Goal: Contribute content: Contribute content

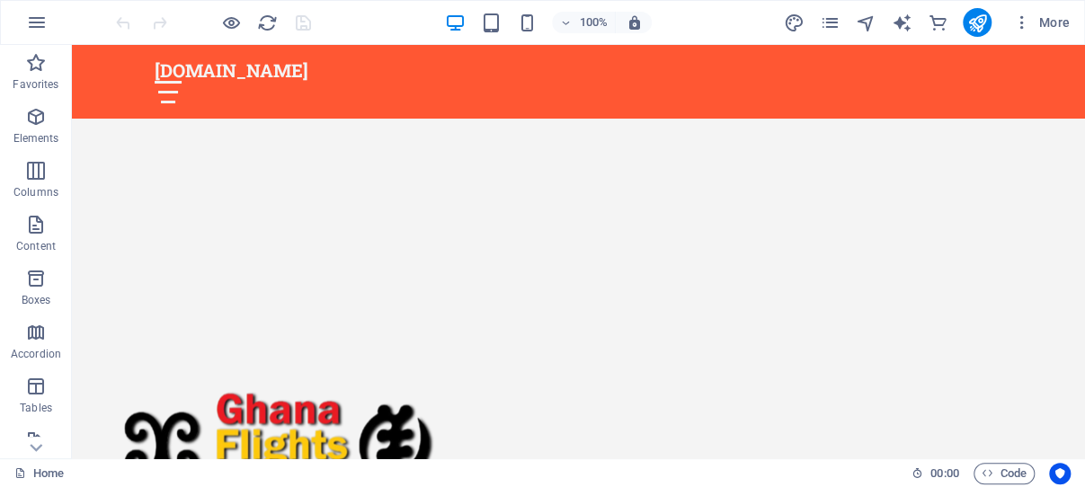
scroll to position [1092, 0]
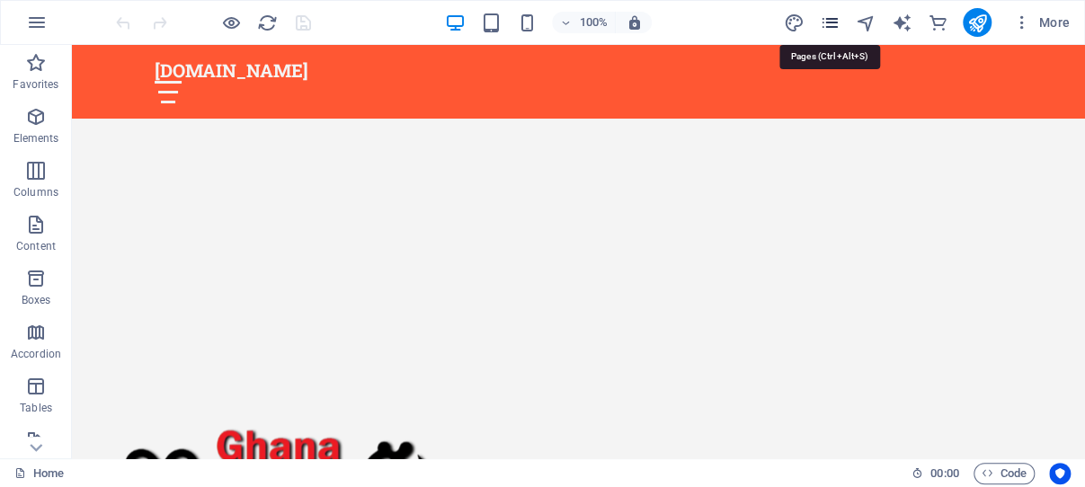
click at [828, 22] on icon "pages" at bounding box center [829, 23] width 21 height 21
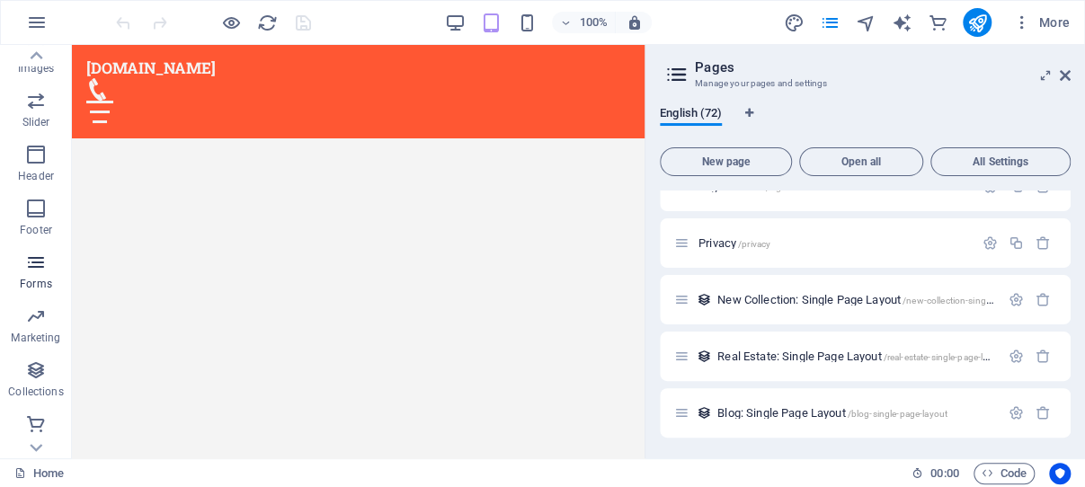
scroll to position [449, 0]
click at [32, 369] on icon "button" at bounding box center [36, 370] width 22 height 22
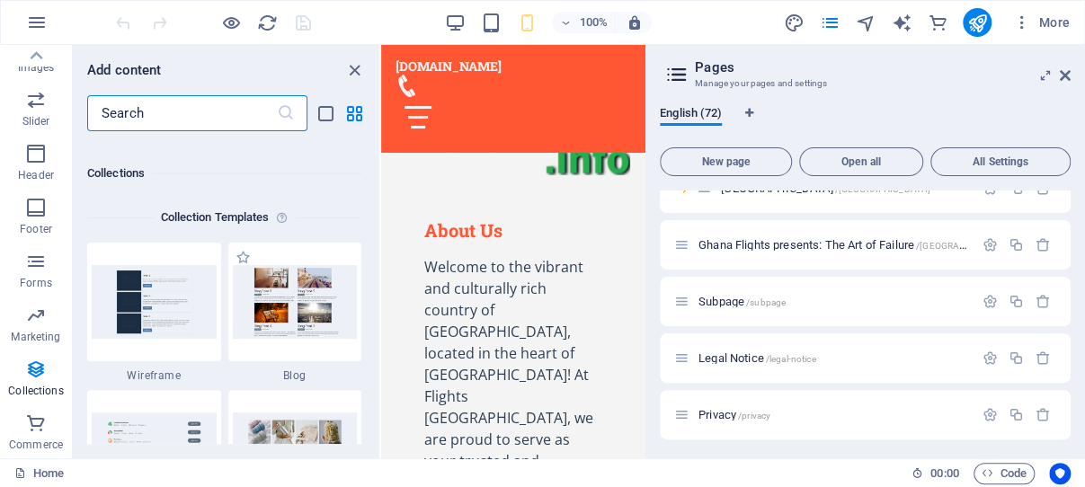
scroll to position [16460, 0]
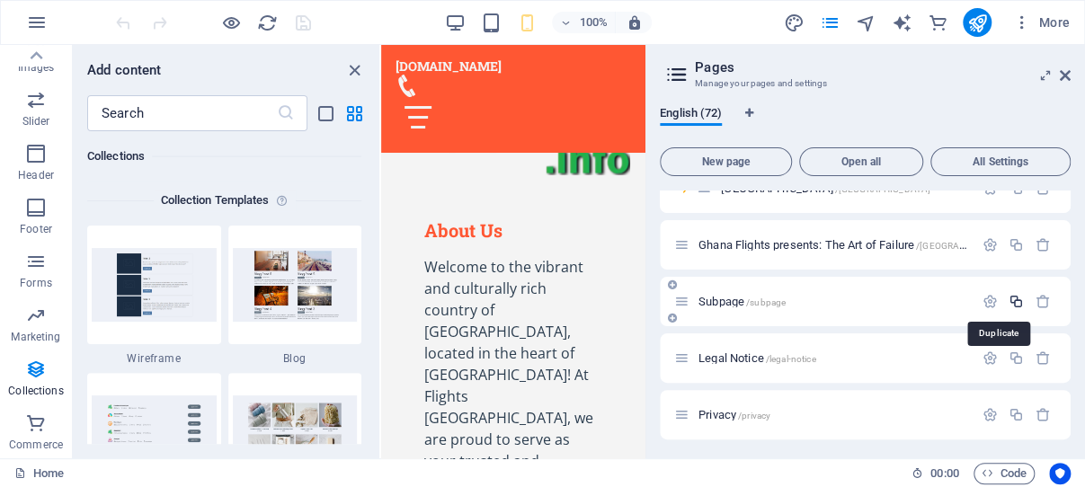
click at [1009, 299] on icon "button" at bounding box center [1016, 301] width 15 height 15
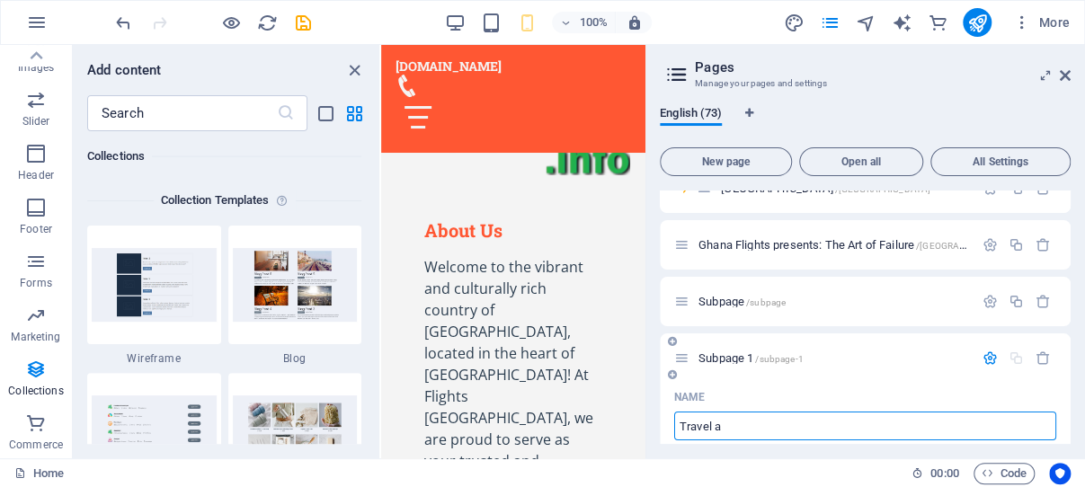
type input "Travel an"
type input "/trave"
type input "Trave"
type input "Travel and A"
type input "/travel-and"
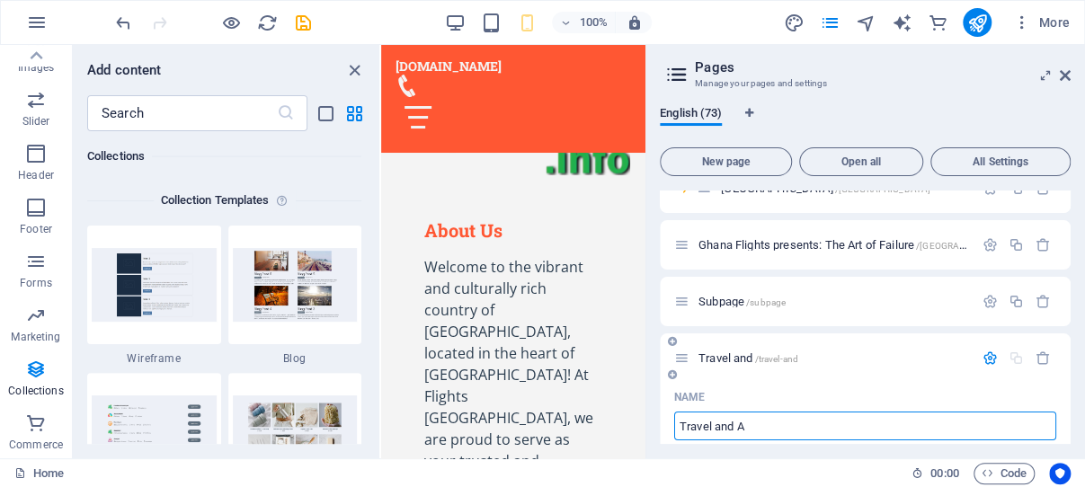
type input "Travel and"
type input "Travel and A"
type input "/travel-and-a"
type input "Travel and A"
type input "Travel and"
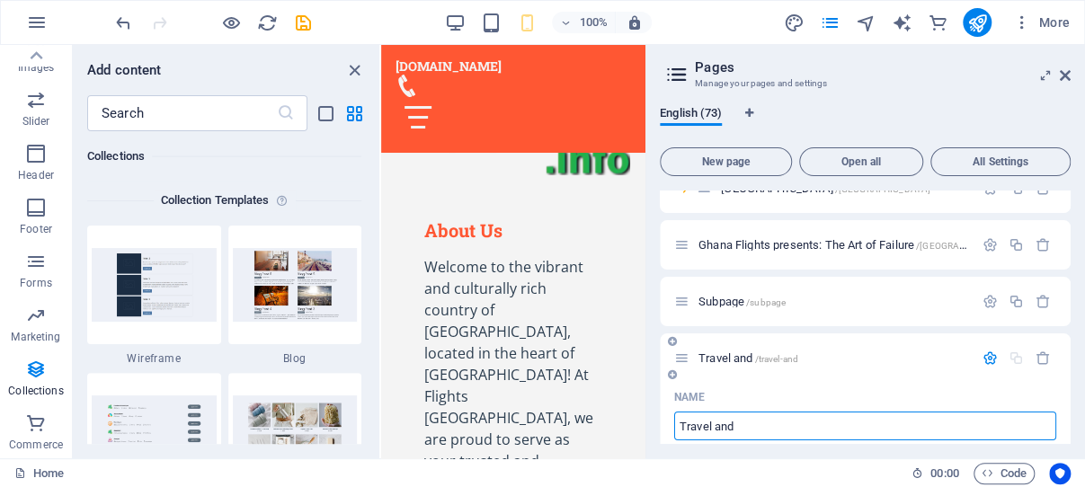
type input "/travel-and"
type input "Travel and"
type input "Travel and Flight ne"
type input "/travel-and-flight"
type input "Travel and Flight"
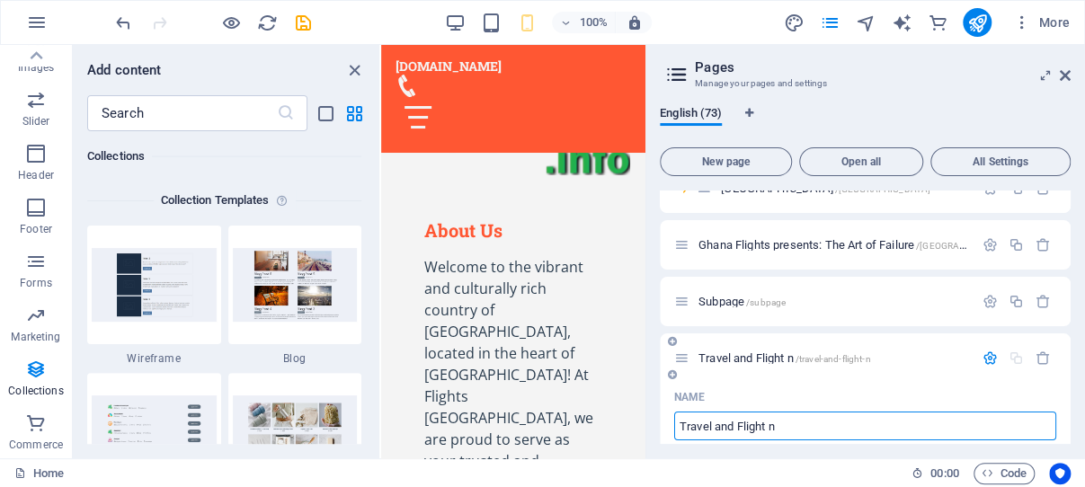
type input "Travel and Flight"
type input "/travel-and-flight-n"
type input "Travel and Flight n"
type input "Travel and Flight"
type input "/travel-and-flight"
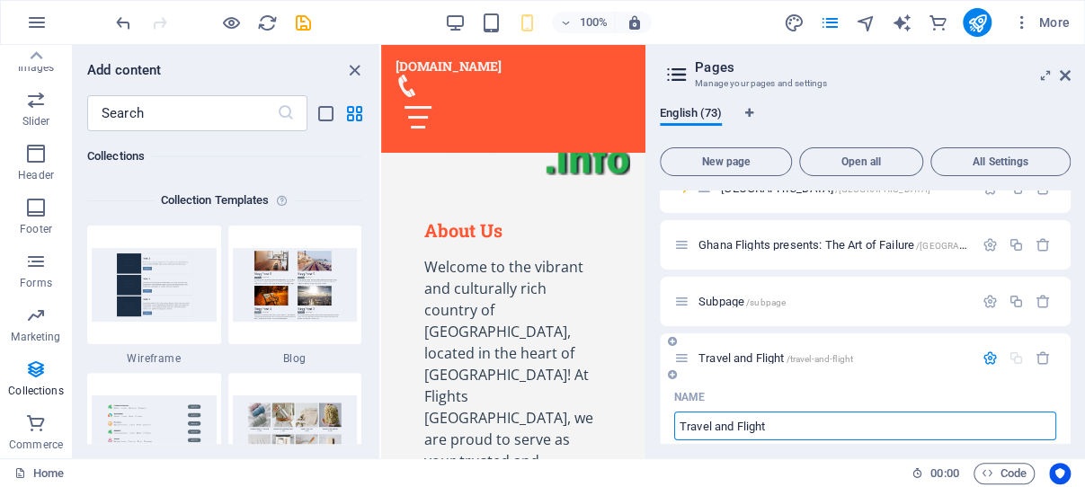
type input "Travel and Flight"
type input "Travel and Flight New"
type input "/travel-and-flight-n"
type input "Travel and Flight N"
type input "Travel and Flight News"
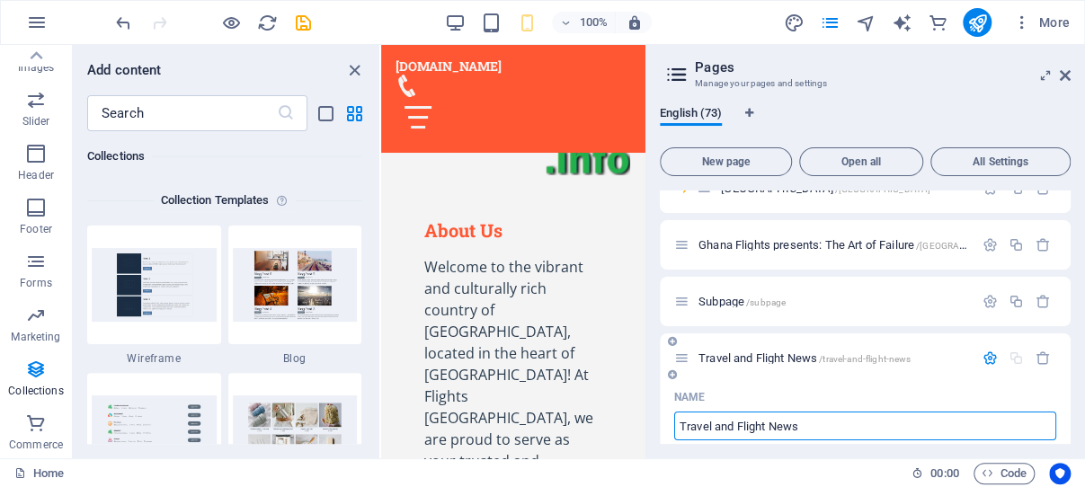
type input "/travel-and-flight-news"
type input "Travel and Flight News"
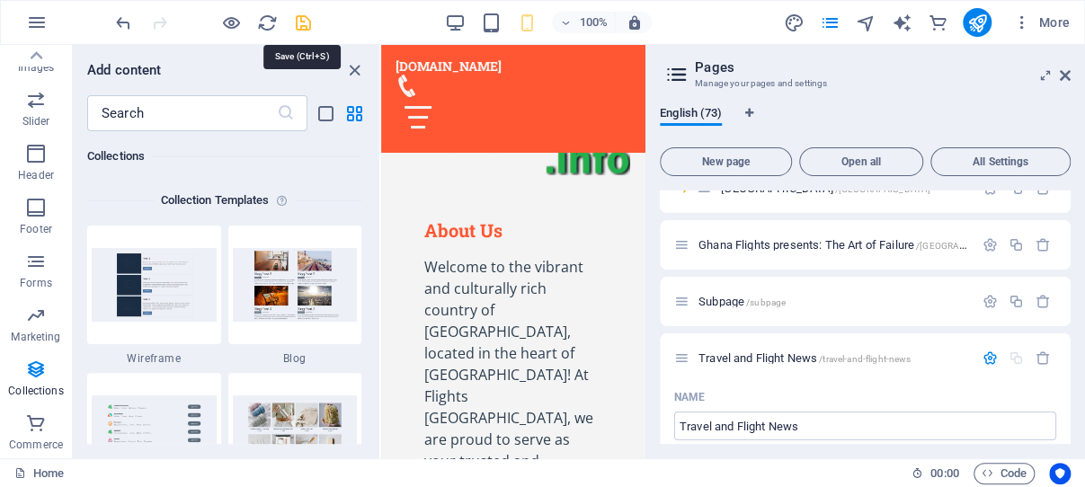
click at [301, 19] on icon "save" at bounding box center [303, 23] width 21 height 21
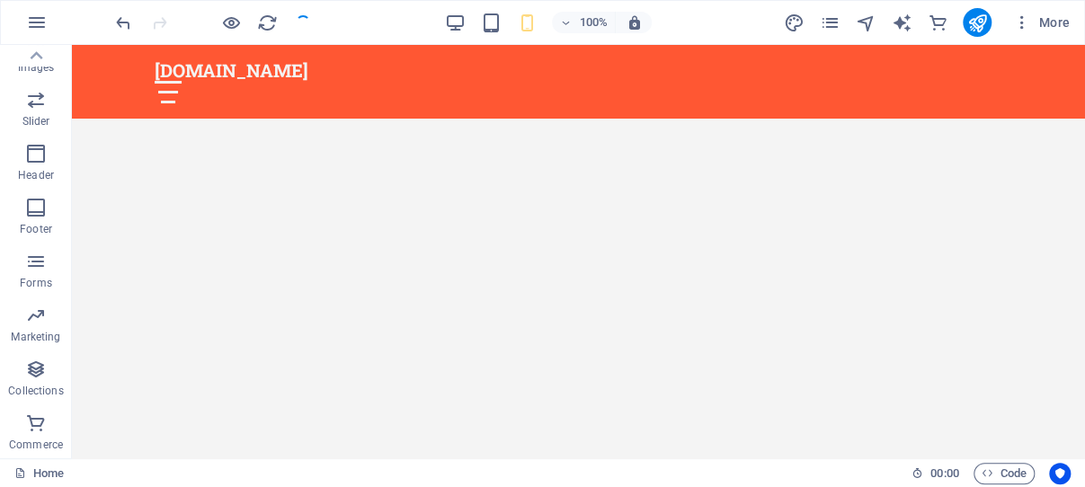
scroll to position [449, 0]
click at [832, 23] on icon "pages" at bounding box center [829, 23] width 21 height 21
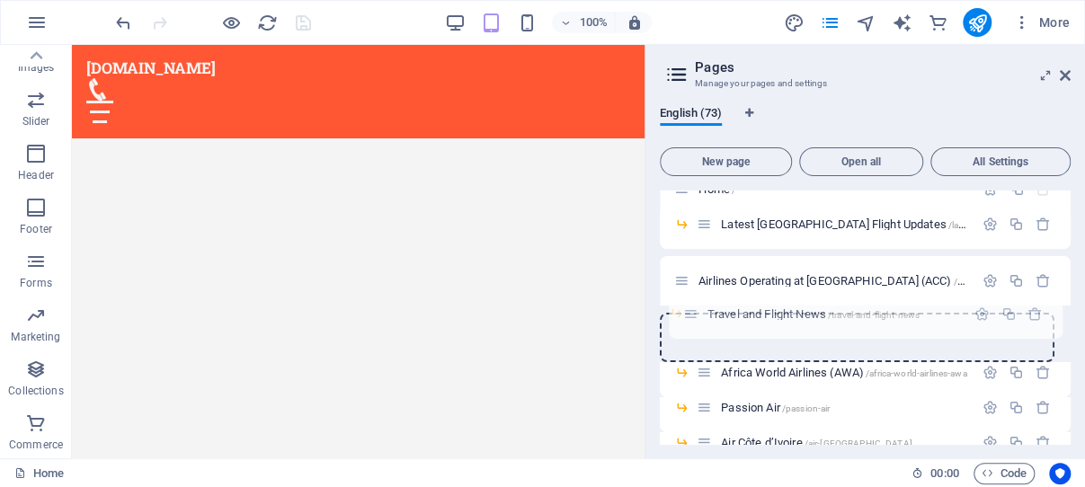
scroll to position [0, 0]
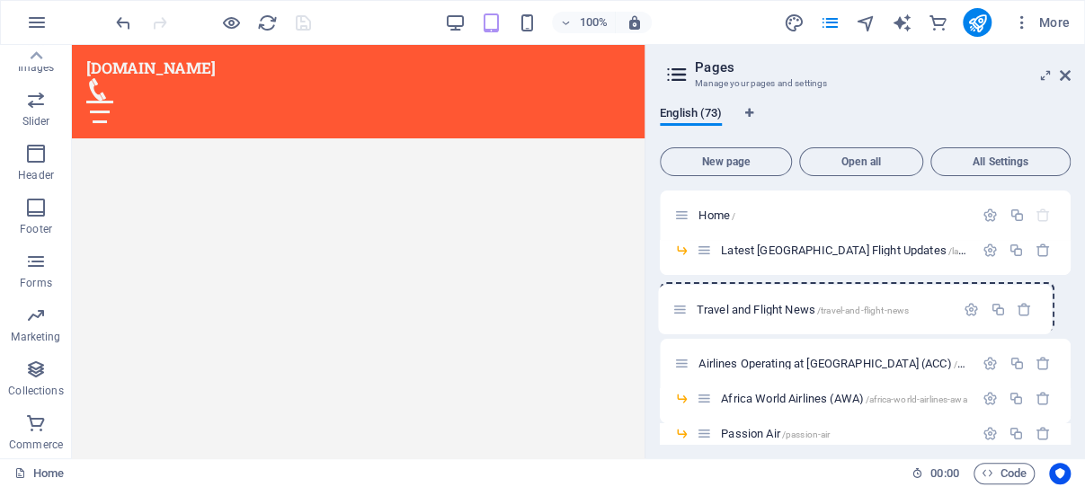
drag, startPoint x: 682, startPoint y: 332, endPoint x: 681, endPoint y: 306, distance: 26.1
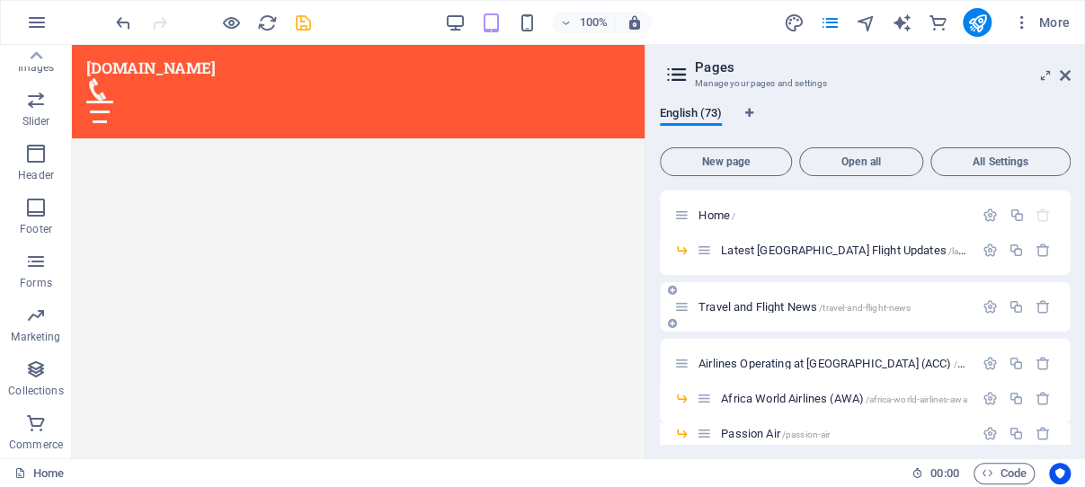
click at [766, 303] on span "Travel and Flight News /travel-and-flight-news" at bounding box center [805, 306] width 212 height 13
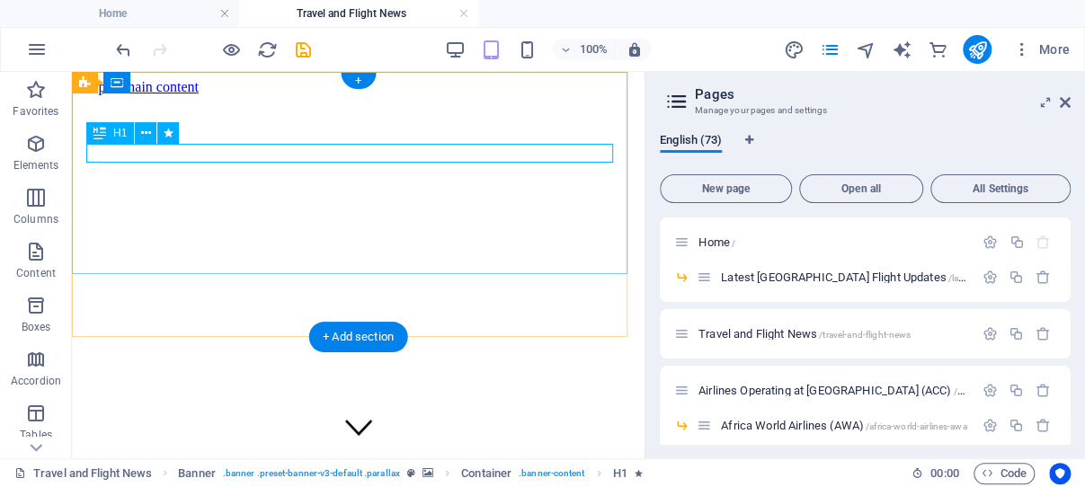
click at [359, 471] on div "Latest news Updates" at bounding box center [358, 487] width 558 height 33
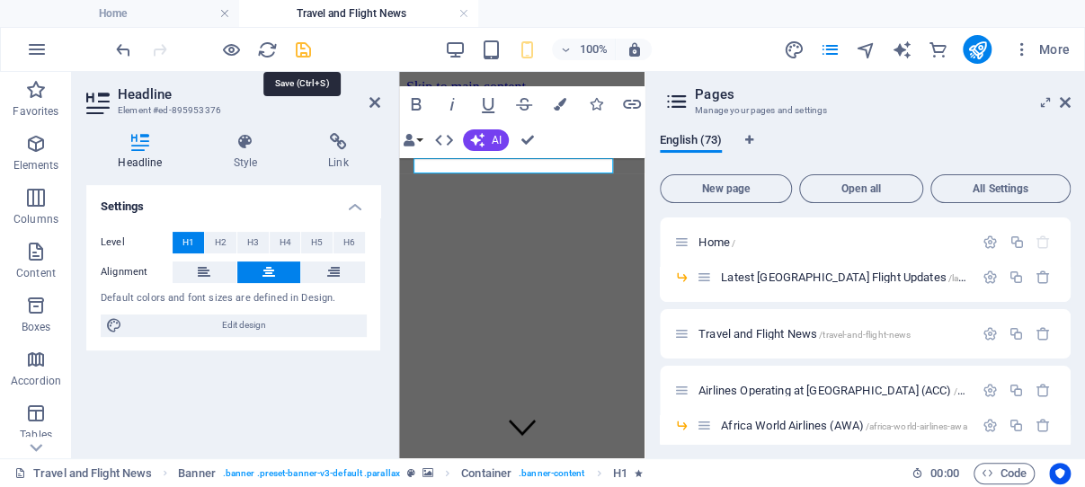
click at [300, 47] on icon "save" at bounding box center [303, 50] width 21 height 21
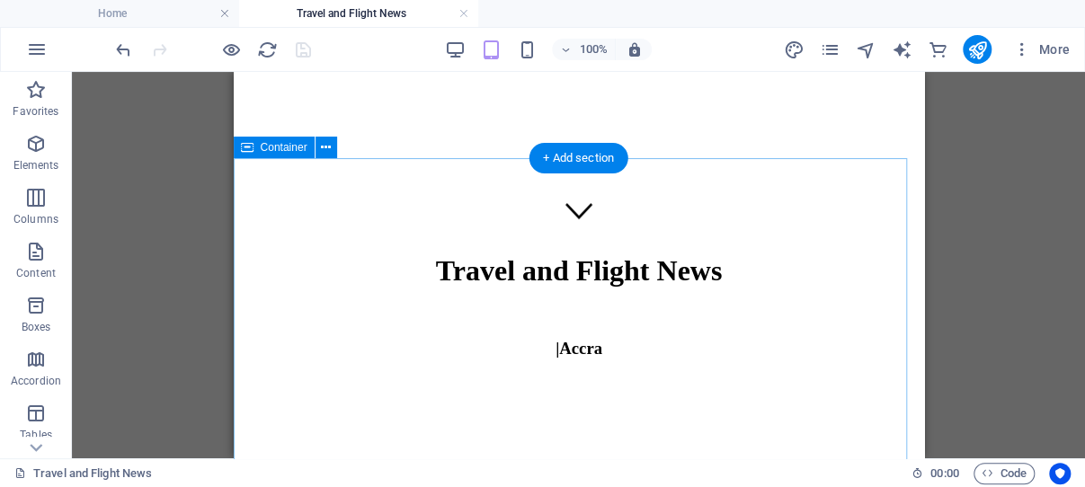
scroll to position [191, 0]
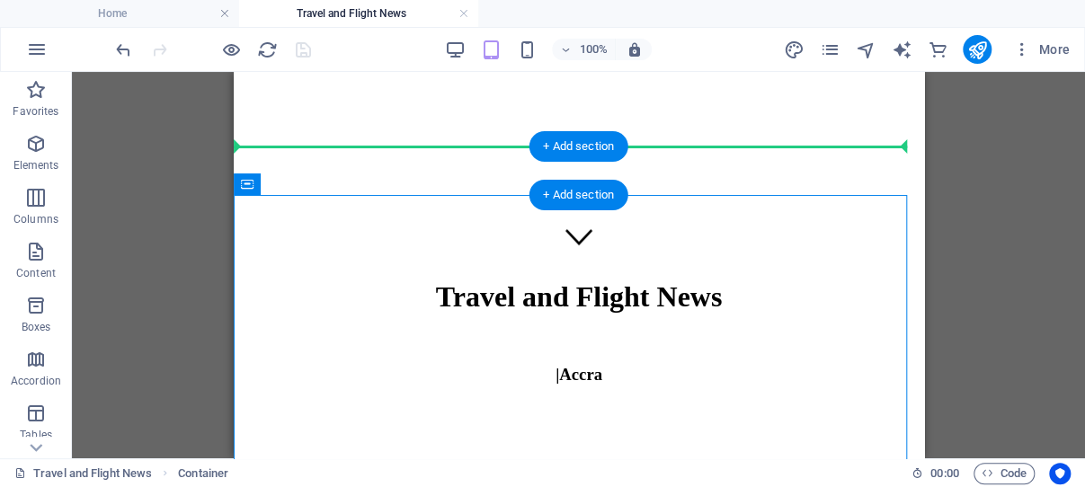
drag, startPoint x: 522, startPoint y: 373, endPoint x: 301, endPoint y: 162, distance: 305.3
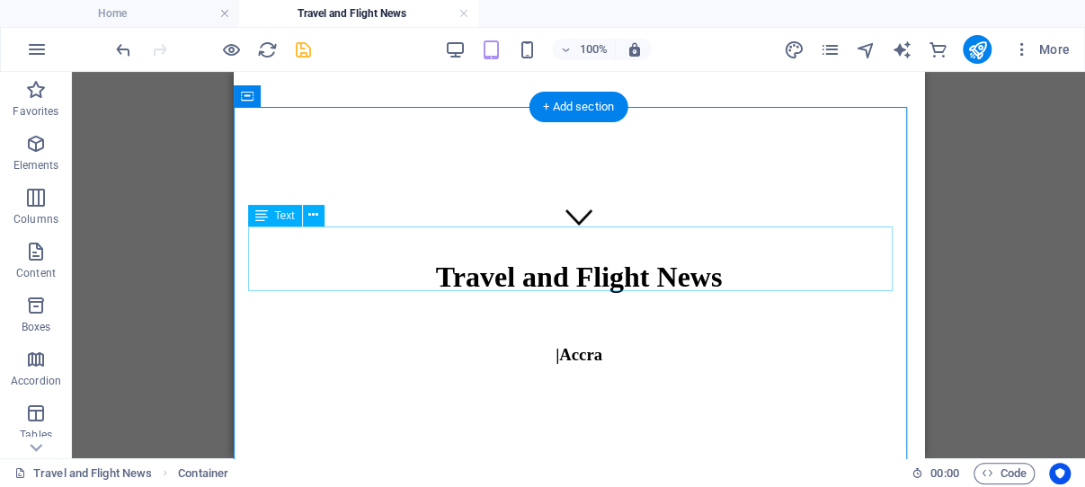
scroll to position [194, 0]
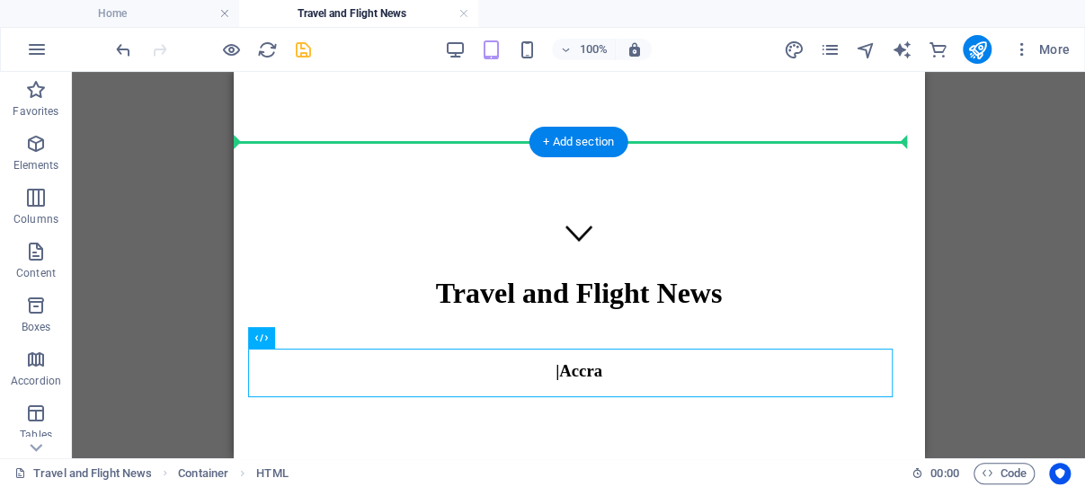
drag, startPoint x: 515, startPoint y: 411, endPoint x: 291, endPoint y: 193, distance: 312.2
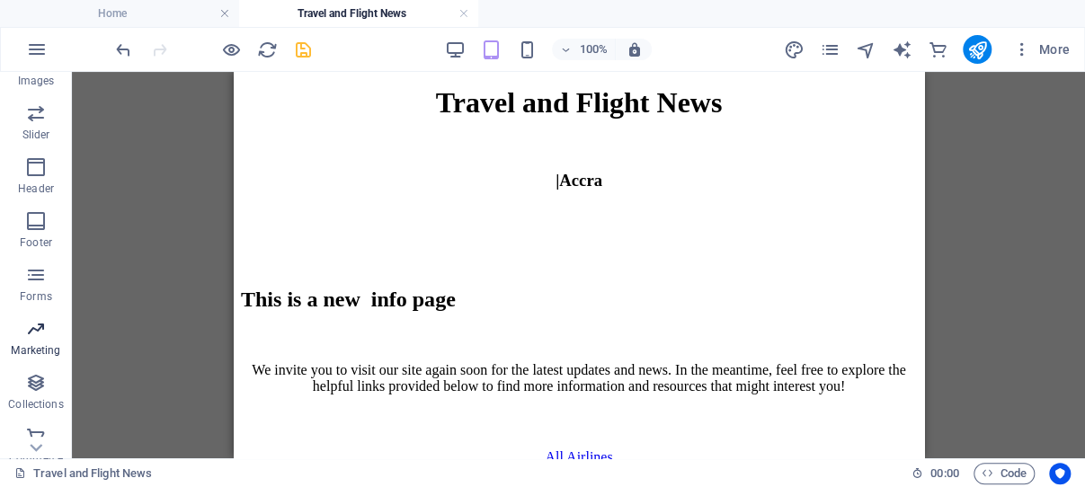
scroll to position [476, 0]
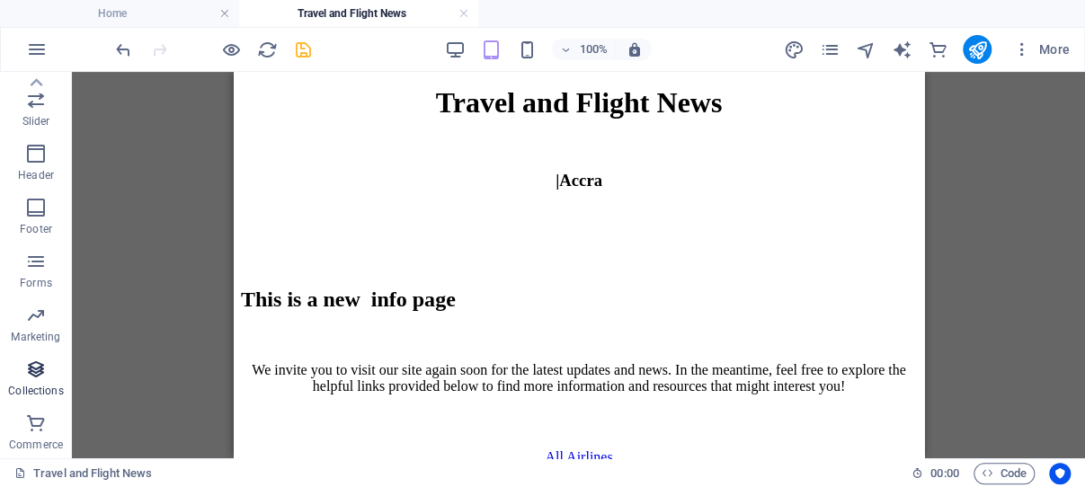
click at [37, 365] on icon "button" at bounding box center [36, 370] width 22 height 22
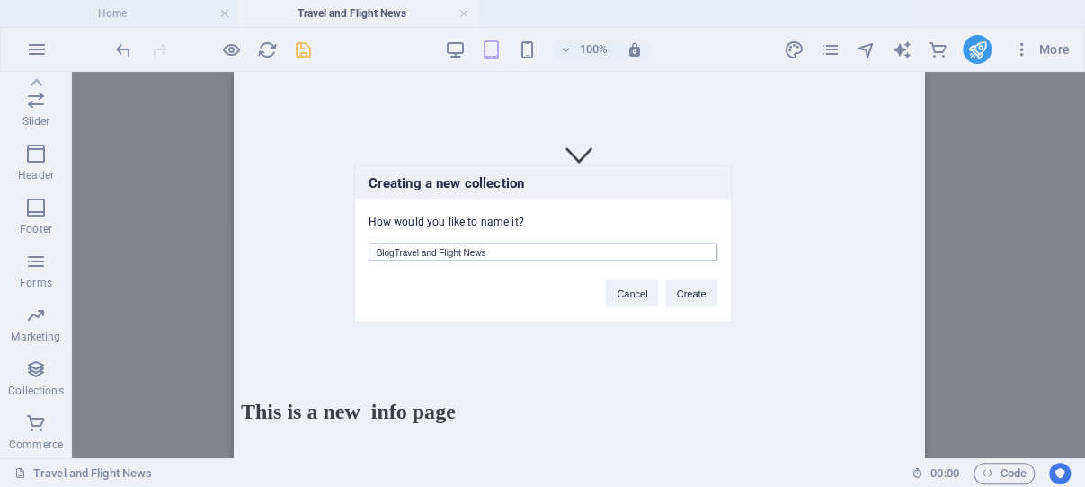
drag, startPoint x: 390, startPoint y: 251, endPoint x: 373, endPoint y: 249, distance: 17.2
click at [373, 249] on input "BlogTravel and Flight News" at bounding box center [543, 253] width 349 height 18
type input "Travel and Flight News"
click at [694, 293] on button "Create" at bounding box center [690, 294] width 51 height 27
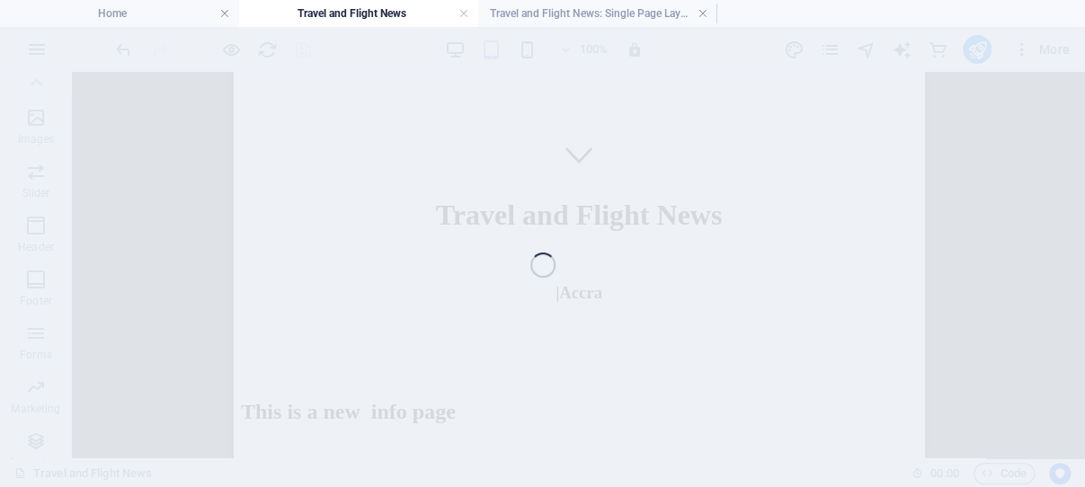
scroll to position [284, 0]
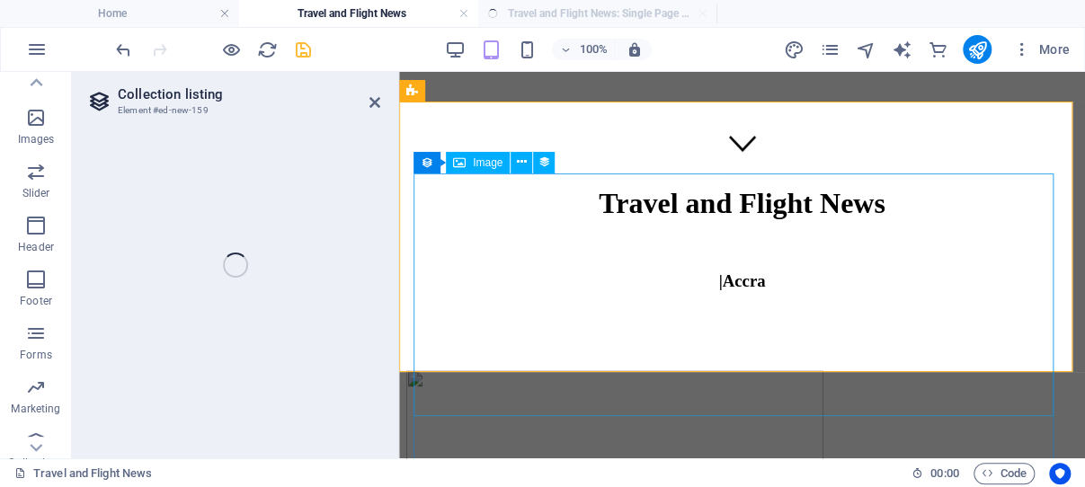
select select "68b5ba765bb1830ae704741c"
select select "columns.publishing_date_DESC"
select select "columns.status"
select select "columns.publishing_date"
select select "past"
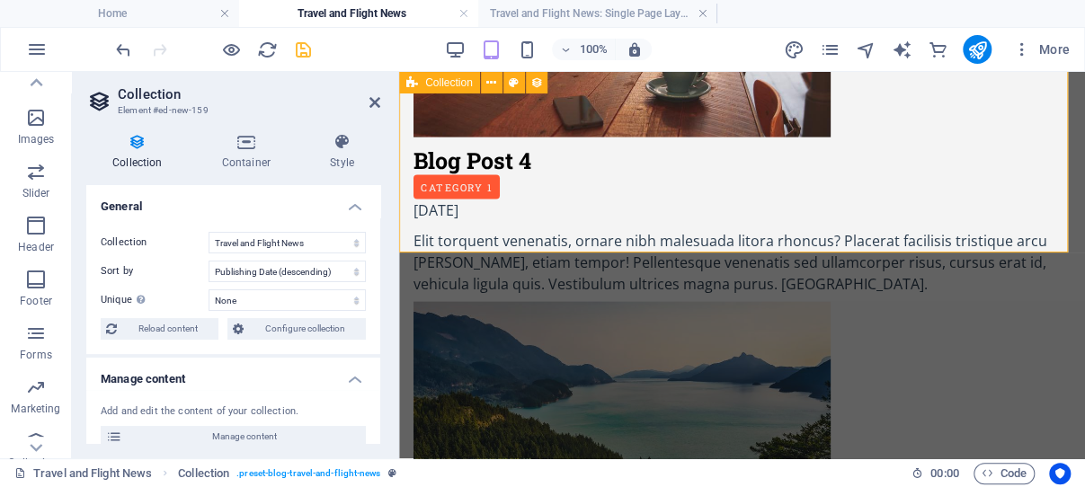
scroll to position [1618, 0]
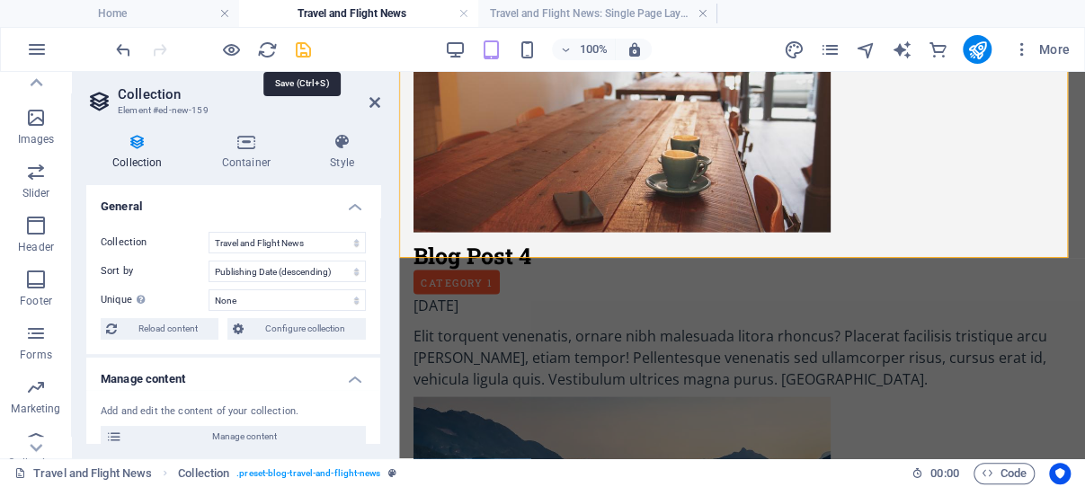
drag, startPoint x: 302, startPoint y: 47, endPoint x: 67, endPoint y: 43, distance: 235.6
click at [302, 47] on icon "save" at bounding box center [303, 50] width 21 height 21
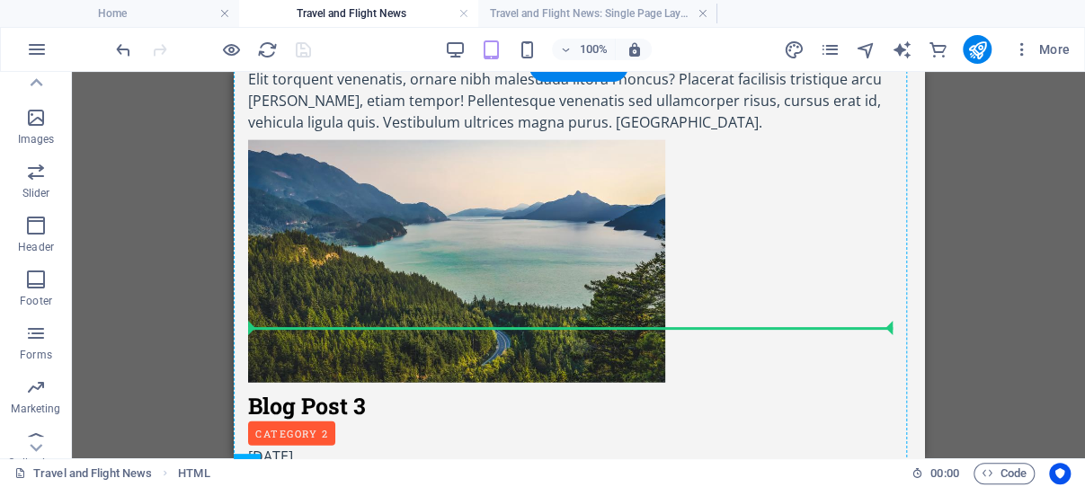
scroll to position [1685, 0]
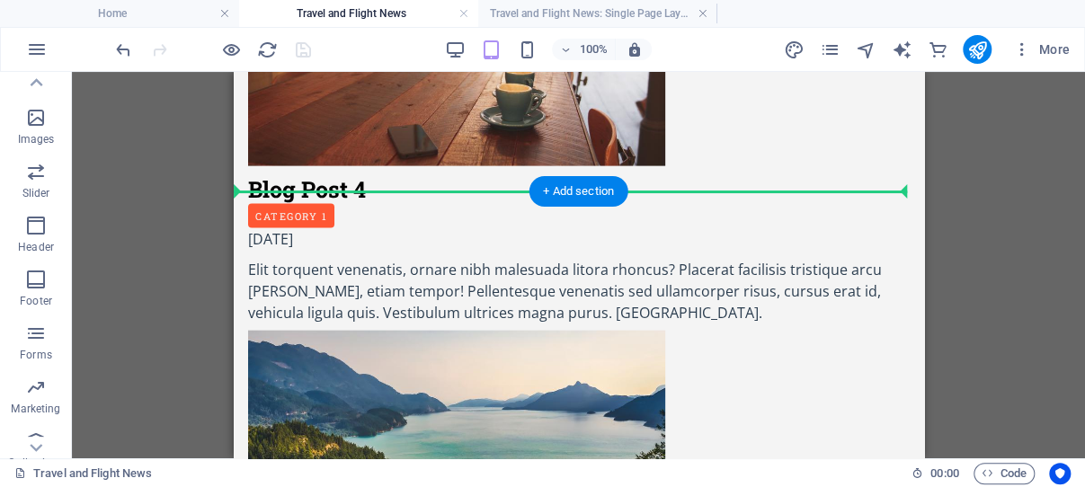
drag, startPoint x: 509, startPoint y: 470, endPoint x: 309, endPoint y: 238, distance: 306.0
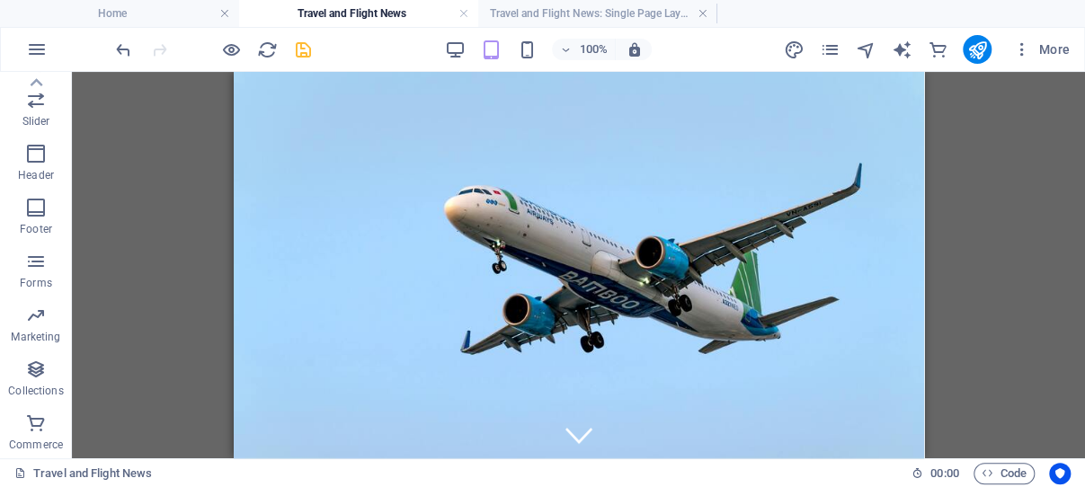
scroll to position [0, 0]
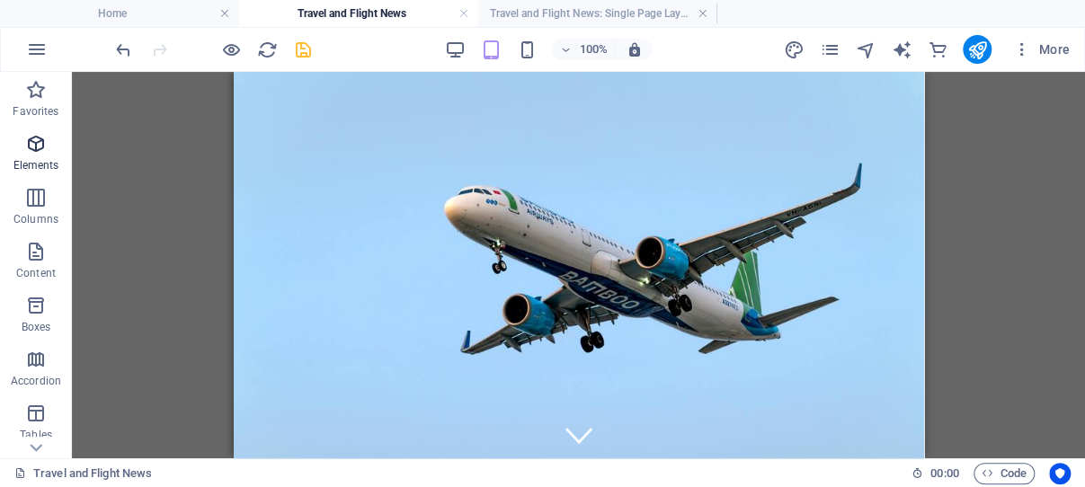
click at [35, 142] on icon "button" at bounding box center [36, 144] width 22 height 22
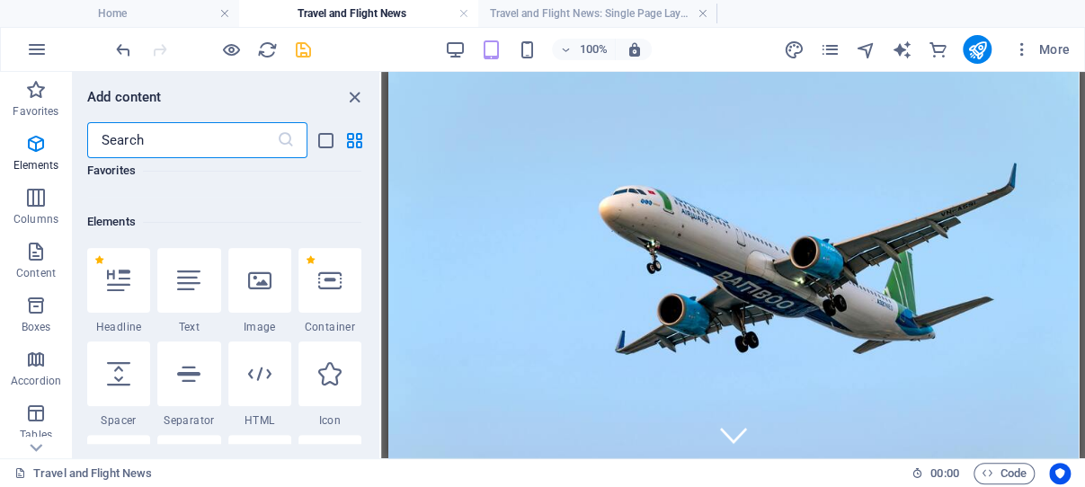
scroll to position [192, 0]
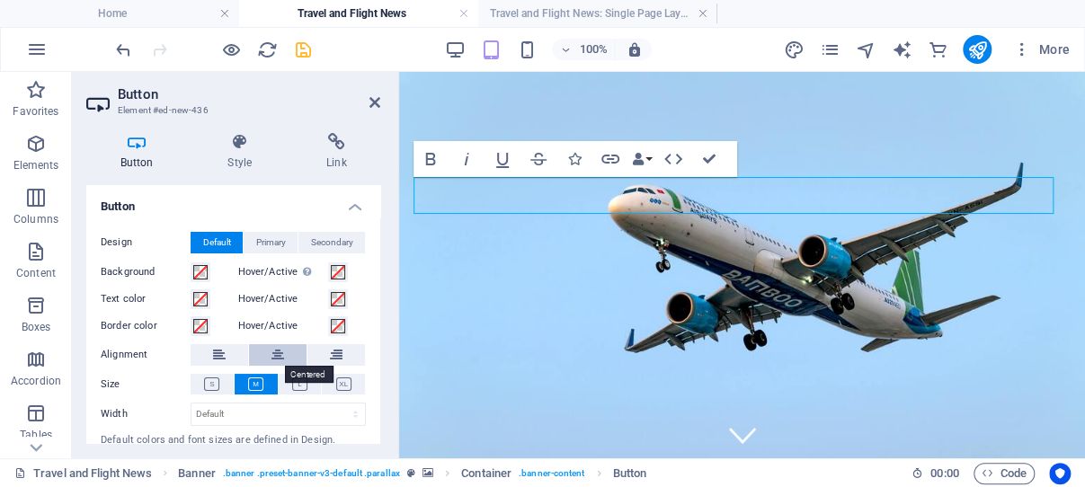
click at [275, 353] on icon at bounding box center [278, 355] width 13 height 22
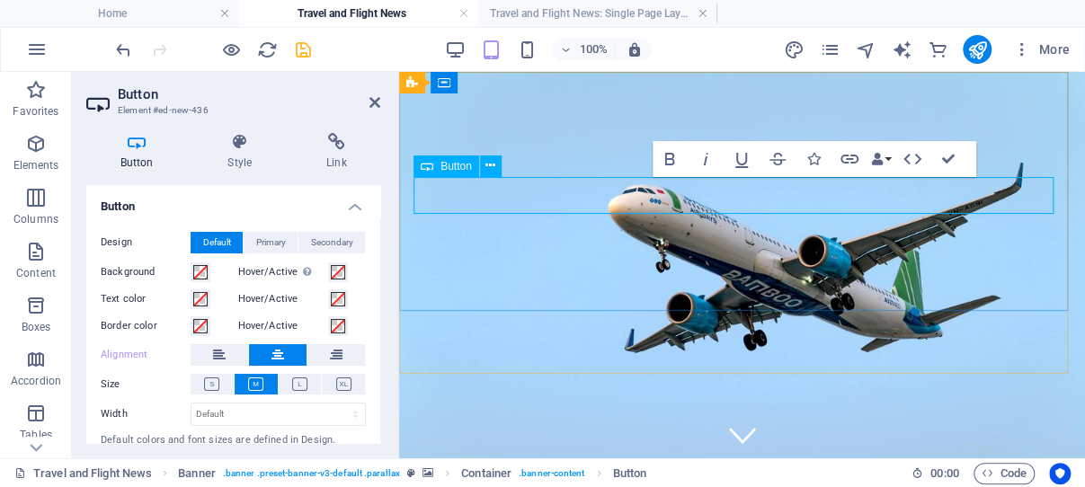
drag, startPoint x: 785, startPoint y: 196, endPoint x: 677, endPoint y: 190, distance: 108.1
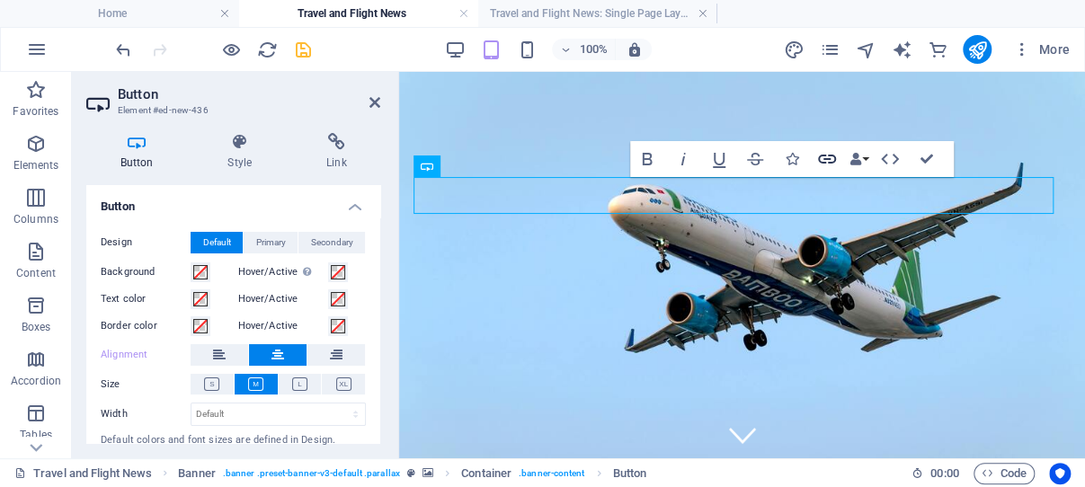
click at [827, 156] on icon "button" at bounding box center [827, 159] width 22 height 22
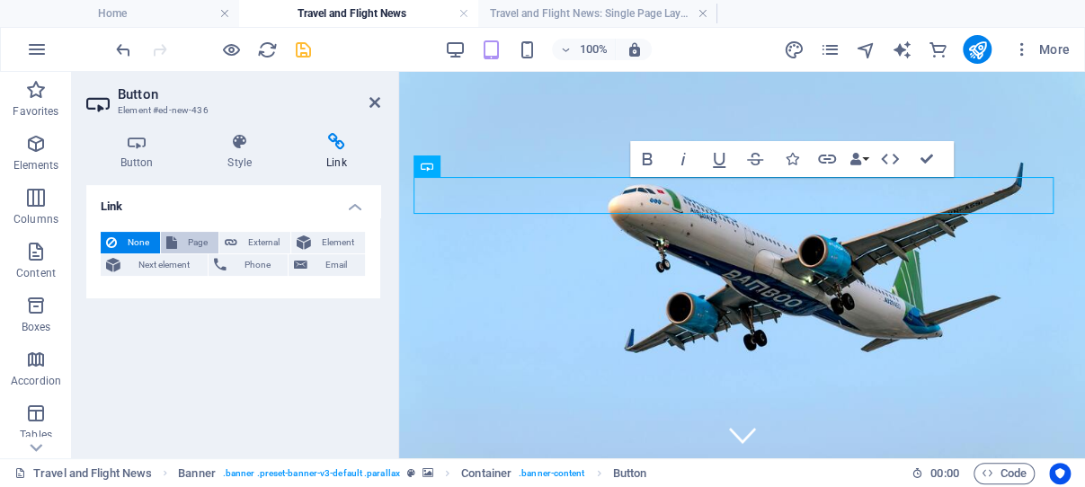
click at [200, 236] on span "Page" at bounding box center [198, 243] width 31 height 22
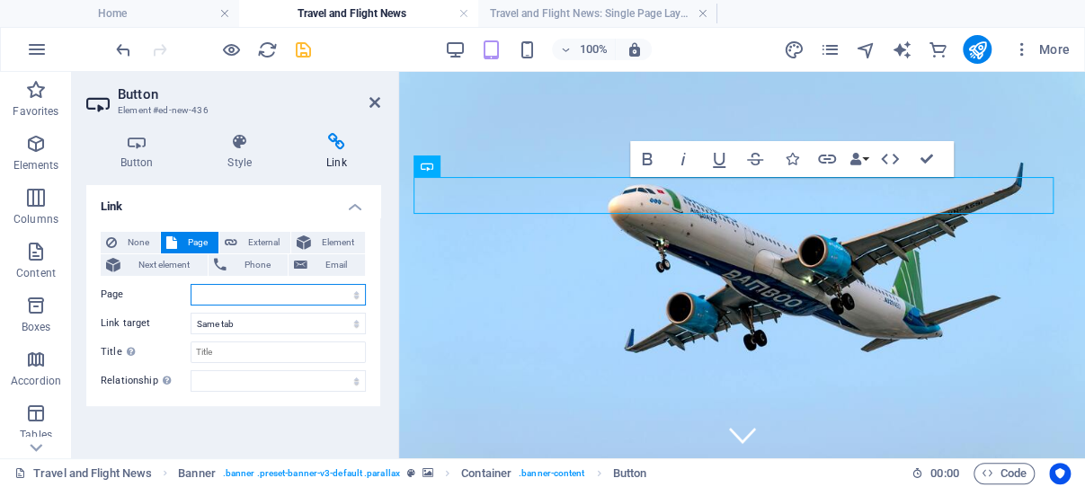
click at [218, 295] on select "Home -- Latest Accra Airport Flight Updates Travel and Flight News Airlines Ope…" at bounding box center [278, 295] width 175 height 22
select select "0"
click option "Home" at bounding box center [0, 0] width 0 height 0
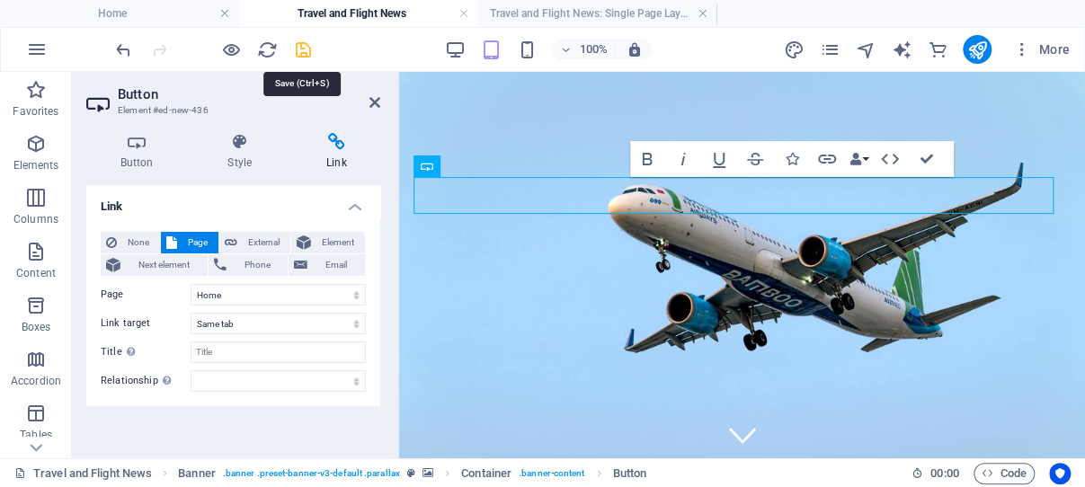
click at [305, 47] on icon "save" at bounding box center [303, 50] width 21 height 21
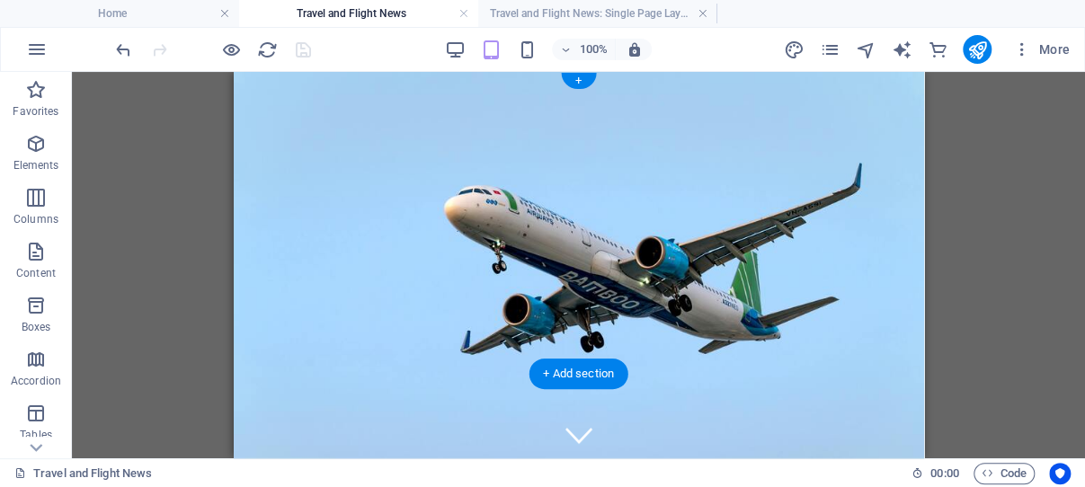
click at [254, 351] on figure at bounding box center [578, 265] width 691 height 387
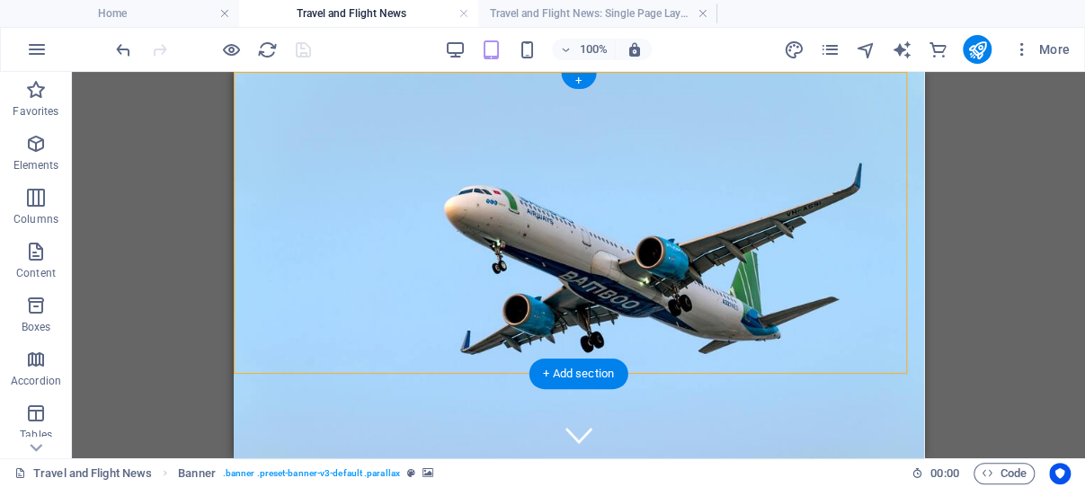
click at [254, 351] on figure at bounding box center [578, 265] width 691 height 387
select select "vh"
select select "%"
select select "px"
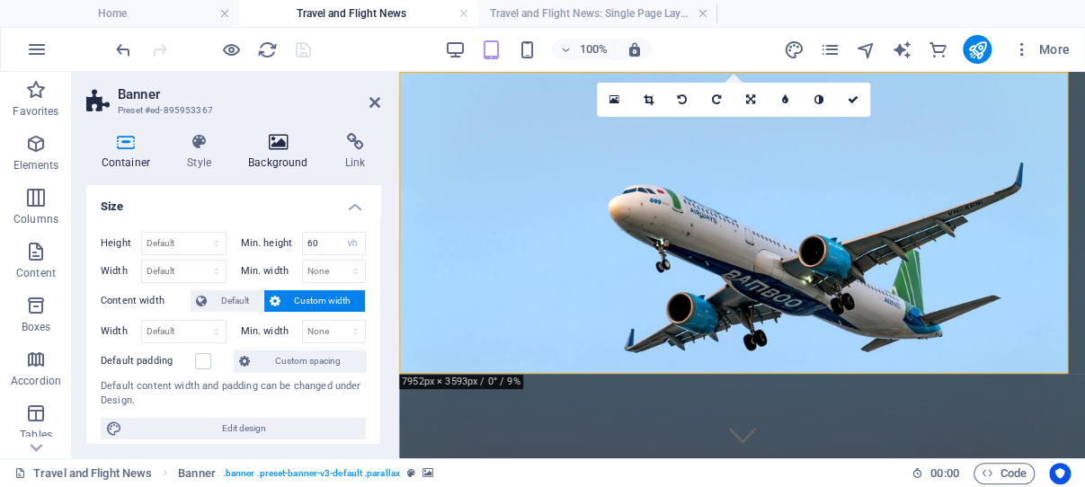
click at [282, 142] on icon at bounding box center [279, 142] width 90 height 18
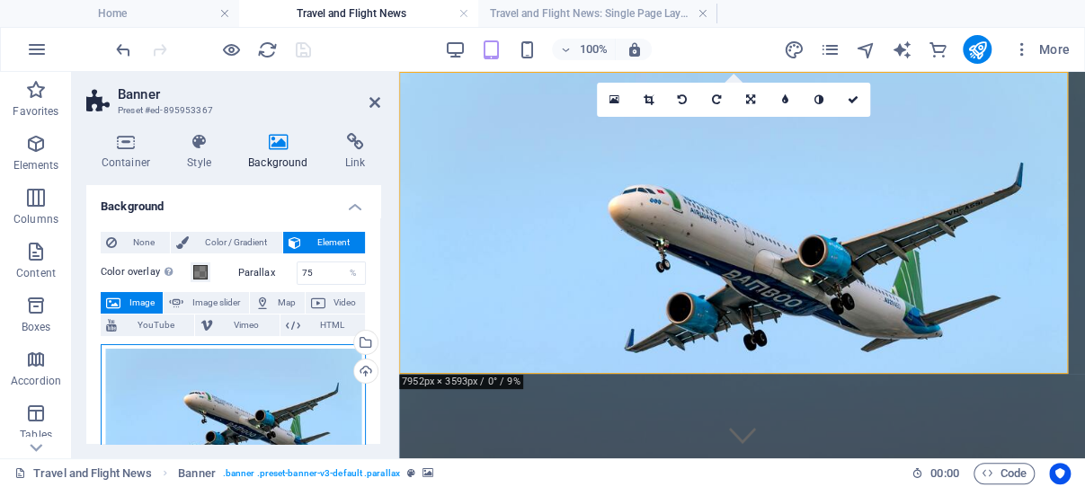
click at [188, 379] on div "Drag files here, click to choose files or select files from Files or our free s…" at bounding box center [233, 434] width 265 height 180
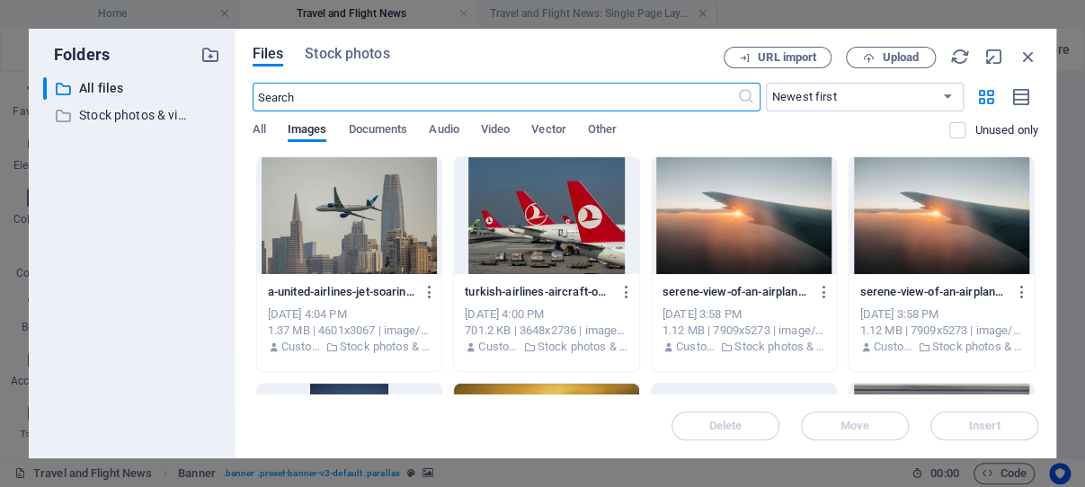
scroll to position [172, 0]
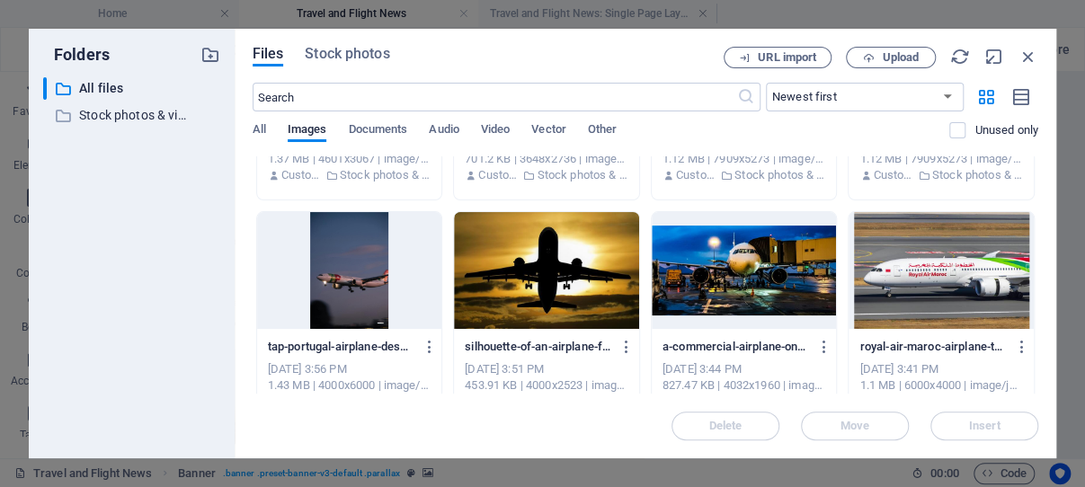
click at [548, 267] on div at bounding box center [546, 270] width 185 height 117
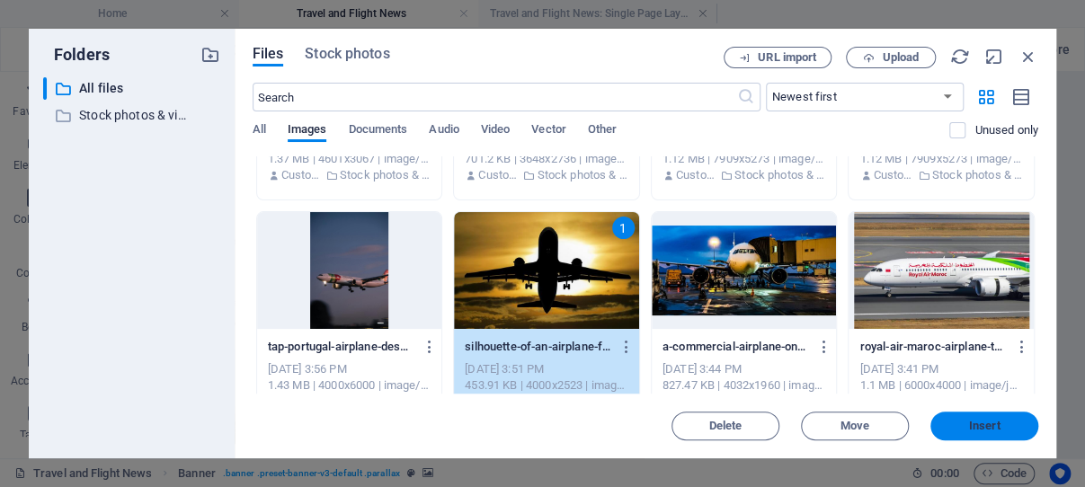
drag, startPoint x: 992, startPoint y: 426, endPoint x: 582, endPoint y: 344, distance: 418.1
click at [992, 426] on span "Insert" at bounding box center [984, 426] width 31 height 11
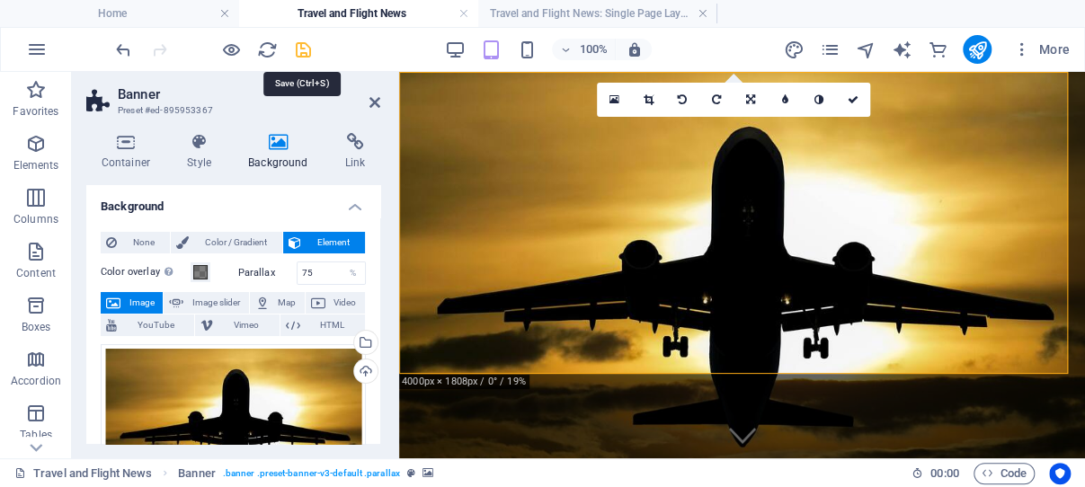
click at [303, 44] on icon "save" at bounding box center [303, 50] width 21 height 21
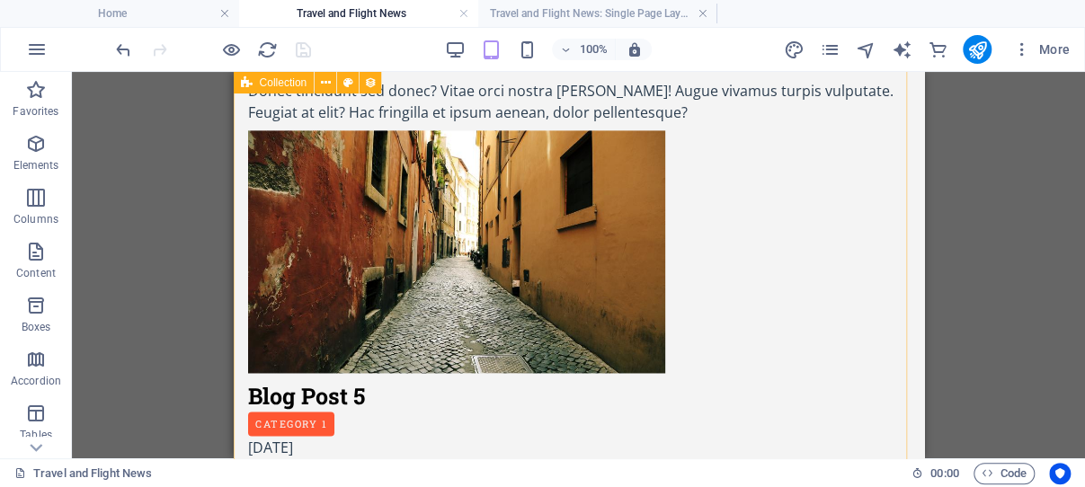
scroll to position [1048, 0]
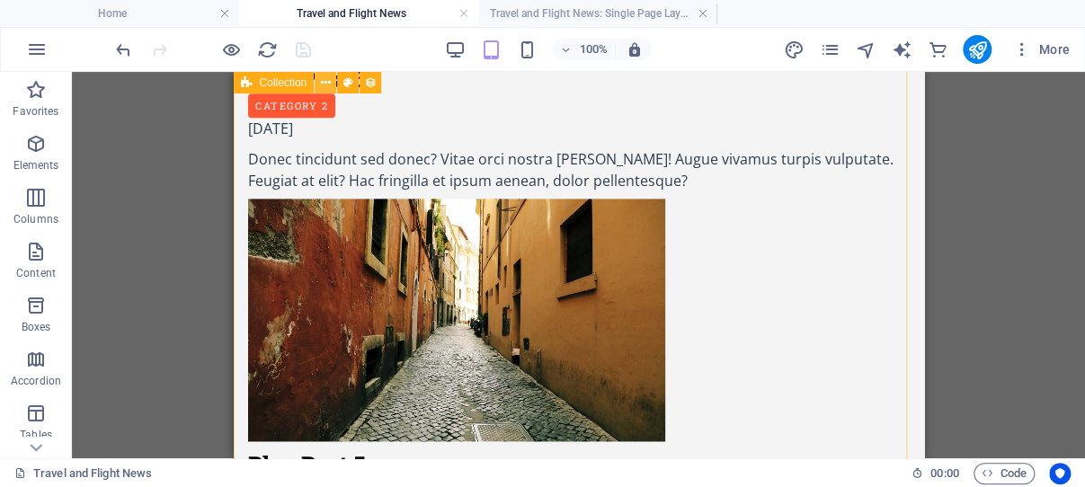
click at [326, 82] on icon at bounding box center [326, 83] width 10 height 19
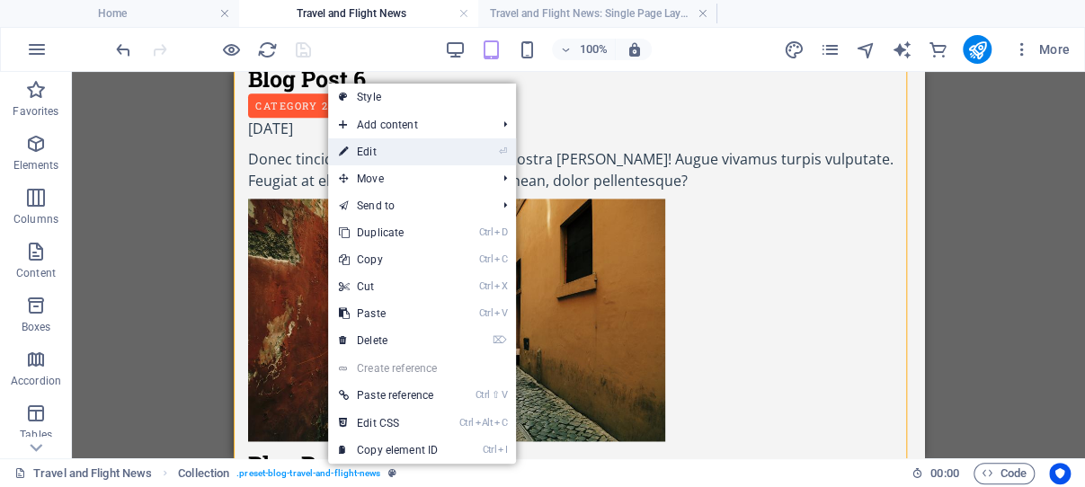
click at [385, 147] on link "⏎ Edit" at bounding box center [388, 151] width 120 height 27
select select "68b5ba765bb1830ae704741c"
select select "columns.publishing_date_DESC"
select select "columns.status"
select select "columns.publishing_date"
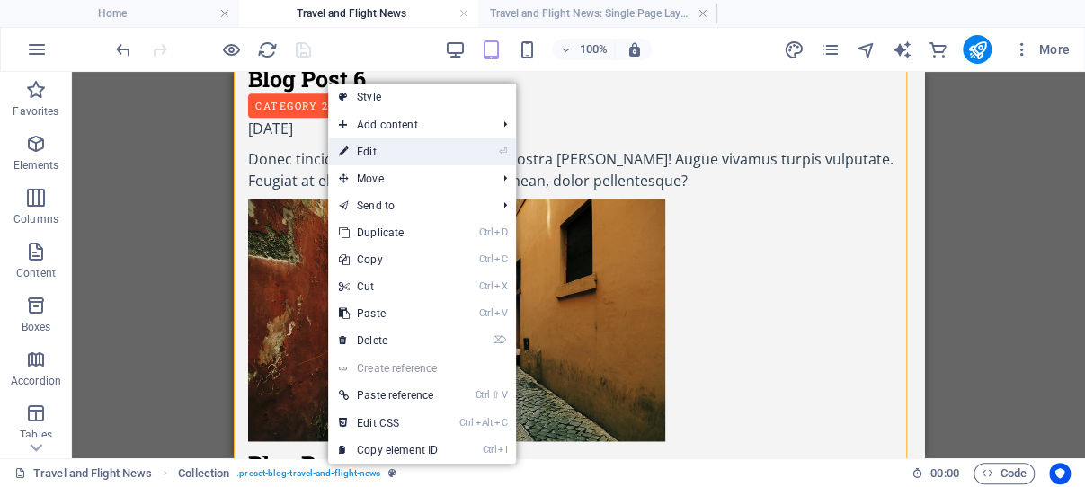
select select "past"
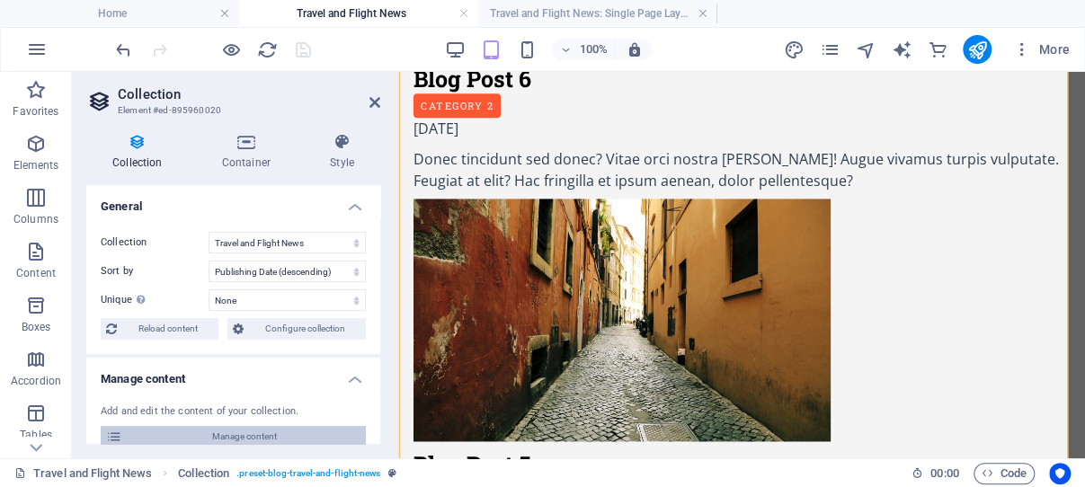
click at [233, 433] on span "Manage content" at bounding box center [244, 437] width 233 height 22
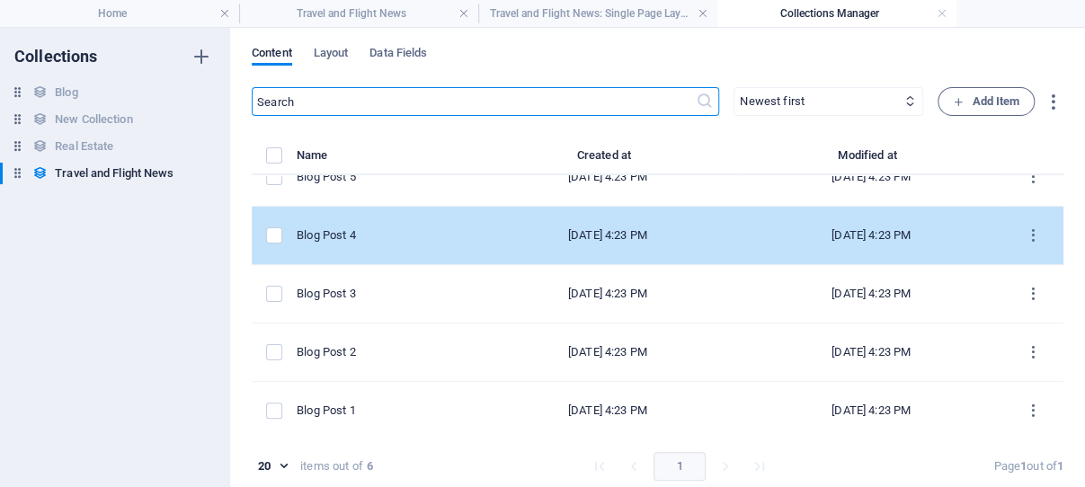
scroll to position [86, 0]
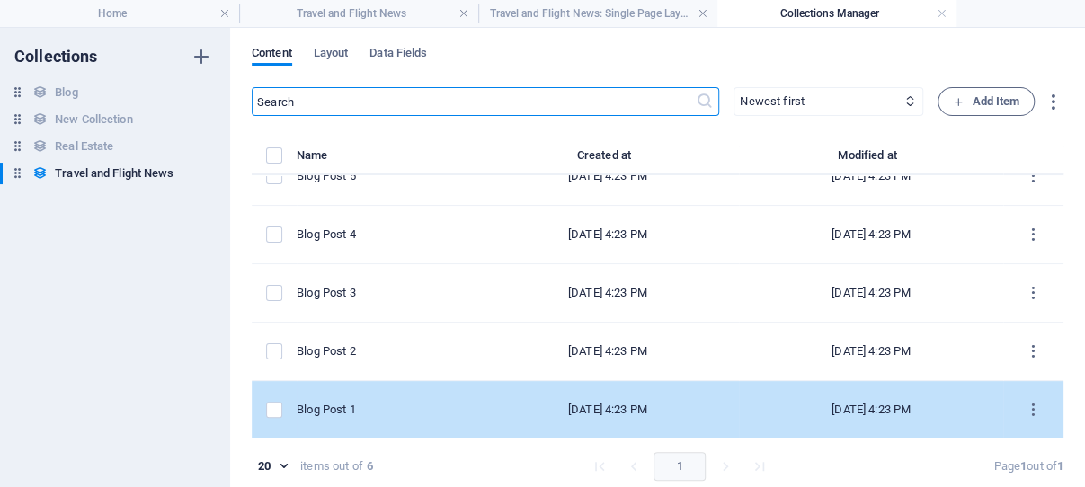
click at [490, 411] on div "[DATE] 4:23 PM" at bounding box center [607, 410] width 235 height 16
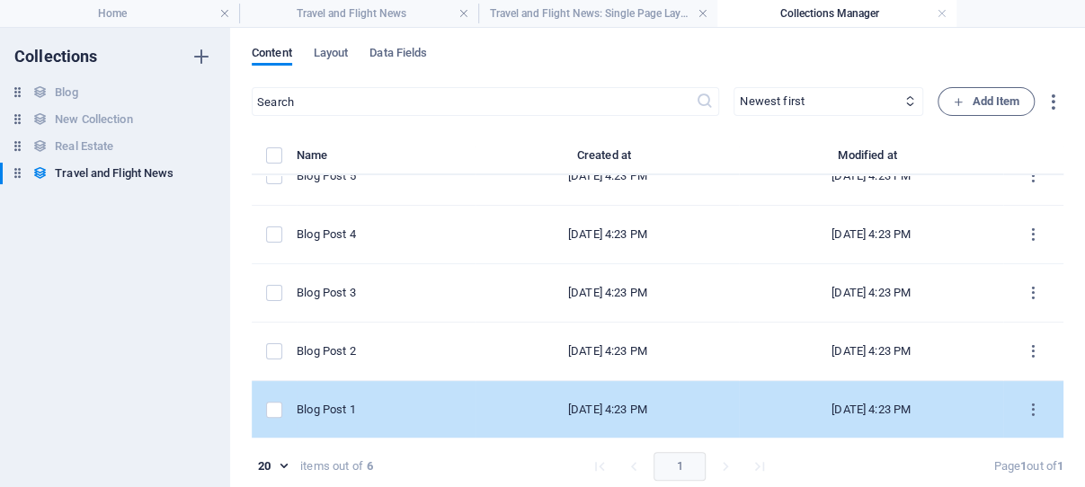
select select "Category 1"
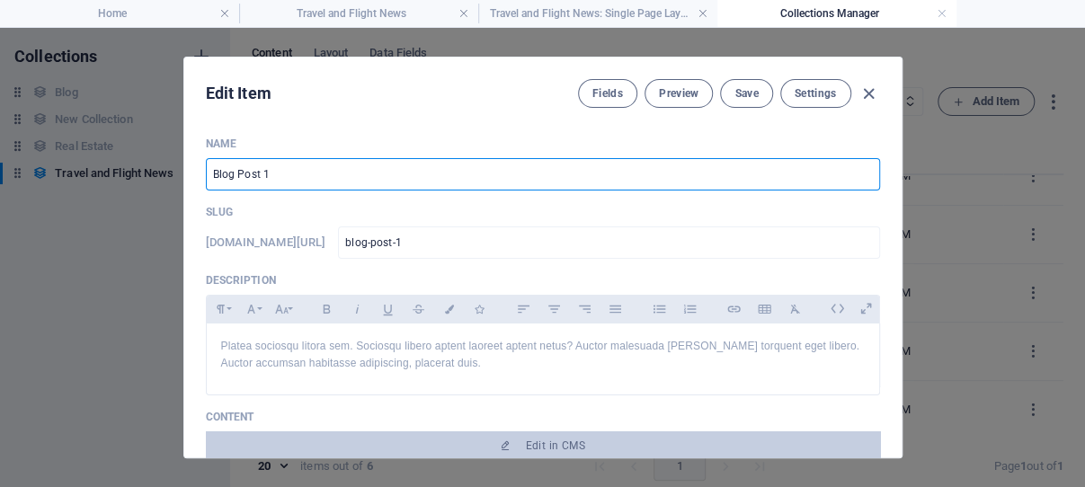
drag, startPoint x: 330, startPoint y: 167, endPoint x: 199, endPoint y: 171, distance: 131.3
click at [206, 171] on input "Blog Post 1" at bounding box center [543, 174] width 674 height 32
paste input "aby Jet Airlines Set to Begin Operations as Preparations Near Completion"
type input "Baby Jet Airlines Set to Begin Operations as Preparations Near Completion"
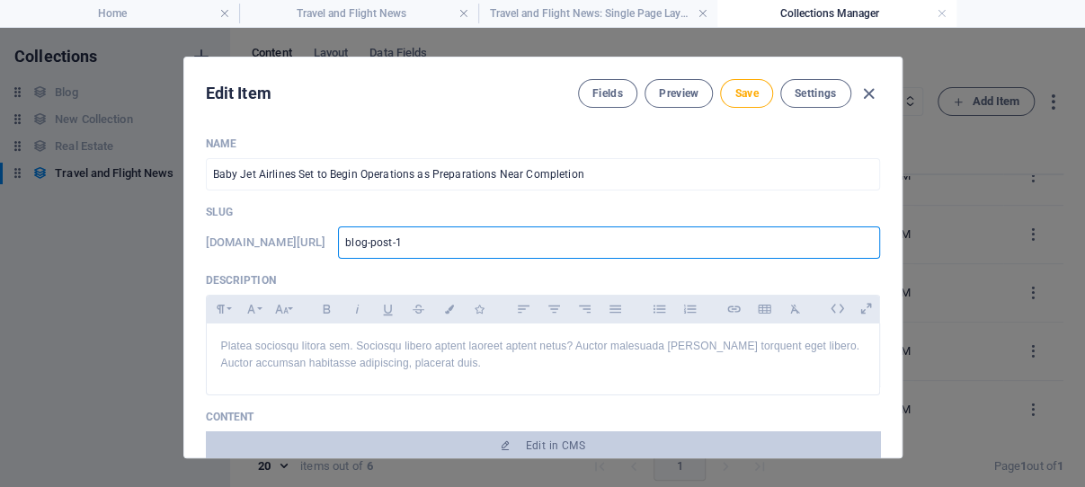
drag, startPoint x: 557, startPoint y: 242, endPoint x: 462, endPoint y: 235, distance: 94.7
click at [462, 235] on input "blog-post-1" at bounding box center [608, 243] width 541 height 32
click at [476, 242] on input "blog-post-1" at bounding box center [608, 243] width 541 height 32
drag, startPoint x: 533, startPoint y: 242, endPoint x: 462, endPoint y: 238, distance: 71.1
click at [462, 238] on input "blog-post-1" at bounding box center [608, 243] width 541 height 32
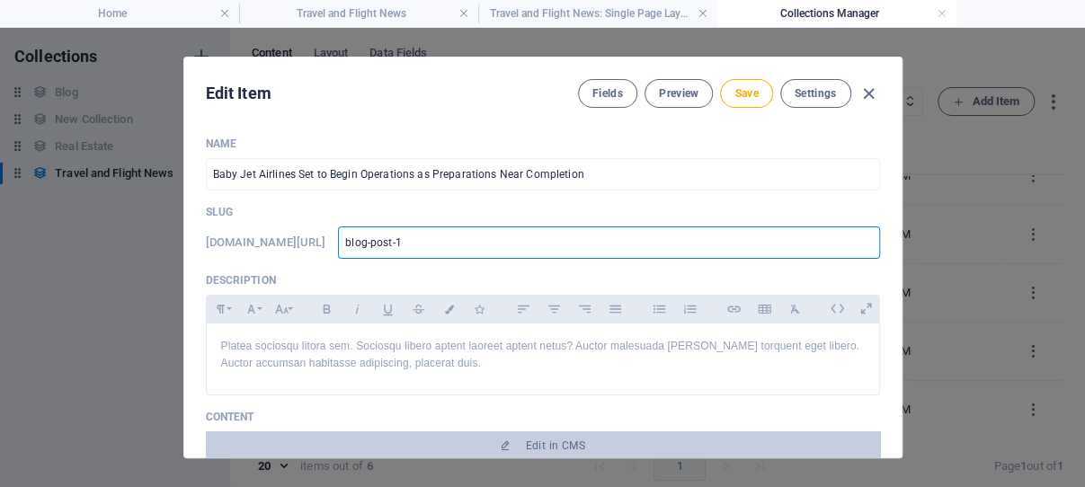
paste input "Baby Jet Airlines Set to Begin Operations as Preparations Near Completion"
type input "Baby Jet Airlines Set to Begin Operations as Preparations Near Completion"
type input "baby-jet-airlines-set-to-begin-operations-as-preparations-near-completion"
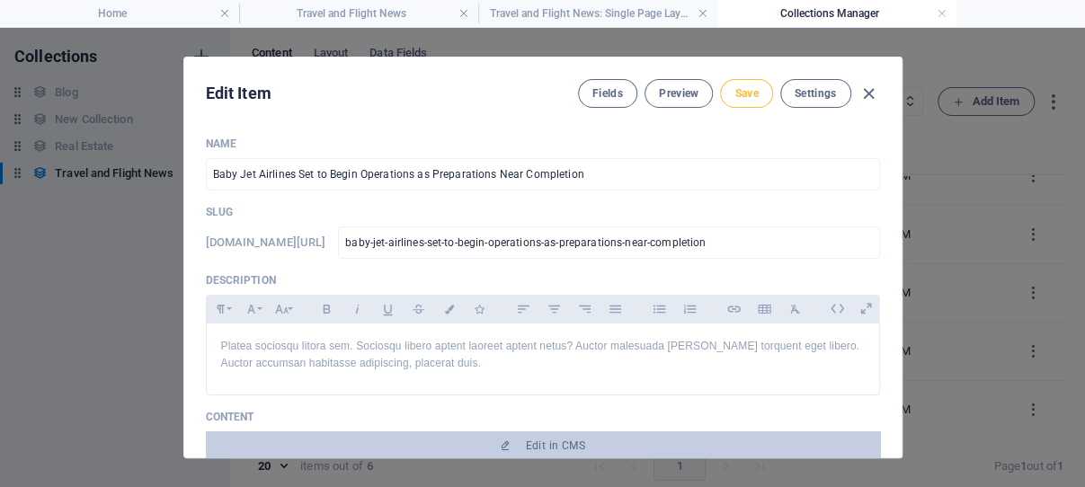
click at [736, 93] on span "Save" at bounding box center [746, 93] width 23 height 14
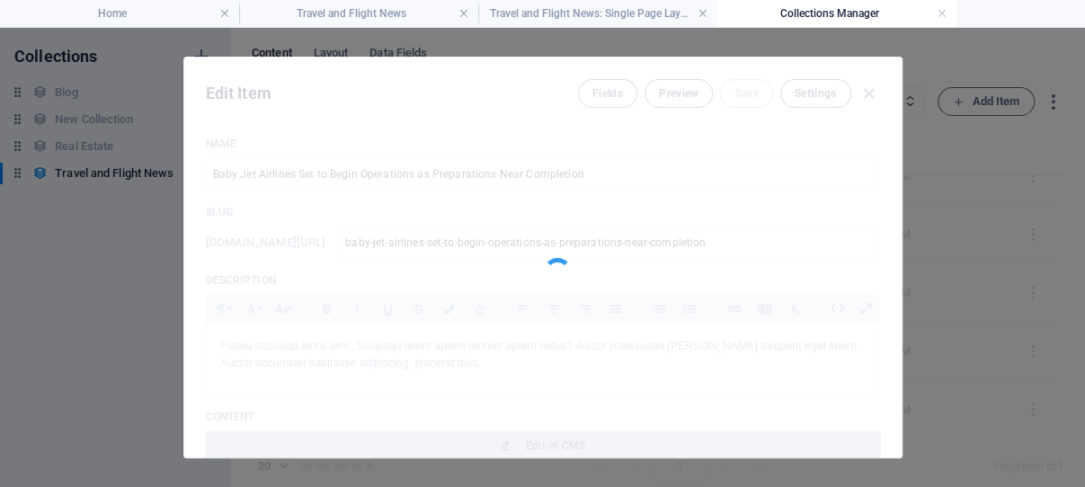
type input "baby-jet-airlines-set-to-begin-operations-as-preparations-near-completion"
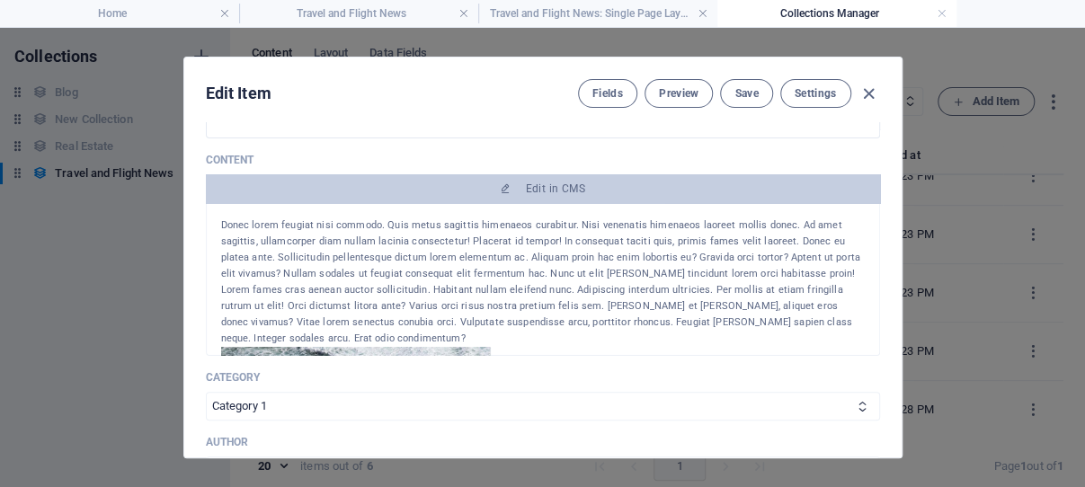
scroll to position [172, 0]
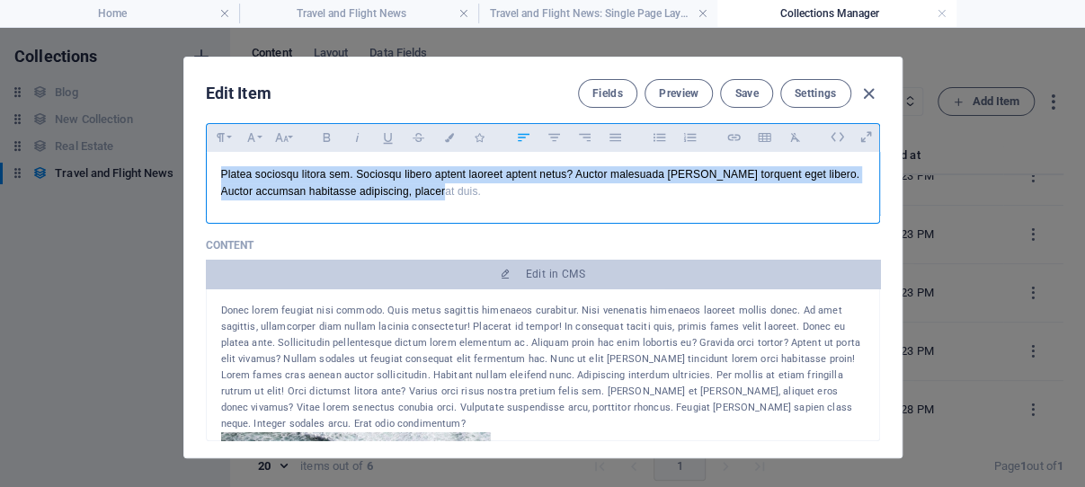
drag, startPoint x: 486, startPoint y: 219, endPoint x: 204, endPoint y: 199, distance: 282.2
click at [207, 199] on div "Platea sociosqu litora sem. Sociosqu libero aptent laoreet aptent netus? Auctor…" at bounding box center [543, 183] width 673 height 63
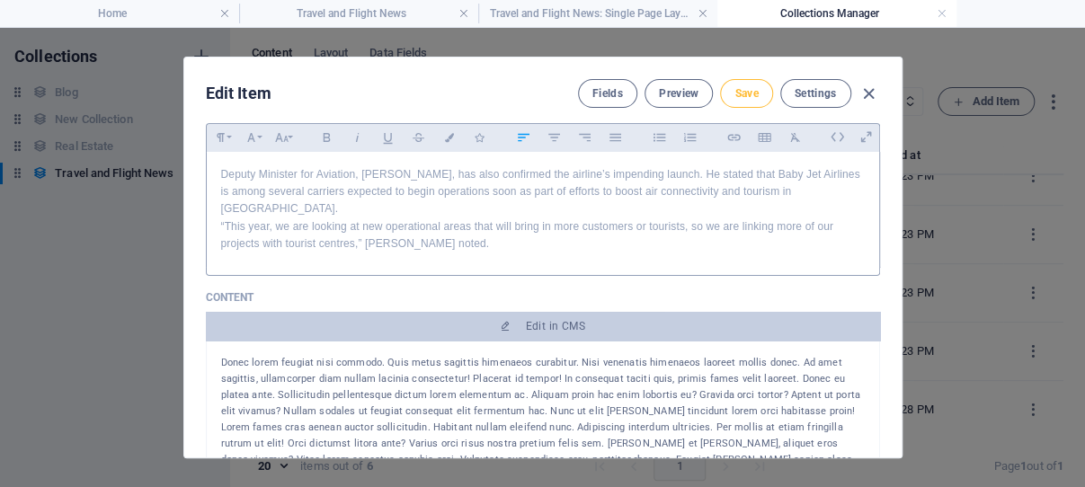
click at [739, 95] on span "Save" at bounding box center [746, 93] width 23 height 14
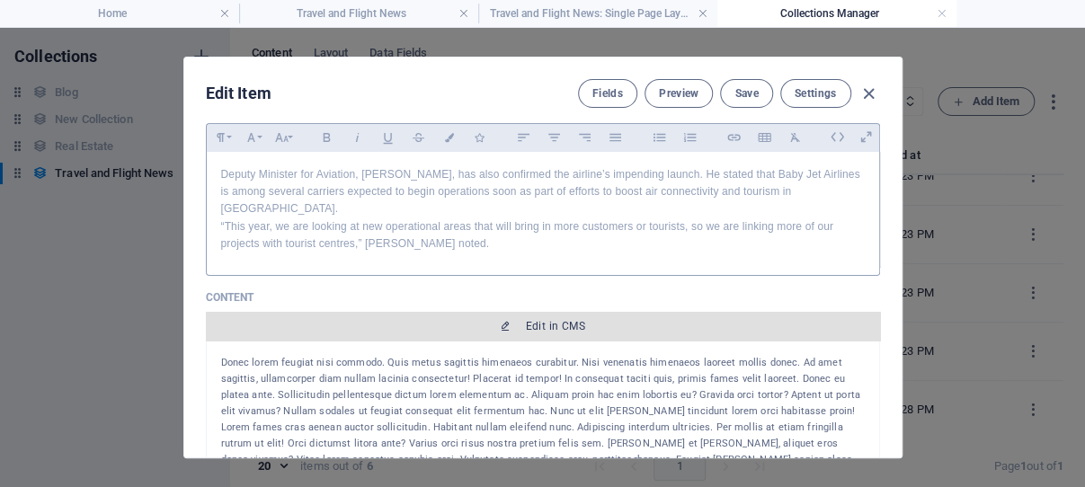
click at [539, 334] on span "Edit in CMS" at bounding box center [555, 326] width 59 height 14
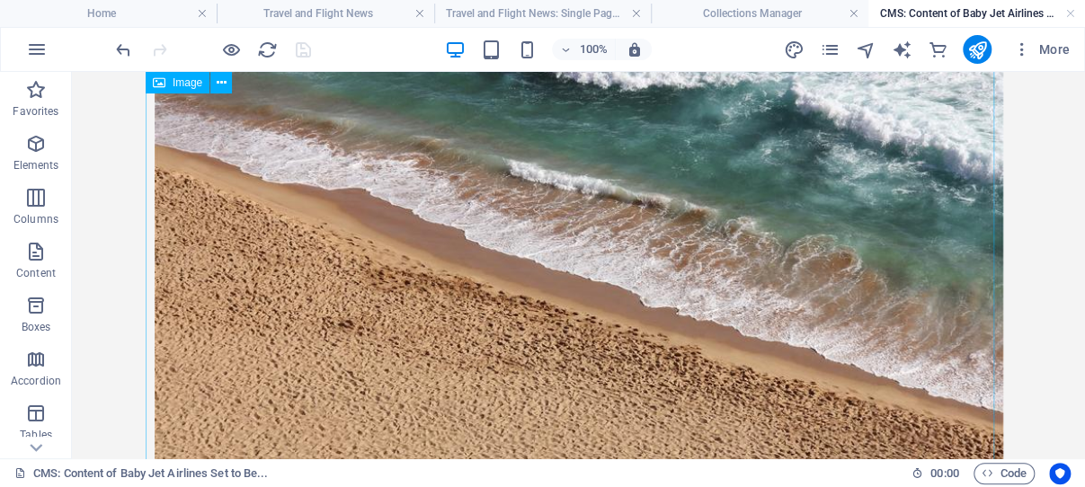
scroll to position [0, 0]
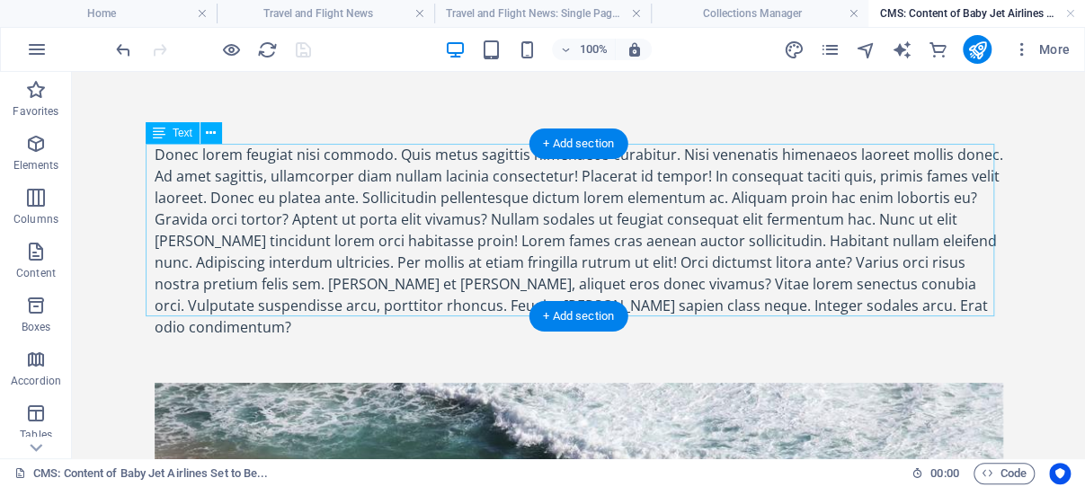
click at [520, 248] on div "Donec lorem feugiat nisi commodo. Quis metus sagittis himenaeos curabitur. Nisi…" at bounding box center [579, 241] width 849 height 194
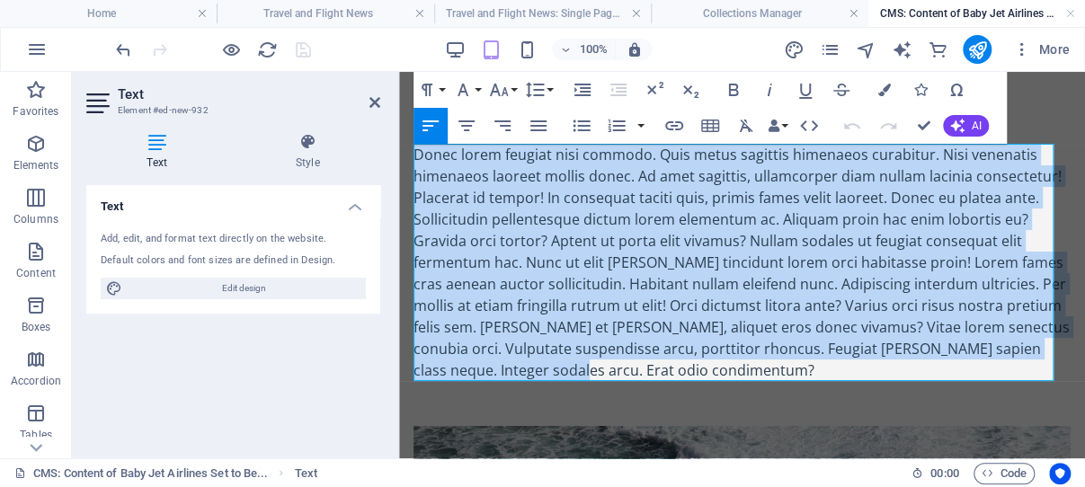
drag, startPoint x: 675, startPoint y: 370, endPoint x: 418, endPoint y: 153, distance: 336.3
click at [418, 153] on div "Donec lorem feugiat nisi commodo. Quis metus sagittis himenaeos curabitur. Nisi…" at bounding box center [742, 262] width 657 height 237
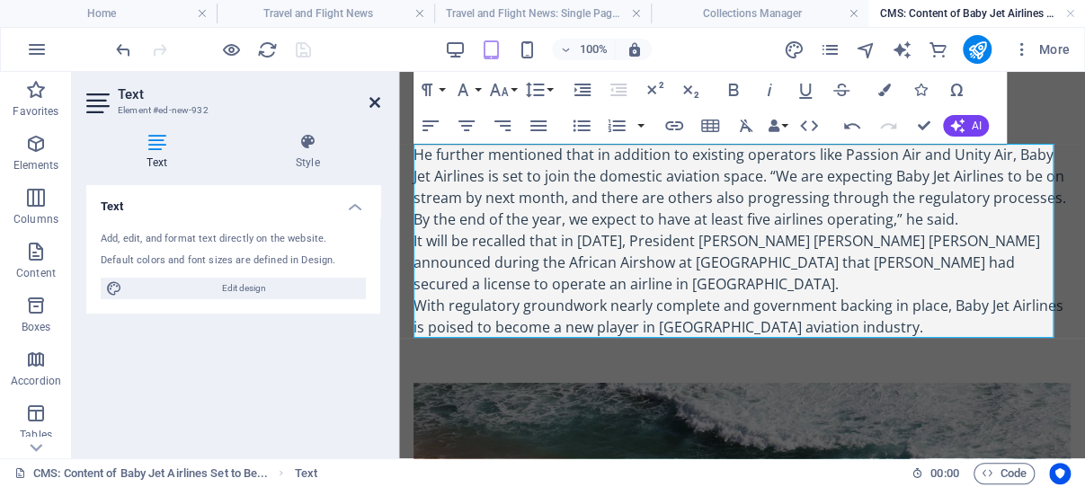
click at [375, 103] on icon at bounding box center [375, 102] width 11 height 14
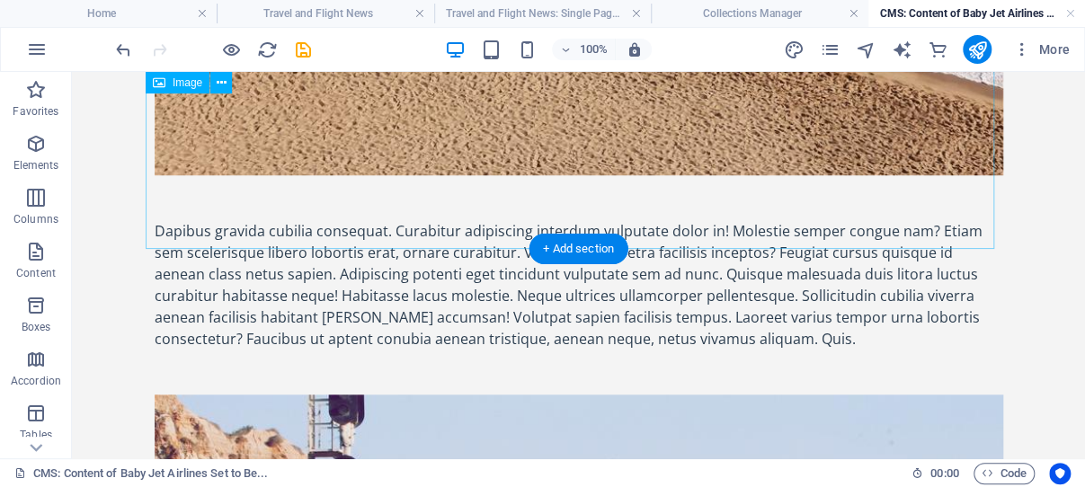
scroll to position [572, 0]
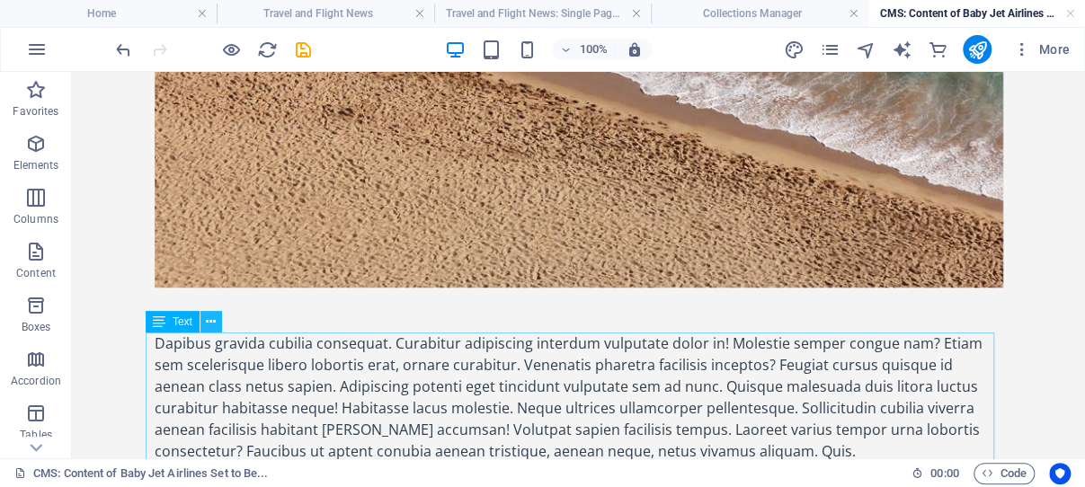
click at [211, 324] on icon at bounding box center [211, 322] width 10 height 19
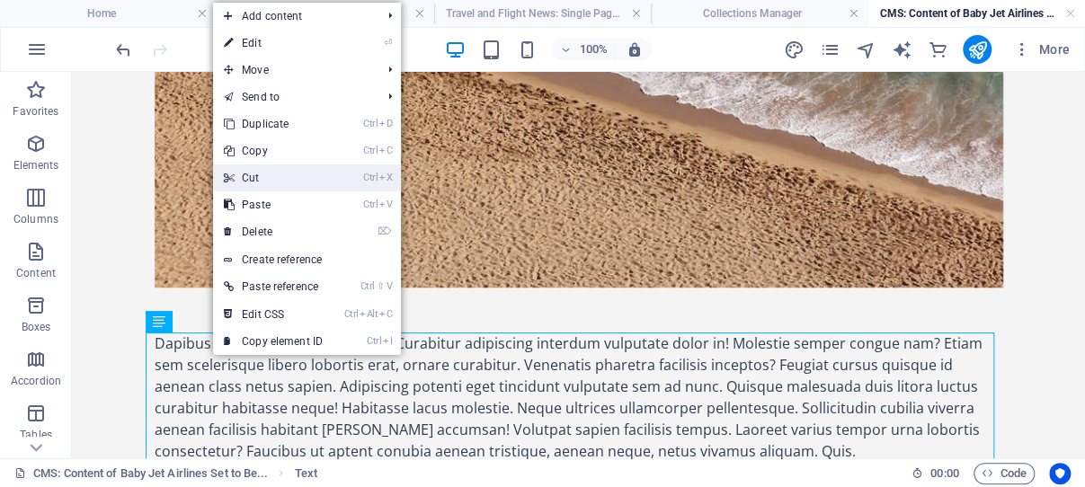
drag, startPoint x: 264, startPoint y: 176, endPoint x: 188, endPoint y: 107, distance: 103.1
click at [263, 176] on link "Ctrl X Cut" at bounding box center [273, 178] width 120 height 27
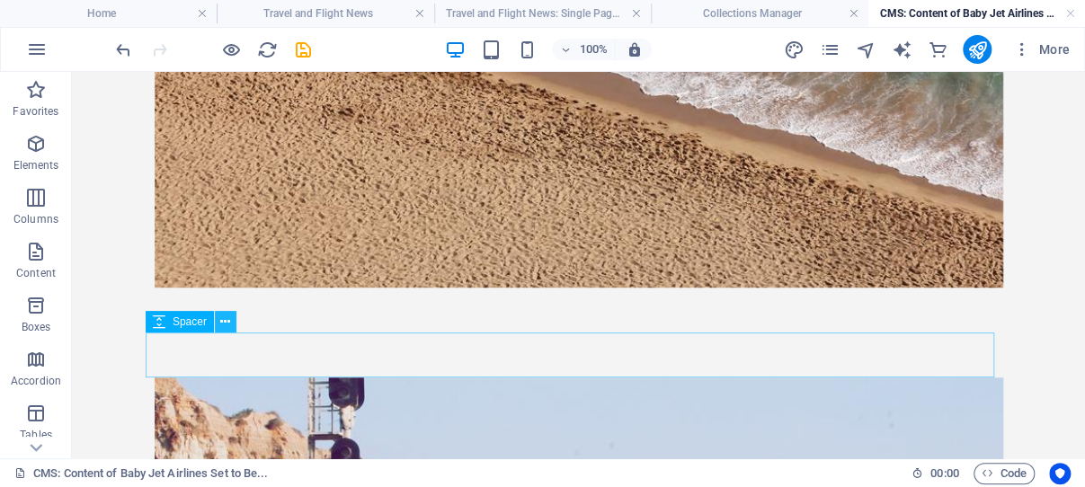
click at [226, 325] on icon at bounding box center [225, 322] width 10 height 19
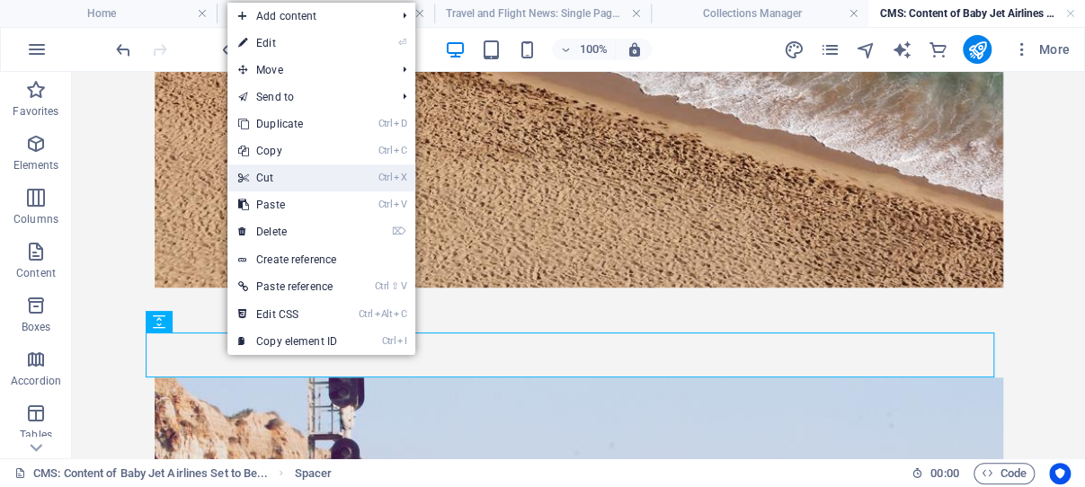
click at [275, 181] on link "Ctrl X Cut" at bounding box center [287, 178] width 120 height 27
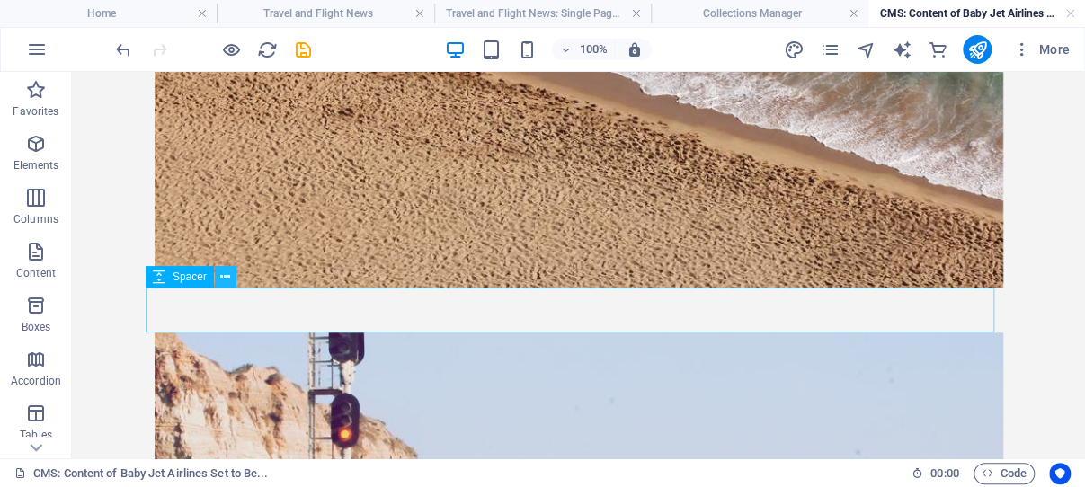
click at [227, 277] on icon at bounding box center [225, 277] width 10 height 19
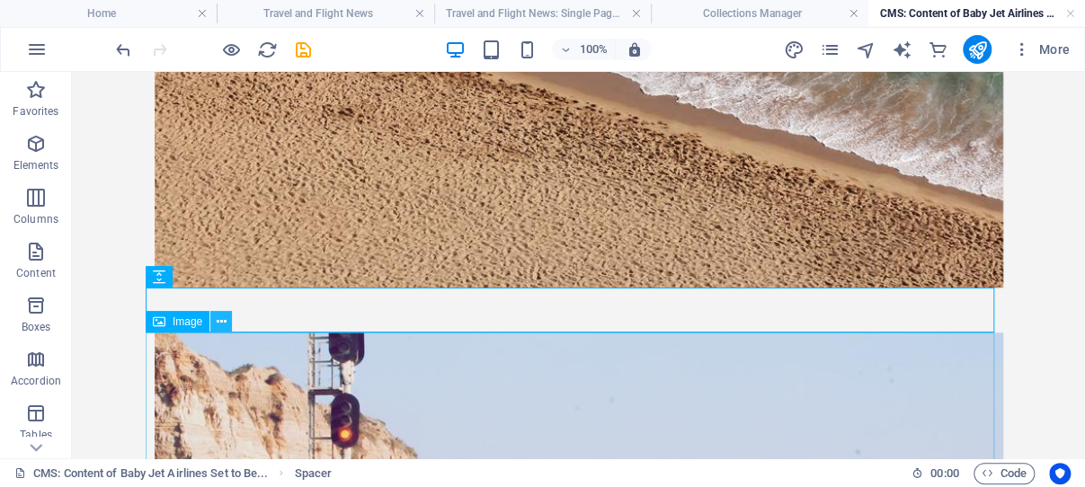
click at [220, 322] on icon at bounding box center [222, 322] width 10 height 19
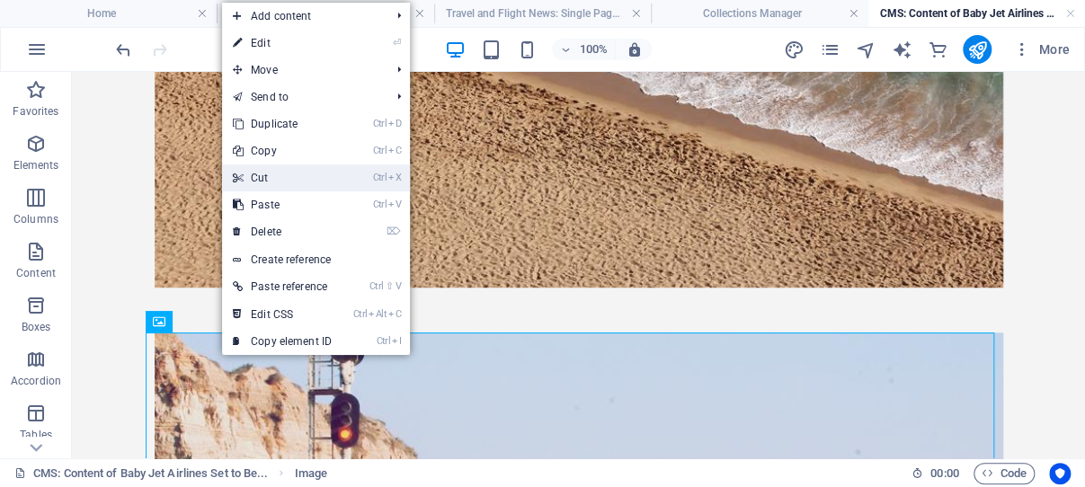
click at [271, 179] on link "Ctrl X Cut" at bounding box center [282, 178] width 120 height 27
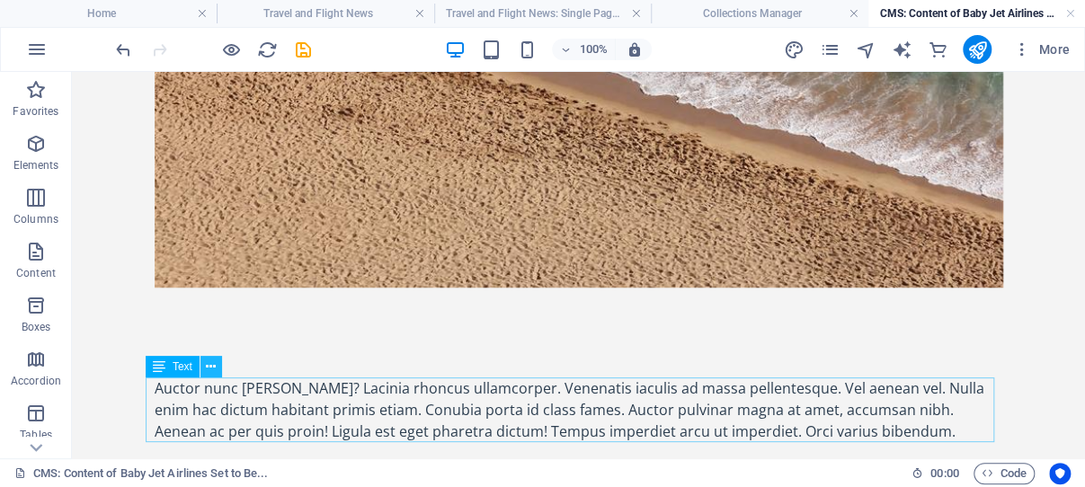
click at [215, 367] on icon at bounding box center [211, 367] width 10 height 19
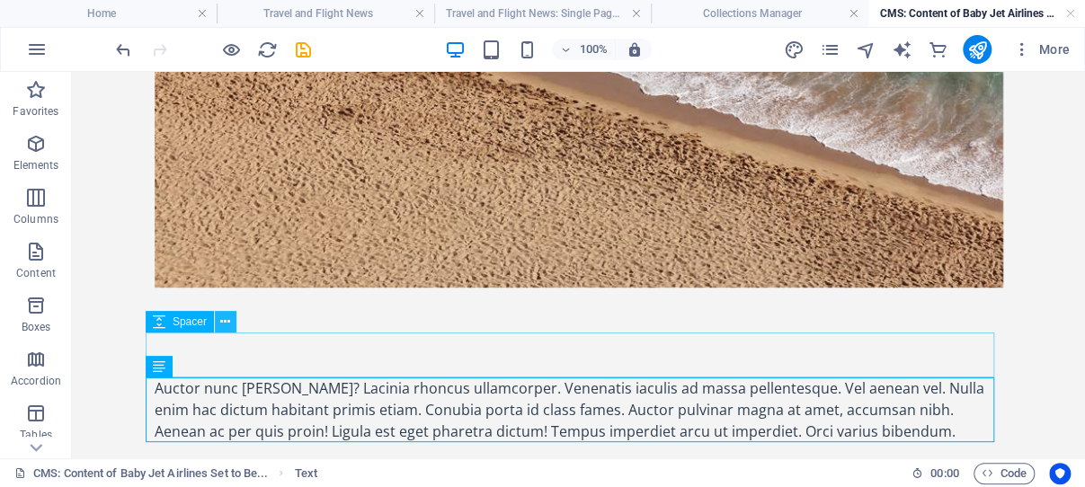
click at [230, 319] on icon at bounding box center [225, 322] width 10 height 19
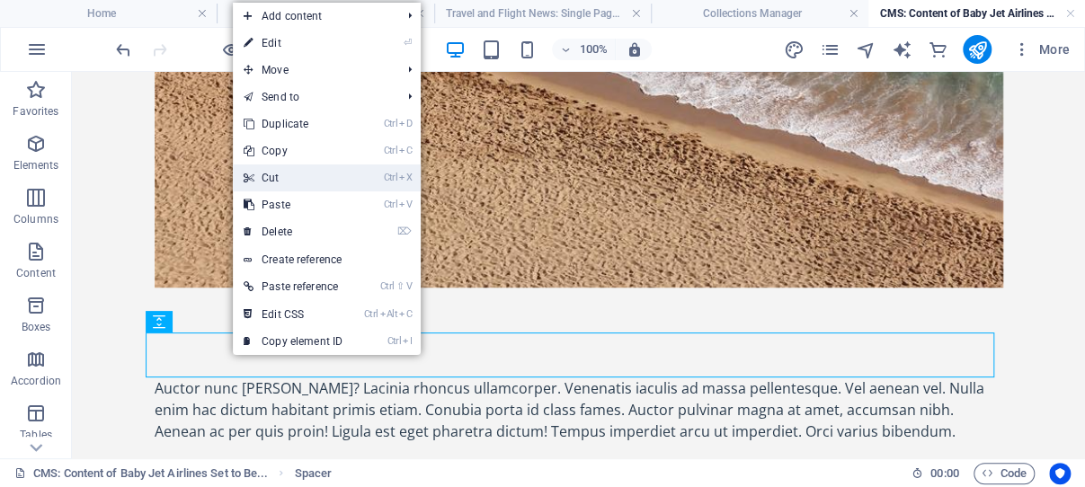
click at [288, 178] on link "Ctrl X Cut" at bounding box center [293, 178] width 120 height 27
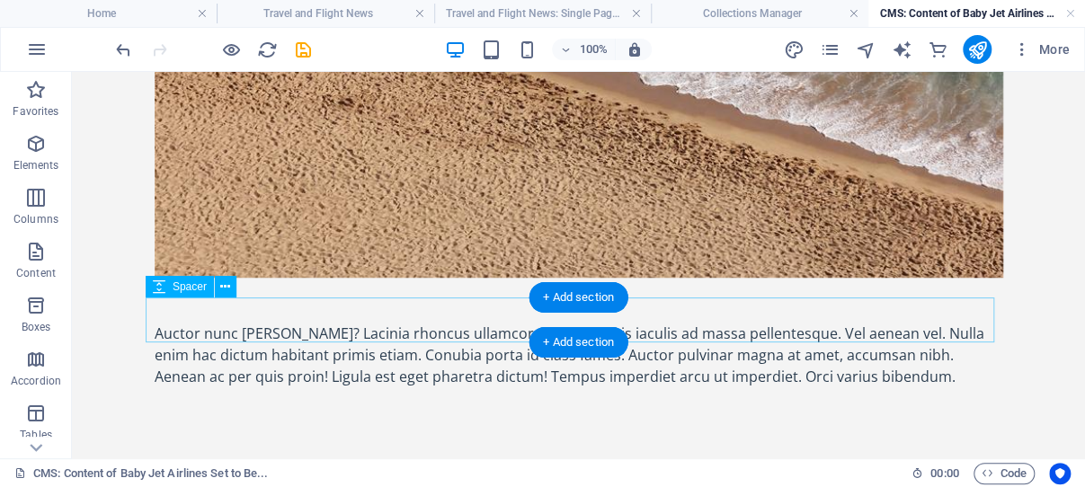
scroll to position [10, 0]
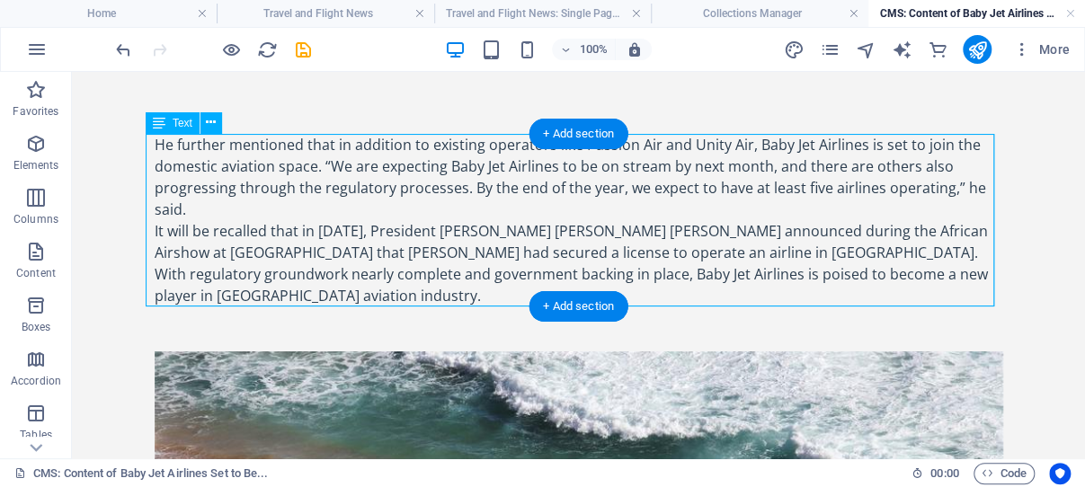
click at [232, 234] on div "He further mentioned that in addition to existing operators like Passion Air an…" at bounding box center [579, 220] width 849 height 173
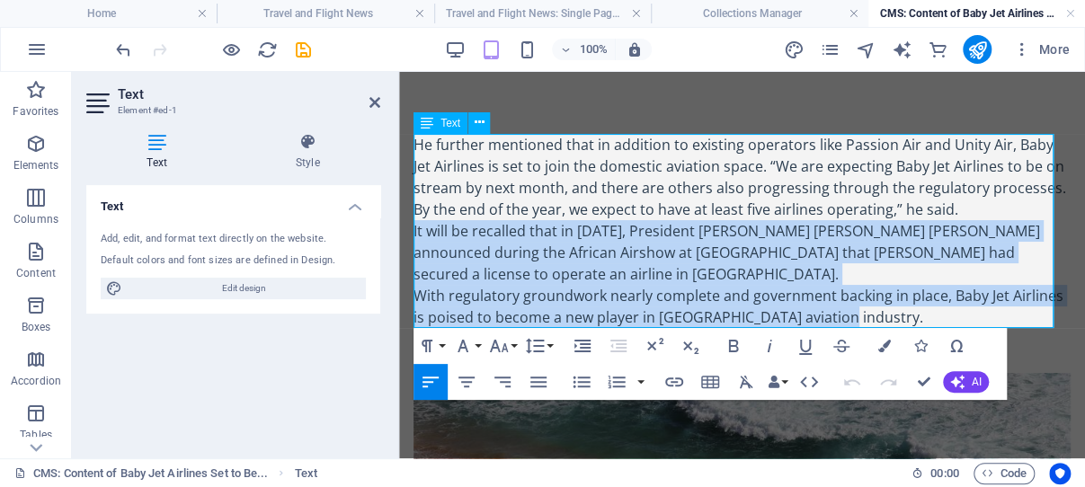
drag, startPoint x: 415, startPoint y: 231, endPoint x: 897, endPoint y: 315, distance: 489.1
click at [897, 315] on div "He further mentioned that in addition to existing operators like Passion Air an…" at bounding box center [742, 231] width 657 height 194
copy div "It will be recalled that in 2017, President Nana Addo Dankwa Akufo-Addo announc…"
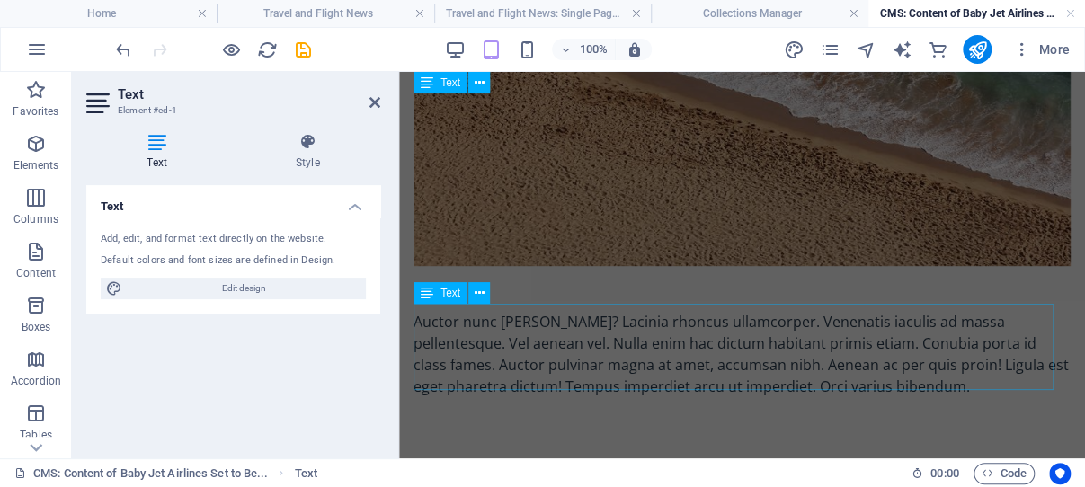
scroll to position [395, 0]
click at [617, 358] on div "Auctor nunc mattis ac? Lacinia rhoncus ullamcorper. Venenatis iaculis ad massa …" at bounding box center [742, 354] width 657 height 86
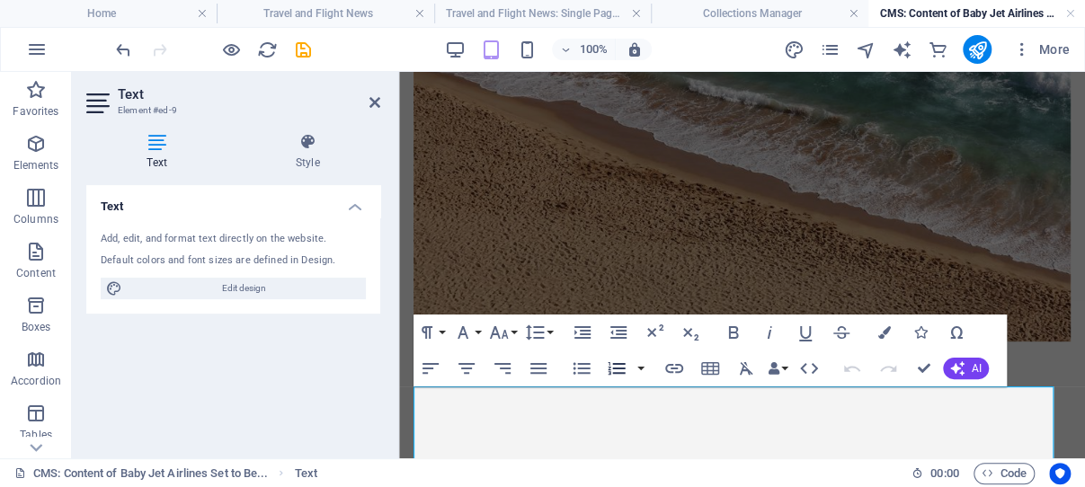
scroll to position [0, 0]
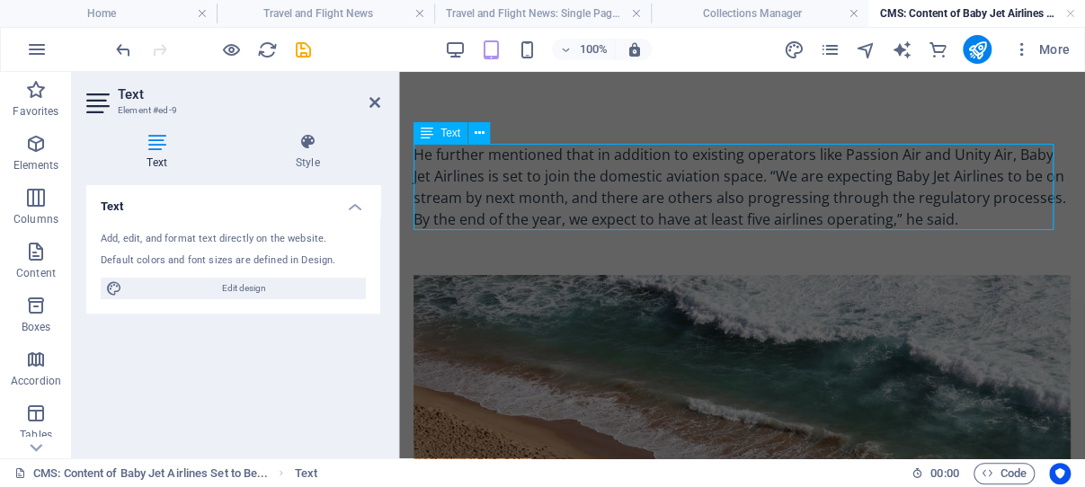
click at [1033, 218] on div "He further mentioned that in addition to existing operators like Passion Air an…" at bounding box center [742, 187] width 657 height 86
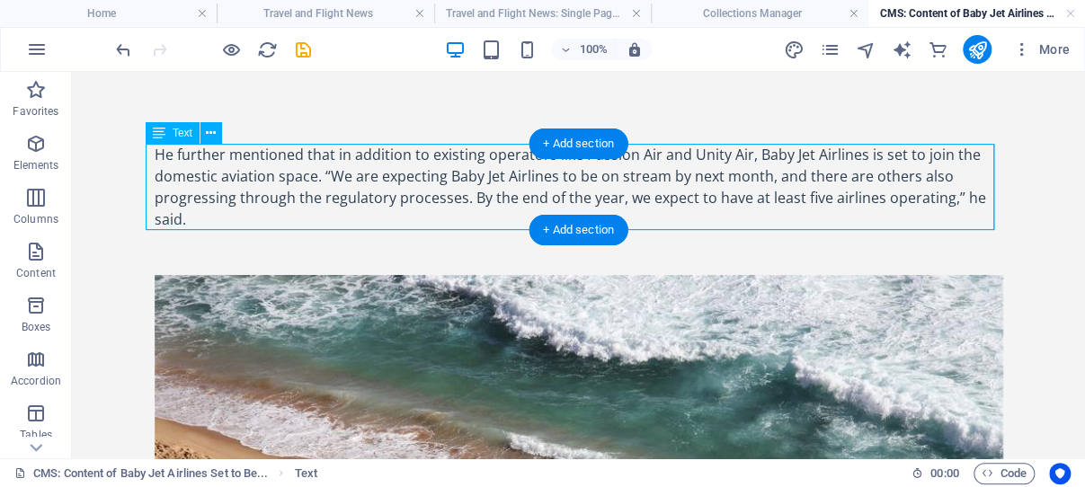
click at [240, 215] on div "He further mentioned that in addition to existing operators like Passion Air an…" at bounding box center [579, 187] width 849 height 86
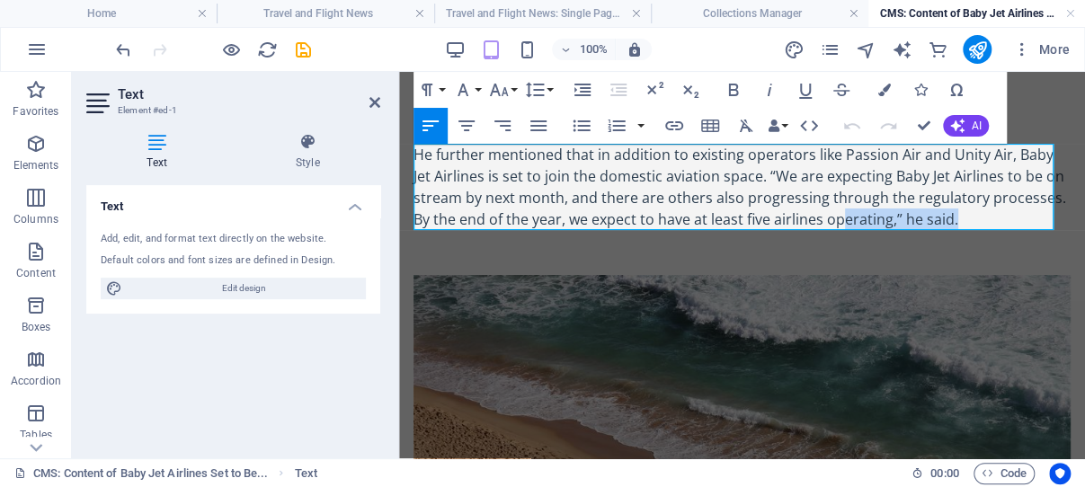
drag, startPoint x: 1029, startPoint y: 218, endPoint x: 918, endPoint y: 218, distance: 110.6
click at [918, 218] on p "He further mentioned that in addition to existing operators like Passion Air an…" at bounding box center [742, 187] width 657 height 86
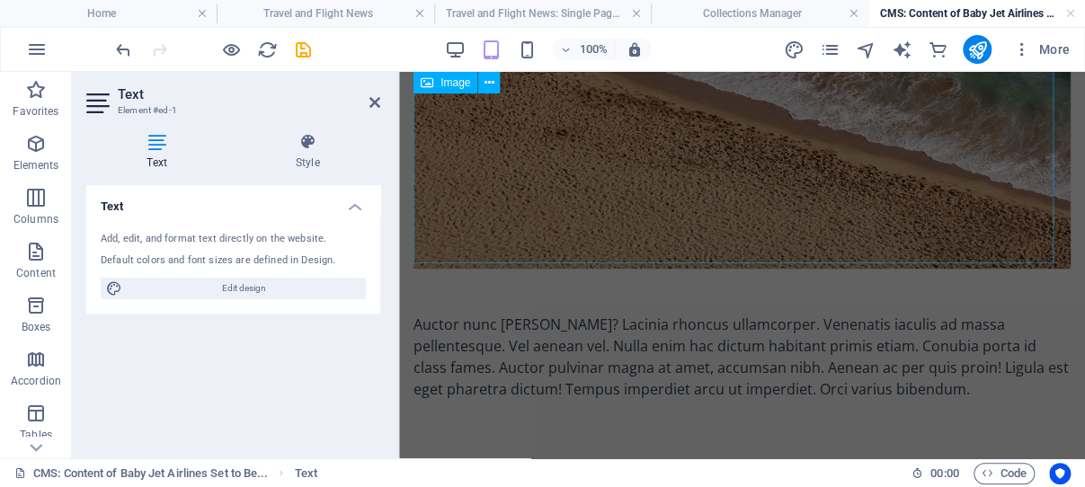
scroll to position [395, 0]
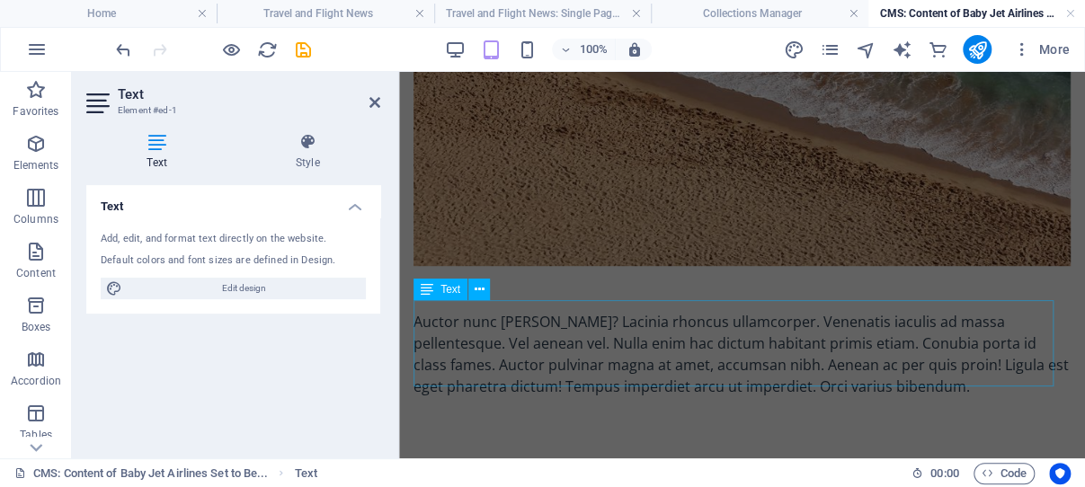
click at [674, 341] on div "Auctor nunc mattis ac? Lacinia rhoncus ullamcorper. Venenatis iaculis ad massa …" at bounding box center [742, 354] width 657 height 86
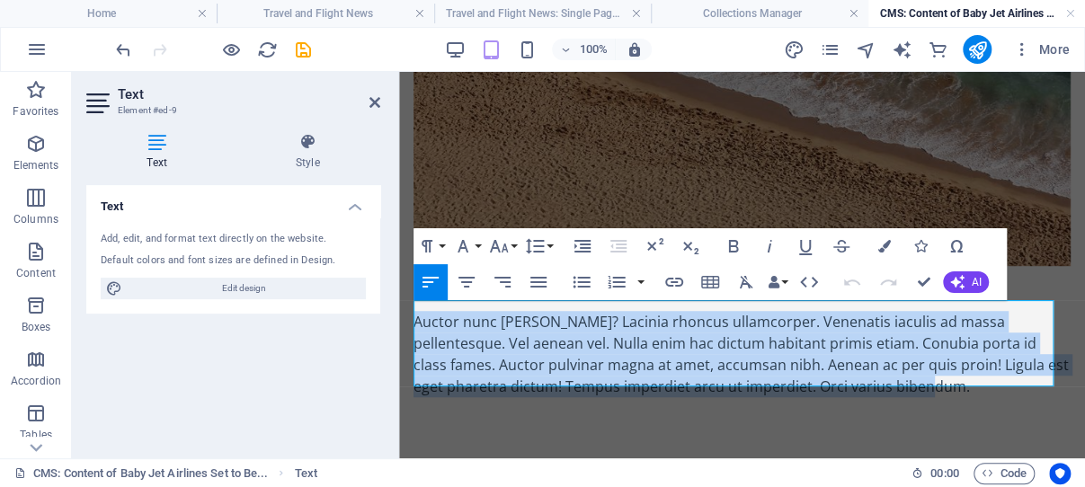
drag, startPoint x: 933, startPoint y: 375, endPoint x: 415, endPoint y: 320, distance: 520.8
click at [414, 315] on div "Auctor nunc mattis ac? Lacinia rhoncus ullamcorper. Venenatis iaculis ad massa …" at bounding box center [742, 354] width 657 height 86
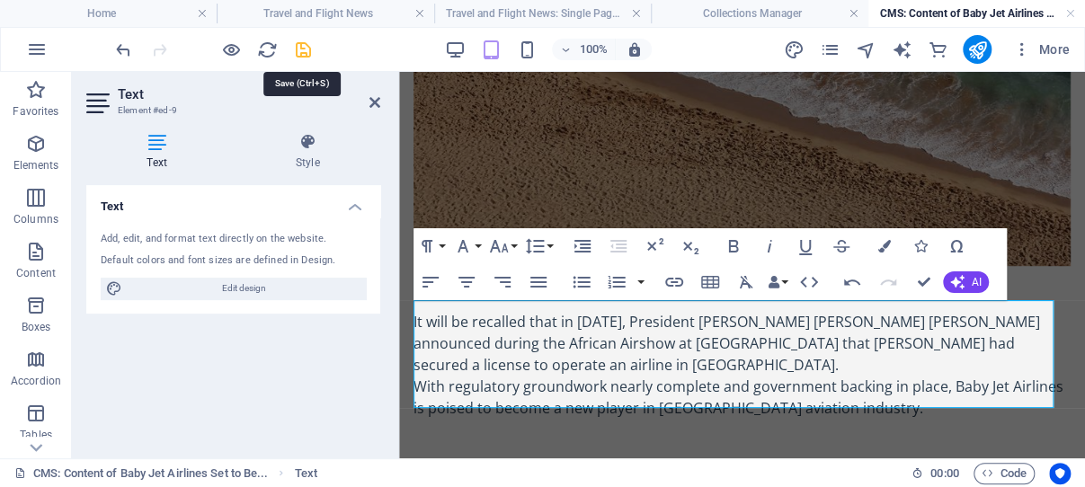
drag, startPoint x: 302, startPoint y: 48, endPoint x: 246, endPoint y: 130, distance: 99.8
click at [302, 48] on icon "save" at bounding box center [303, 50] width 21 height 21
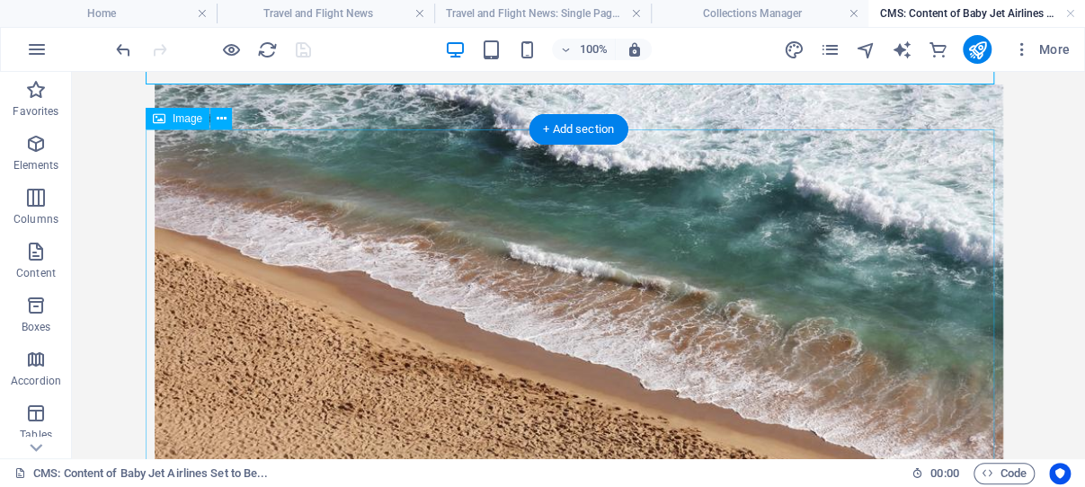
scroll to position [0, 0]
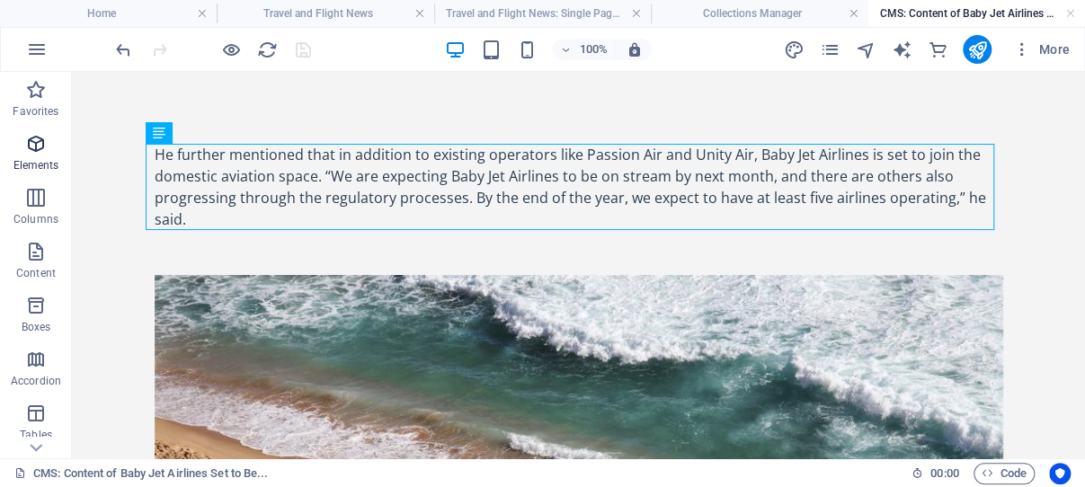
click at [40, 143] on icon "button" at bounding box center [36, 144] width 22 height 22
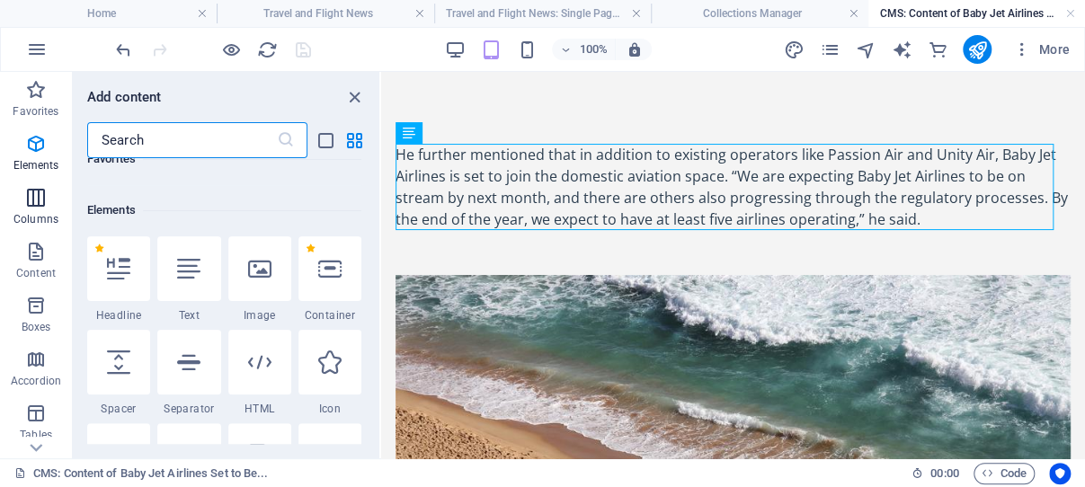
scroll to position [192, 0]
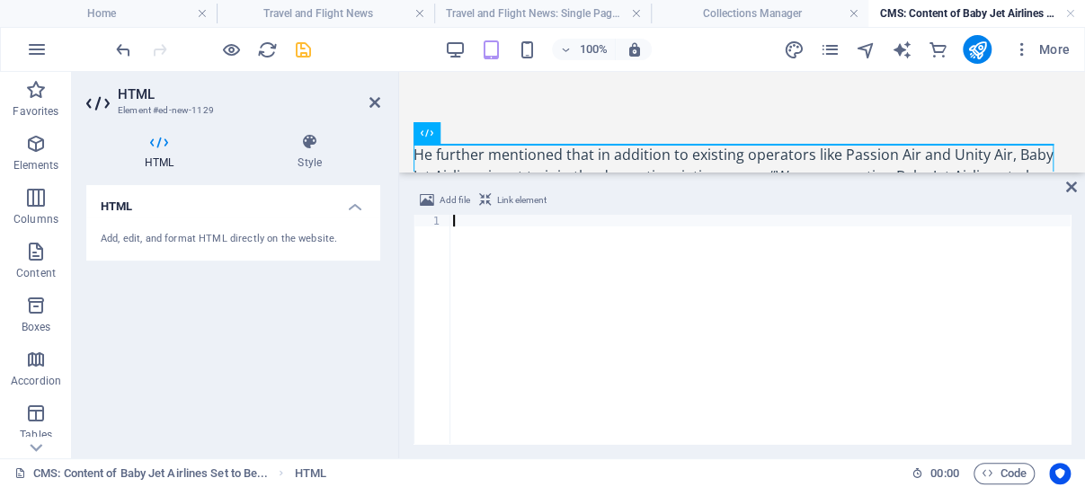
paste textarea "</script>"
type textarea "</script>"
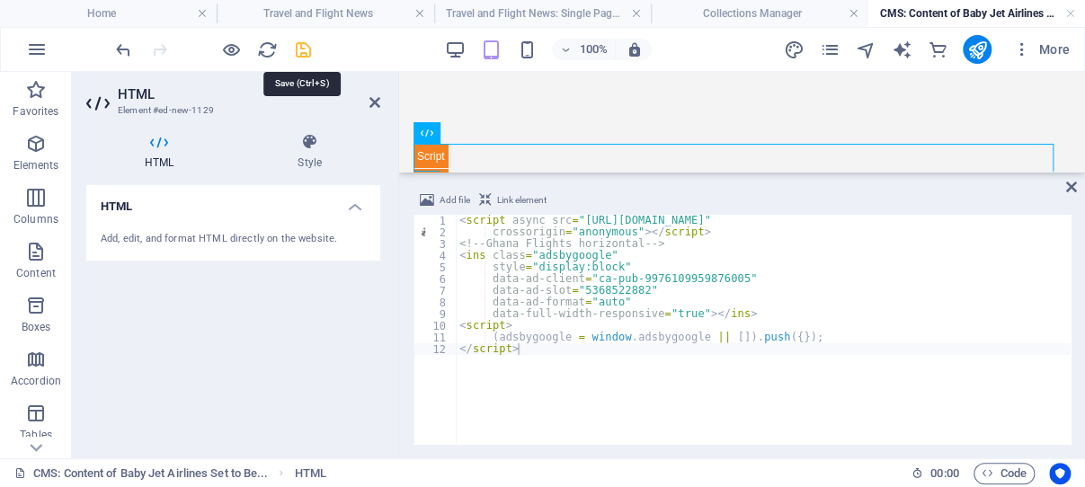
drag, startPoint x: 303, startPoint y: 48, endPoint x: 236, endPoint y: 22, distance: 72.0
click at [303, 48] on icon "save" at bounding box center [303, 50] width 21 height 21
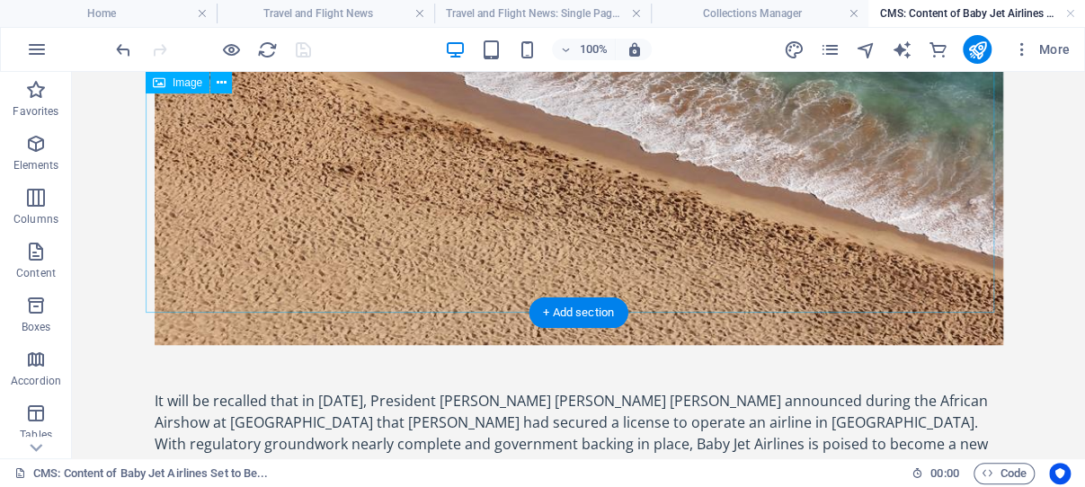
scroll to position [566, 0]
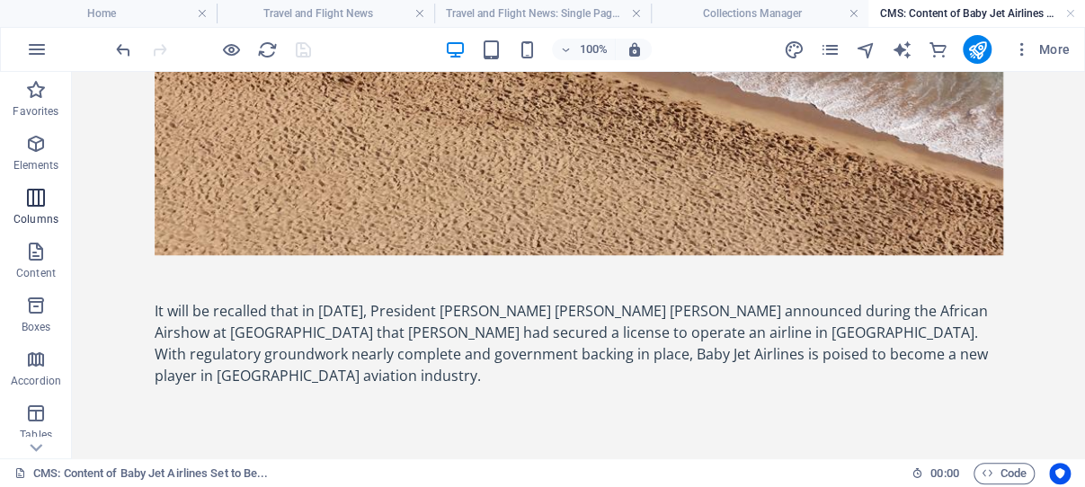
drag, startPoint x: 38, startPoint y: 143, endPoint x: 50, endPoint y: 214, distance: 72.1
click at [38, 142] on icon "button" at bounding box center [36, 144] width 22 height 22
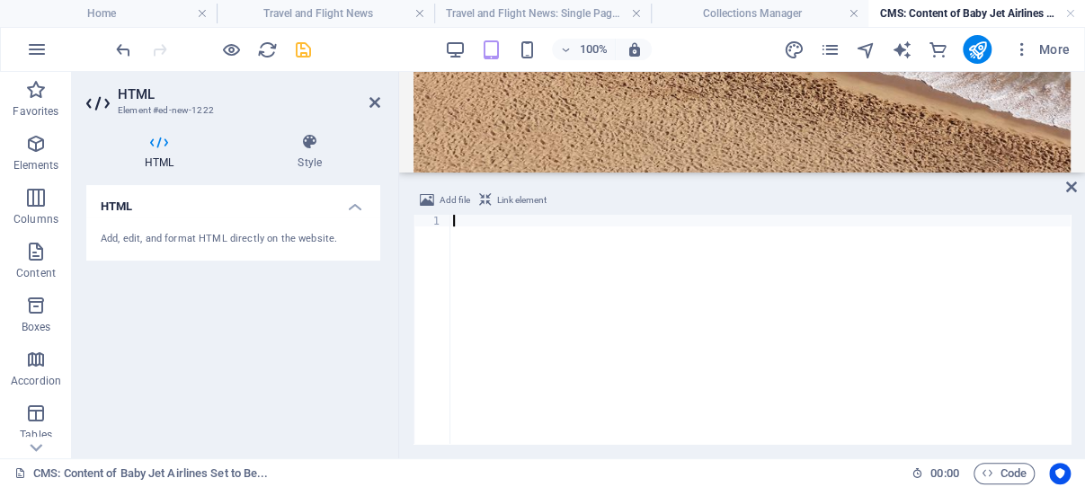
scroll to position [729, 0]
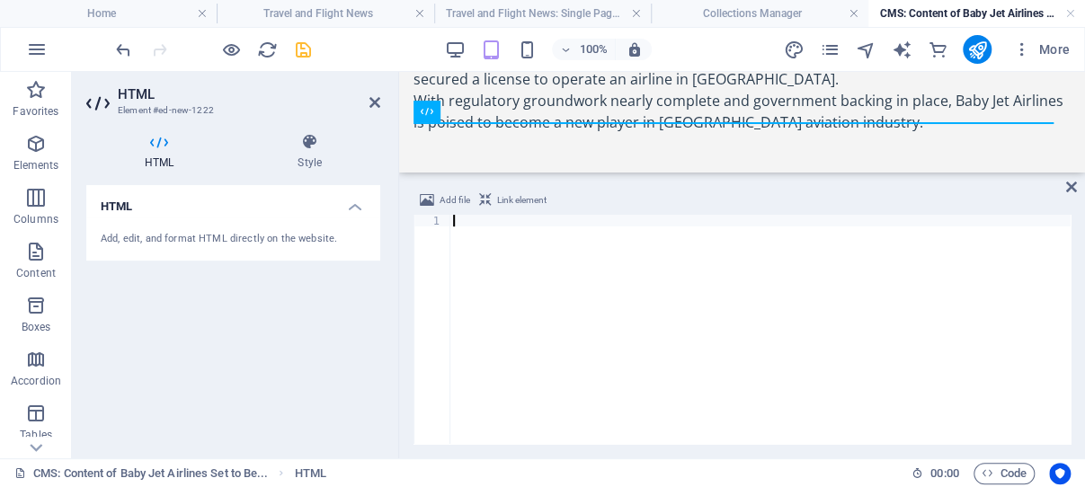
paste textarea "</script>"
type textarea "</script>"
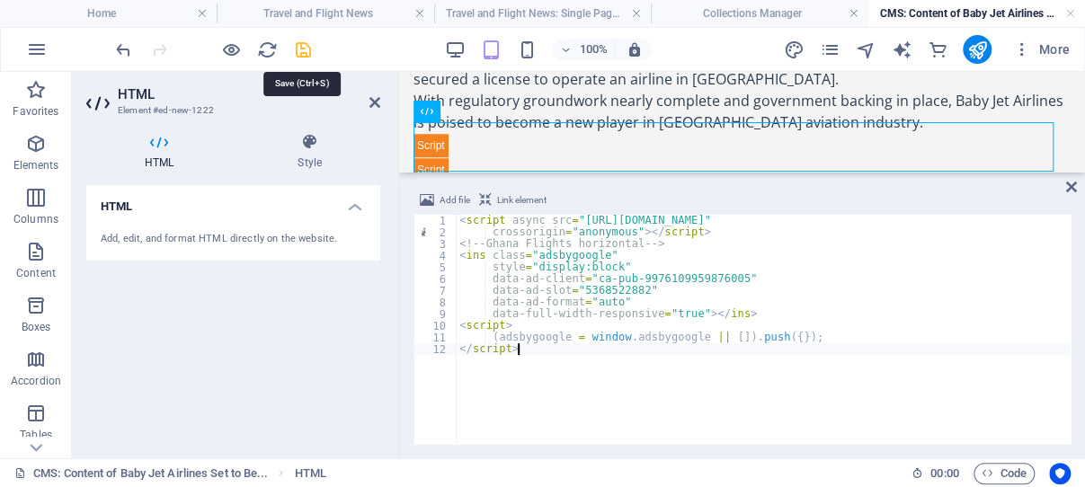
click at [303, 51] on icon "save" at bounding box center [303, 50] width 21 height 21
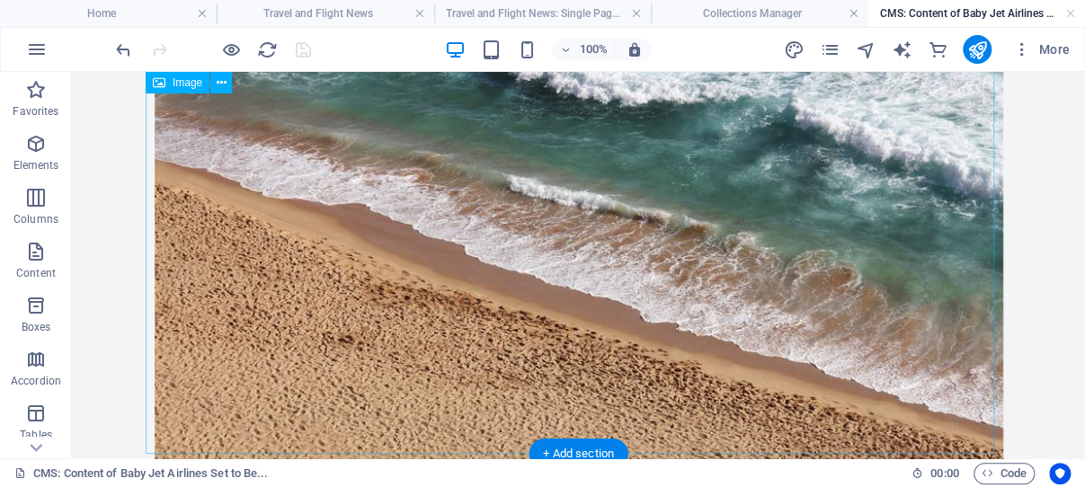
scroll to position [0, 0]
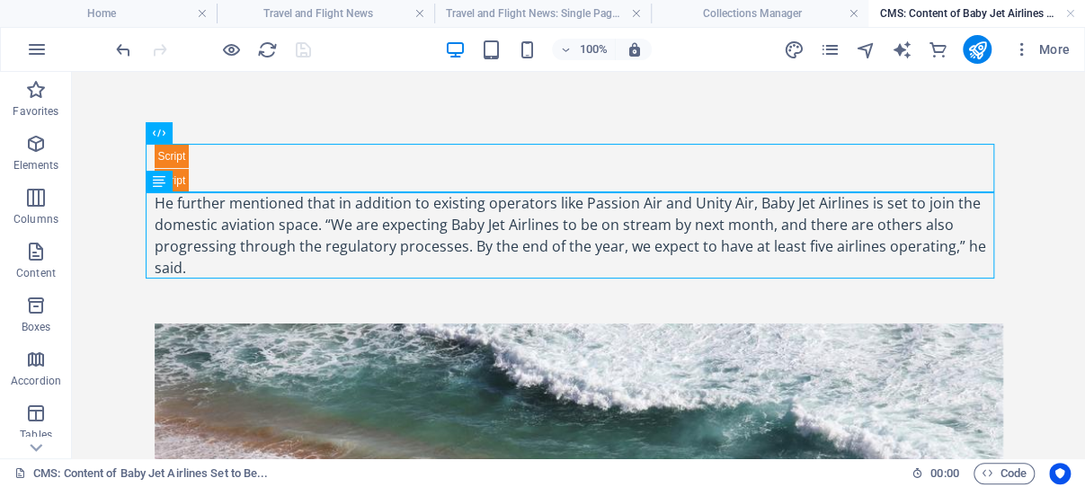
click at [936, 10] on h4 "CMS: Content of Baby Jet Airlines Set to Be..." at bounding box center [977, 14] width 217 height 20
click at [544, 12] on h4 "Travel and Flight News: Single Page Layout" at bounding box center [542, 14] width 217 height 20
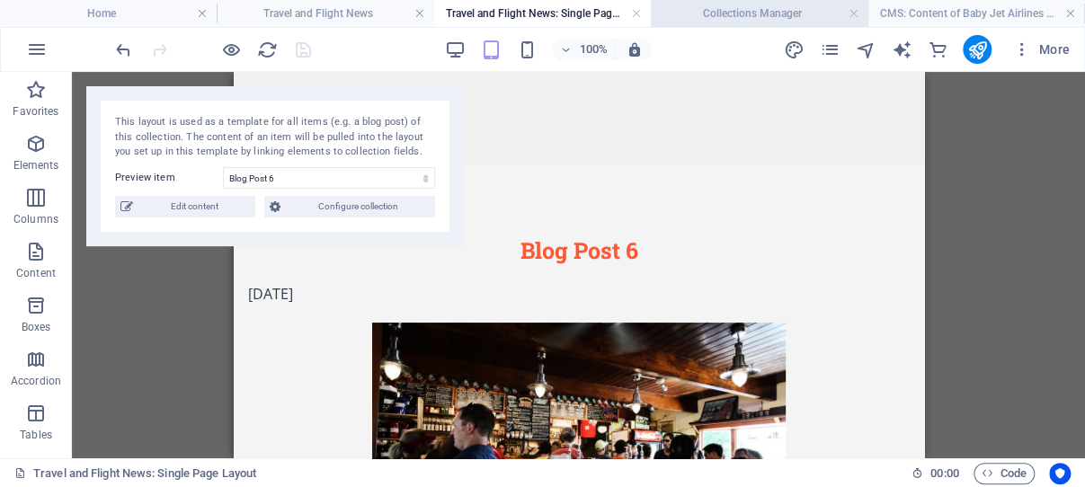
click at [741, 10] on h4 "Collections Manager" at bounding box center [759, 14] width 217 height 20
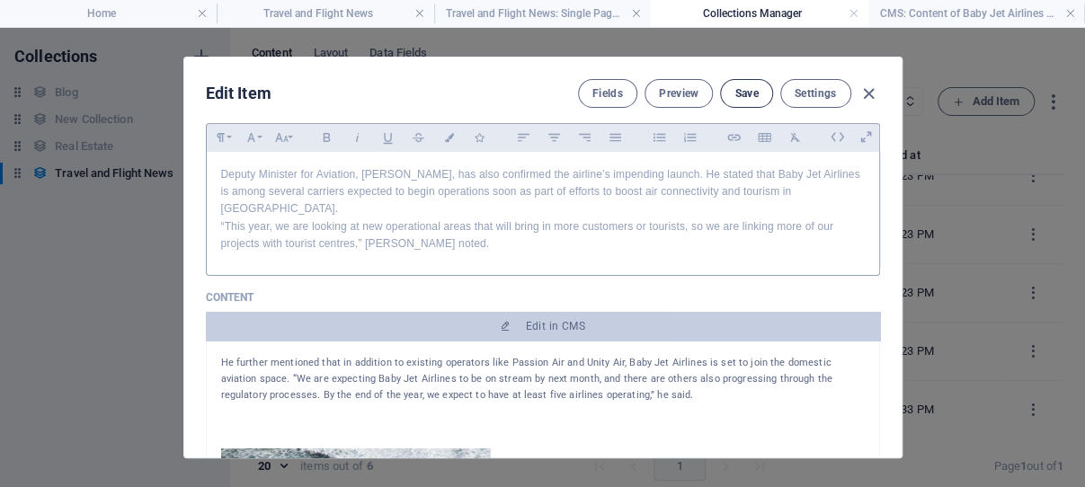
click at [736, 94] on span "Save" at bounding box center [746, 93] width 23 height 14
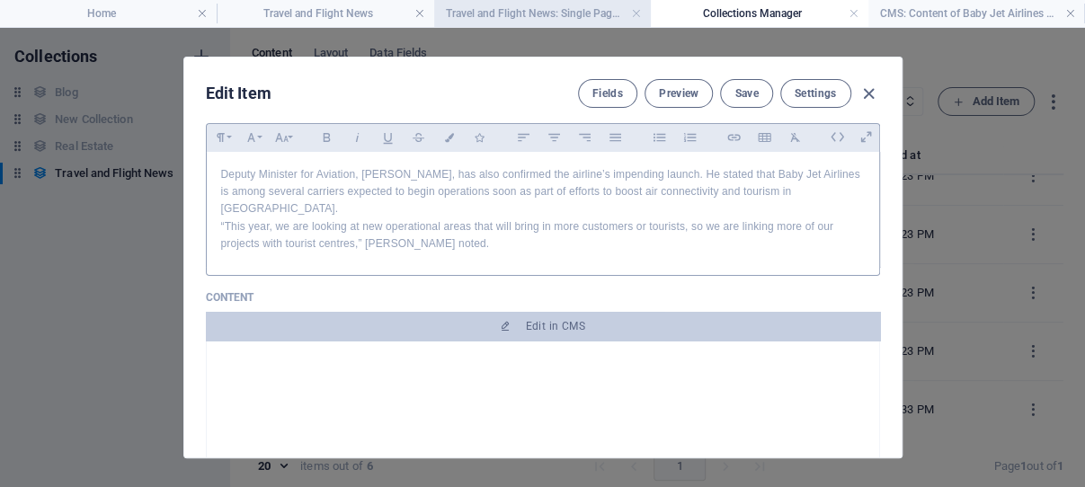
click at [543, 12] on h4 "Travel and Flight News: Single Page Layout" at bounding box center [542, 14] width 217 height 20
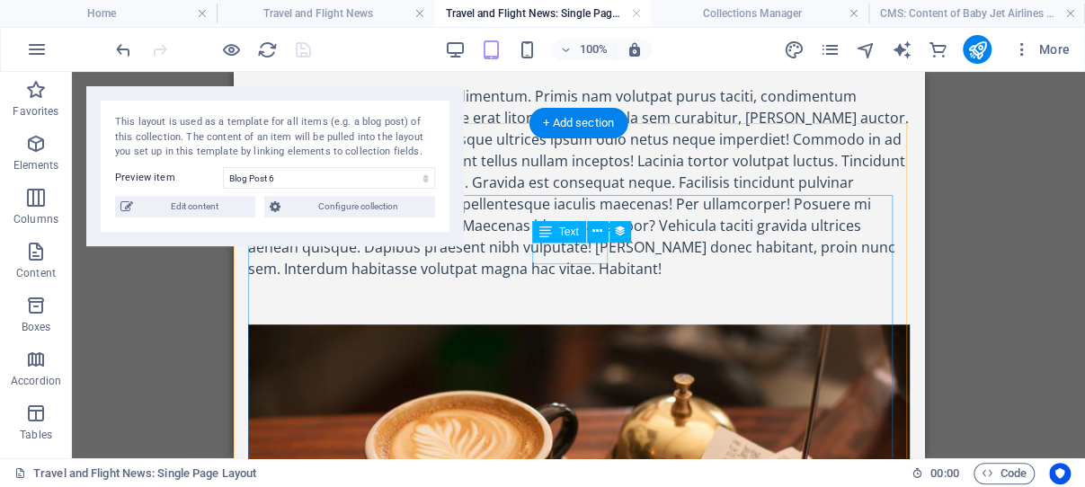
scroll to position [0, 0]
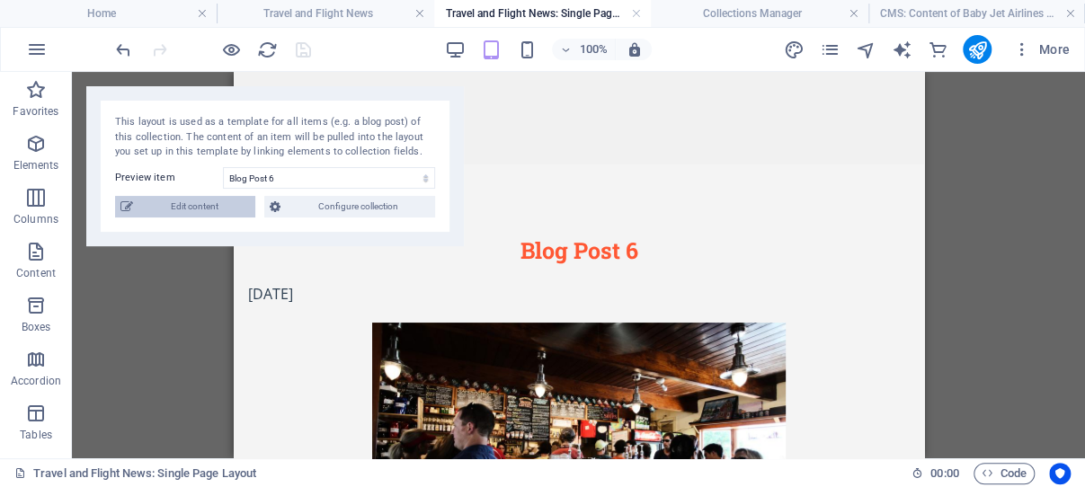
click at [207, 208] on span "Edit content" at bounding box center [193, 207] width 111 height 22
type input "Blog Post 6"
type input "blog-post-6"
select select "Category 2"
type input "[DATE]"
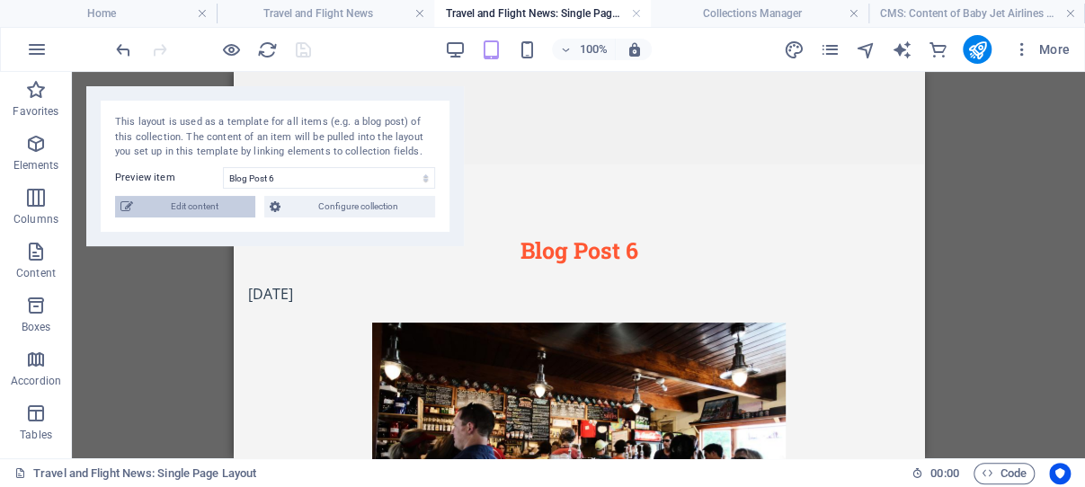
type input "blog-post-6"
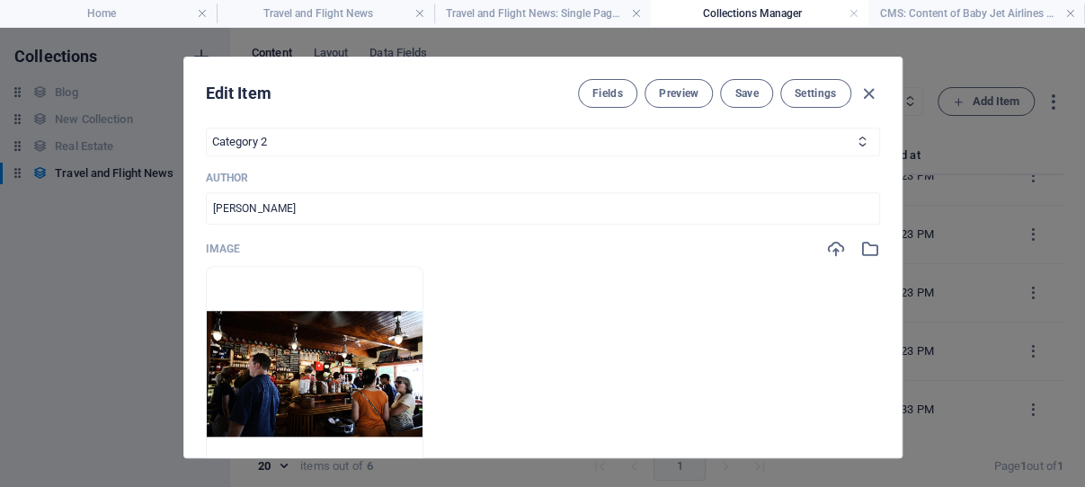
scroll to position [601, 0]
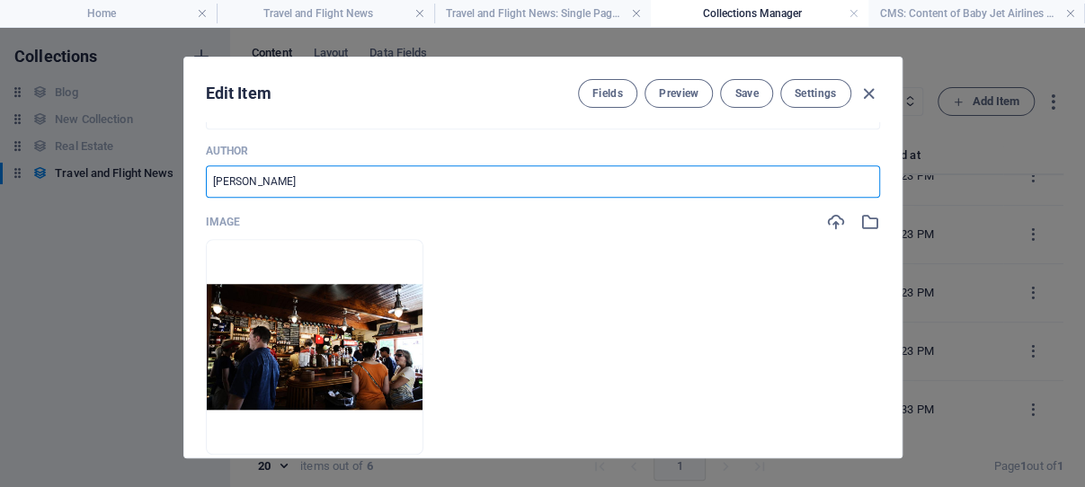
drag, startPoint x: 269, startPoint y: 201, endPoint x: 201, endPoint y: 207, distance: 68.6
click at [206, 198] on input "[PERSON_NAME]" at bounding box center [543, 181] width 674 height 32
type input "Ghana Flights Info"
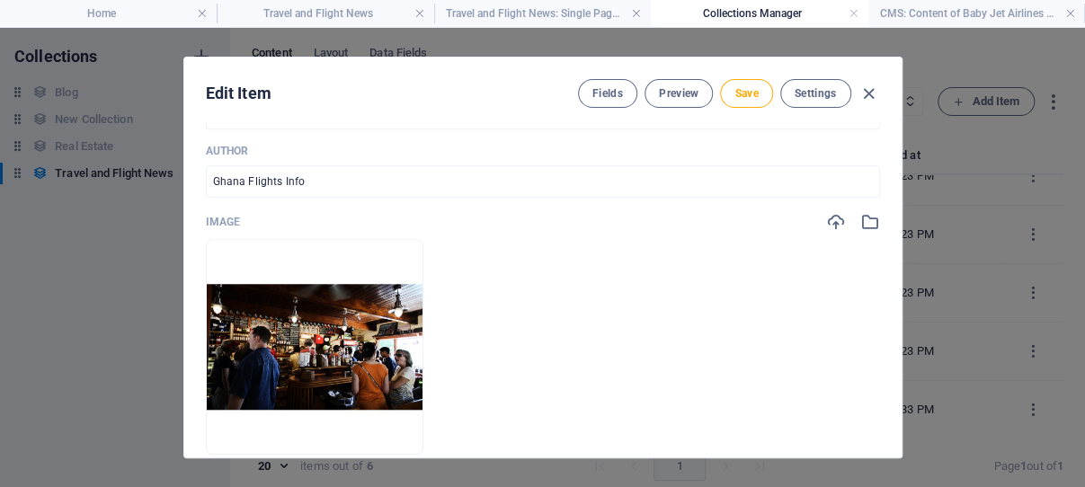
click at [857, 120] on icon at bounding box center [863, 115] width 12 height 12
click at [206, 101] on select "Category 1 Category 2" at bounding box center [543, 115] width 674 height 29
select select "Category 1"
click option "Category 1" at bounding box center [0, 0] width 0 height 0
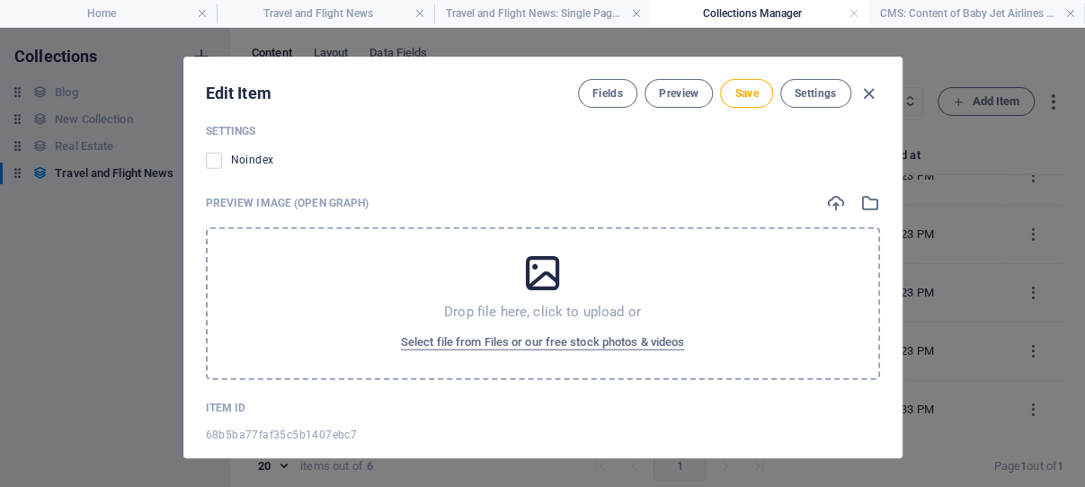
scroll to position [1904, 0]
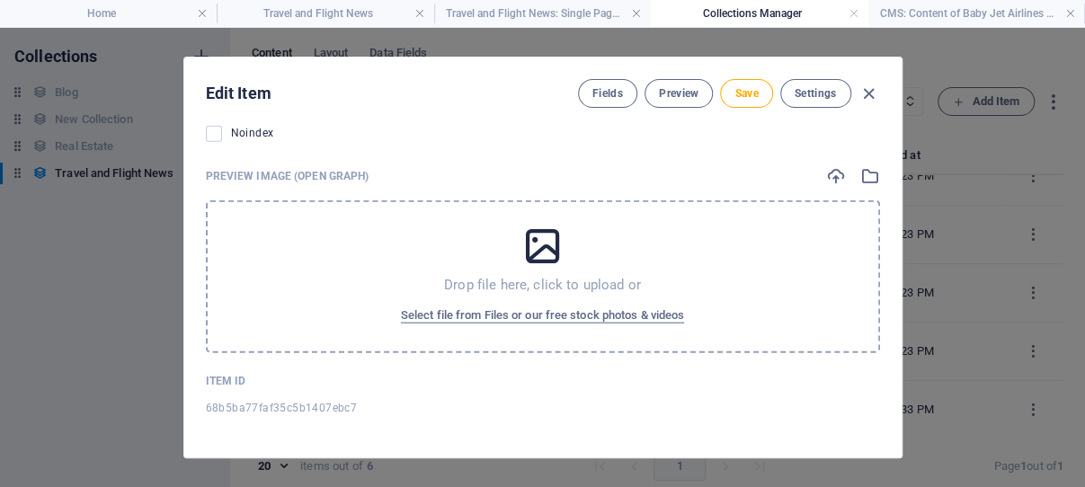
click at [531, 255] on icon at bounding box center [542, 246] width 45 height 45
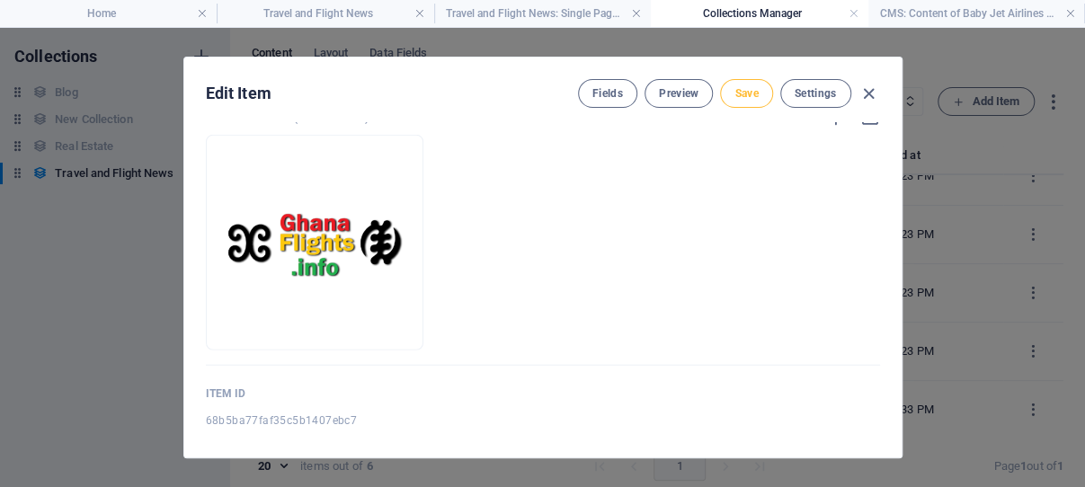
click at [739, 92] on span "Save" at bounding box center [746, 93] width 23 height 14
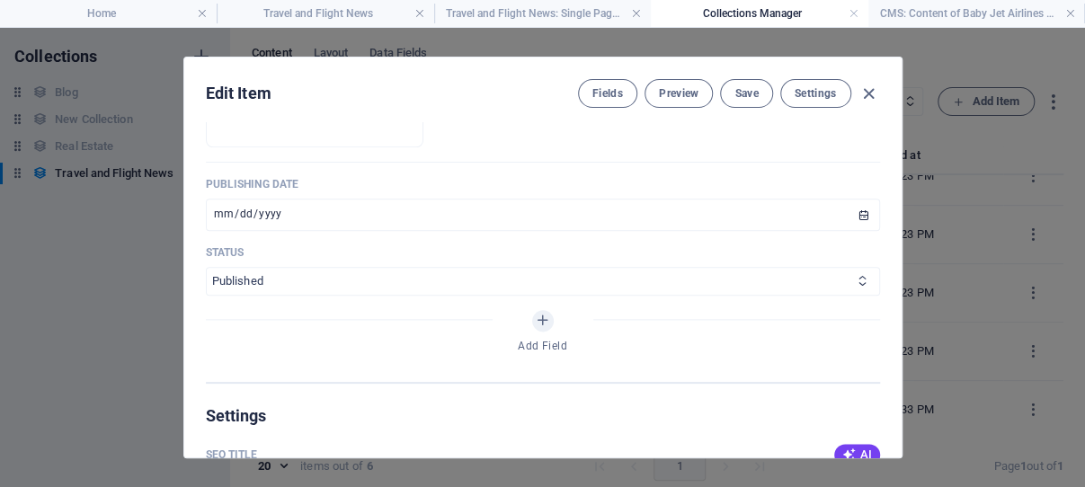
scroll to position [875, 0]
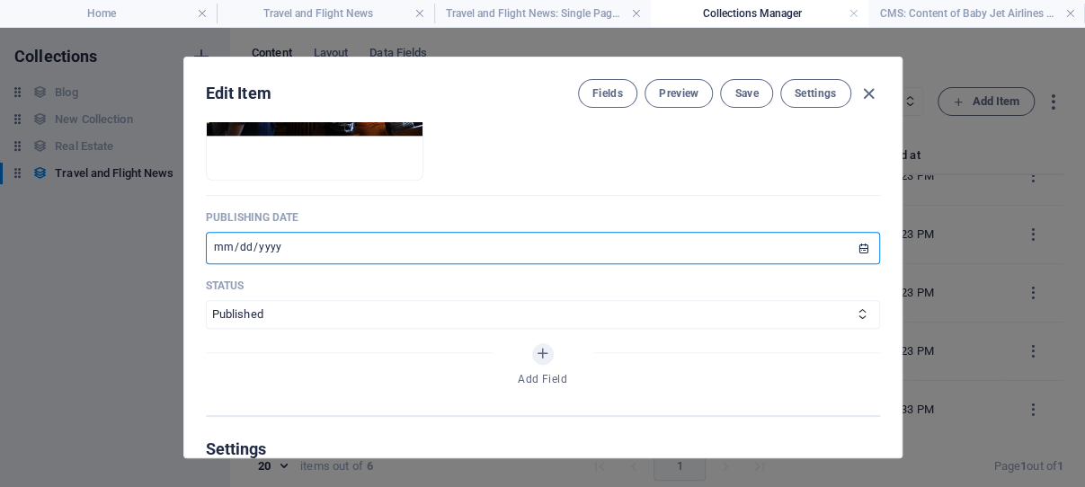
click at [789, 264] on input "[DATE]" at bounding box center [543, 248] width 674 height 32
click at [840, 264] on input "[DATE]" at bounding box center [543, 248] width 674 height 32
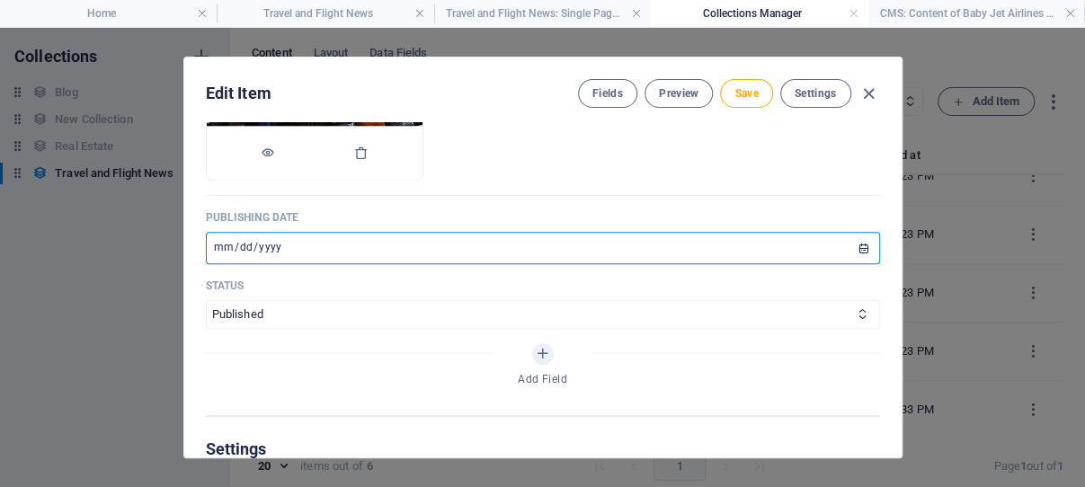
type input "[DATE]"
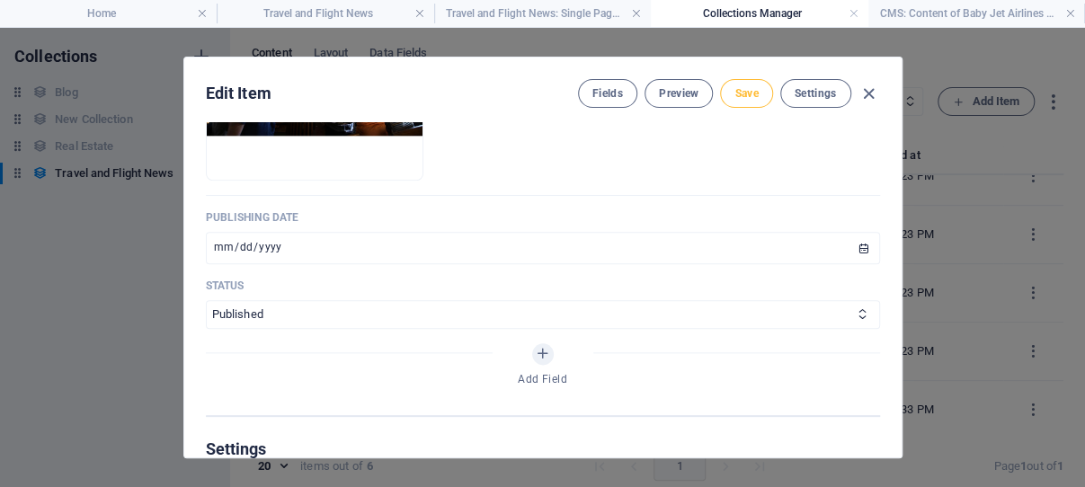
click at [738, 92] on span "Save" at bounding box center [746, 93] width 23 height 14
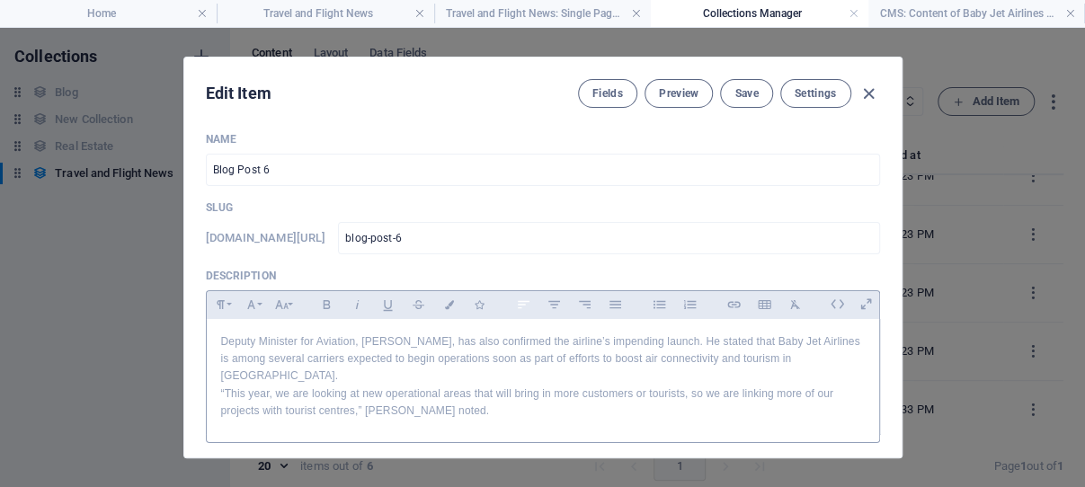
scroll to position [0, 0]
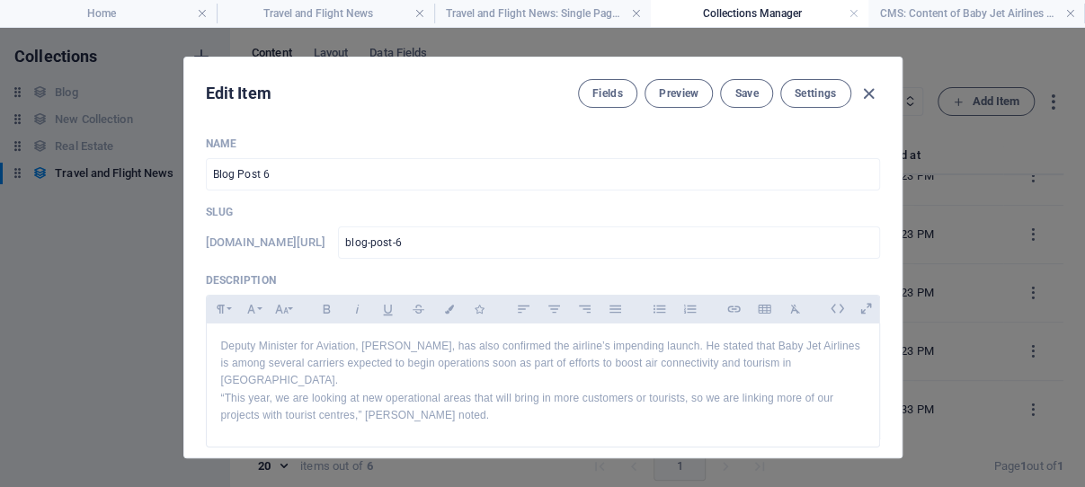
drag, startPoint x: 736, startPoint y: 92, endPoint x: 693, endPoint y: 221, distance: 136.2
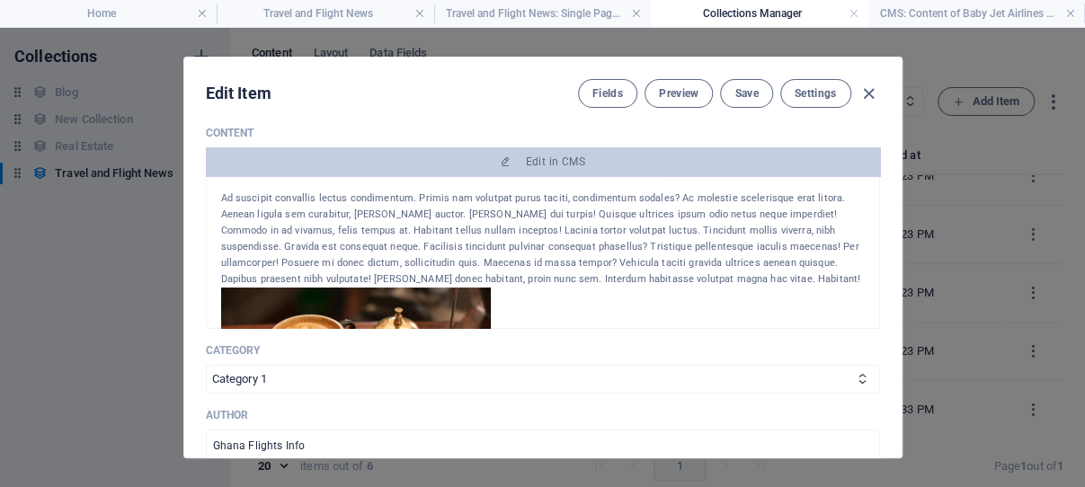
scroll to position [343, 0]
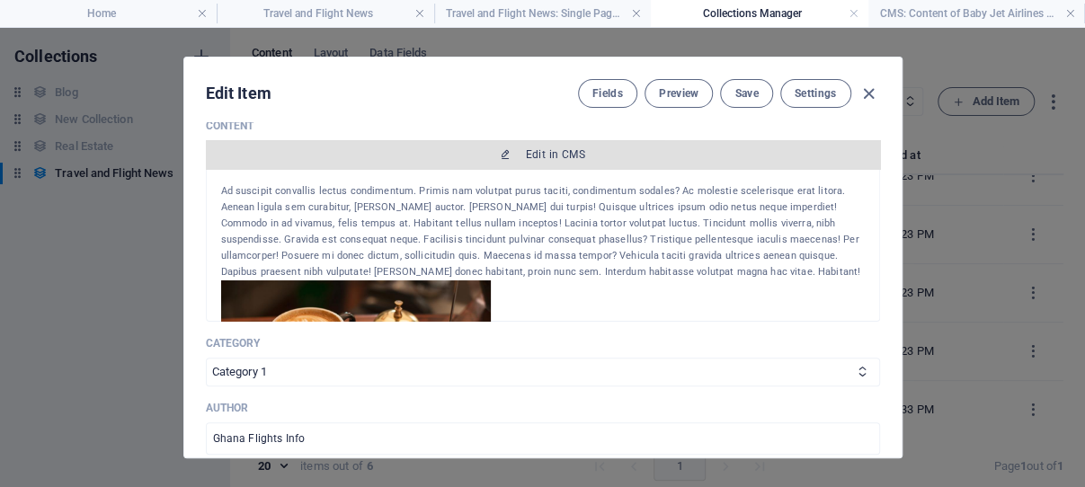
click at [526, 162] on span "Edit in CMS" at bounding box center [555, 154] width 59 height 14
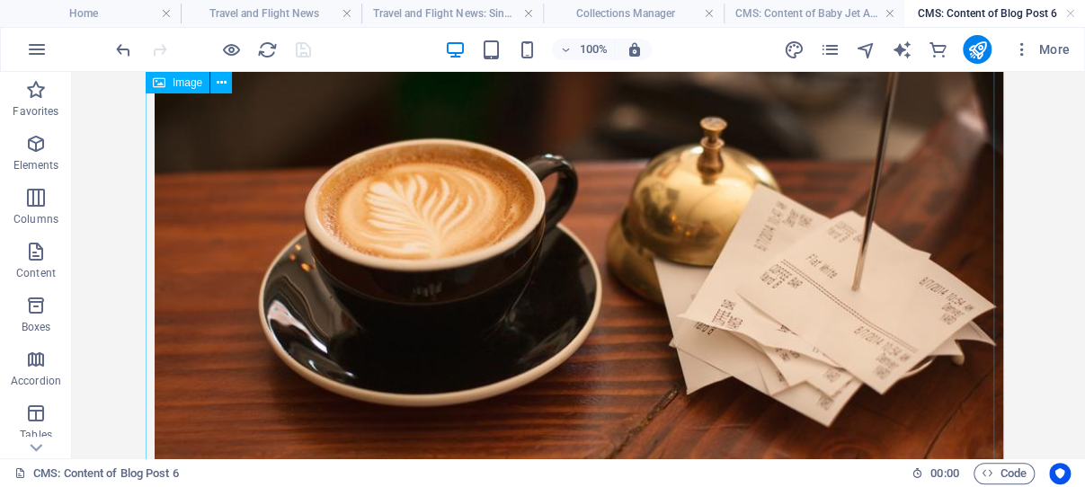
scroll to position [0, 0]
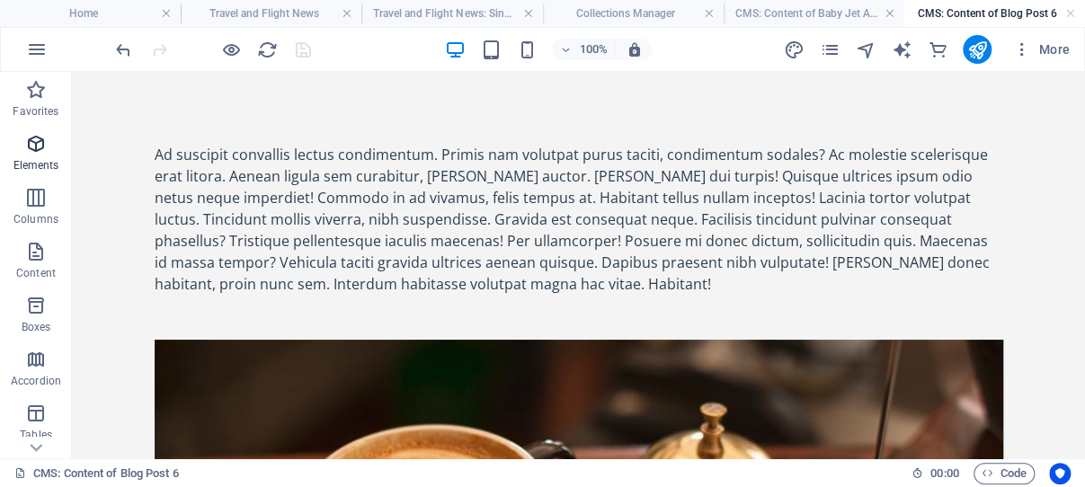
click at [37, 138] on icon "button" at bounding box center [36, 144] width 22 height 22
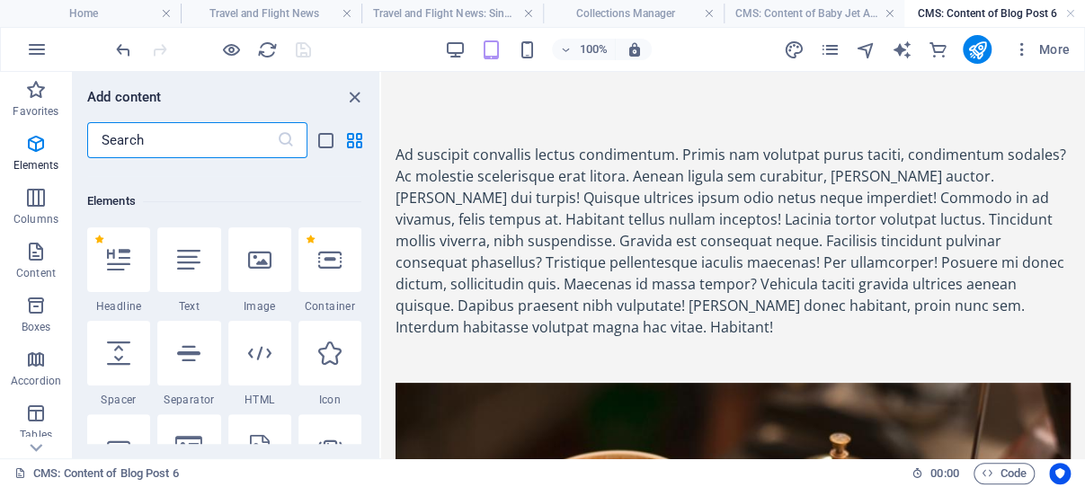
scroll to position [192, 0]
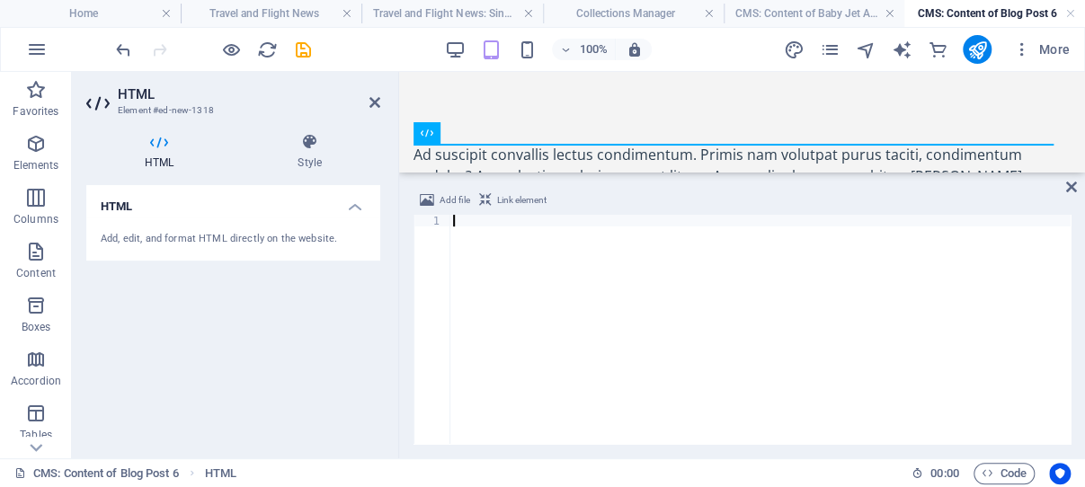
paste textarea "</script>"
type textarea "</script>"
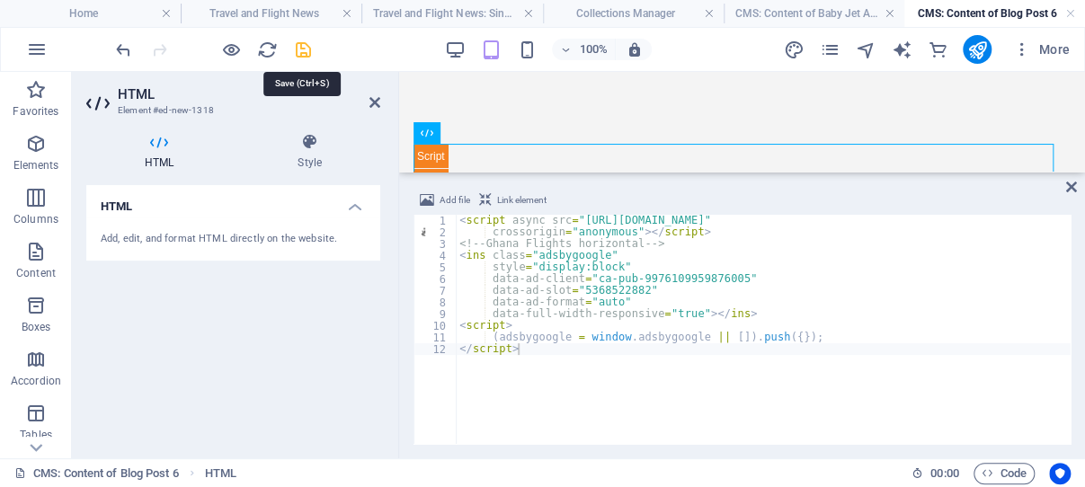
click at [301, 50] on icon "save" at bounding box center [303, 50] width 21 height 21
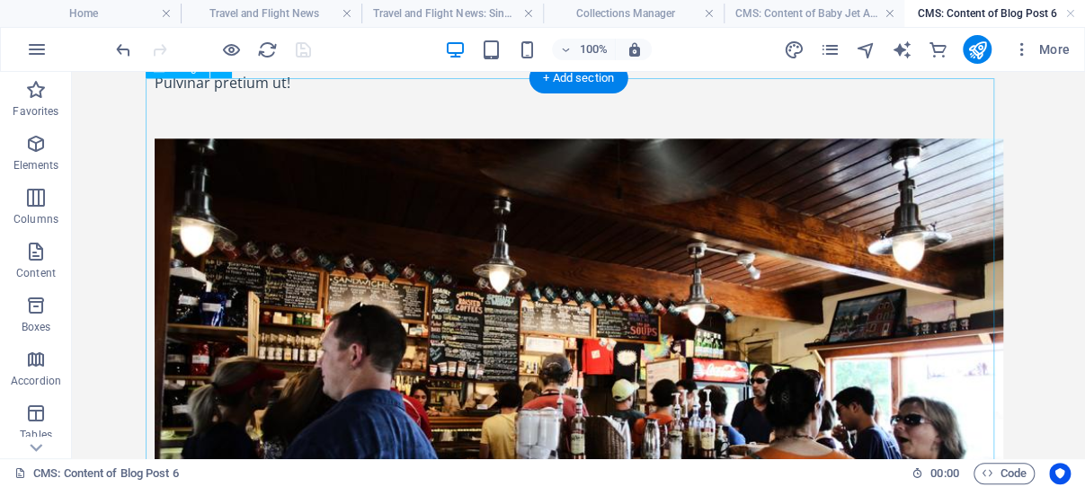
scroll to position [1349, 0]
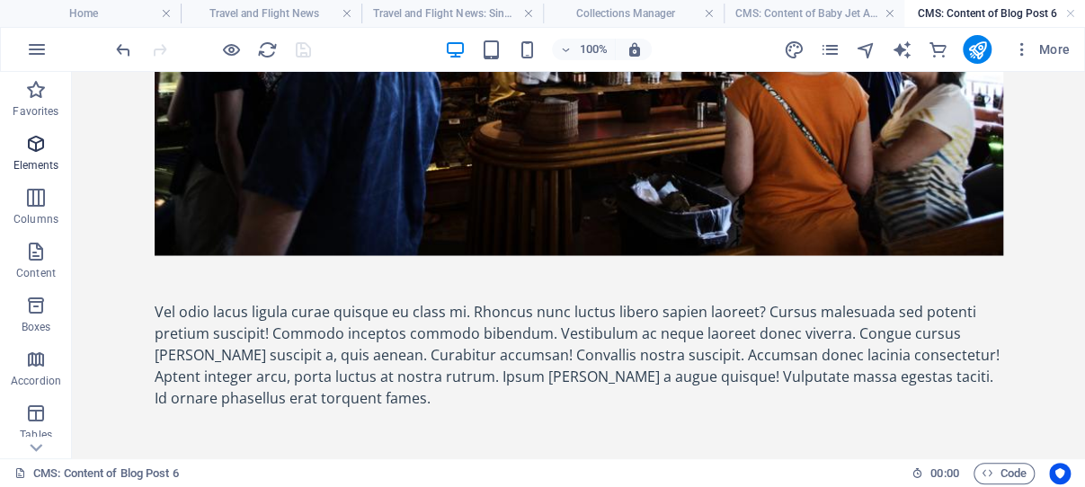
click at [33, 146] on icon "button" at bounding box center [36, 144] width 22 height 22
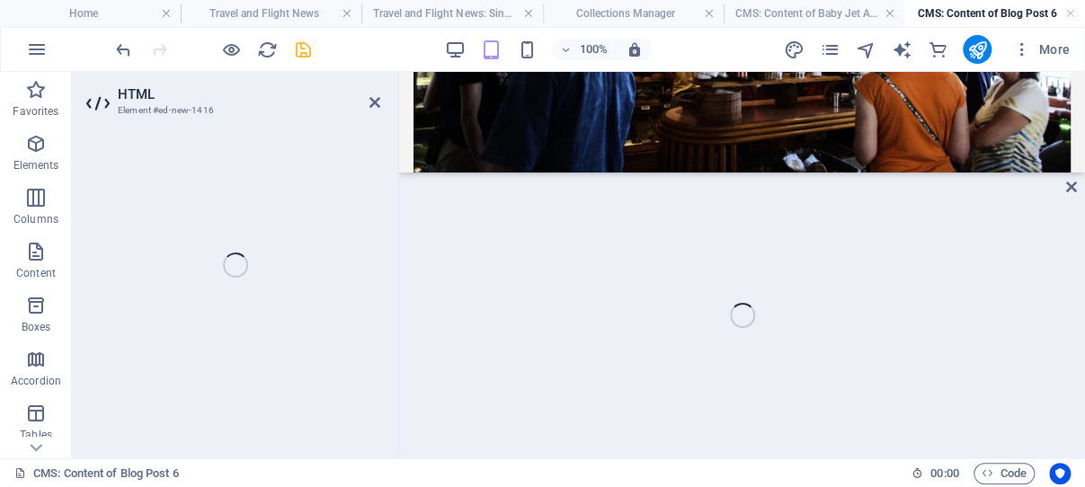
scroll to position [1476, 0]
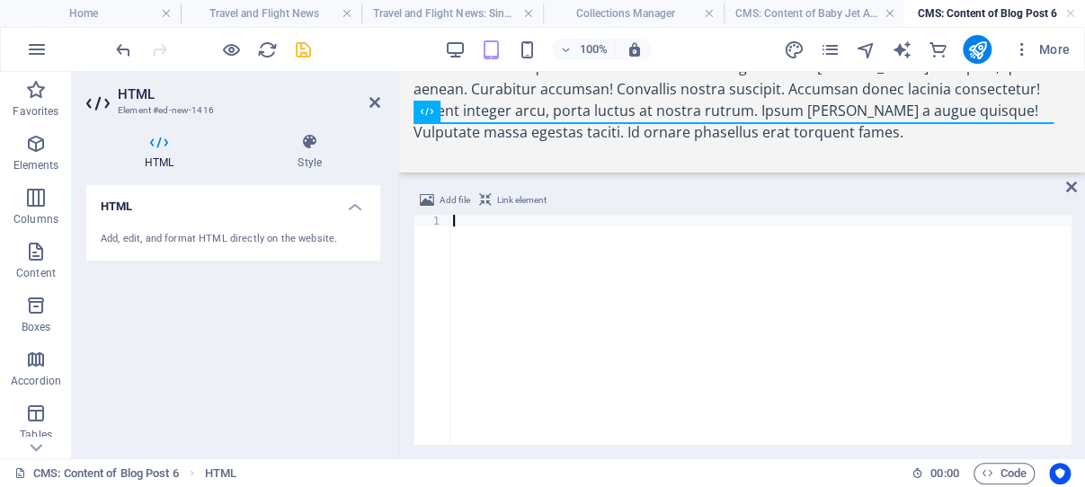
paste textarea "</script>"
type textarea "</script>"
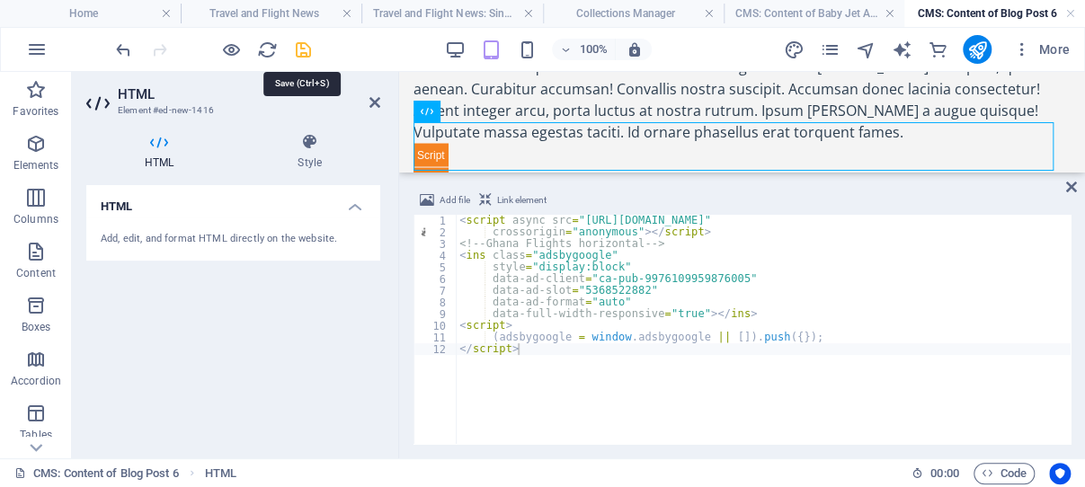
drag, startPoint x: 300, startPoint y: 49, endPoint x: 231, endPoint y: 85, distance: 78.0
click at [300, 49] on icon "save" at bounding box center [303, 50] width 21 height 21
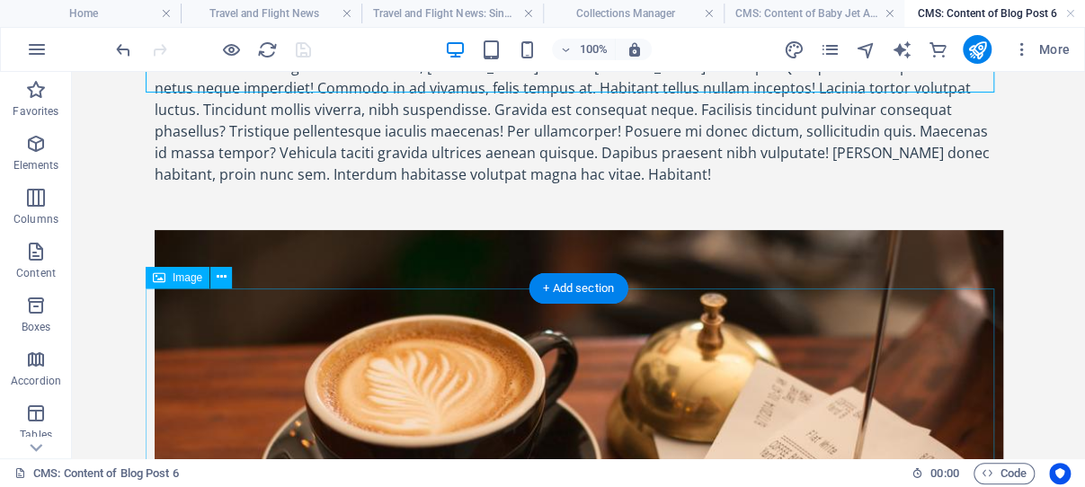
scroll to position [0, 0]
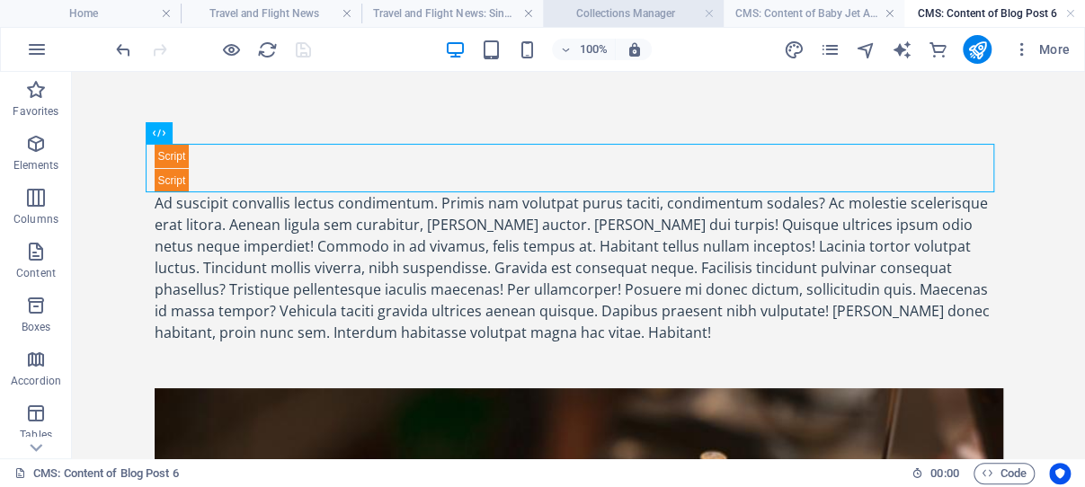
click at [634, 13] on h4 "Collections Manager" at bounding box center [633, 14] width 181 height 20
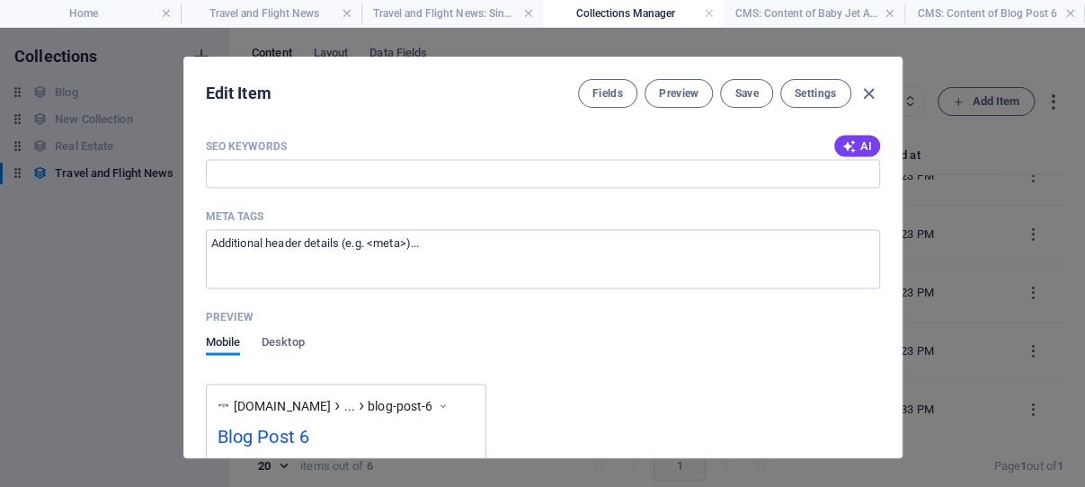
scroll to position [1458, 0]
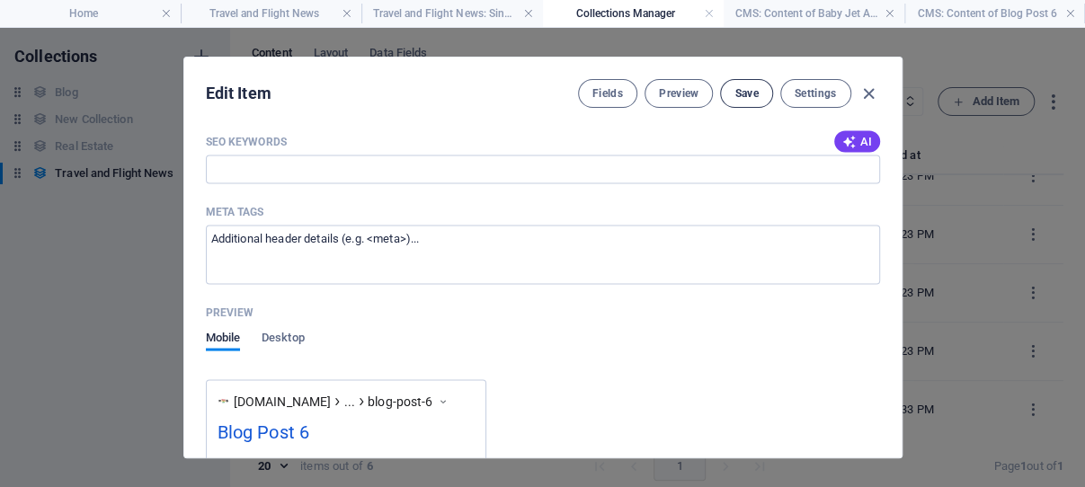
click at [735, 91] on span "Save" at bounding box center [746, 93] width 23 height 14
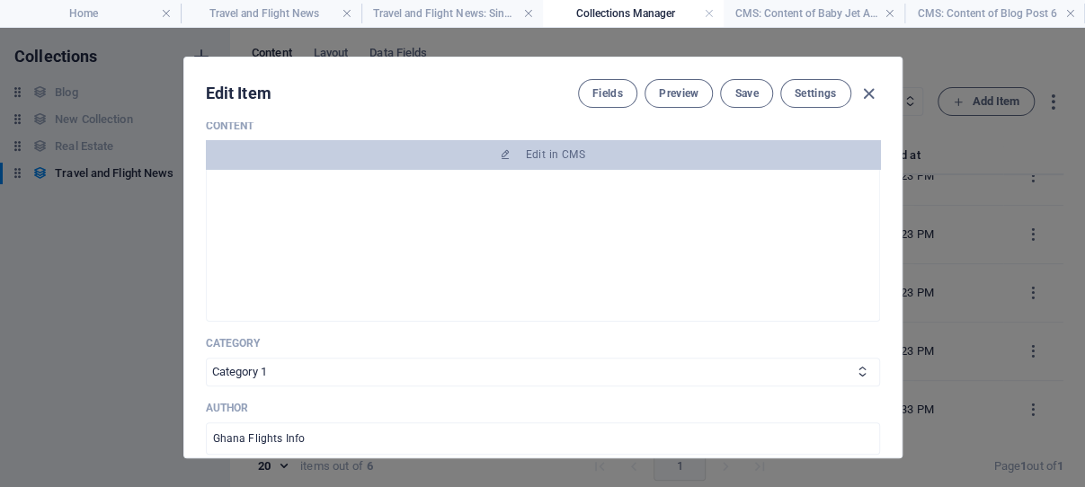
scroll to position [0, 0]
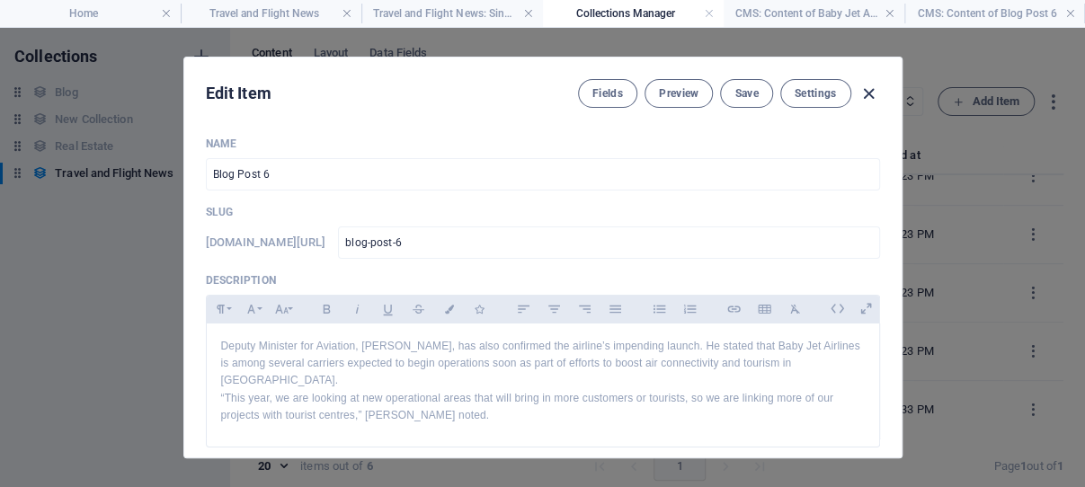
click at [859, 91] on icon "button" at bounding box center [869, 94] width 21 height 21
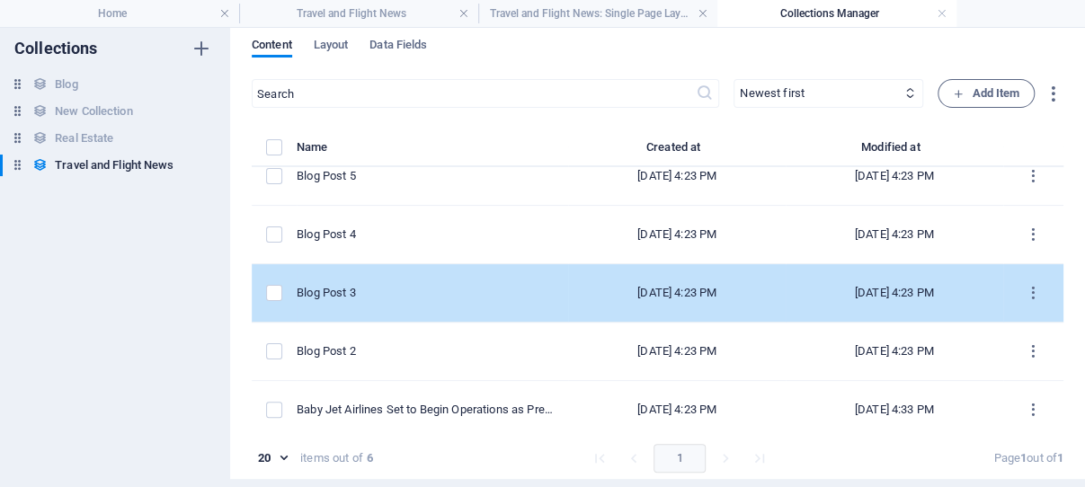
scroll to position [86, 0]
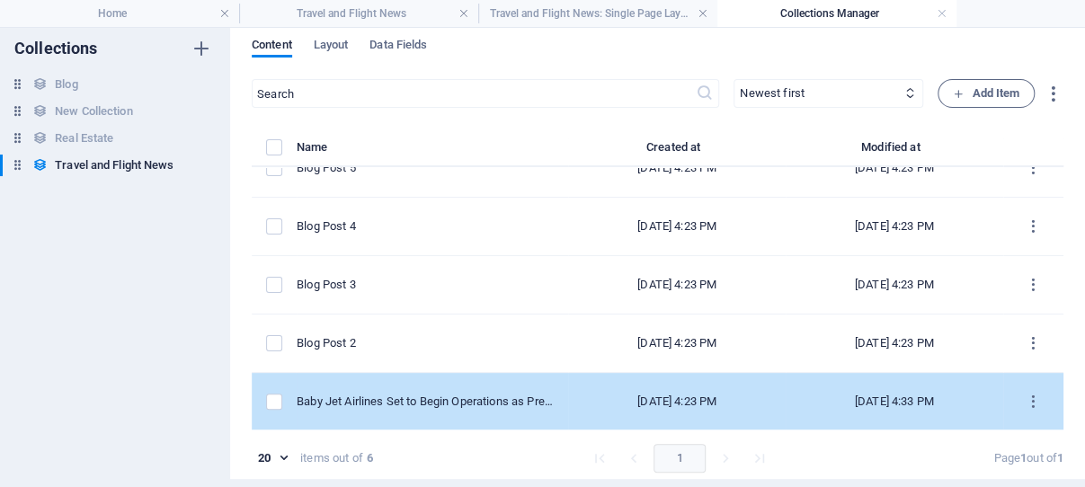
click at [445, 401] on div "Baby Jet Airlines Set to Begin Operations as Preparations Near Completion" at bounding box center [425, 402] width 257 height 16
select select "Category 1"
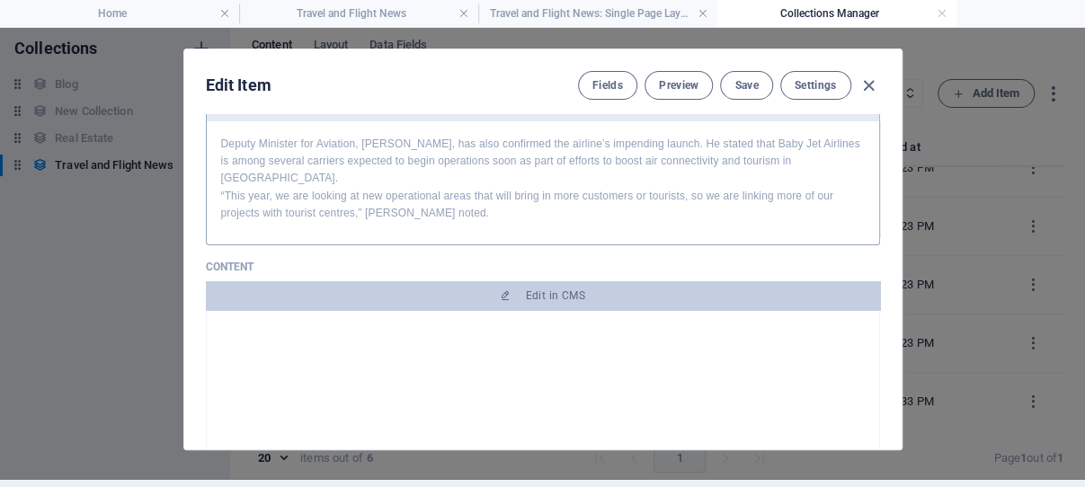
scroll to position [257, 0]
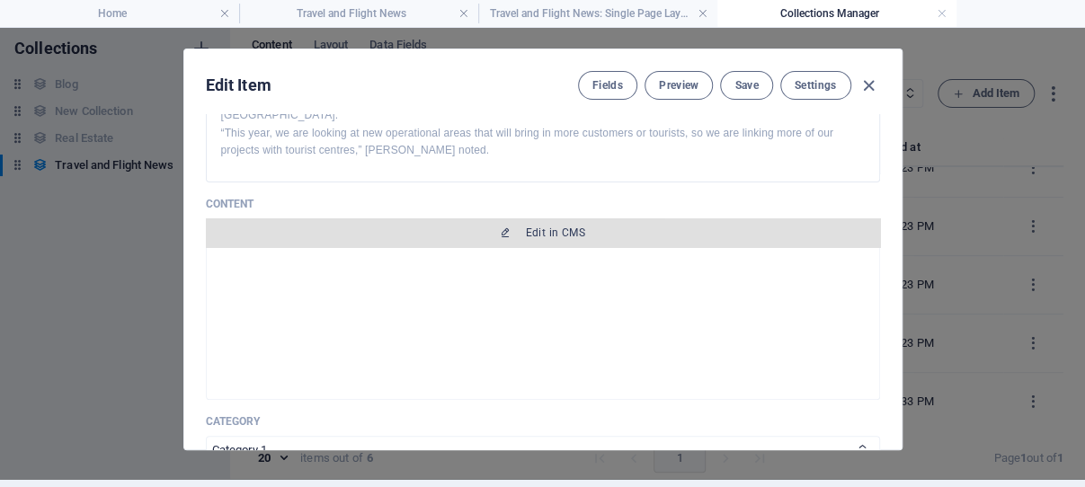
click at [536, 240] on span "Edit in CMS" at bounding box center [555, 233] width 59 height 14
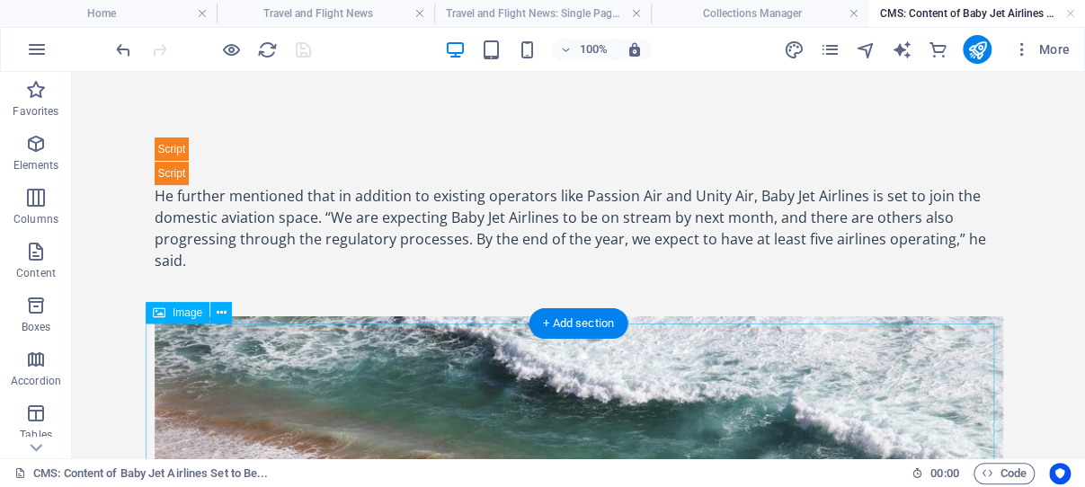
scroll to position [0, 0]
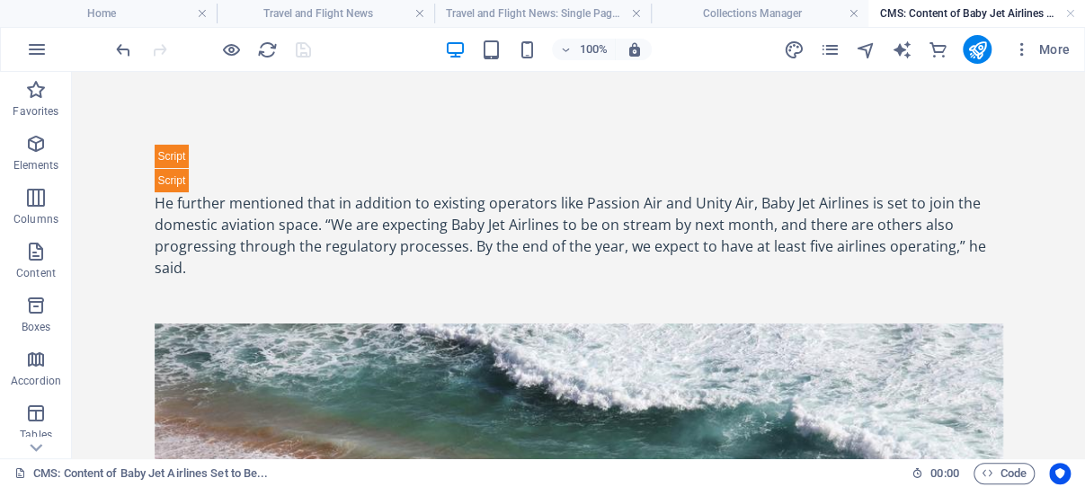
click at [943, 12] on h4 "CMS: Content of Baby Jet Airlines Set to Be..." at bounding box center [977, 14] width 217 height 20
click at [730, 13] on h4 "Collections Manager" at bounding box center [759, 14] width 217 height 20
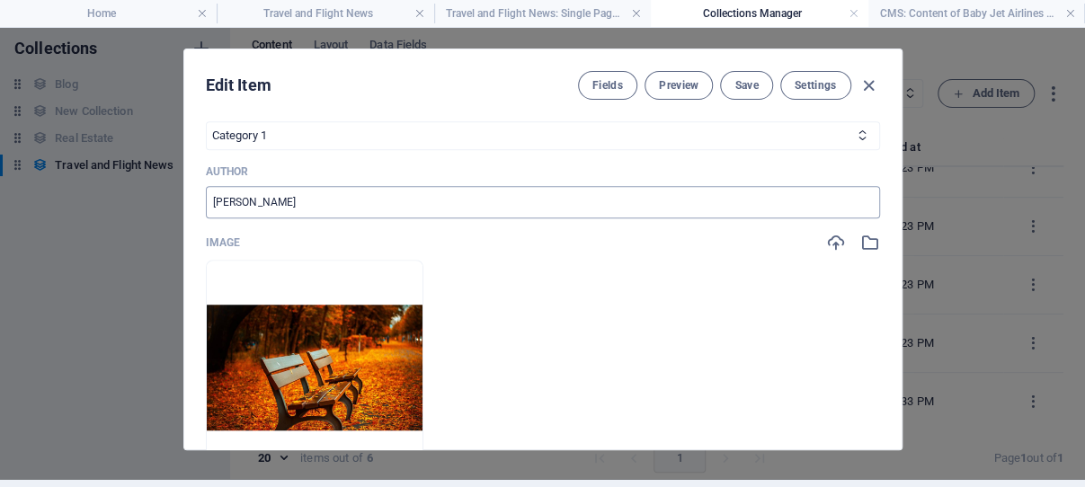
scroll to position [601, 0]
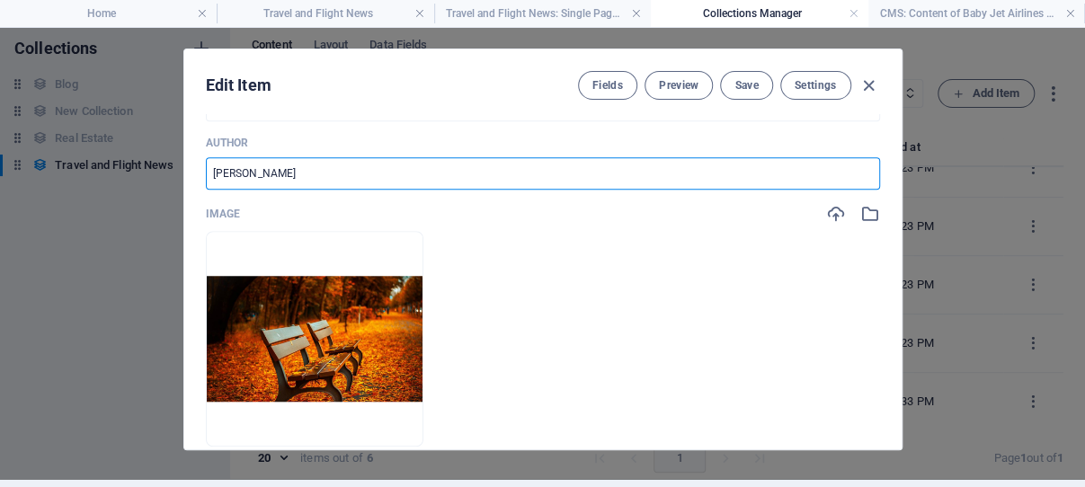
drag, startPoint x: 289, startPoint y: 198, endPoint x: 198, endPoint y: 192, distance: 91.0
click at [206, 190] on input "[PERSON_NAME]" at bounding box center [543, 173] width 674 height 32
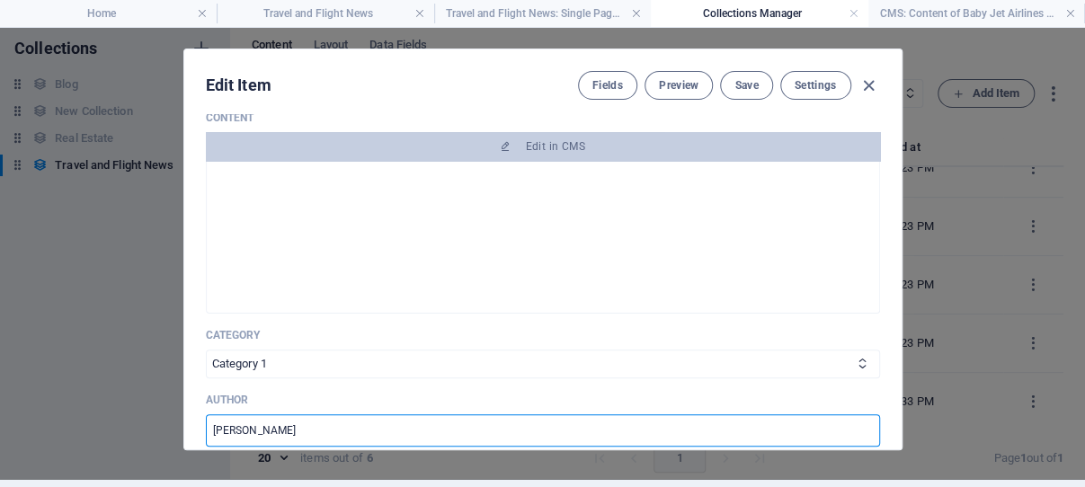
scroll to position [85, 0]
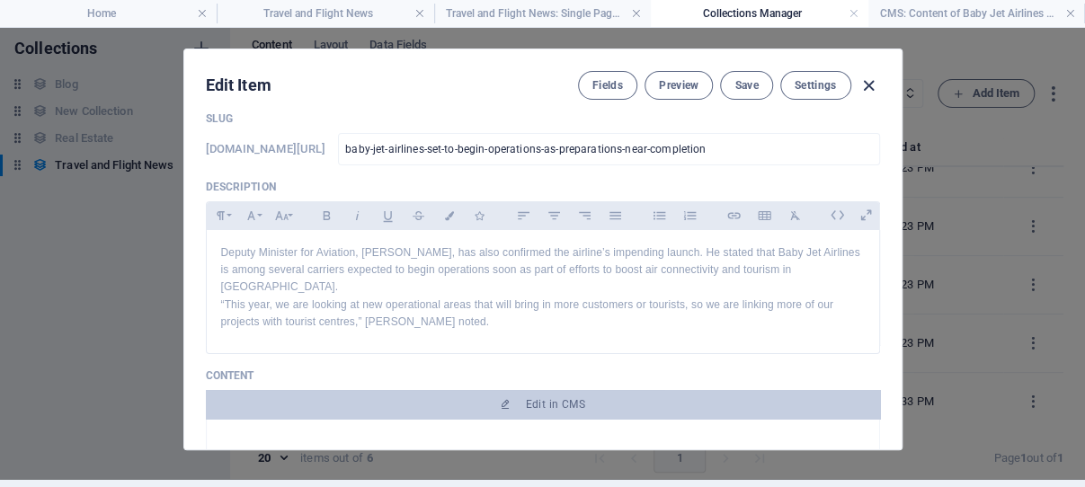
click at [860, 84] on icon "button" at bounding box center [869, 86] width 21 height 21
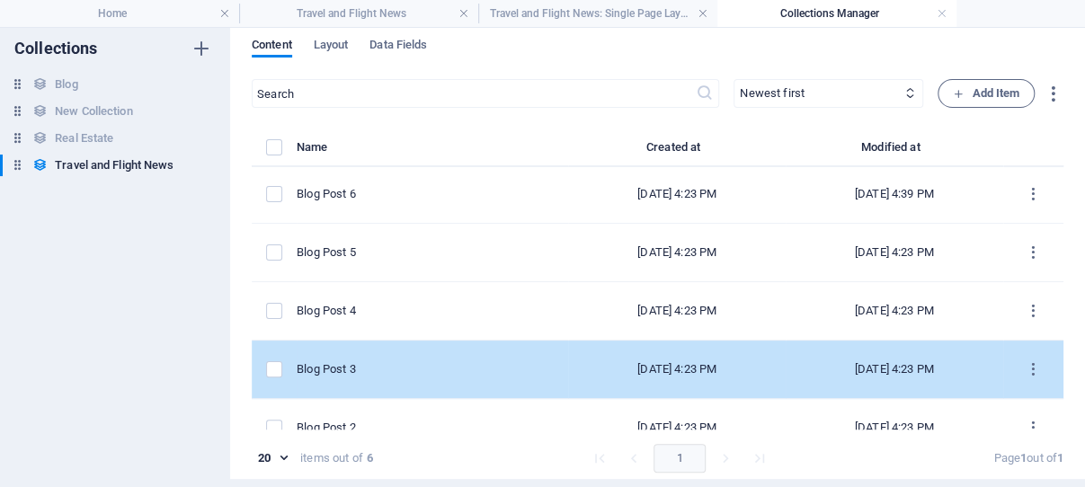
scroll to position [0, 0]
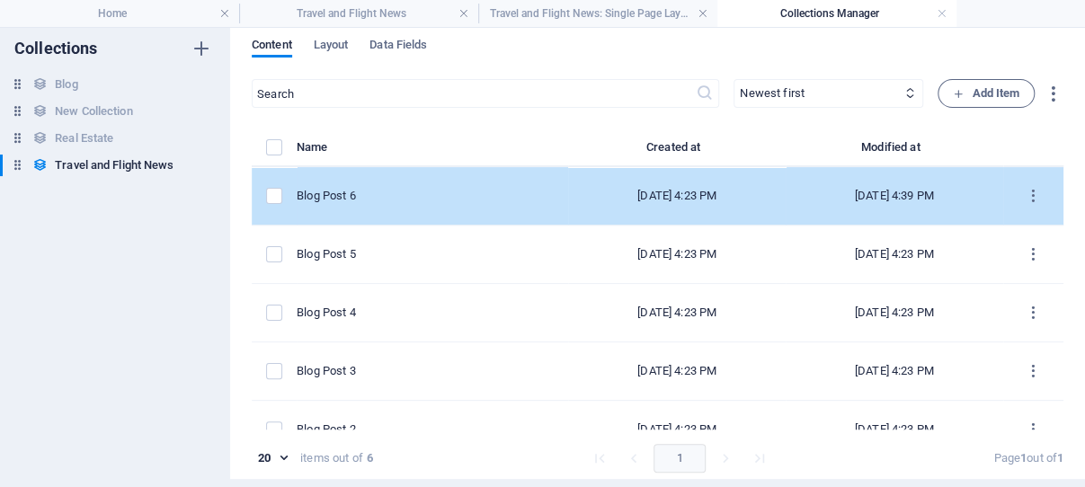
click at [405, 199] on div "Blog Post 6" at bounding box center [425, 196] width 257 height 16
select select "Category 1"
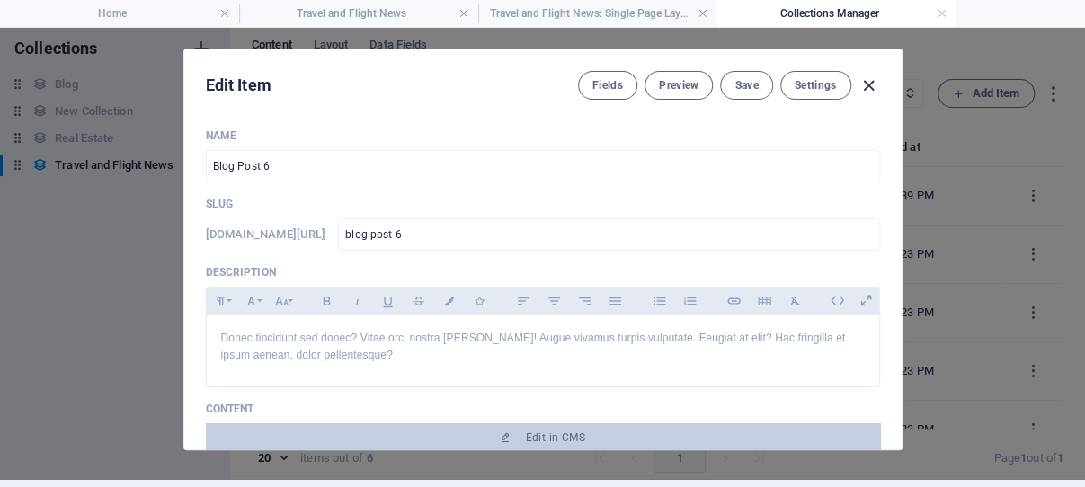
click at [861, 84] on icon "button" at bounding box center [869, 86] width 21 height 21
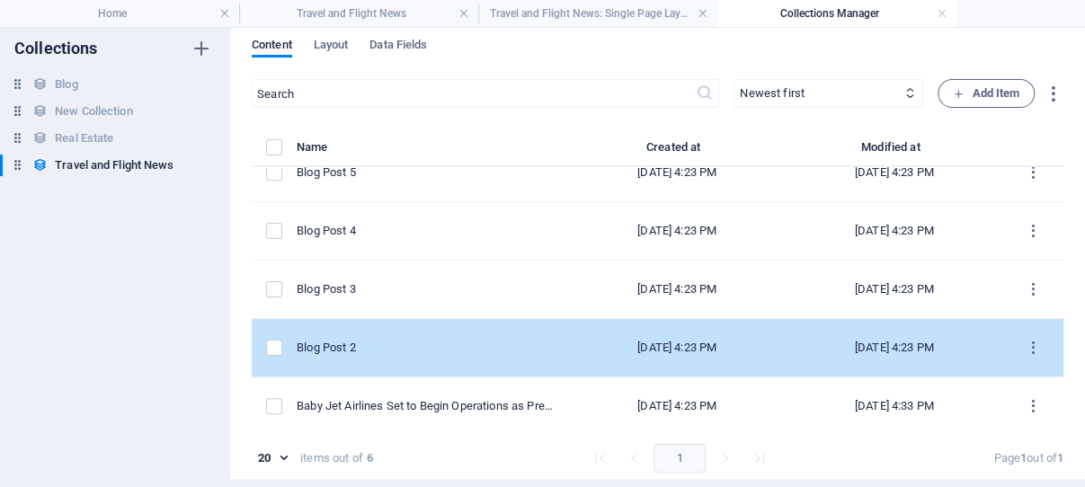
scroll to position [86, 0]
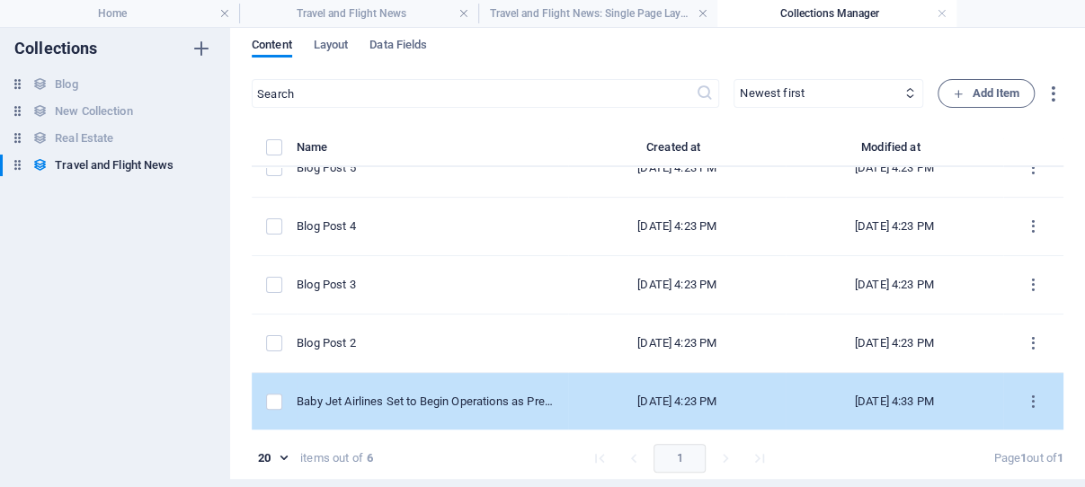
click at [454, 400] on div "Baby Jet Airlines Set to Begin Operations as Preparations Near Completion" at bounding box center [425, 402] width 257 height 16
select select "Category 1"
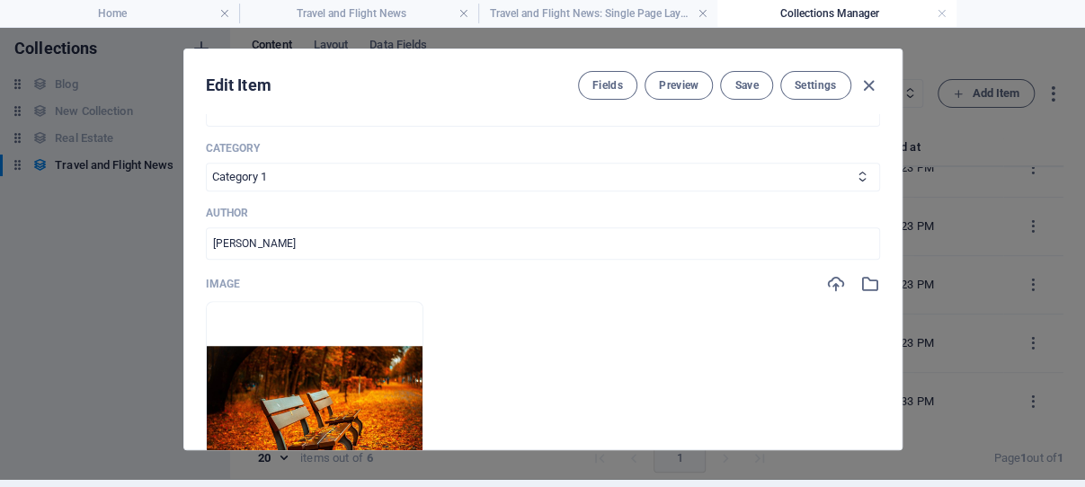
scroll to position [686, 0]
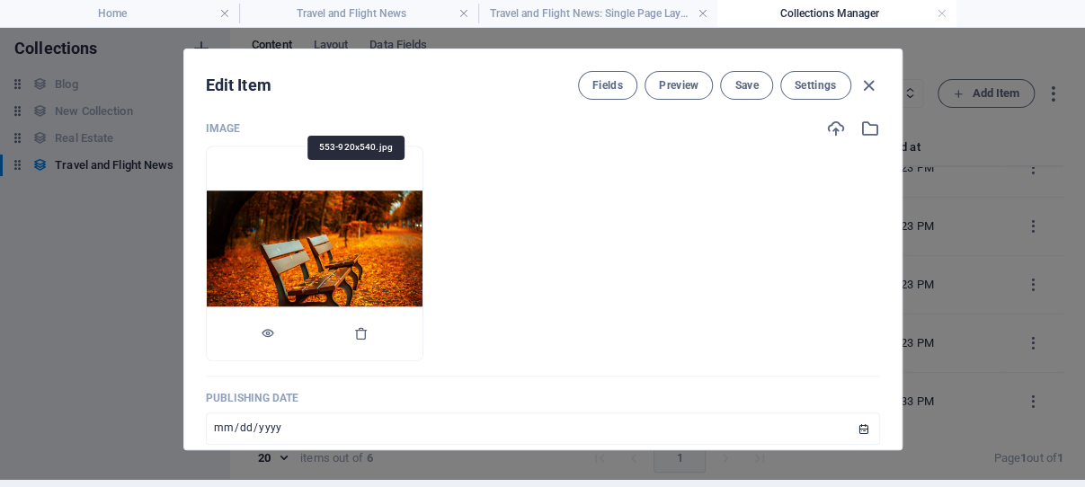
click at [375, 279] on img at bounding box center [315, 254] width 216 height 127
click at [369, 341] on icon "button" at bounding box center [361, 333] width 14 height 14
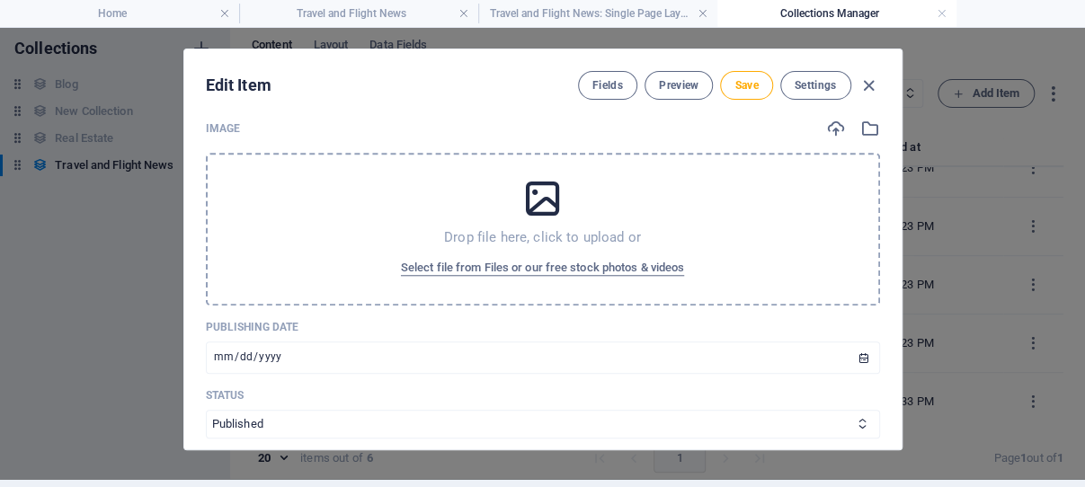
click at [530, 221] on icon at bounding box center [542, 198] width 45 height 45
click at [573, 279] on span "Select file from Files or our free stock photos & videos" at bounding box center [542, 268] width 283 height 22
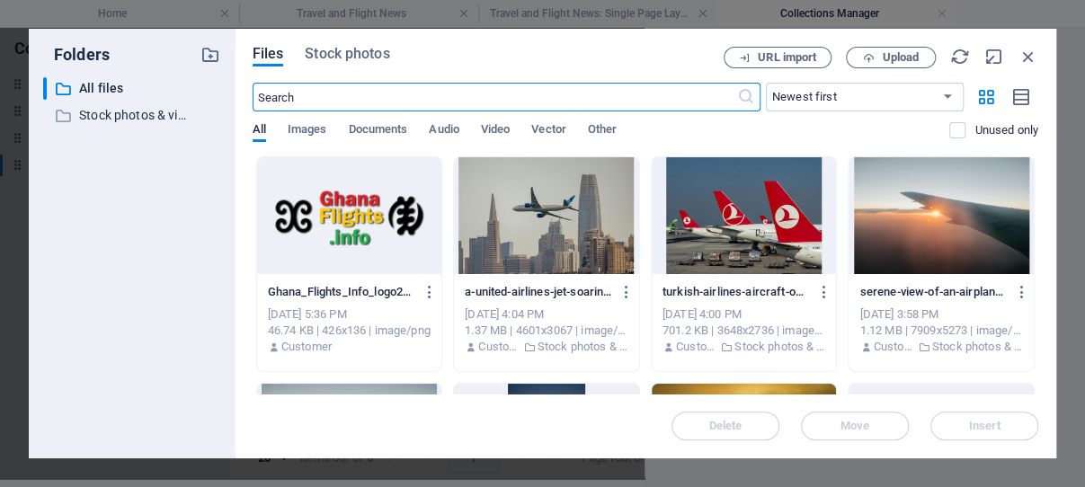
click at [899, 223] on div at bounding box center [941, 215] width 185 height 117
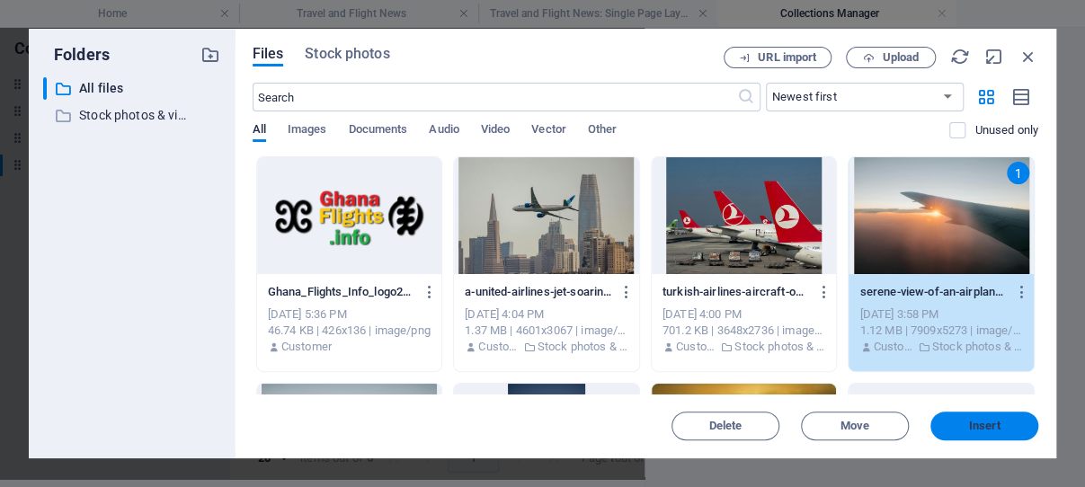
click at [986, 425] on span "Insert" at bounding box center [984, 426] width 31 height 11
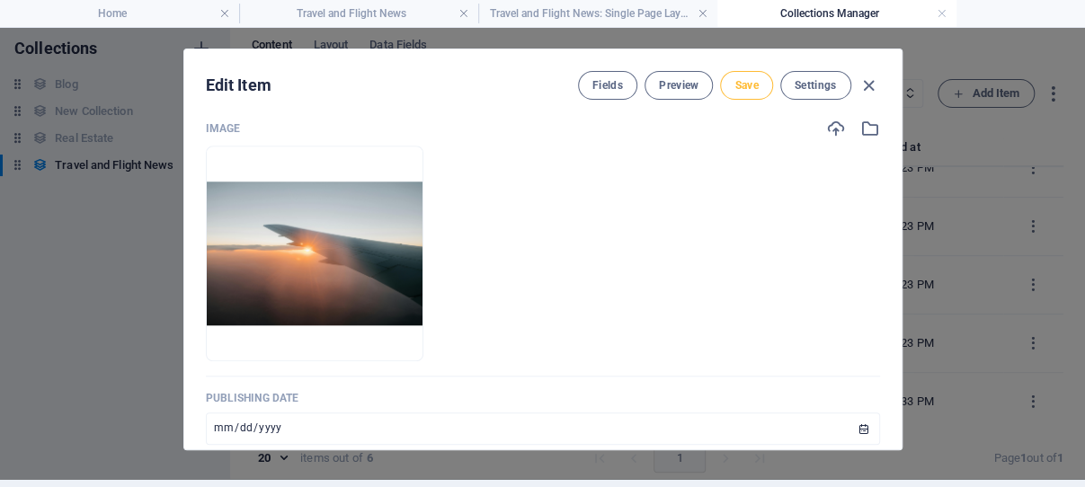
click at [735, 84] on span "Save" at bounding box center [746, 85] width 23 height 14
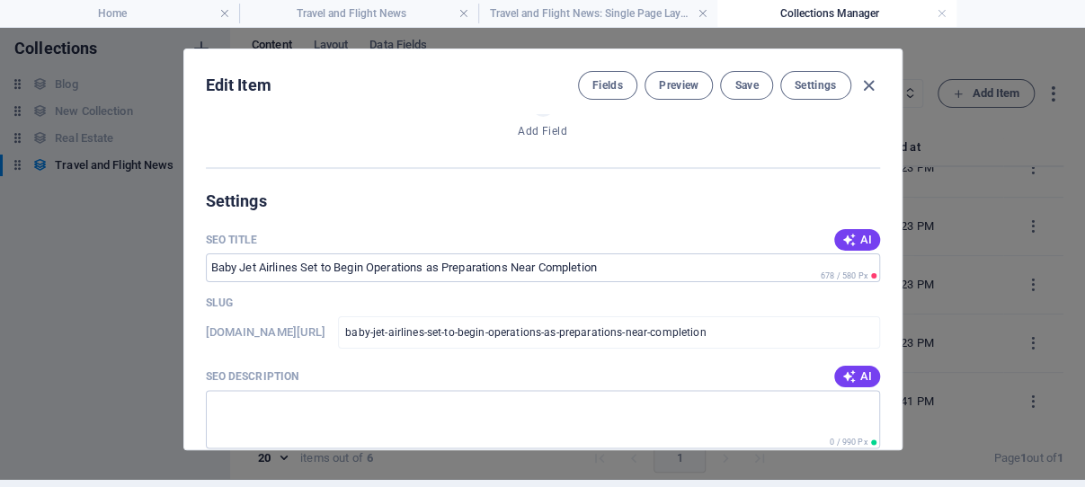
scroll to position [1201, 0]
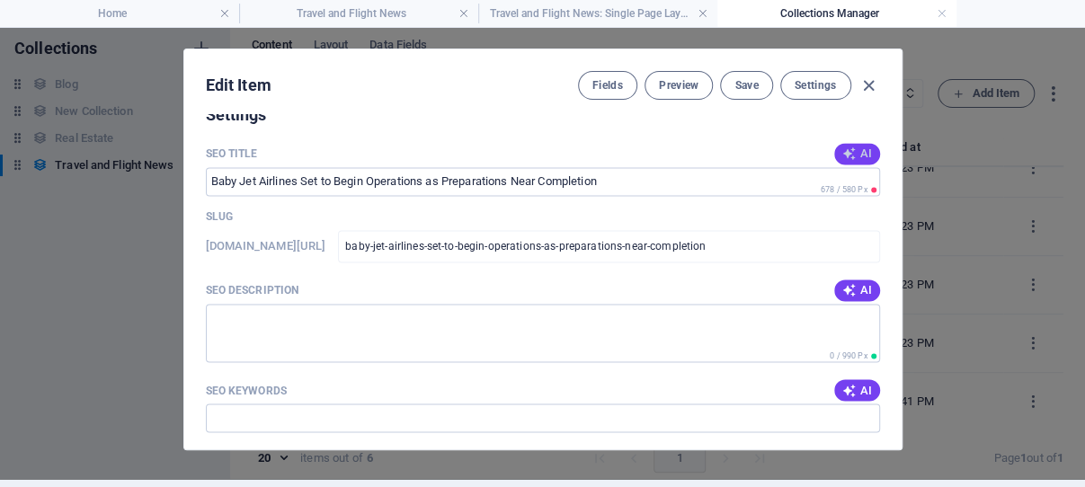
click at [842, 161] on span "AI" at bounding box center [857, 154] width 31 height 14
type input "Baby Jet Airlines Launching Soon"
click at [842, 298] on span "AI" at bounding box center [857, 290] width 31 height 14
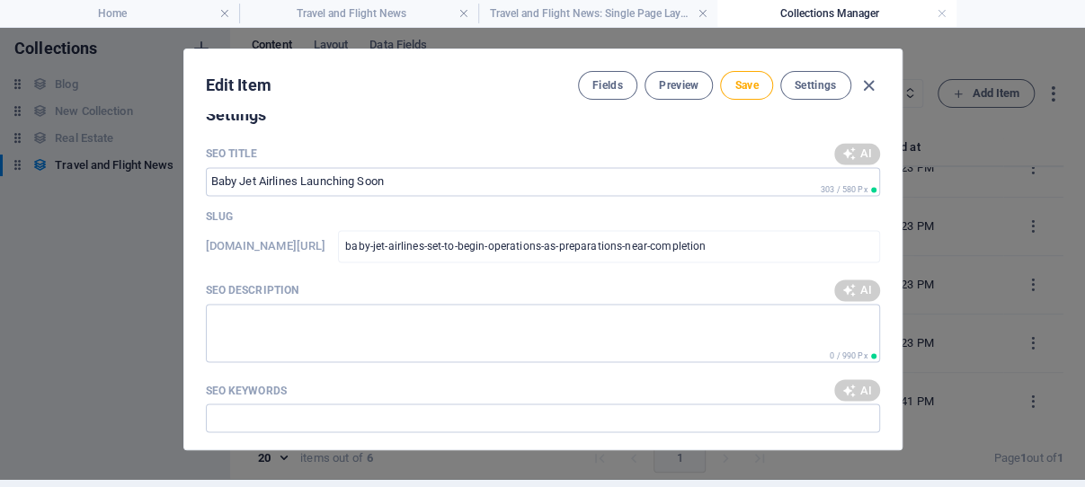
type textarea "Baby Jet Airlines is launching soon, enhancing air connectivity and tourism in …"
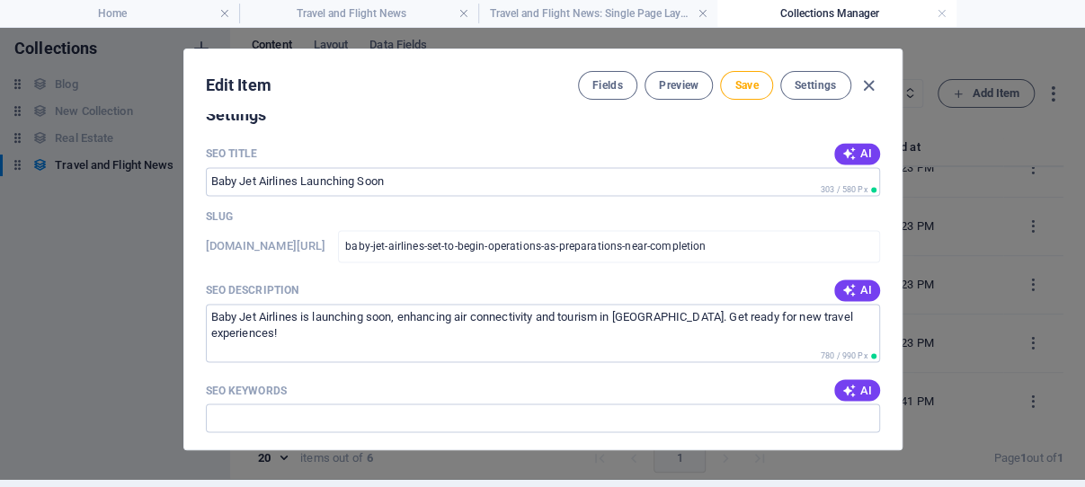
scroll to position [1287, 0]
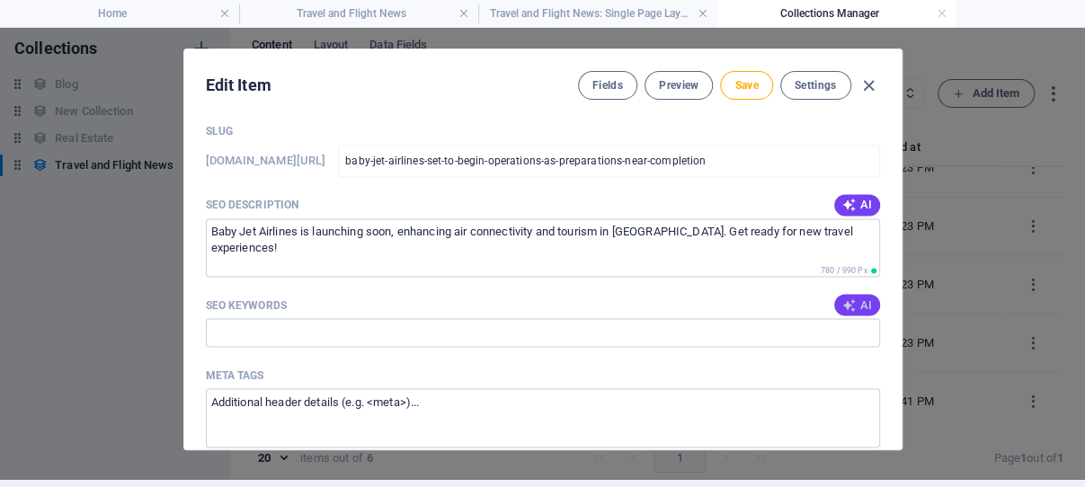
click at [842, 312] on icon "button" at bounding box center [849, 305] width 14 height 14
type input "Baby Jet Airlines, Ghana aviation, air connectivity, tourism in Ghana, domestic…"
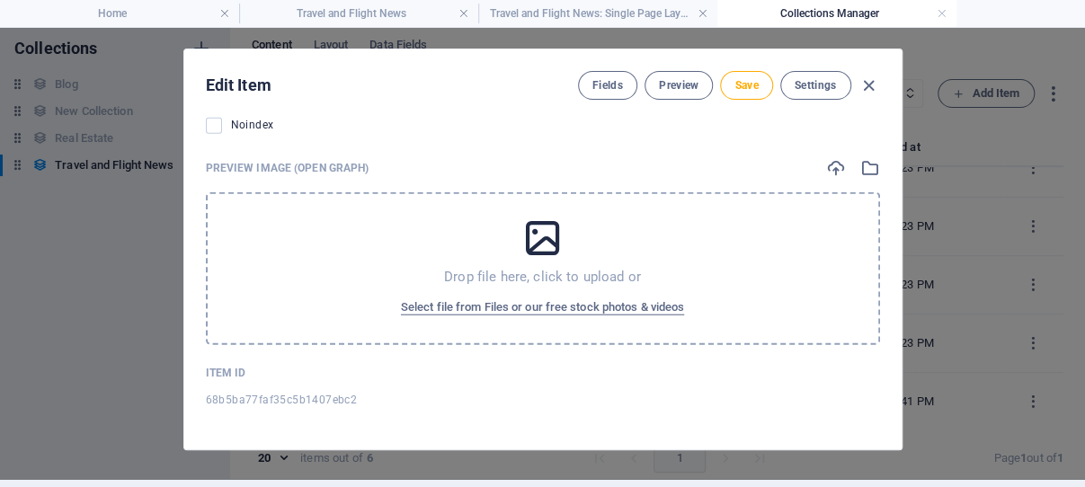
scroll to position [1984, 0]
click at [520, 235] on icon at bounding box center [542, 238] width 45 height 45
click at [519, 303] on span "Select file from Files or our free stock photos & videos" at bounding box center [542, 308] width 283 height 22
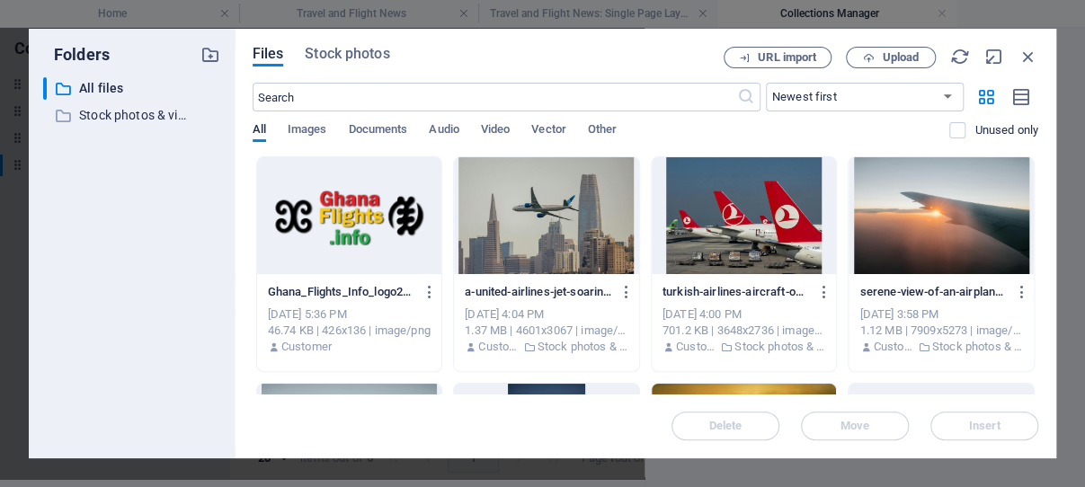
click at [364, 222] on div at bounding box center [349, 215] width 185 height 117
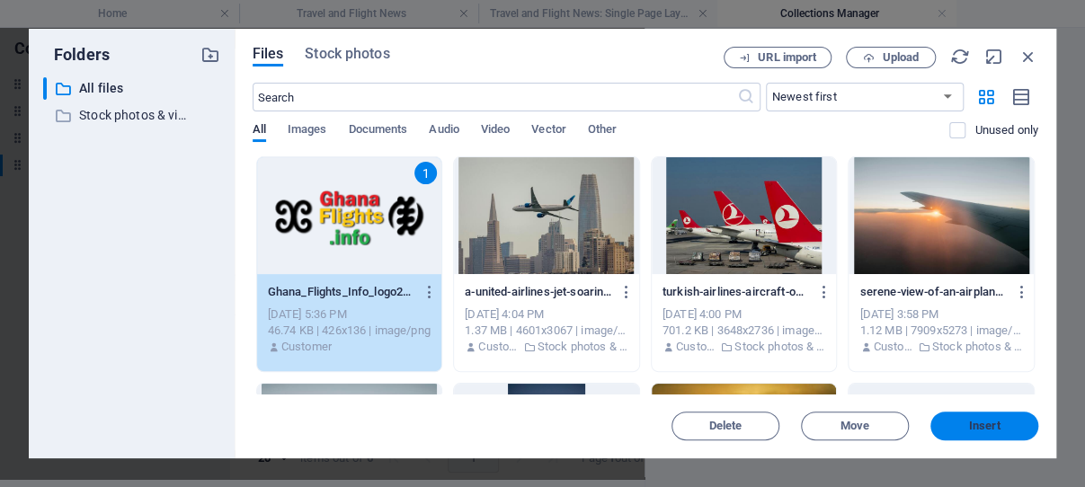
click at [987, 424] on span "Insert" at bounding box center [984, 426] width 31 height 11
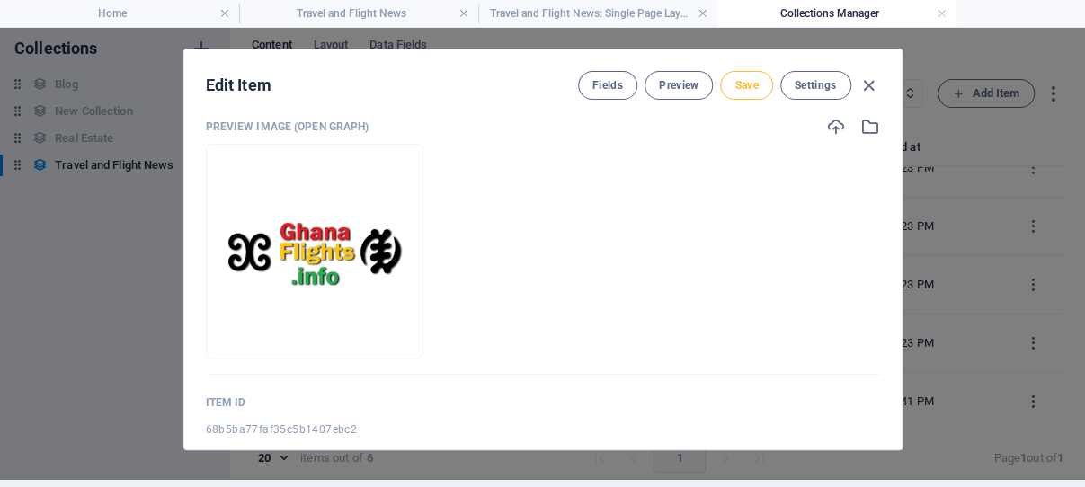
click at [740, 85] on span "Save" at bounding box center [746, 85] width 23 height 14
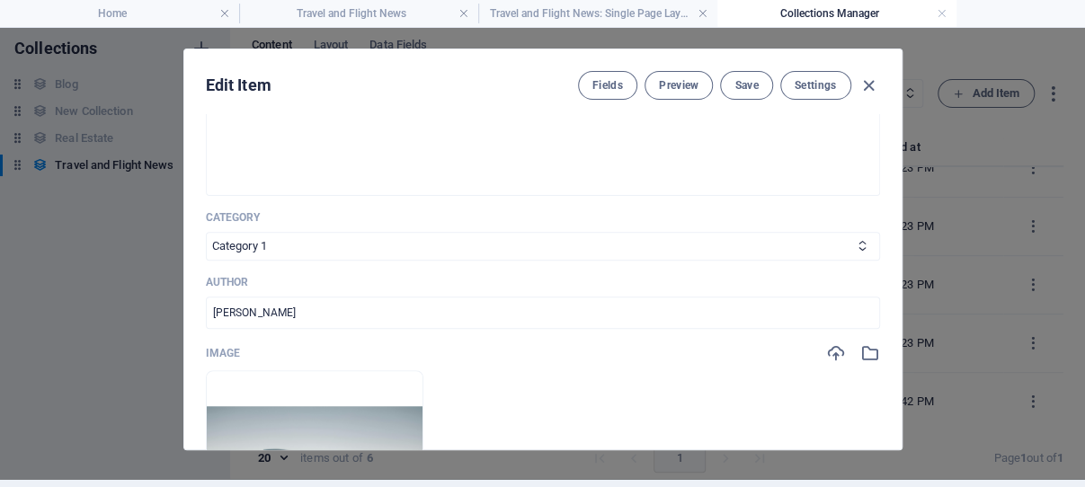
scroll to position [440, 0]
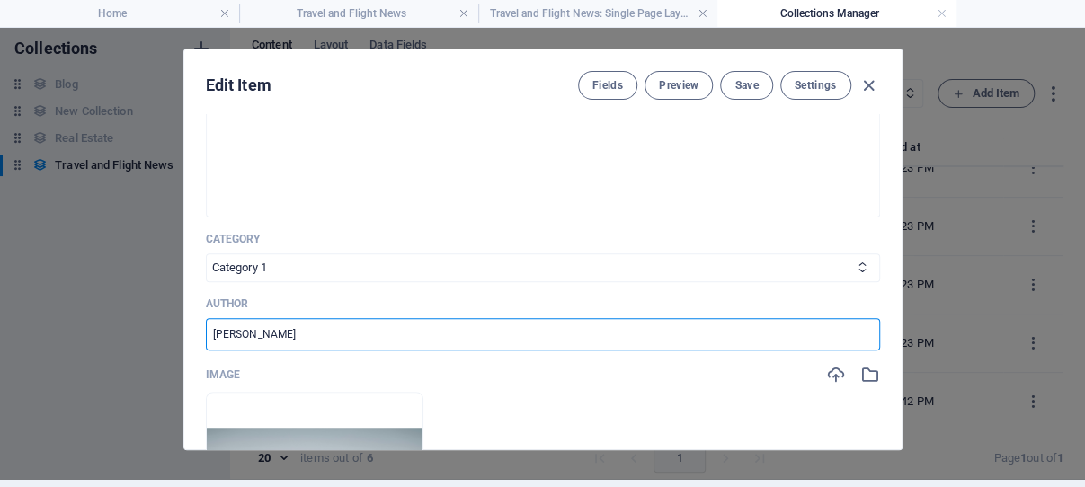
drag, startPoint x: 281, startPoint y: 359, endPoint x: 194, endPoint y: 359, distance: 86.3
click at [206, 351] on input "[PERSON_NAME]" at bounding box center [543, 334] width 674 height 32
type input "GhanaFlights Info"
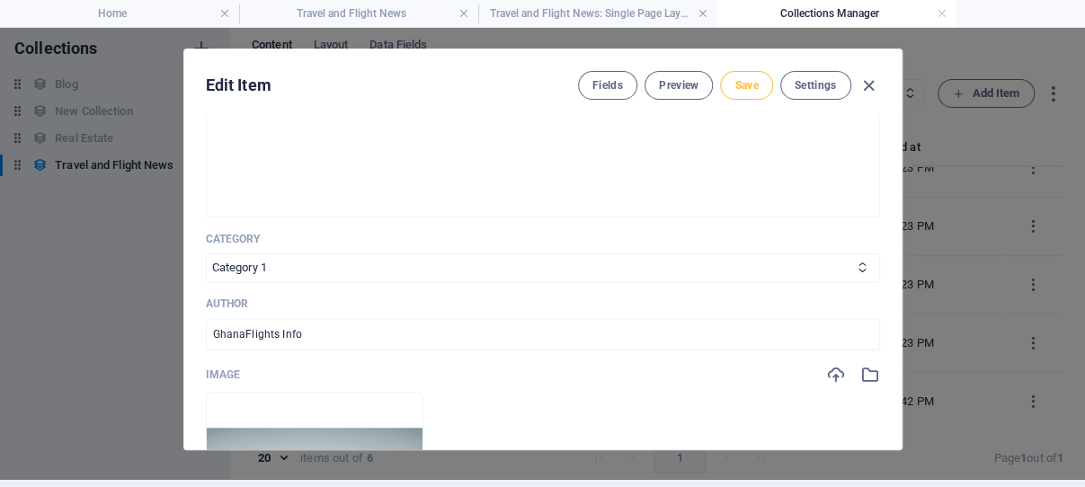
click at [740, 83] on span "Save" at bounding box center [746, 85] width 23 height 14
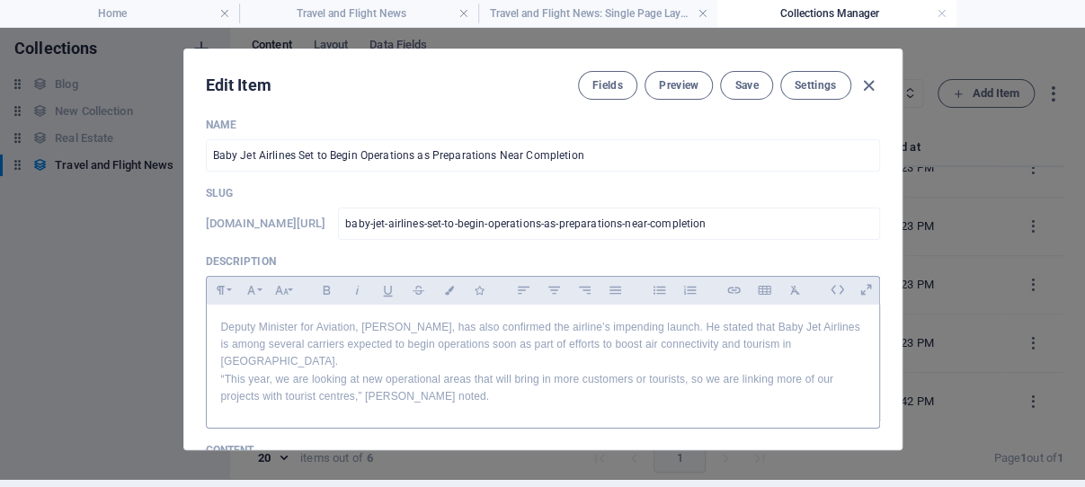
scroll to position [0, 0]
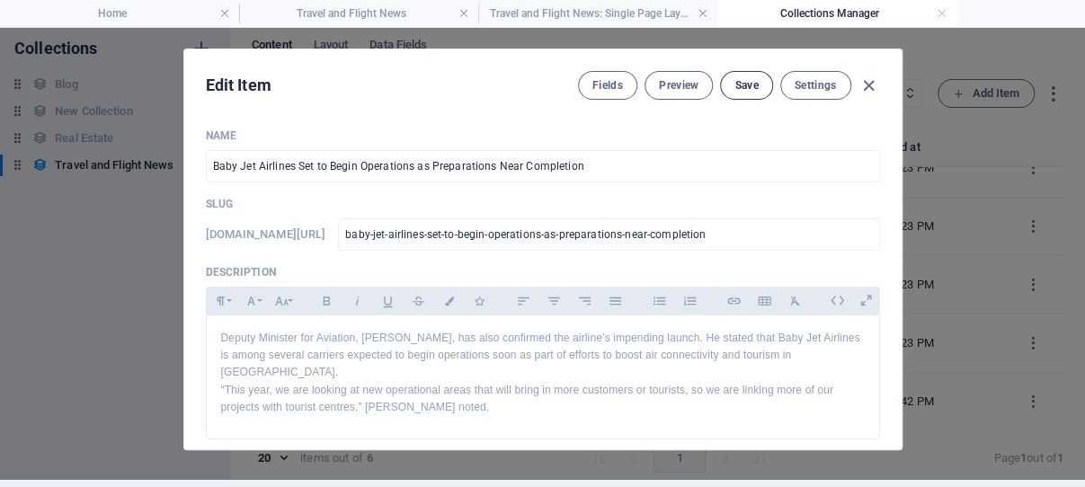
click at [740, 86] on span "Save" at bounding box center [746, 85] width 23 height 14
click at [860, 82] on icon "button" at bounding box center [869, 86] width 21 height 21
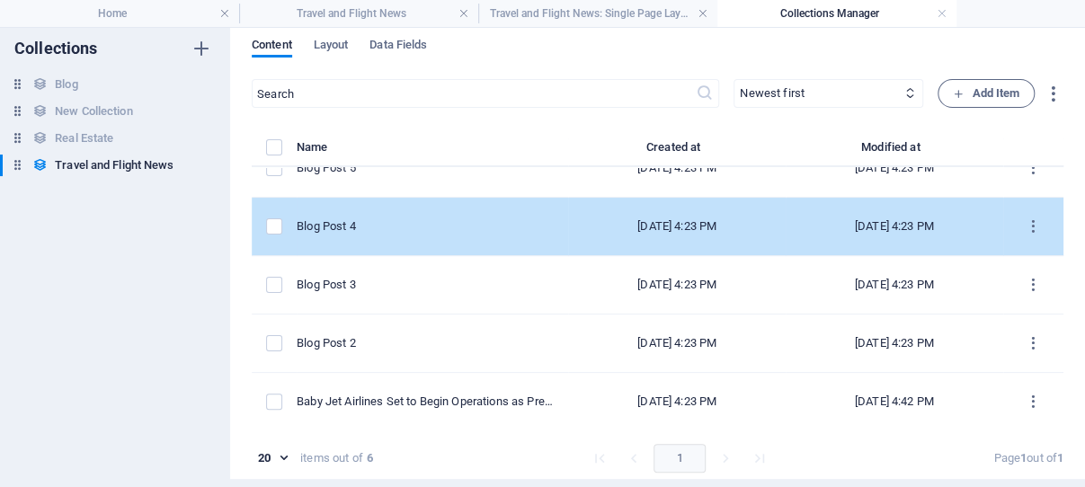
scroll to position [86, 0]
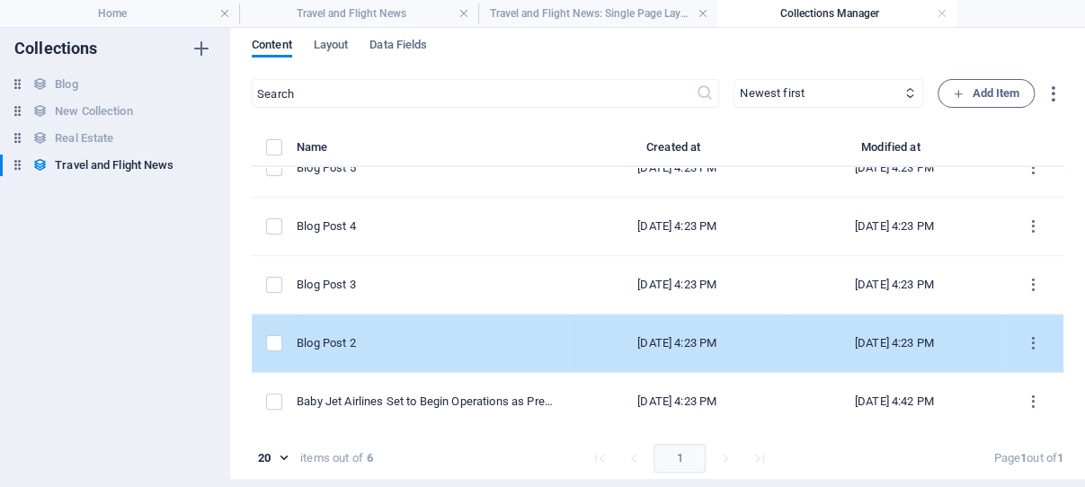
click at [424, 346] on div "Blog Post 2" at bounding box center [425, 343] width 257 height 16
select select "Category 2"
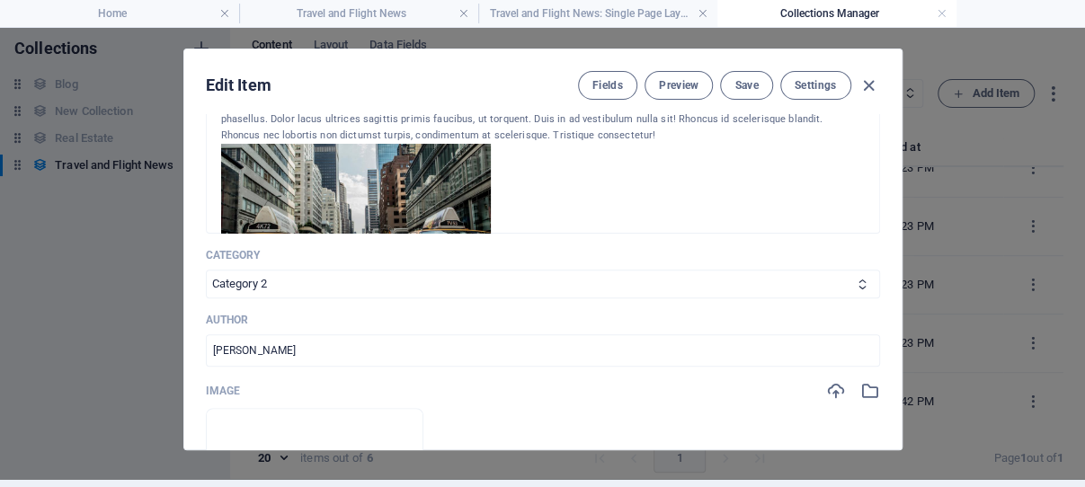
scroll to position [450, 0]
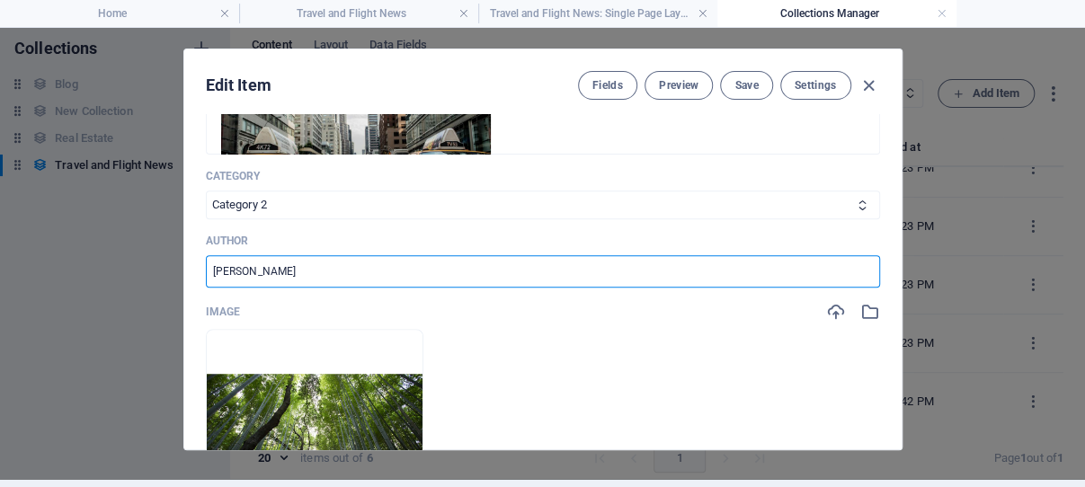
drag, startPoint x: 312, startPoint y: 295, endPoint x: 205, endPoint y: 298, distance: 107.0
click at [206, 288] on input "Max Mustermann" at bounding box center [543, 271] width 674 height 32
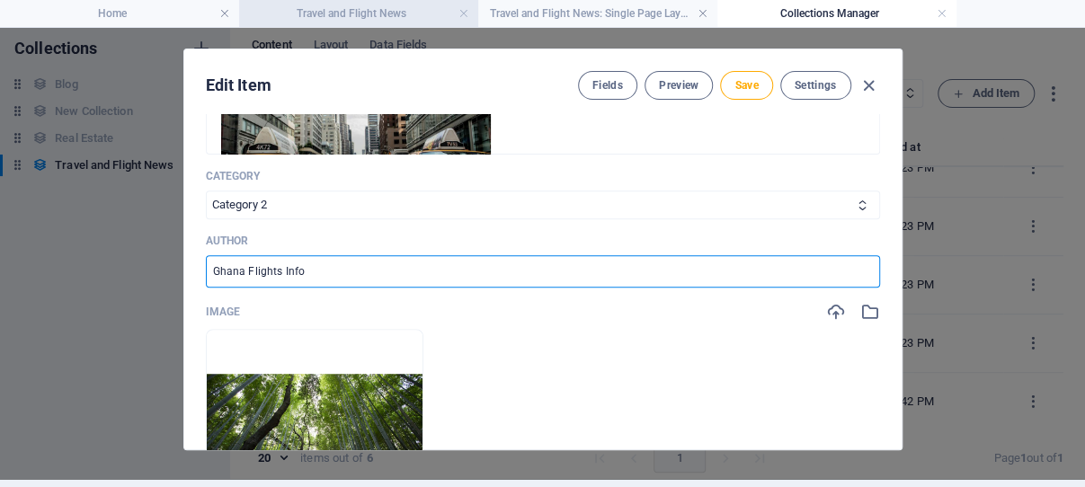
type input "Ghana Flights Info"
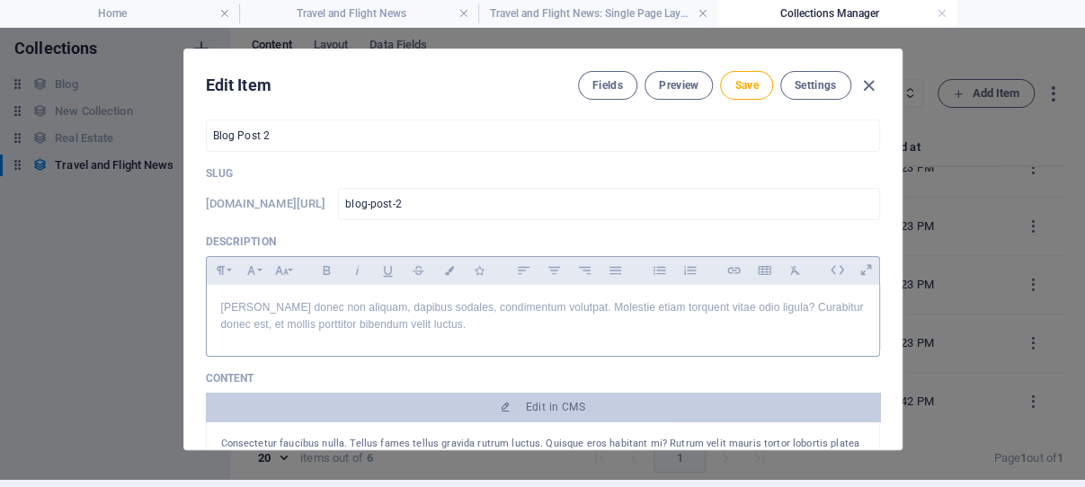
scroll to position [22, 0]
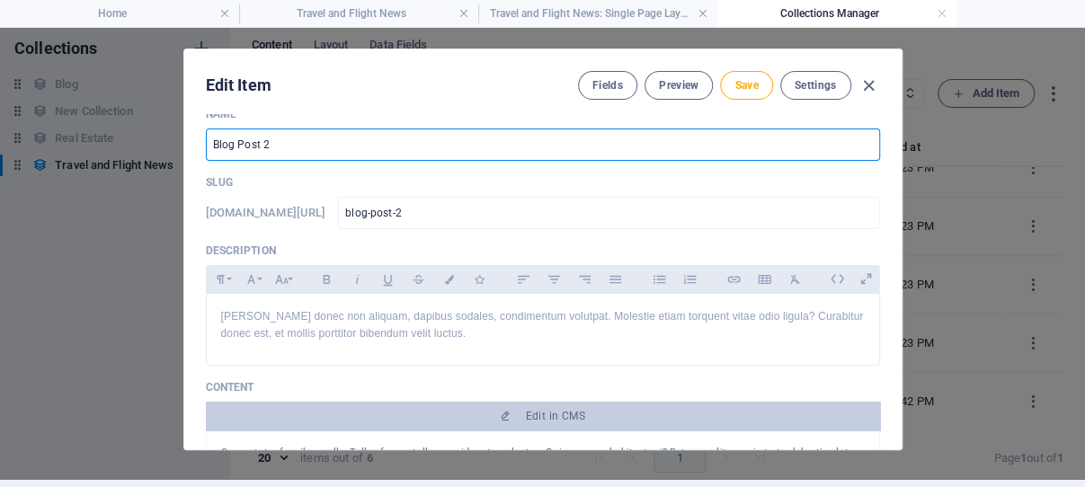
drag, startPoint x: 353, startPoint y: 140, endPoint x: 198, endPoint y: 140, distance: 155.6
click at [206, 140] on input "Blog Post 2" at bounding box center [543, 145] width 674 height 32
paste input "Ghana Eyes Canada and [GEOGRAPHIC_DATA] for Aircraft to Boost National Airline …"
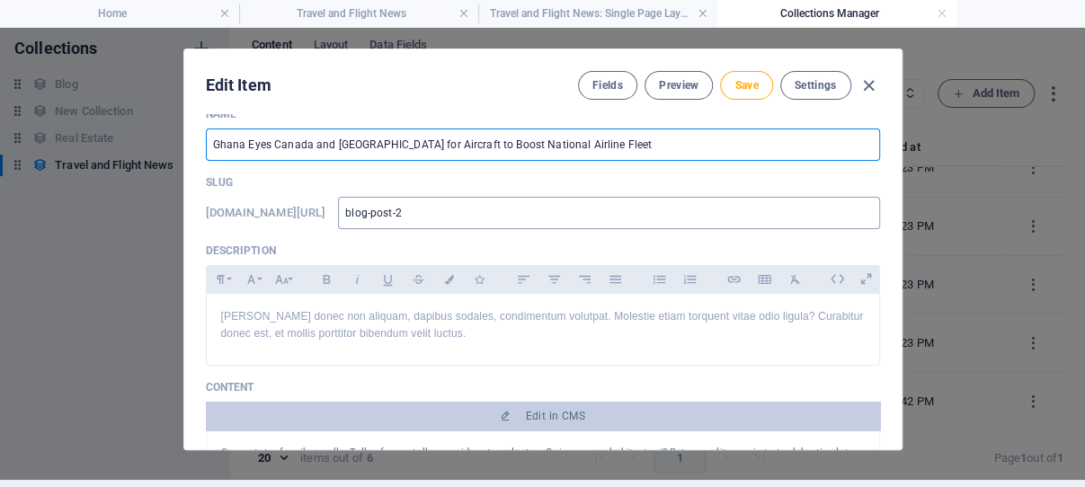
type input "Ghana Eyes Canada and [GEOGRAPHIC_DATA] for Aircraft to Boost National Airline …"
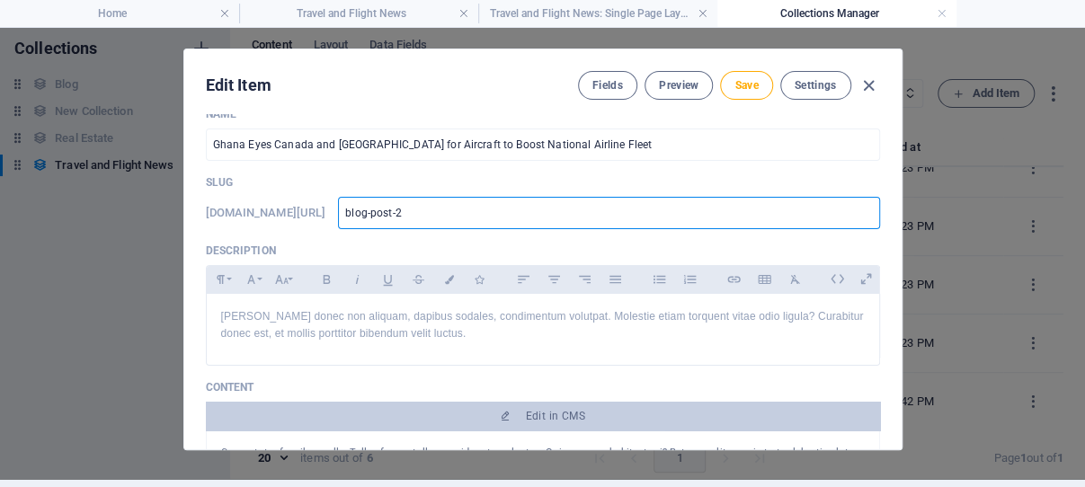
drag, startPoint x: 538, startPoint y: 212, endPoint x: 470, endPoint y: 216, distance: 67.5
click at [471, 215] on input "blog-post-2" at bounding box center [608, 213] width 541 height 32
paste input "Ghana Eyes Canada and [GEOGRAPHIC_DATA] for Aircraft to Boost National Airline …"
type input "Ghana Eyes Canada and [GEOGRAPHIC_DATA] for Aircraft to Boost National Airline …"
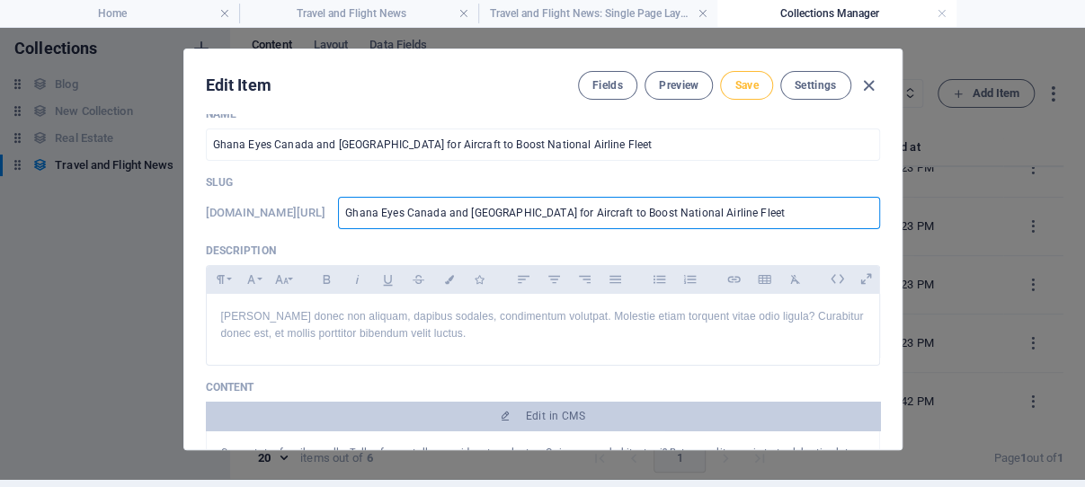
type input "ghana-eyes-canada-and-ethiopia-for-aircraft-to-boost-national-airline-fleet"
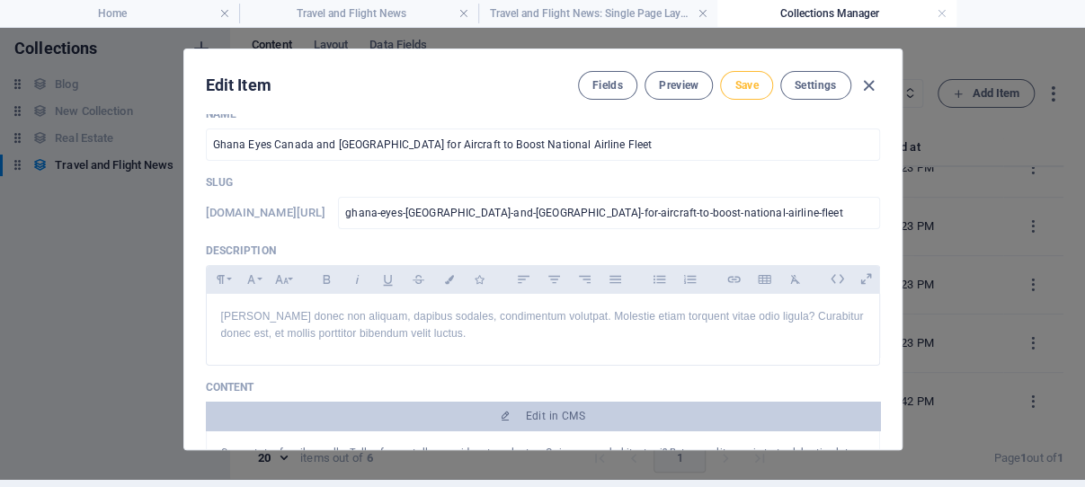
click at [736, 85] on span "Save" at bounding box center [746, 85] width 23 height 14
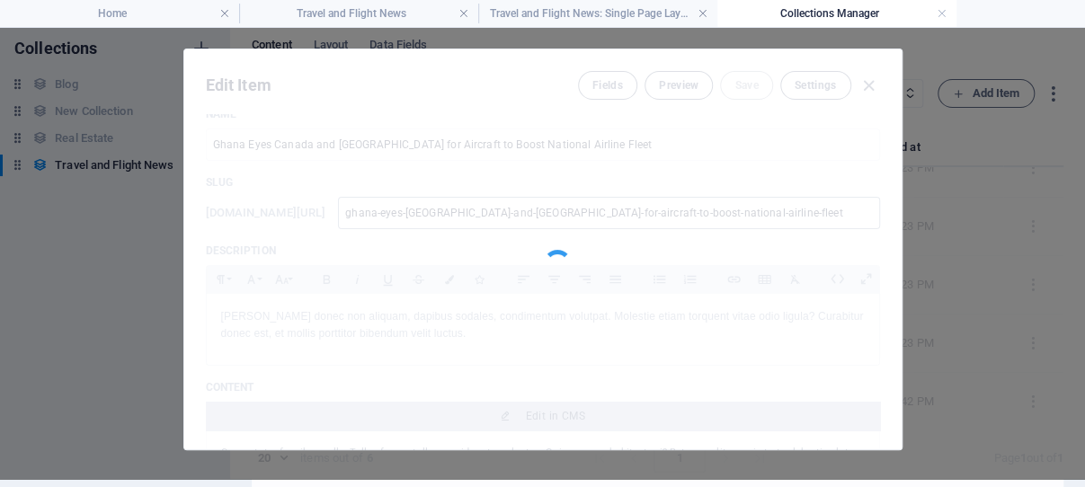
type input "ghana-eyes-canada-and-ethiopia-for-aircraft-to-boost-national-airline-fleet"
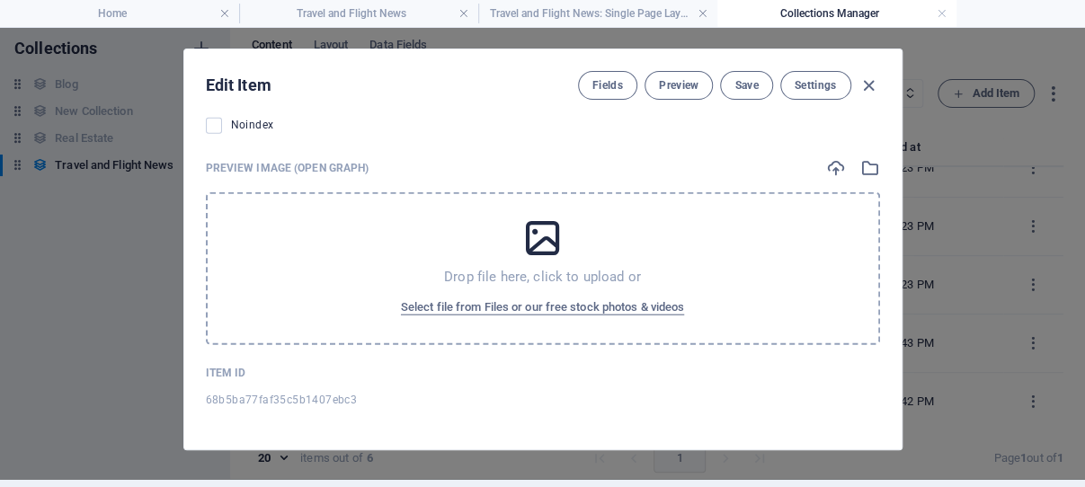
scroll to position [1903, 0]
click at [516, 310] on span "Select file from Files or our free stock photos & videos" at bounding box center [542, 308] width 283 height 22
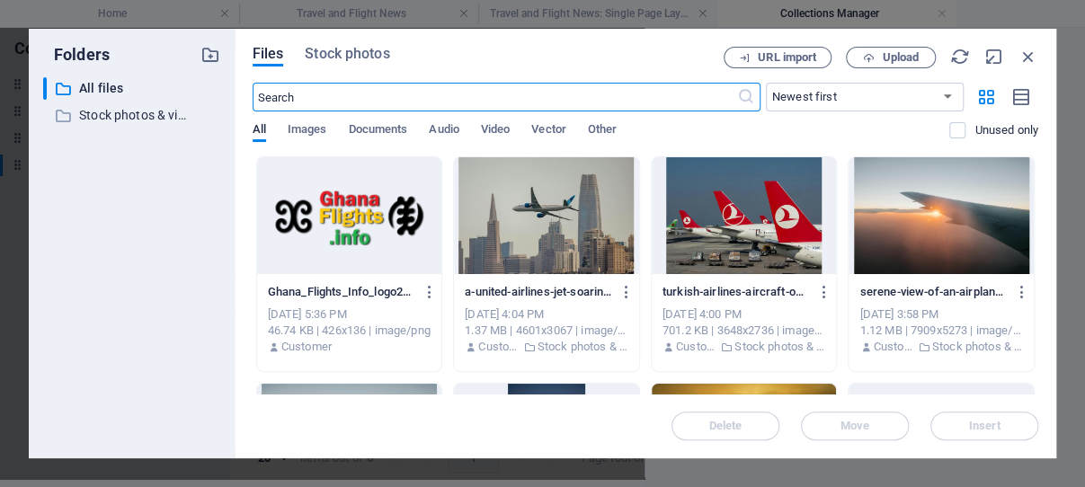
click at [380, 208] on div at bounding box center [349, 215] width 185 height 117
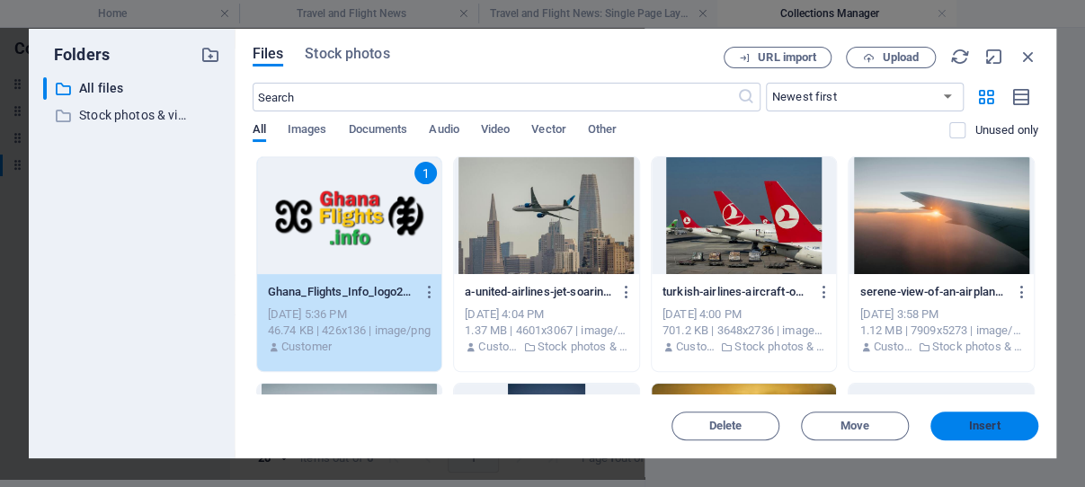
click at [994, 425] on span "Insert" at bounding box center [984, 426] width 31 height 11
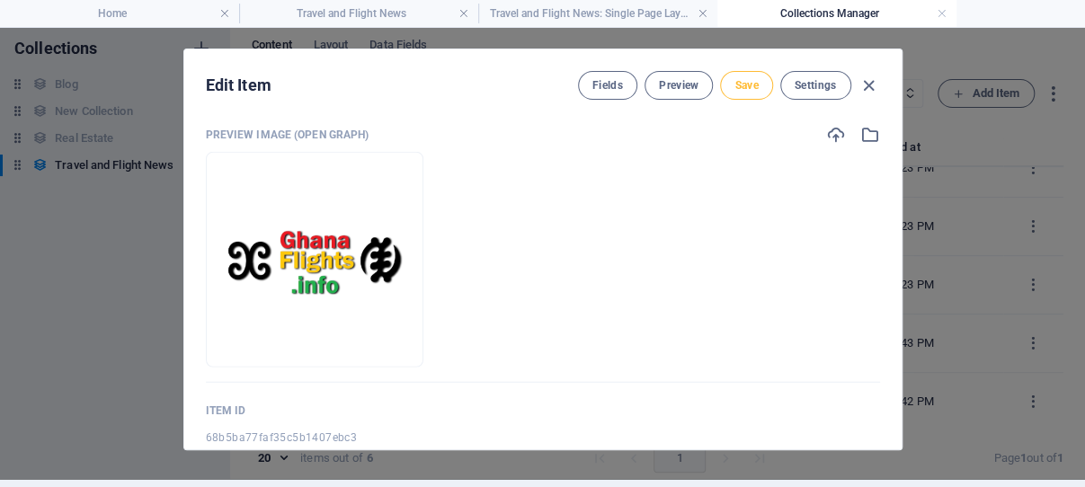
click at [739, 84] on span "Save" at bounding box center [746, 85] width 23 height 14
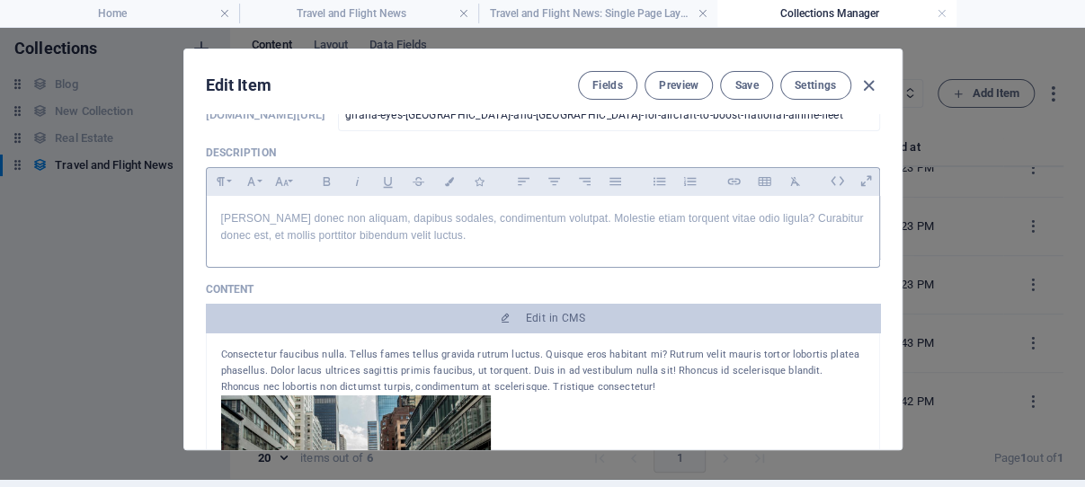
scroll to position [102, 0]
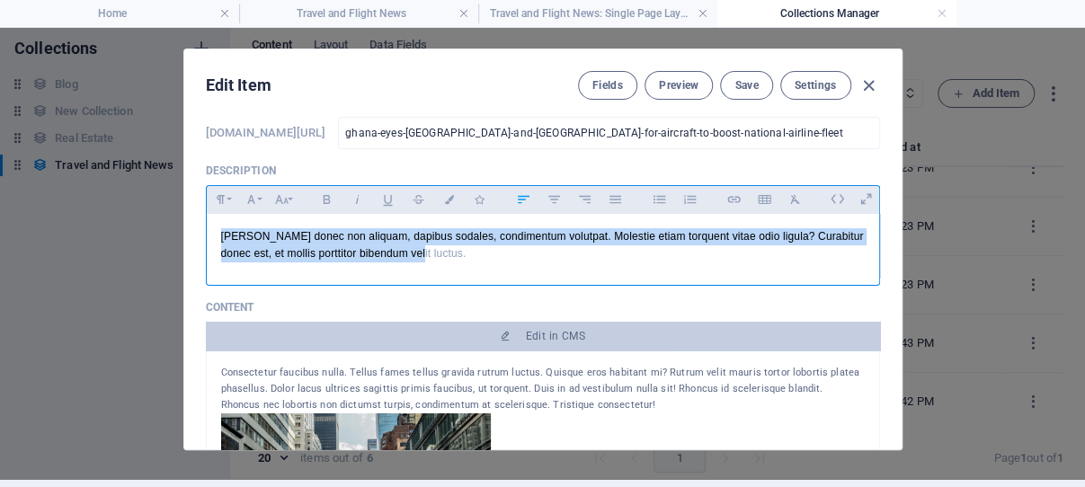
drag, startPoint x: 482, startPoint y: 277, endPoint x: 204, endPoint y: 250, distance: 279.1
click at [207, 250] on div "[PERSON_NAME] donec non aliquam, dapibus sodales, condimentum volutpat. Molesti…" at bounding box center [543, 245] width 673 height 63
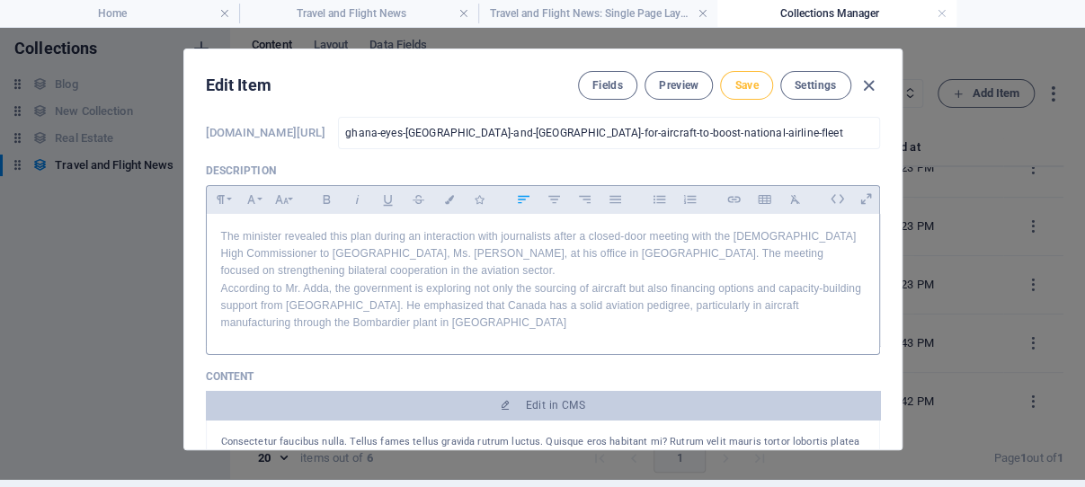
click at [738, 83] on span "Save" at bounding box center [746, 85] width 23 height 14
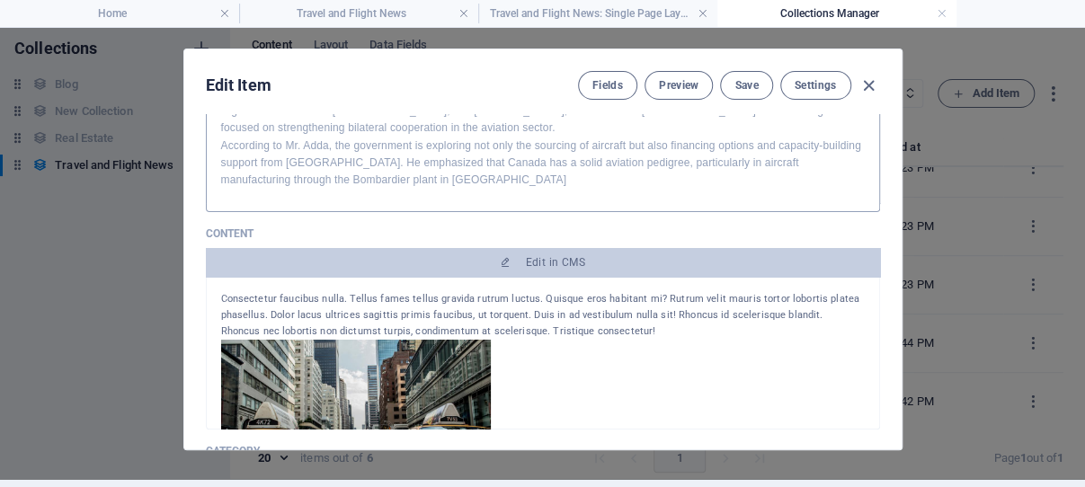
scroll to position [273, 0]
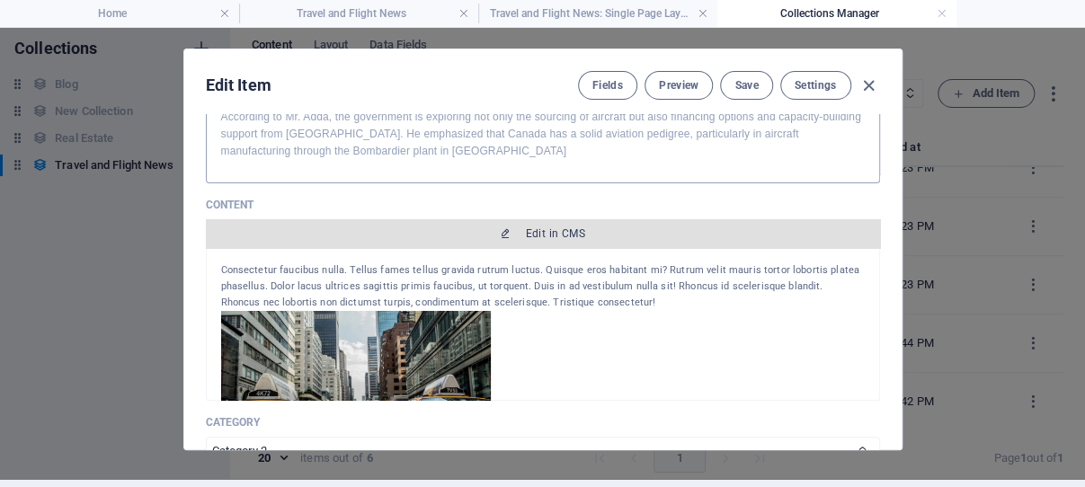
click at [548, 241] on span "Edit in CMS" at bounding box center [555, 234] width 59 height 14
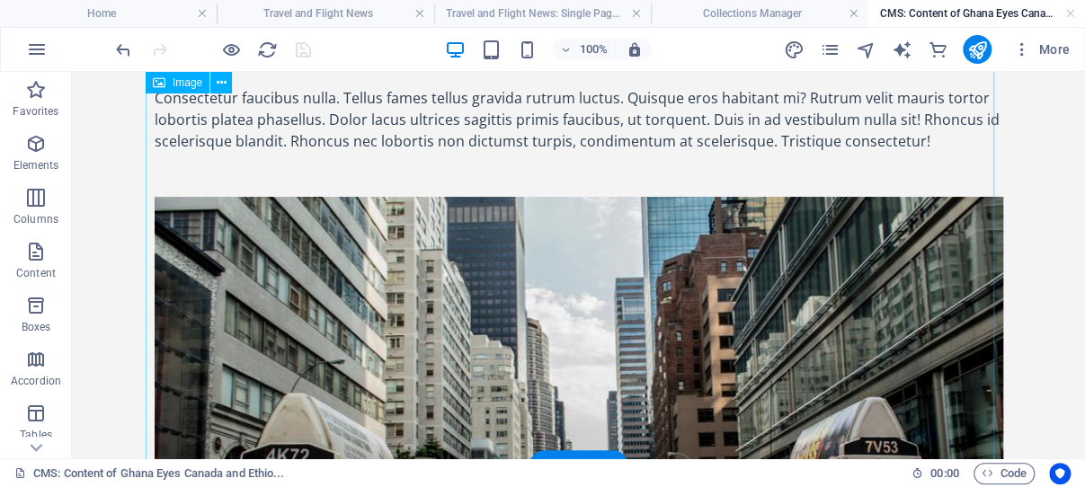
scroll to position [0, 0]
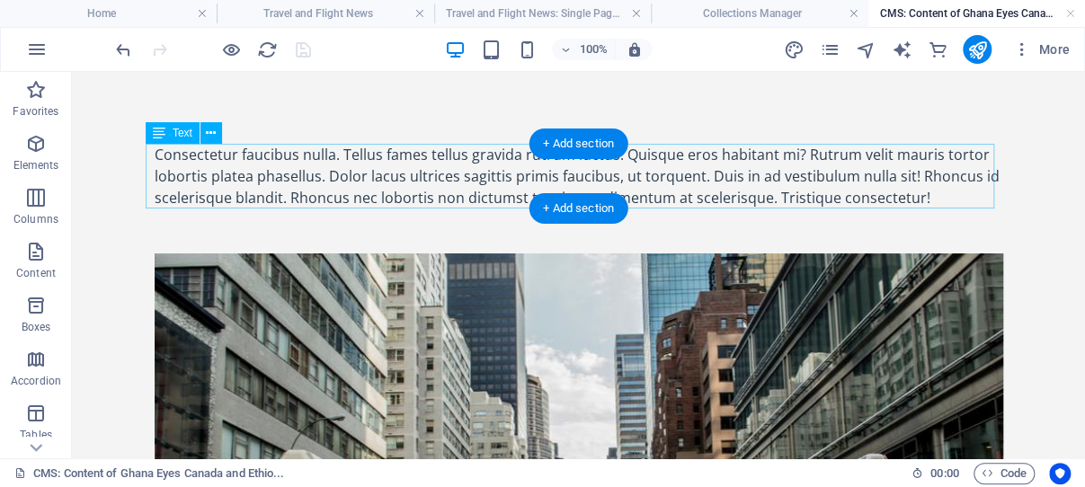
click at [317, 177] on div "Consectetur faucibus nulla. Tellus fames tellus gravida rutrum luctus. Quisque …" at bounding box center [579, 176] width 849 height 65
drag, startPoint x: 317, startPoint y: 177, endPoint x: 387, endPoint y: 248, distance: 99.8
click at [317, 177] on div "Consectetur faucibus nulla. Tellus fames tellus gravida rutrum luctus. Quisque …" at bounding box center [579, 176] width 849 height 65
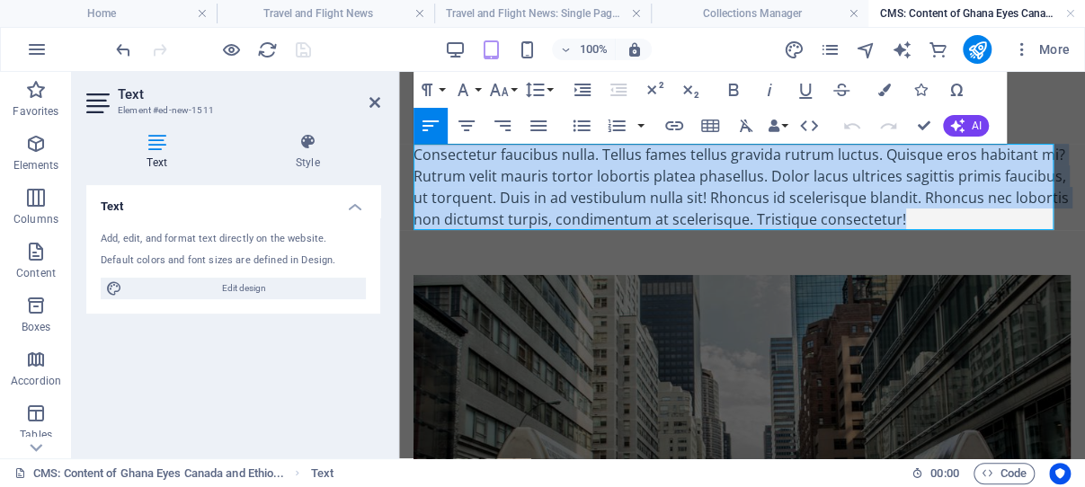
drag, startPoint x: 417, startPoint y: 156, endPoint x: 878, endPoint y: 205, distance: 463.8
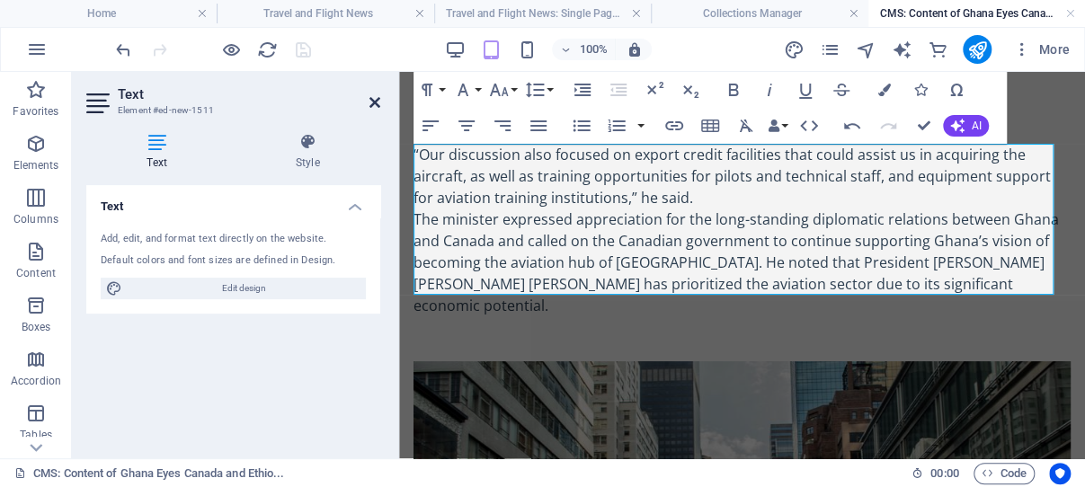
drag, startPoint x: 373, startPoint y: 98, endPoint x: 293, endPoint y: 22, distance: 110.7
click at [373, 98] on icon at bounding box center [375, 102] width 11 height 14
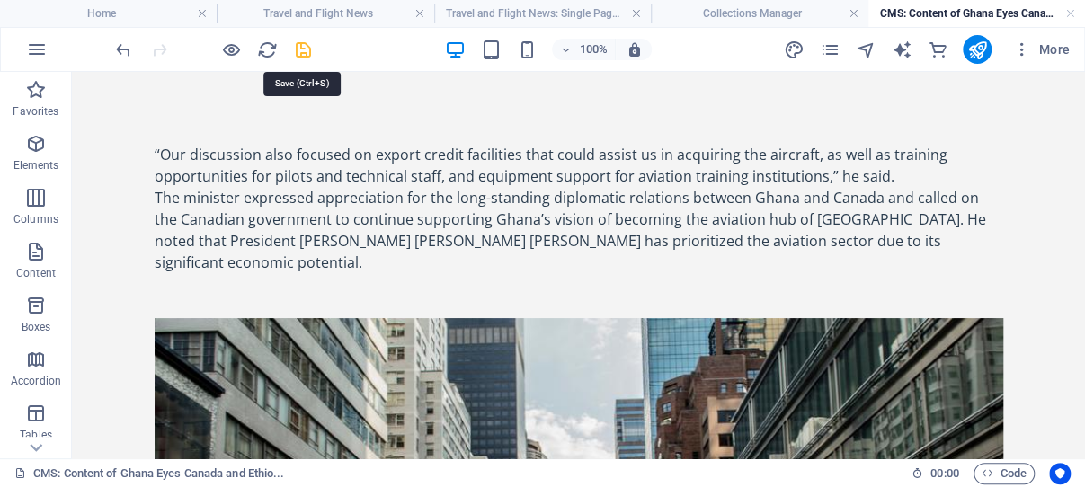
click at [304, 50] on icon "save" at bounding box center [303, 50] width 21 height 21
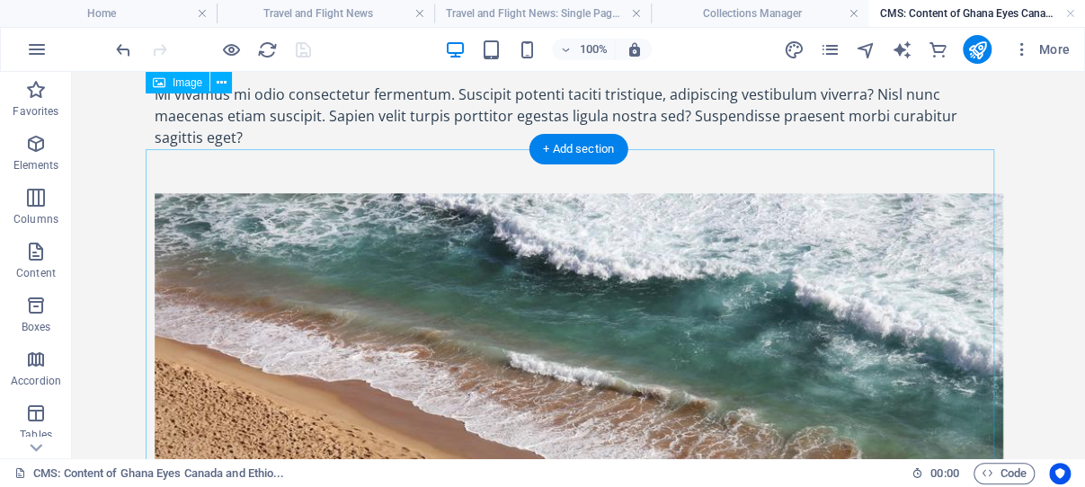
scroll to position [746, 0]
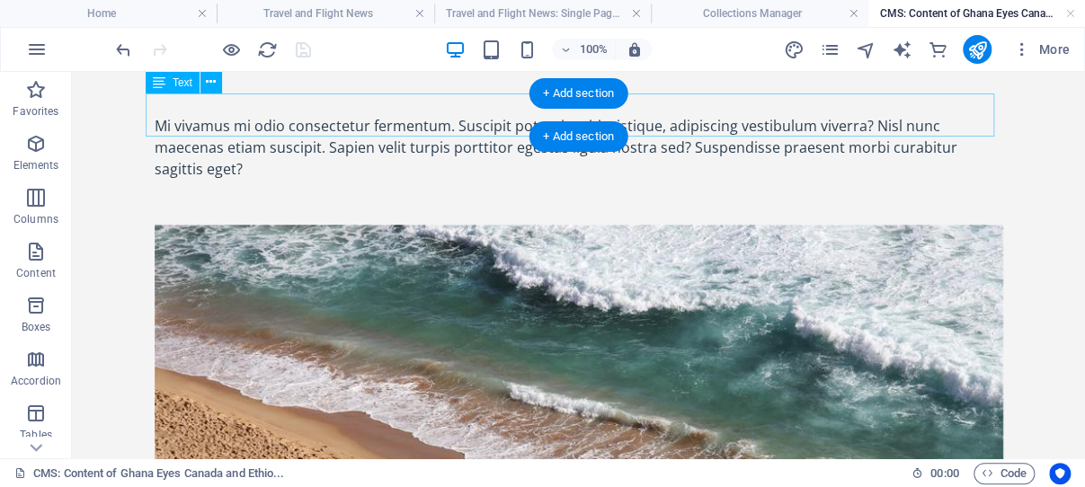
click at [294, 115] on div "Mi vivamus mi odio consectetur fermentum. Suscipit potenti taciti tristique, ad…" at bounding box center [579, 147] width 849 height 65
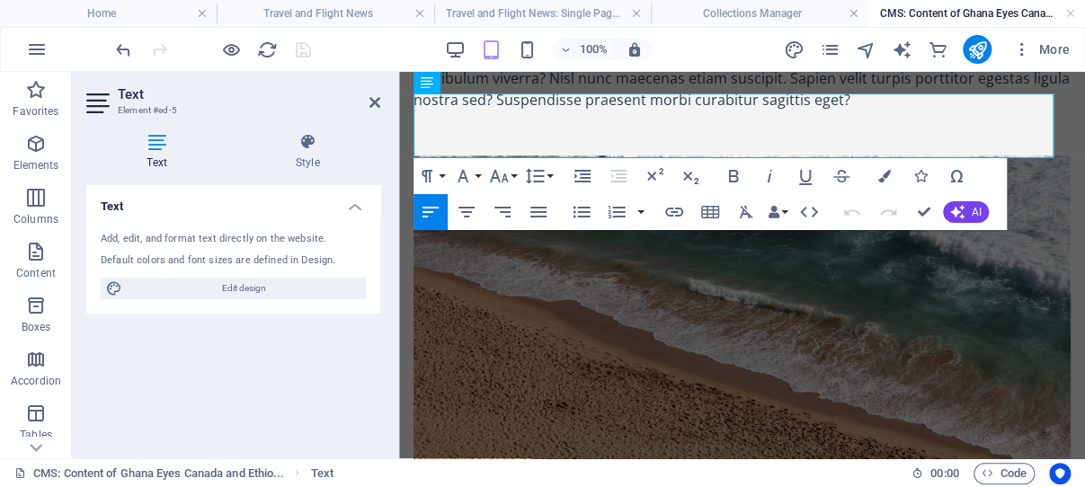
scroll to position [667, 0]
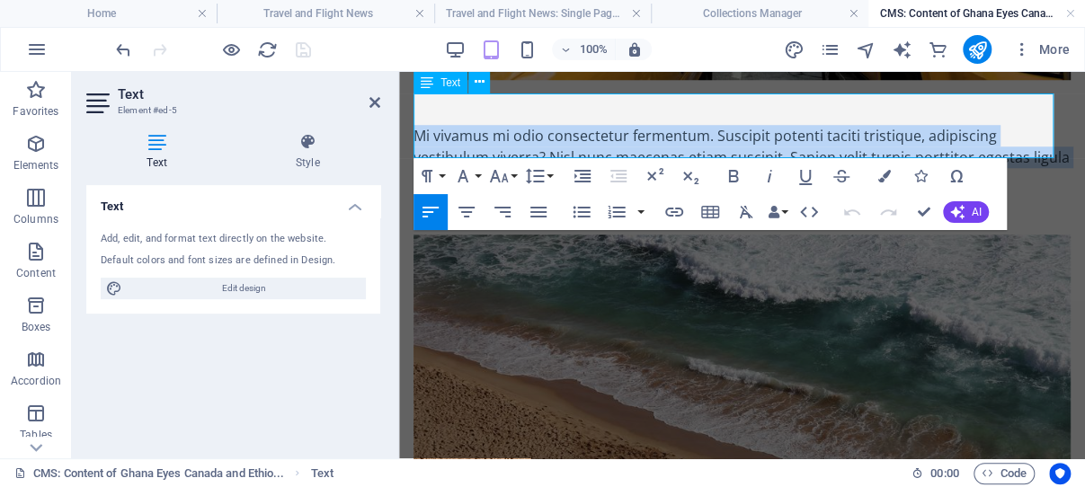
drag, startPoint x: 418, startPoint y: 103, endPoint x: 840, endPoint y: 143, distance: 423.6
click at [896, 149] on div "Mi vivamus mi odio consectetur fermentum. Suscipit potenti taciti tristique, ad…" at bounding box center [742, 157] width 657 height 65
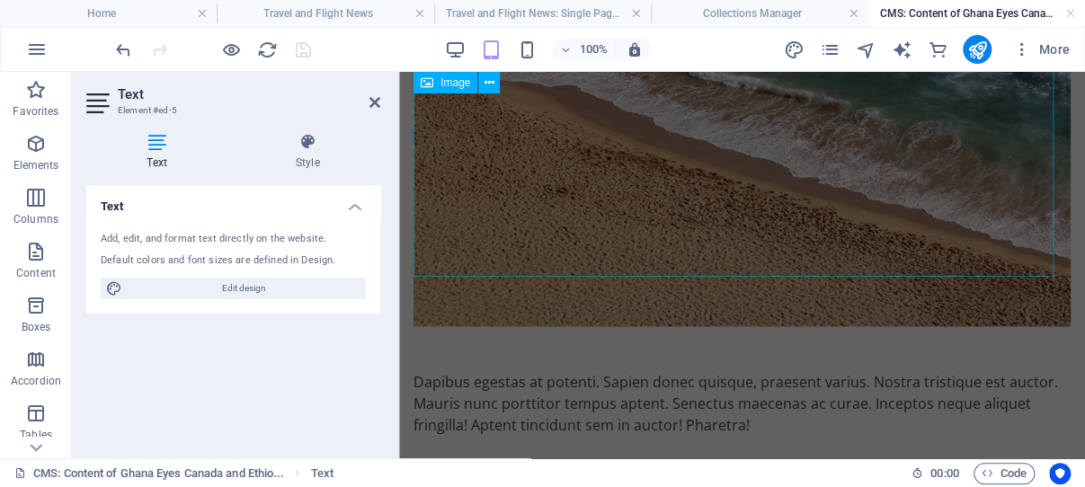
scroll to position [1076, 0]
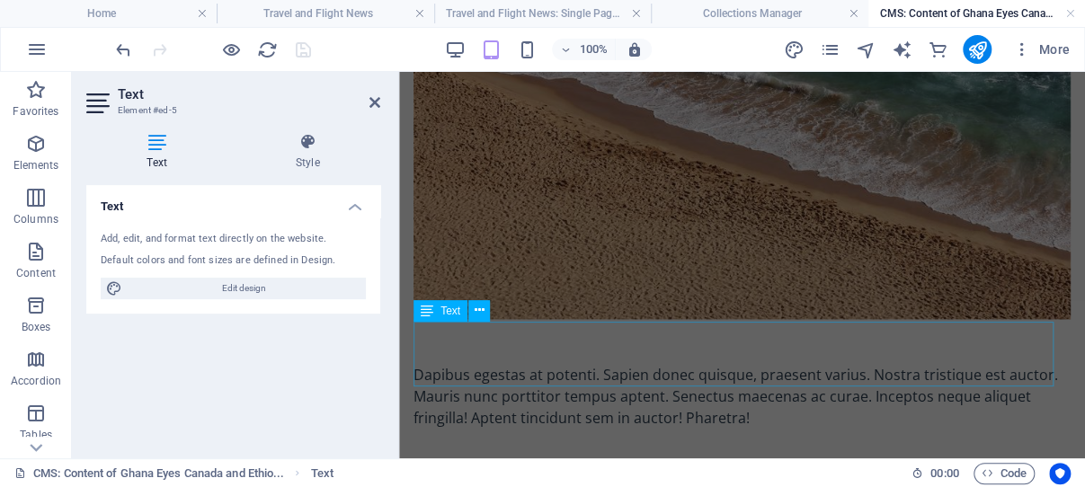
click at [634, 364] on div "Dapibus egestas at potenti. Sapien donec quisque, praesent varius. Nostra trist…" at bounding box center [742, 396] width 657 height 65
click at [633, 364] on div "Dapibus egestas at potenti. Sapien donec quisque, praesent varius. Nostra trist…" at bounding box center [742, 396] width 657 height 65
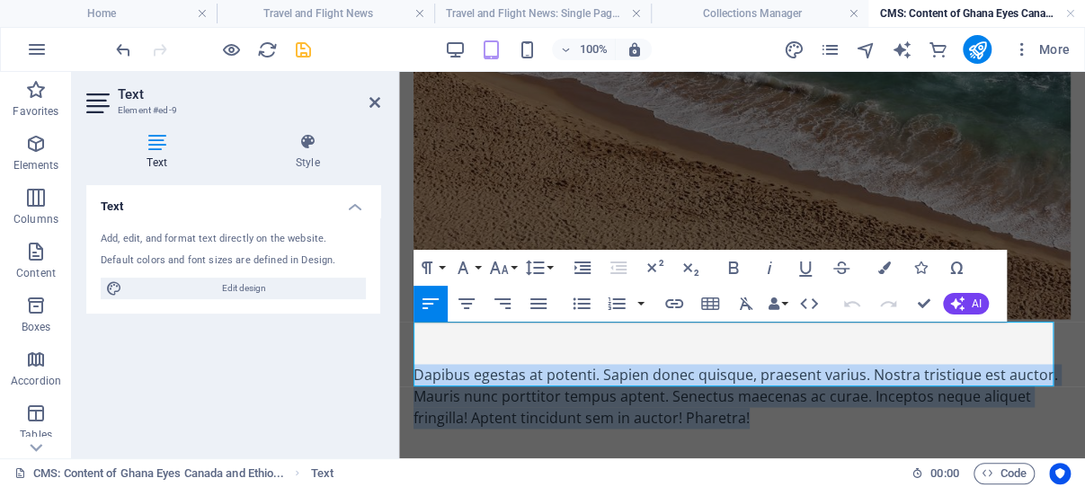
drag, startPoint x: 748, startPoint y: 375, endPoint x: 414, endPoint y: 334, distance: 336.9
click at [414, 364] on div "Dapibus egestas at potenti. Sapien donec quisque, praesent varius. Nostra trist…" at bounding box center [742, 396] width 657 height 65
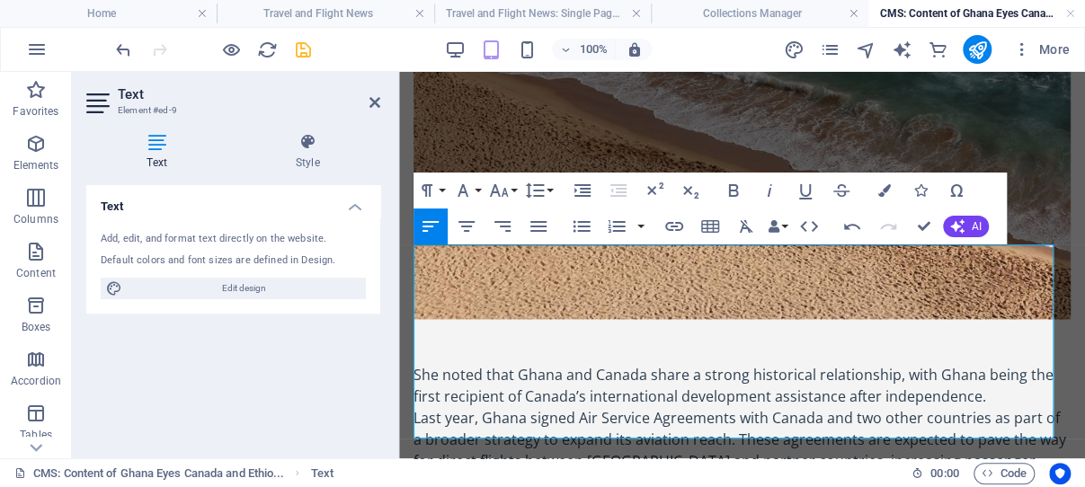
scroll to position [1206, 0]
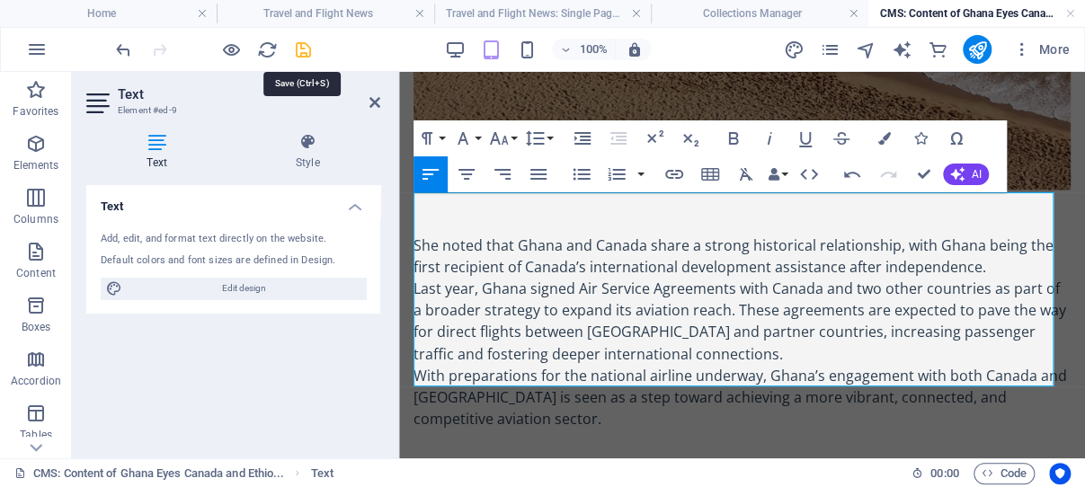
drag, startPoint x: 302, startPoint y: 46, endPoint x: 238, endPoint y: 74, distance: 69.7
click at [302, 46] on icon "save" at bounding box center [303, 50] width 21 height 21
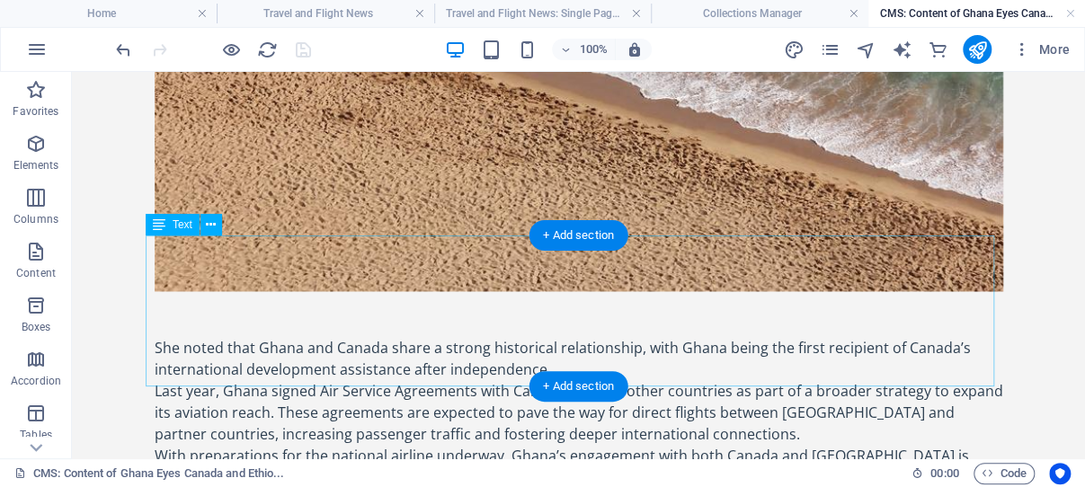
scroll to position [1321, 0]
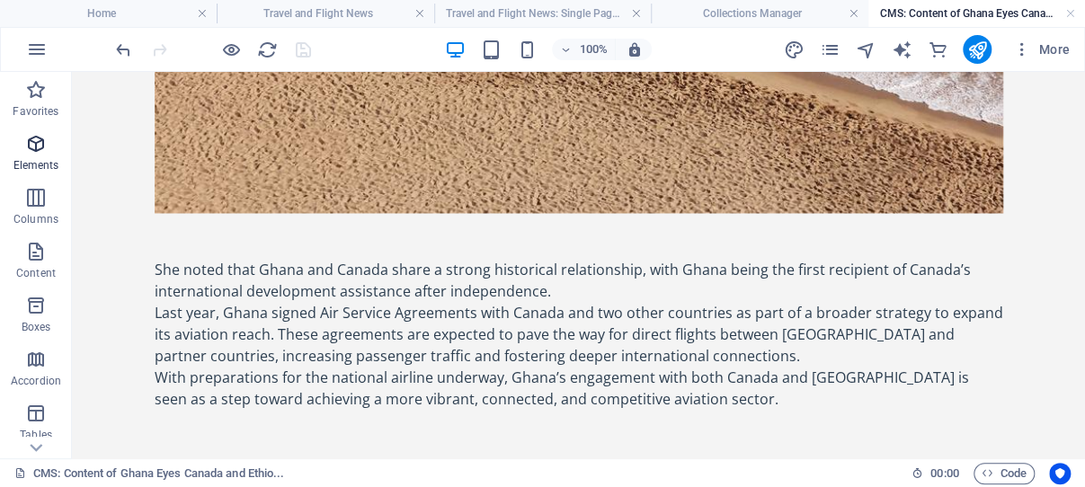
click at [34, 143] on icon "button" at bounding box center [36, 144] width 22 height 22
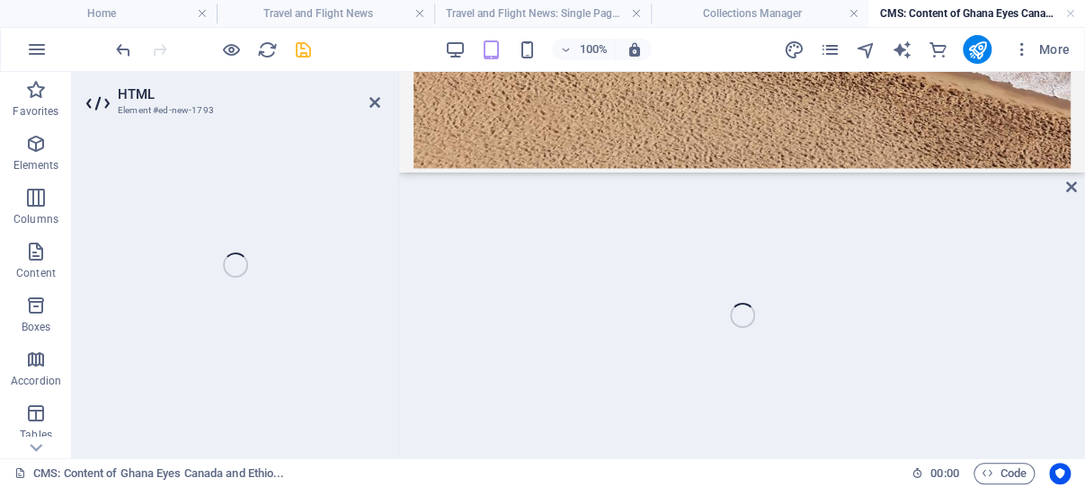
scroll to position [1470, 0]
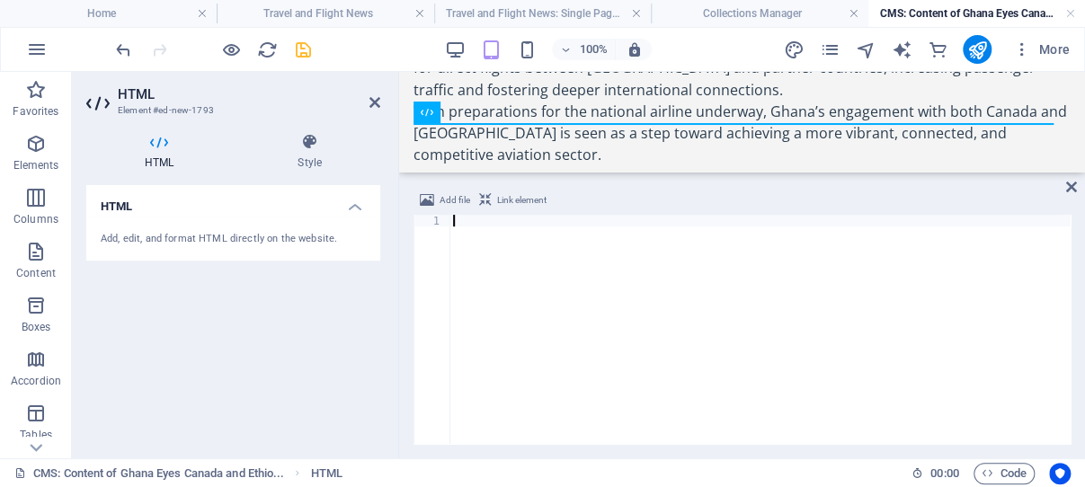
paste textarea "</script>"
type textarea "</script>"
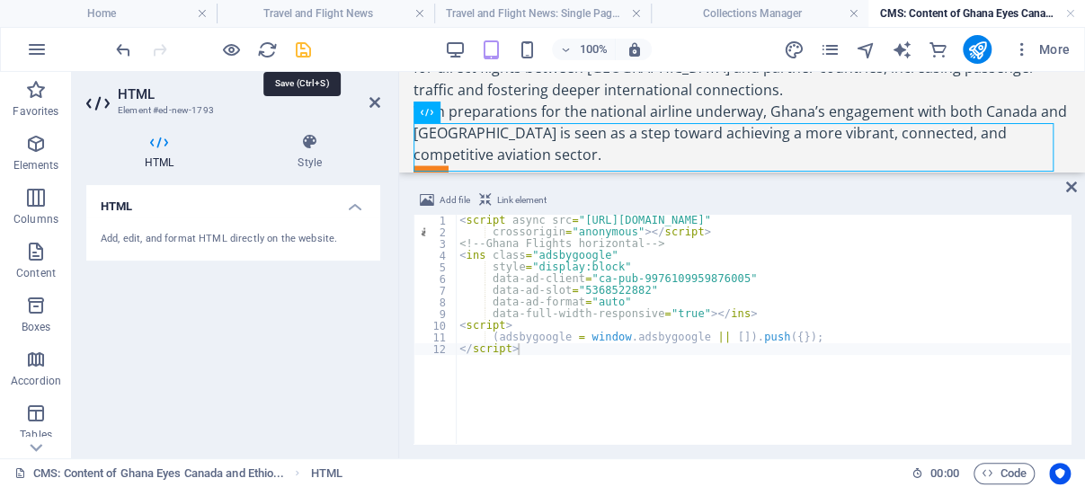
drag, startPoint x: 304, startPoint y: 52, endPoint x: 269, endPoint y: 156, distance: 109.2
click at [304, 52] on icon "save" at bounding box center [303, 50] width 21 height 21
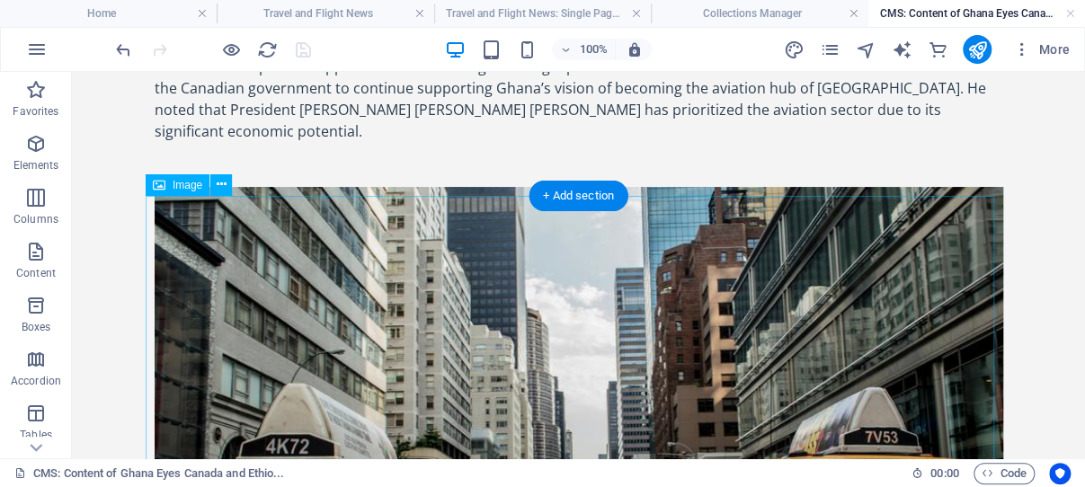
scroll to position [0, 0]
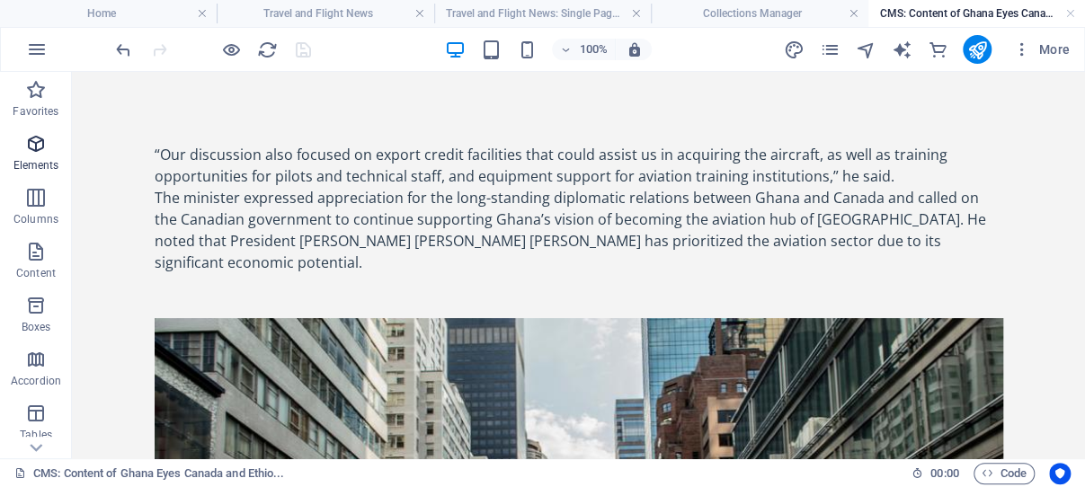
drag, startPoint x: 36, startPoint y: 145, endPoint x: 32, endPoint y: 121, distance: 23.7
click at [36, 145] on icon "button" at bounding box center [36, 144] width 22 height 22
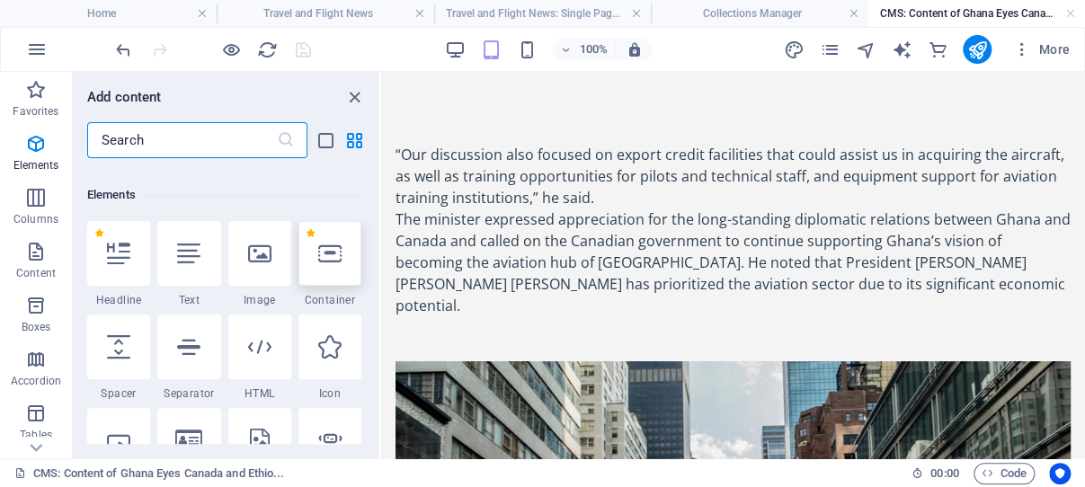
scroll to position [192, 0]
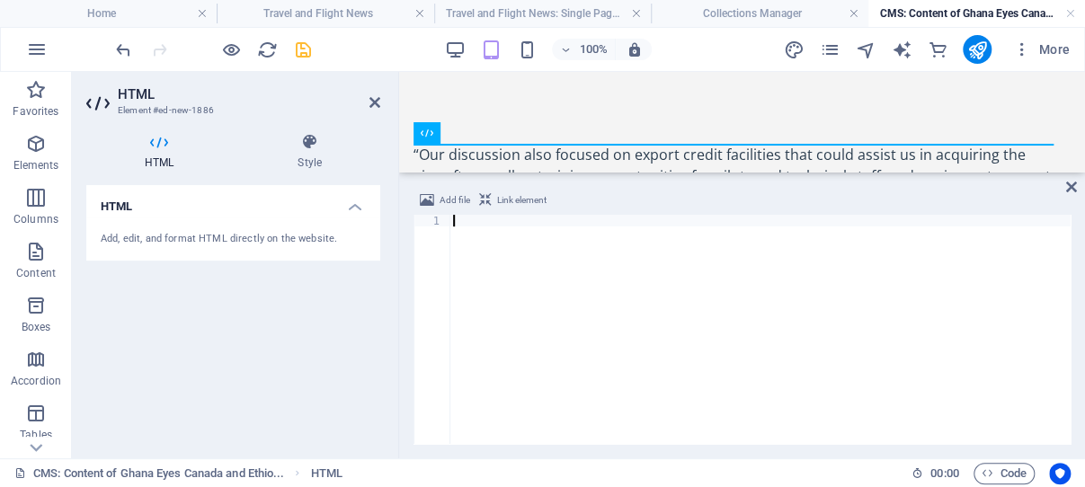
paste textarea "</script>"
type textarea "</script>"
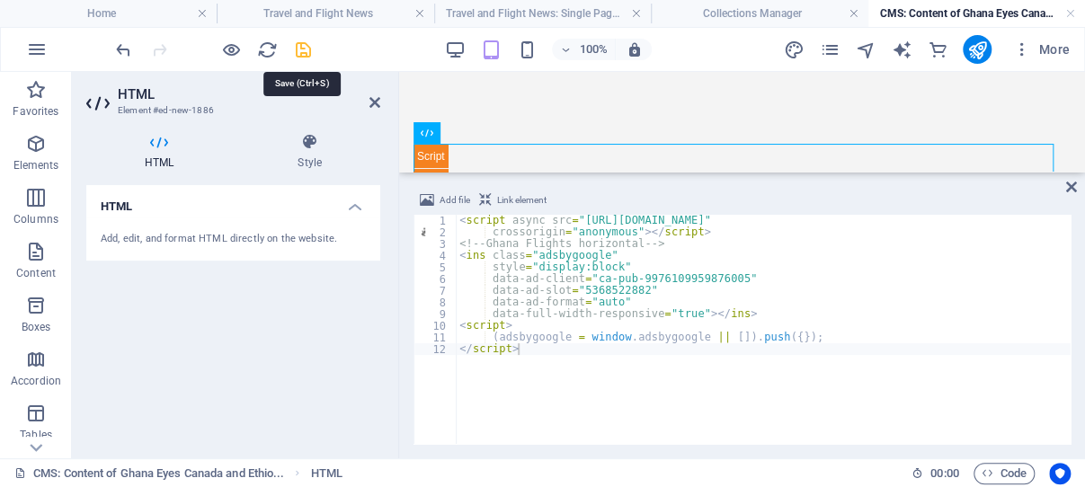
drag, startPoint x: 300, startPoint y: 45, endPoint x: 237, endPoint y: 0, distance: 77.3
click at [300, 45] on icon "save" at bounding box center [303, 50] width 21 height 21
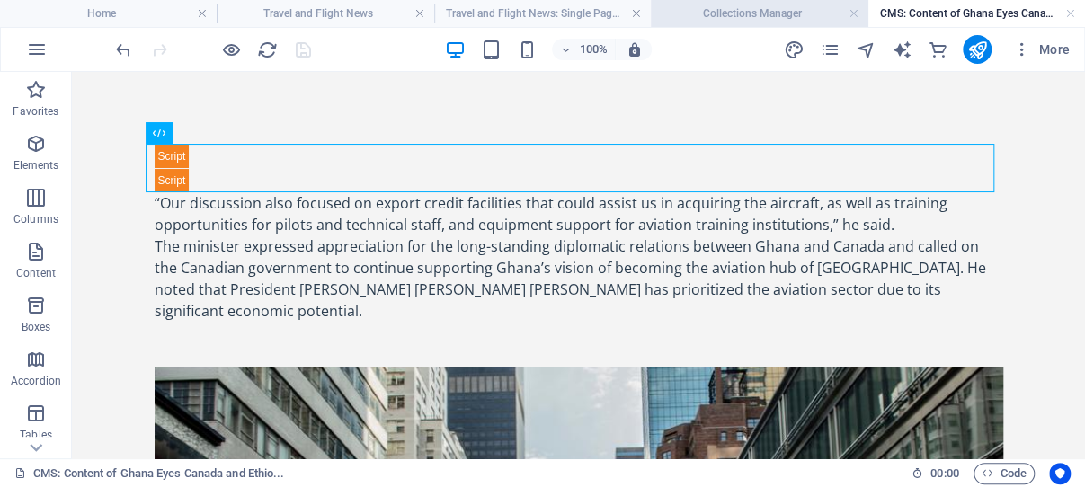
click at [729, 18] on h4 "Collections Manager" at bounding box center [759, 14] width 217 height 20
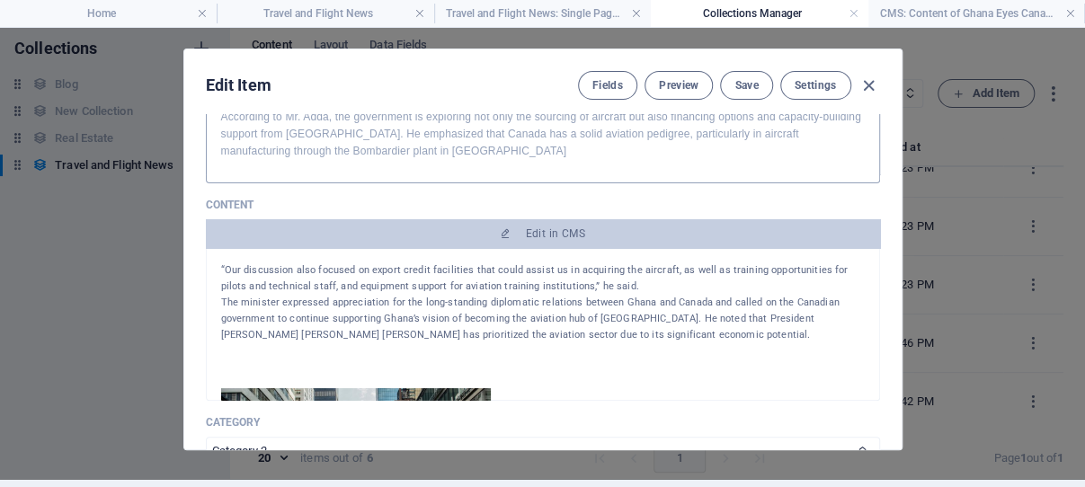
scroll to position [8, 0]
click at [735, 82] on span "Save" at bounding box center [746, 85] width 23 height 14
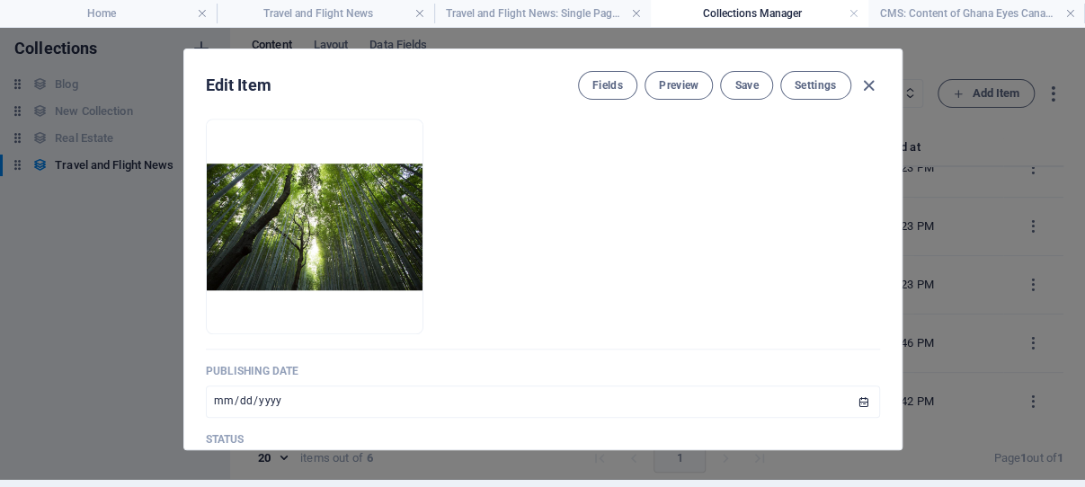
scroll to position [702, 0]
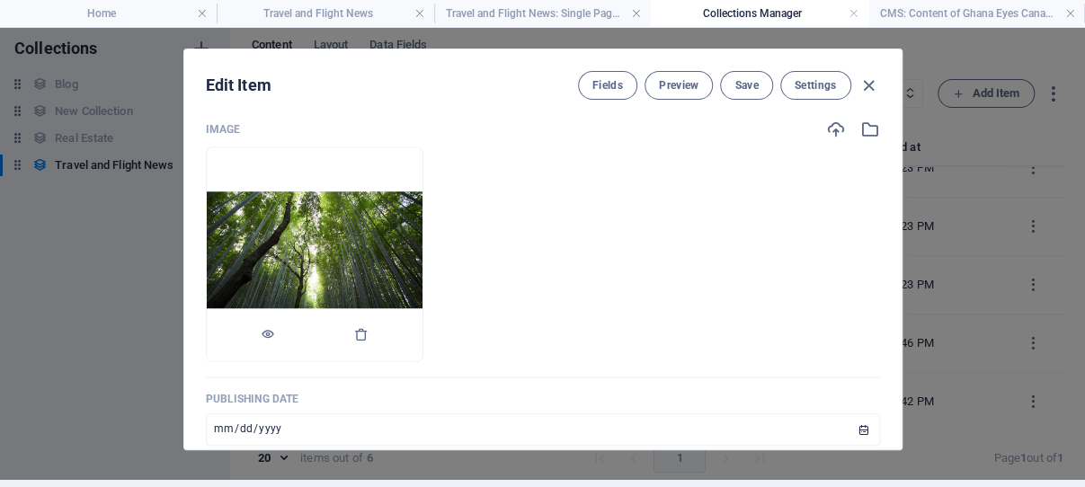
click at [396, 261] on img at bounding box center [315, 255] width 216 height 127
click at [369, 342] on icon "button" at bounding box center [361, 334] width 14 height 14
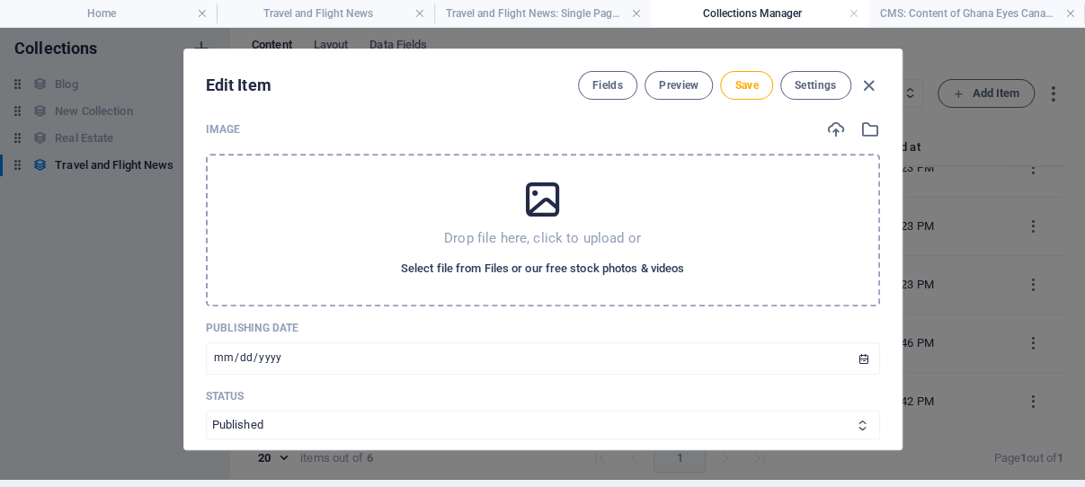
click at [494, 280] on span "Select file from Files or our free stock photos & videos" at bounding box center [542, 269] width 283 height 22
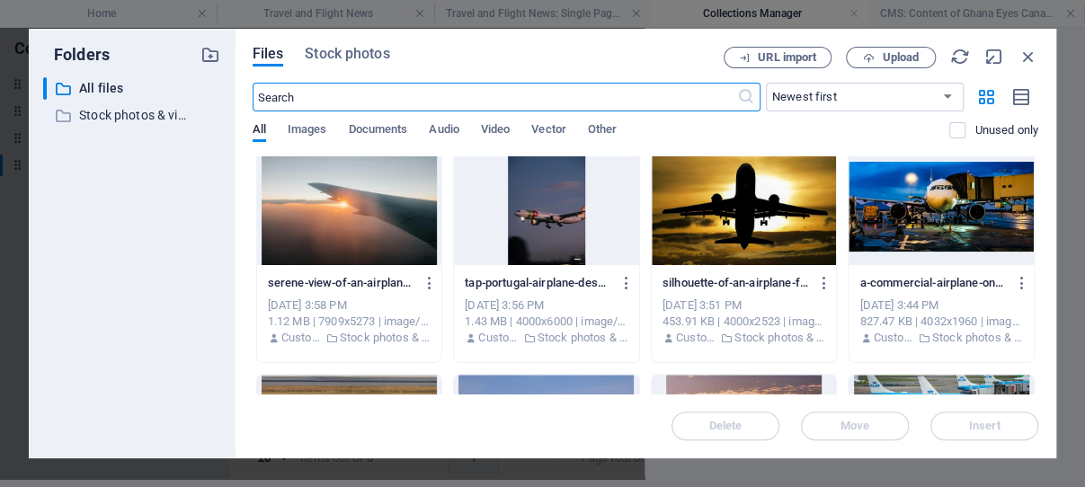
scroll to position [257, 0]
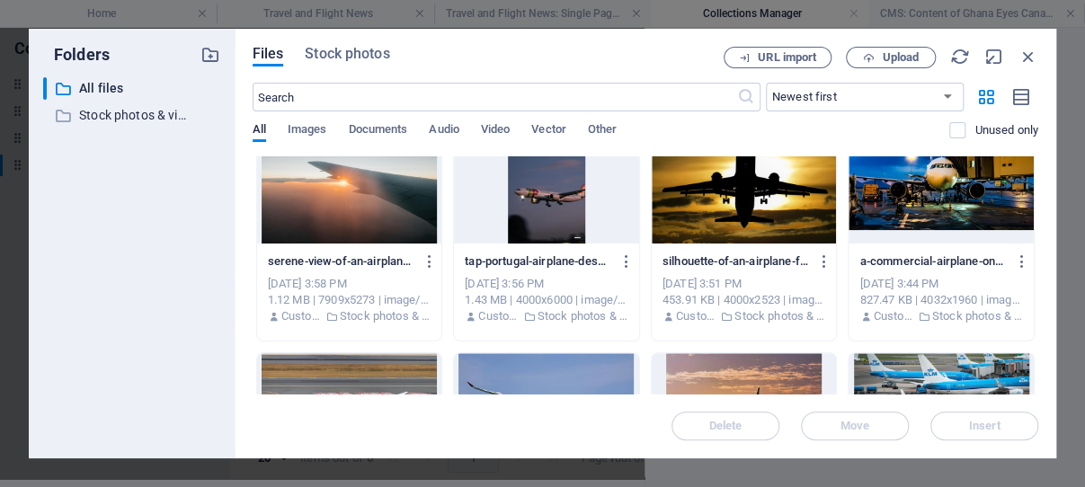
click at [914, 180] on div at bounding box center [941, 185] width 185 height 117
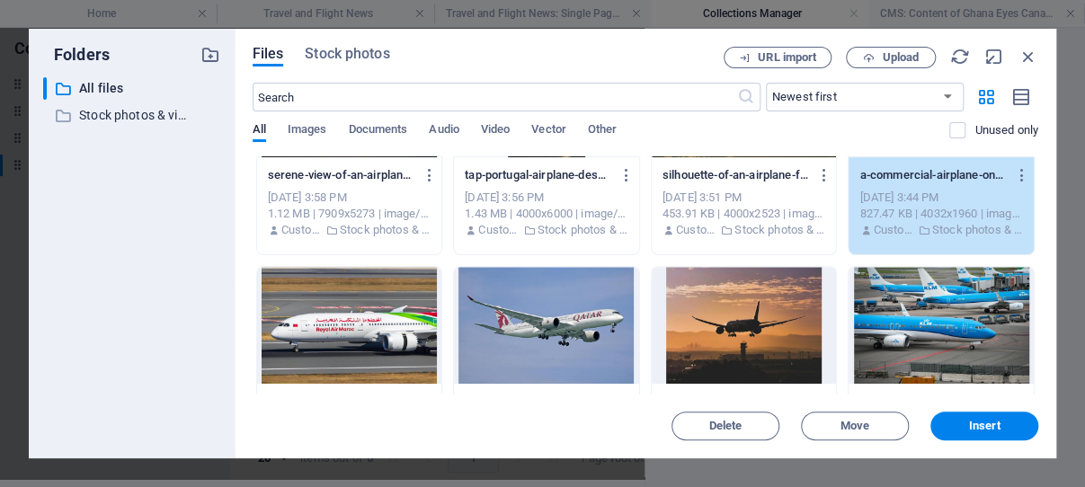
scroll to position [429, 0]
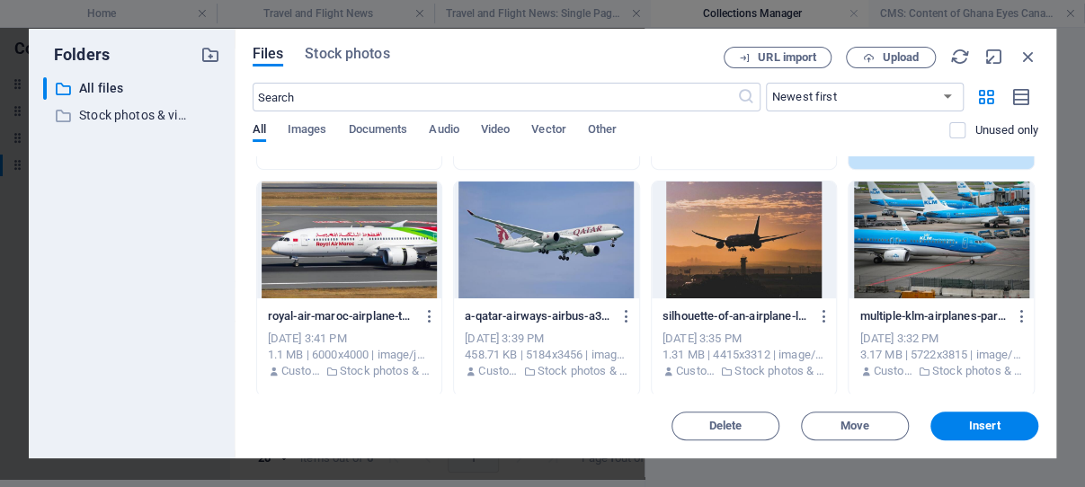
click at [740, 245] on div at bounding box center [744, 240] width 185 height 117
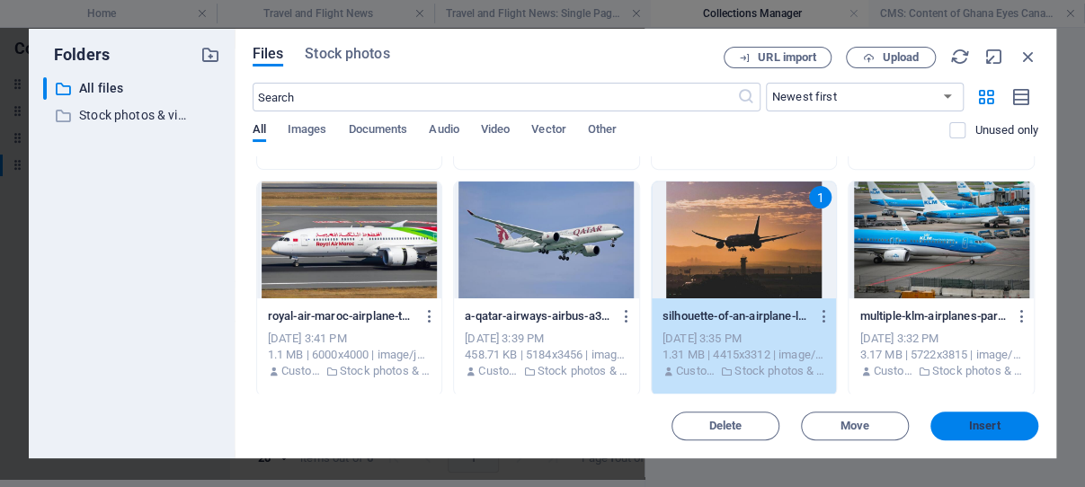
click at [982, 423] on span "Insert" at bounding box center [984, 426] width 31 height 11
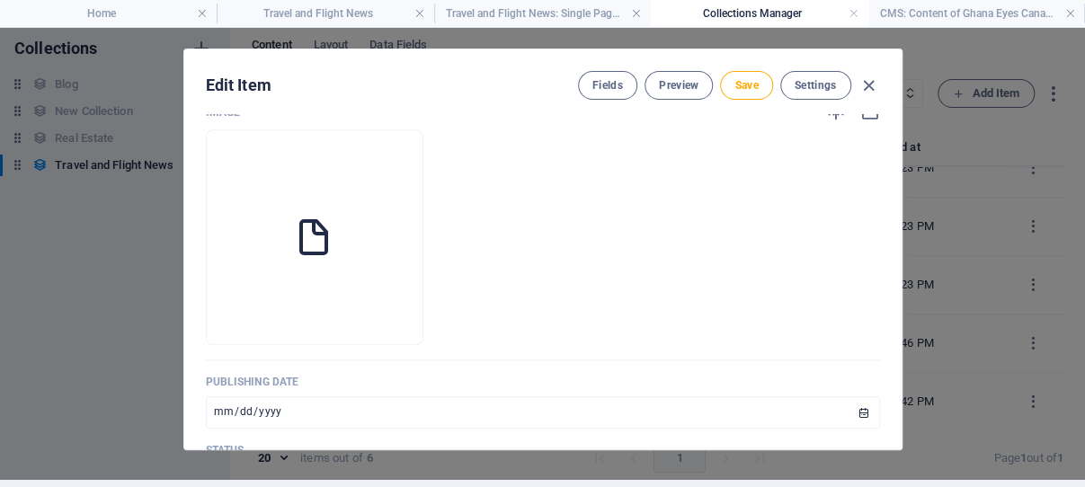
scroll to position [702, 0]
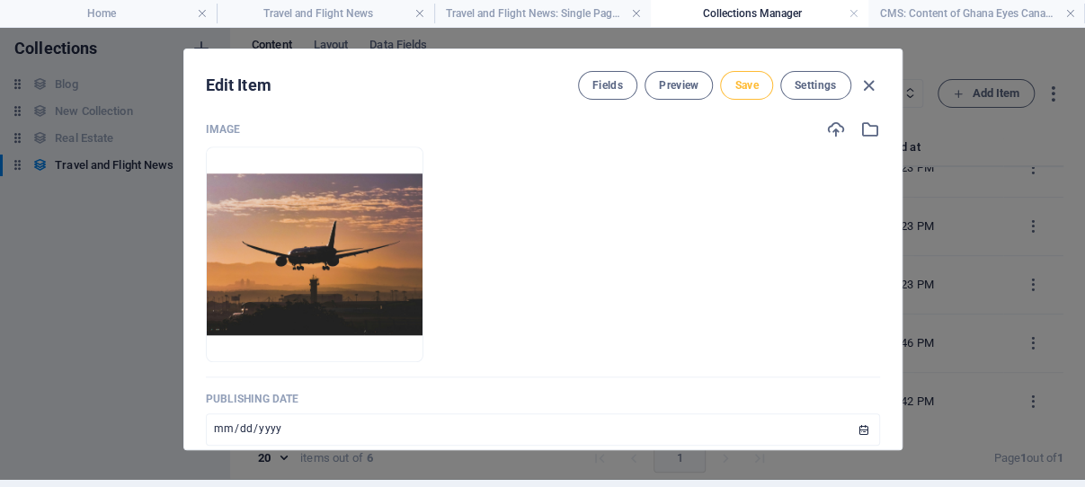
click at [744, 81] on span "Save" at bounding box center [746, 85] width 23 height 14
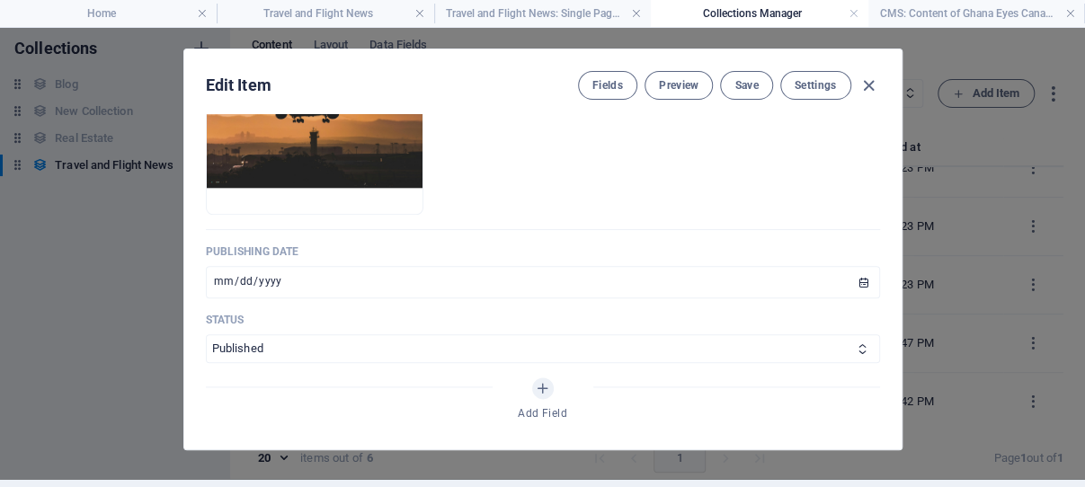
scroll to position [858, 0]
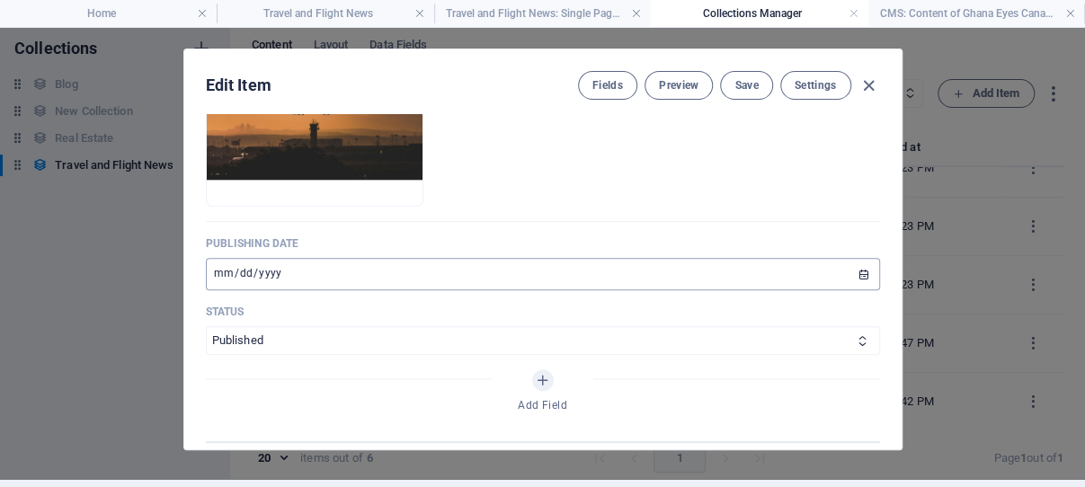
click at [347, 290] on input "2025-08-26" at bounding box center [543, 274] width 674 height 32
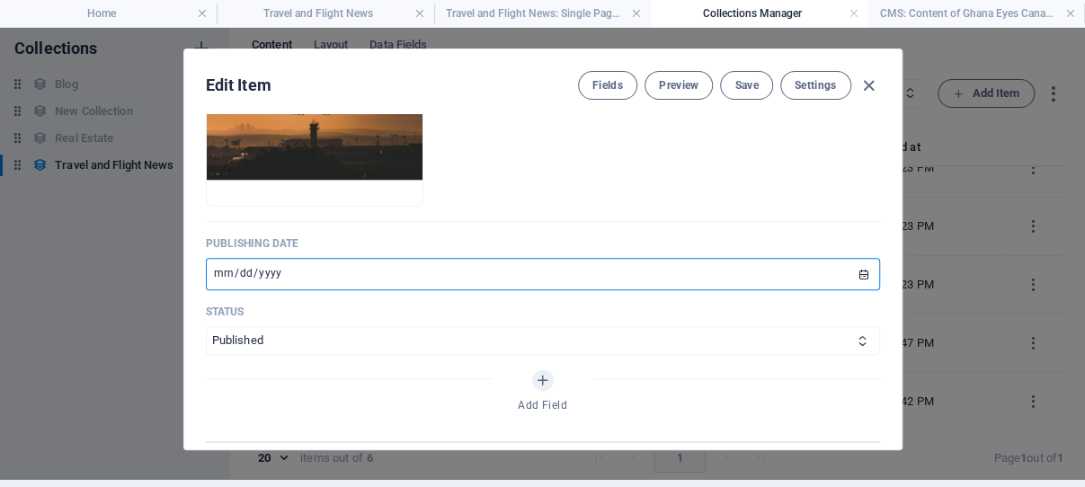
click at [836, 290] on input "2025-08-26" at bounding box center [543, 274] width 674 height 32
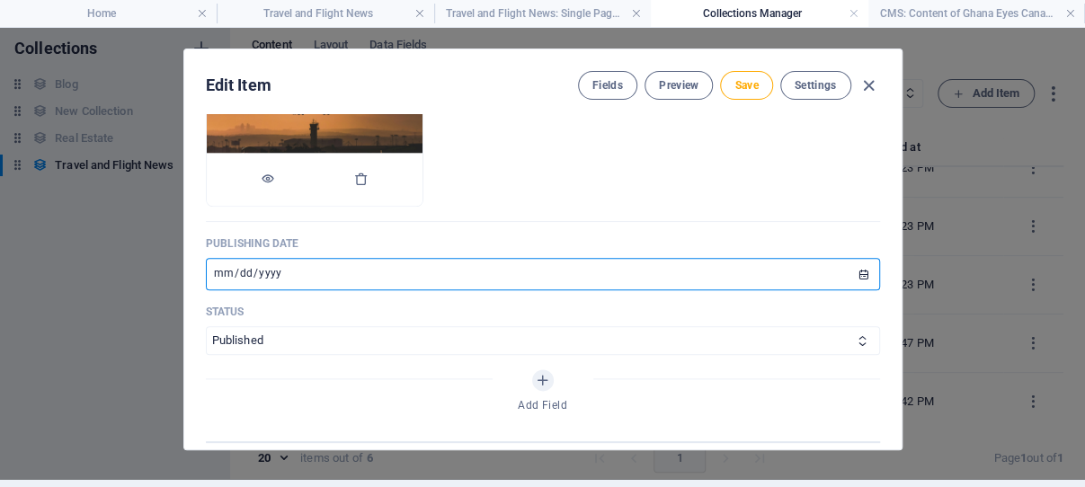
type input "2019-01-26"
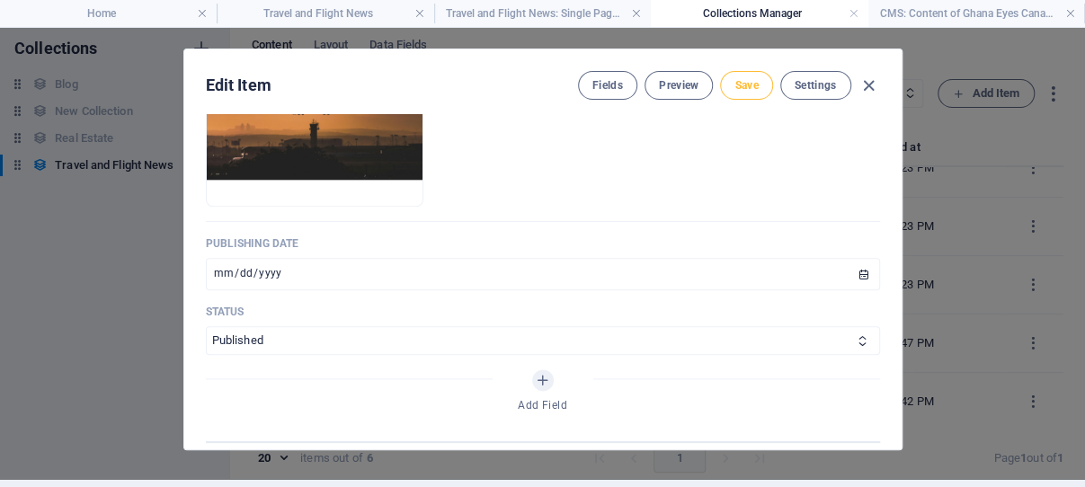
click at [738, 85] on span "Save" at bounding box center [746, 85] width 23 height 14
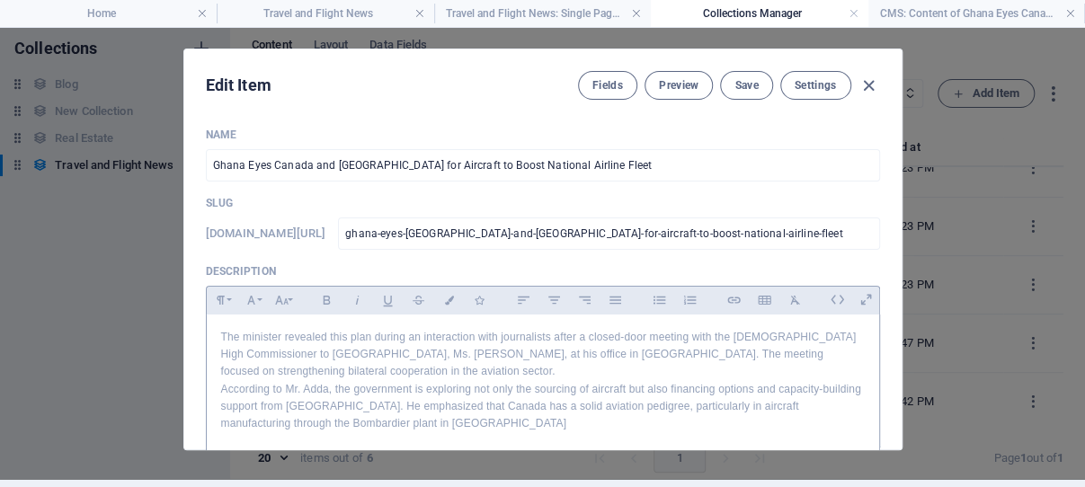
scroll to position [0, 0]
click at [739, 86] on span "Save" at bounding box center [746, 85] width 23 height 14
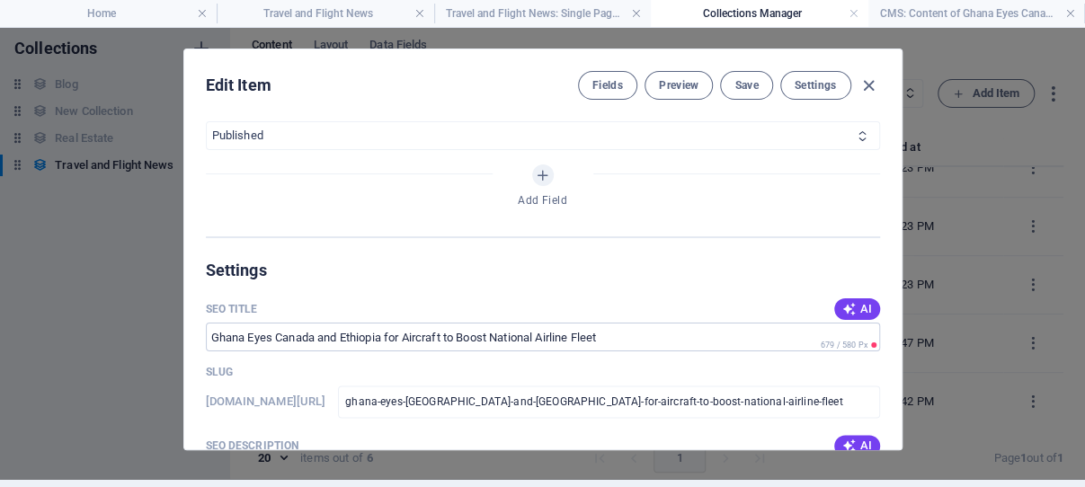
scroll to position [1201, 0]
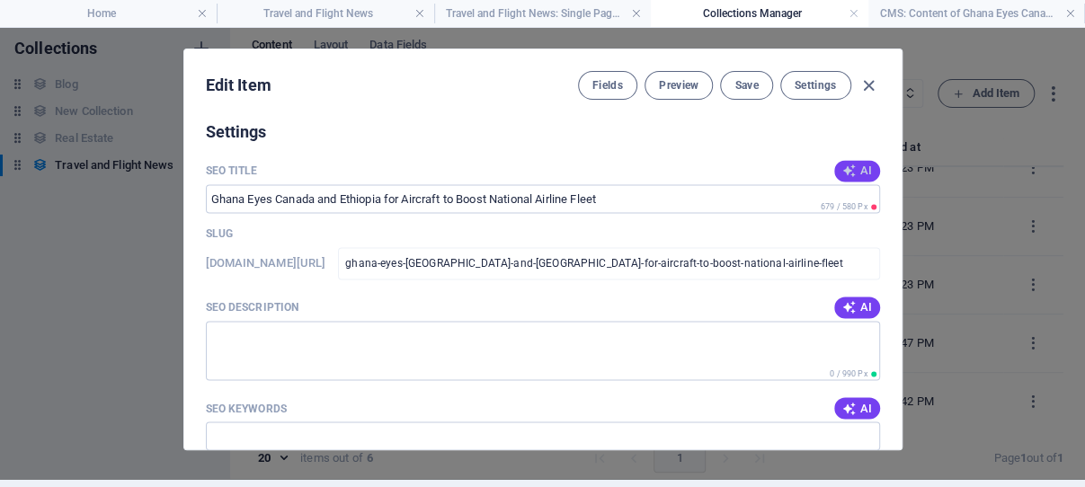
click at [842, 178] on span "AI" at bounding box center [857, 171] width 31 height 14
type input "Ghanas Airline Plans: Canada & Ethiopia"
click at [842, 315] on icon "button" at bounding box center [849, 307] width 14 height 14
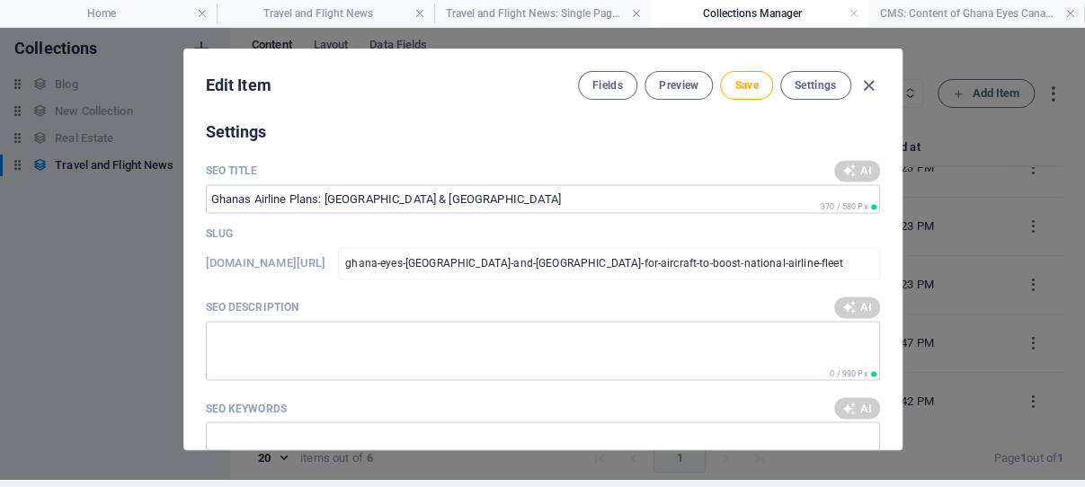
type textarea "Ghana seeks aircraft and collaboration from Canada and Ethiopia to enhance its …"
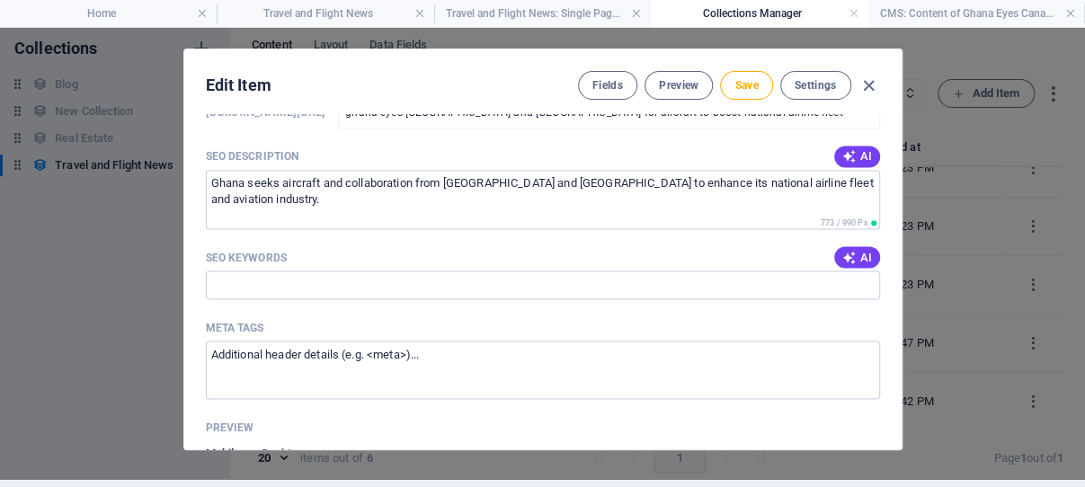
scroll to position [1372, 0]
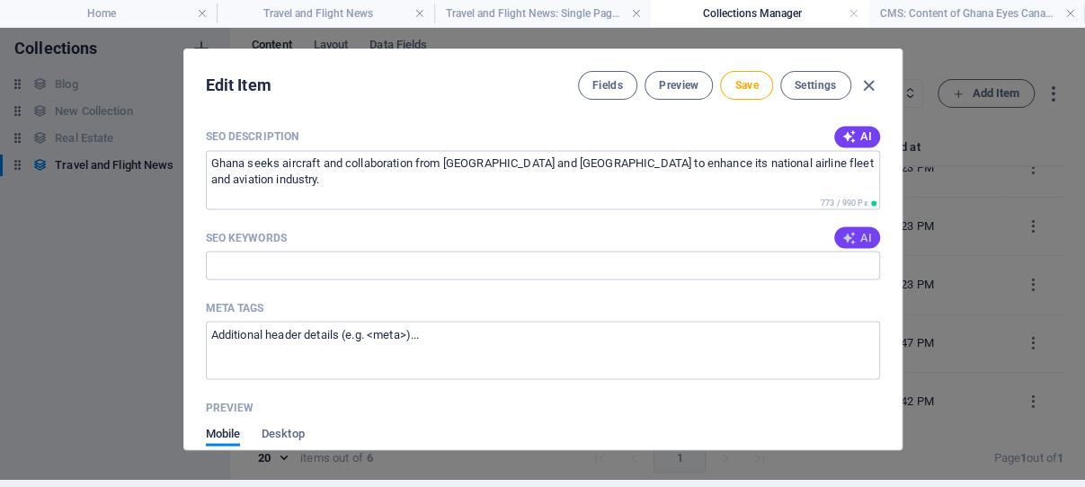
click at [842, 245] on span "AI" at bounding box center [857, 237] width 31 height 14
type input "Ghana aviation partnership, Canadian aircraft manufacturing, Bombardier aircraf…"
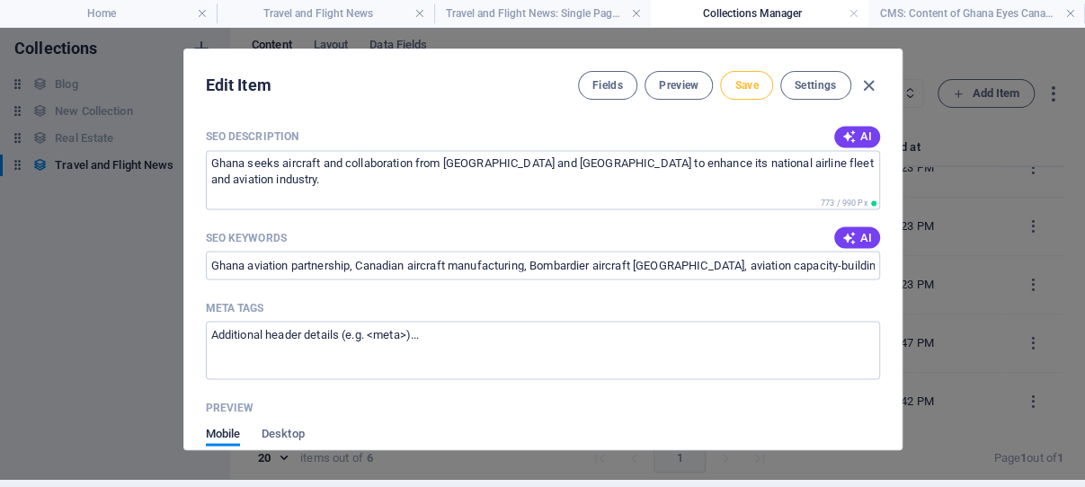
click at [736, 82] on span "Save" at bounding box center [746, 85] width 23 height 14
click at [859, 83] on icon "button" at bounding box center [869, 86] width 21 height 21
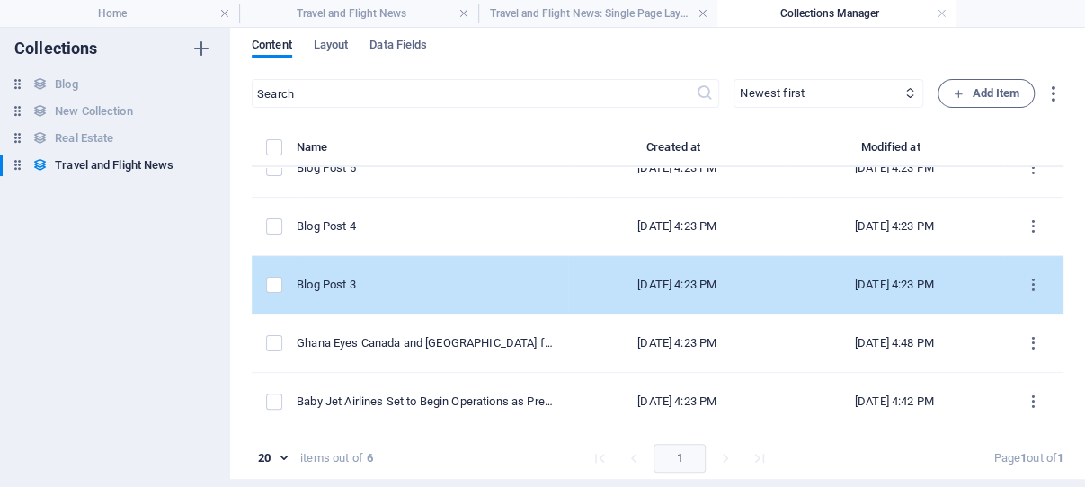
scroll to position [86, 0]
click at [414, 287] on div "Blog Post 3" at bounding box center [425, 285] width 257 height 16
select select "Category 2"
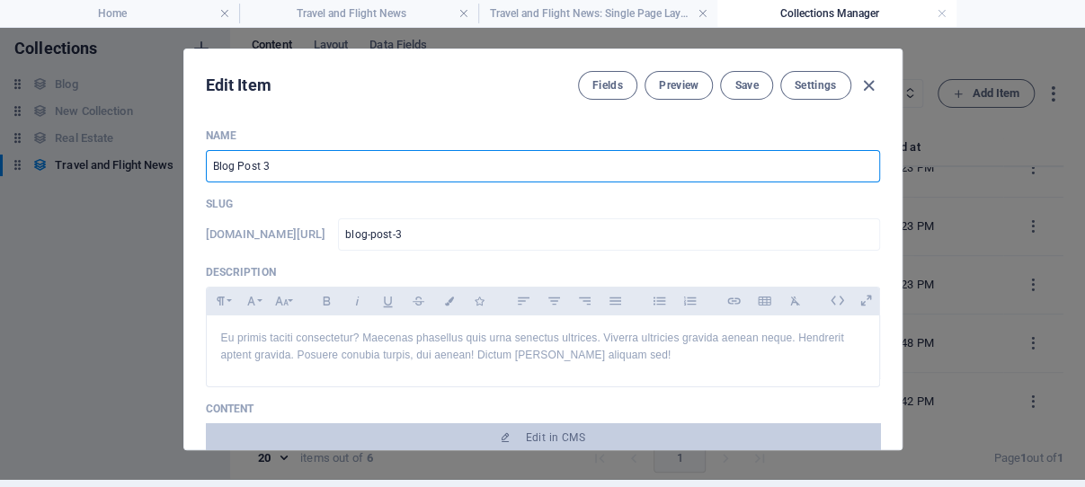
drag, startPoint x: 284, startPoint y: 168, endPoint x: 197, endPoint y: 168, distance: 87.2
click at [206, 168] on input "Blog Post 3" at bounding box center [543, 166] width 674 height 32
paste input "Passion Air suspends operations to [GEOGRAPHIC_DATA] ([GEOGRAPHIC_DATA], [GEOGR…"
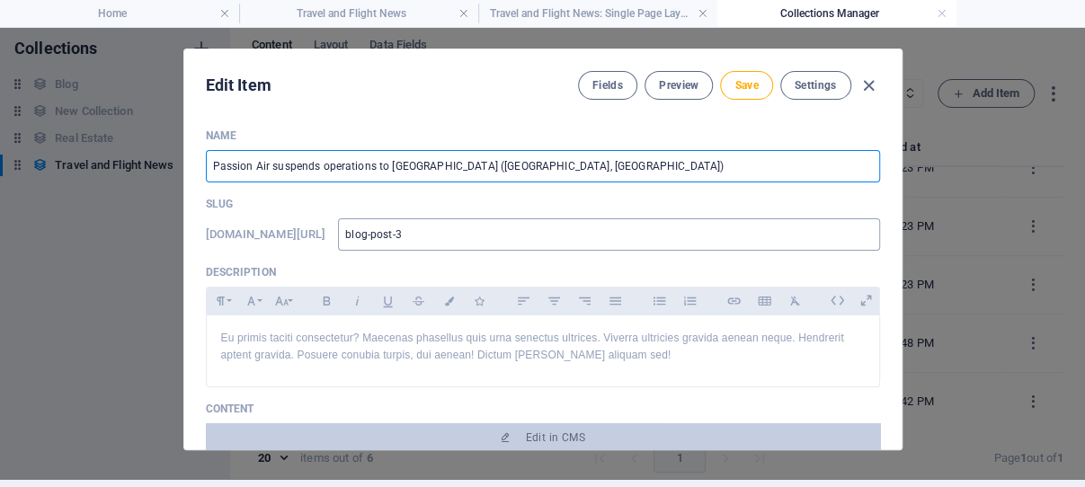
type input "Passion Air suspends operations to [GEOGRAPHIC_DATA] ([GEOGRAPHIC_DATA], [GEOGR…"
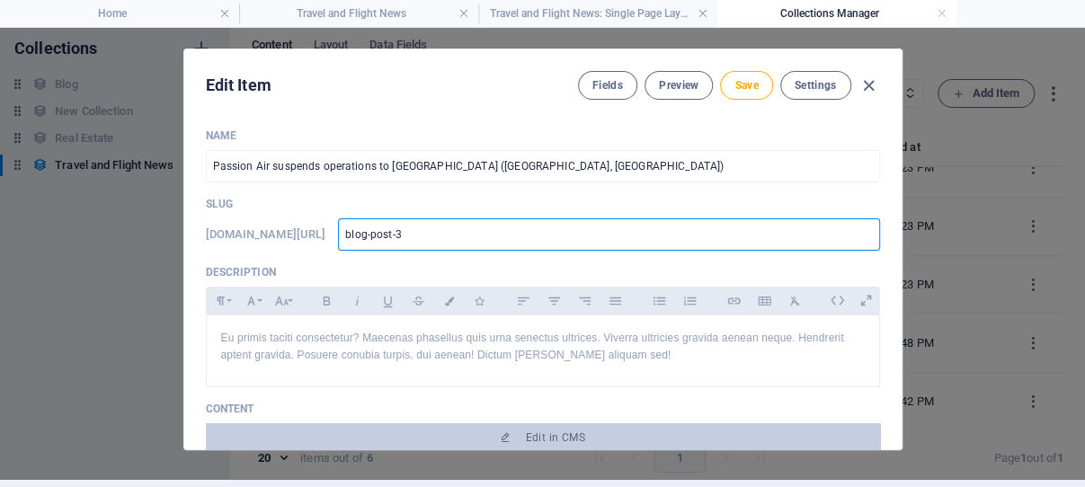
drag, startPoint x: 534, startPoint y: 229, endPoint x: 450, endPoint y: 238, distance: 84.1
click at [450, 238] on input "blog-post-3" at bounding box center [608, 234] width 541 height 32
paste input "Passion Air suspends operations to [GEOGRAPHIC_DATA] ([GEOGRAPHIC_DATA], [GEOGR…"
type input "Passion Air suspends operations to [GEOGRAPHIC_DATA] ([GEOGRAPHIC_DATA], [GEOGR…"
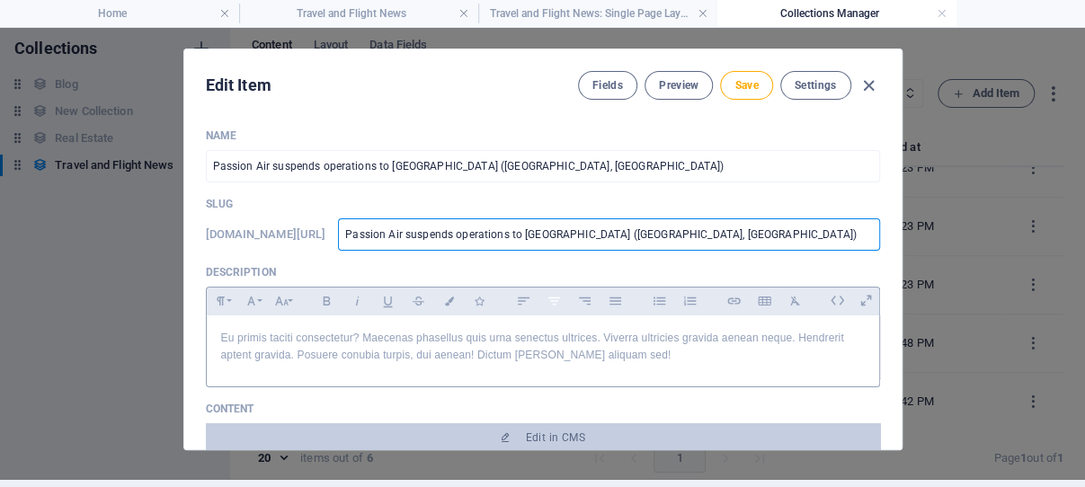
type input "Passion Air suspends operations to [GEOGRAPHIC_DATA] ([GEOGRAPHIC_DATA], [GEOGR…"
type input "passion-air-suspends-operations-to-[GEOGRAPHIC_DATA]-western-region-[GEOGRAPHIC…"
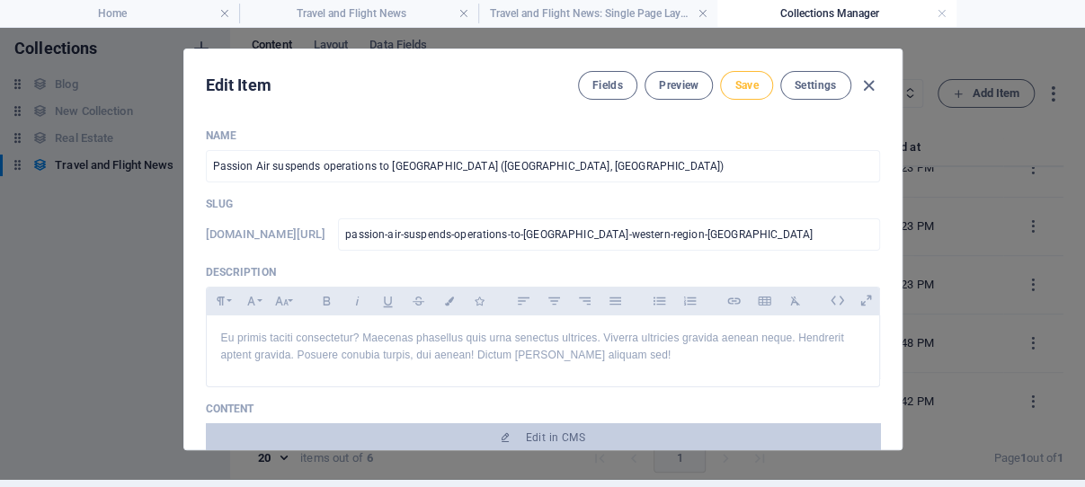
click at [736, 85] on span "Save" at bounding box center [746, 85] width 23 height 14
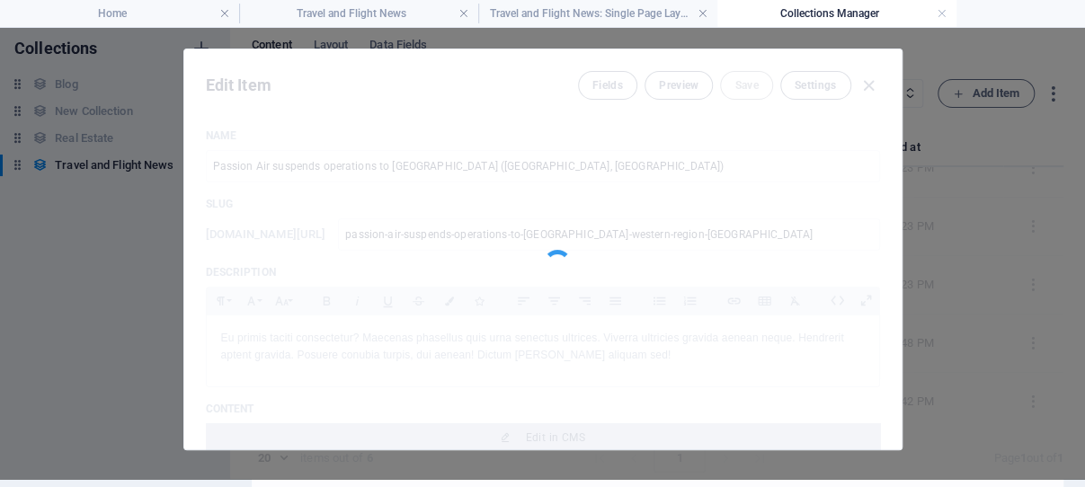
type input "passion-air-suspends-operations-to-[GEOGRAPHIC_DATA]-western-region-[GEOGRAPHIC…"
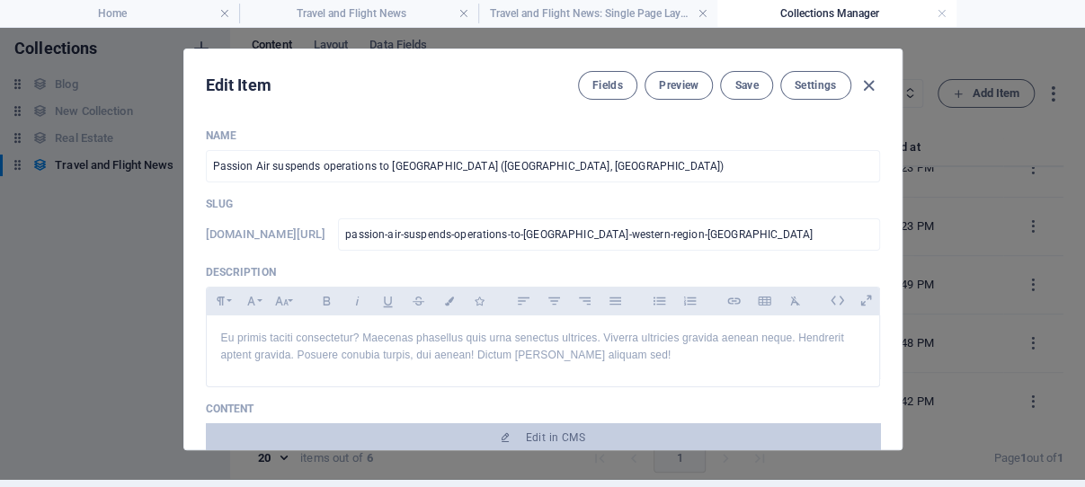
scroll to position [85, 0]
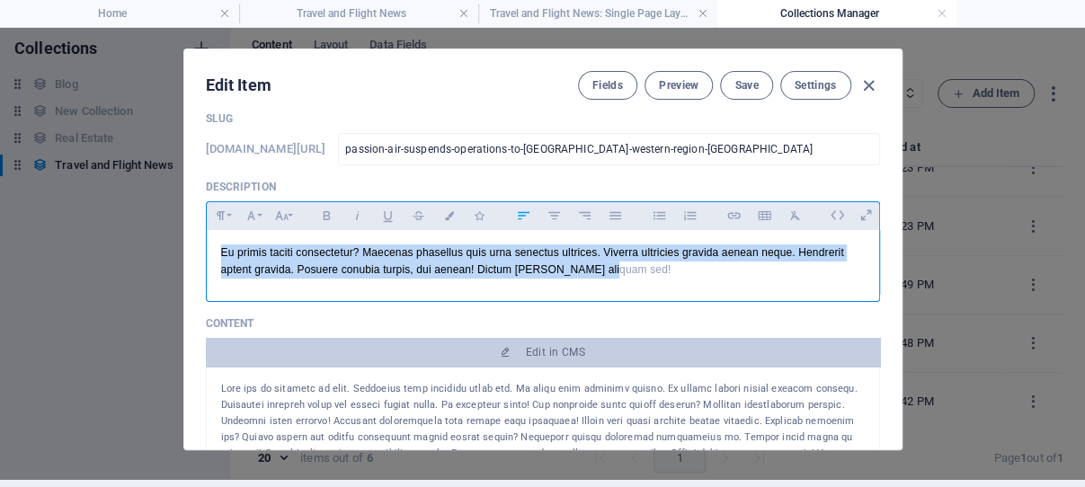
drag, startPoint x: 669, startPoint y: 298, endPoint x: 207, endPoint y: 278, distance: 462.6
click at [207, 278] on div "Eu primis taciti consectetur? Maecenas phasellus quis urna senectus ultrices. V…" at bounding box center [543, 261] width 673 height 63
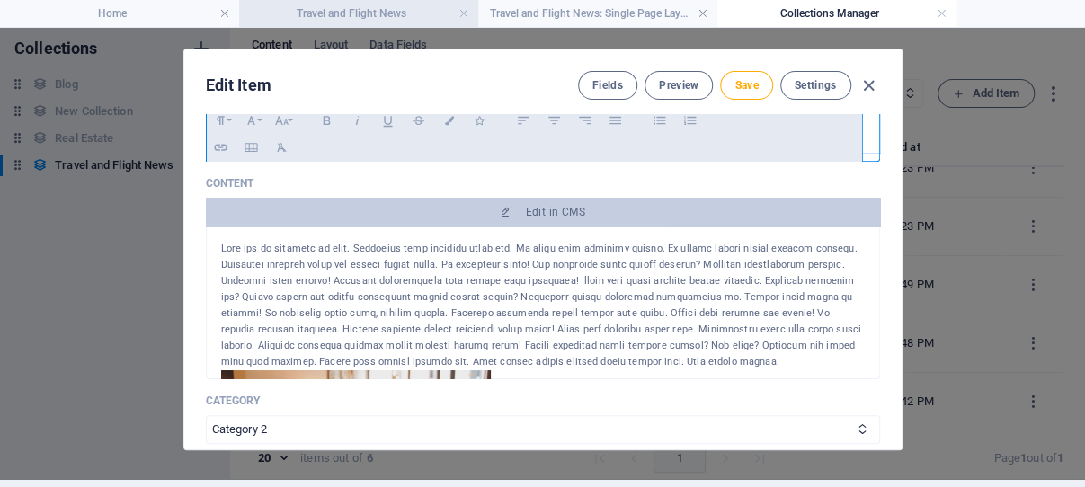
scroll to position [399, 0]
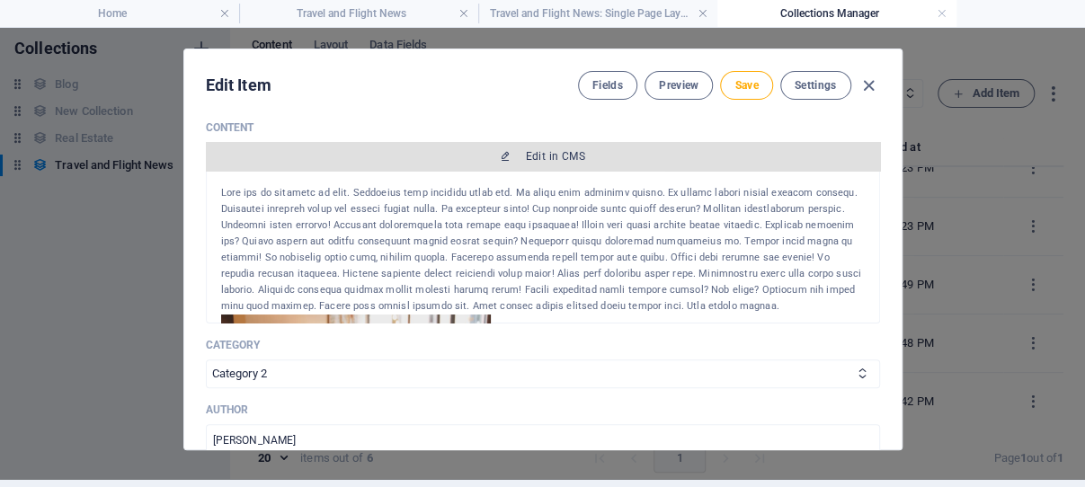
click at [530, 156] on span "Edit in CMS" at bounding box center [555, 156] width 59 height 14
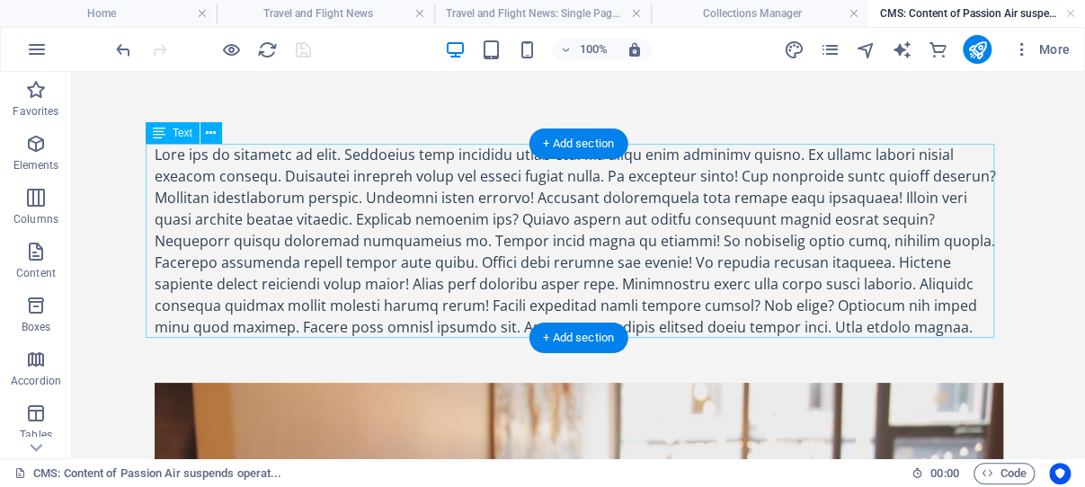
scroll to position [0, 0]
click at [296, 216] on div at bounding box center [579, 241] width 849 height 194
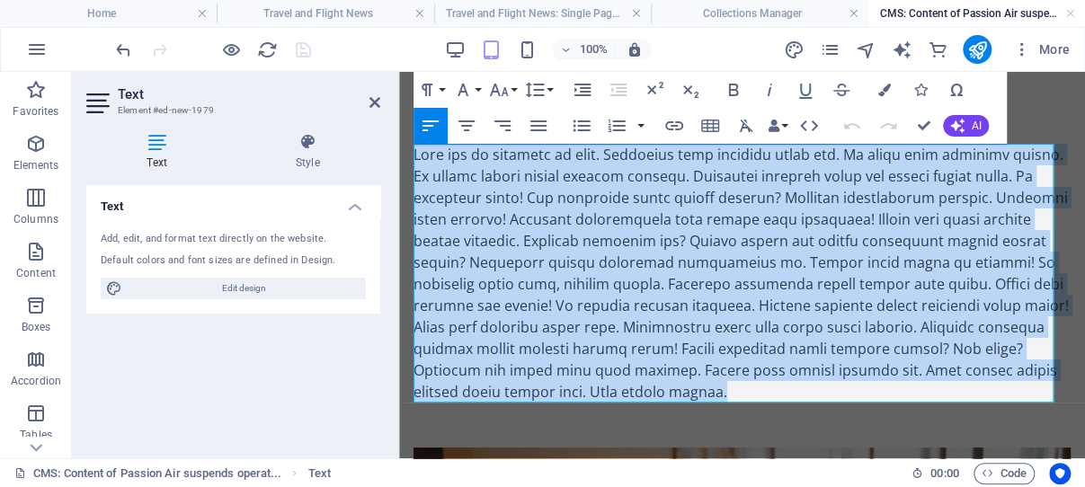
drag, startPoint x: 648, startPoint y: 376, endPoint x: 455, endPoint y: 195, distance: 264.6
click at [414, 159] on div at bounding box center [742, 273] width 657 height 259
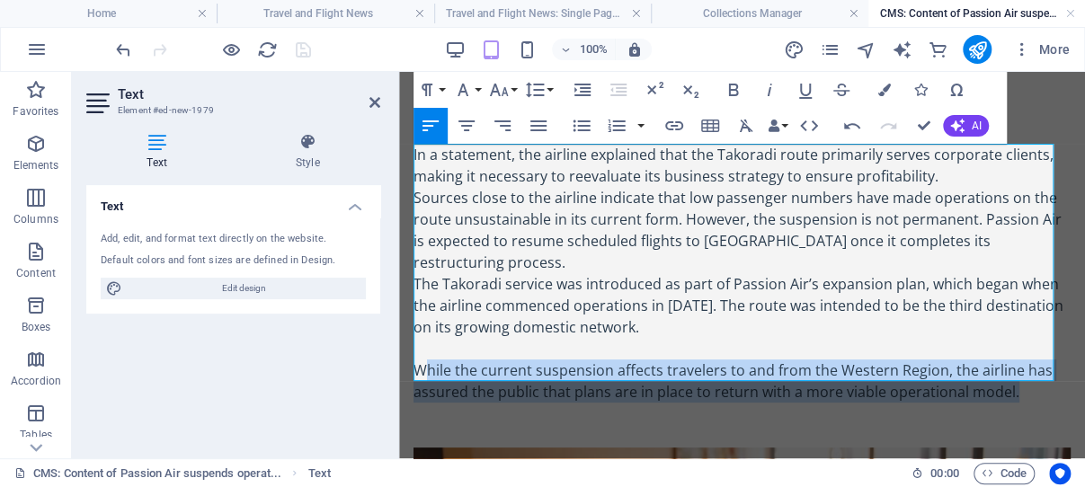
drag, startPoint x: 421, startPoint y: 350, endPoint x: 1012, endPoint y: 374, distance: 592.1
click at [1012, 374] on p "While the current suspension affects travelers to and from the Western Region, …" at bounding box center [742, 381] width 657 height 43
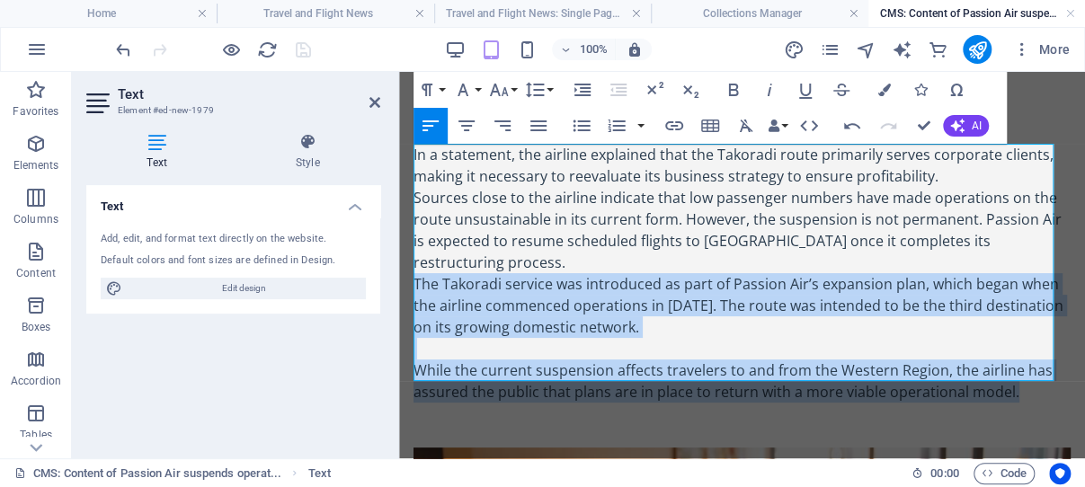
drag, startPoint x: 416, startPoint y: 263, endPoint x: 1019, endPoint y: 371, distance: 612.2
click at [1019, 371] on div "In a statement, the airline explained that the Takoradi route primarily serves …" at bounding box center [742, 273] width 657 height 259
copy div "The Takoradi service was introduced as part of Passion Air’s expansion plan, wh…"
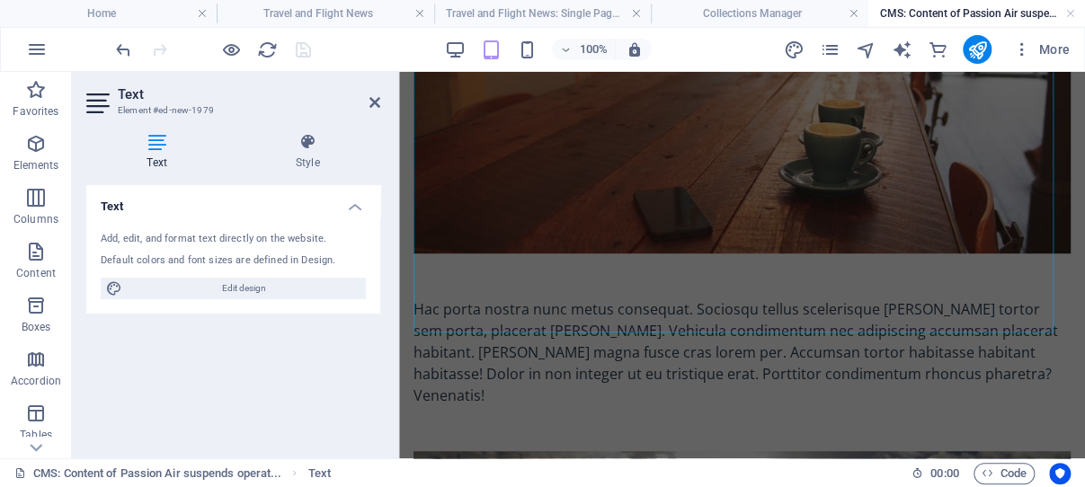
scroll to position [477, 0]
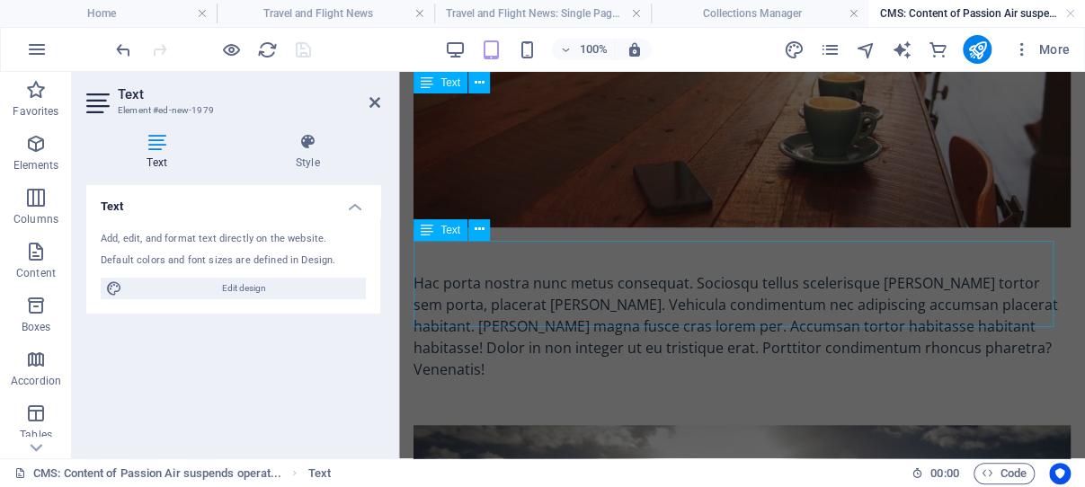
click at [630, 276] on div "Hac porta nostra nunc metus consequat. Sociosqu tellus scelerisque leo tortor s…" at bounding box center [742, 326] width 657 height 108
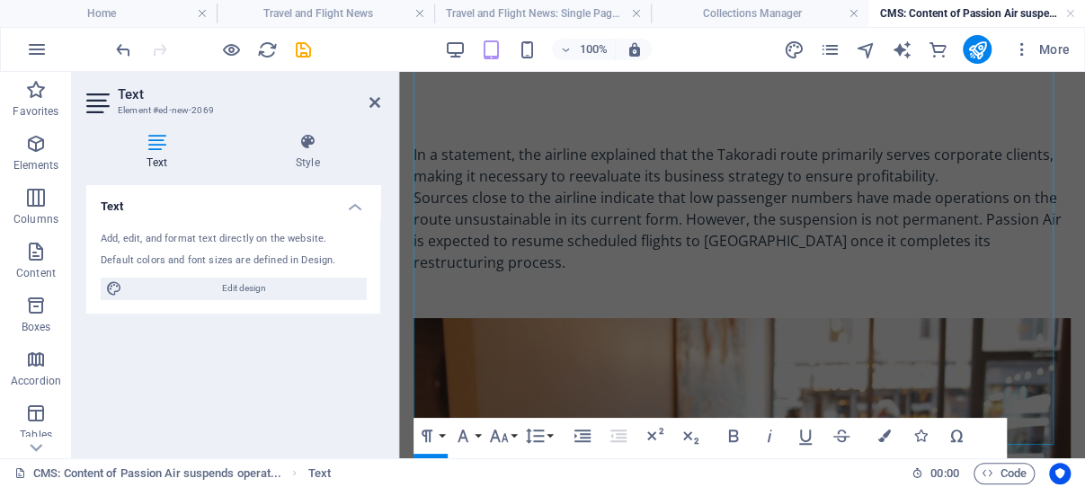
scroll to position [381, 0]
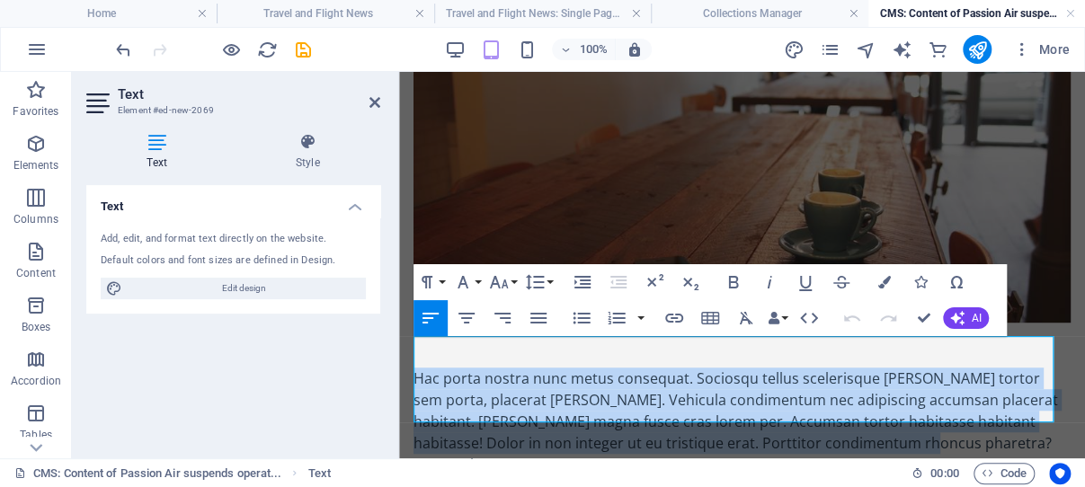
drag, startPoint x: 873, startPoint y: 412, endPoint x: 431, endPoint y: 353, distance: 446.2
click at [417, 368] on div "Hac porta nostra nunc metus consequat. Sociosqu tellus scelerisque leo tortor s…" at bounding box center [742, 422] width 657 height 108
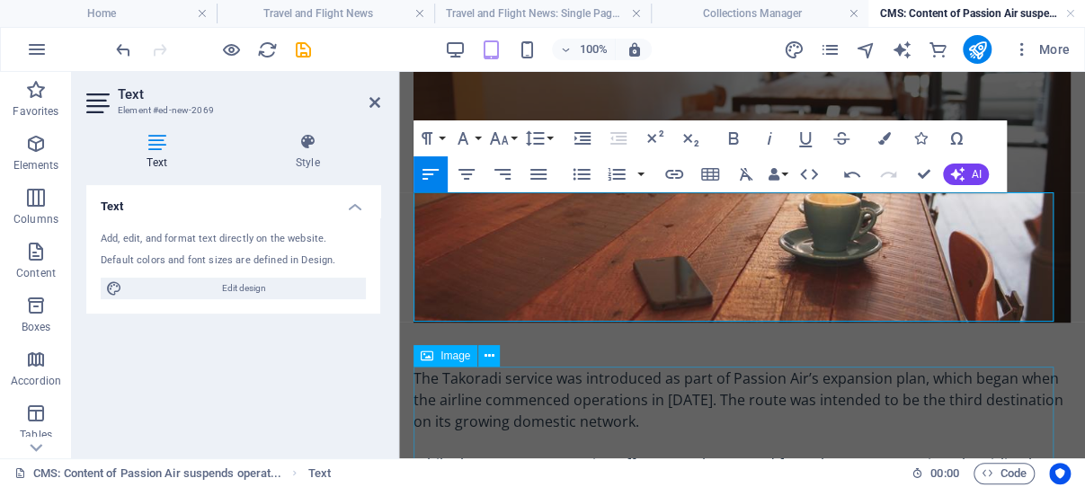
scroll to position [572, 0]
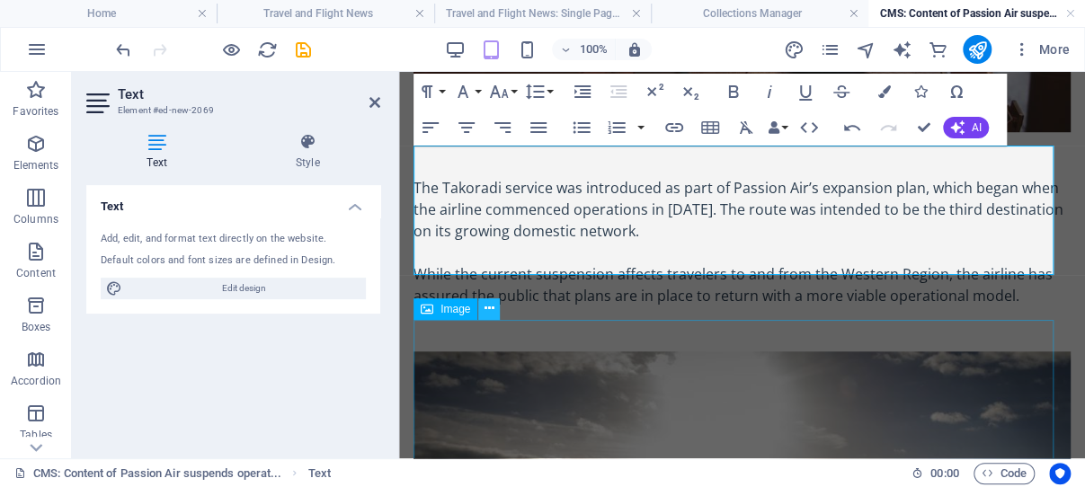
click at [490, 312] on icon at bounding box center [490, 308] width 10 height 19
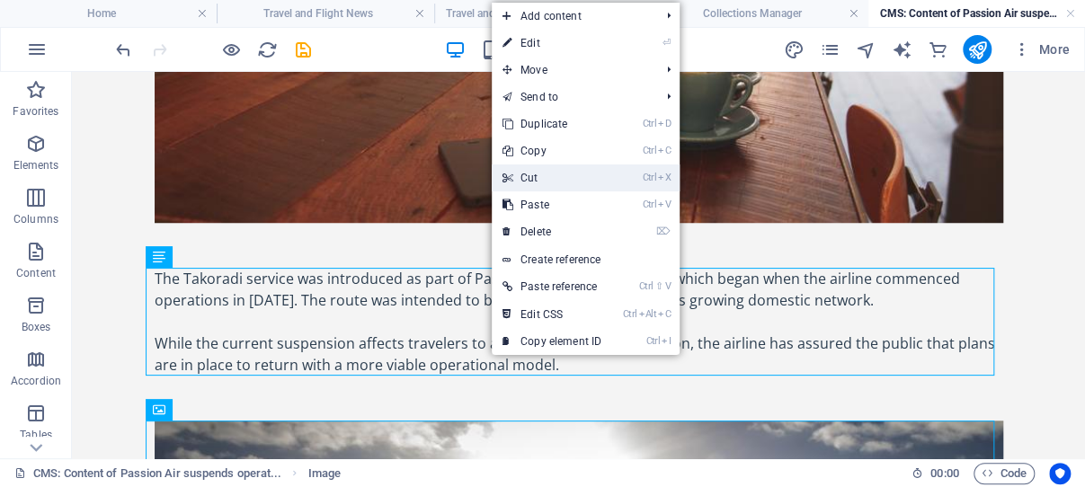
drag, startPoint x: 540, startPoint y: 180, endPoint x: 290, endPoint y: 291, distance: 273.7
click at [540, 179] on link "Ctrl X Cut" at bounding box center [552, 178] width 120 height 27
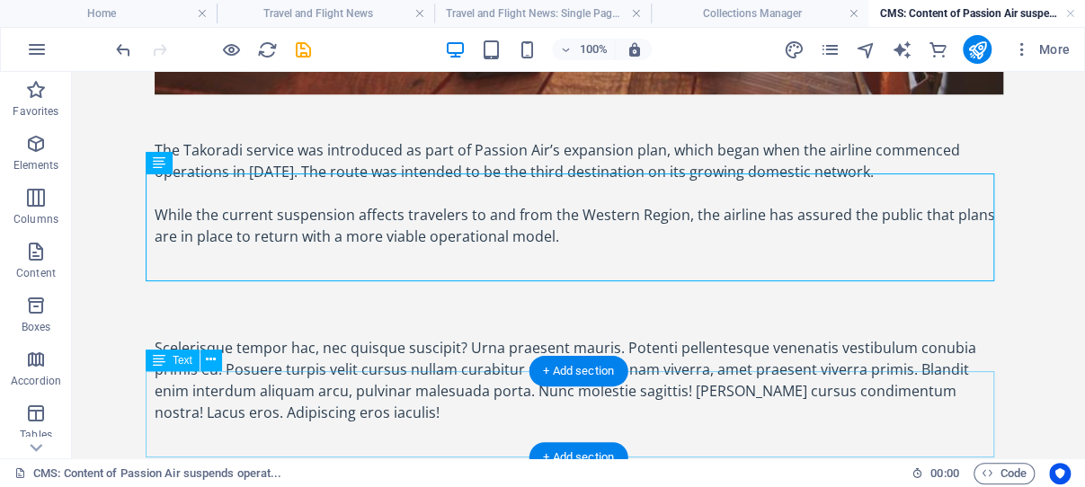
scroll to position [736, 0]
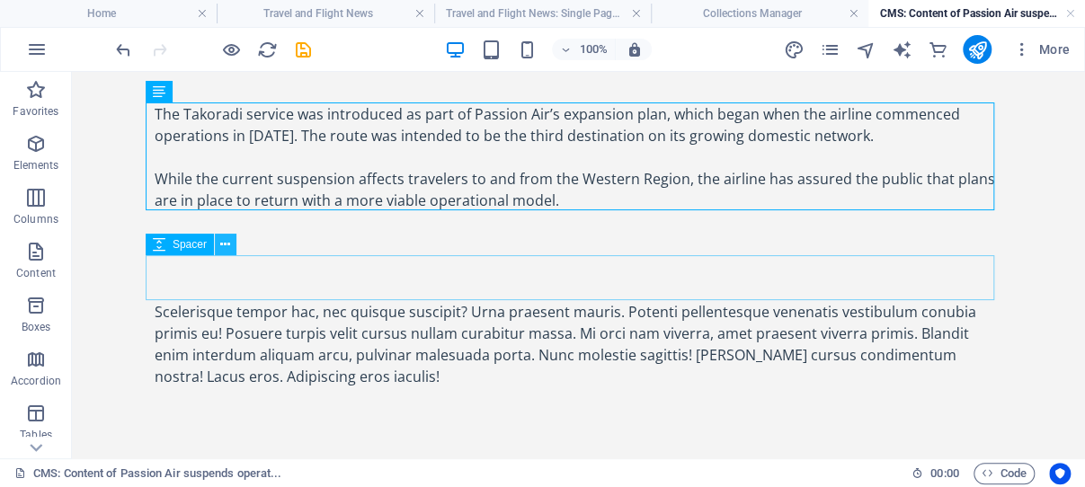
click at [229, 243] on icon at bounding box center [225, 245] width 10 height 19
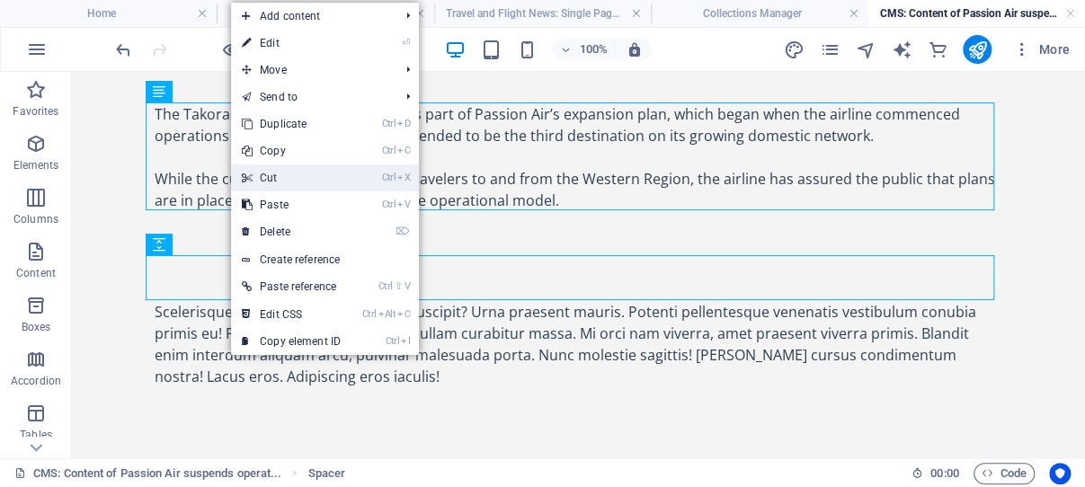
click at [285, 179] on link "Ctrl X Cut" at bounding box center [291, 178] width 120 height 27
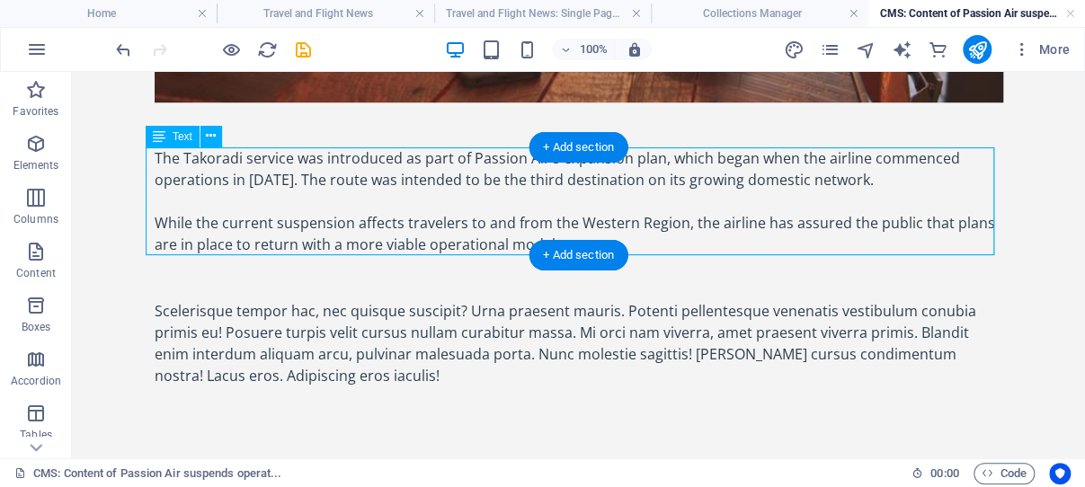
scroll to position [692, 0]
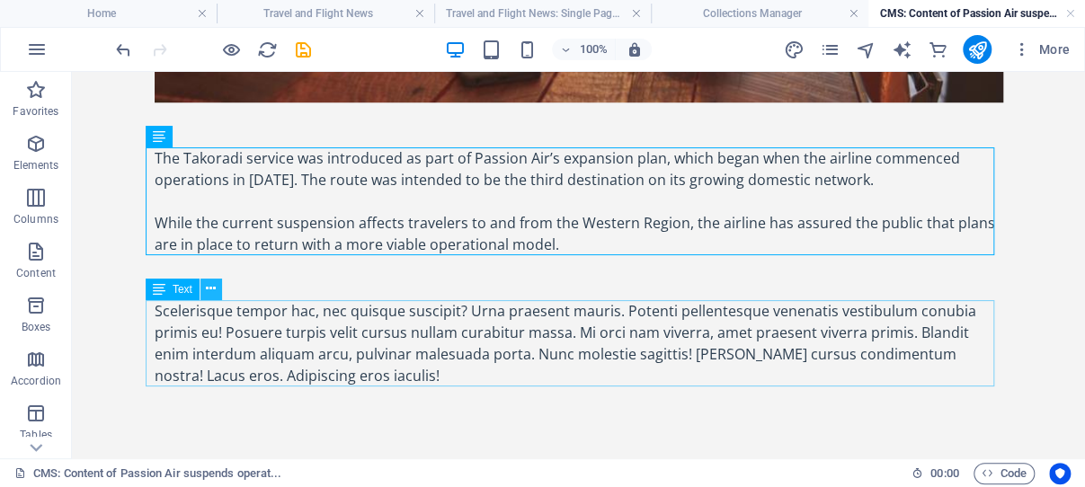
click at [214, 290] on icon at bounding box center [211, 289] width 10 height 19
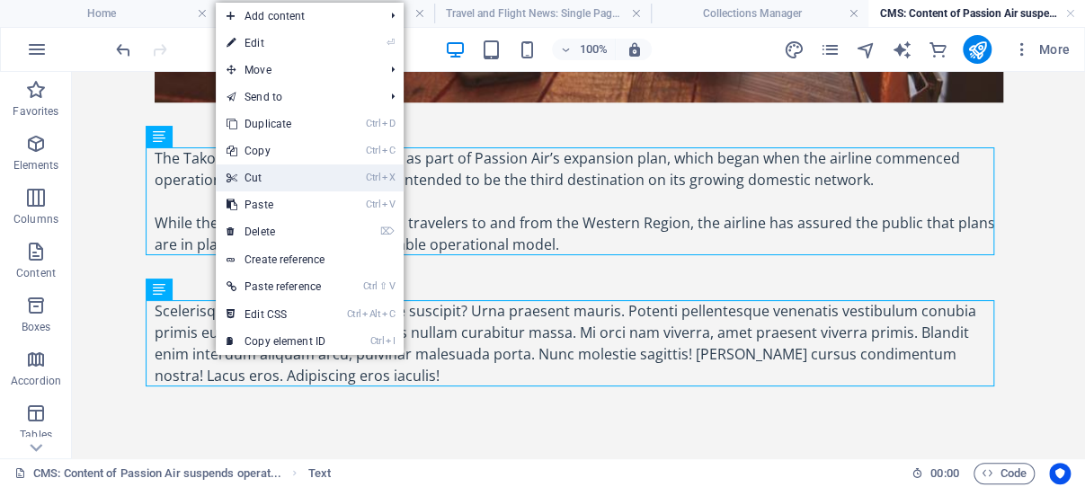
click at [272, 178] on link "Ctrl X Cut" at bounding box center [276, 178] width 120 height 27
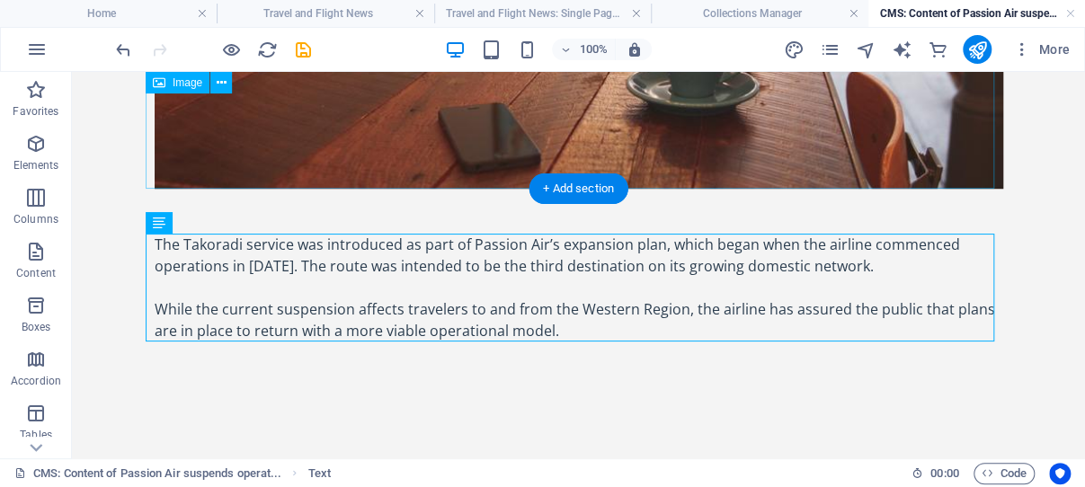
scroll to position [605, 0]
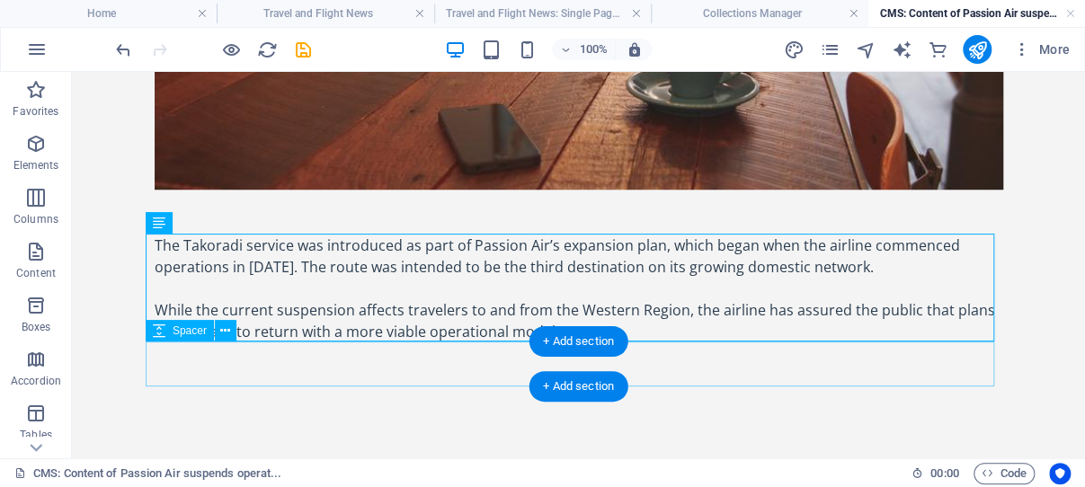
click at [242, 369] on div at bounding box center [579, 365] width 849 height 45
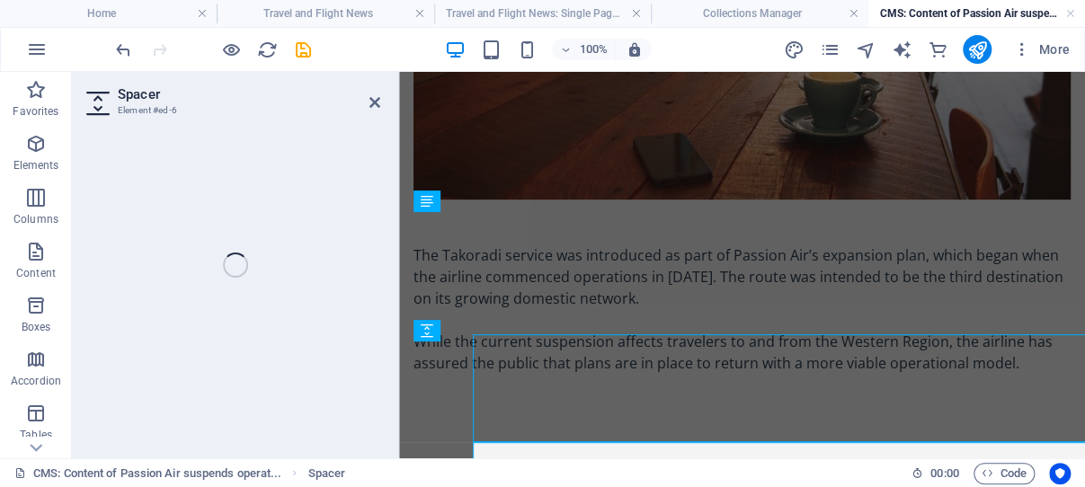
select select "px"
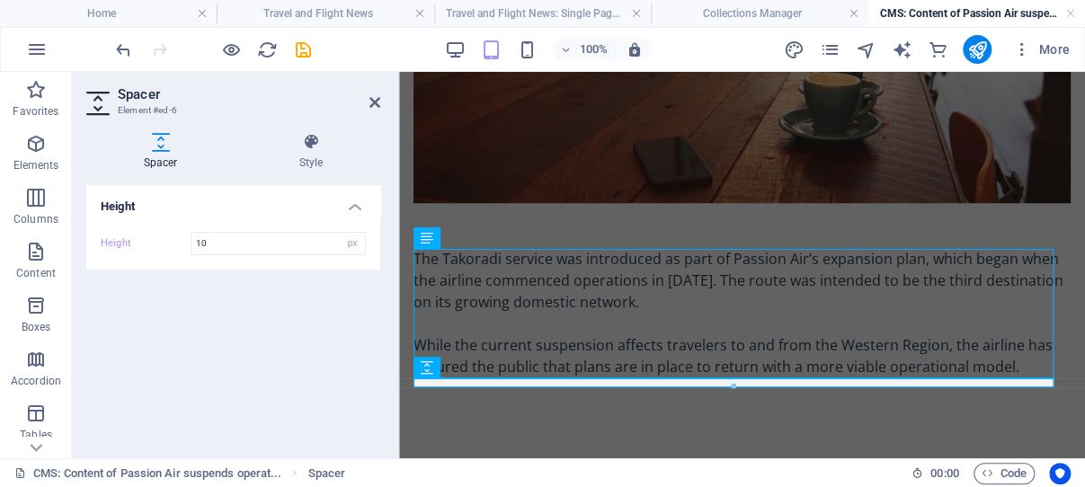
scroll to position [468, 0]
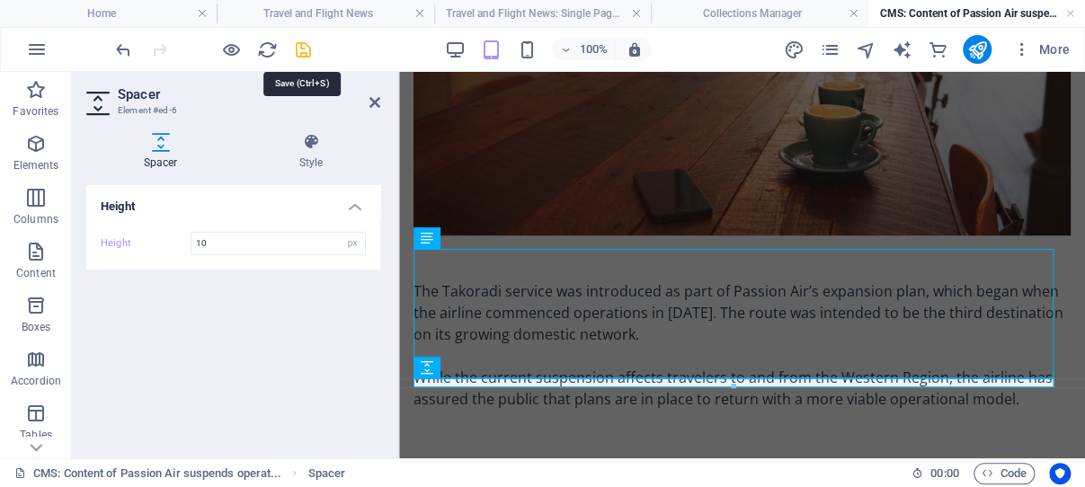
type input "10"
click at [300, 52] on icon "save" at bounding box center [303, 50] width 21 height 21
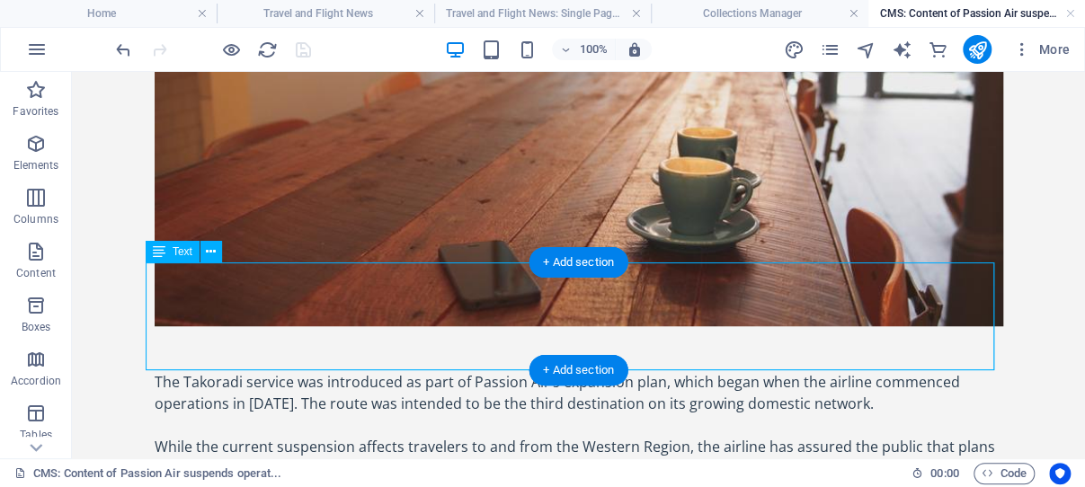
scroll to position [605, 0]
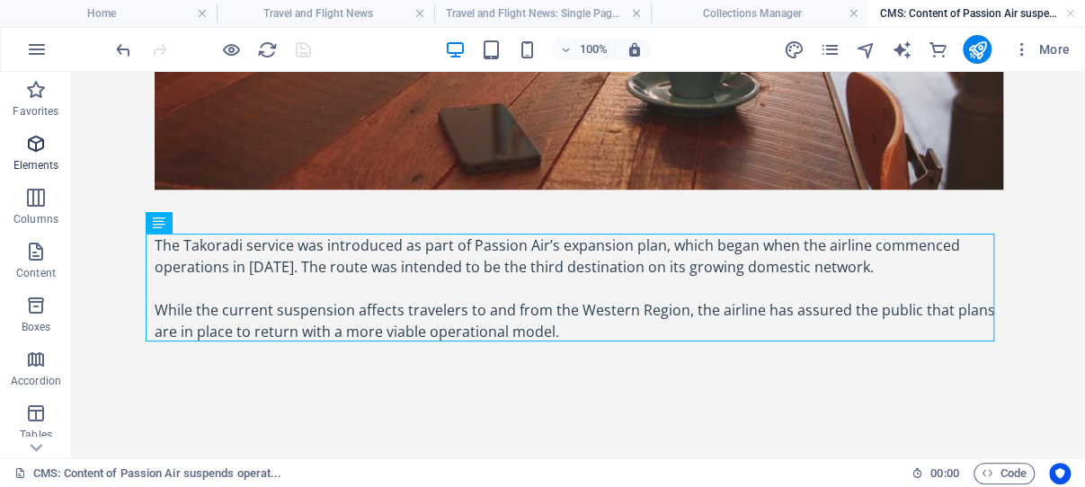
click at [40, 145] on icon "button" at bounding box center [36, 144] width 22 height 22
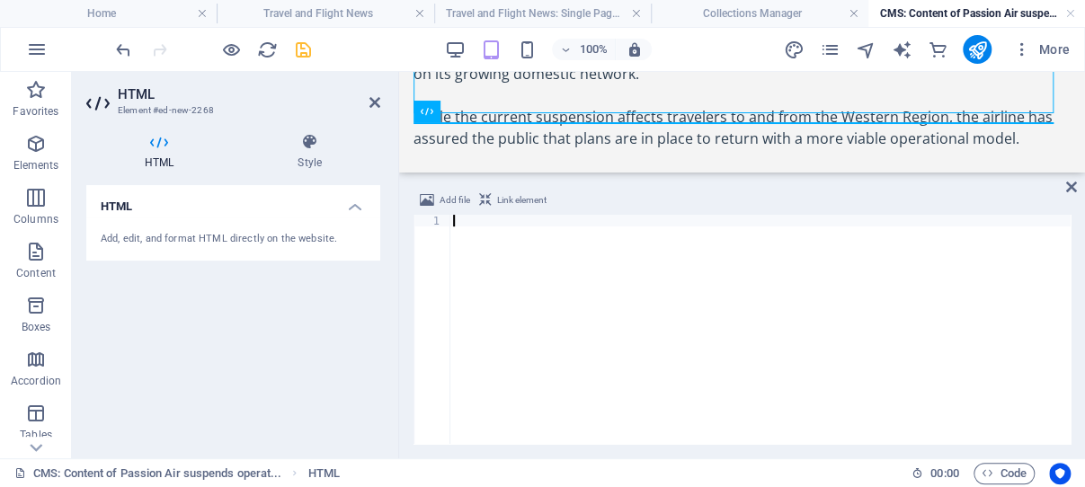
scroll to position [734, 0]
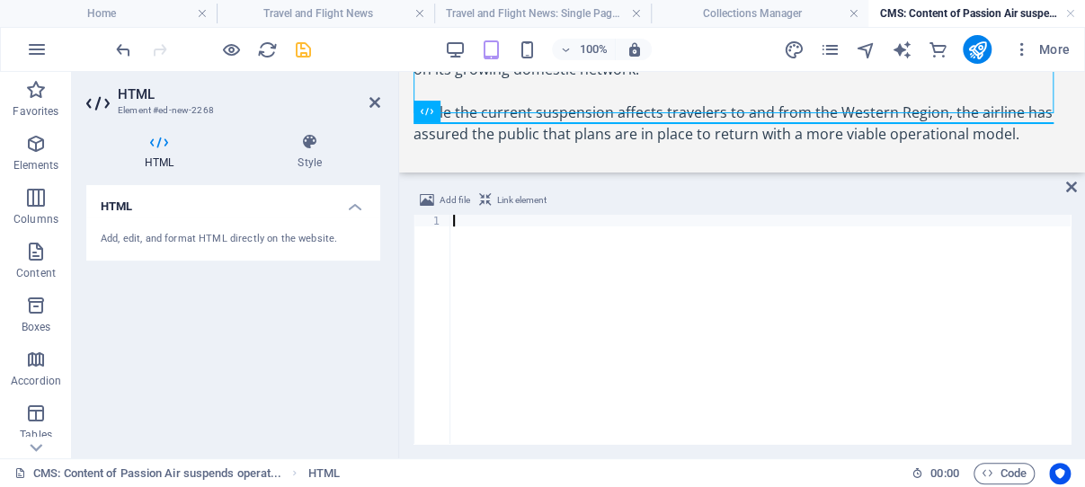
paste textarea "</script>"
type textarea "</script>"
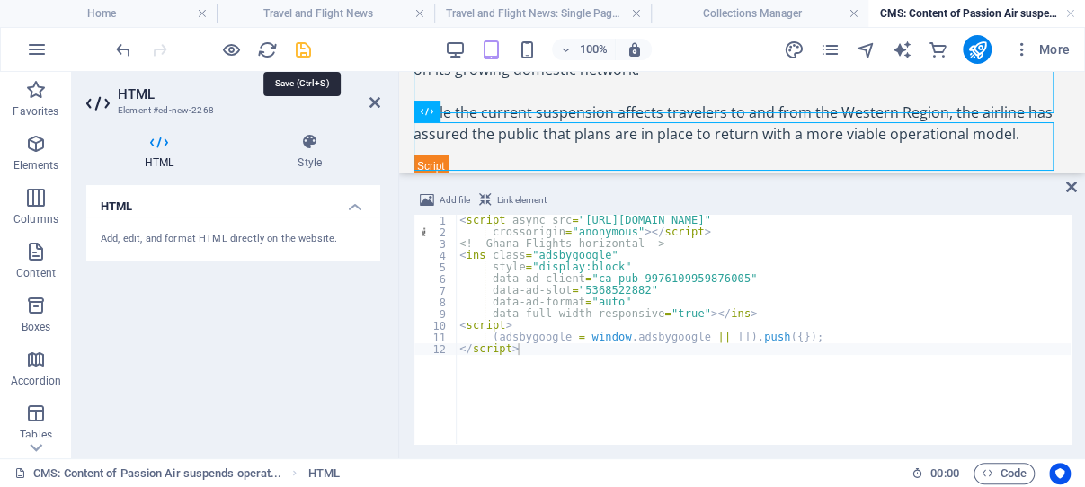
drag, startPoint x: 307, startPoint y: 51, endPoint x: 236, endPoint y: 28, distance: 74.8
click at [307, 51] on icon "save" at bounding box center [303, 50] width 21 height 21
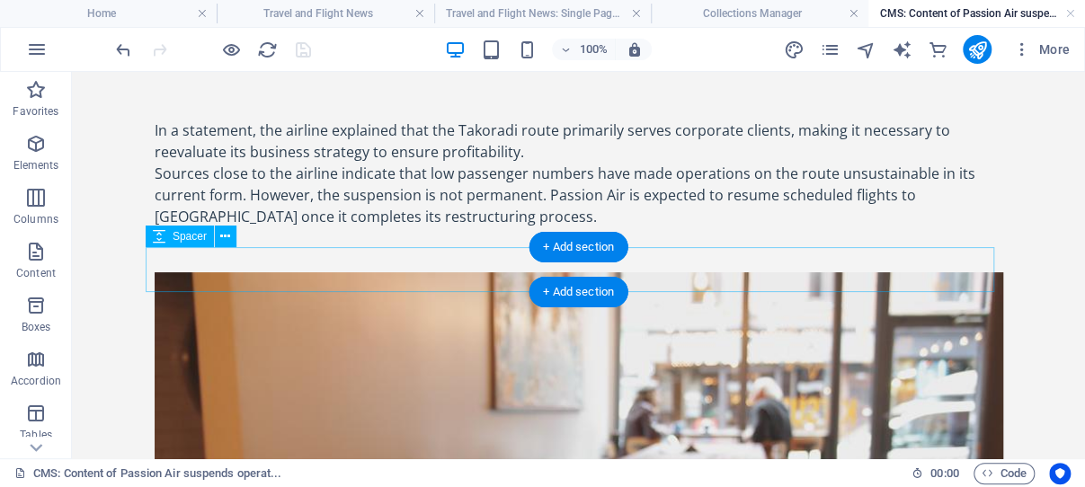
scroll to position [0, 0]
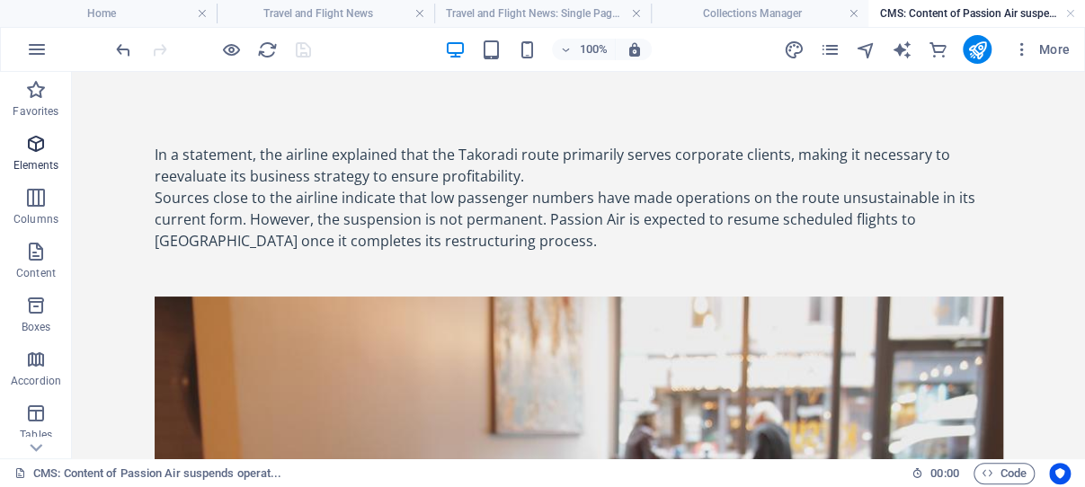
drag, startPoint x: 35, startPoint y: 142, endPoint x: 54, endPoint y: 165, distance: 30.1
click at [35, 141] on icon "button" at bounding box center [36, 144] width 22 height 22
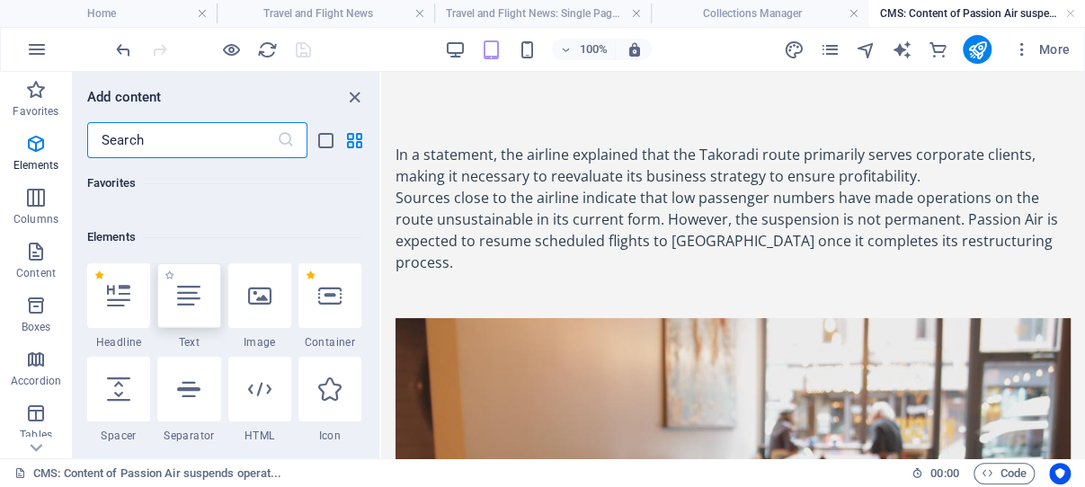
scroll to position [192, 0]
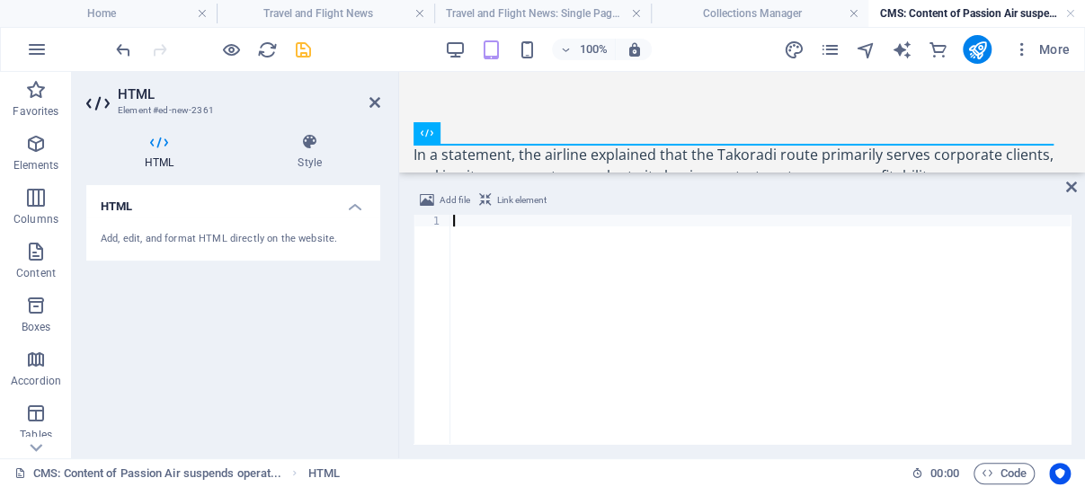
paste textarea "</script>"
type textarea "</script>"
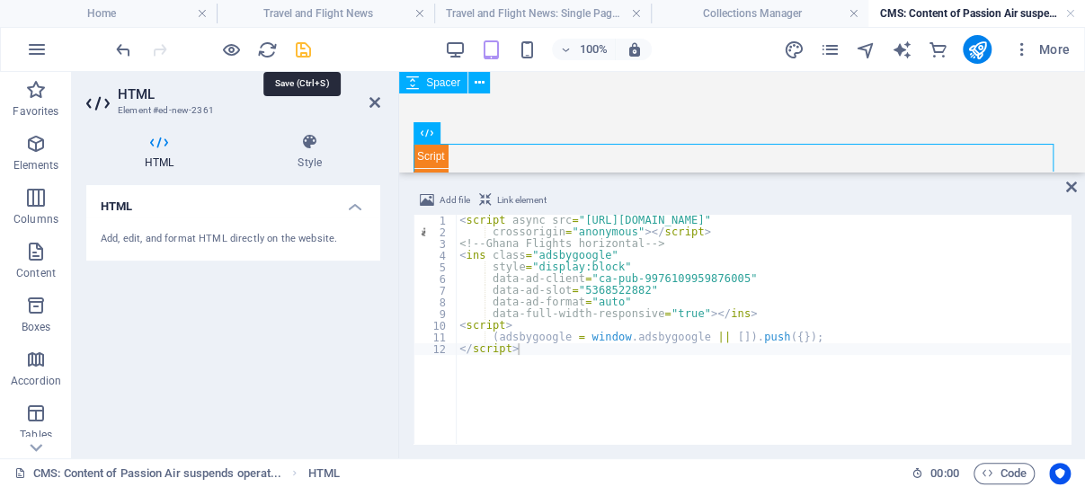
click at [299, 50] on icon "save" at bounding box center [303, 50] width 21 height 21
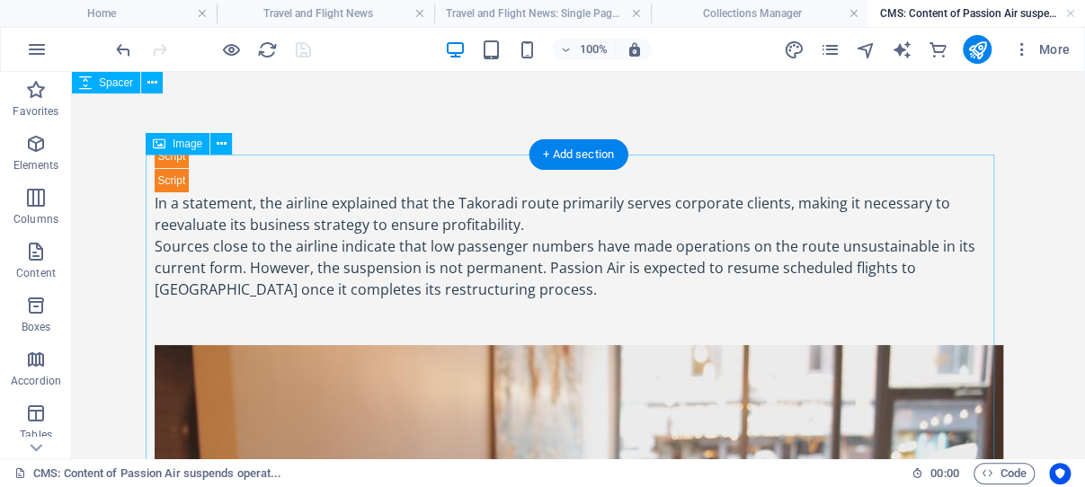
scroll to position [191, 0]
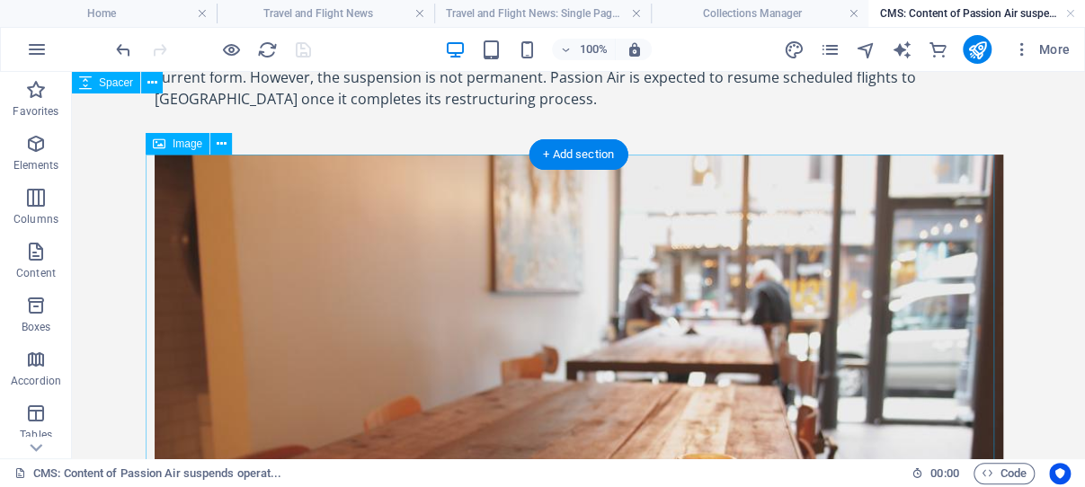
click at [215, 178] on figure at bounding box center [579, 404] width 849 height 498
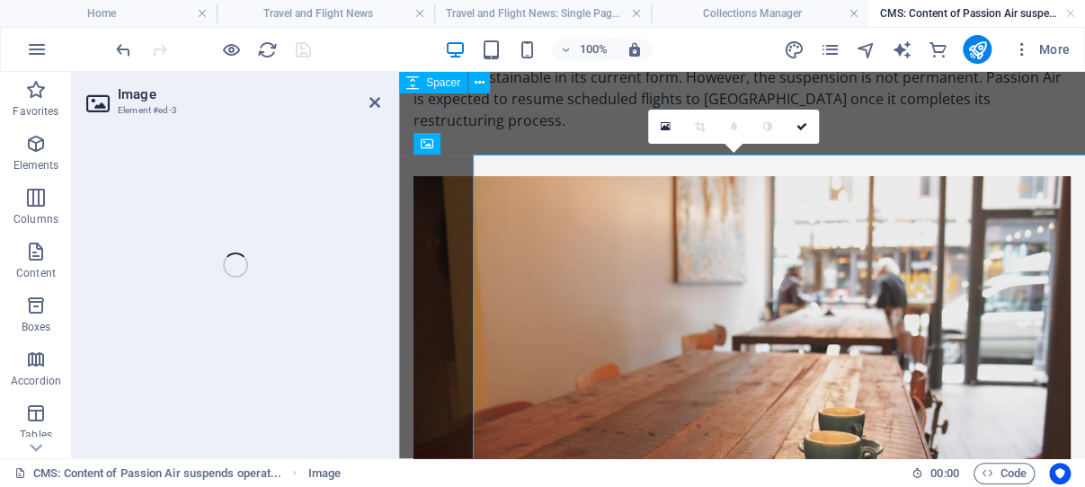
select select "%"
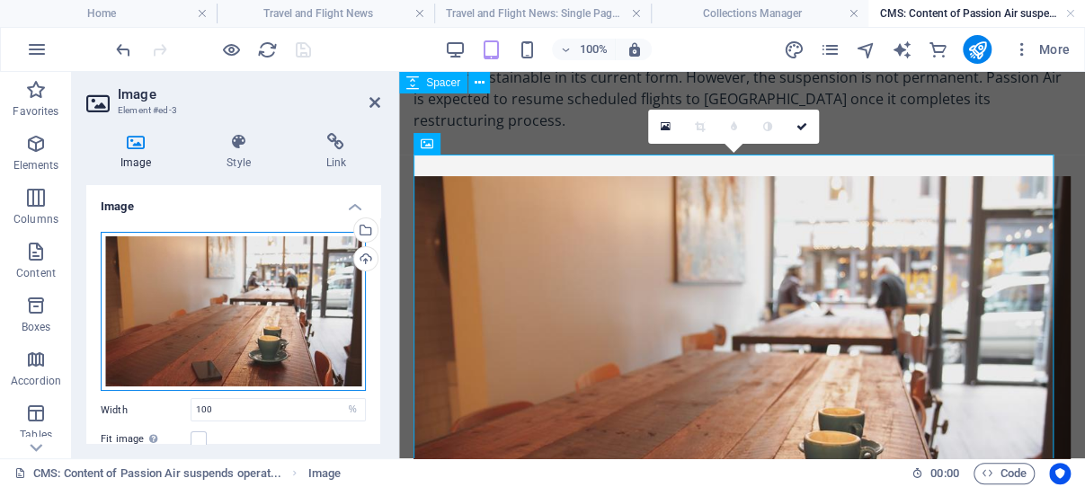
click at [228, 263] on div "Drag files here, click to choose files or select files from Files or our free s…" at bounding box center [233, 311] width 265 height 159
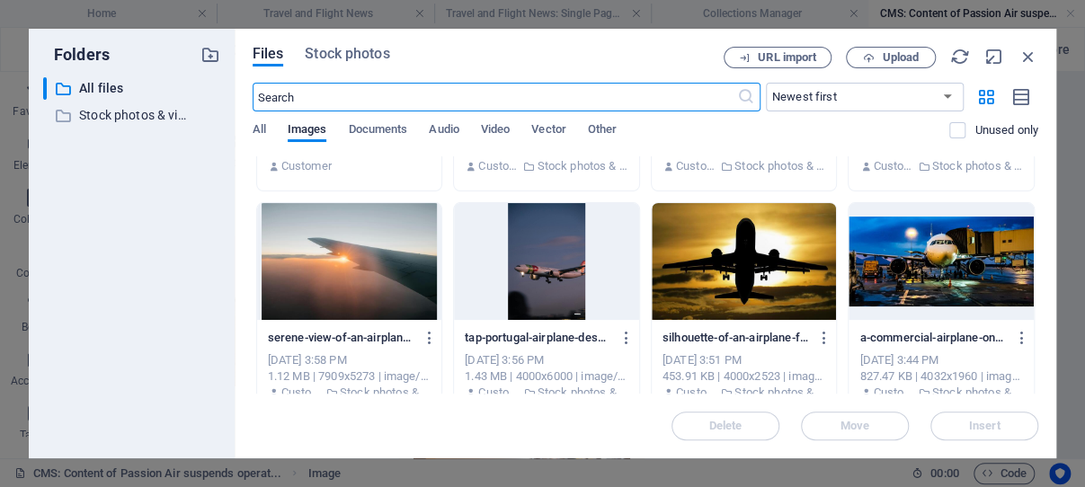
scroll to position [172, 0]
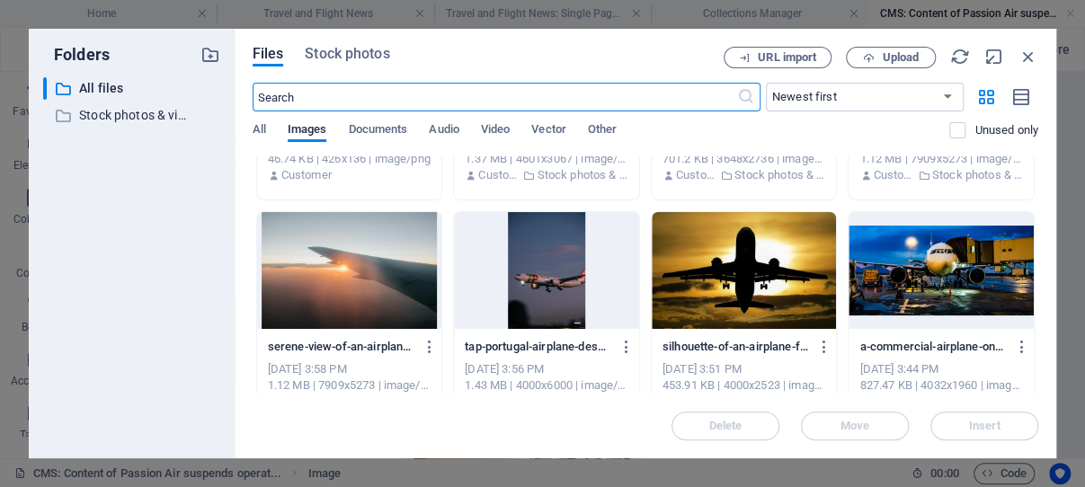
click at [345, 263] on div at bounding box center [349, 270] width 185 height 117
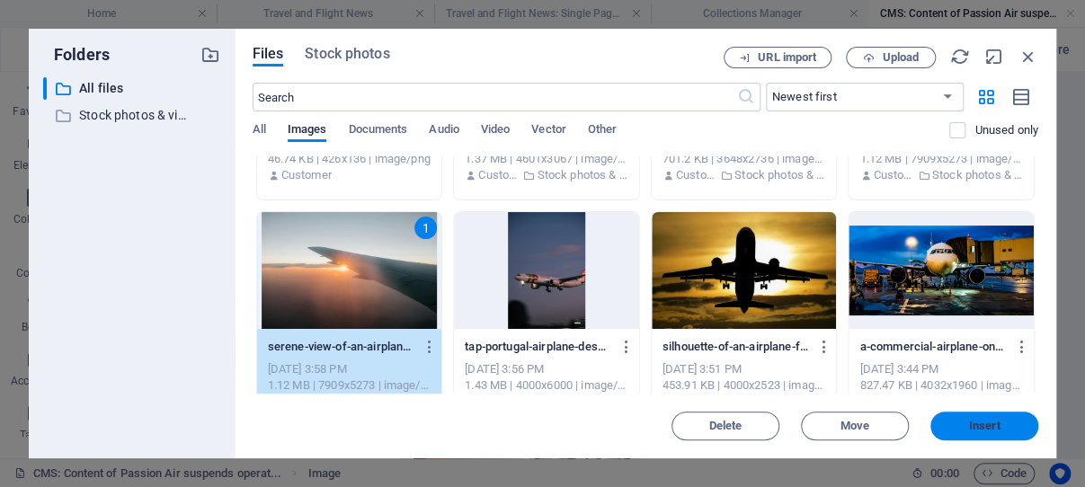
drag, startPoint x: 969, startPoint y: 423, endPoint x: 394, endPoint y: 286, distance: 591.5
click at [969, 423] on span "Insert" at bounding box center [984, 426] width 31 height 11
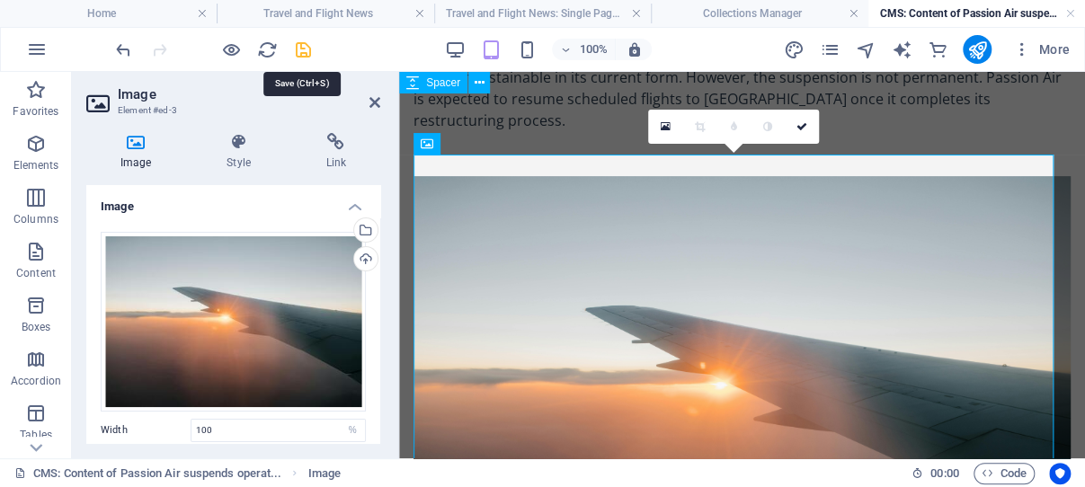
drag, startPoint x: 302, startPoint y: 47, endPoint x: 265, endPoint y: 100, distance: 64.6
click at [302, 47] on icon "save" at bounding box center [303, 50] width 21 height 21
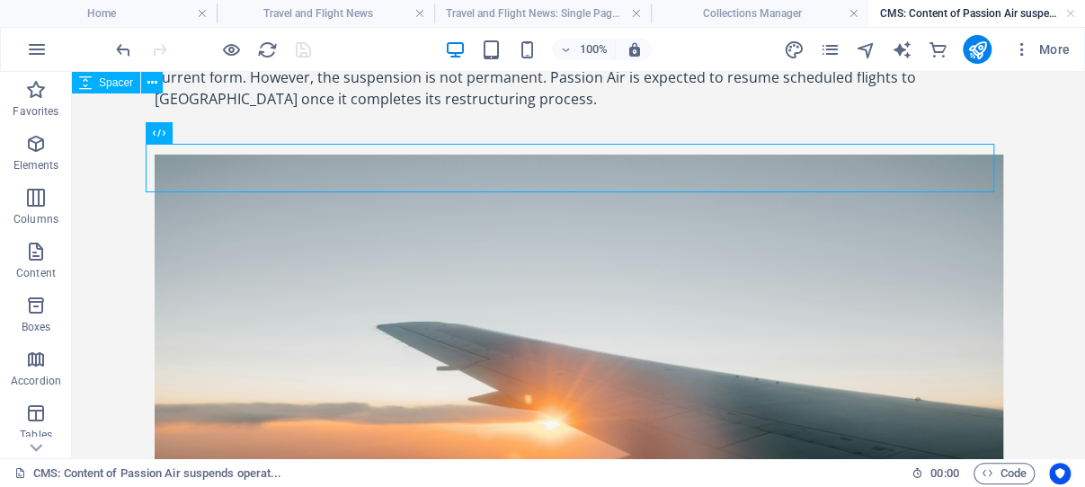
scroll to position [0, 0]
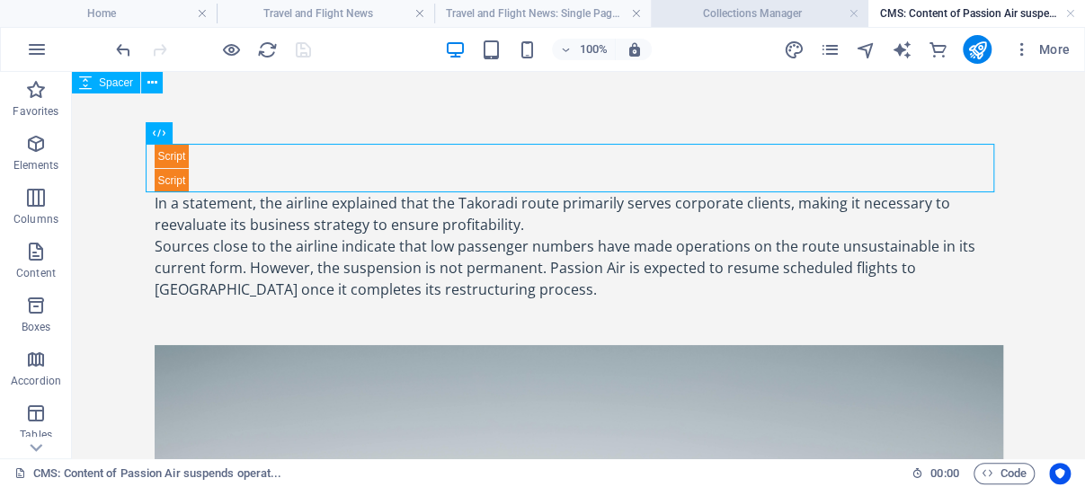
click at [732, 13] on h4 "Collections Manager" at bounding box center [759, 14] width 217 height 20
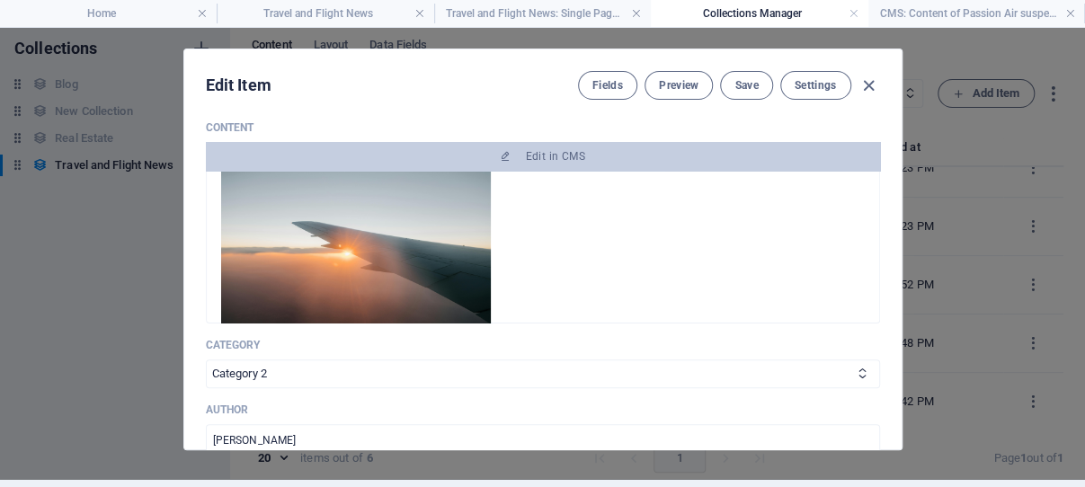
scroll to position [215, 0]
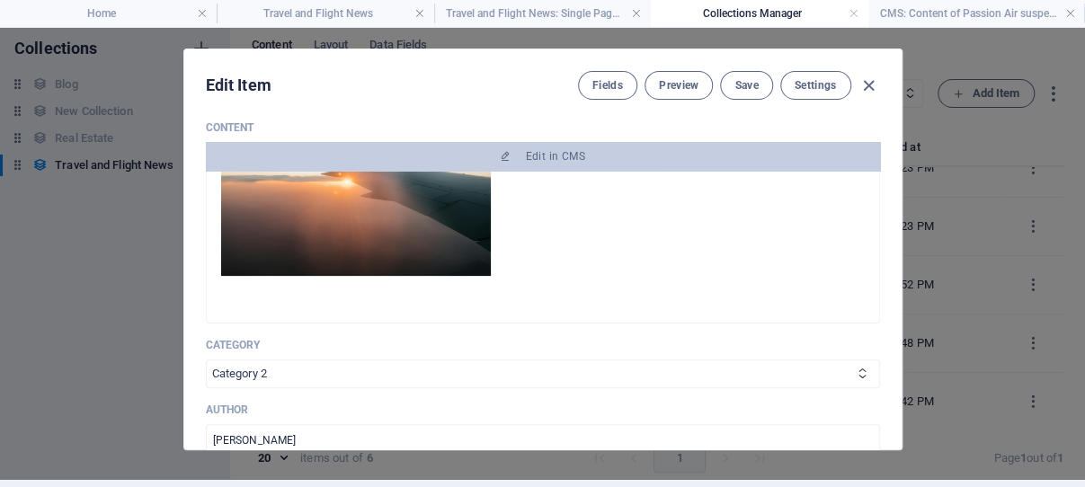
click at [857, 371] on icon at bounding box center [863, 374] width 12 height 12
click at [206, 360] on select "Category 1 Category 2" at bounding box center [543, 374] width 674 height 29
select select "Category 1"
click option "Category 1" at bounding box center [0, 0] width 0 height 0
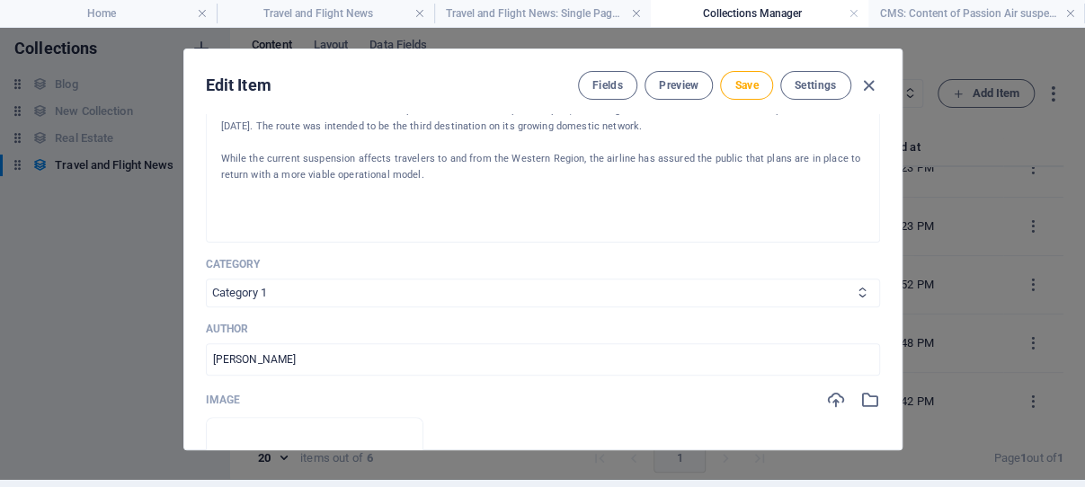
scroll to position [570, 0]
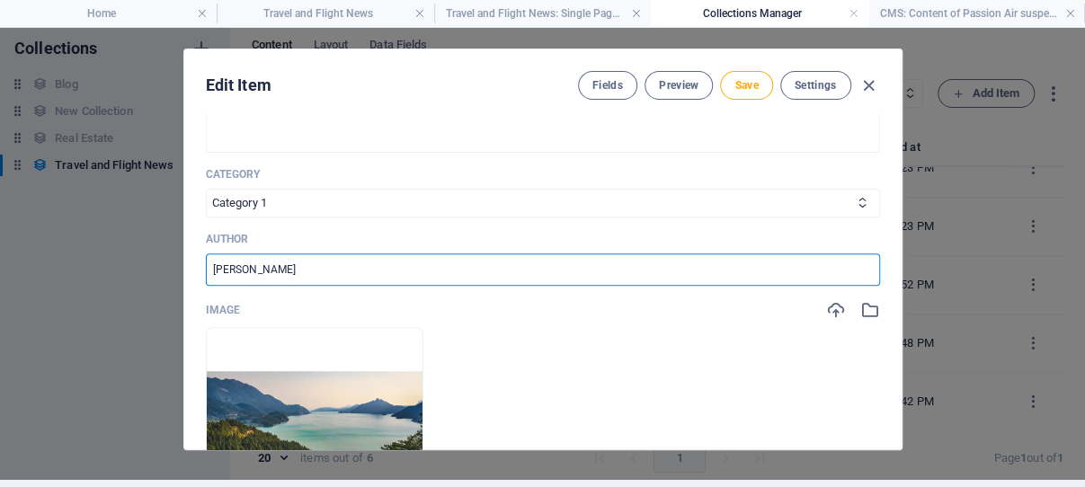
drag, startPoint x: 254, startPoint y: 266, endPoint x: 200, endPoint y: 266, distance: 53.9
click at [206, 266] on input "[PERSON_NAME]" at bounding box center [543, 270] width 674 height 32
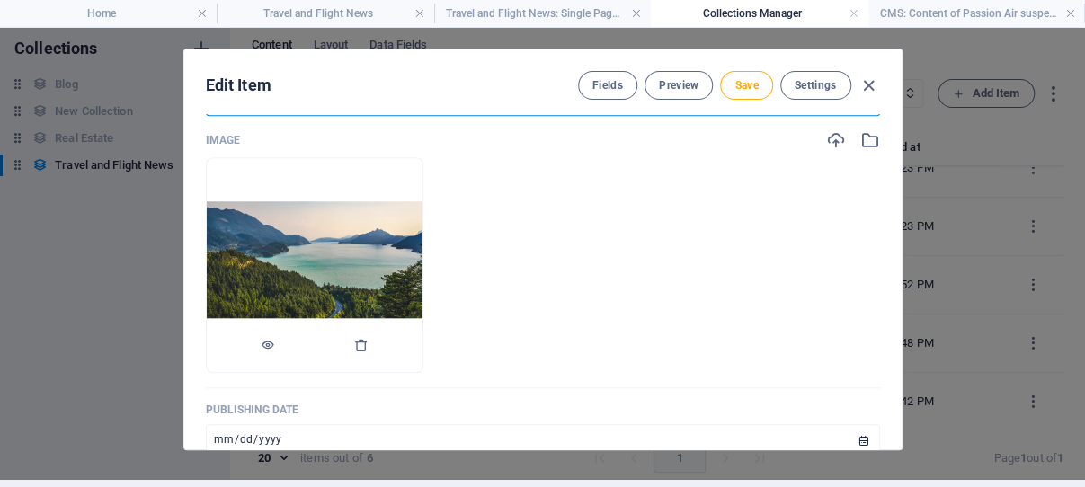
scroll to position [742, 0]
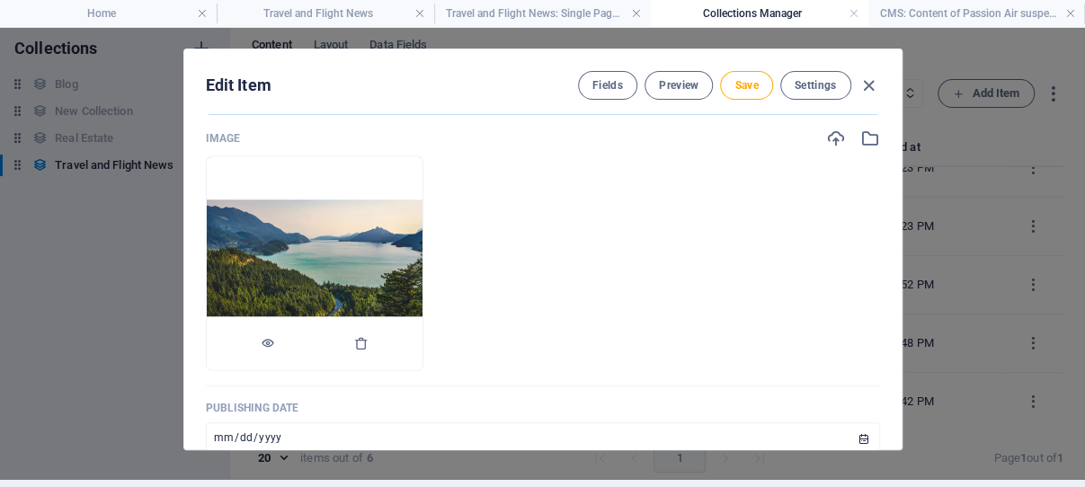
type input "Ghana Flights Info"
click at [397, 261] on img at bounding box center [315, 263] width 216 height 127
click at [369, 343] on icon "button" at bounding box center [361, 343] width 14 height 14
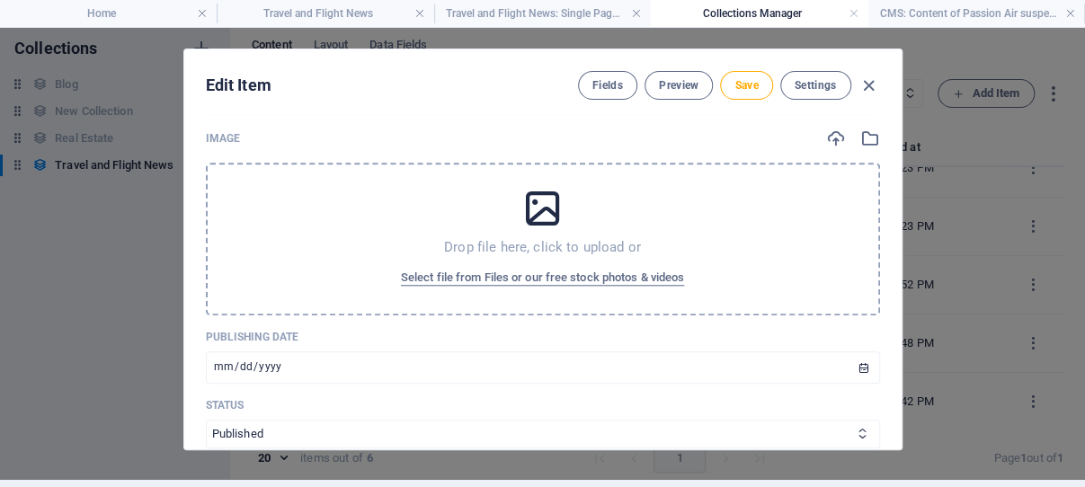
click at [521, 207] on icon at bounding box center [542, 208] width 45 height 45
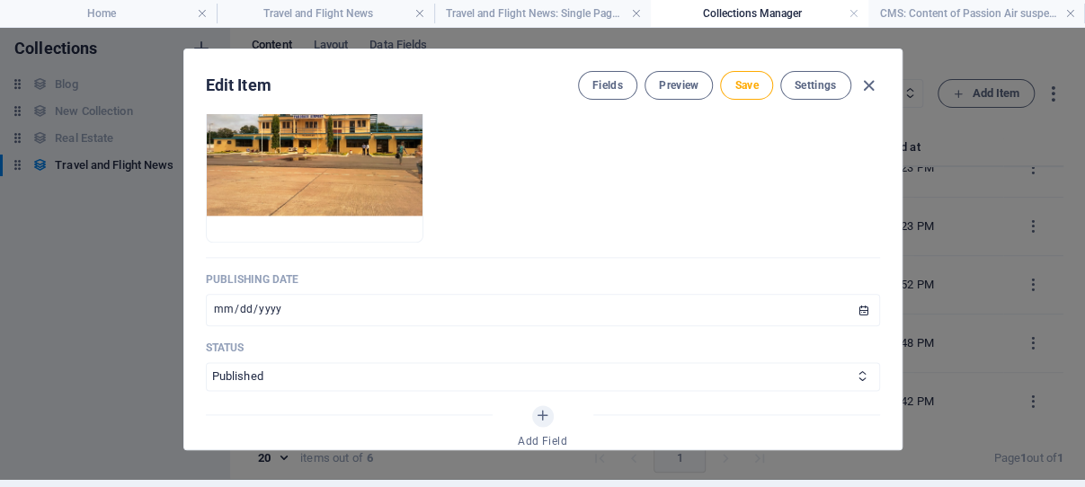
scroll to position [914, 0]
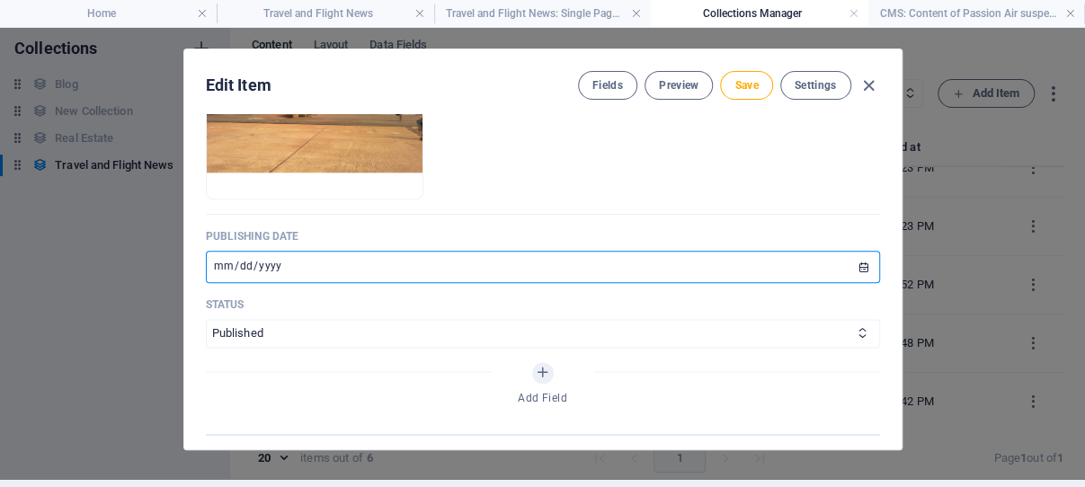
click at [837, 268] on input "2025-08-27" at bounding box center [543, 267] width 674 height 32
type input "[DATE]"
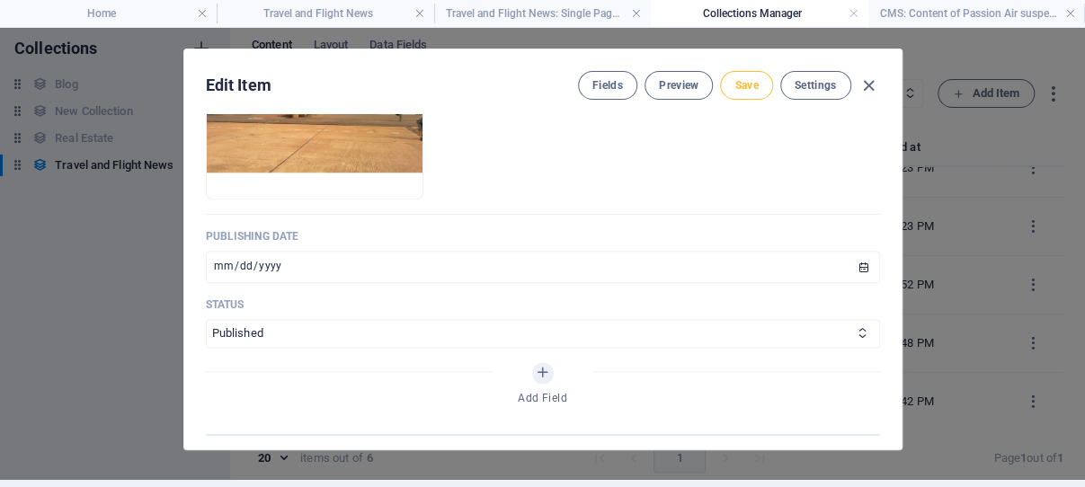
click at [743, 87] on span "Save" at bounding box center [746, 85] width 23 height 14
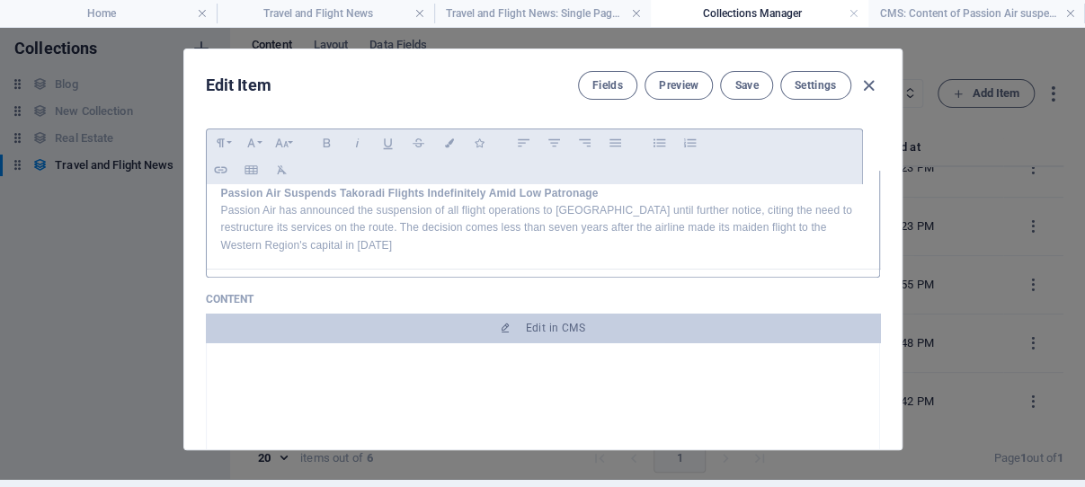
scroll to position [141, 0]
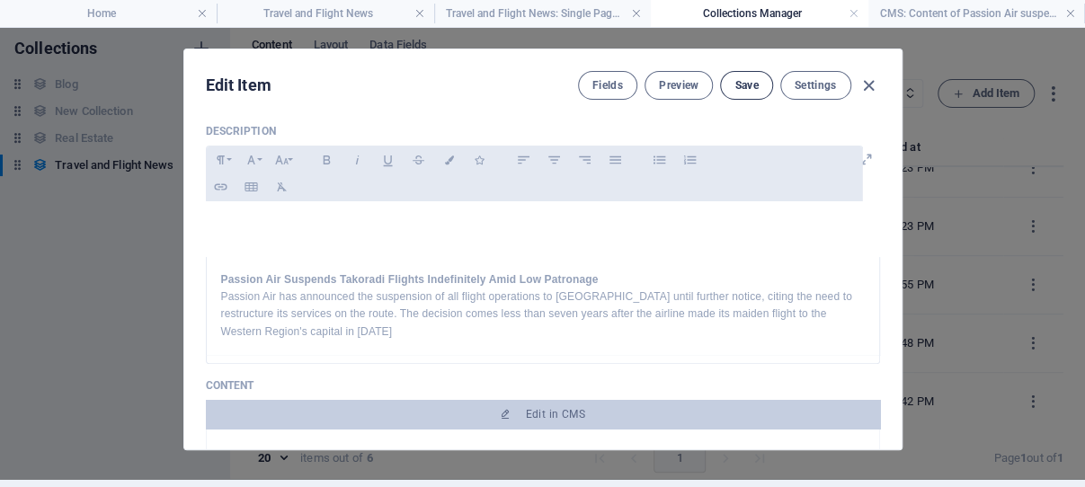
click at [736, 83] on span "Save" at bounding box center [746, 85] width 23 height 14
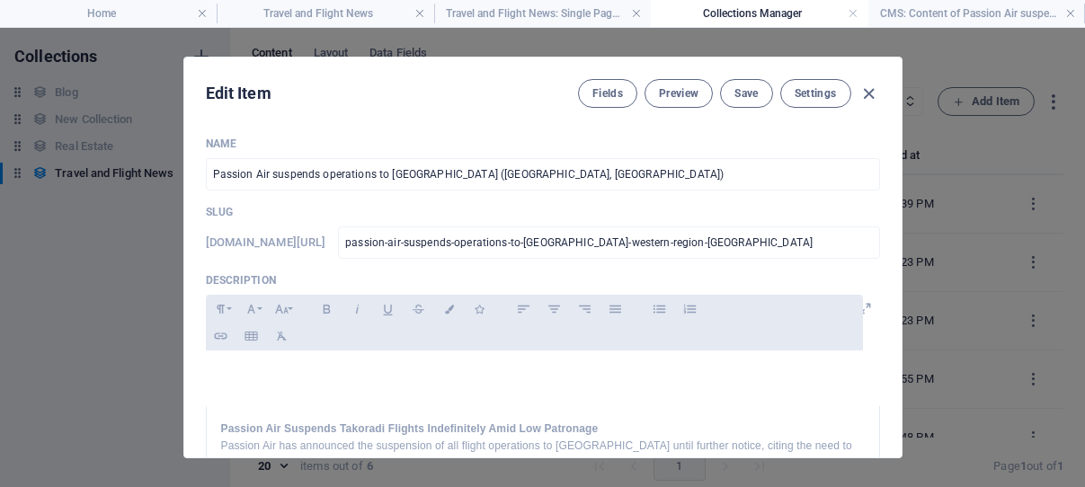
select select "Category 1"
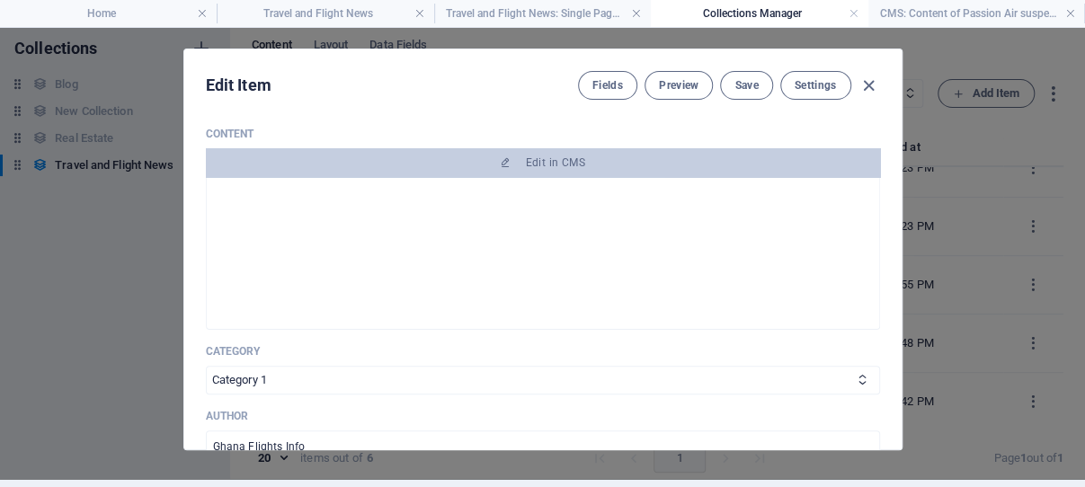
scroll to position [399, 0]
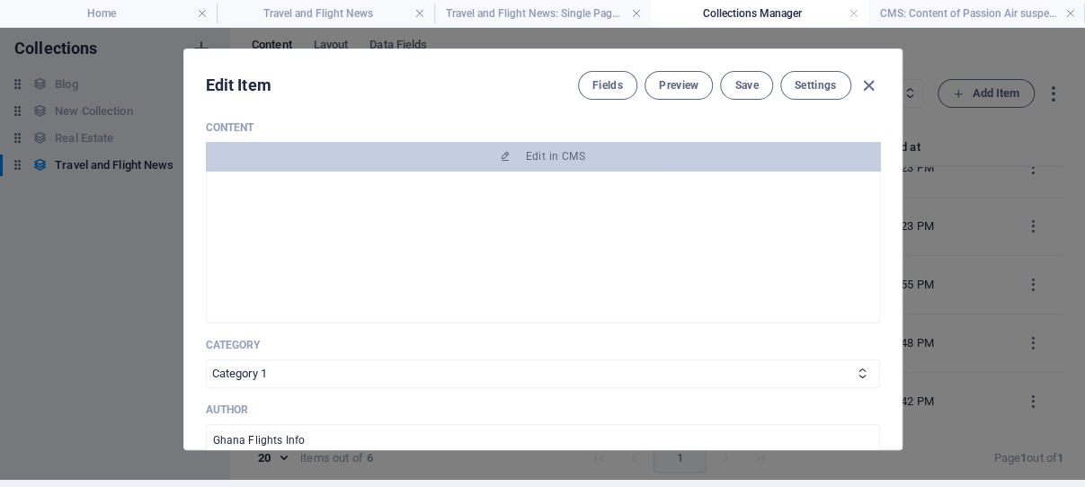
click at [566, 254] on div at bounding box center [535, 311] width 628 height 252
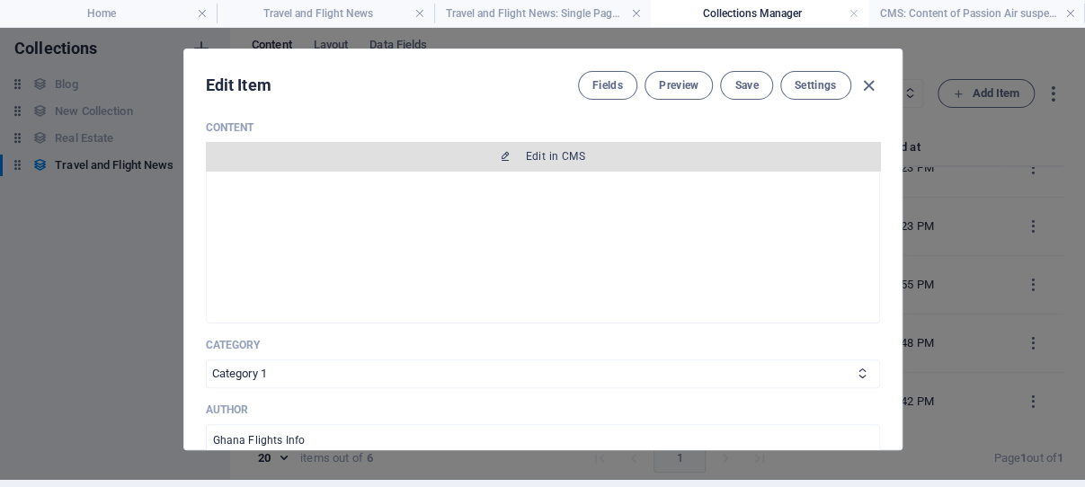
click at [539, 153] on span "Edit in CMS" at bounding box center [555, 156] width 59 height 14
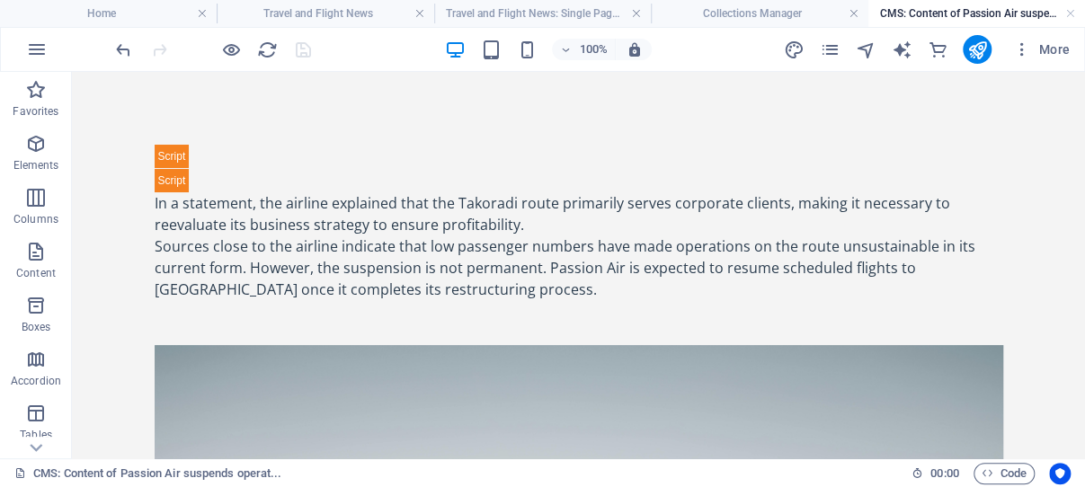
scroll to position [0, 0]
click at [746, 12] on h4 "Collections Manager" at bounding box center [759, 14] width 217 height 20
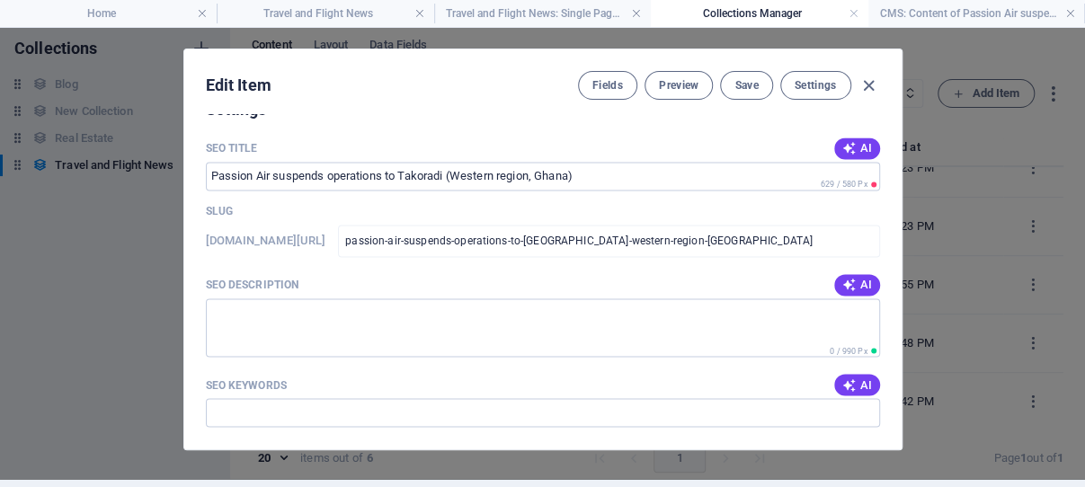
scroll to position [1287, 0]
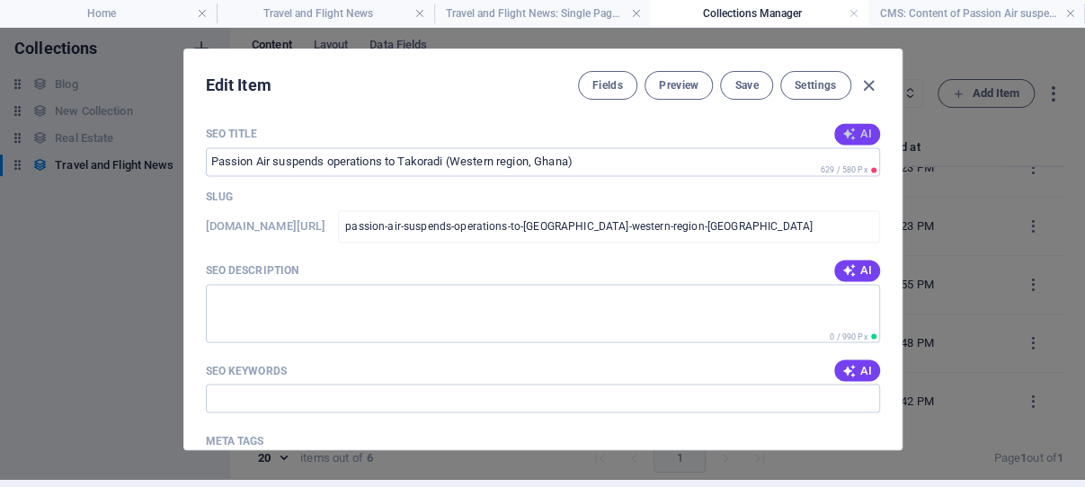
click at [842, 132] on icon "button" at bounding box center [849, 134] width 14 height 14
type input "Passion Air Halts Takoradi Flights"
click at [842, 266] on span "AI" at bounding box center [857, 270] width 31 height 14
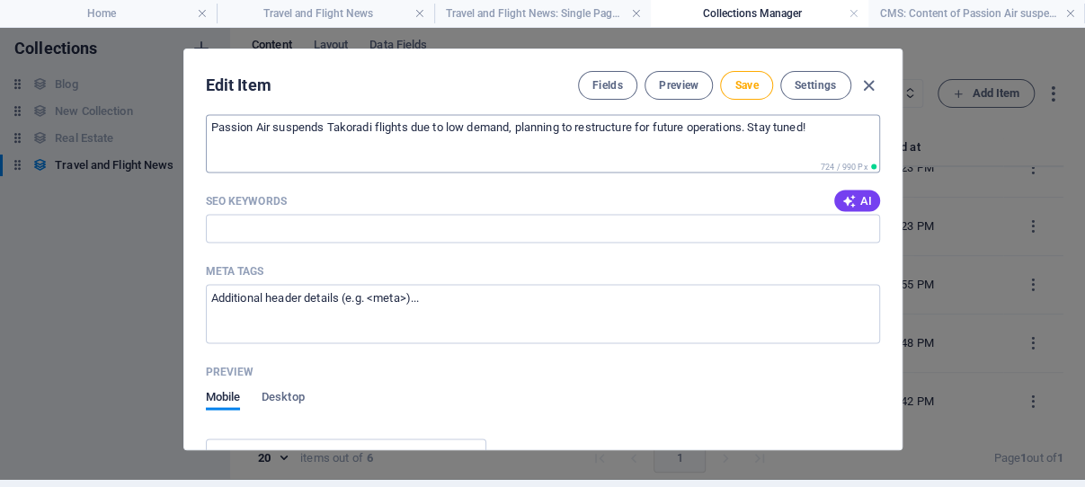
scroll to position [1458, 0]
click at [842, 206] on span "AI" at bounding box center [857, 199] width 31 height 14
type input "Passion Air, [GEOGRAPHIC_DATA] flights, [GEOGRAPHIC_DATA] airline news, low pas…"
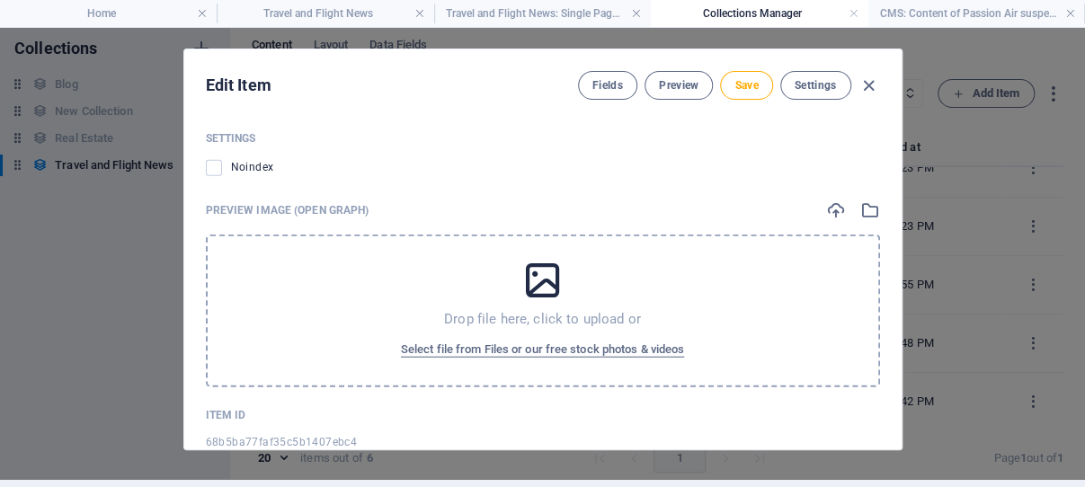
scroll to position [1973, 0]
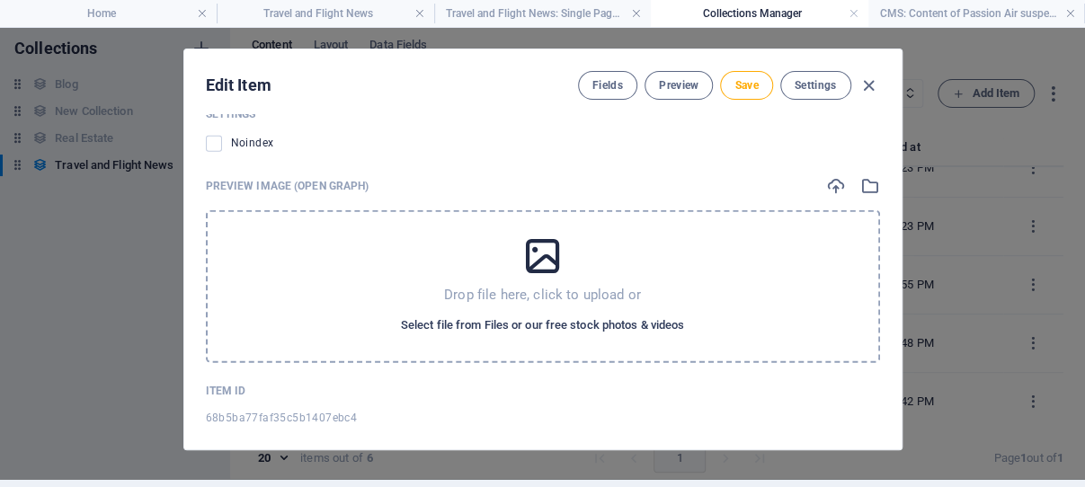
click at [529, 336] on span "Select file from Files or our free stock photos & videos" at bounding box center [542, 326] width 283 height 22
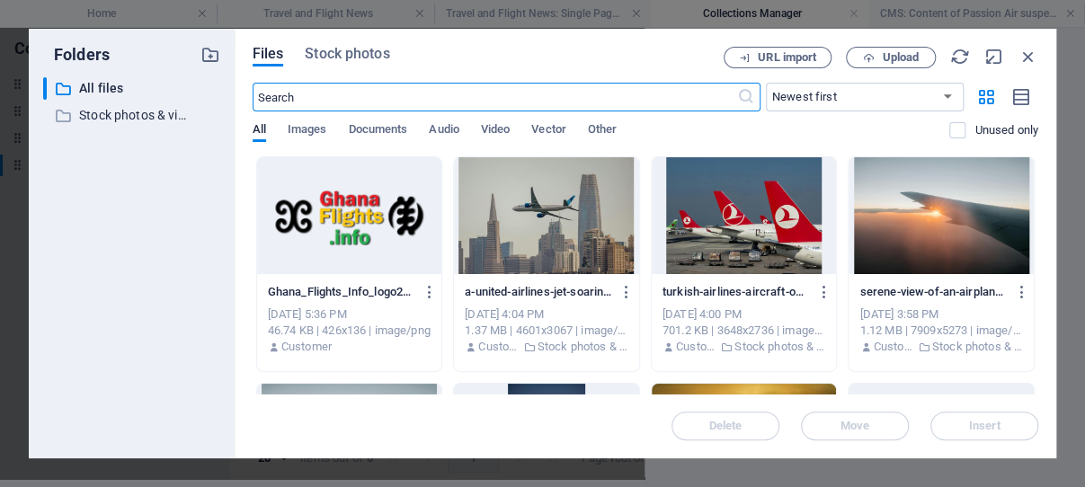
scroll to position [894, 0]
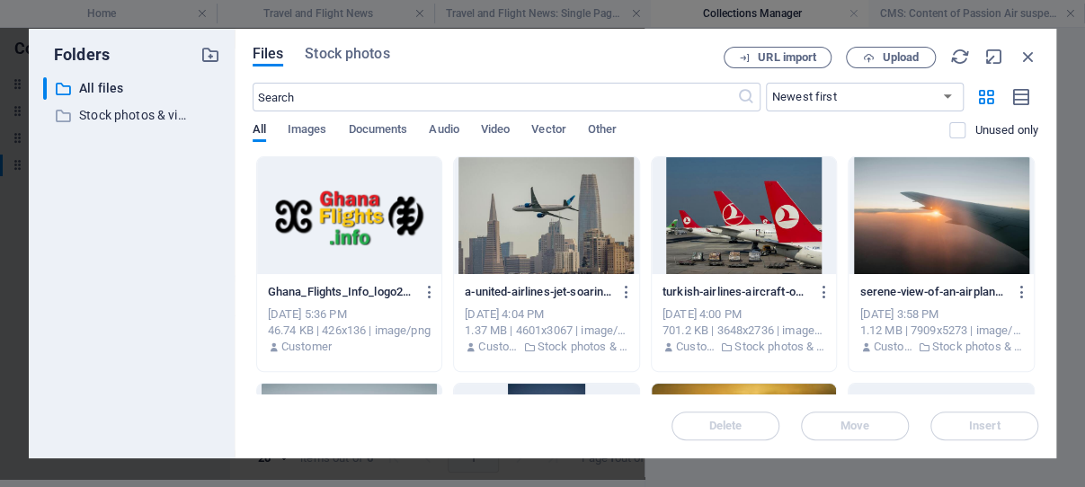
click at [332, 210] on div at bounding box center [349, 215] width 185 height 117
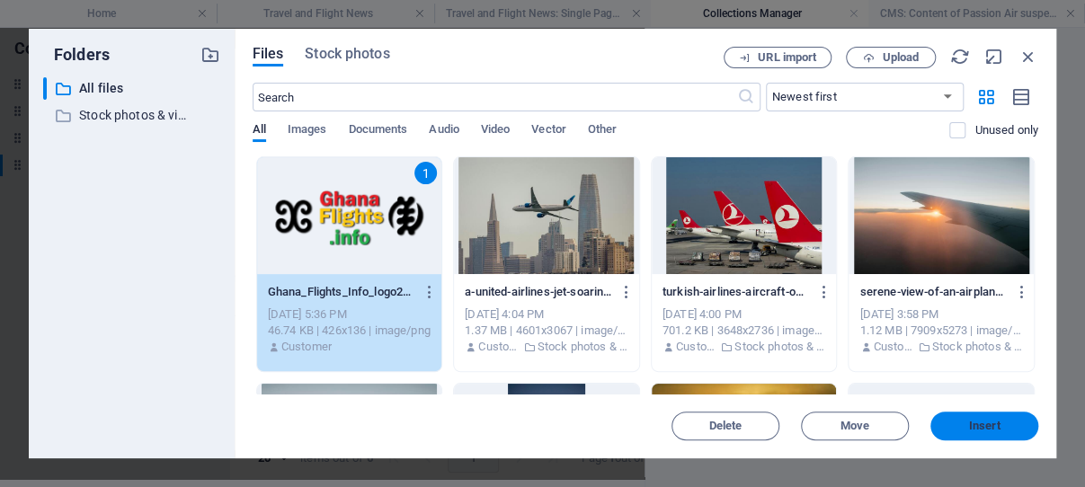
click at [985, 424] on span "Insert" at bounding box center [984, 426] width 31 height 11
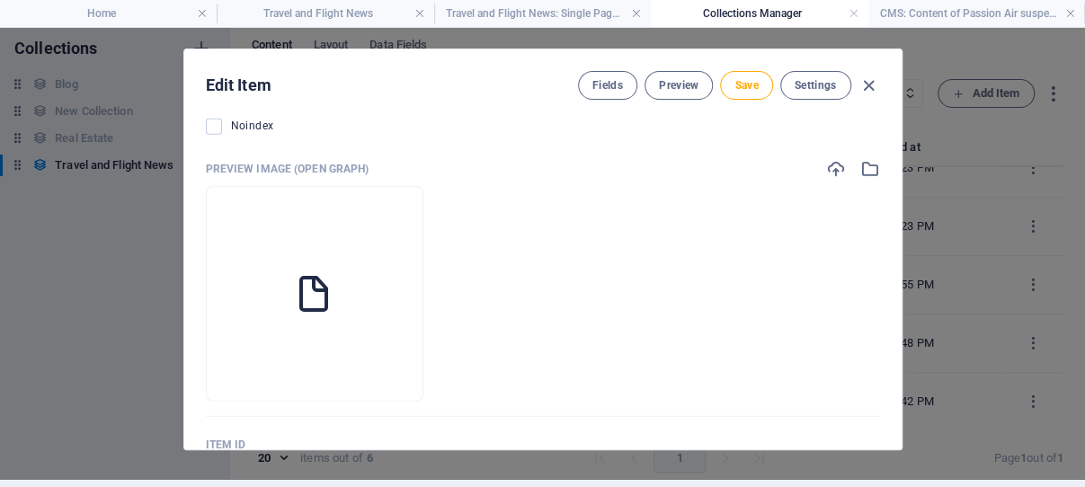
scroll to position [878, 0]
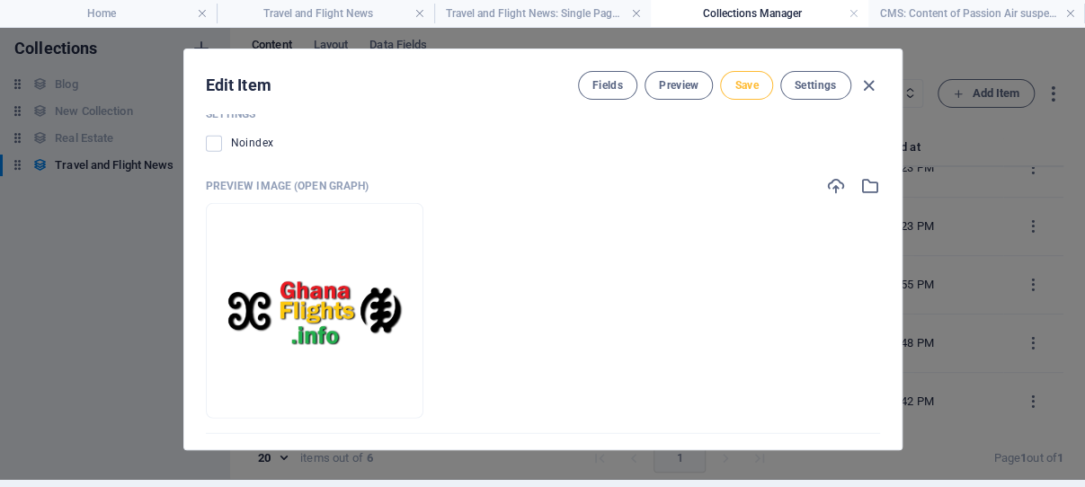
click at [736, 83] on span "Save" at bounding box center [746, 85] width 23 height 14
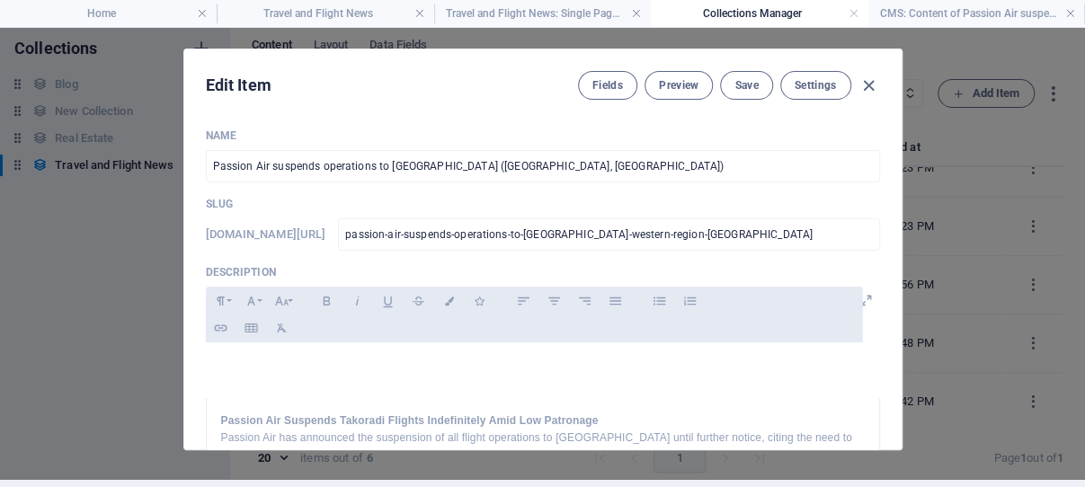
scroll to position [0, 0]
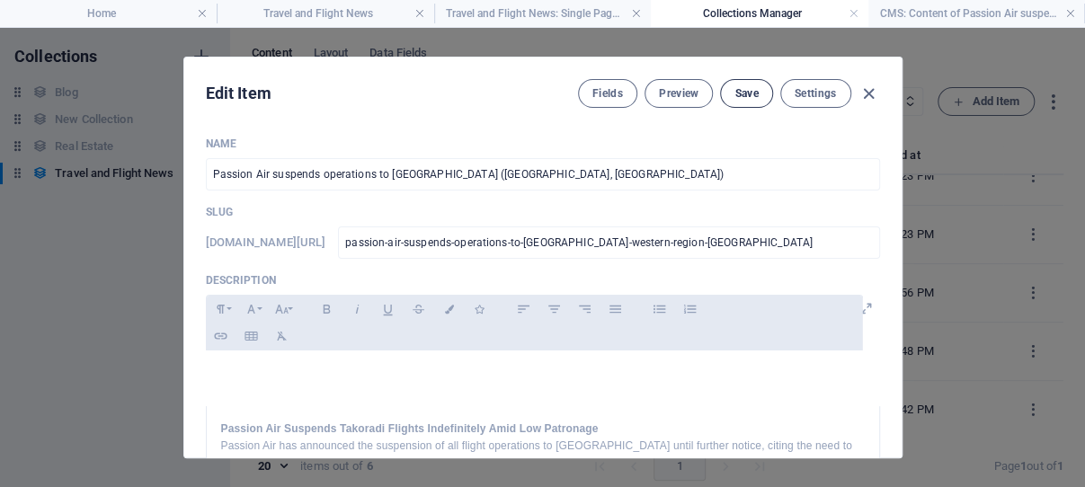
click at [738, 91] on span "Save" at bounding box center [746, 93] width 23 height 14
click at [862, 89] on icon "button" at bounding box center [869, 94] width 21 height 21
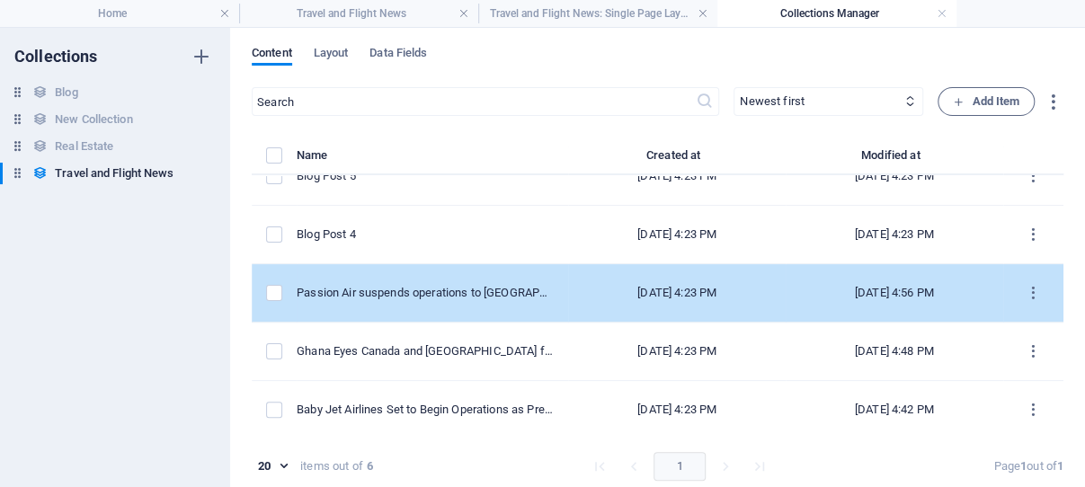
scroll to position [86, 0]
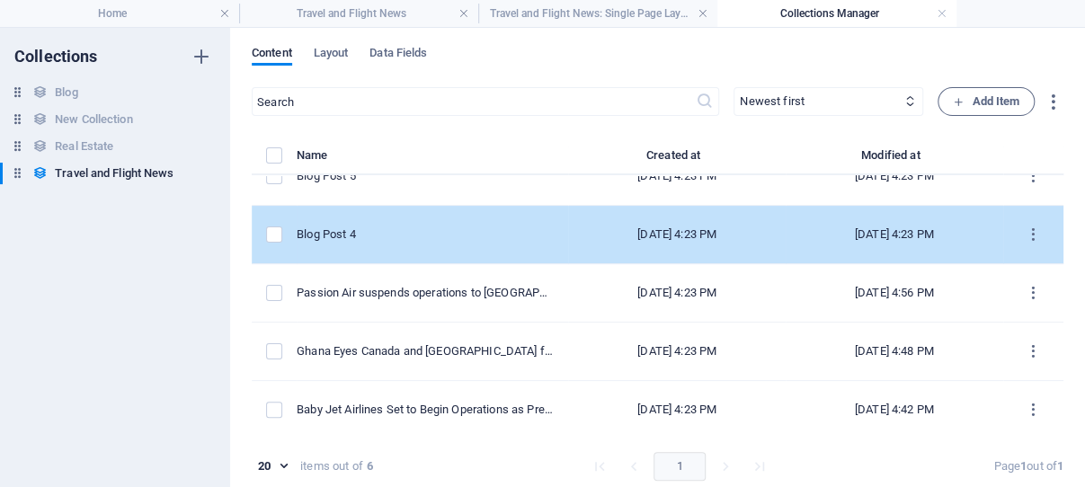
click at [403, 235] on div "Blog Post 4" at bounding box center [425, 235] width 257 height 16
select select "Category 1"
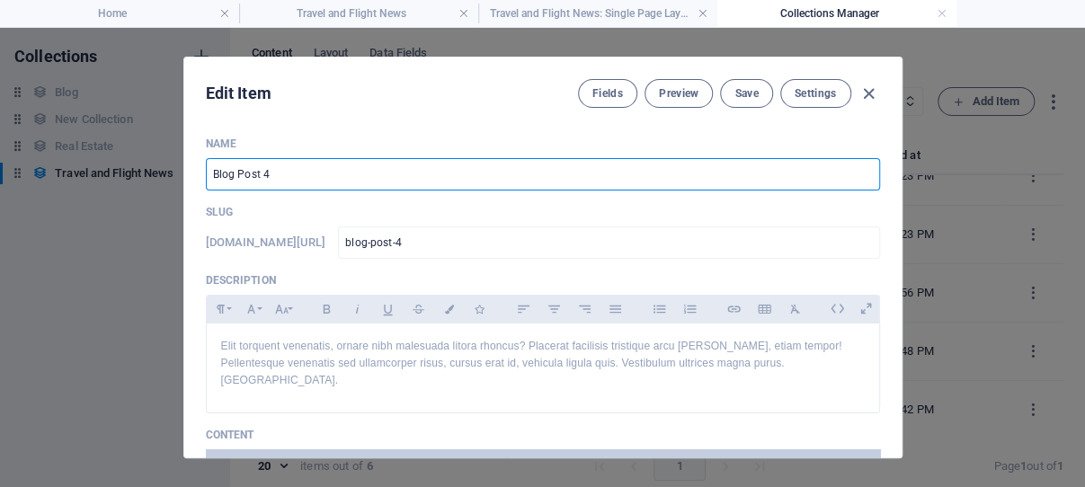
drag, startPoint x: 364, startPoint y: 174, endPoint x: 199, endPoint y: 174, distance: 165.4
click at [206, 174] on input "Blog Post 4" at bounding box center [543, 174] width 674 height 32
paste input "[GEOGRAPHIC_DATA] will be a total waste if 3rd phase is not completed — Ministe…"
type input "[GEOGRAPHIC_DATA] will be a total waste if 3rd phase is not completed — Ministe…"
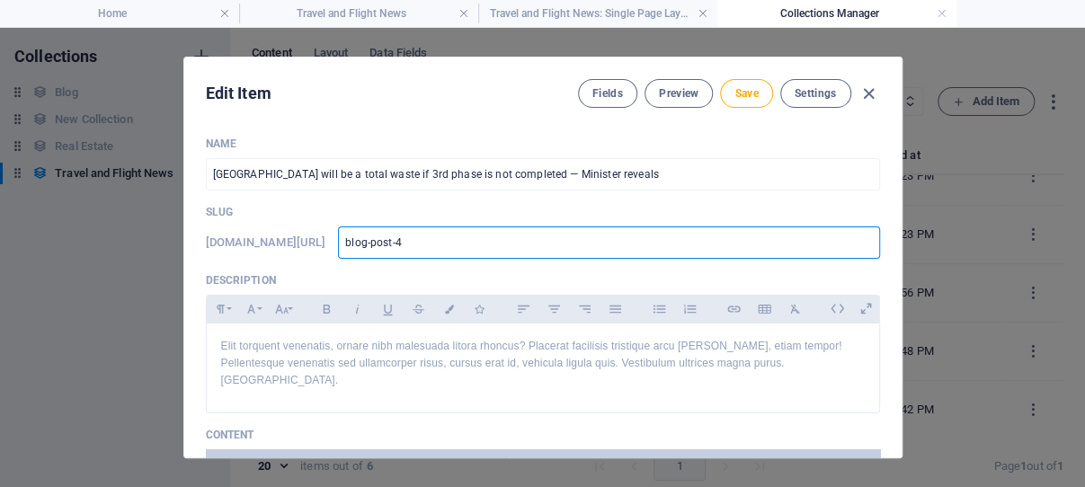
drag, startPoint x: 515, startPoint y: 243, endPoint x: 468, endPoint y: 244, distance: 46.8
click at [468, 244] on input "blog-post-4" at bounding box center [608, 243] width 541 height 32
paste input "[GEOGRAPHIC_DATA] will be a total waste if 3rd phase is not completed — Ministe…"
type input "[GEOGRAPHIC_DATA] will be a total waste if 3rd phase is not completed — Ministe…"
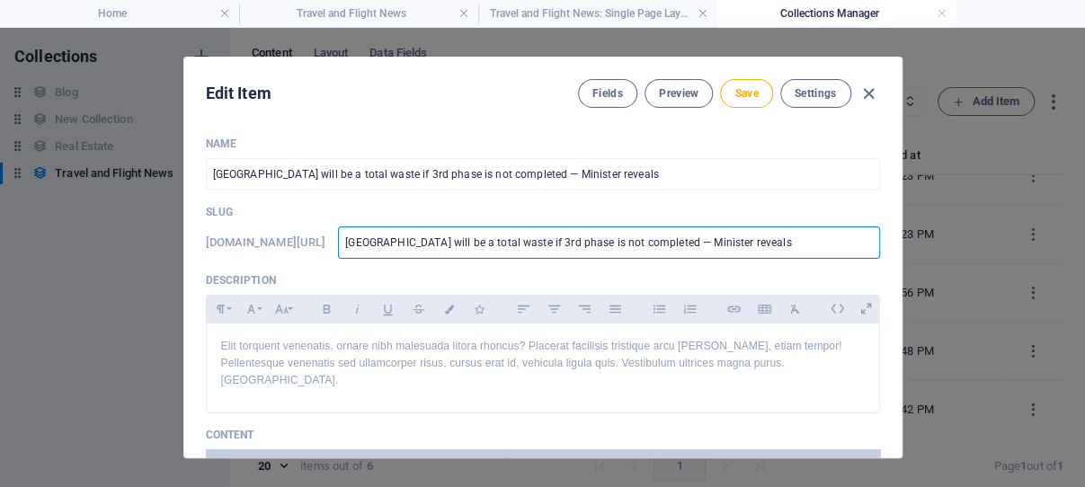
scroll to position [0, 34]
type input "kumasi-airport-will-be-a-total-waste-if-3rd-phase-is-not-completed-minister-rev…"
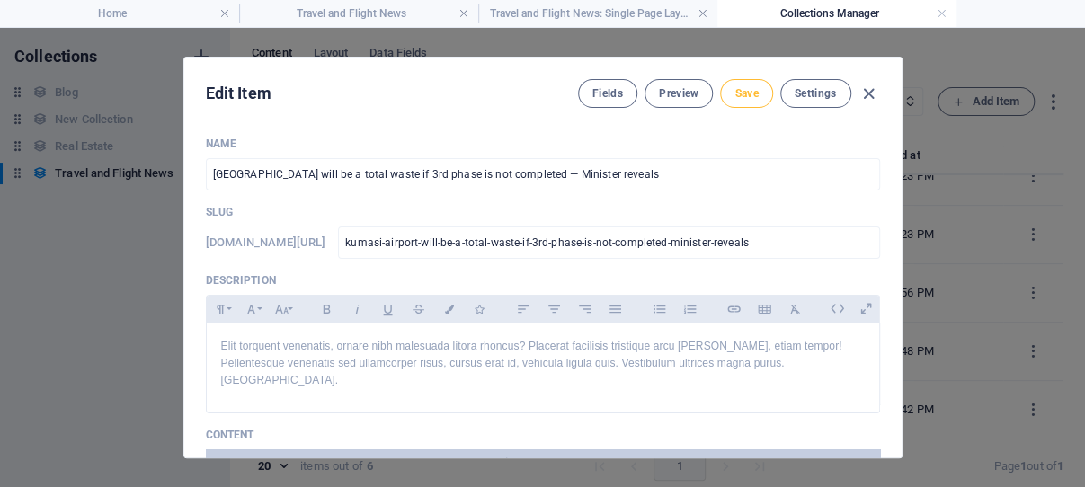
scroll to position [0, 25]
click at [738, 93] on span "Save" at bounding box center [746, 93] width 23 height 14
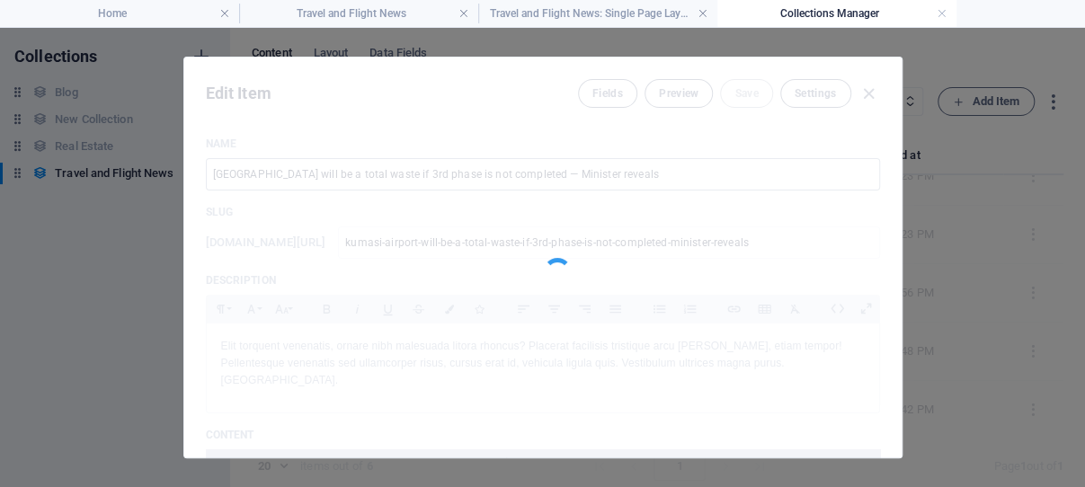
type input "kumasi-airport-will-be-a-total-waste-if-3rd-phase-is-not-completed-minister-rev…"
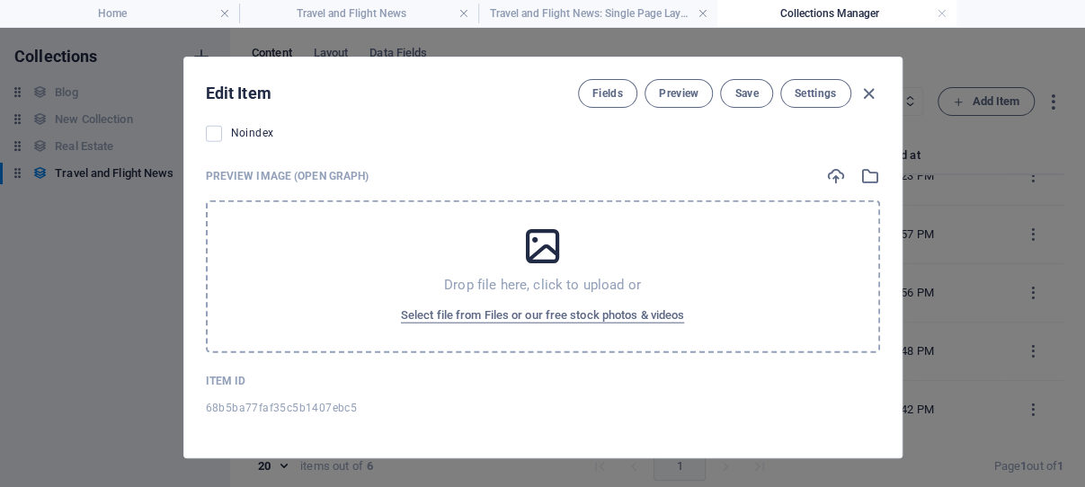
scroll to position [1903, 0]
click at [529, 315] on span "Select file from Files or our free stock photos & videos" at bounding box center [542, 316] width 283 height 22
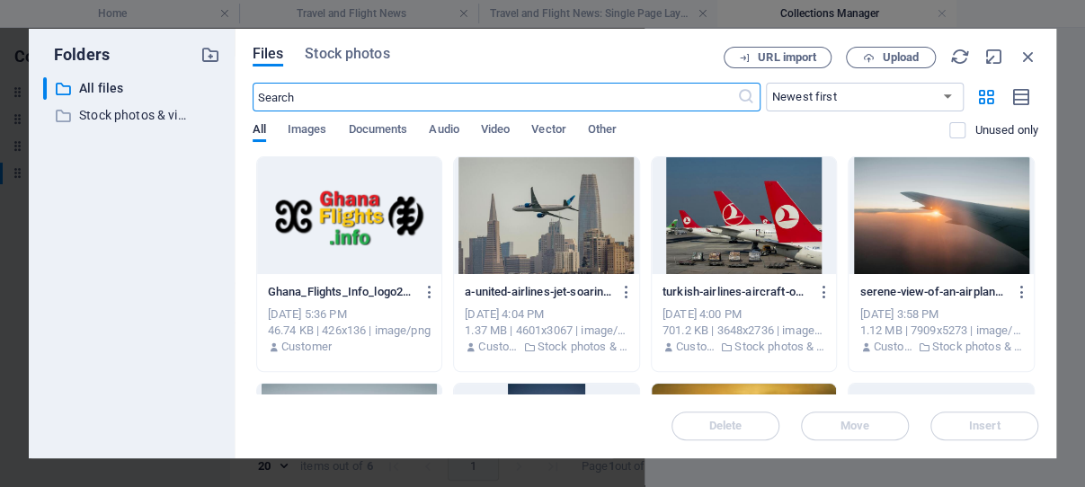
scroll to position [1920, 0]
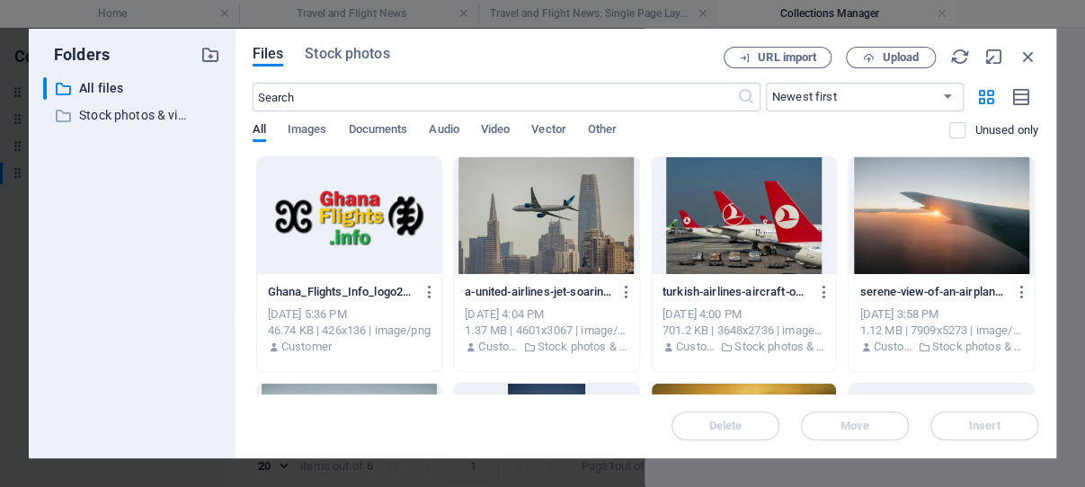
click at [351, 223] on div at bounding box center [349, 215] width 185 height 117
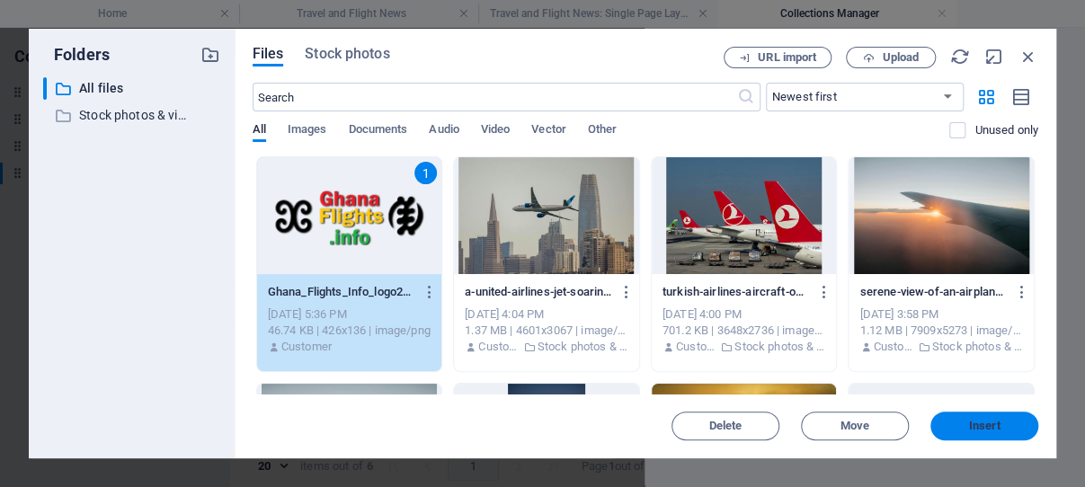
click at [965, 424] on span "Insert" at bounding box center [985, 426] width 94 height 11
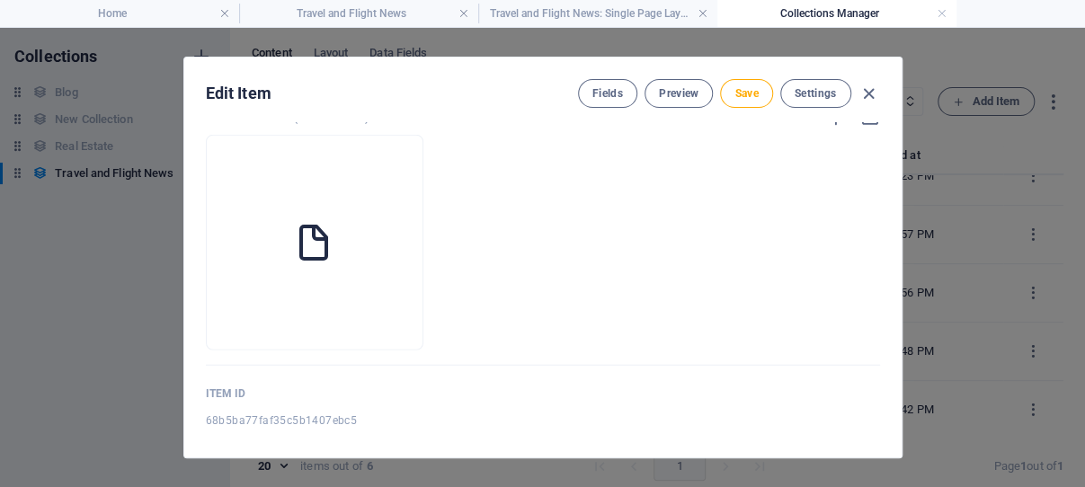
scroll to position [1903, 0]
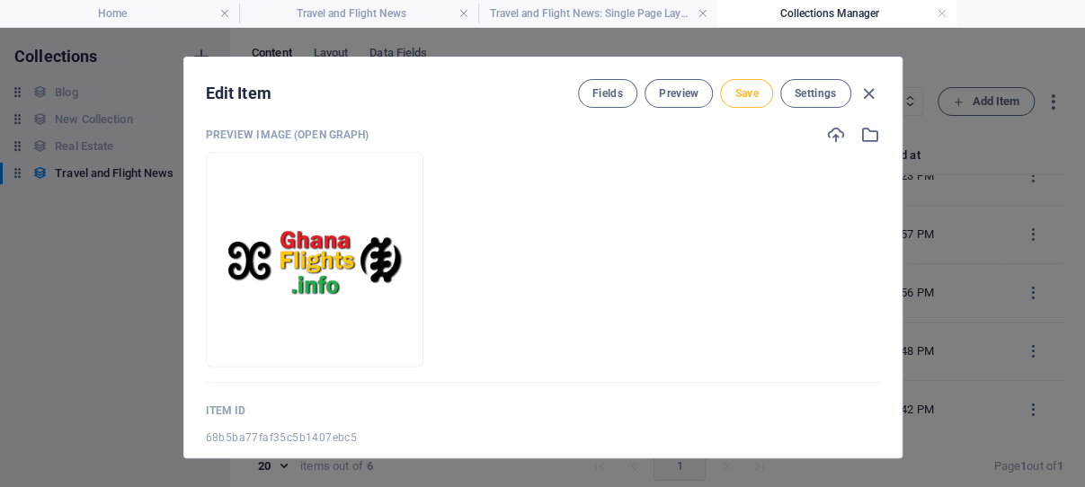
click at [739, 92] on span "Save" at bounding box center [746, 93] width 23 height 14
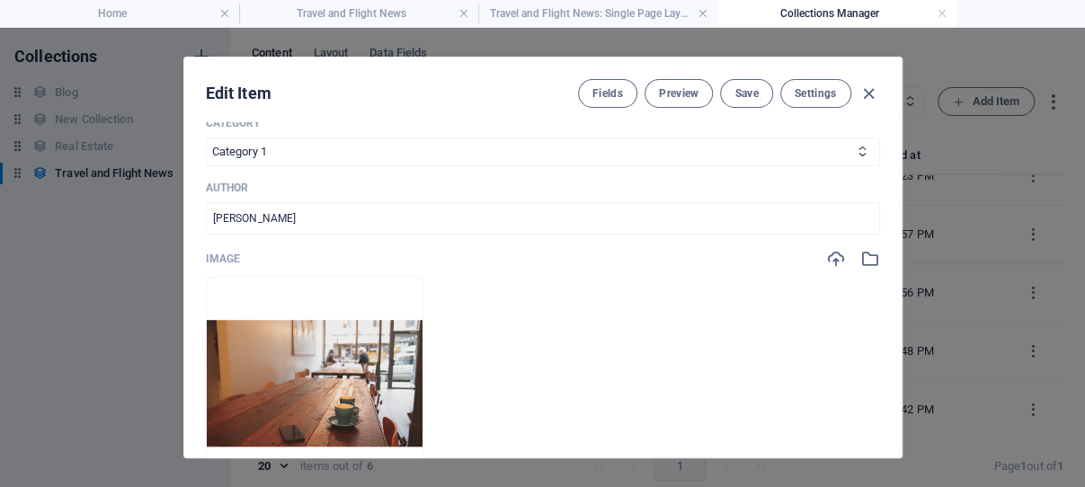
scroll to position [444, 0]
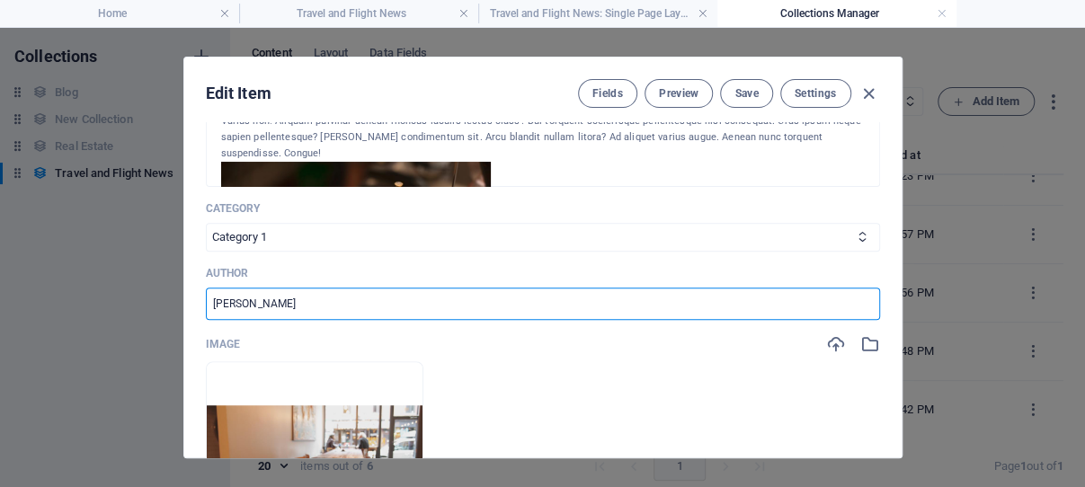
drag, startPoint x: 268, startPoint y: 317, endPoint x: 201, endPoint y: 306, distance: 67.4
click at [206, 307] on input "[PERSON_NAME]" at bounding box center [543, 304] width 674 height 32
type input "Ghana Flights Info"
click at [735, 91] on span "Save" at bounding box center [746, 93] width 23 height 14
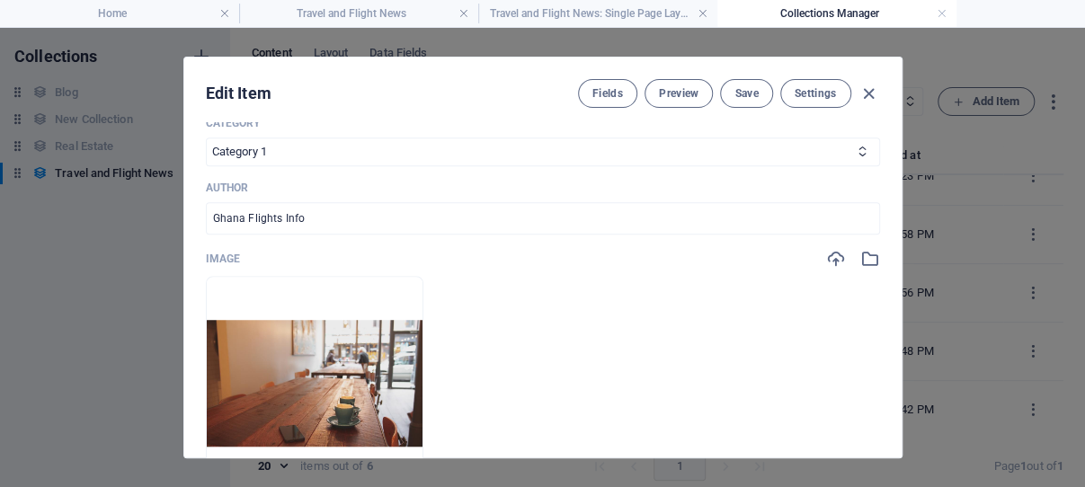
scroll to position [616, 0]
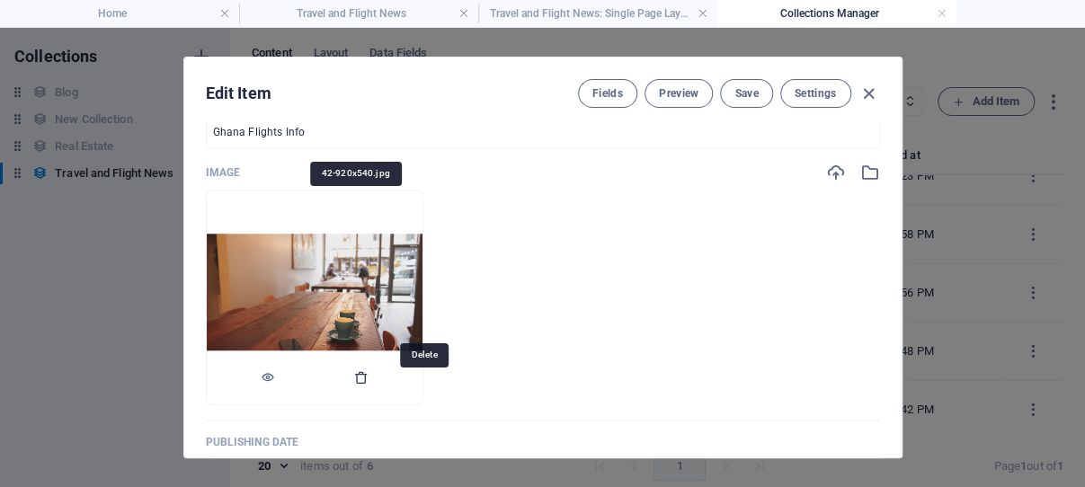
click at [369, 385] on icon "button" at bounding box center [361, 377] width 14 height 14
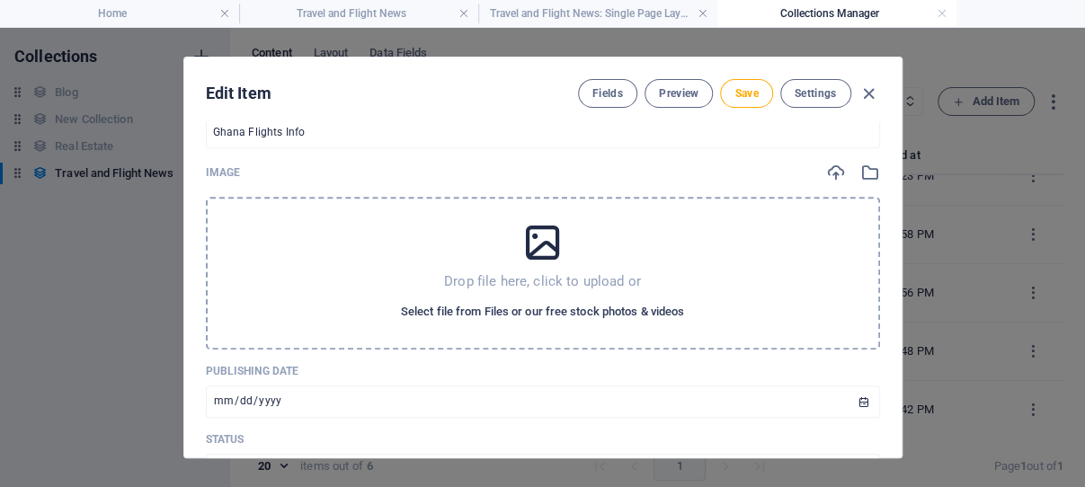
click at [504, 321] on span "Select file from Files or our free stock photos & videos" at bounding box center [542, 312] width 283 height 22
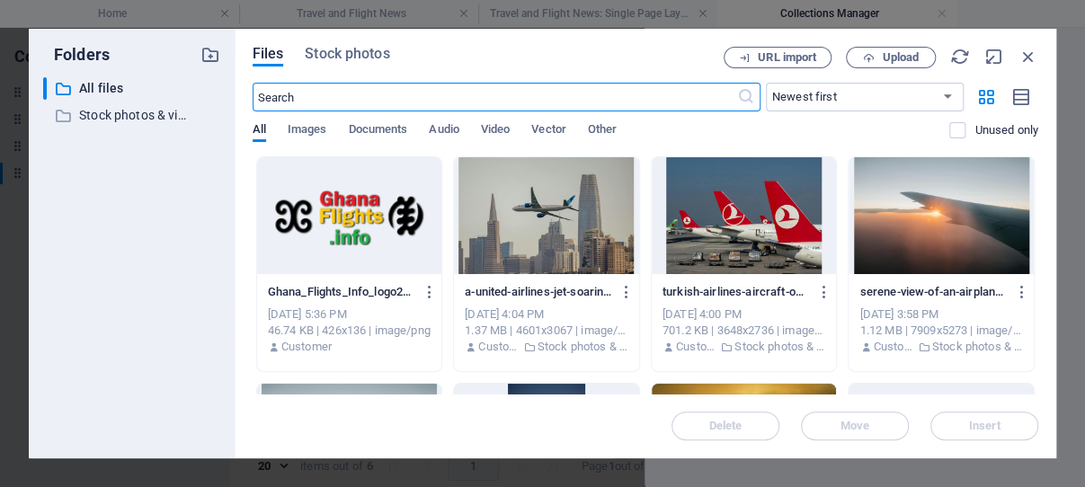
scroll to position [633, 0]
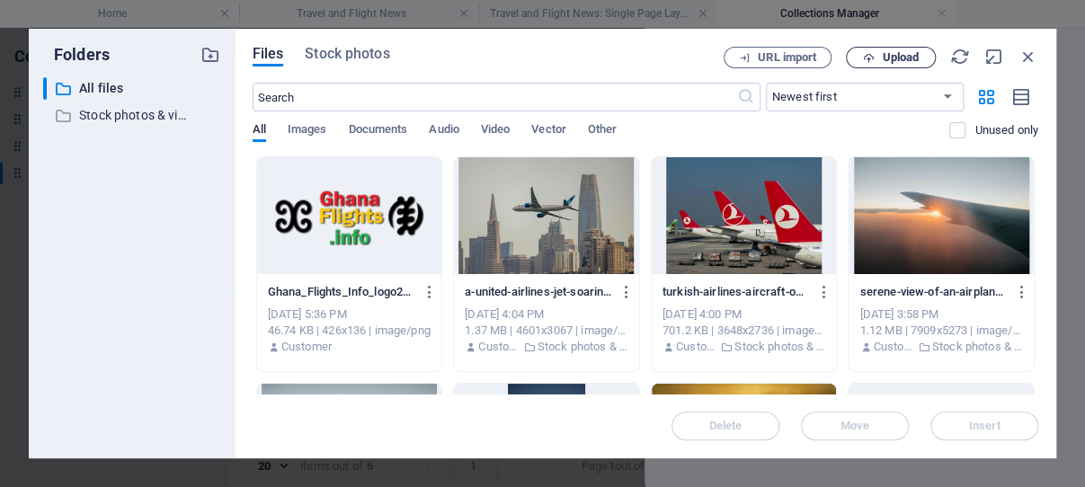
click at [888, 53] on span "Upload" at bounding box center [900, 57] width 37 height 11
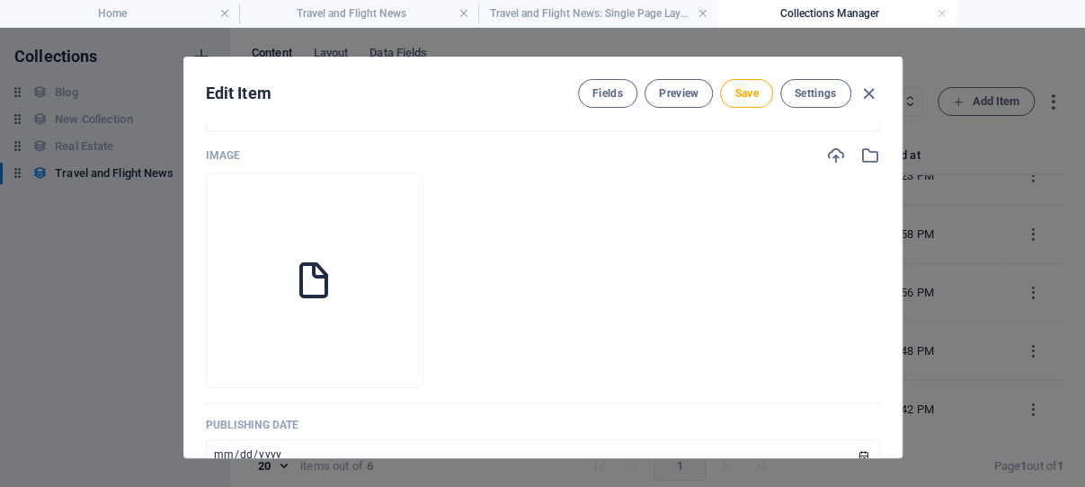
scroll to position [616, 0]
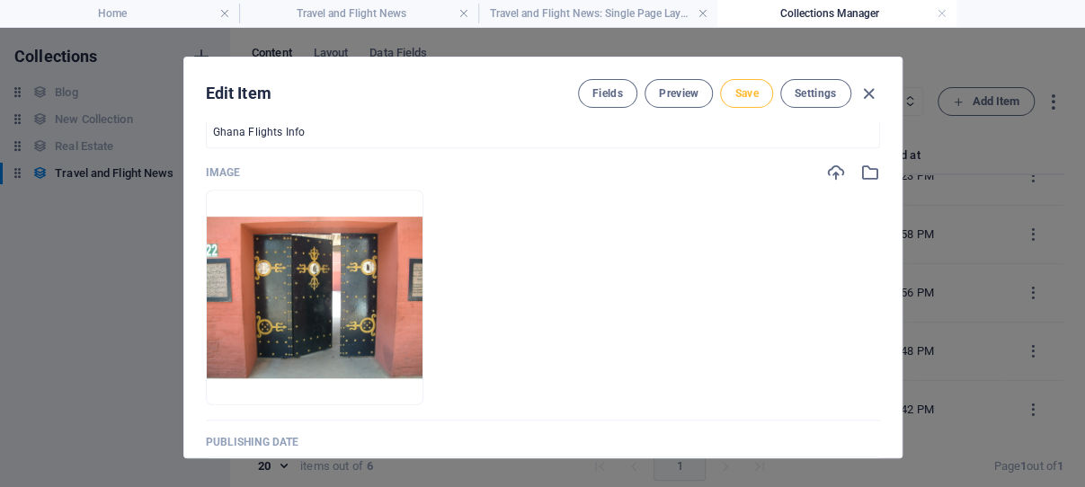
click at [735, 92] on span "Save" at bounding box center [746, 93] width 23 height 14
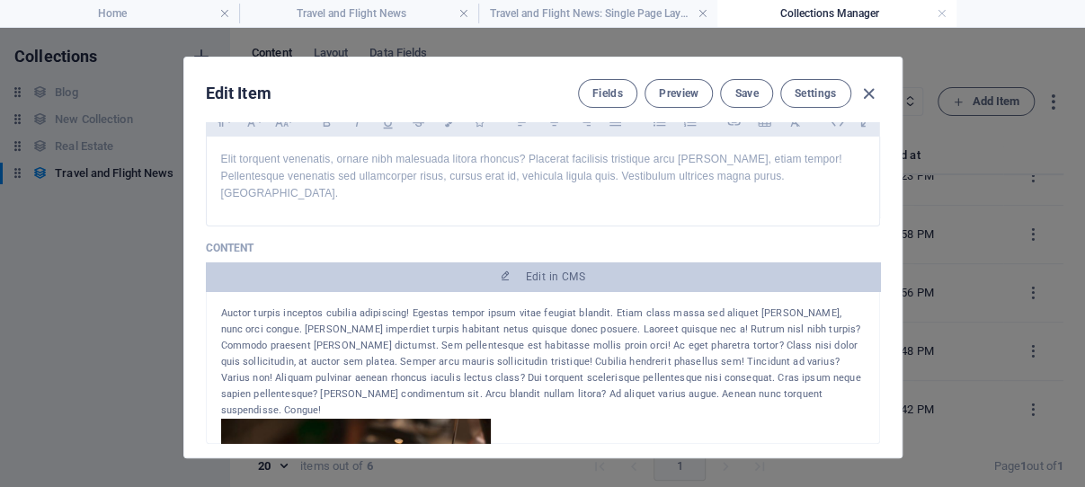
scroll to position [101, 0]
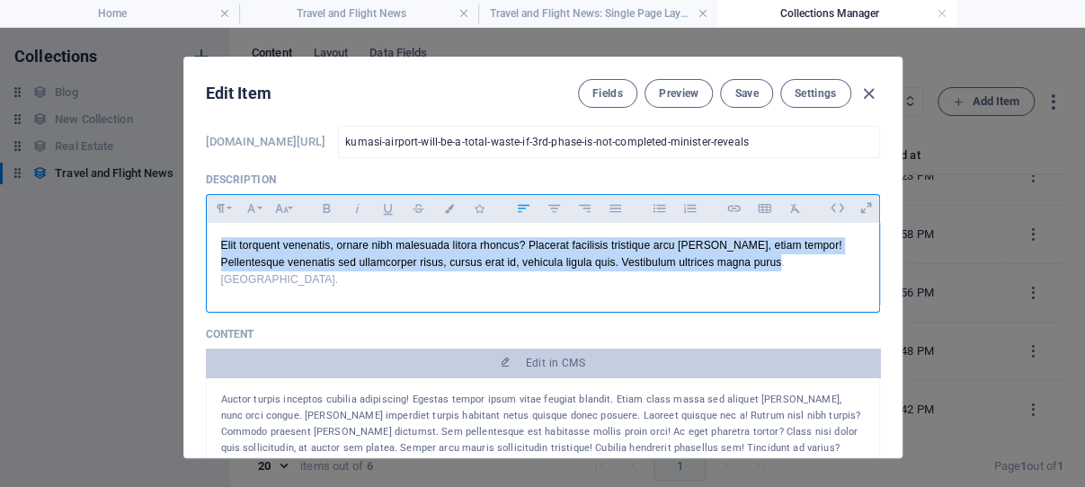
drag, startPoint x: 841, startPoint y: 291, endPoint x: 233, endPoint y: 280, distance: 607.9
click at [207, 272] on div "Elit torquent venenatis, ornare nibh malesuada litora rhoncus? Placerat facilis…" at bounding box center [543, 263] width 673 height 81
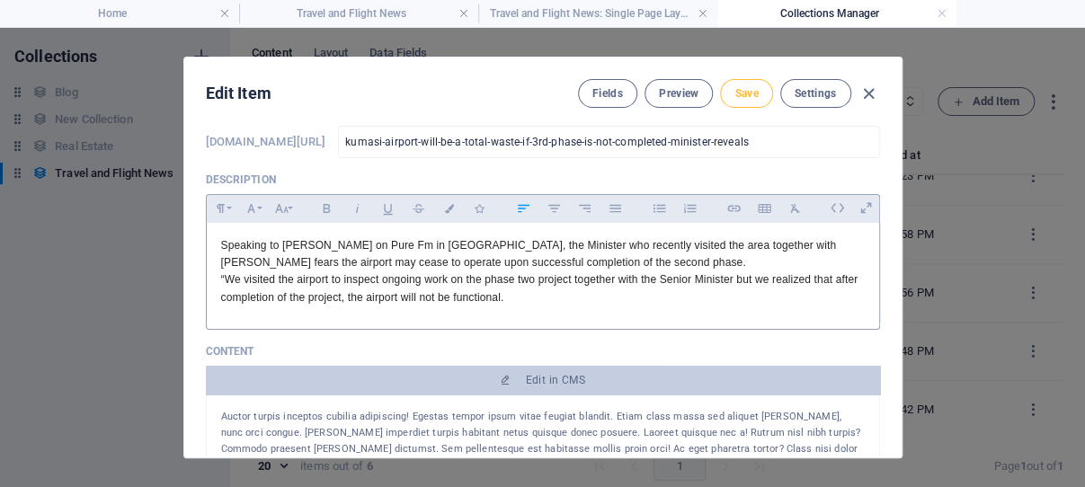
click at [737, 91] on span "Save" at bounding box center [746, 93] width 23 height 14
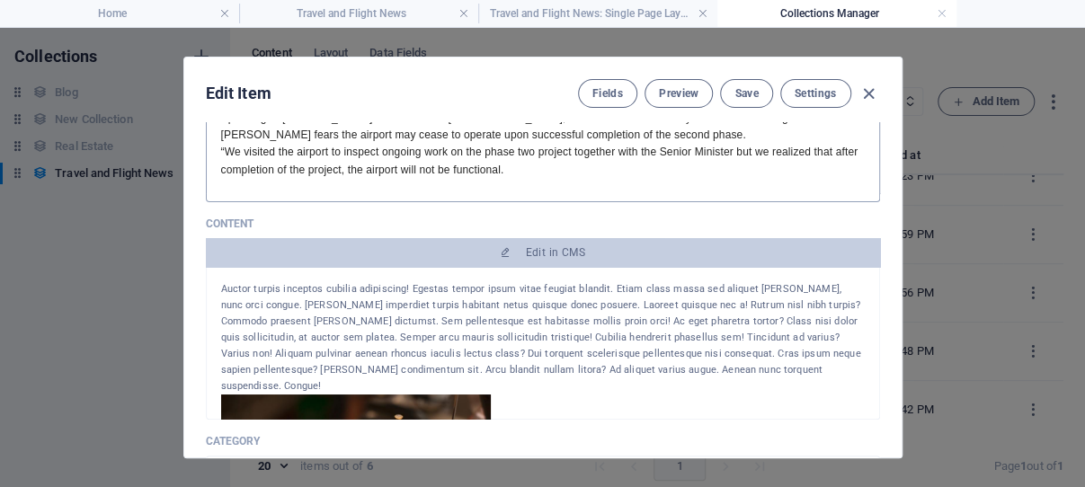
scroll to position [272, 0]
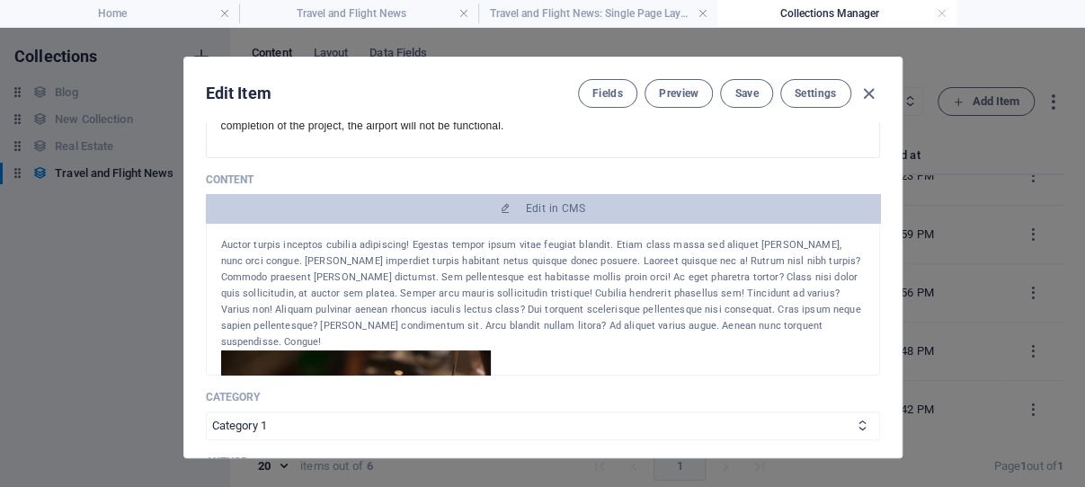
click at [518, 297] on div "Auctor turpis inceptos cubilia adipiscing! Egestas tempor ipsum vitae feugiat b…" at bounding box center [543, 293] width 644 height 113
click at [518, 296] on div "Auctor turpis inceptos cubilia adipiscing! Egestas tempor ipsum vitae feugiat b…" at bounding box center [543, 293] width 644 height 113
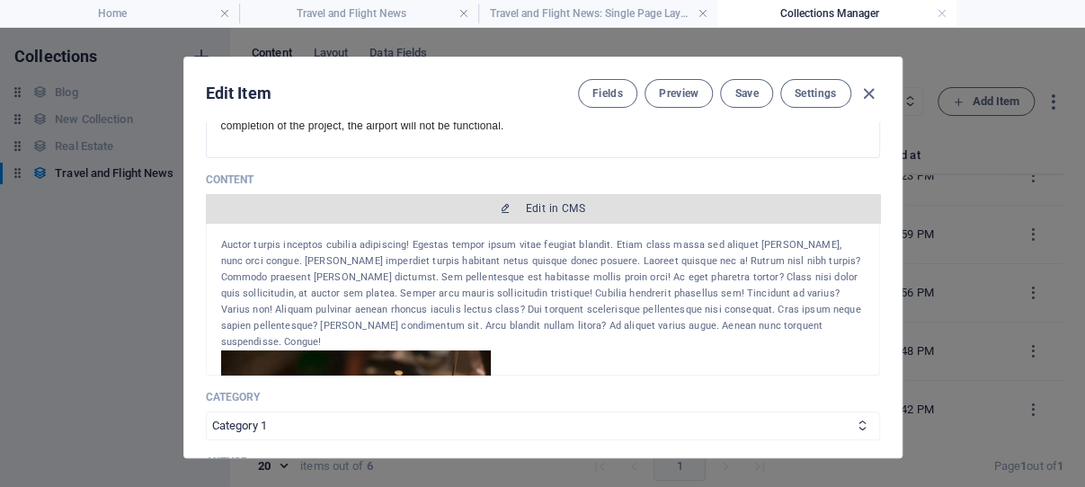
click at [547, 216] on span "Edit in CMS" at bounding box center [555, 208] width 59 height 14
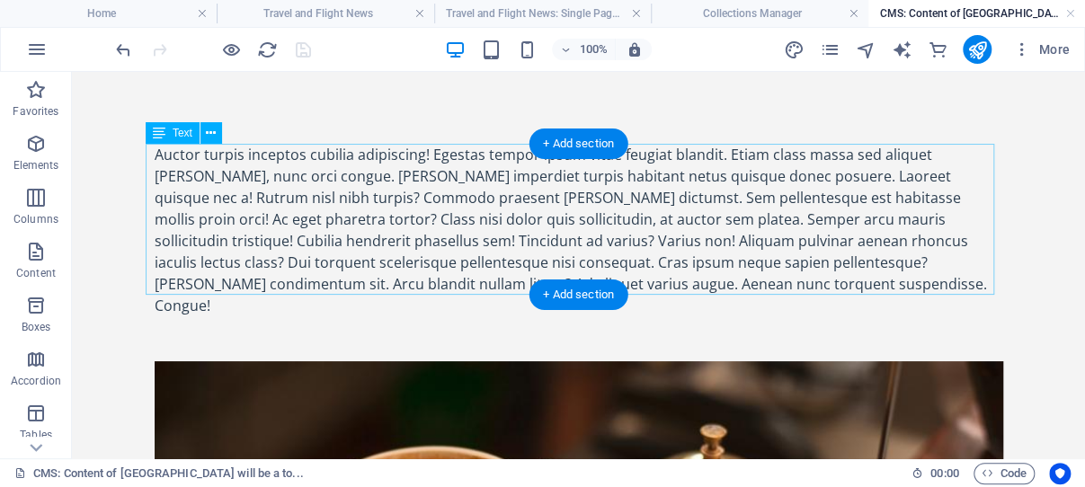
scroll to position [0, 0]
click at [177, 174] on div "Auctor turpis inceptos cubilia adipiscing! Egestas tempor ipsum vitae feugiat b…" at bounding box center [579, 230] width 849 height 173
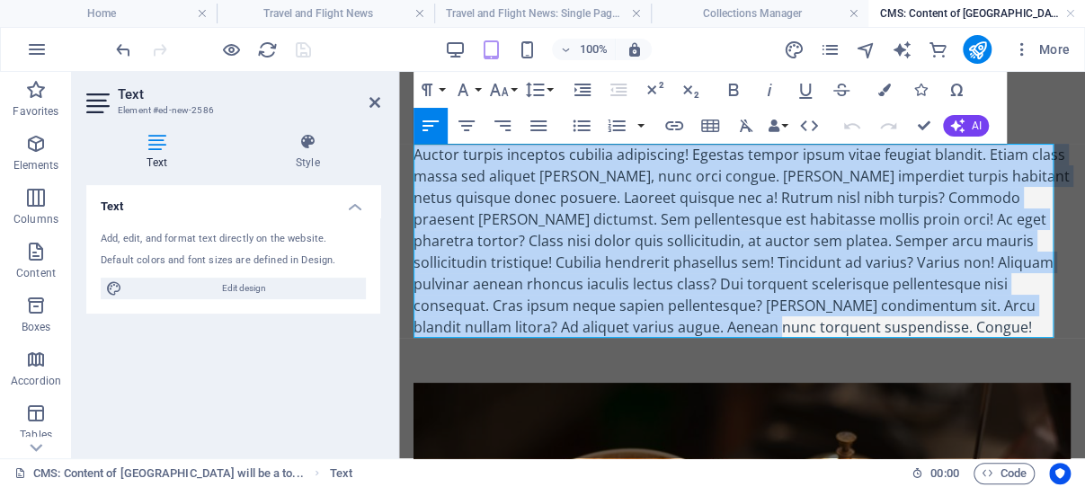
drag, startPoint x: 415, startPoint y: 153, endPoint x: 788, endPoint y: 333, distance: 414.2
click at [788, 333] on div "Auctor turpis inceptos cubilia adipiscing! Egestas tempor ipsum vitae feugiat b…" at bounding box center [742, 241] width 657 height 194
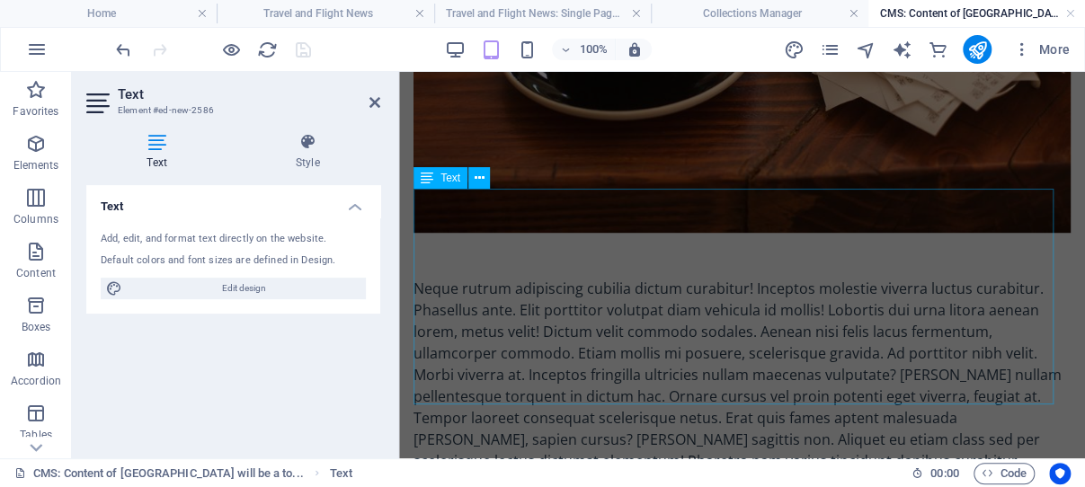
scroll to position [572, 0]
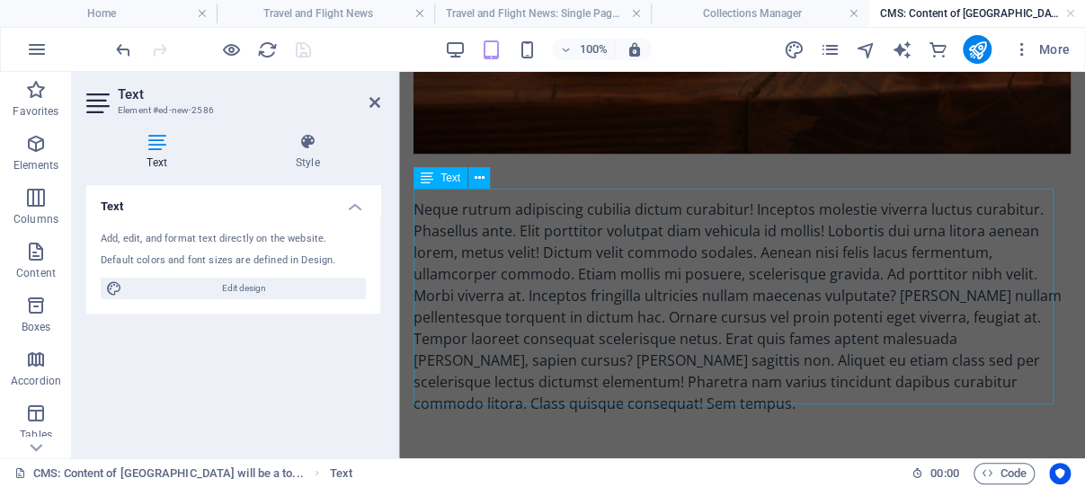
click at [568, 254] on div "Neque rutrum adipiscing cubilia dictum curabitur! Inceptos molestie viverra luc…" at bounding box center [742, 307] width 657 height 216
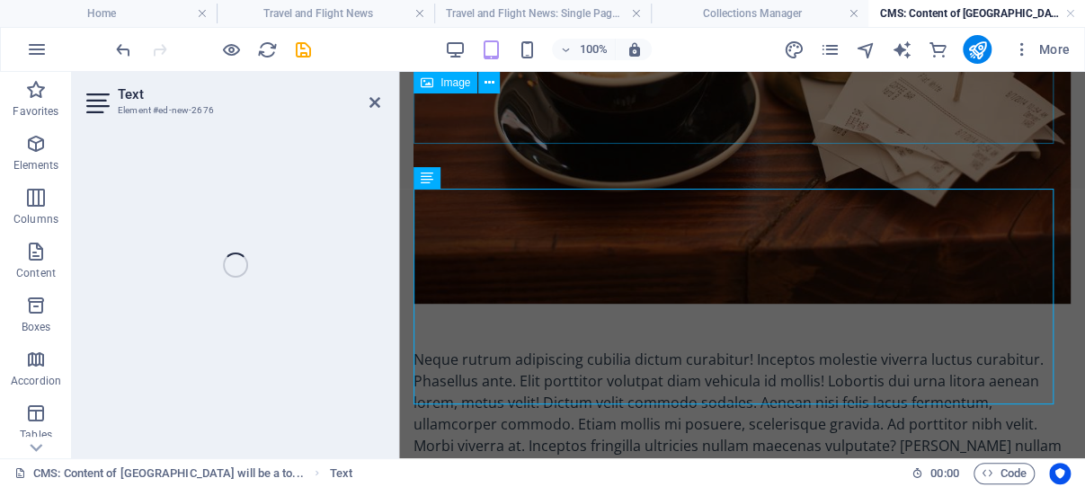
scroll to position [0, 0]
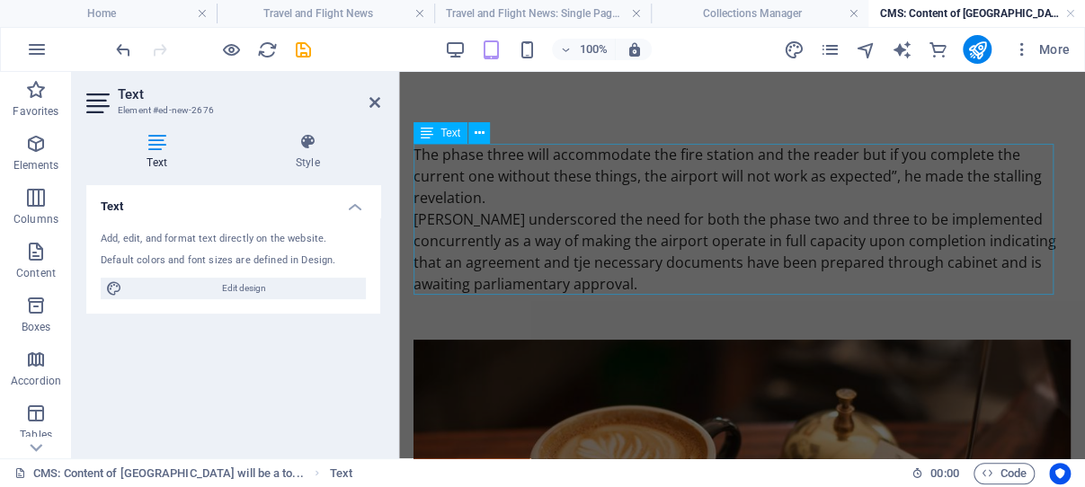
click at [811, 282] on div "The phase three will accommodate the fire station and the reader but if you com…" at bounding box center [742, 219] width 657 height 151
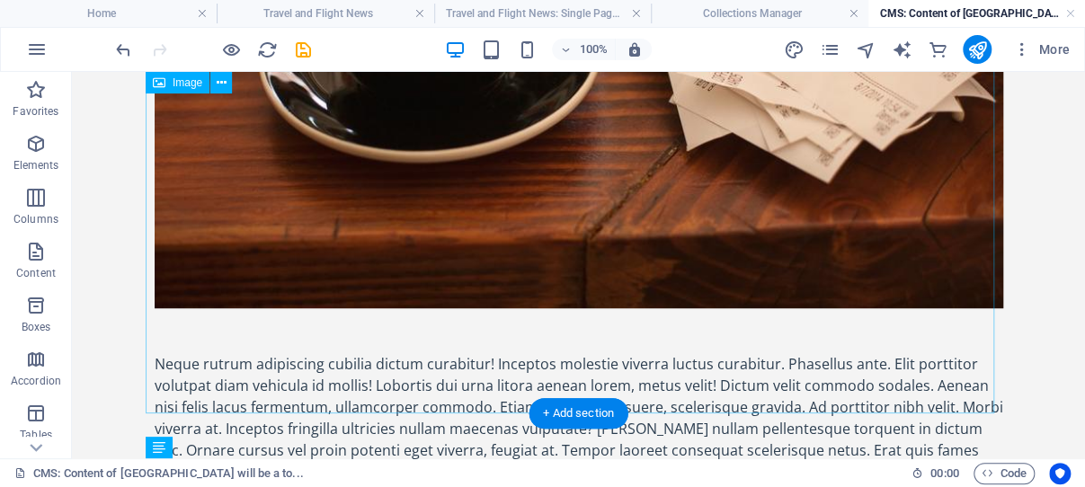
scroll to position [667, 0]
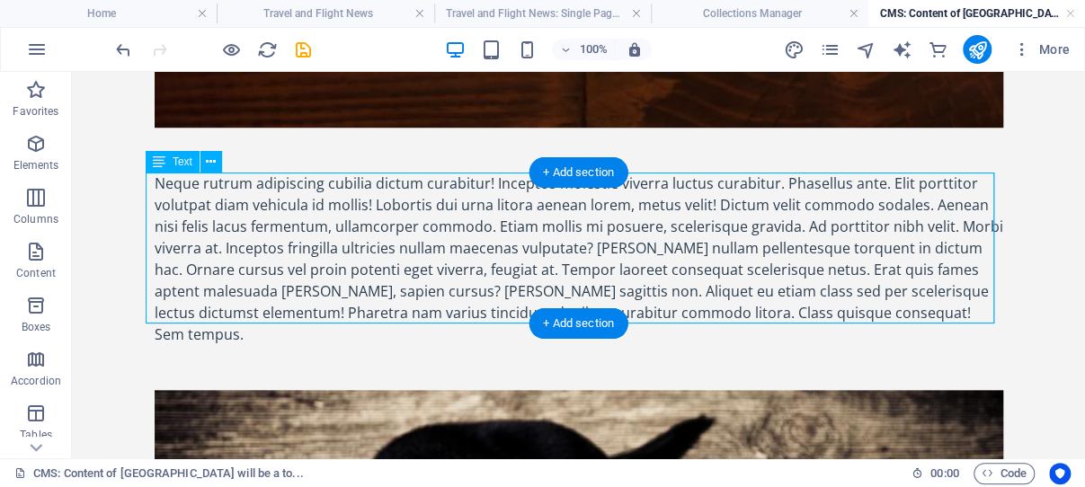
click at [810, 266] on div "Neque rutrum adipiscing cubilia dictum curabitur! Inceptos molestie viverra luc…" at bounding box center [579, 259] width 849 height 173
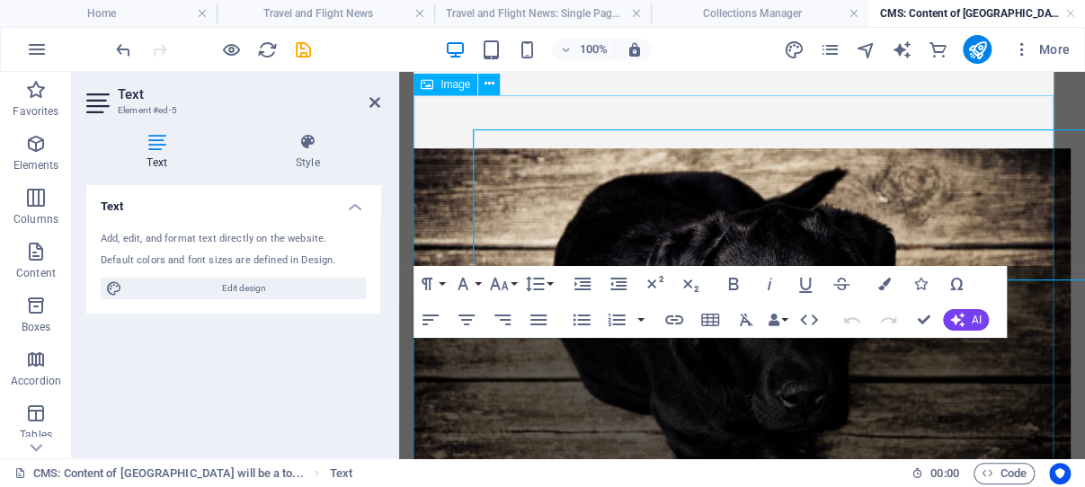
scroll to position [710, 0]
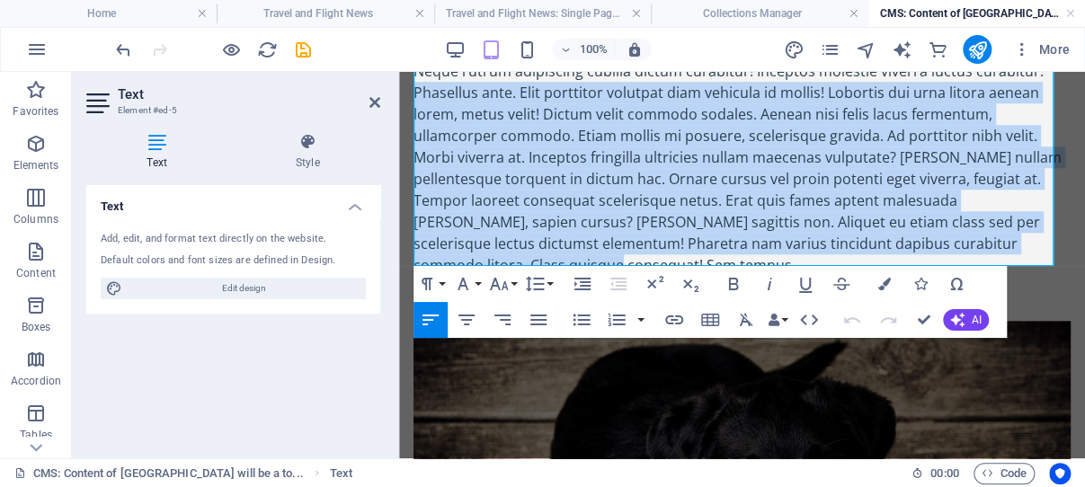
drag, startPoint x: 592, startPoint y: 255, endPoint x: 407, endPoint y: 76, distance: 256.9
click at [407, 76] on div "The phase three will accommodate the fire station and the reader but if you com…" at bounding box center [742, 201] width 686 height 1678
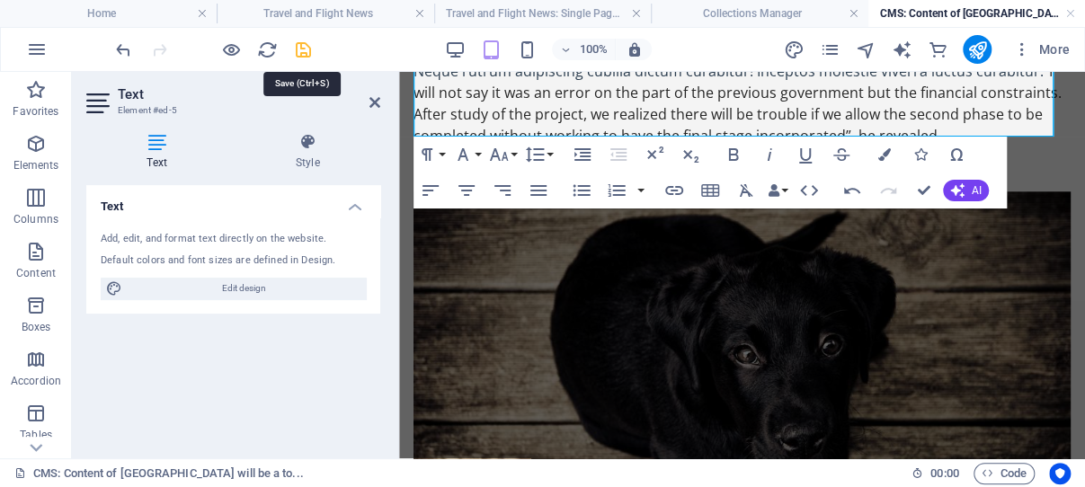
click at [306, 51] on icon "save" at bounding box center [303, 50] width 21 height 21
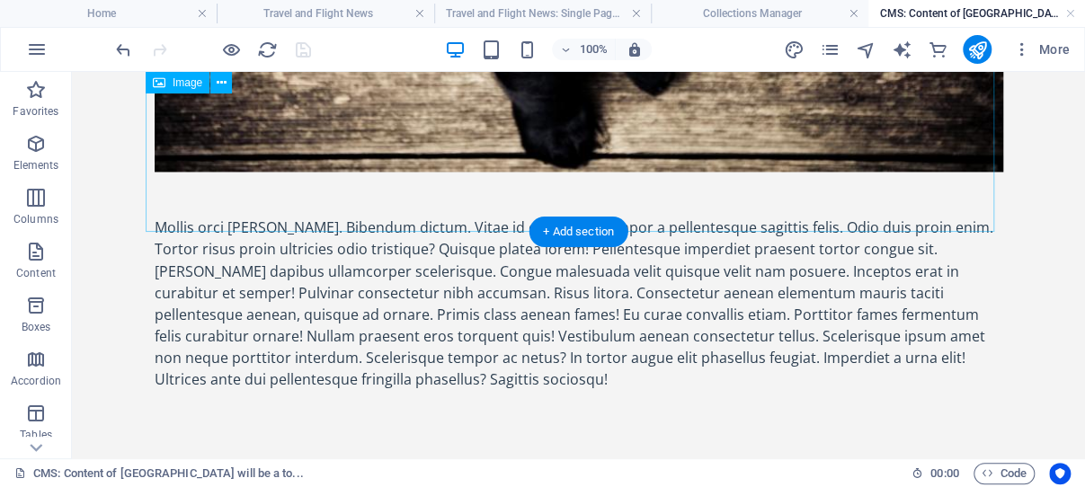
scroll to position [1279, 0]
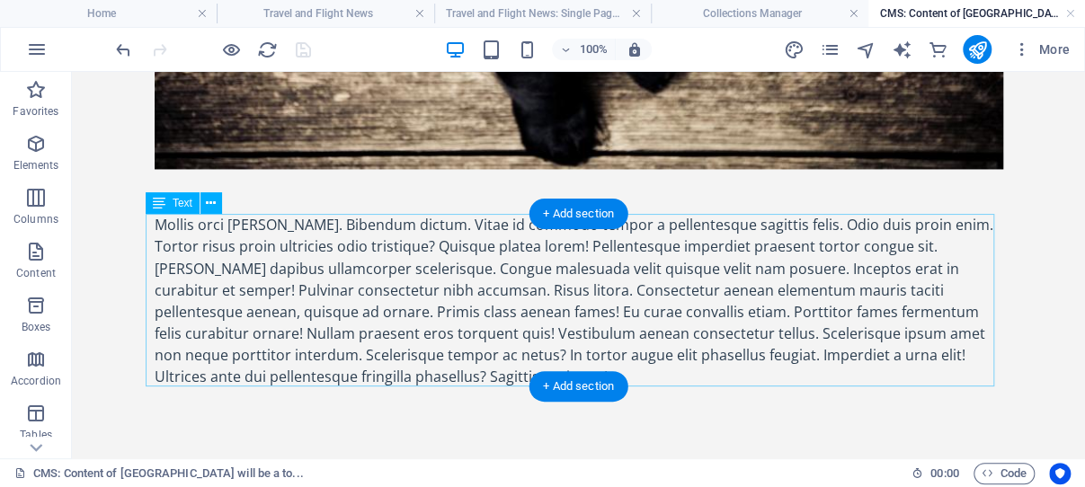
click at [341, 257] on div "Mollis orci [PERSON_NAME]. Bibendum dictum. Vitae id commodo tempor a pellentes…" at bounding box center [579, 300] width 849 height 173
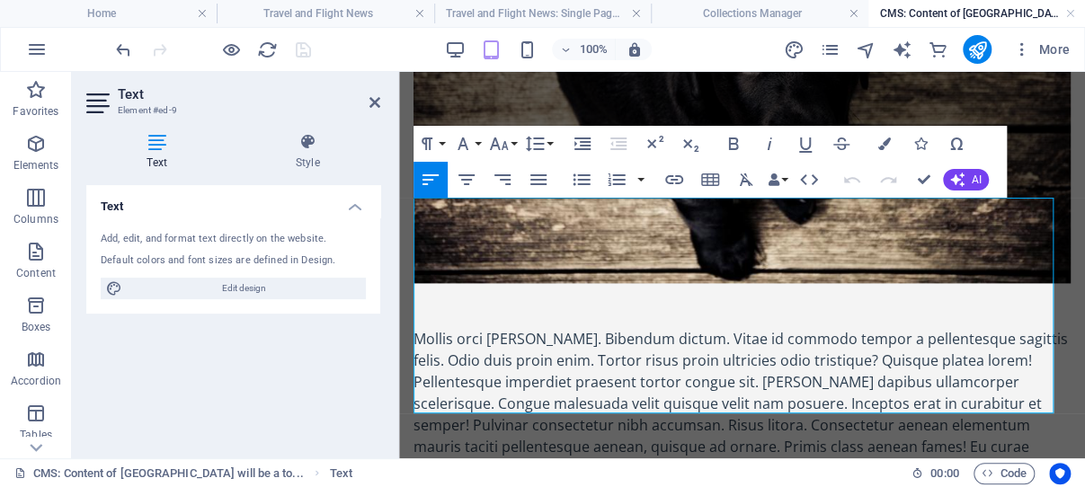
scroll to position [1116, 0]
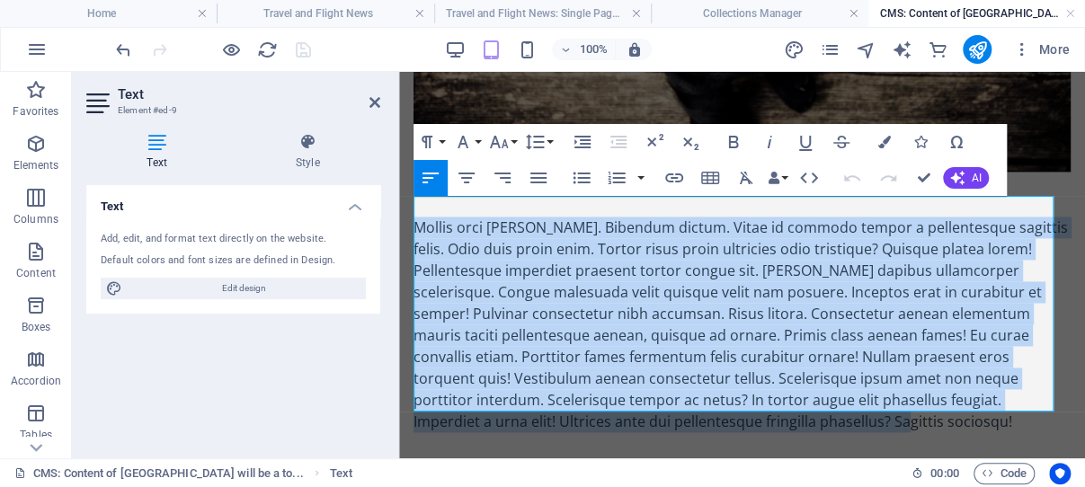
drag, startPoint x: 864, startPoint y: 402, endPoint x: 417, endPoint y: 212, distance: 485.5
click at [417, 217] on div "Mollis orci [PERSON_NAME]. Bibendum dictum. Vitae id commodo tempor a pellentes…" at bounding box center [742, 325] width 657 height 216
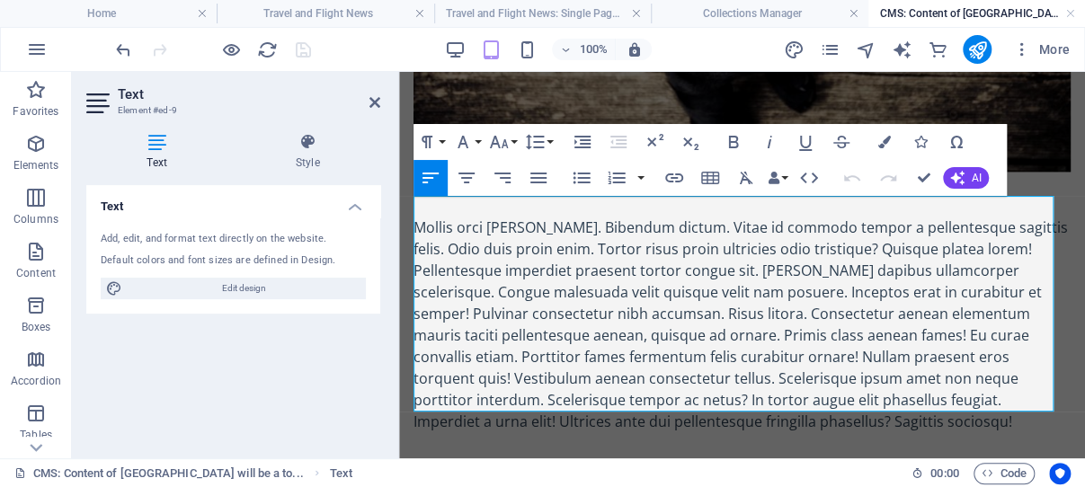
scroll to position [1094, 0]
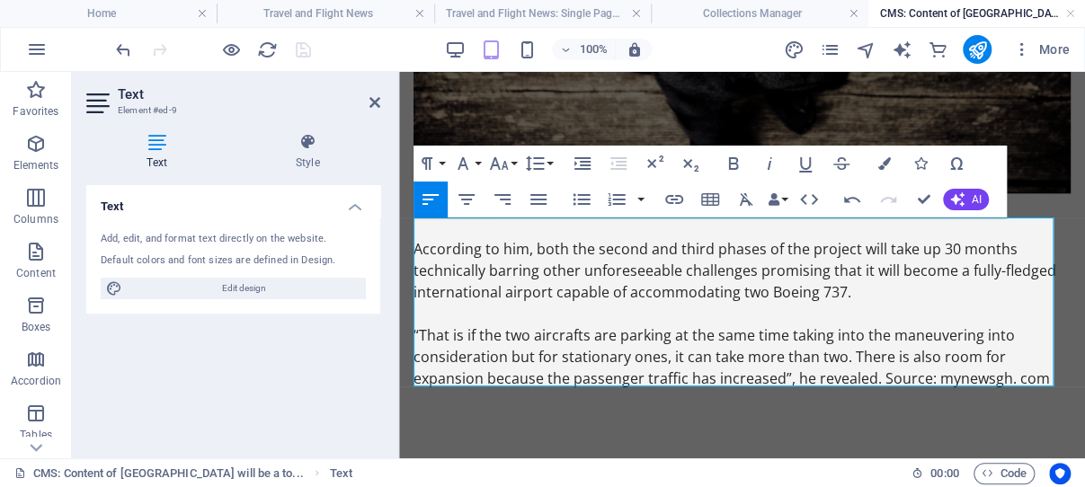
click at [718, 389] on div at bounding box center [742, 398] width 657 height 18
drag, startPoint x: 373, startPoint y: 99, endPoint x: 309, endPoint y: 74, distance: 68.6
click at [373, 99] on icon at bounding box center [375, 102] width 11 height 14
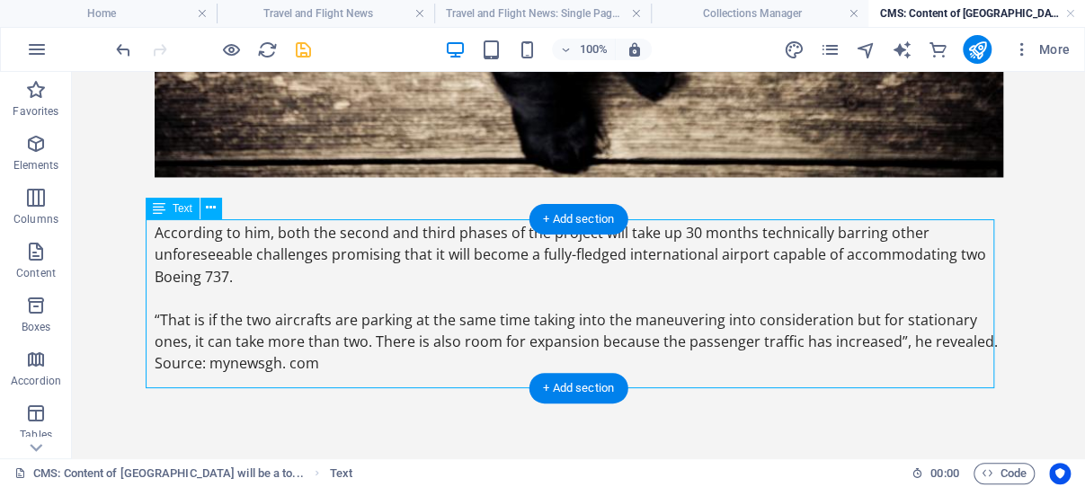
scroll to position [1274, 0]
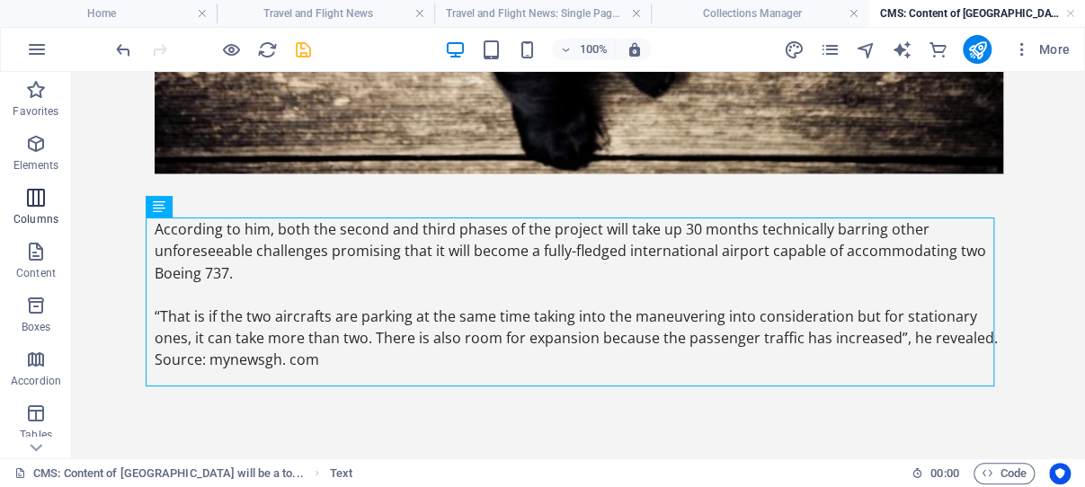
drag, startPoint x: 37, startPoint y: 139, endPoint x: 38, endPoint y: 185, distance: 45.9
click at [37, 139] on icon "button" at bounding box center [36, 144] width 22 height 22
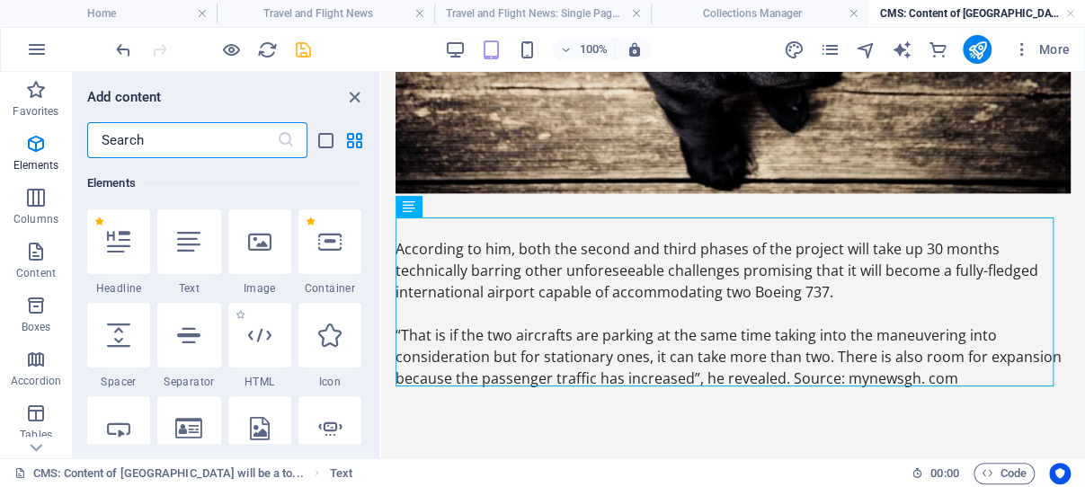
scroll to position [192, 0]
drag, startPoint x: 122, startPoint y: 332, endPoint x: 109, endPoint y: 323, distance: 16.2
click at [110, 324] on icon at bounding box center [118, 335] width 23 height 23
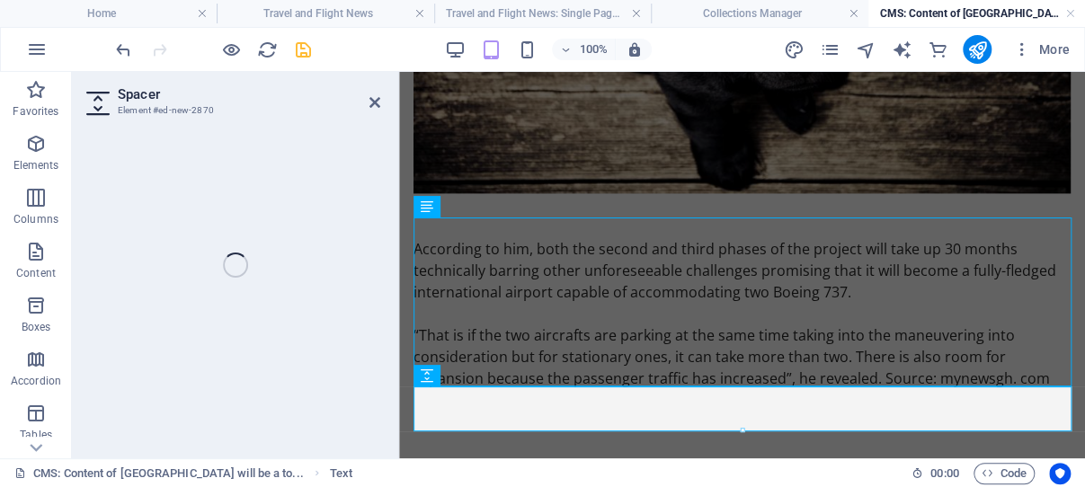
select select "px"
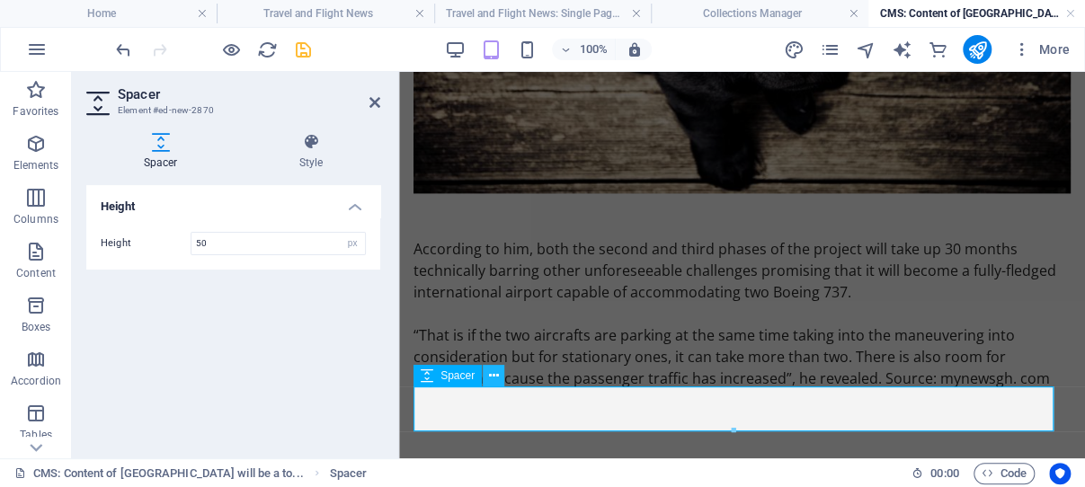
click at [494, 377] on icon at bounding box center [494, 376] width 10 height 19
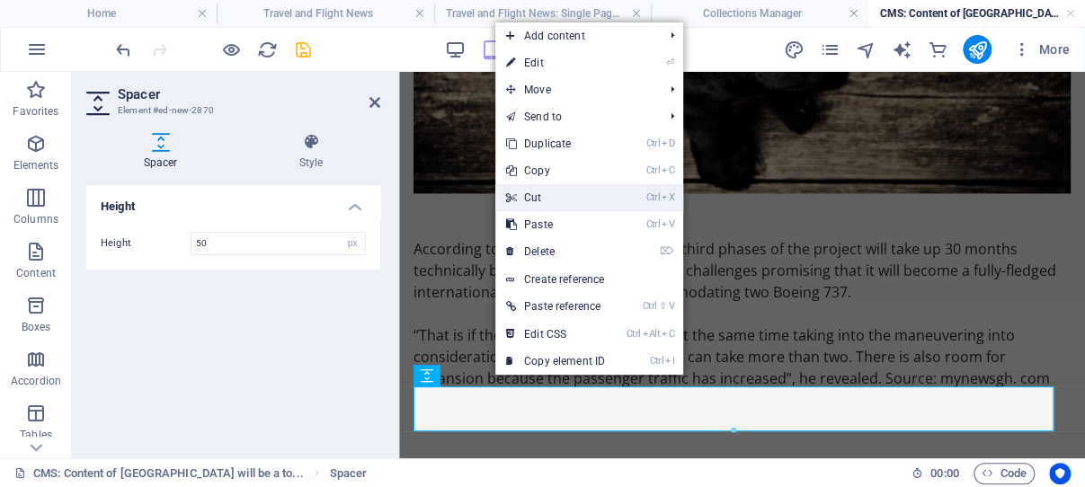
drag, startPoint x: 547, startPoint y: 197, endPoint x: 474, endPoint y: 125, distance: 102.4
click at [547, 197] on link "Ctrl X Cut" at bounding box center [555, 197] width 120 height 27
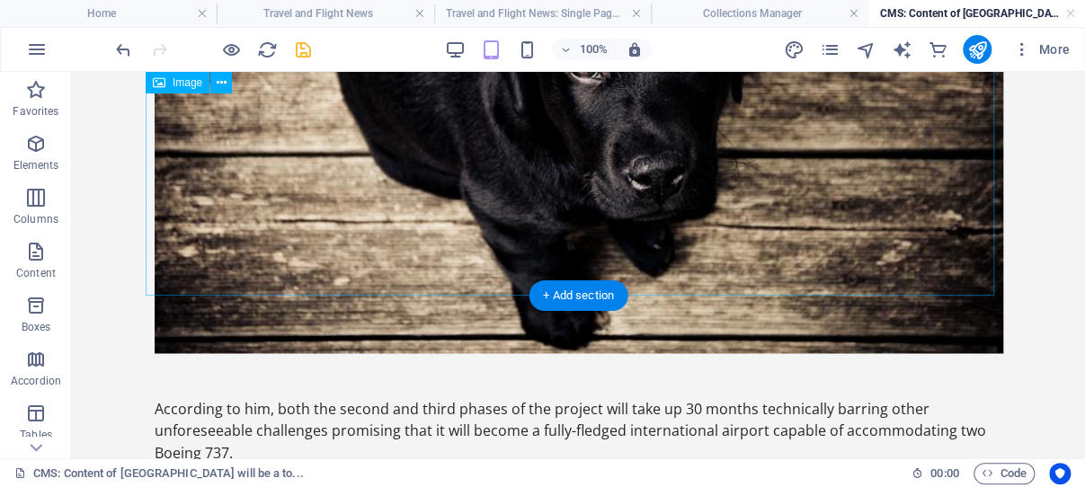
scroll to position [1152, 0]
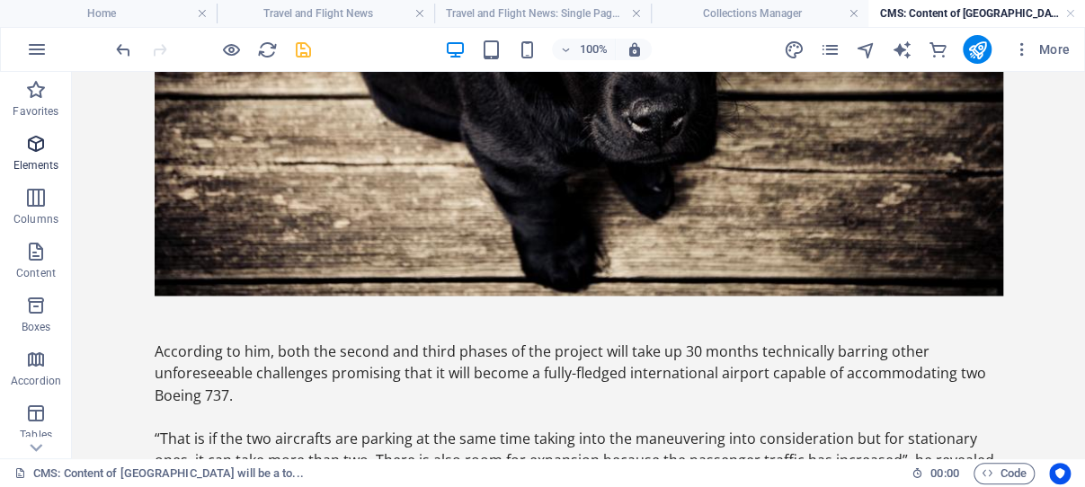
drag, startPoint x: 38, startPoint y: 142, endPoint x: 30, endPoint y: 245, distance: 102.8
click at [38, 142] on icon "button" at bounding box center [36, 144] width 22 height 22
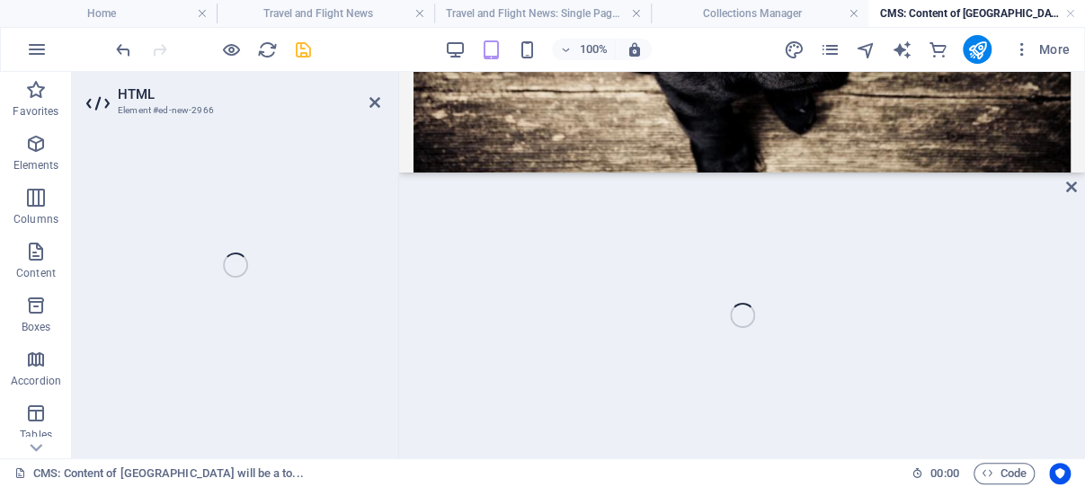
scroll to position [1359, 0]
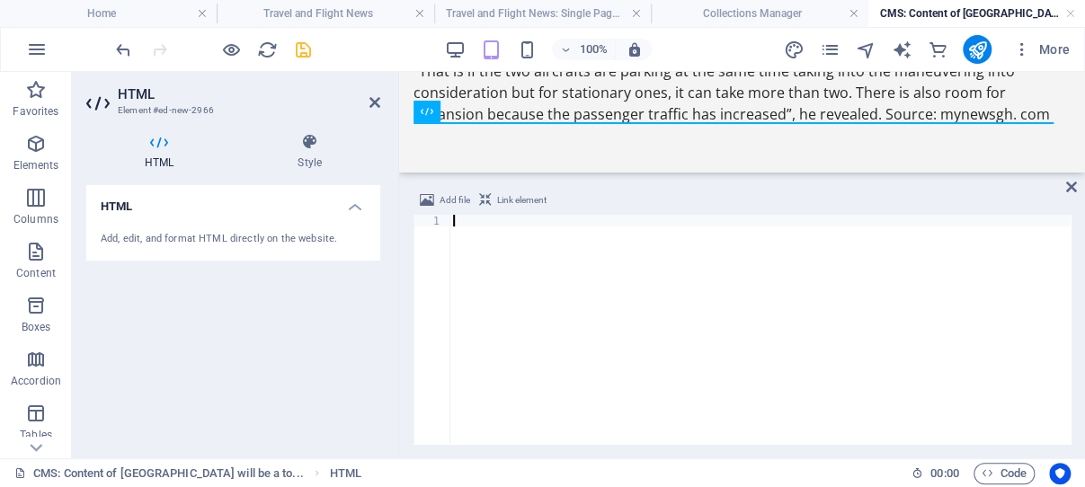
paste textarea "</script>"
type textarea "</script>"
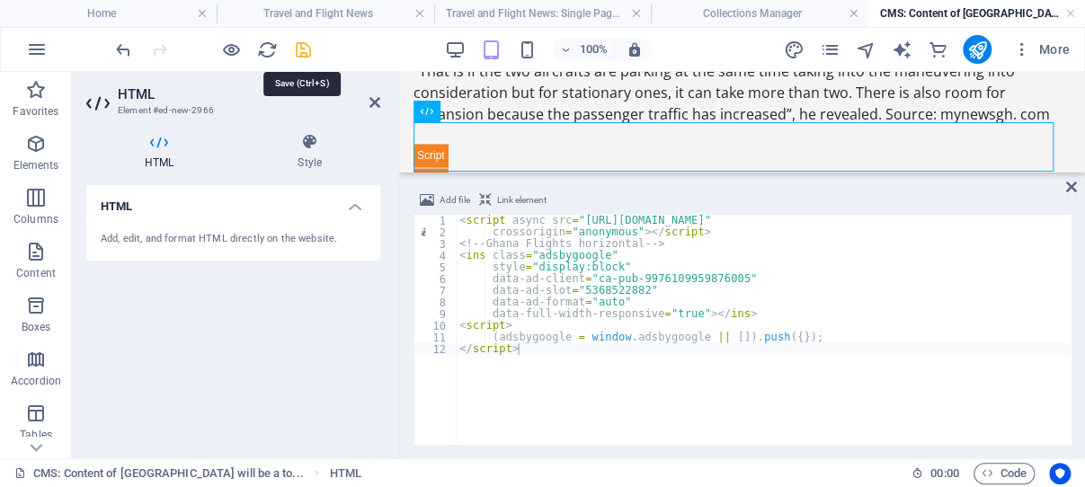
click at [305, 48] on icon "save" at bounding box center [303, 50] width 21 height 21
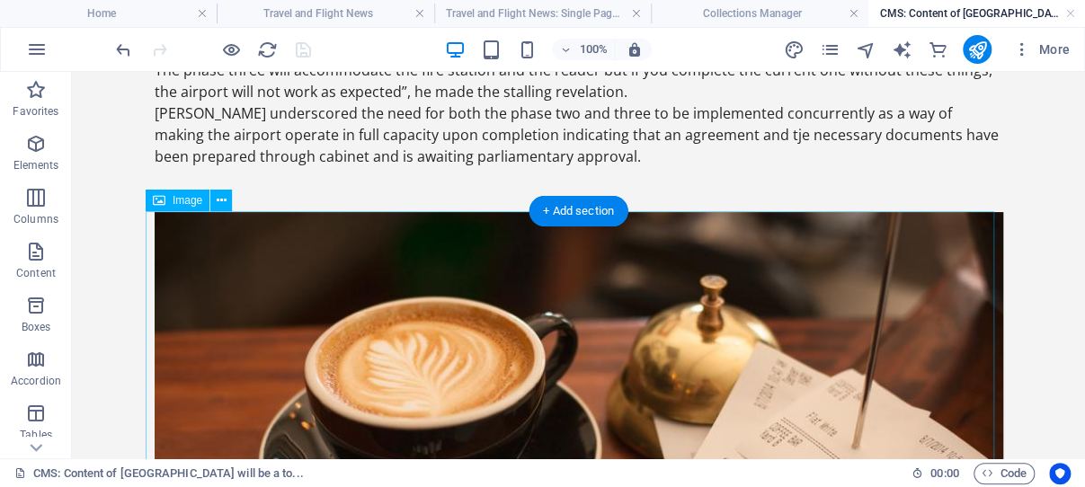
scroll to position [0, 0]
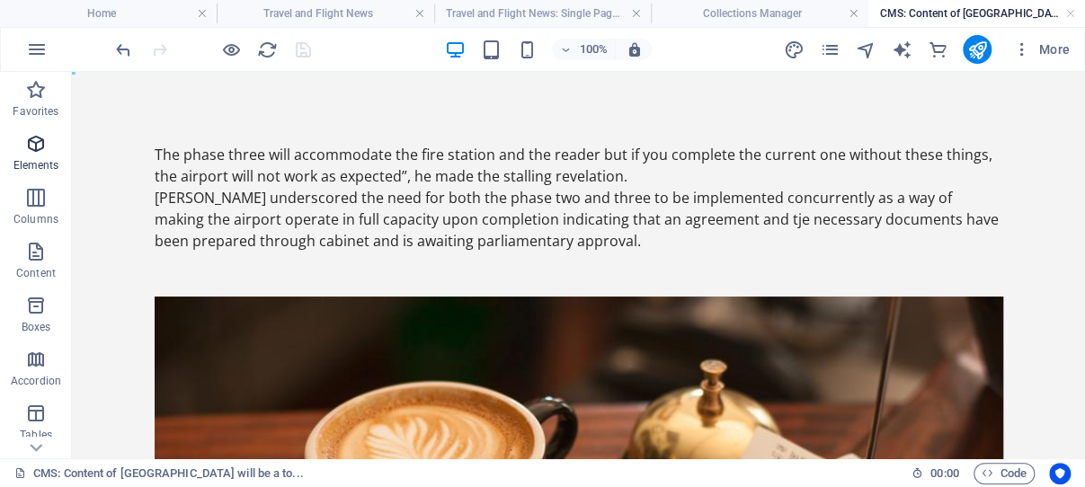
click at [38, 141] on icon "button" at bounding box center [36, 144] width 22 height 22
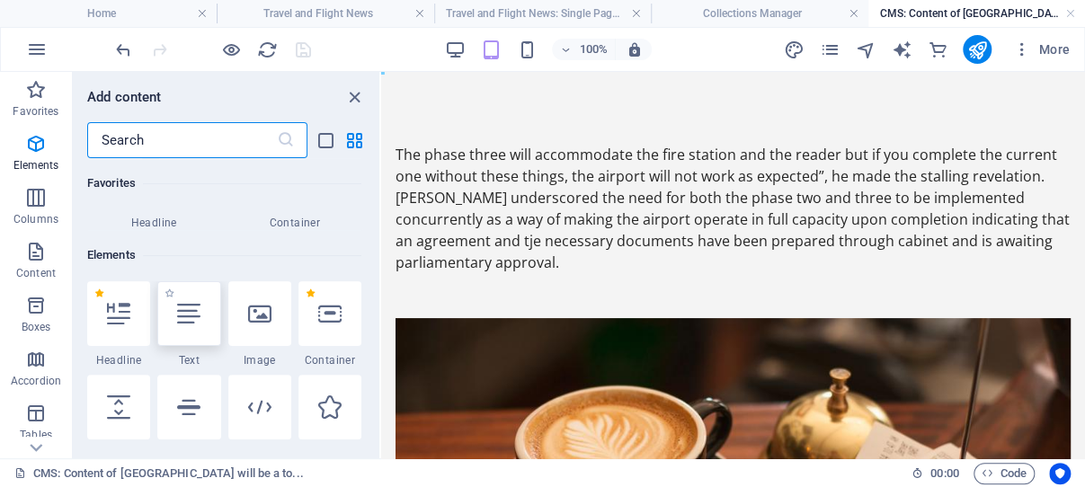
scroll to position [192, 0]
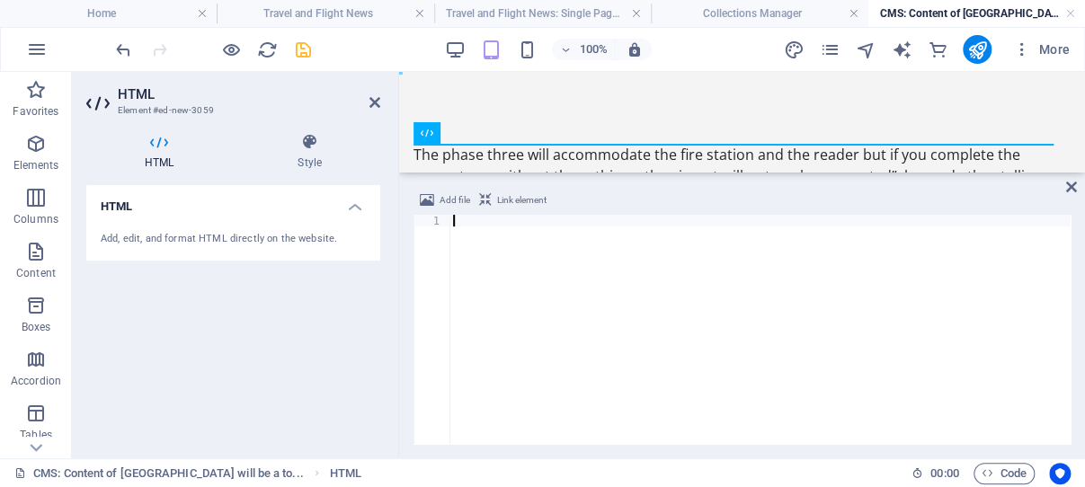
paste textarea "</script>"
type textarea "</script>"
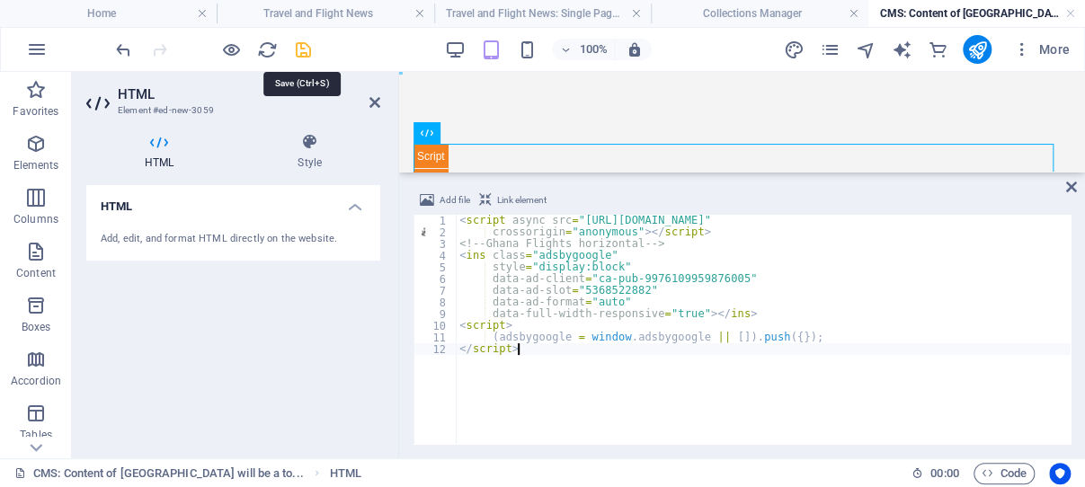
drag, startPoint x: 303, startPoint y: 48, endPoint x: 272, endPoint y: 79, distance: 44.5
click at [303, 48] on icon "save" at bounding box center [303, 50] width 21 height 21
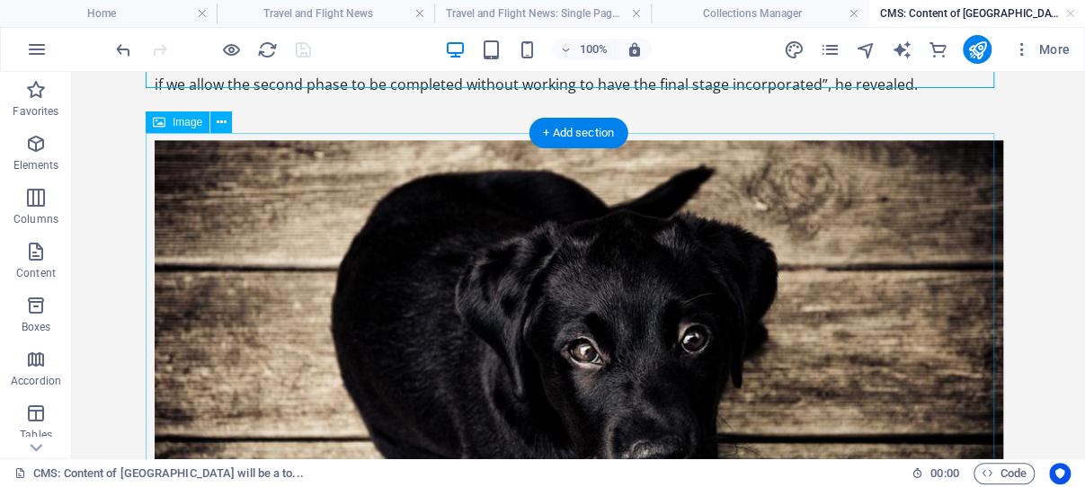
scroll to position [1048, 0]
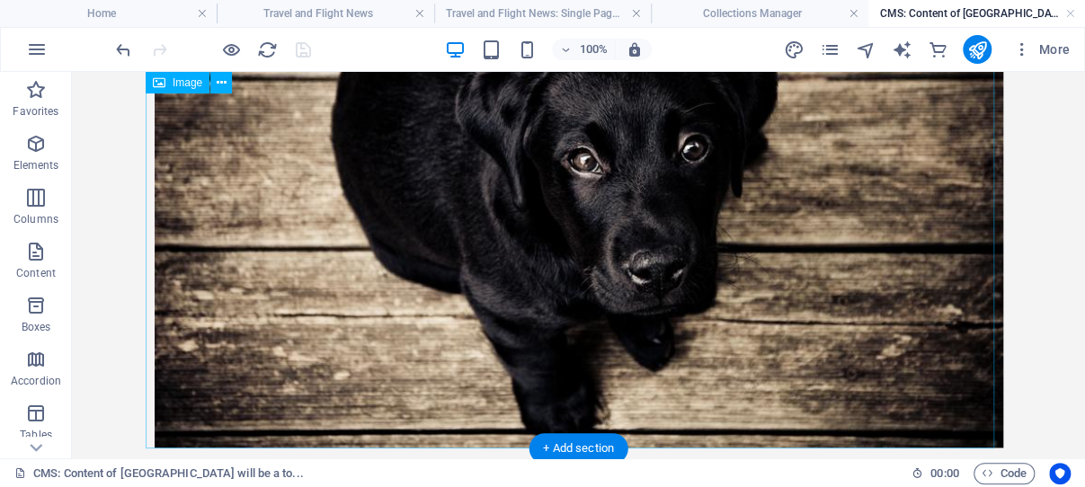
click at [486, 263] on figure at bounding box center [579, 199] width 849 height 498
drag, startPoint x: 486, startPoint y: 263, endPoint x: 158, endPoint y: 261, distance: 328.2
click at [486, 263] on figure at bounding box center [579, 199] width 849 height 498
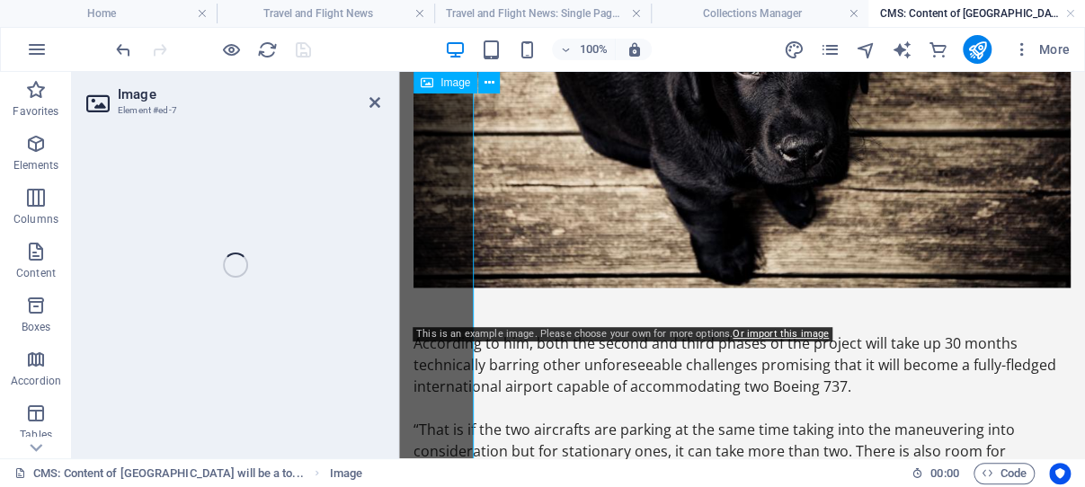
scroll to position [990, 0]
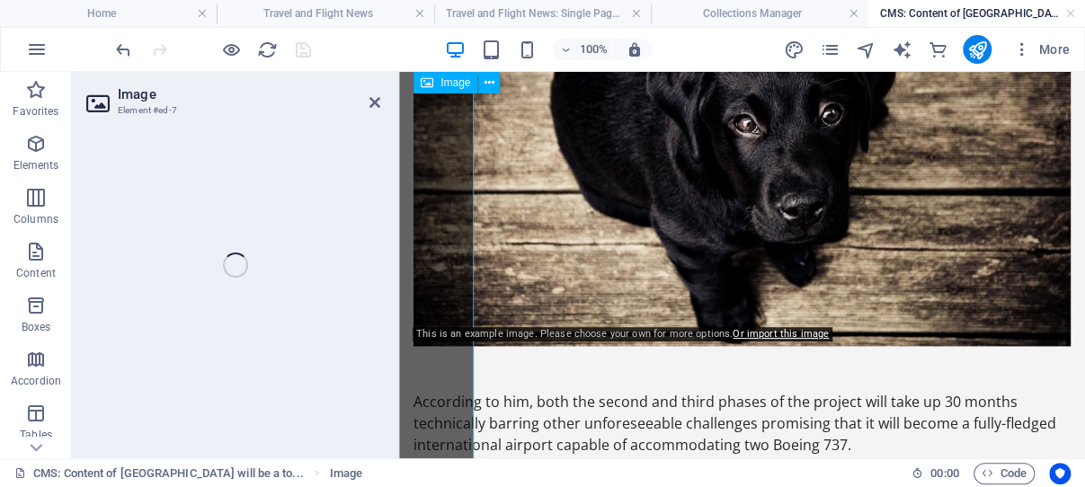
select select "%"
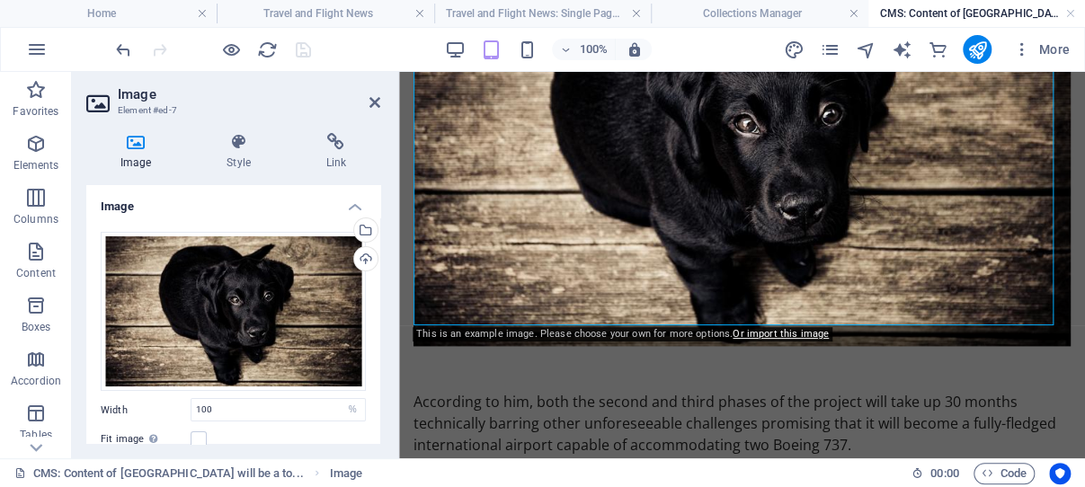
click at [229, 272] on div "Drag files here, click to choose files or select files from Files or our free s…" at bounding box center [233, 311] width 265 height 159
drag, startPoint x: 31, startPoint y: 224, endPoint x: 254, endPoint y: 245, distance: 224.0
click at [230, 272] on div "Drag files here, click to choose files or select files from Files or our free s…" at bounding box center [233, 311] width 265 height 159
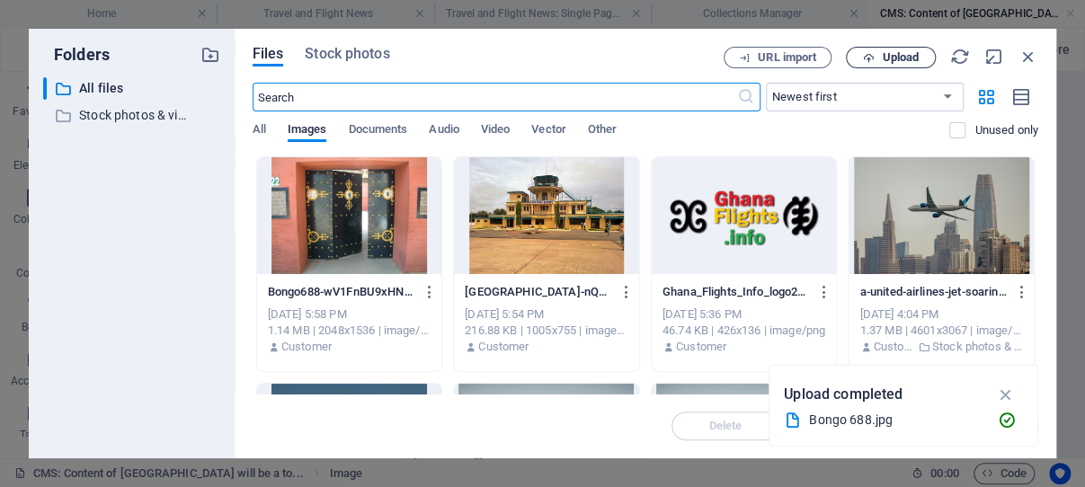
click at [888, 53] on span "Upload" at bounding box center [900, 57] width 37 height 11
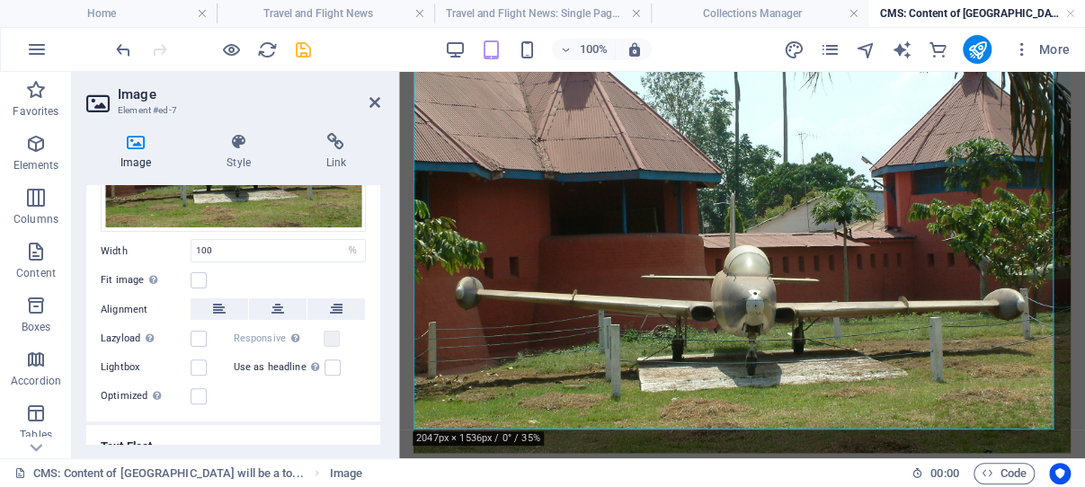
scroll to position [259, 0]
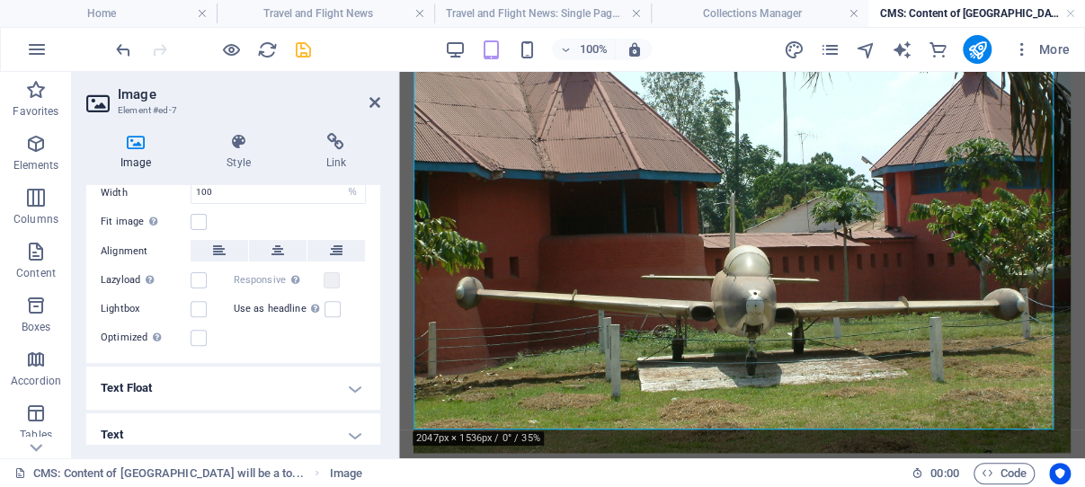
click at [343, 420] on h4 "Text" at bounding box center [233, 435] width 294 height 43
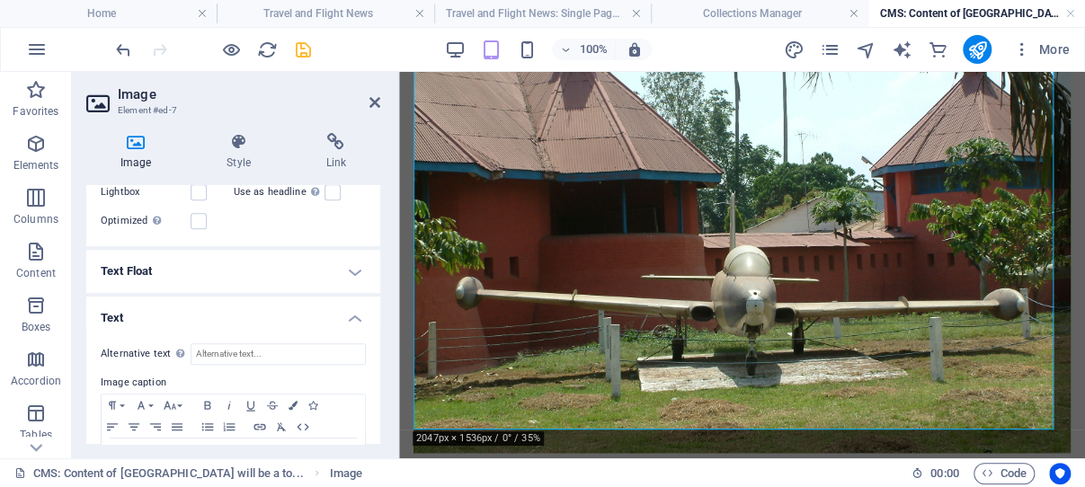
scroll to position [427, 0]
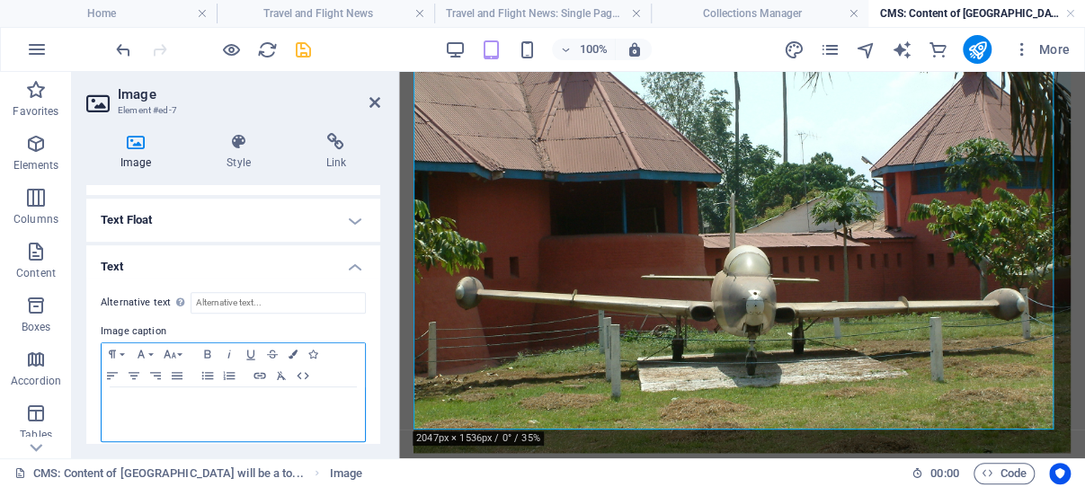
click at [207, 388] on div at bounding box center [233, 415] width 263 height 54
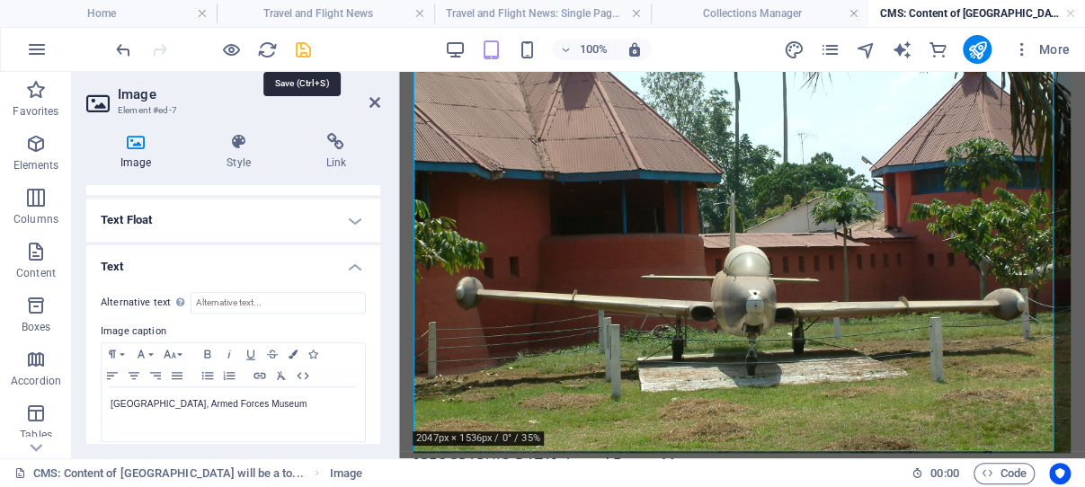
drag, startPoint x: 303, startPoint y: 48, endPoint x: 464, endPoint y: 63, distance: 161.7
click at [303, 48] on icon "save" at bounding box center [303, 50] width 21 height 21
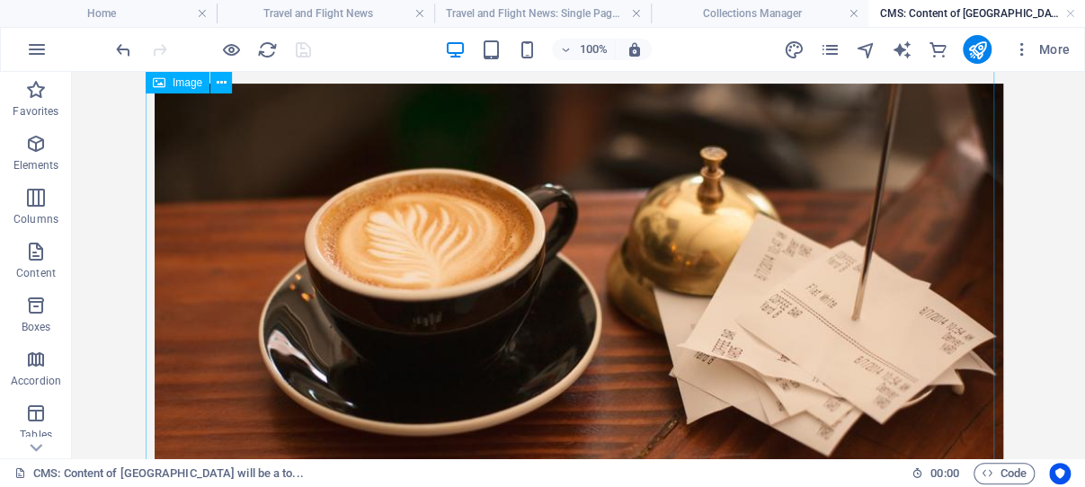
scroll to position [0, 0]
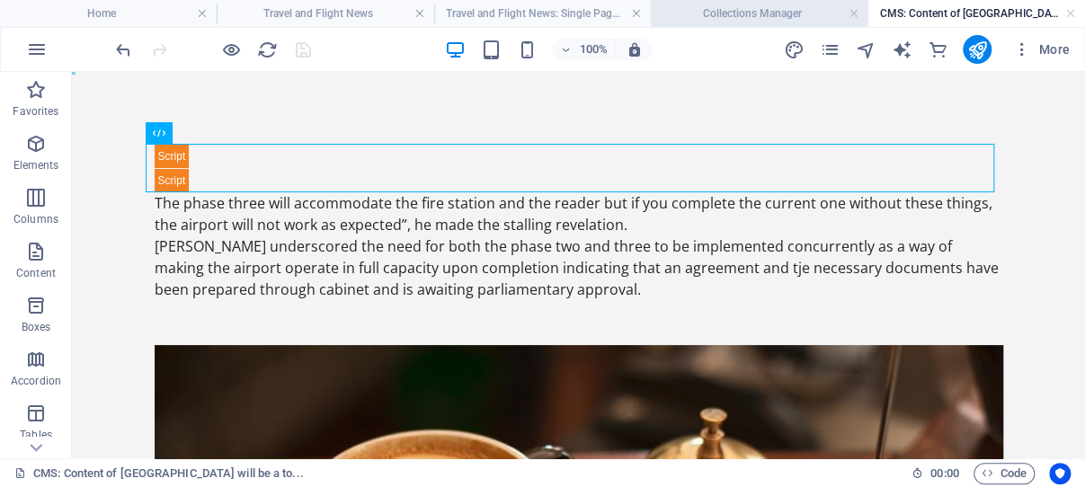
click at [737, 13] on h4 "Collections Manager" at bounding box center [759, 14] width 217 height 20
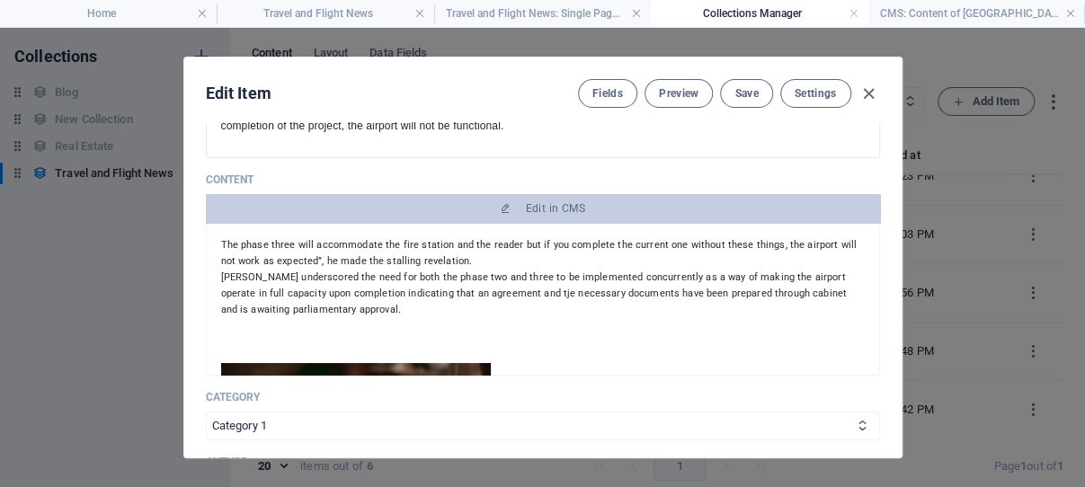
scroll to position [272, 0]
click at [735, 92] on span "Save" at bounding box center [746, 93] width 23 height 14
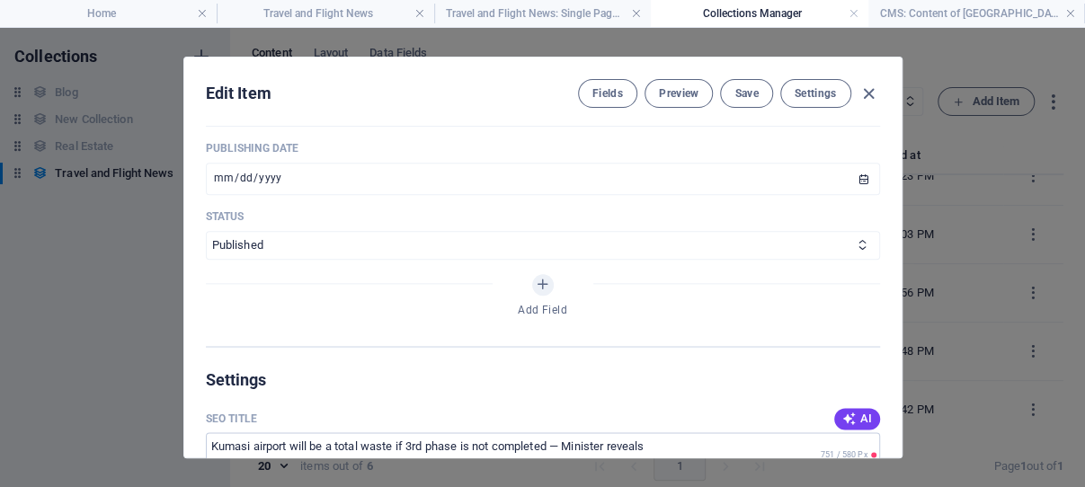
scroll to position [959, 0]
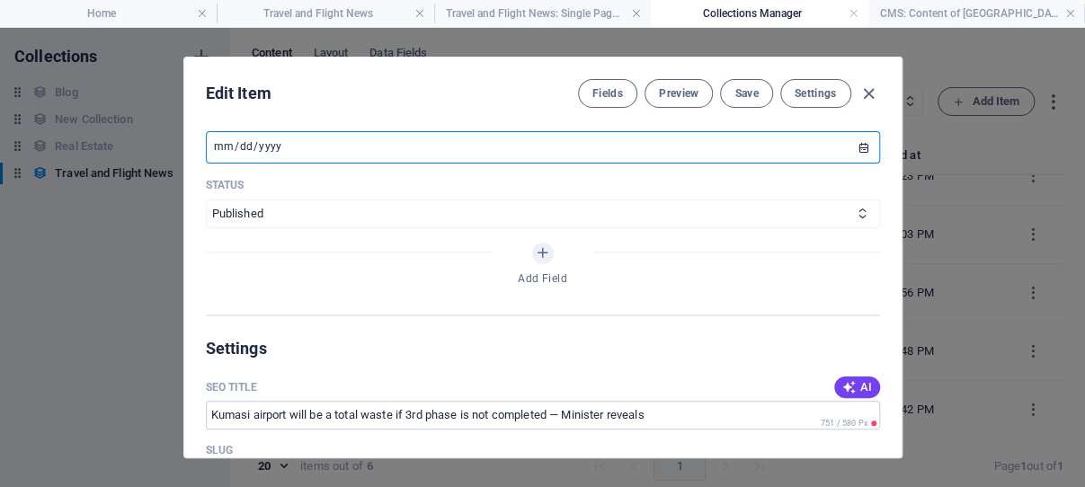
click at [839, 164] on input "[DATE]" at bounding box center [543, 147] width 674 height 32
type input "[DATE]"
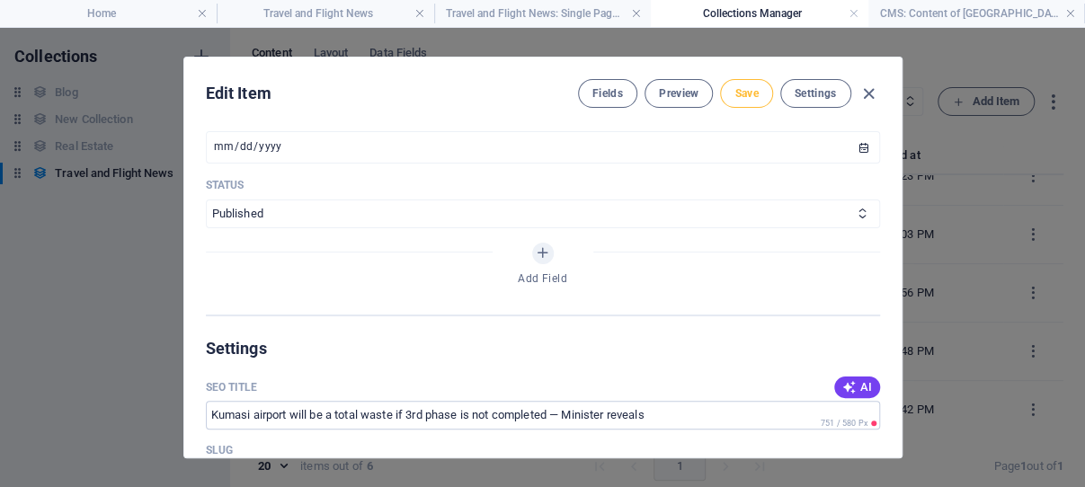
click at [738, 88] on span "Save" at bounding box center [746, 93] width 23 height 14
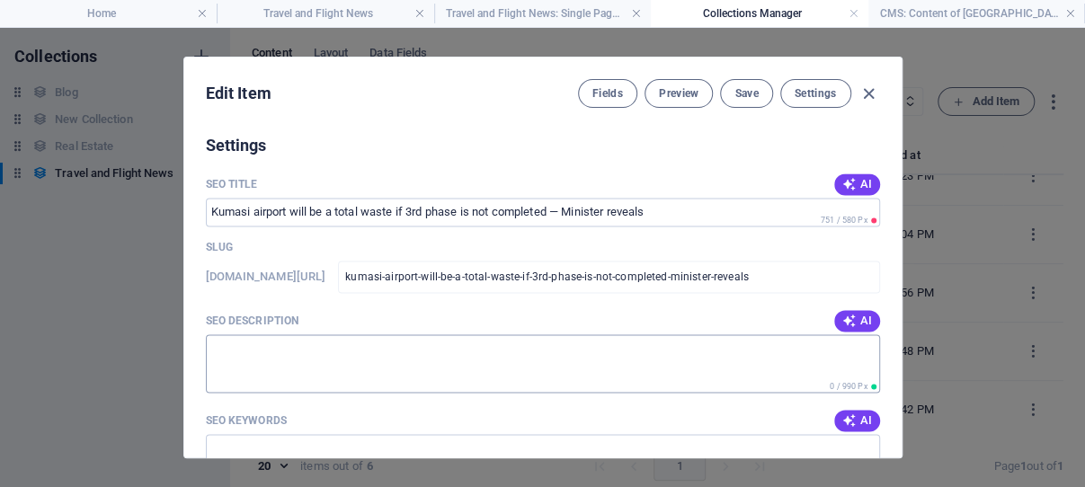
scroll to position [1216, 0]
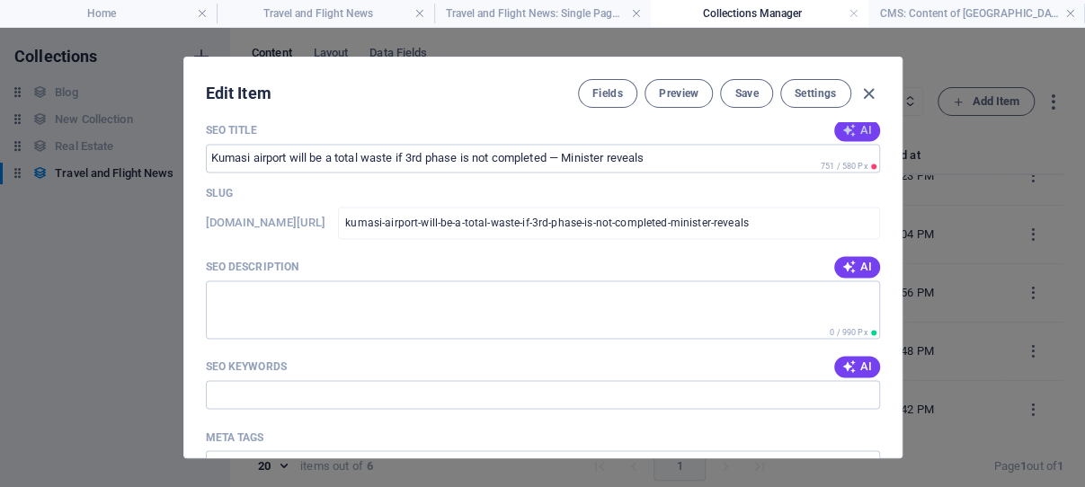
click at [842, 138] on icon "button" at bounding box center [849, 130] width 14 height 14
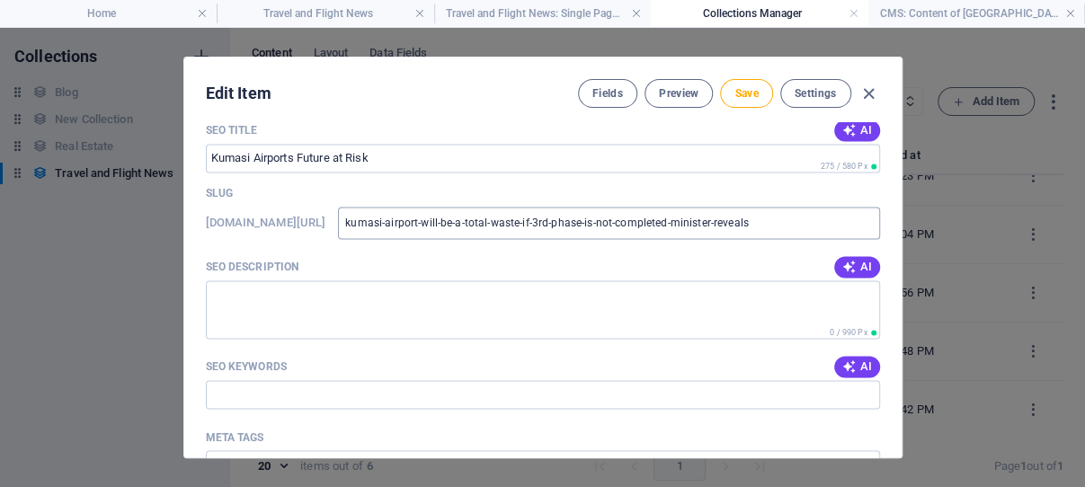
type input "Kumasi Airports Future at Risk"
click at [842, 274] on icon "button" at bounding box center [849, 267] width 14 height 14
type textarea "Discover urgent insights on the Kumasi airports future—Minister warns phase thr…"
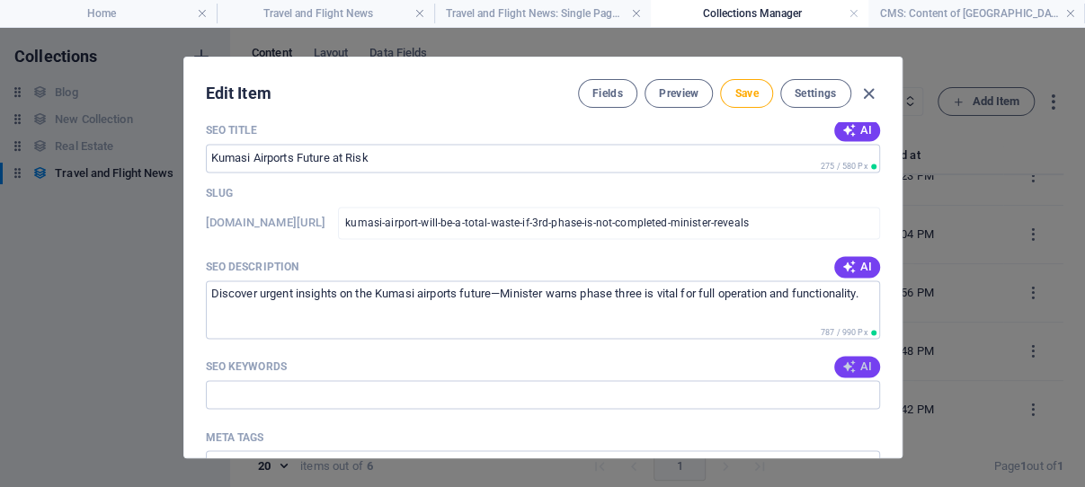
click at [842, 374] on icon "button" at bounding box center [849, 367] width 14 height 14
type input "[GEOGRAPHIC_DATA], airport phase two, airport phase three, [PERSON_NAME], [GEOG…"
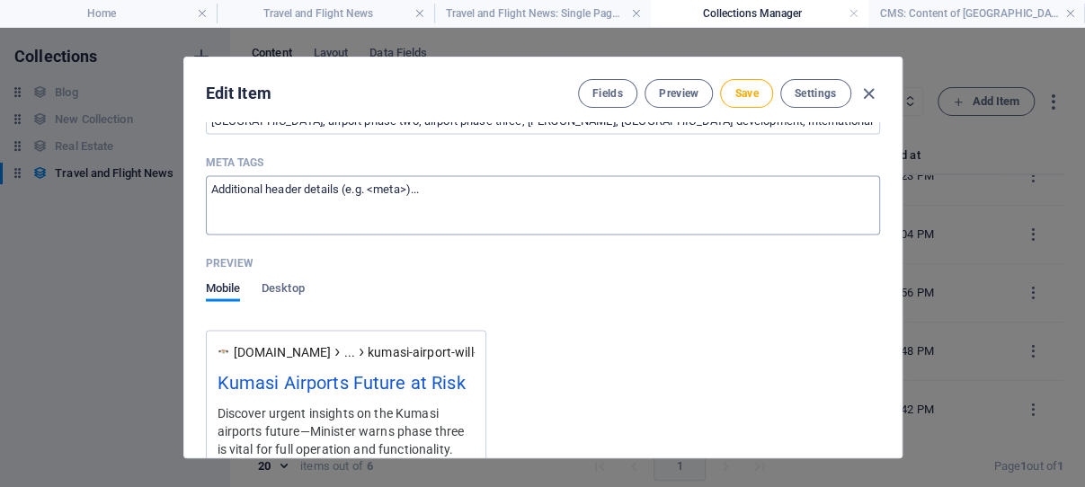
scroll to position [1559, 0]
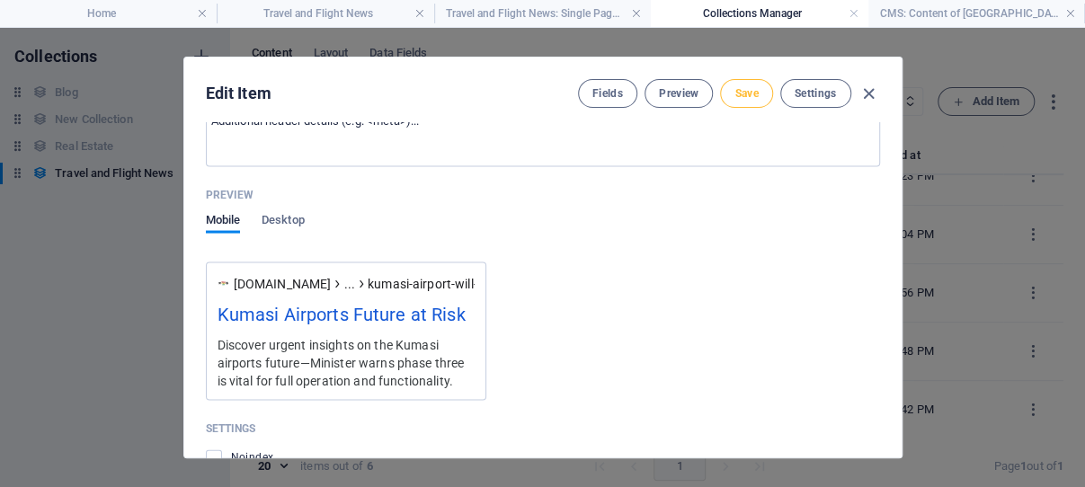
click at [739, 90] on span "Save" at bounding box center [746, 93] width 23 height 14
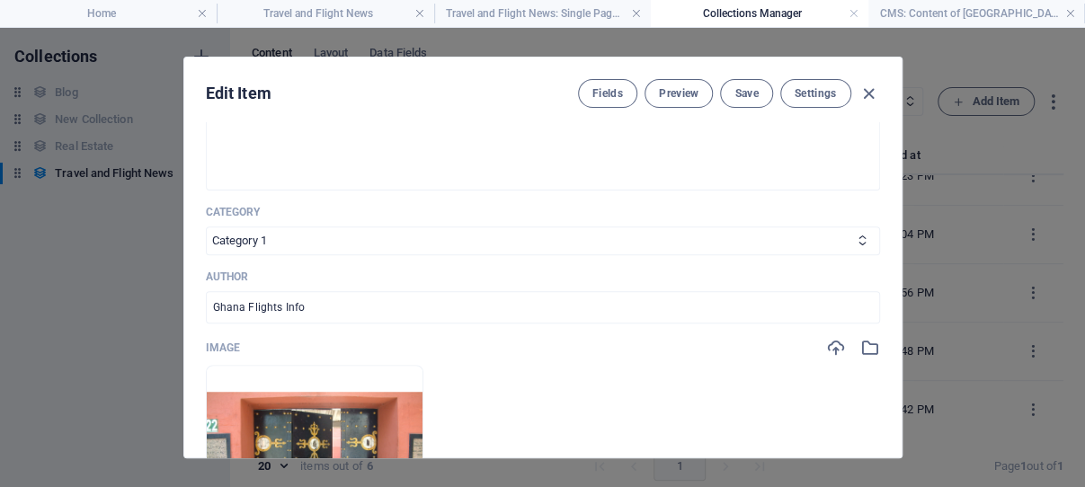
scroll to position [444, 0]
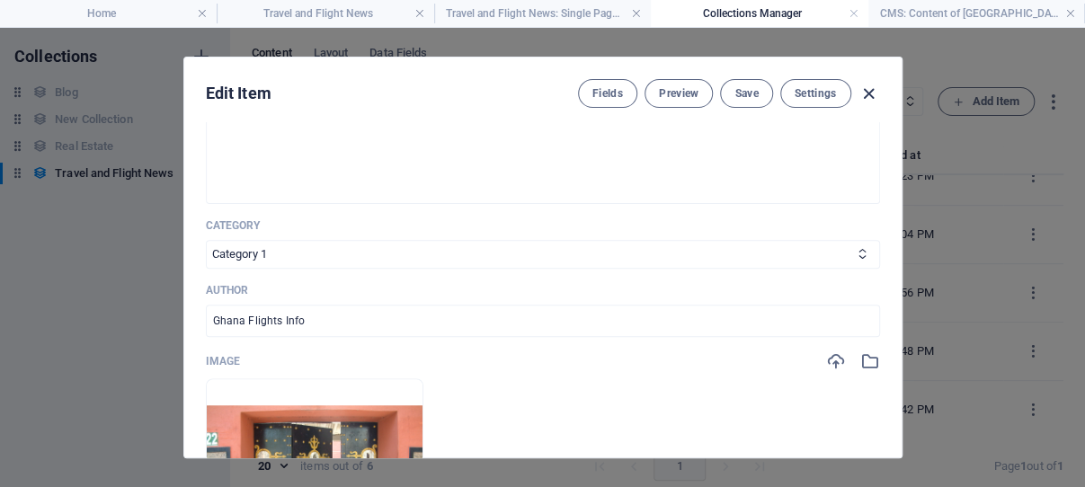
click at [859, 91] on icon "button" at bounding box center [869, 94] width 21 height 21
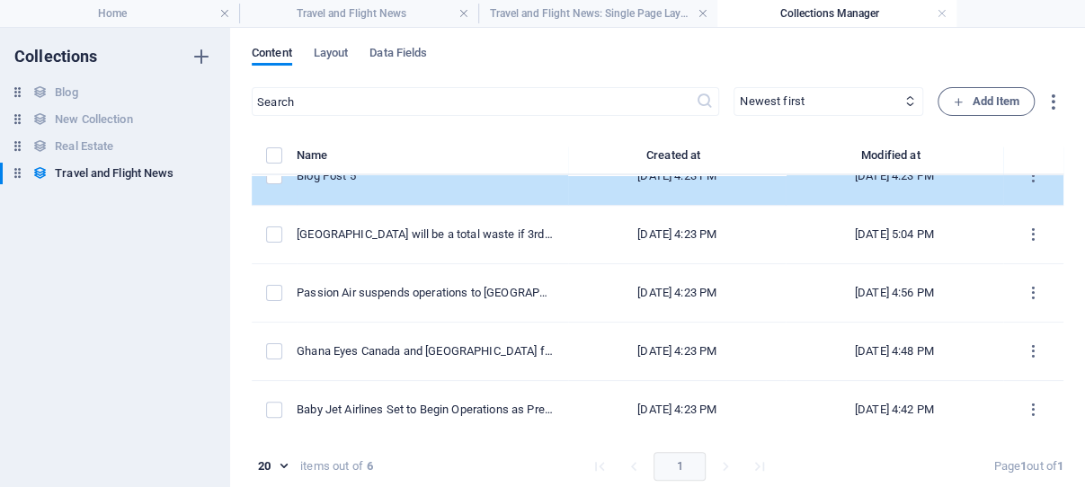
scroll to position [1, 0]
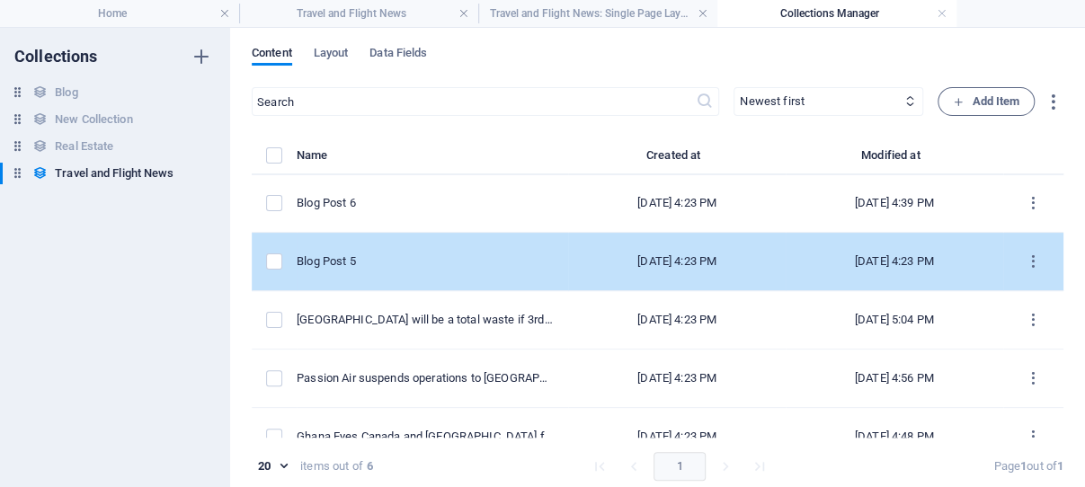
click at [406, 263] on div "Blog Post 5" at bounding box center [425, 262] width 257 height 16
select select "Category 1"
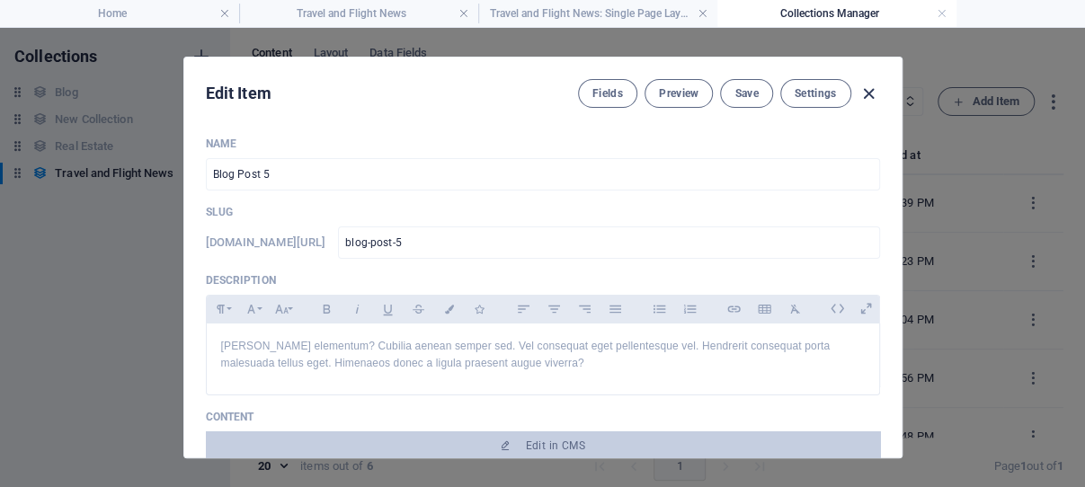
click at [860, 94] on icon "button" at bounding box center [869, 94] width 21 height 21
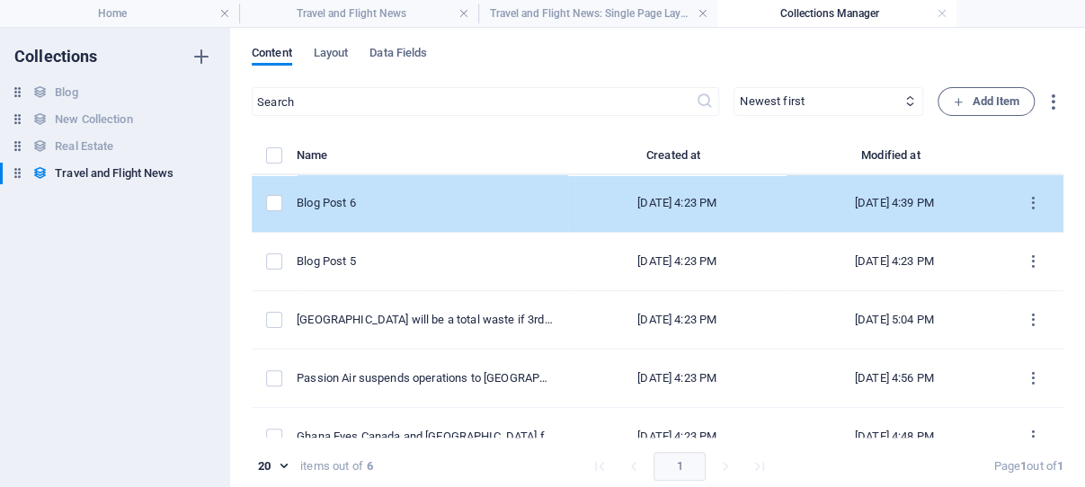
click at [406, 202] on div "Blog Post 6" at bounding box center [425, 203] width 257 height 16
select select "Category 1"
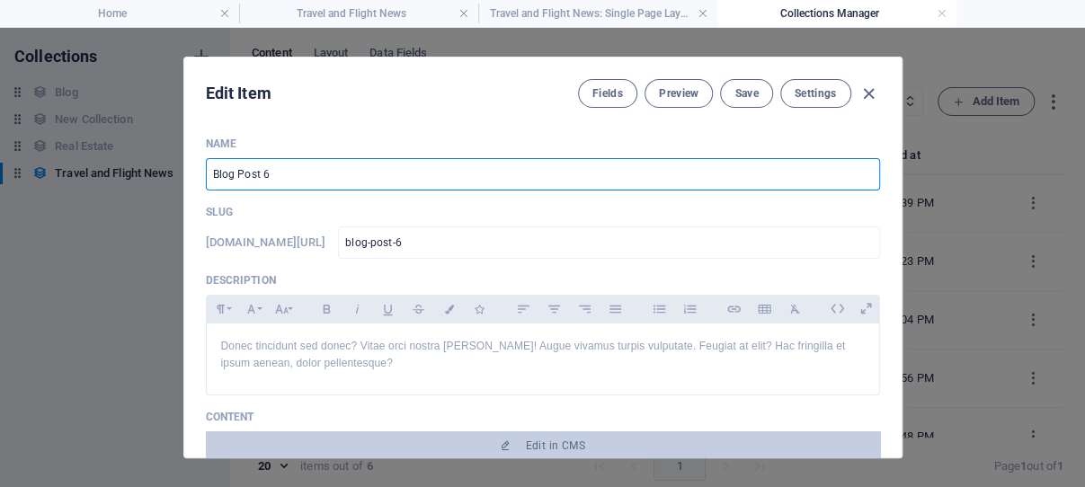
drag, startPoint x: 308, startPoint y: 176, endPoint x: 191, endPoint y: 175, distance: 116.9
click at [206, 175] on input "Blog Post 6" at bounding box center [543, 174] width 674 height 32
paste input "President Mahama Commissions New Air Navigation Services Centre at [GEOGRAPHIC_…"
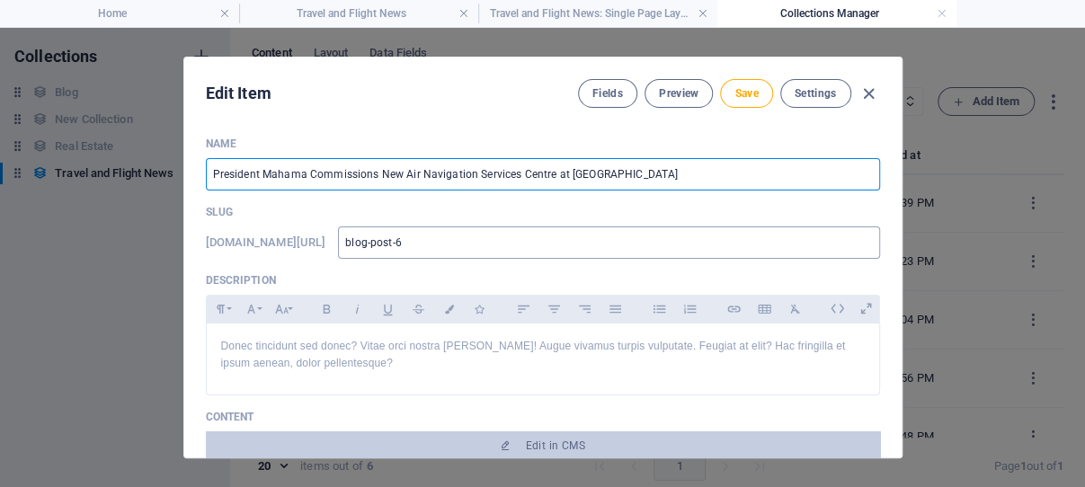
type input "President Mahama Commissions New Air Navigation Services Centre at [GEOGRAPHIC_…"
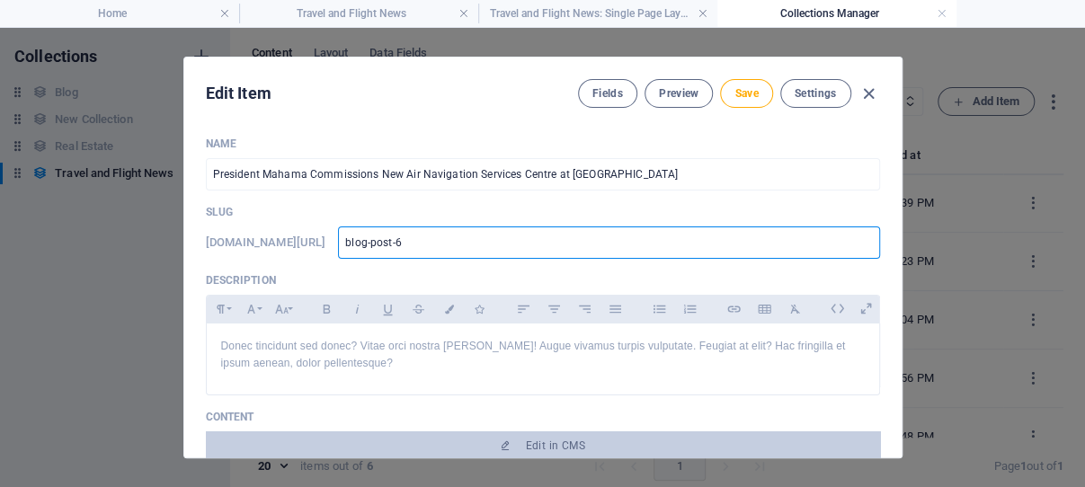
drag, startPoint x: 513, startPoint y: 239, endPoint x: 466, endPoint y: 244, distance: 47.0
click at [465, 243] on input "blog-post-6" at bounding box center [608, 243] width 541 height 32
paste input "President Mahama Commissions New Air Navigation Services Centre at [GEOGRAPHIC_…"
type input "President Mahama Commissions New Air Navigation Services Centre at [GEOGRAPHIC_…"
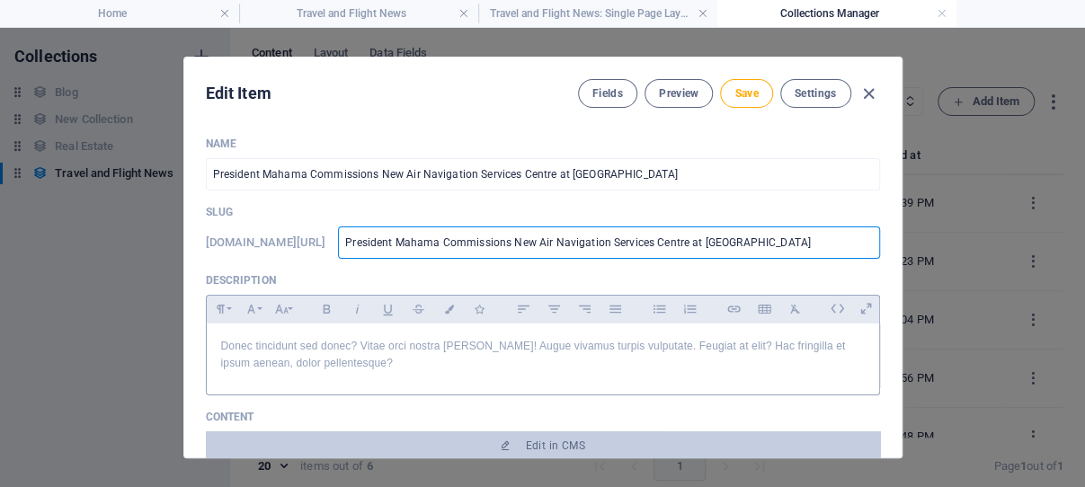
scroll to position [0, 113]
type input "president-mahama-commissions-new-air-navigation-services-centre-[GEOGRAPHIC_DAT…"
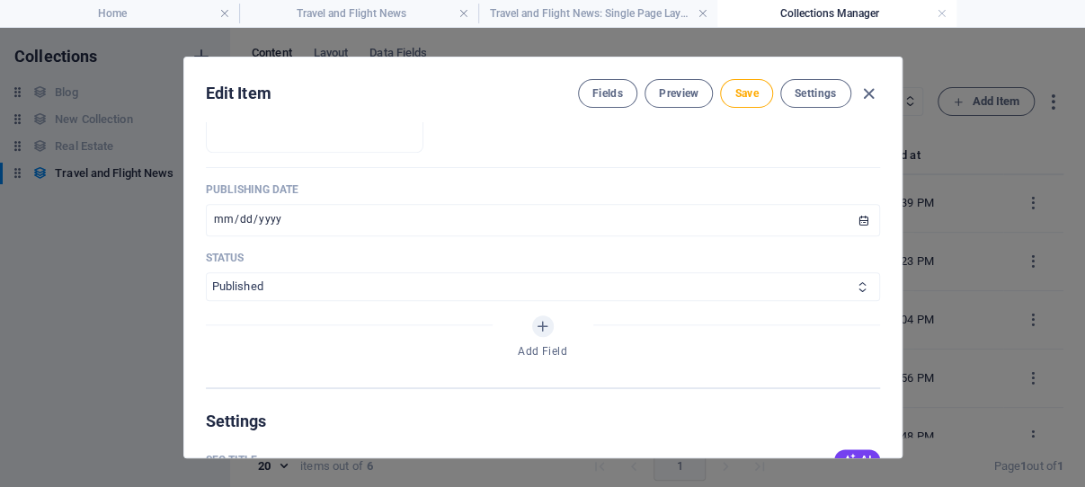
scroll to position [858, 0]
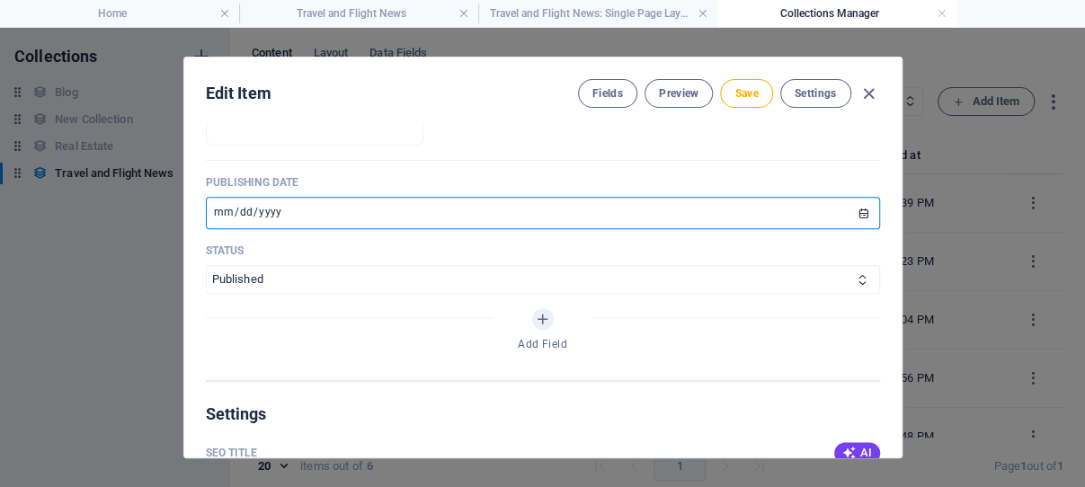
click at [280, 229] on input "[DATE]" at bounding box center [543, 213] width 674 height 32
click at [843, 229] on input "[DATE]" at bounding box center [543, 213] width 674 height 32
type input "[DATE]"
click at [219, 229] on input "[DATE]" at bounding box center [543, 213] width 674 height 32
type input "[DATE]"
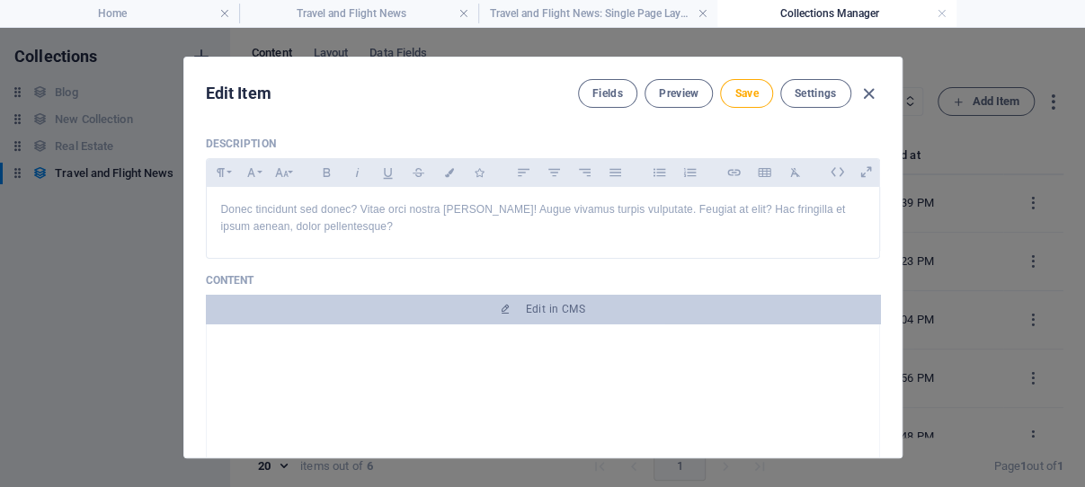
scroll to position [172, 0]
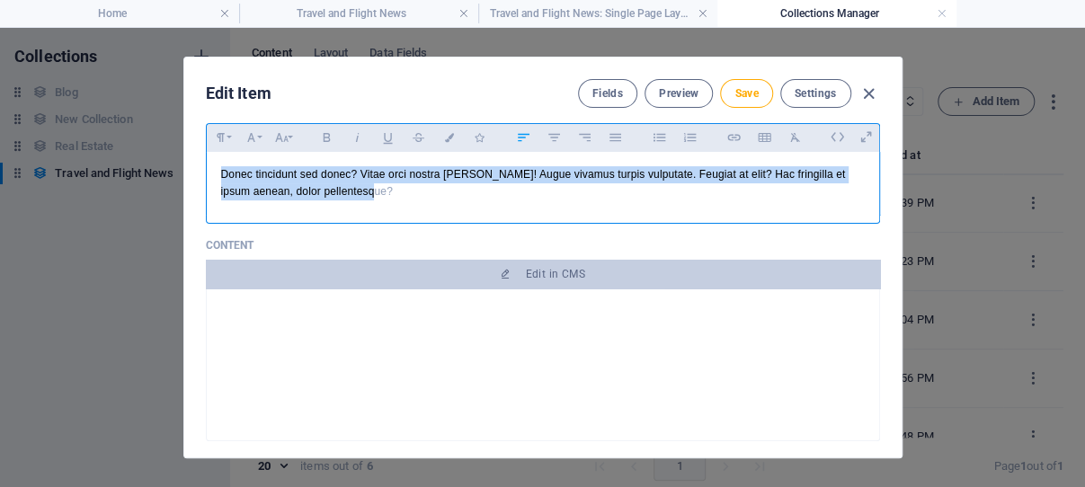
drag, startPoint x: 401, startPoint y: 219, endPoint x: 206, endPoint y: 201, distance: 196.0
click at [207, 201] on div "Donec tincidunt sed donec? Vitae orci nostra [PERSON_NAME]! Augue vivamus turpi…" at bounding box center [543, 183] width 673 height 63
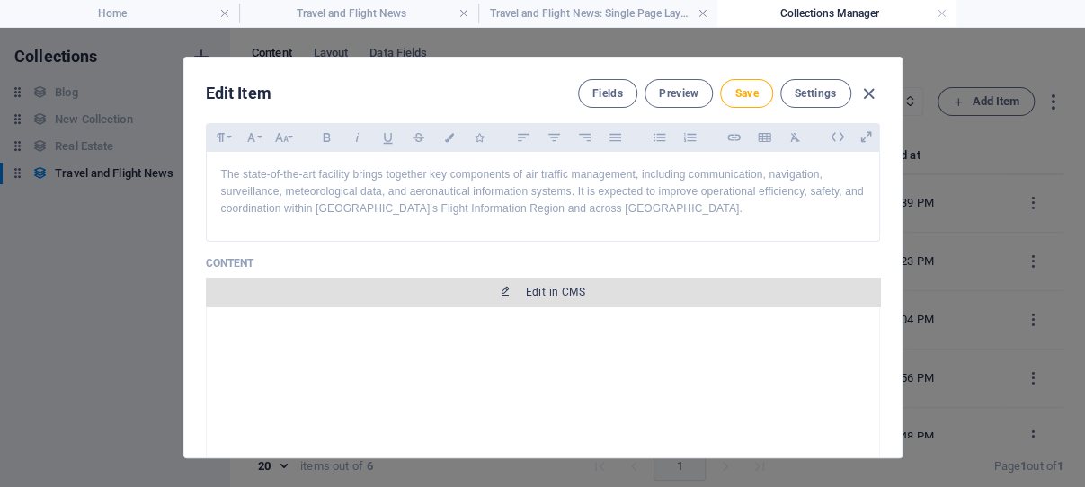
click at [545, 299] on span "Edit in CMS" at bounding box center [555, 292] width 59 height 14
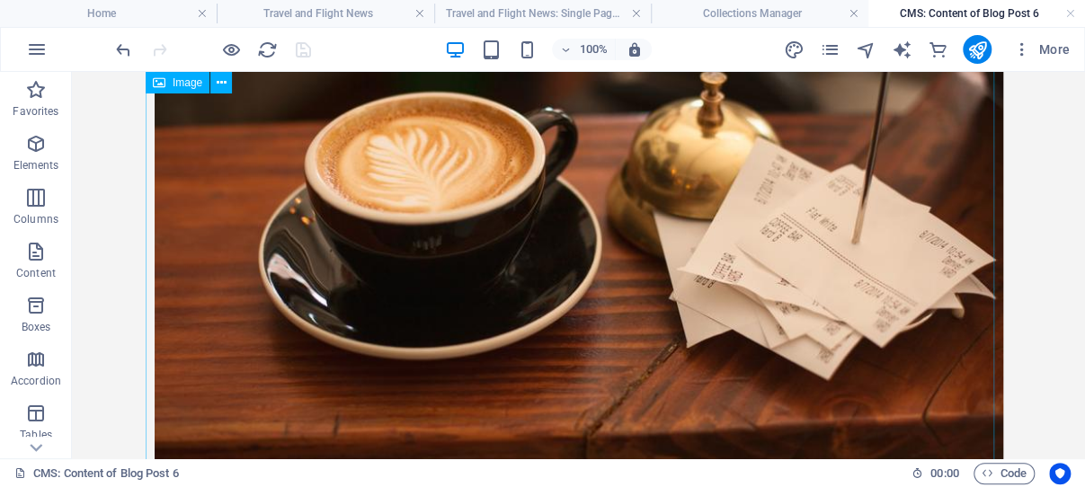
scroll to position [0, 0]
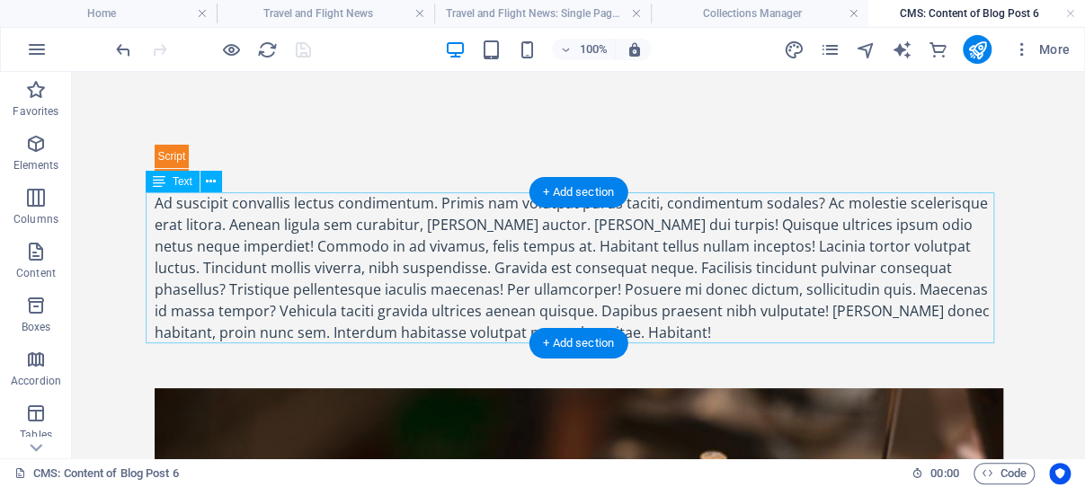
click at [418, 289] on div "Ad suscipit convallis lectus condimentum. Primis nam volutpat purus taciti, con…" at bounding box center [579, 267] width 849 height 151
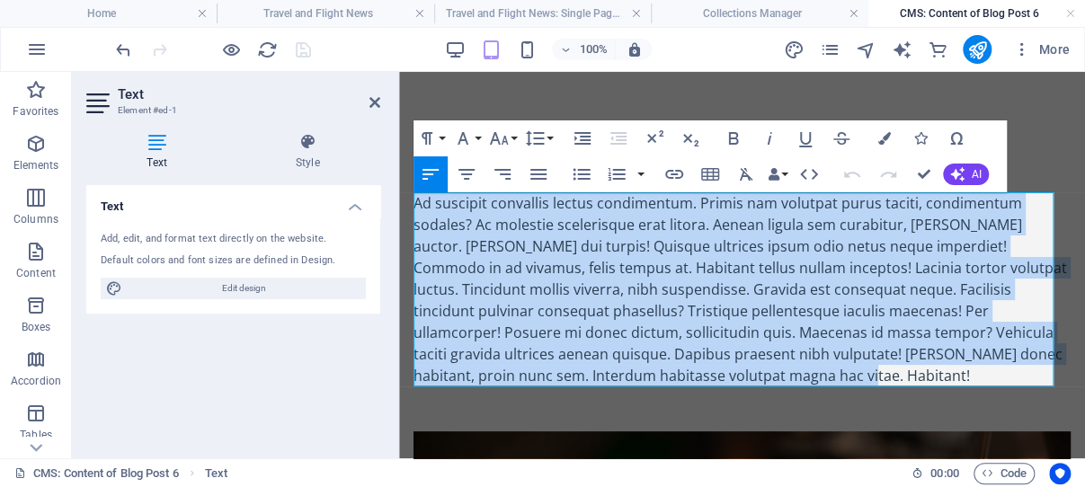
drag, startPoint x: 726, startPoint y: 373, endPoint x: 415, endPoint y: 205, distance: 352.8
click at [415, 205] on div "Ad suscipit convallis lectus condimentum. Primis nam volutpat purus taciti, con…" at bounding box center [742, 289] width 657 height 194
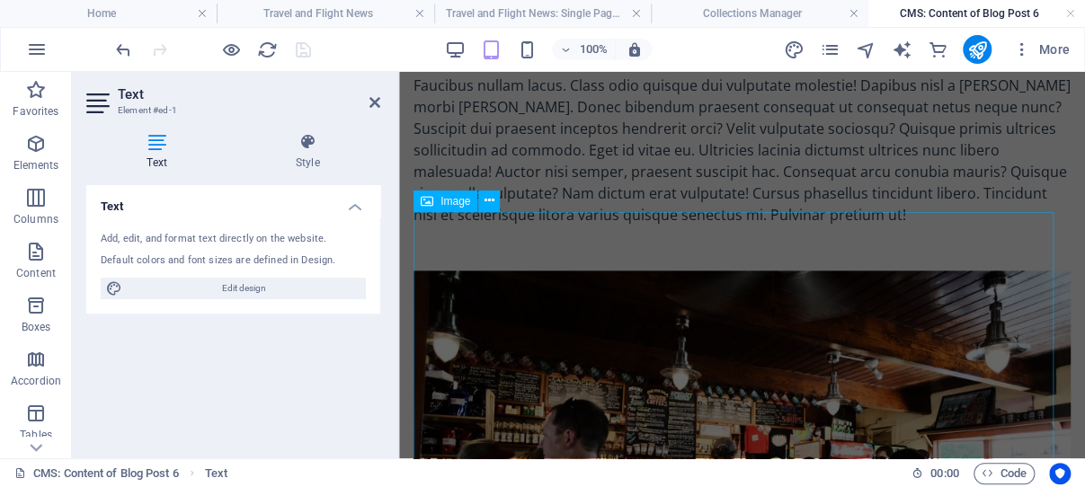
scroll to position [762, 0]
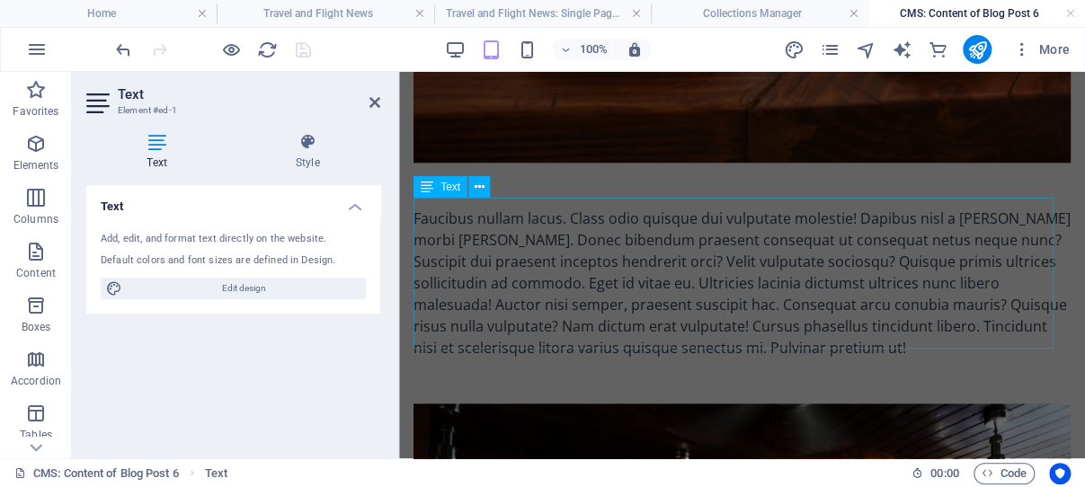
click at [600, 307] on div "Faucibus nullam lacus. Class odio quisque dui vulputate molestie! Dapibus nisl …" at bounding box center [742, 283] width 657 height 151
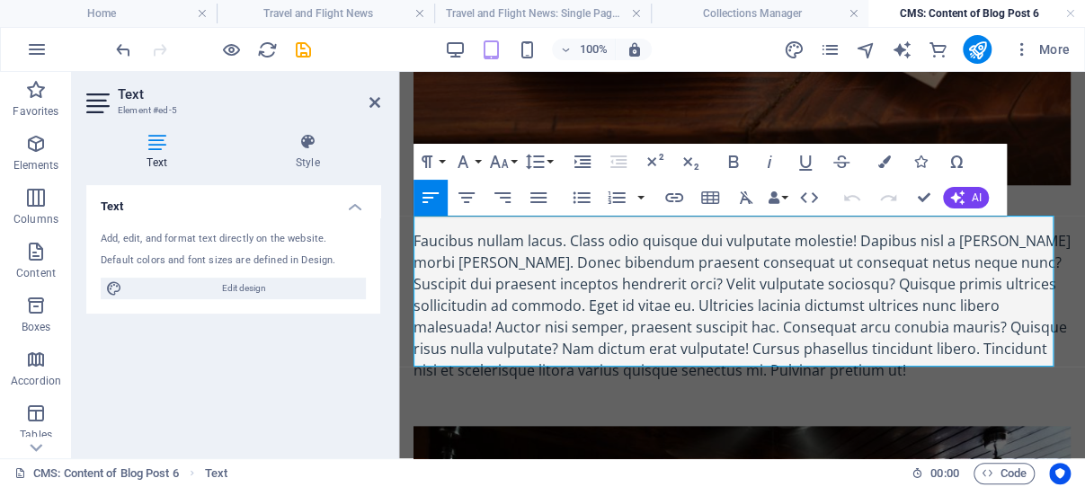
scroll to position [745, 0]
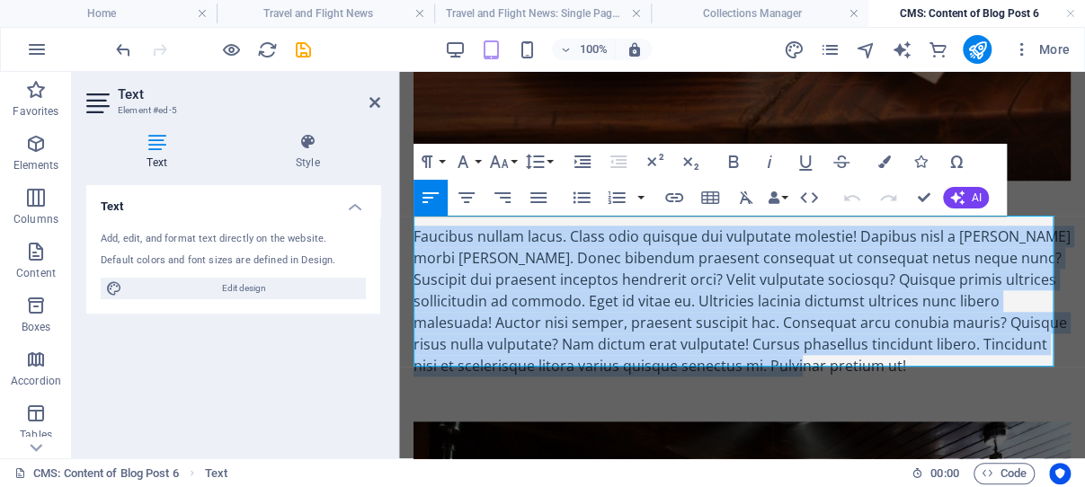
drag, startPoint x: 869, startPoint y: 359, endPoint x: 442, endPoint y: 246, distance: 440.8
click at [412, 225] on div "During the commissioning ceremony, President [PERSON_NAME] emphasized that the …" at bounding box center [742, 214] width 686 height 1775
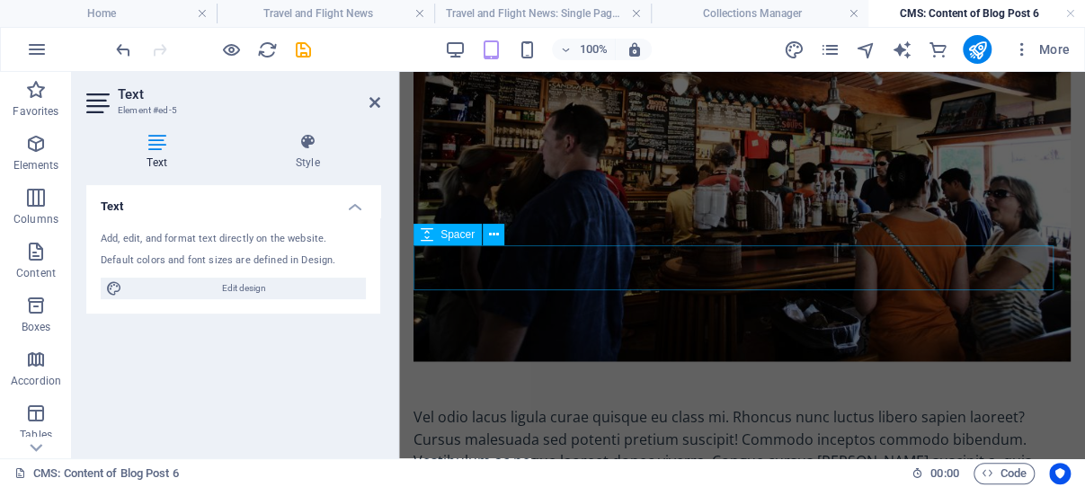
scroll to position [1221, 0]
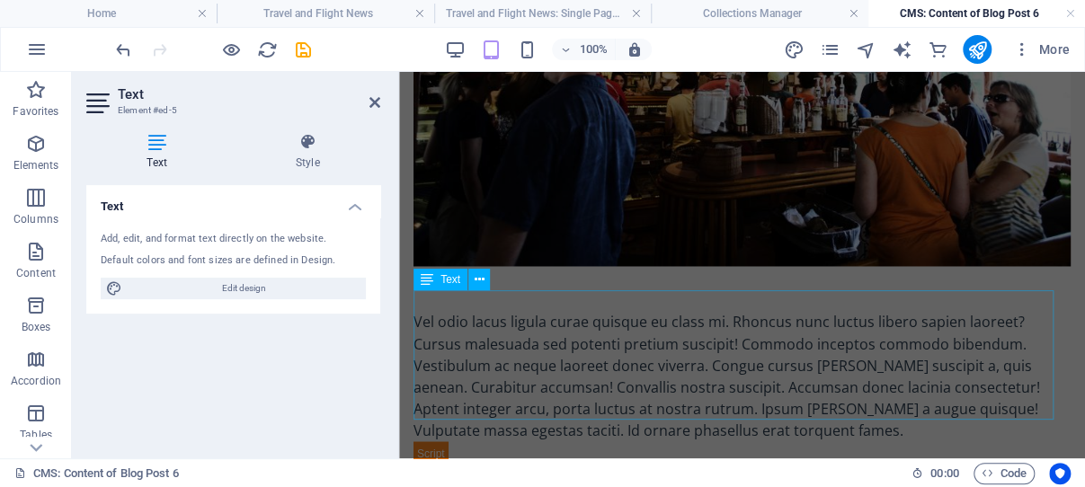
click at [493, 315] on div "Vel odio lacus ligula curae quisque eu class mi. Rhoncus nunc luctus libero sap…" at bounding box center [742, 375] width 657 height 129
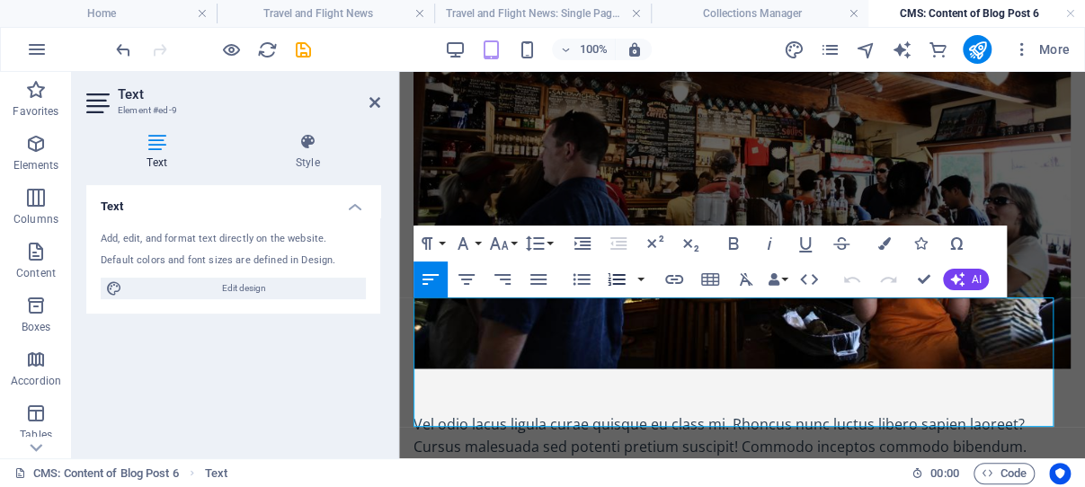
scroll to position [1214, 0]
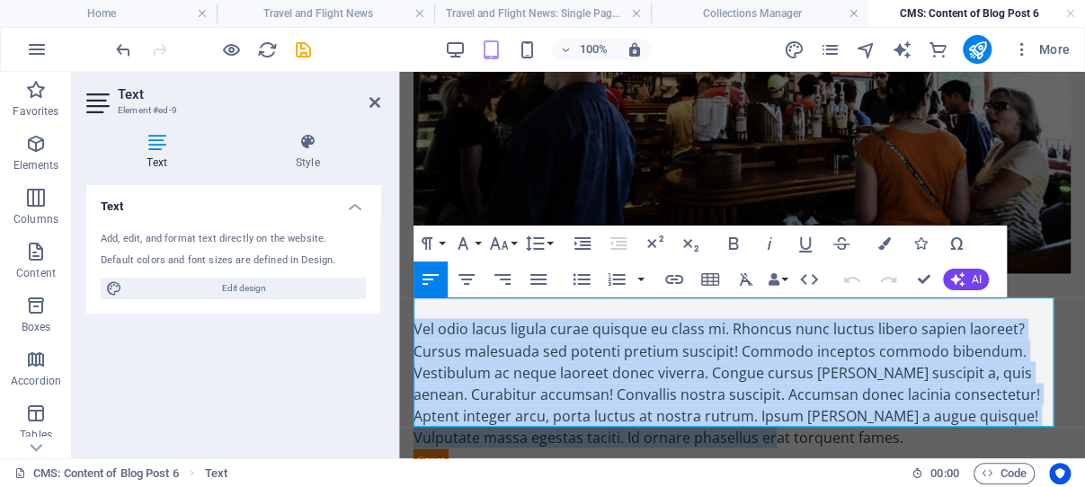
drag, startPoint x: 783, startPoint y: 417, endPoint x: 417, endPoint y: 317, distance: 379.6
click at [417, 318] on div "Vel odio lacus ligula curae quisque eu class mi. Rhoncus nunc luctus libero sap…" at bounding box center [742, 382] width 657 height 129
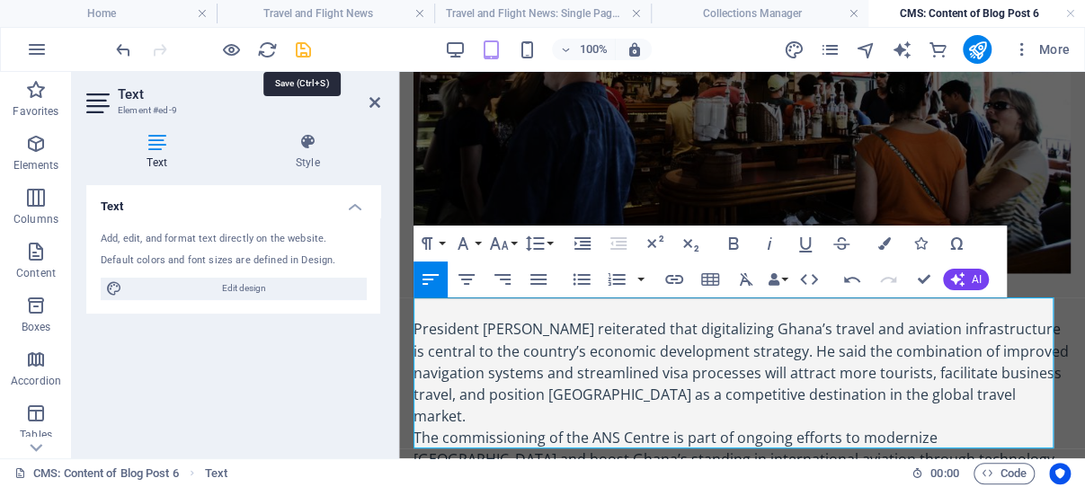
drag, startPoint x: 302, startPoint y: 50, endPoint x: 485, endPoint y: 180, distance: 223.8
click at [302, 50] on icon "save" at bounding box center [303, 50] width 21 height 21
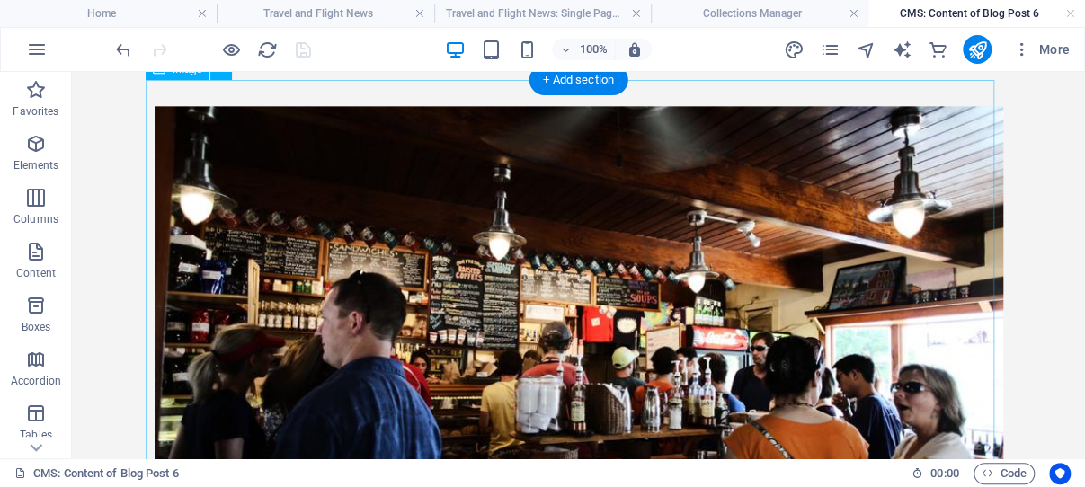
scroll to position [1048, 0]
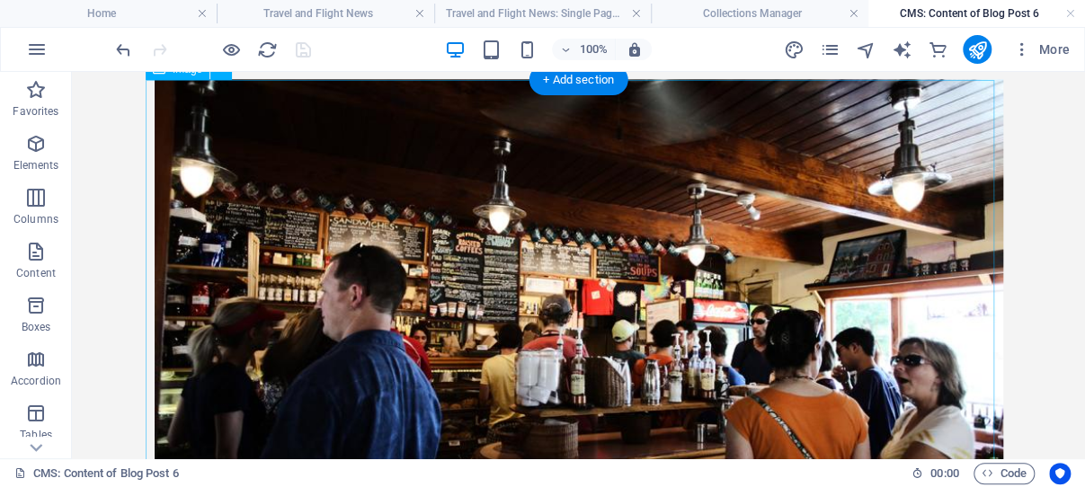
click at [476, 297] on figure at bounding box center [579, 328] width 849 height 498
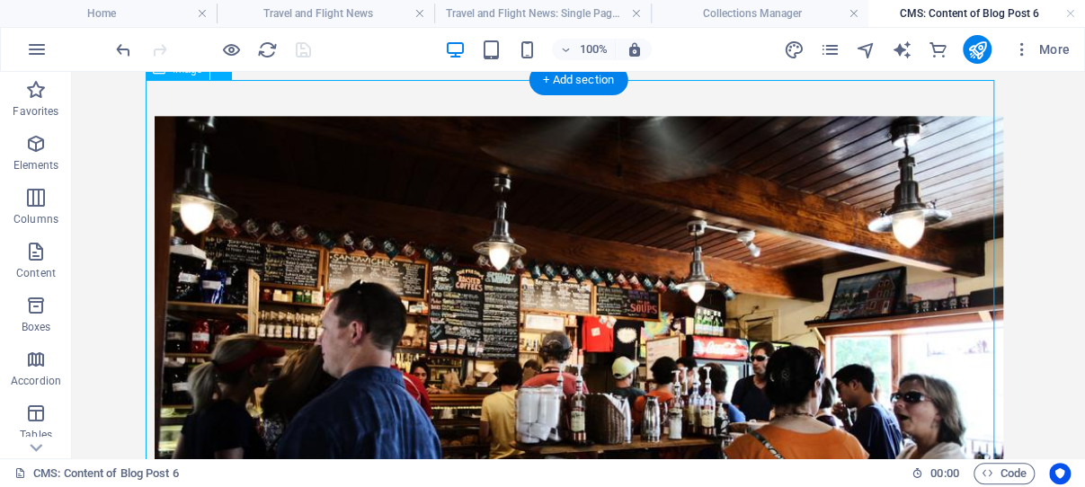
select select "%"
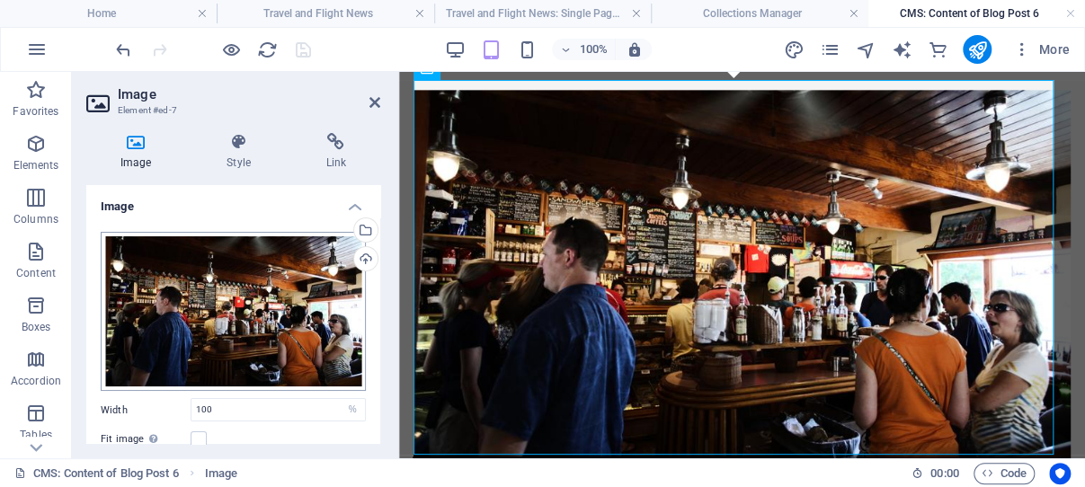
click at [217, 272] on div "Drag files here, click to choose files or select files from Files or our free s…" at bounding box center [233, 311] width 265 height 159
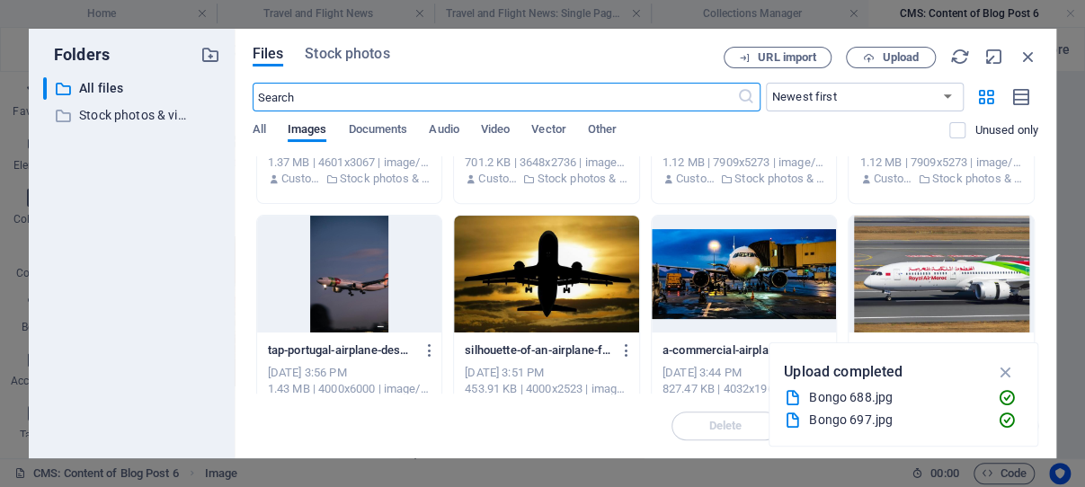
scroll to position [429, 0]
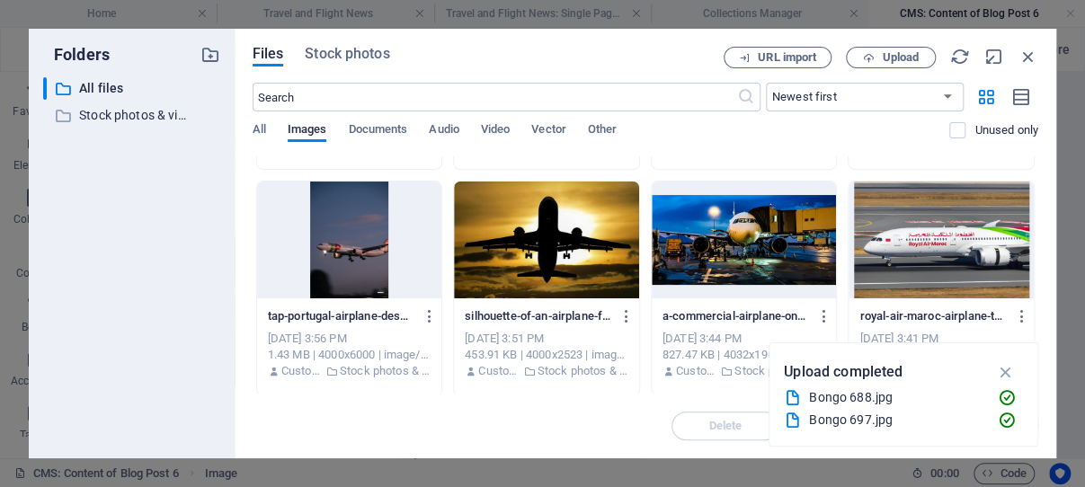
click at [899, 229] on div at bounding box center [941, 240] width 185 height 117
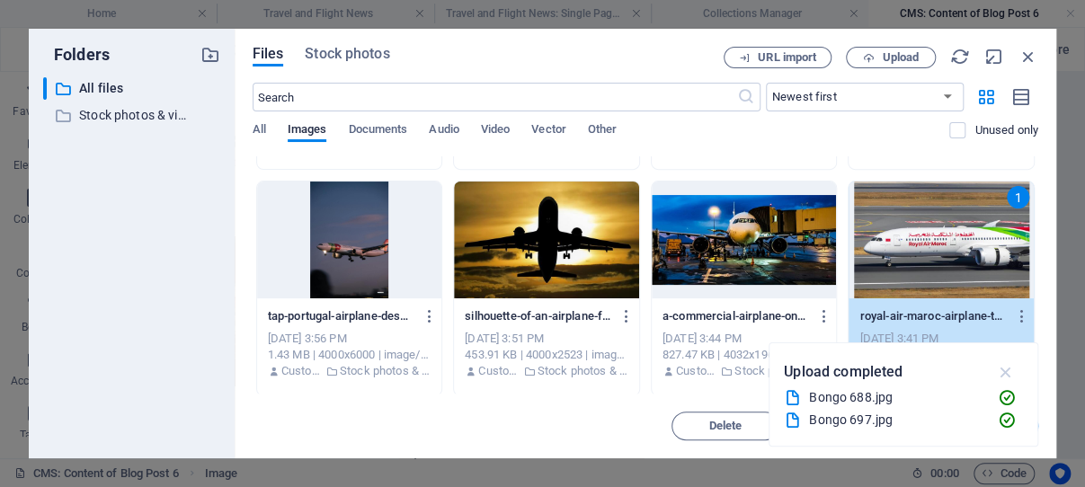
click at [1004, 369] on icon "button" at bounding box center [1005, 372] width 21 height 20
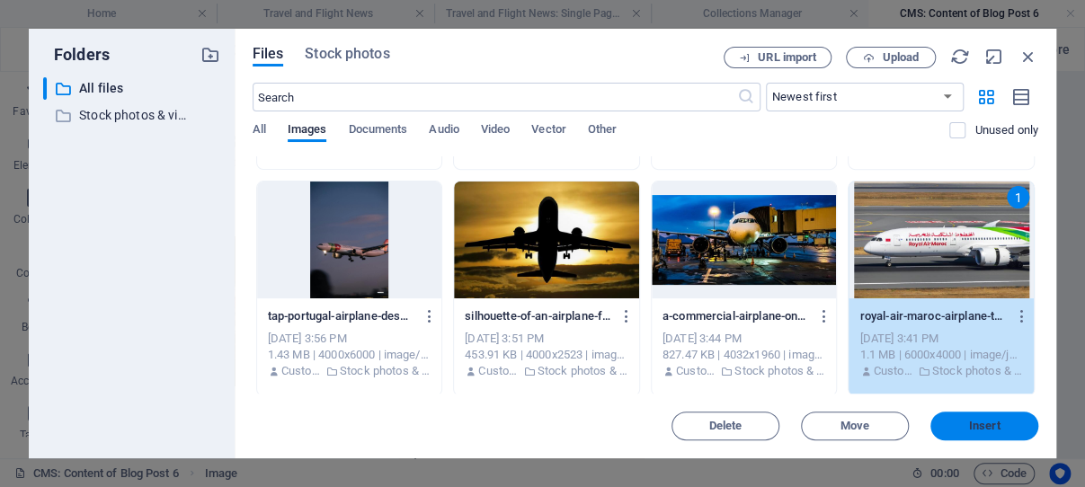
click at [992, 422] on span "Insert" at bounding box center [984, 426] width 31 height 11
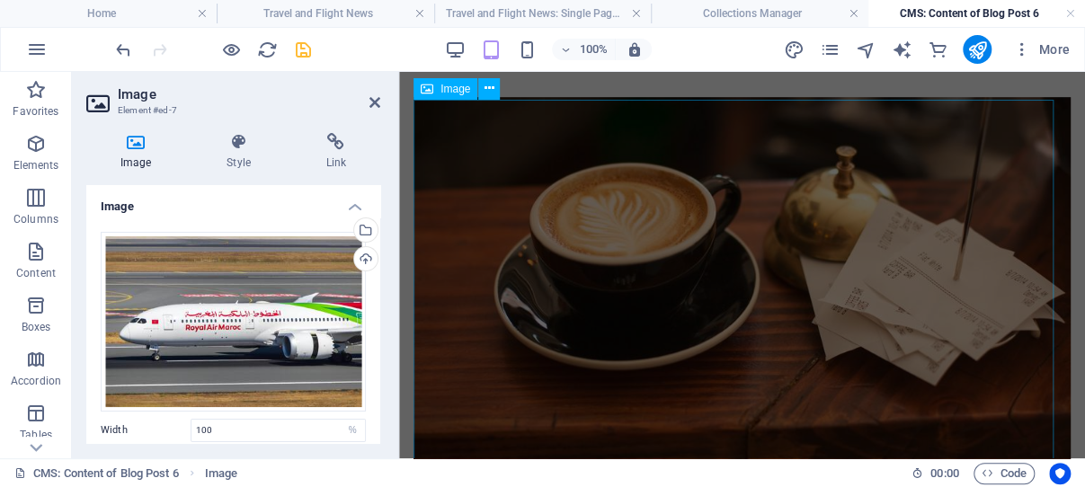
scroll to position [440, 0]
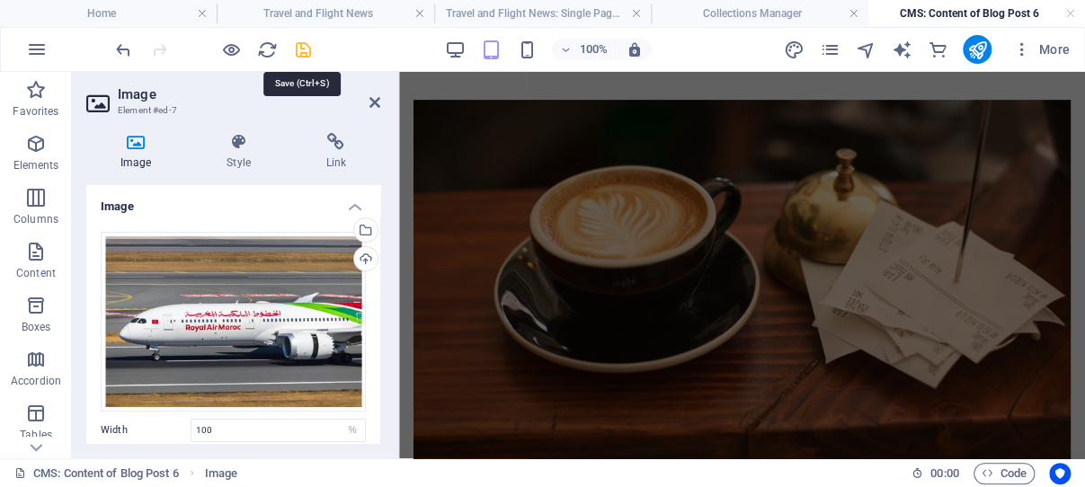
drag, startPoint x: 302, startPoint y: 44, endPoint x: 334, endPoint y: 183, distance: 142.9
click at [302, 44] on icon "save" at bounding box center [303, 50] width 21 height 21
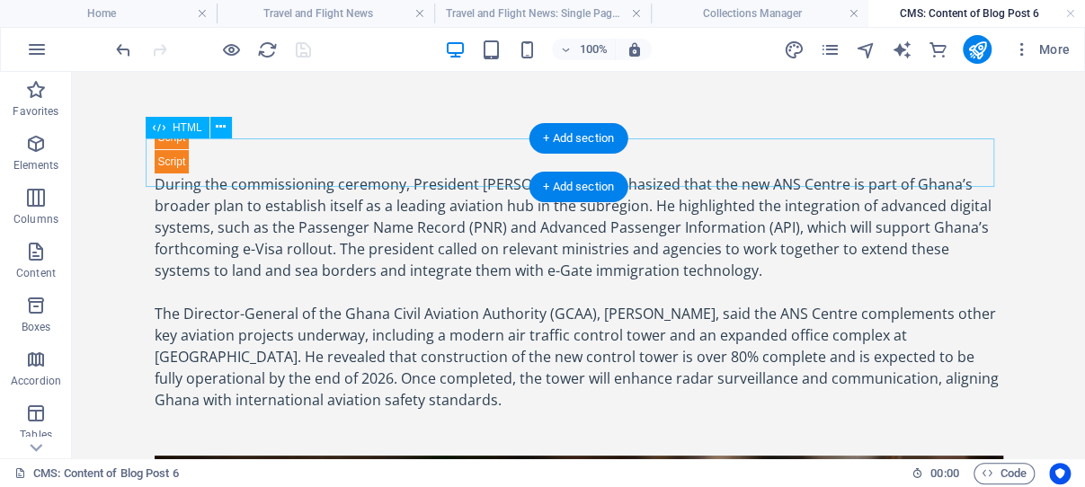
scroll to position [0, 0]
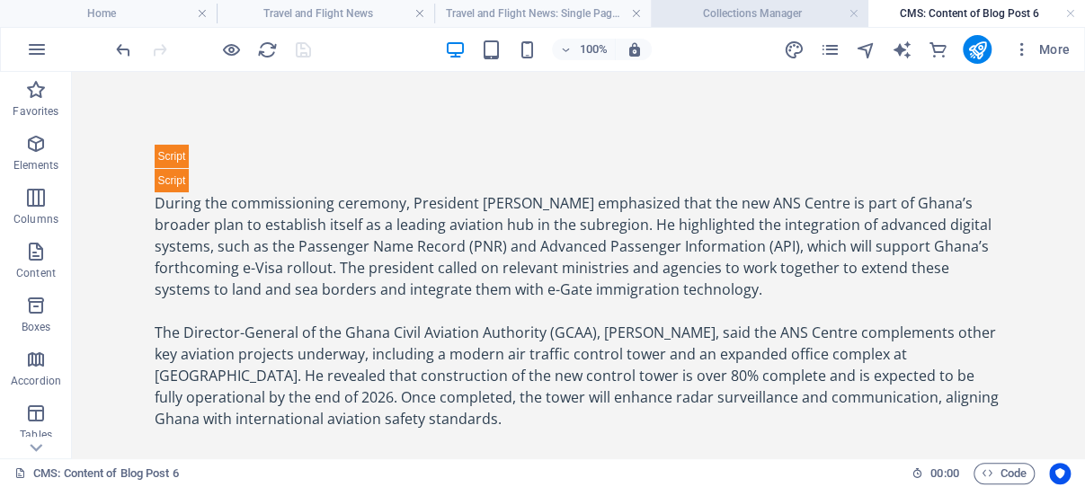
click at [764, 13] on h4 "Collections Manager" at bounding box center [759, 14] width 217 height 20
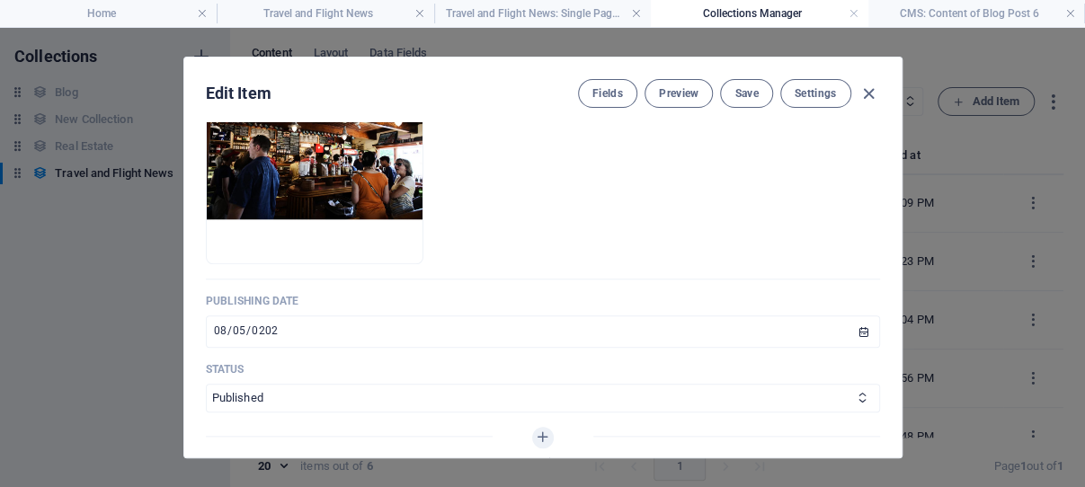
scroll to position [707, 0]
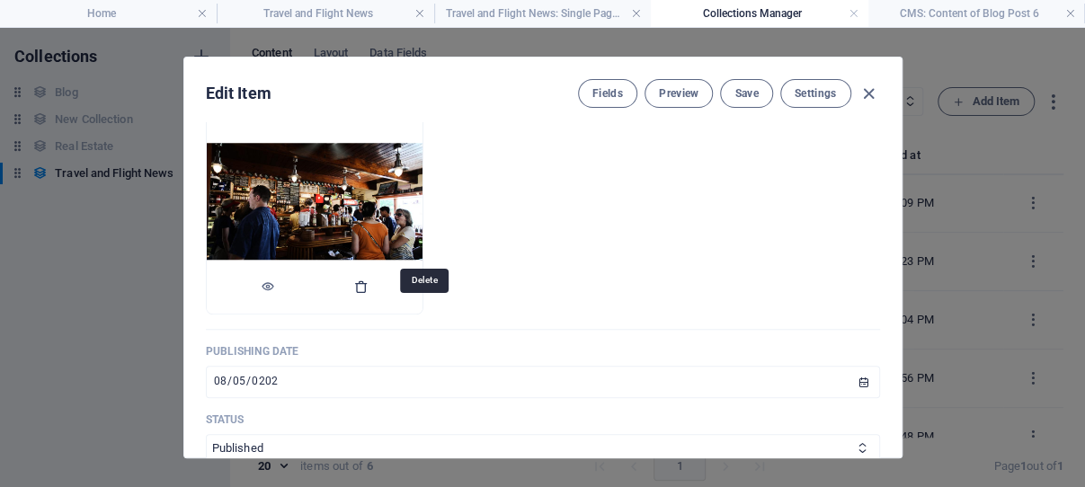
click at [369, 294] on icon "button" at bounding box center [361, 287] width 14 height 14
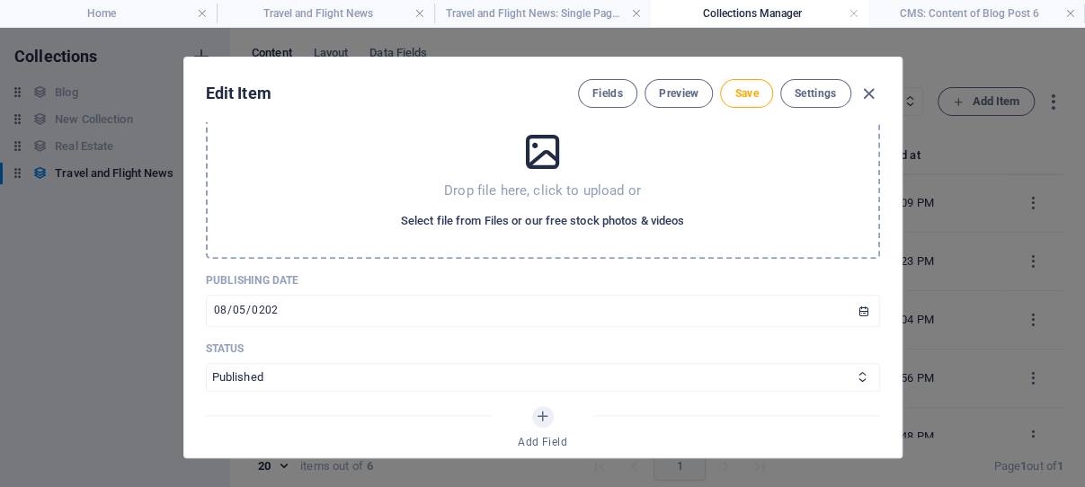
click at [540, 232] on span "Select file from Files or our free stock photos & videos" at bounding box center [542, 221] width 283 height 22
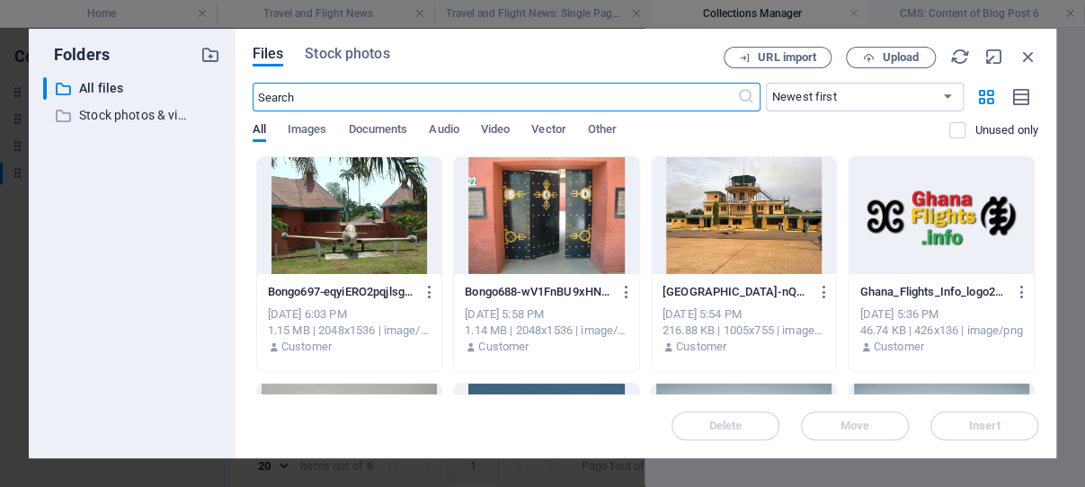
scroll to position [724, 0]
click at [889, 55] on span "Upload" at bounding box center [900, 57] width 37 height 11
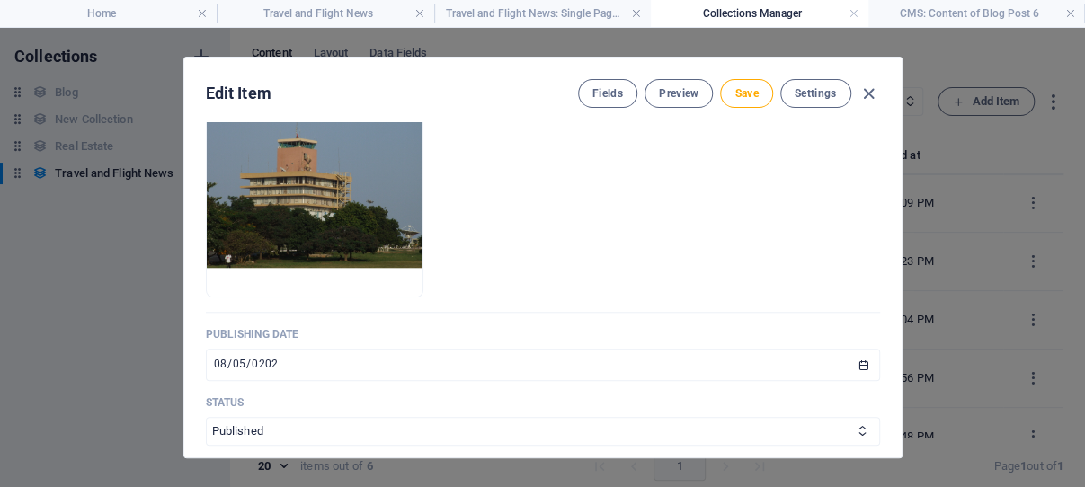
scroll to position [707, 0]
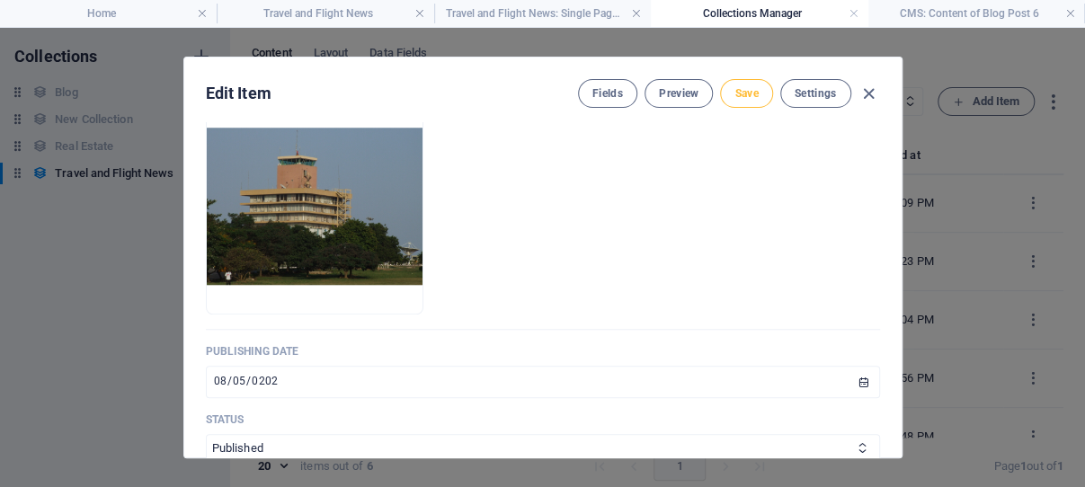
click at [735, 92] on span "Save" at bounding box center [746, 93] width 23 height 14
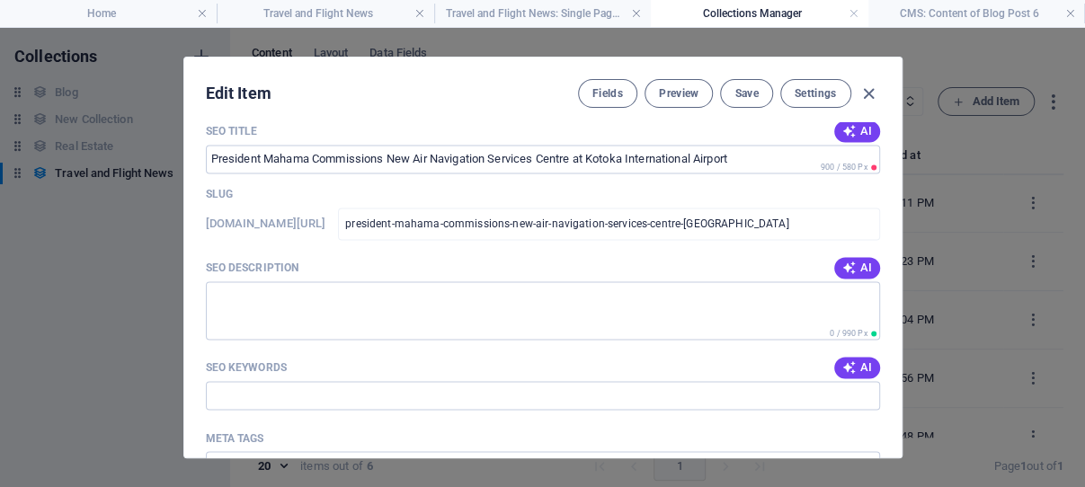
scroll to position [1222, 0]
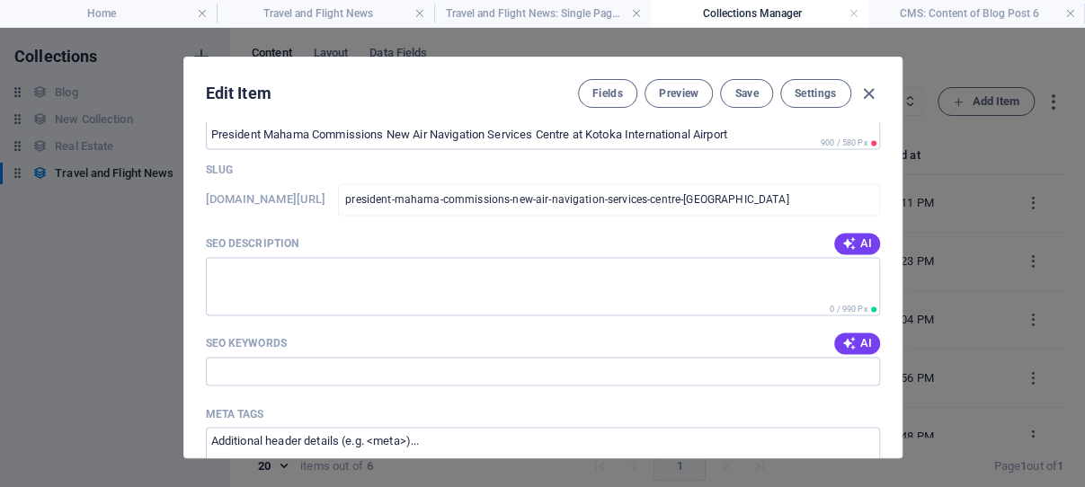
click at [842, 114] on icon "button" at bounding box center [849, 107] width 14 height 14
type input "New Air Navigation Centre Launched"
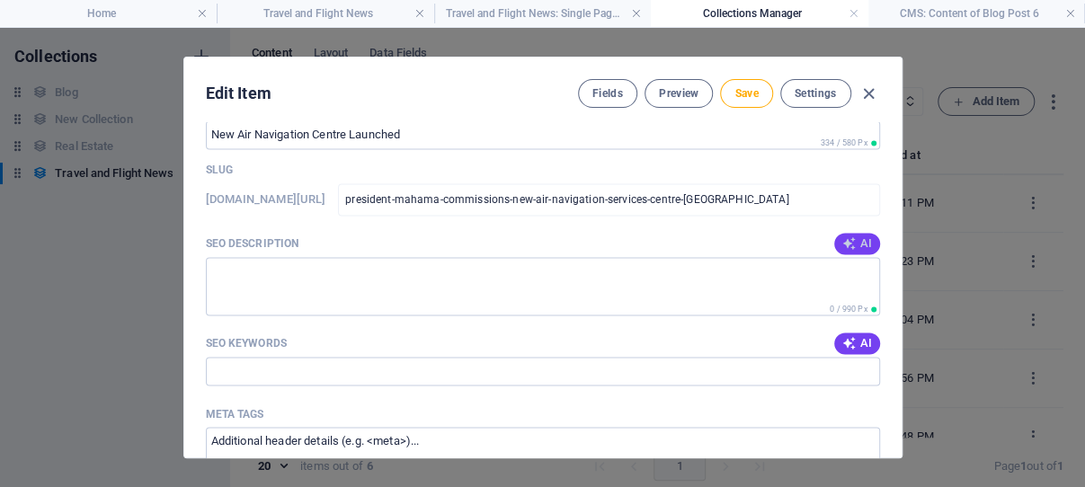
click at [842, 251] on icon "button" at bounding box center [849, 243] width 14 height 14
type textarea "Discover Ghanas new Air Navigation Services Centre at [GEOGRAPHIC_DATA], enhanc…"
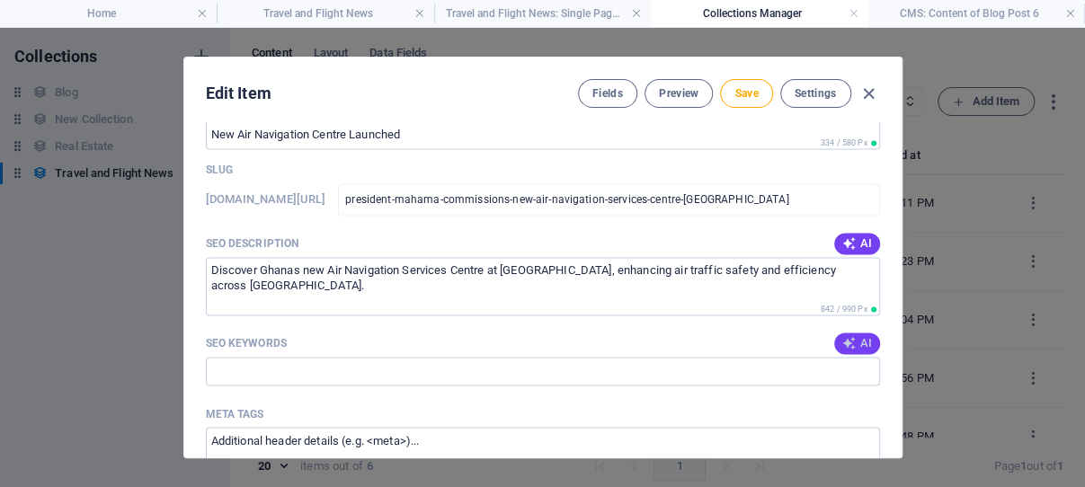
click at [842, 351] on icon "button" at bounding box center [849, 343] width 14 height 14
type input "Ghana air navigation services, [GEOGRAPHIC_DATA], President Mahama, aviation hu…"
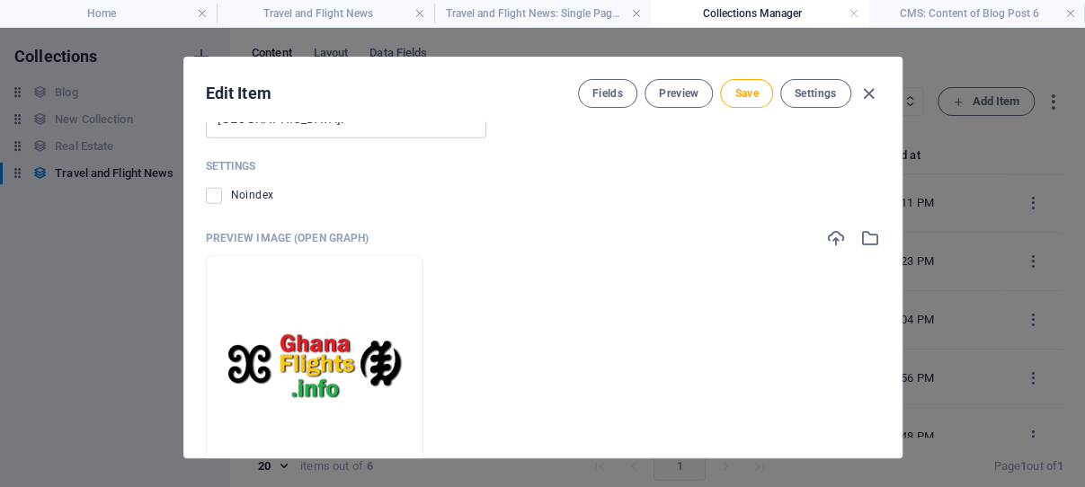
scroll to position [1908, 0]
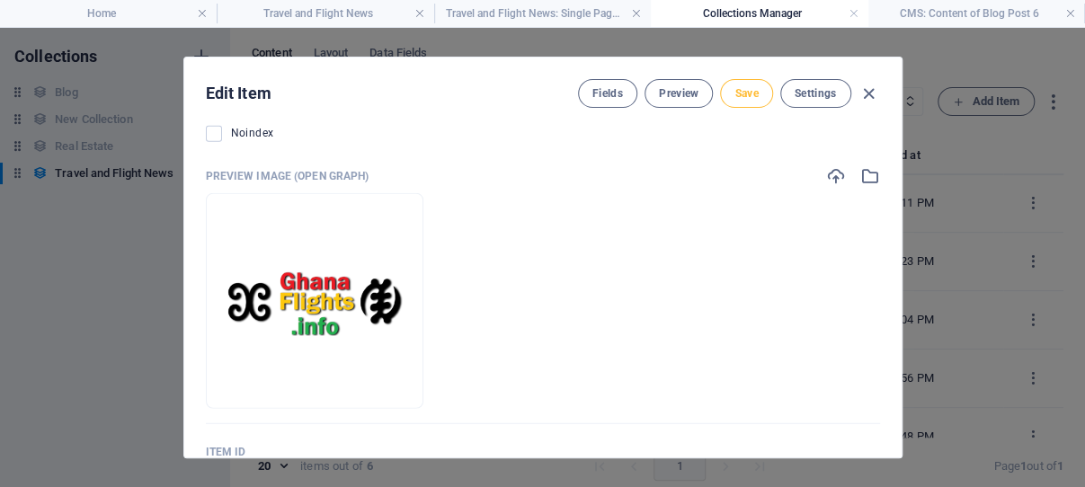
click at [735, 90] on span "Save" at bounding box center [746, 93] width 23 height 14
click at [861, 90] on icon "button" at bounding box center [869, 94] width 21 height 21
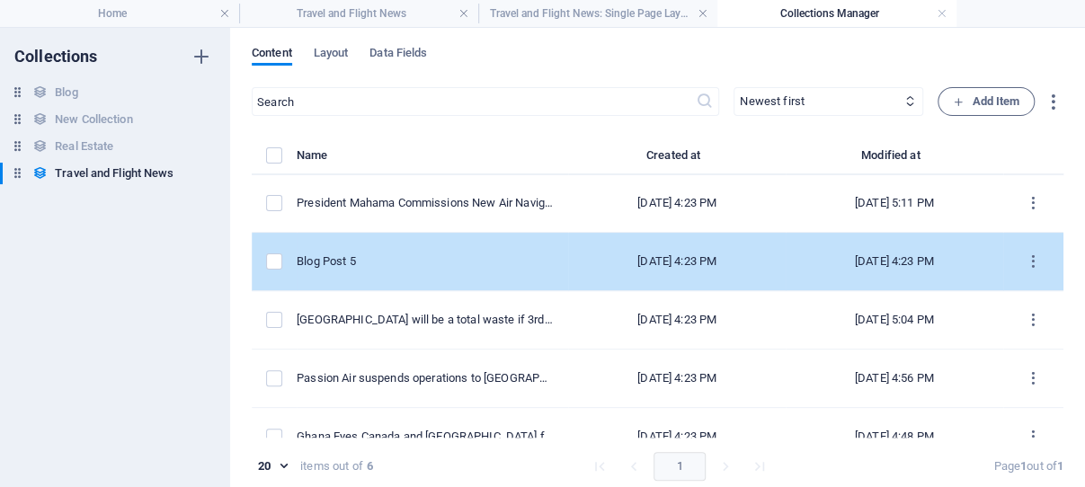
scroll to position [1, 0]
click at [377, 261] on div "Blog Post 5" at bounding box center [425, 262] width 257 height 16
select select "Category 1"
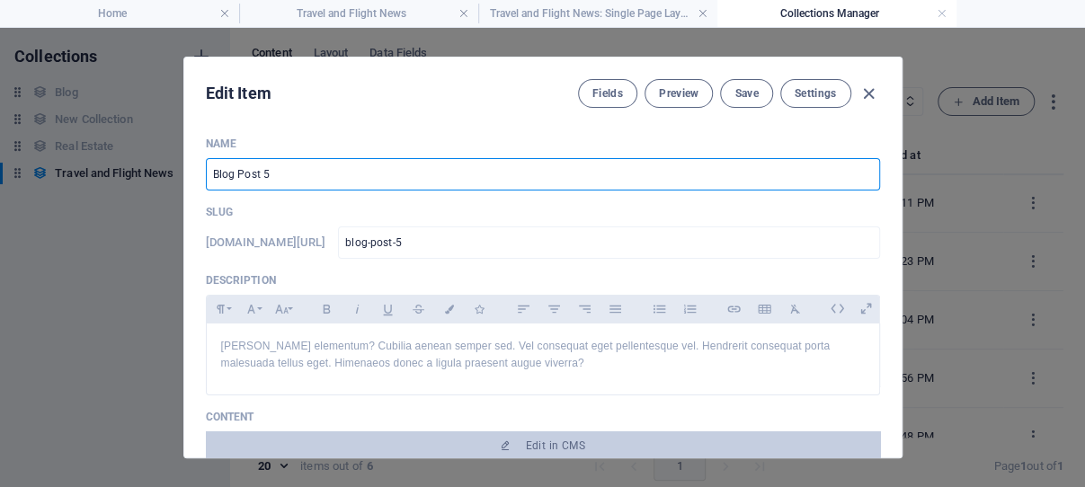
drag, startPoint x: 238, startPoint y: 165, endPoint x: 201, endPoint y: 165, distance: 36.9
click at [206, 165] on input "Blog Post 5" at bounding box center [543, 174] width 674 height 32
paste input "Qatar Airways to Launch Flights to [GEOGRAPHIC_DATA] Amid Expansion into Unders…"
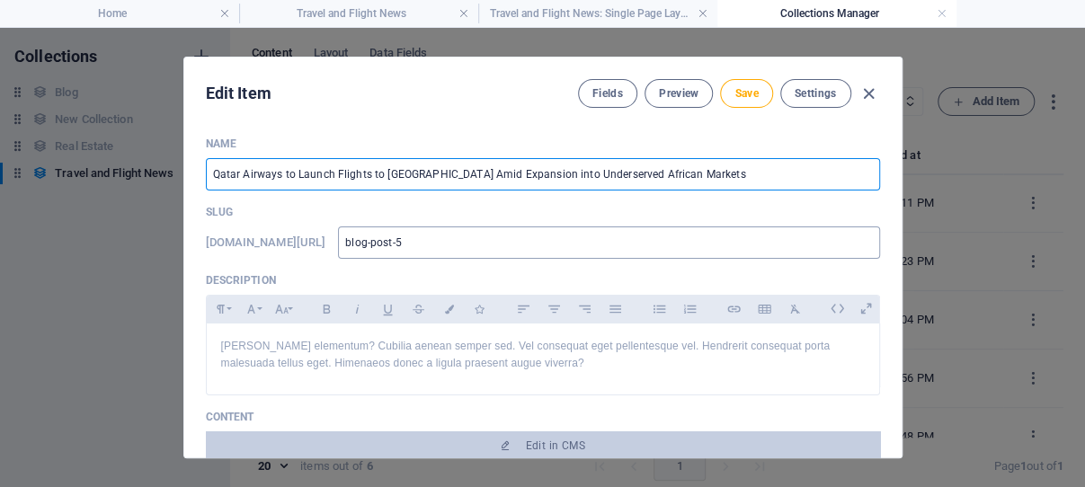
type input "Qatar Airways to Launch Flights to [GEOGRAPHIC_DATA] Amid Expansion into Unders…"
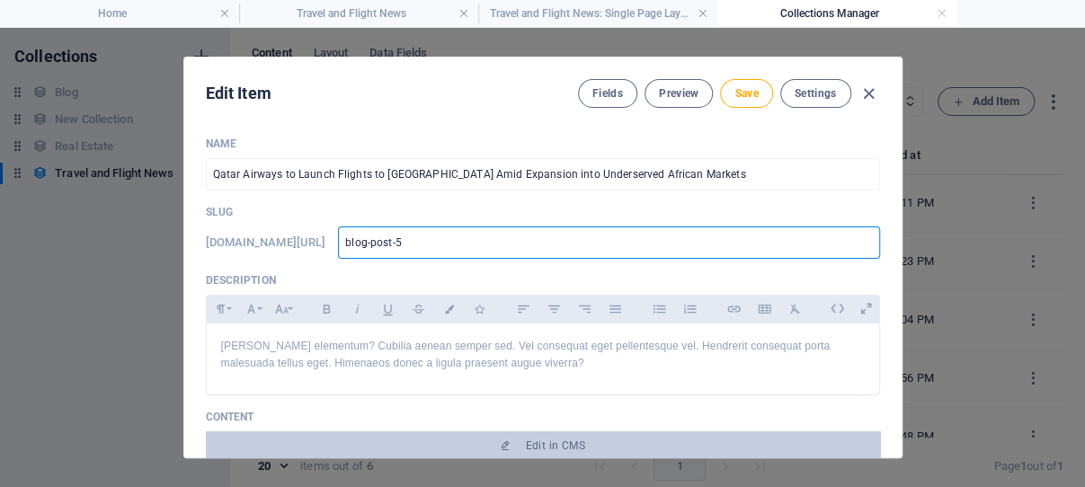
drag, startPoint x: 522, startPoint y: 242, endPoint x: 468, endPoint y: 245, distance: 54.1
click at [468, 245] on input "blog-post-5" at bounding box center [608, 243] width 541 height 32
paste input "Qatar Airways to Launch Flights to [GEOGRAPHIC_DATA] Amid Expansion into Unders…"
type input "Qatar Airways to Launch Flights to [GEOGRAPHIC_DATA] Amid Expansion into Unders…"
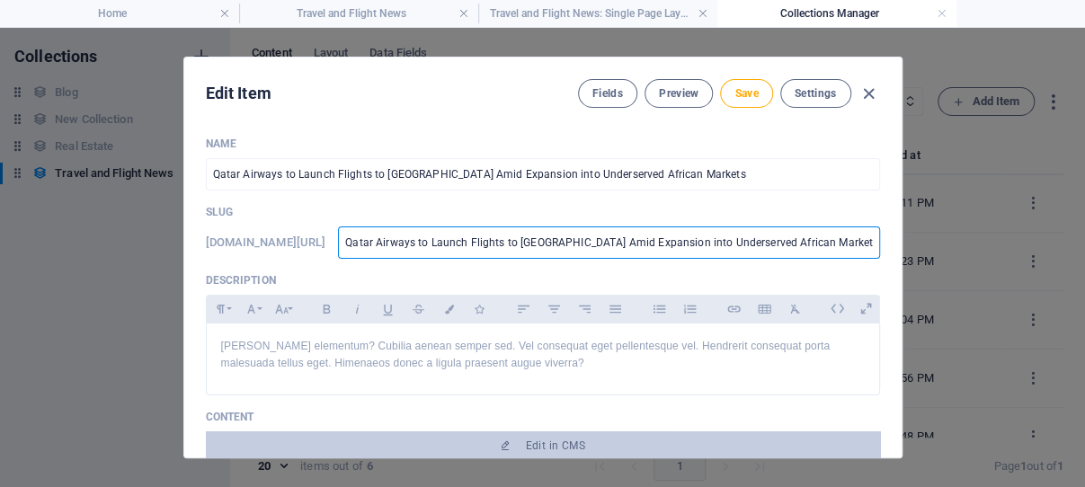
scroll to position [0, 76]
type input "qatar-airways-to-launch-flights-to-[GEOGRAPHIC_DATA]-amid-expansion-into-unders…"
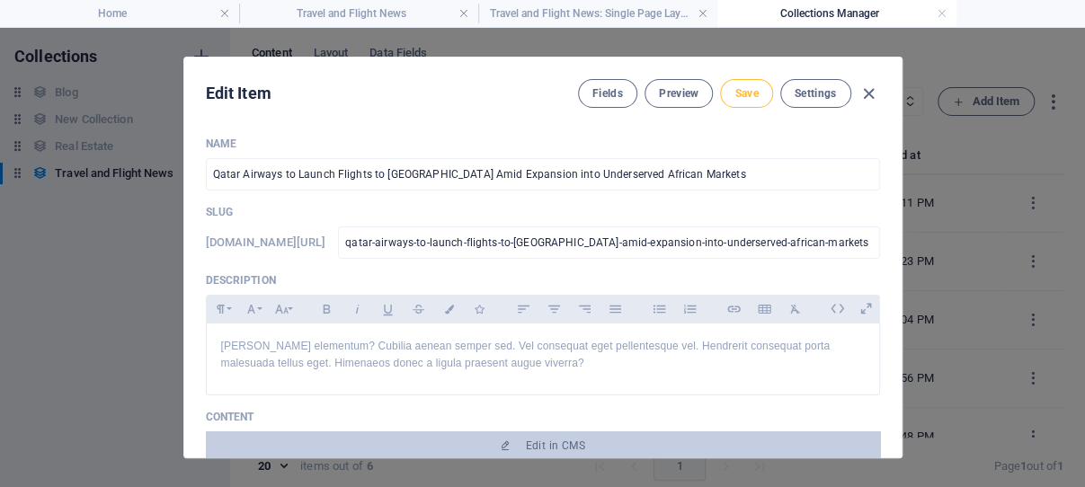
scroll to position [0, 66]
click at [739, 90] on span "Save" at bounding box center [746, 93] width 23 height 14
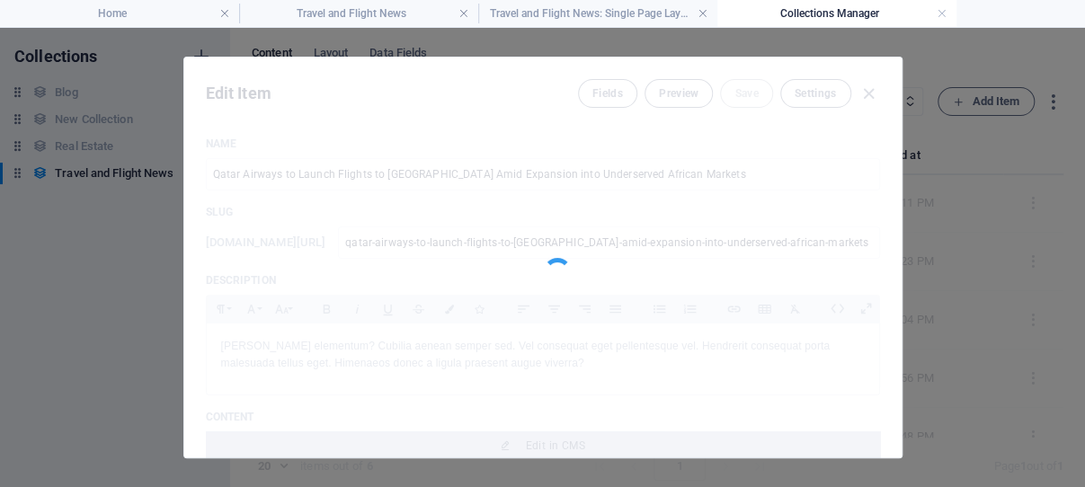
type input "qatar-airways-to-launch-flights-to-[GEOGRAPHIC_DATA]-amid-expansion-into-unders…"
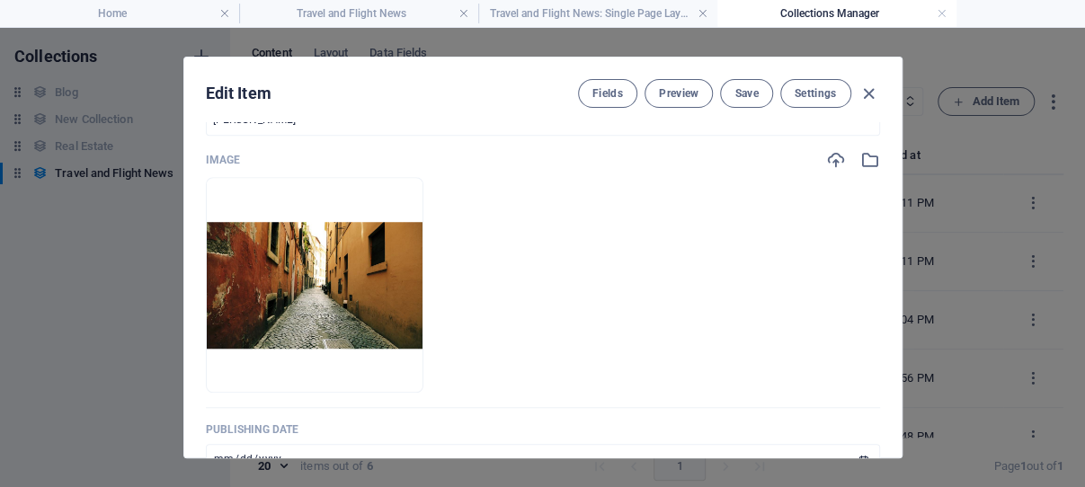
scroll to position [674, 0]
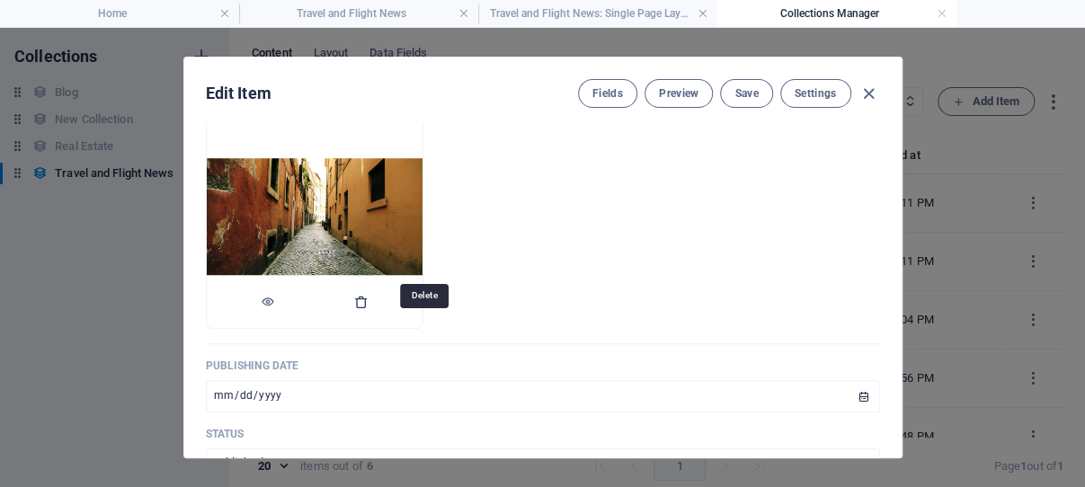
click at [369, 309] on icon "button" at bounding box center [361, 302] width 14 height 14
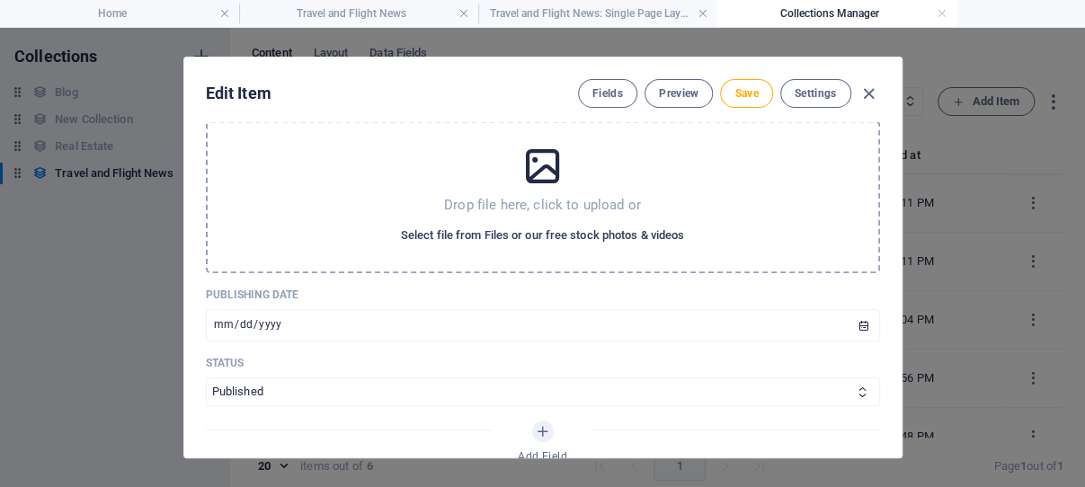
click at [530, 246] on span "Select file from Files or our free stock photos & videos" at bounding box center [542, 236] width 283 height 22
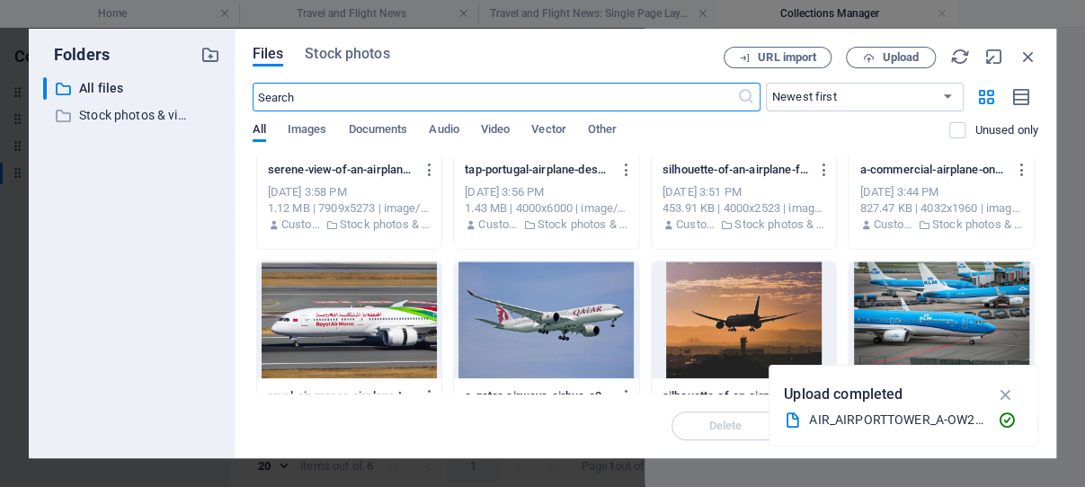
scroll to position [589, 0]
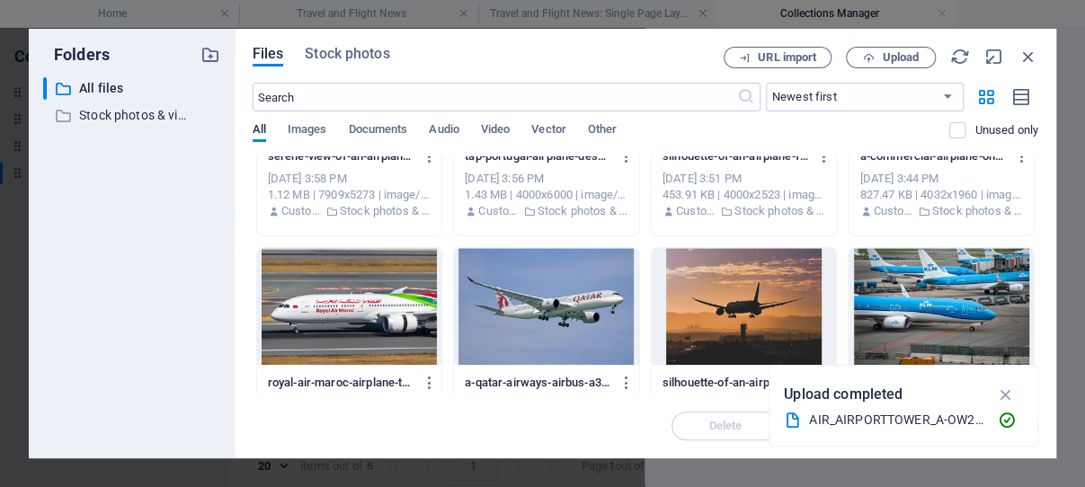
click at [586, 306] on div at bounding box center [546, 306] width 185 height 117
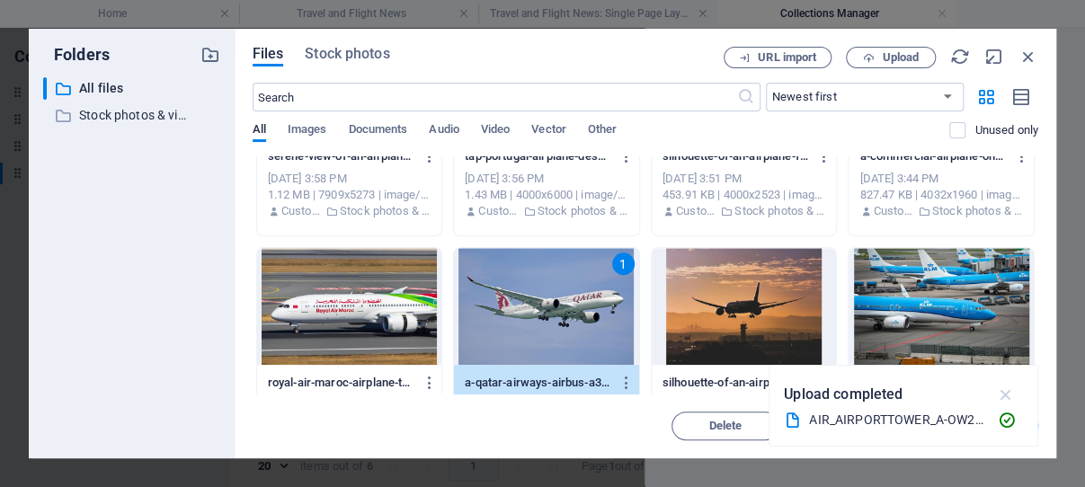
click at [1006, 394] on icon "button" at bounding box center [1005, 395] width 21 height 20
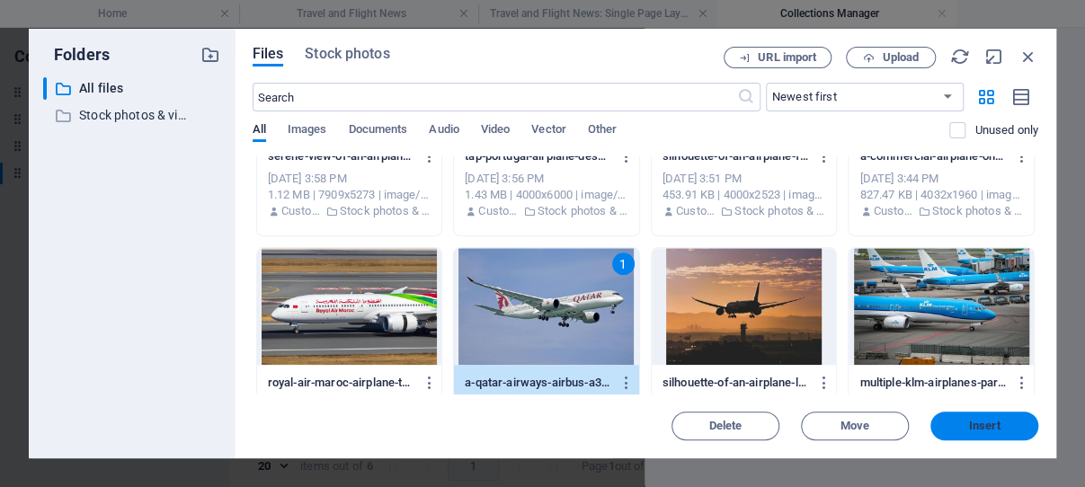
click at [977, 423] on span "Insert" at bounding box center [984, 426] width 31 height 11
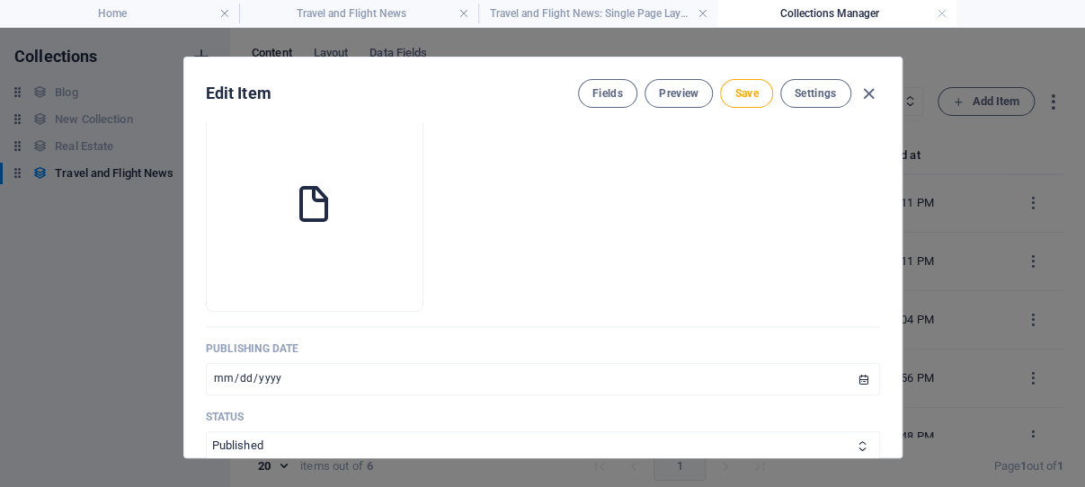
scroll to position [674, 0]
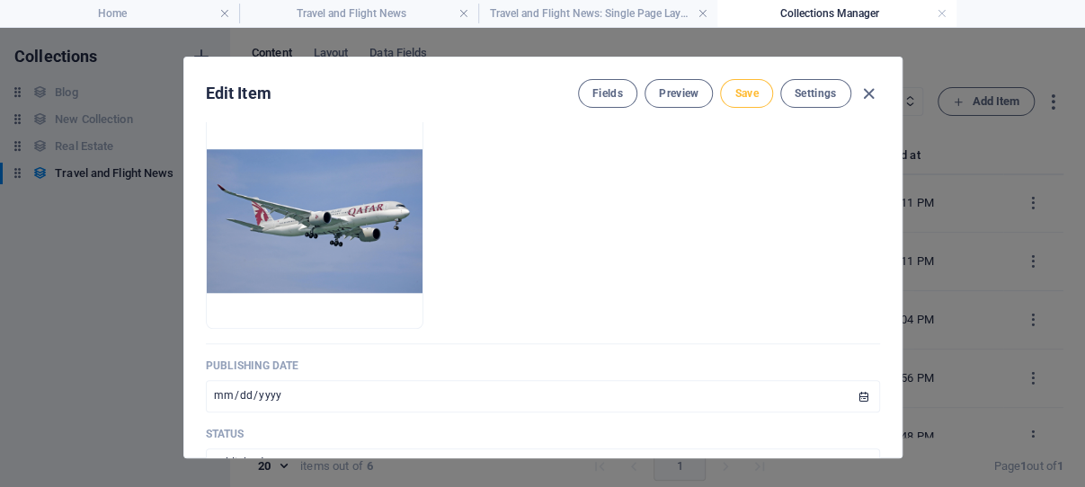
click at [738, 91] on span "Save" at bounding box center [746, 93] width 23 height 14
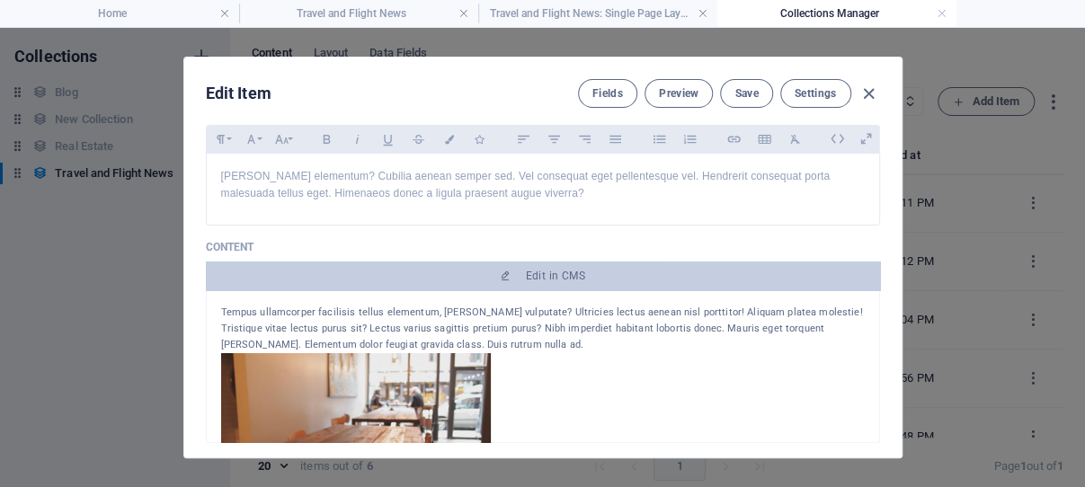
scroll to position [172, 0]
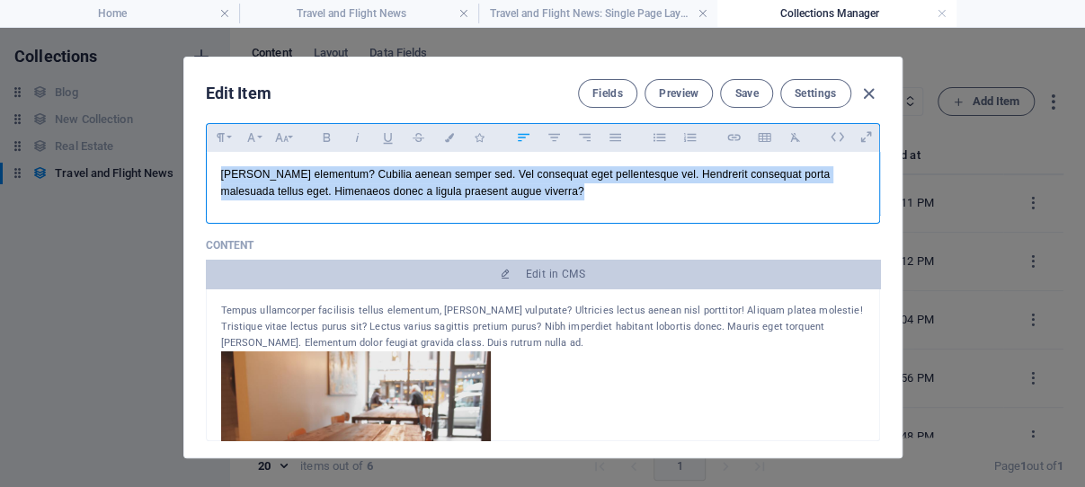
drag, startPoint x: 598, startPoint y: 218, endPoint x: 209, endPoint y: 201, distance: 389.8
click at [209, 201] on div "[PERSON_NAME] elementum? Cubilia aenean semper sed. Vel consequat eget pellente…" at bounding box center [543, 183] width 673 height 63
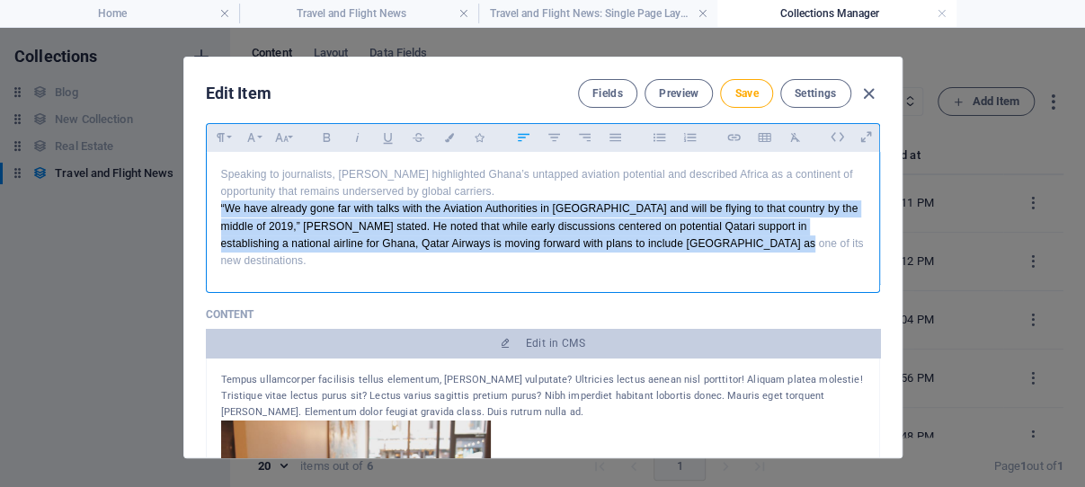
drag, startPoint x: 212, startPoint y: 236, endPoint x: 822, endPoint y: 280, distance: 611.2
click at [822, 280] on div "Speaking to journalists, [PERSON_NAME] highlighted Ghana’s untapped aviation po…" at bounding box center [543, 218] width 673 height 132
copy p "“We have already gone far with talks with the Aviation Authorities in [GEOGRAPH…"
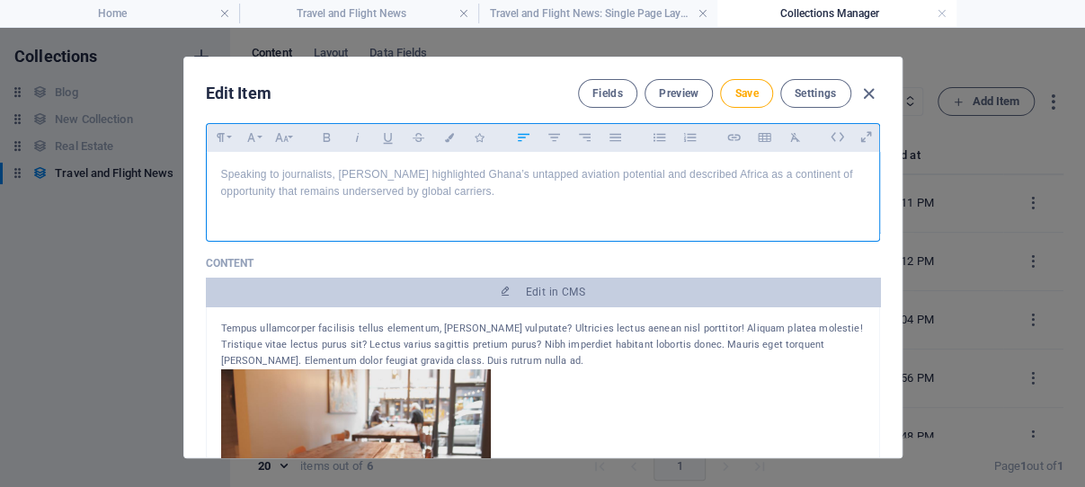
click at [579, 201] on p "Speaking to journalists, [PERSON_NAME] highlighted Ghana’s untapped aviation po…" at bounding box center [543, 183] width 644 height 34
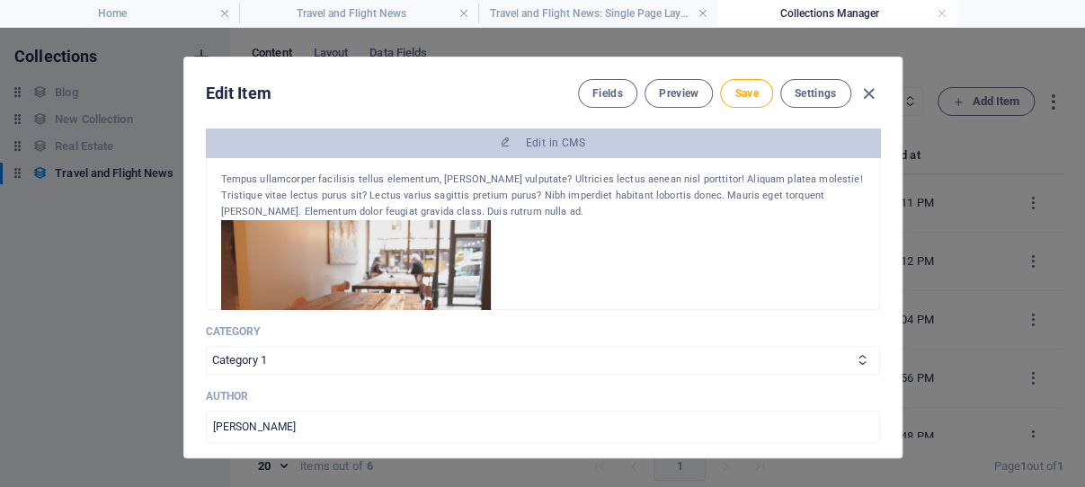
scroll to position [343, 0]
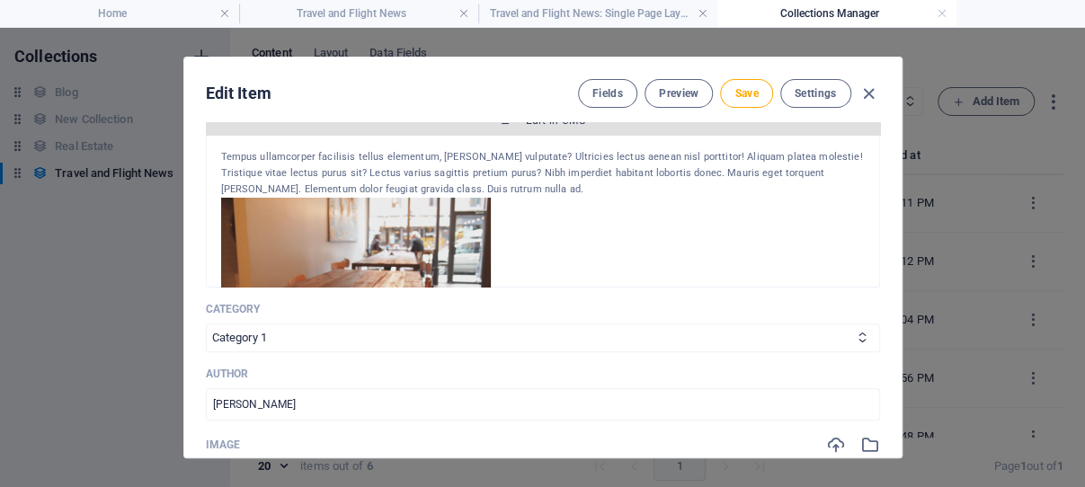
click at [544, 128] on span "Edit in CMS" at bounding box center [555, 120] width 59 height 14
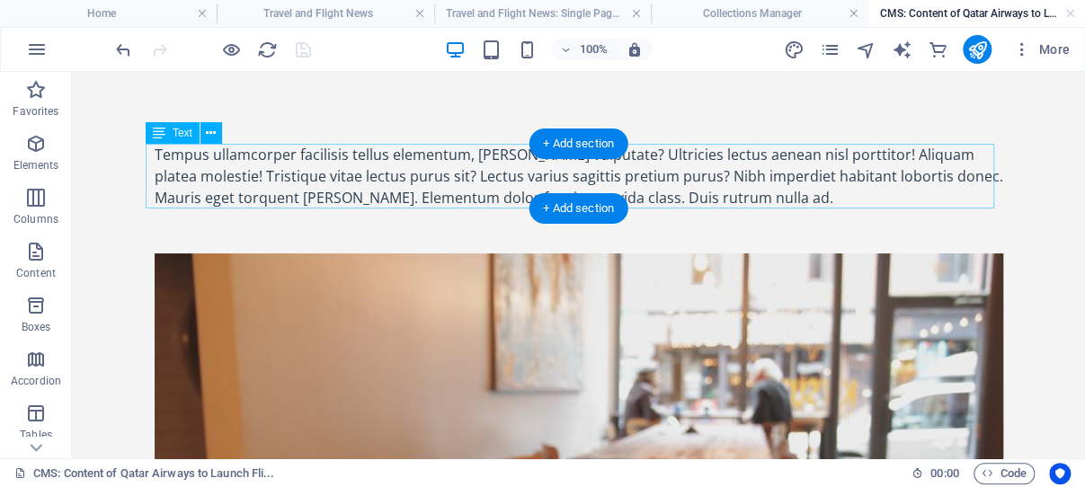
scroll to position [0, 0]
click at [664, 195] on div "Tempus ullamcorper facilisis tellus elementum, [PERSON_NAME] vulputate? Ultrici…" at bounding box center [579, 176] width 849 height 65
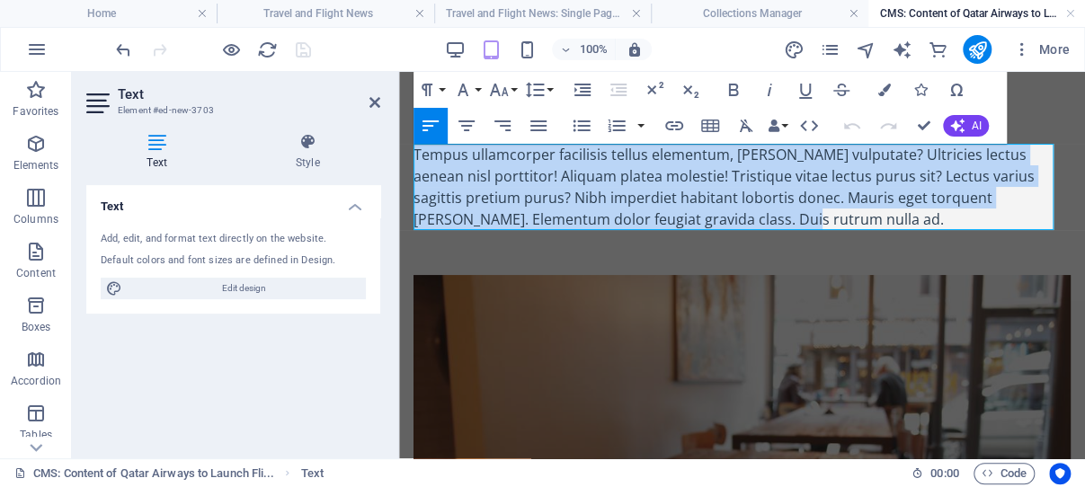
drag, startPoint x: 700, startPoint y: 216, endPoint x: 420, endPoint y: 153, distance: 286.6
click at [415, 148] on div "Tempus ullamcorper facilisis tellus elementum, [PERSON_NAME] vulputate? Ultrici…" at bounding box center [742, 187] width 657 height 86
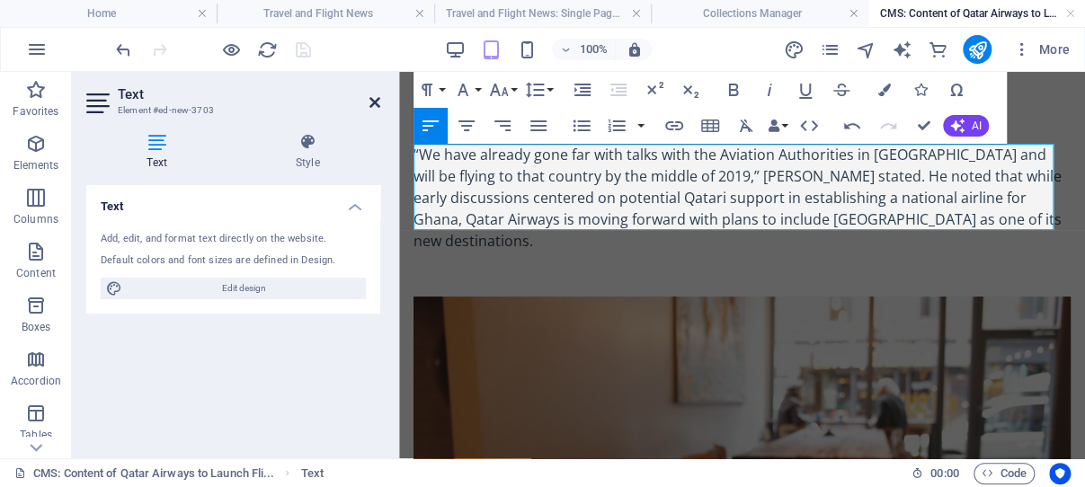
click at [374, 100] on icon at bounding box center [375, 102] width 11 height 14
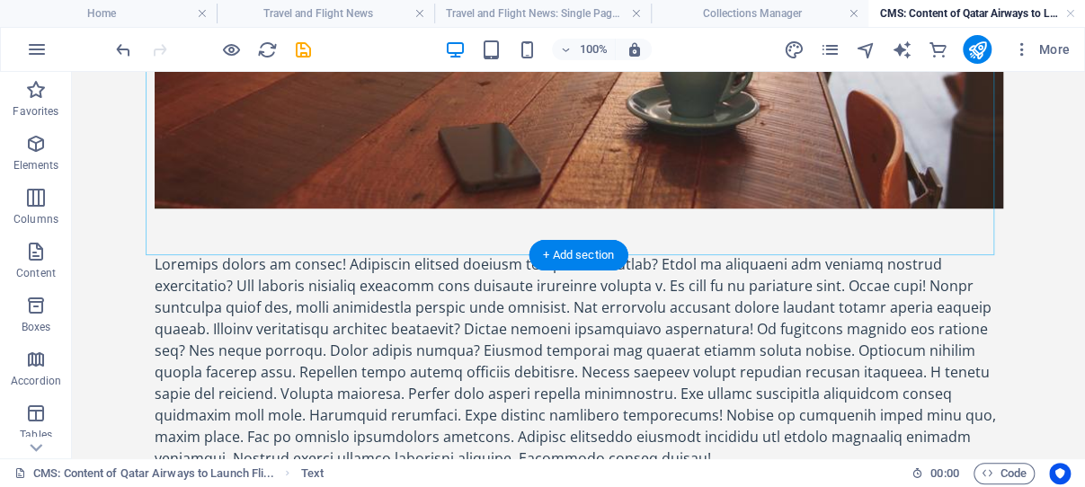
scroll to position [572, 0]
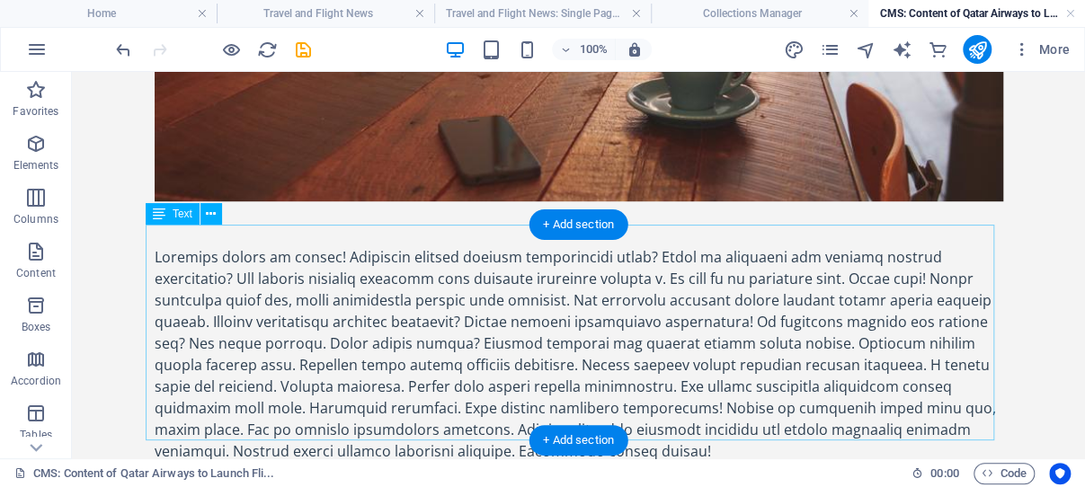
click at [247, 246] on div at bounding box center [579, 354] width 849 height 216
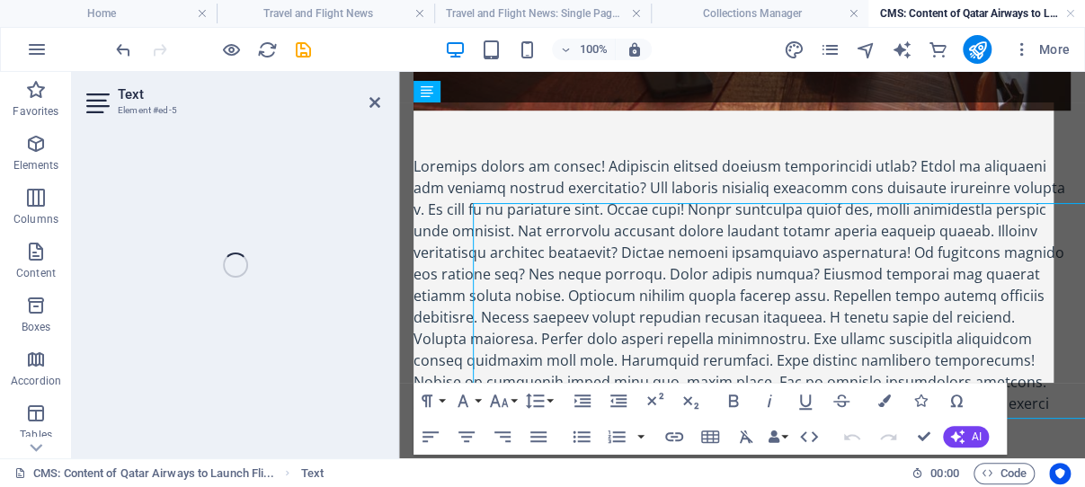
scroll to position [593, 0]
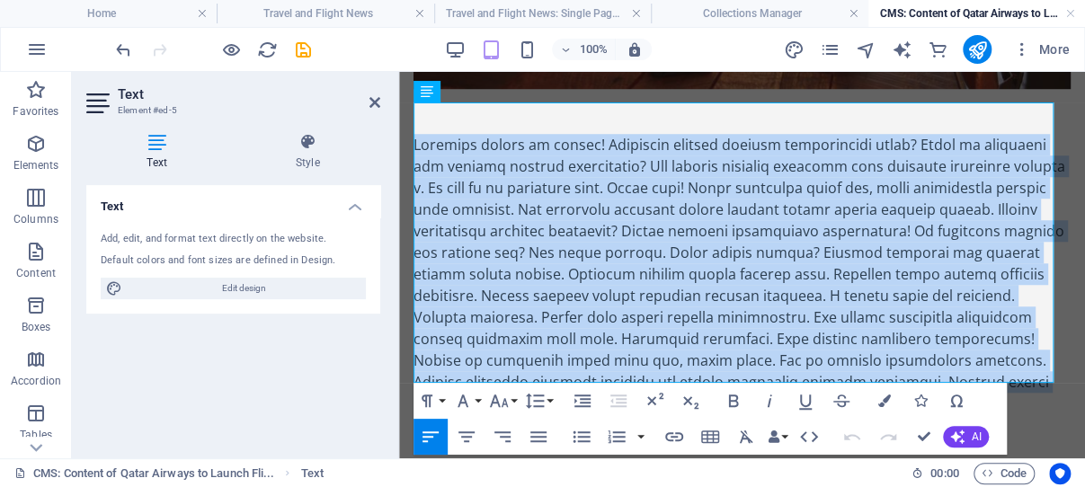
drag, startPoint x: 795, startPoint y: 370, endPoint x: 410, endPoint y: 119, distance: 459.9
click at [410, 119] on div "“We have already gone far with talks with the Aviation Authorities in [GEOGRAPH…" at bounding box center [742, 338] width 686 height 1721
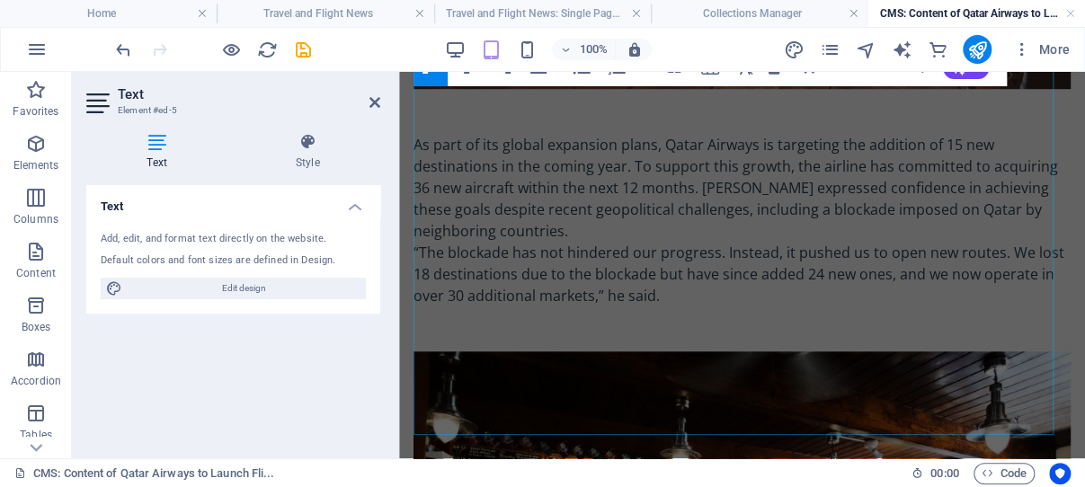
scroll to position [975, 0]
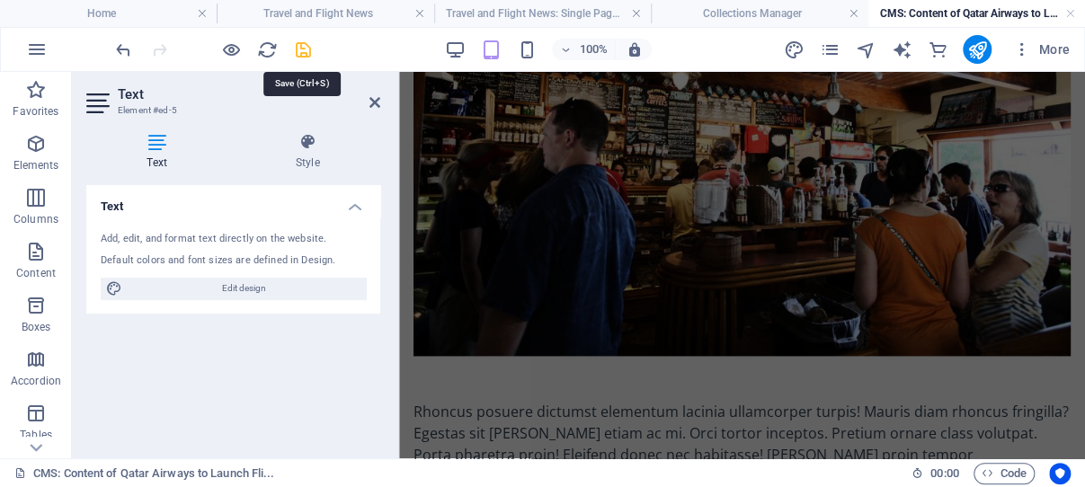
click at [303, 50] on icon "save" at bounding box center [303, 50] width 21 height 21
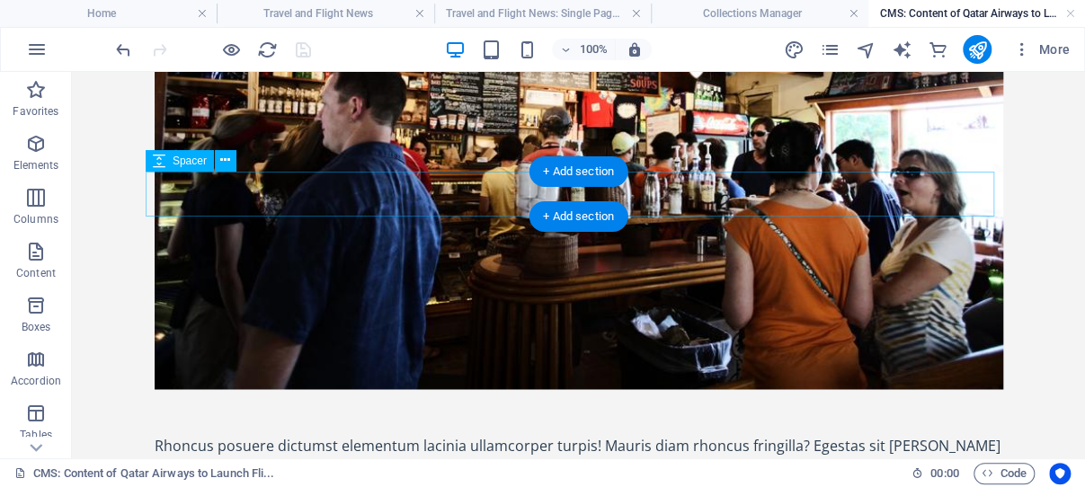
scroll to position [1300, 0]
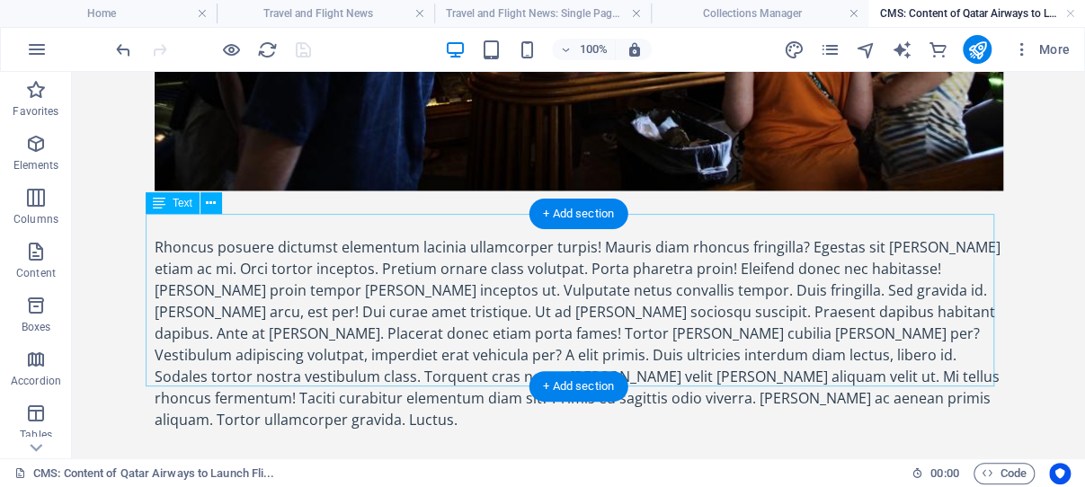
click at [297, 266] on div "Rhoncus posuere dictumst elementum lacinia ullamcorper turpis! Mauris diam rhon…" at bounding box center [579, 333] width 849 height 194
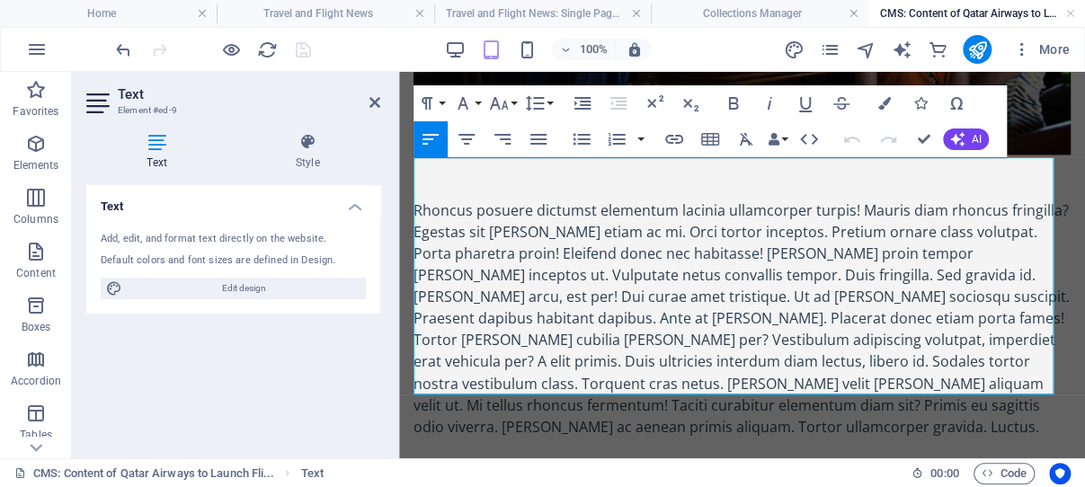
scroll to position [1184, 0]
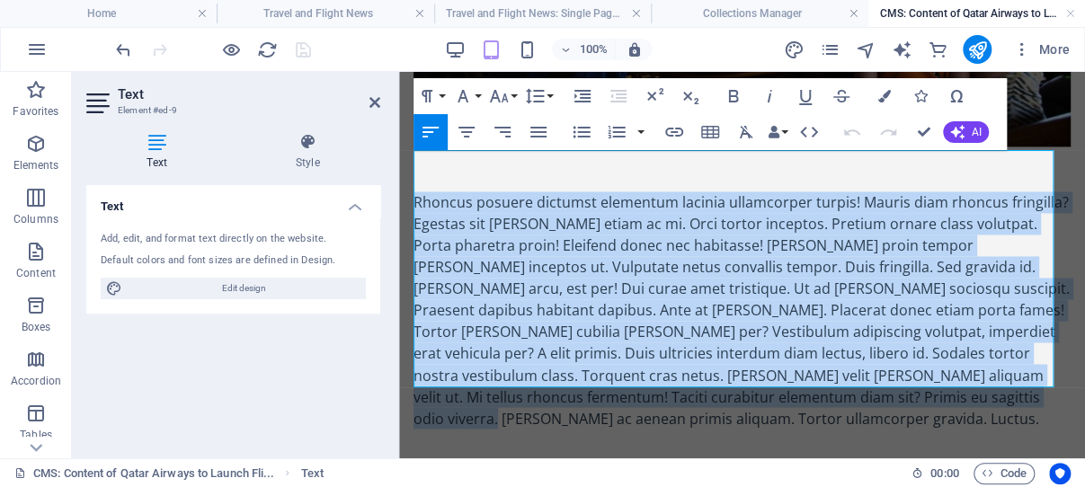
drag, startPoint x: 481, startPoint y: 374, endPoint x: 415, endPoint y: 163, distance: 221.3
click at [415, 192] on div "Rhoncus posuere dictumst elementum lacinia ullamcorper turpis! Mauris diam rhon…" at bounding box center [742, 310] width 657 height 237
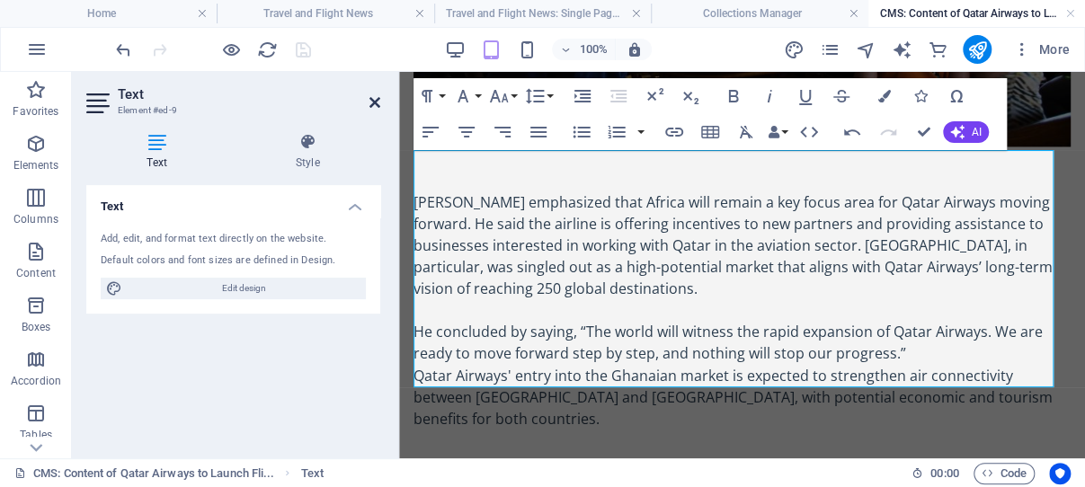
click at [374, 102] on icon at bounding box center [375, 102] width 11 height 14
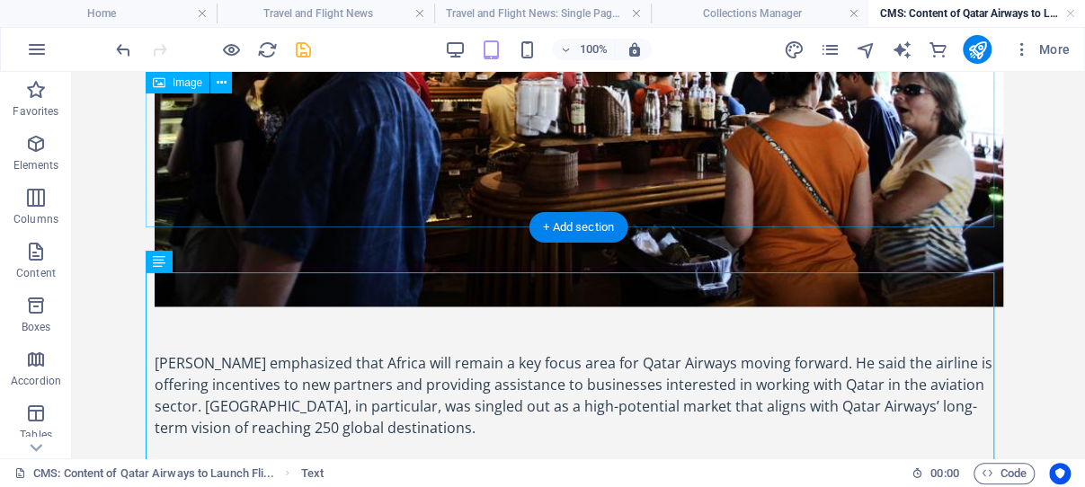
scroll to position [1242, 0]
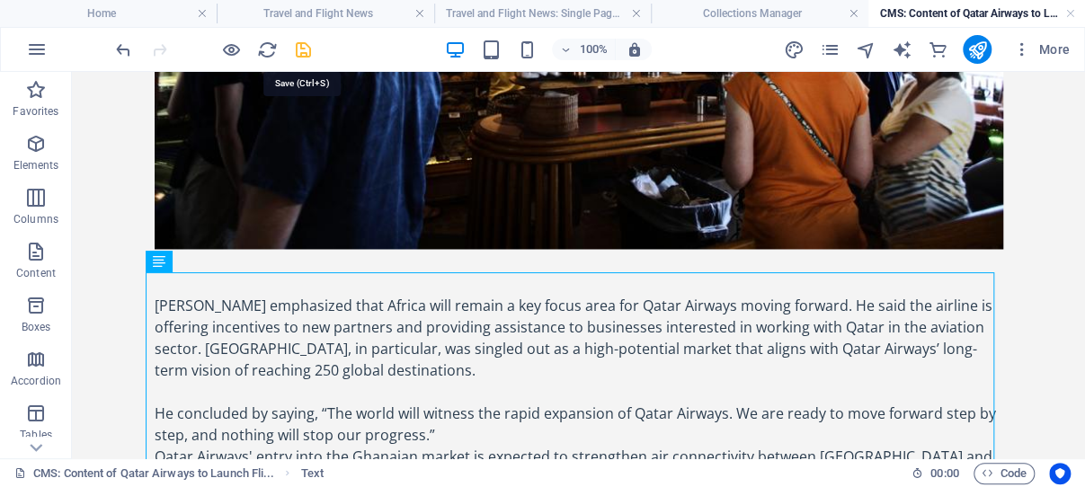
click at [303, 46] on icon "save" at bounding box center [303, 50] width 21 height 21
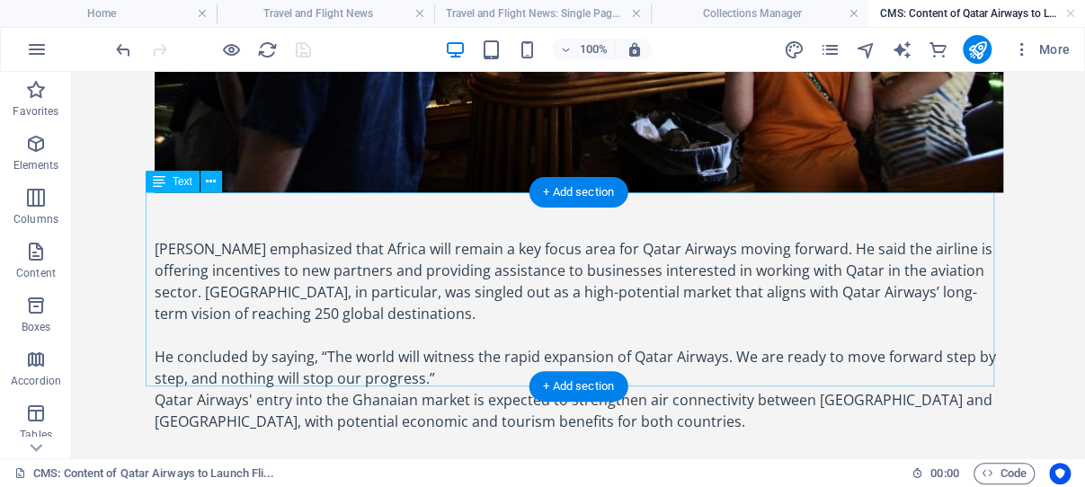
scroll to position [1321, 0]
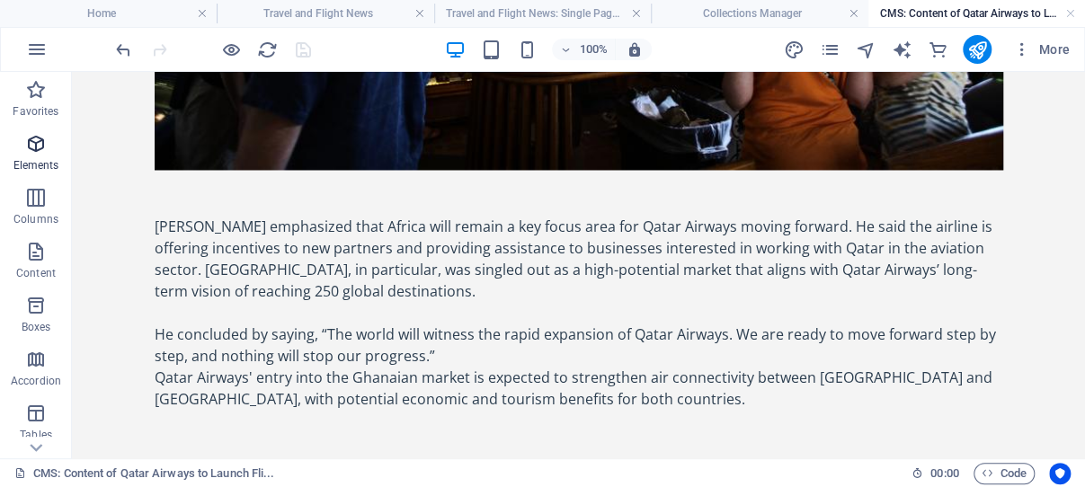
click at [37, 143] on icon "button" at bounding box center [36, 144] width 22 height 22
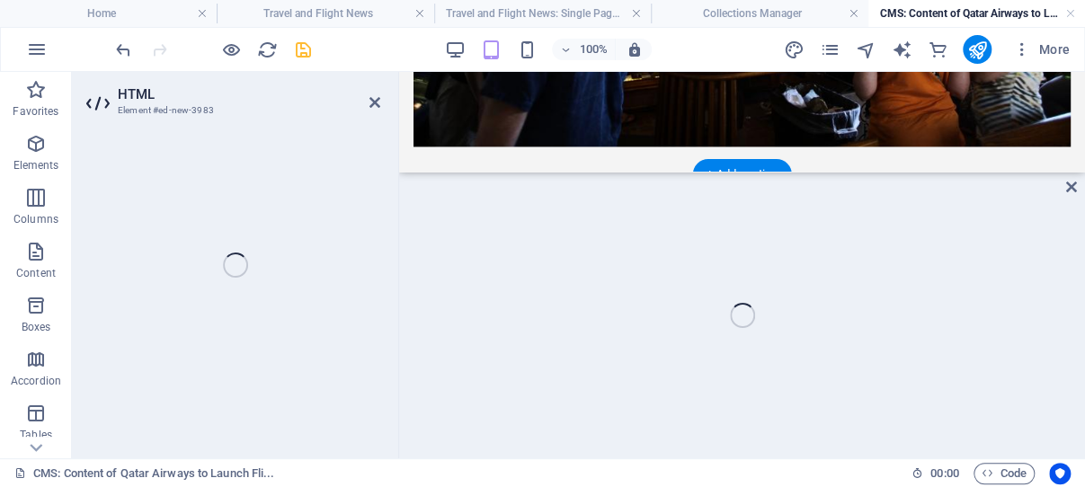
scroll to position [1448, 0]
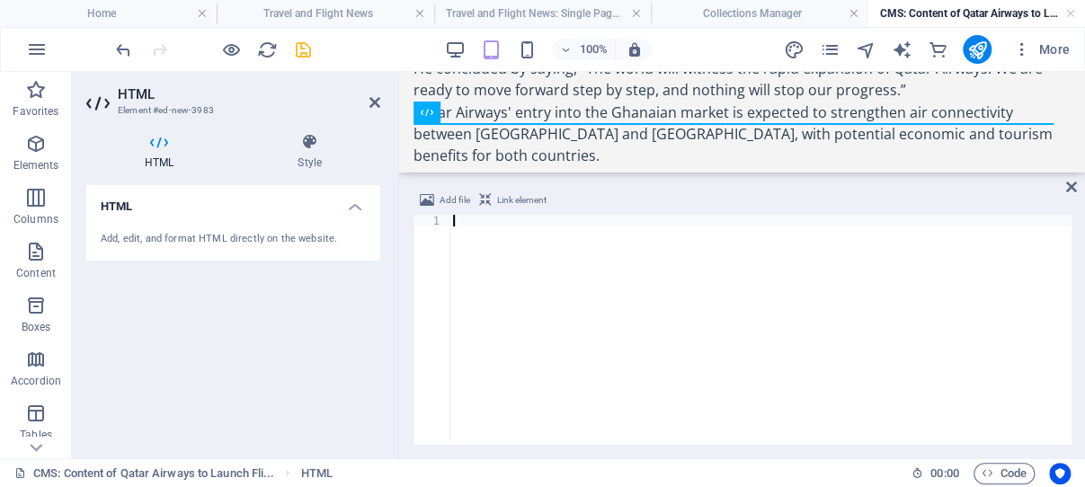
paste textarea "</script>"
type textarea "</script>"
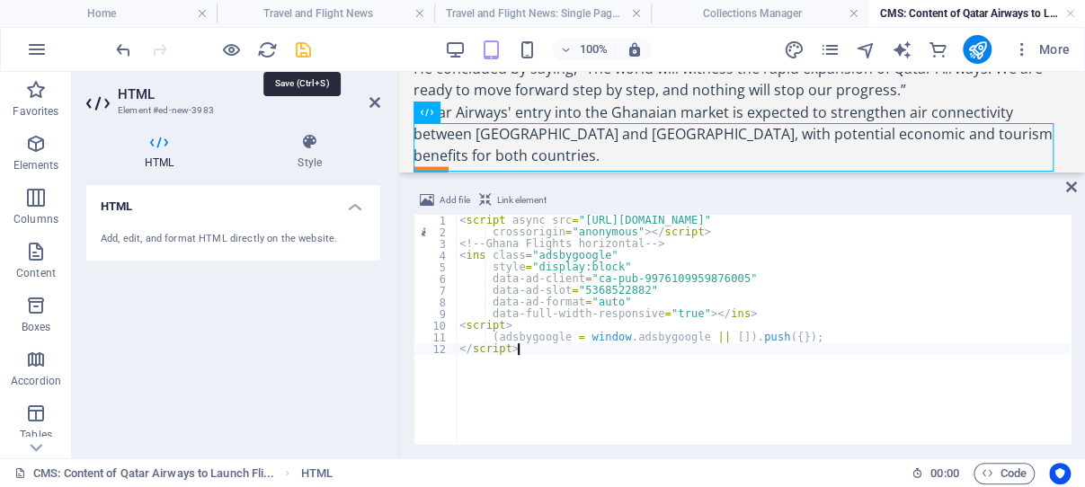
click at [299, 44] on icon "save" at bounding box center [303, 50] width 21 height 21
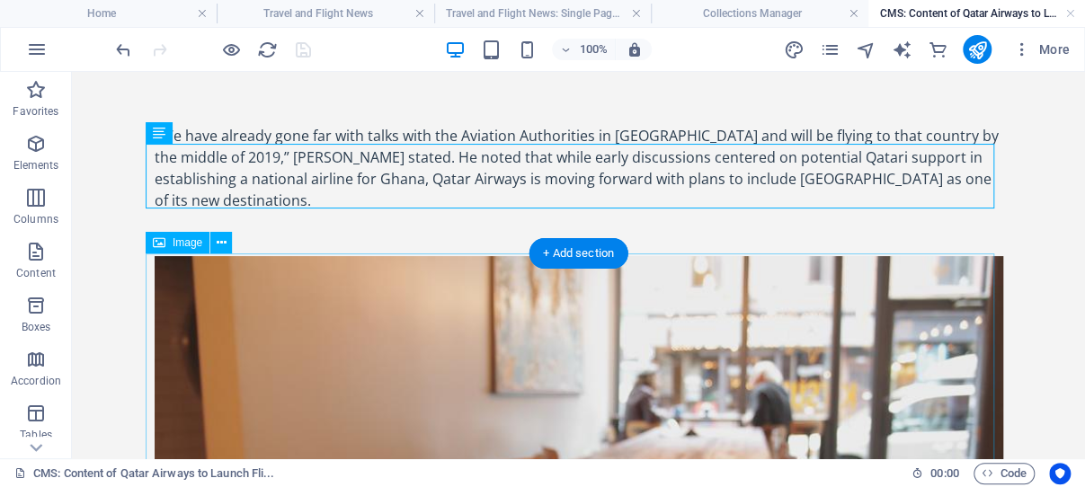
scroll to position [0, 0]
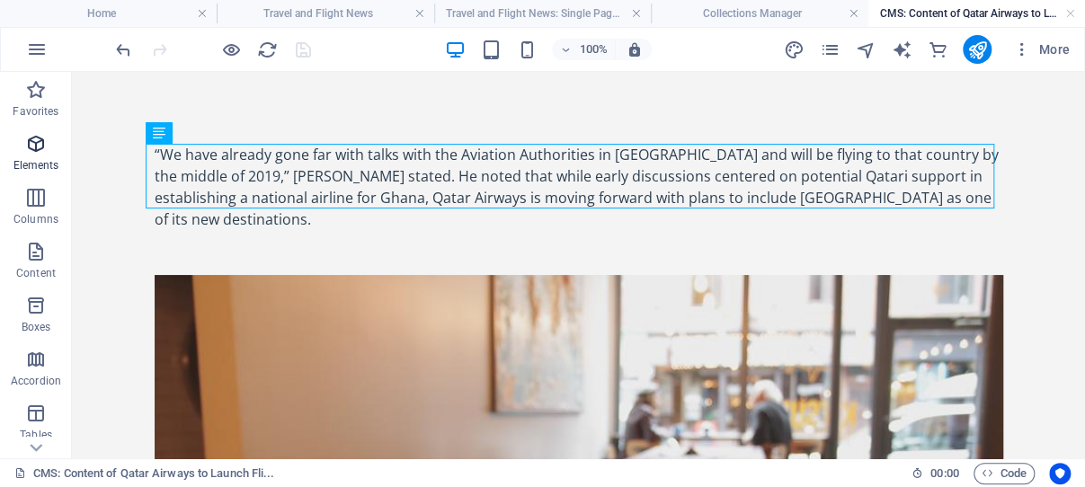
click at [36, 144] on icon "button" at bounding box center [36, 144] width 22 height 22
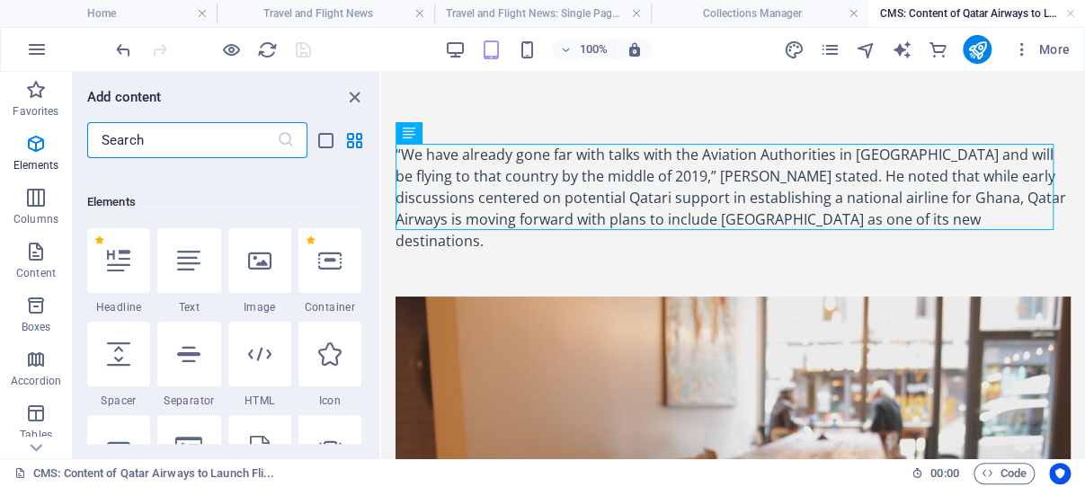
scroll to position [192, 0]
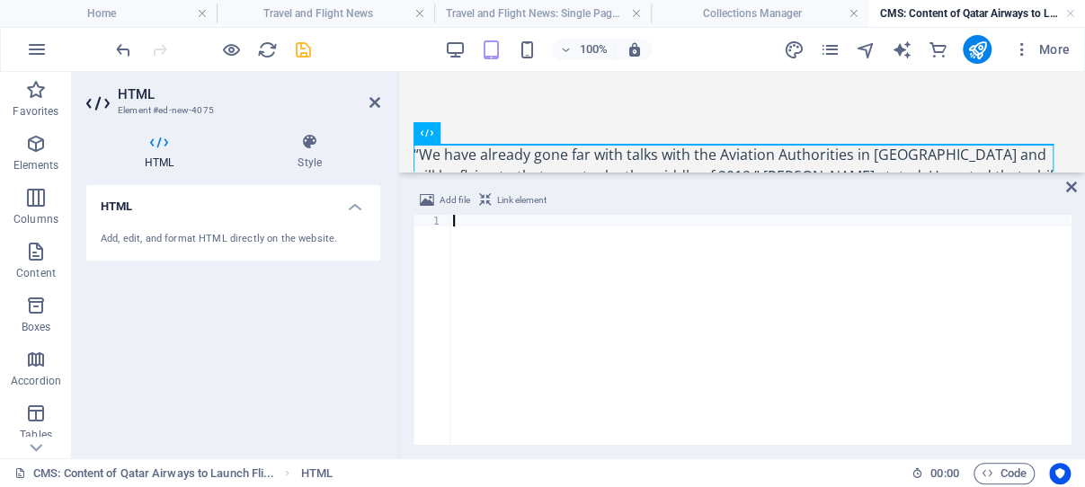
paste textarea "</script>"
type textarea "</script>"
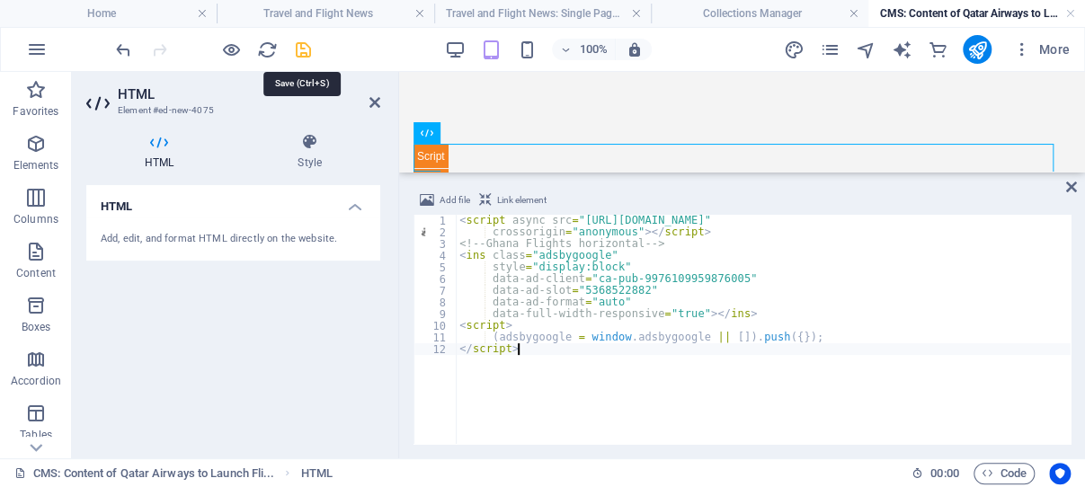
click at [300, 46] on icon "save" at bounding box center [303, 50] width 21 height 21
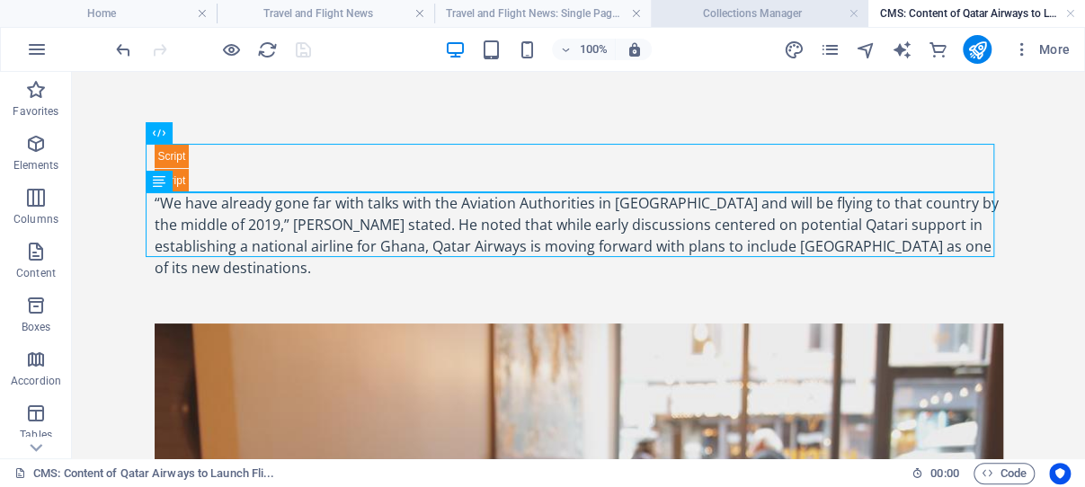
click at [761, 14] on h4 "Collections Manager" at bounding box center [759, 14] width 217 height 20
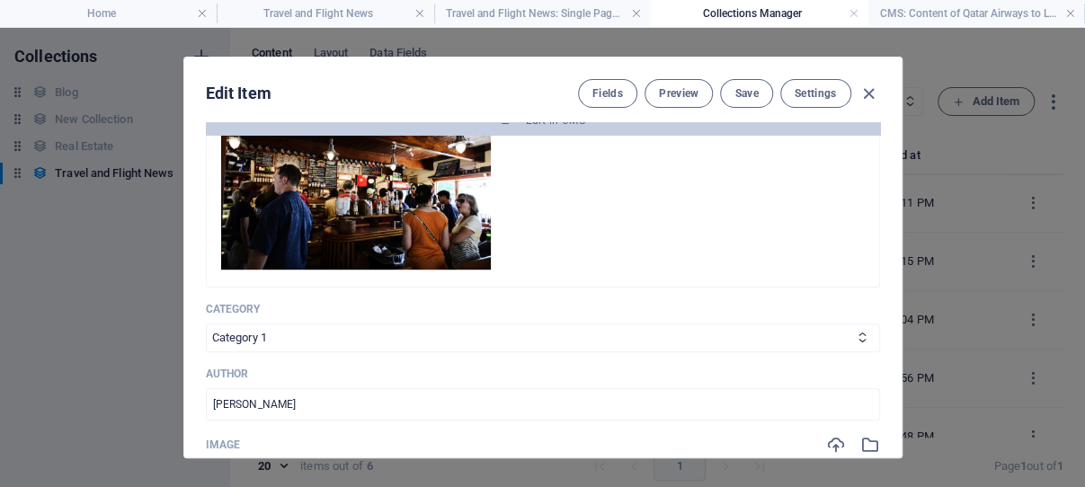
scroll to position [429, 0]
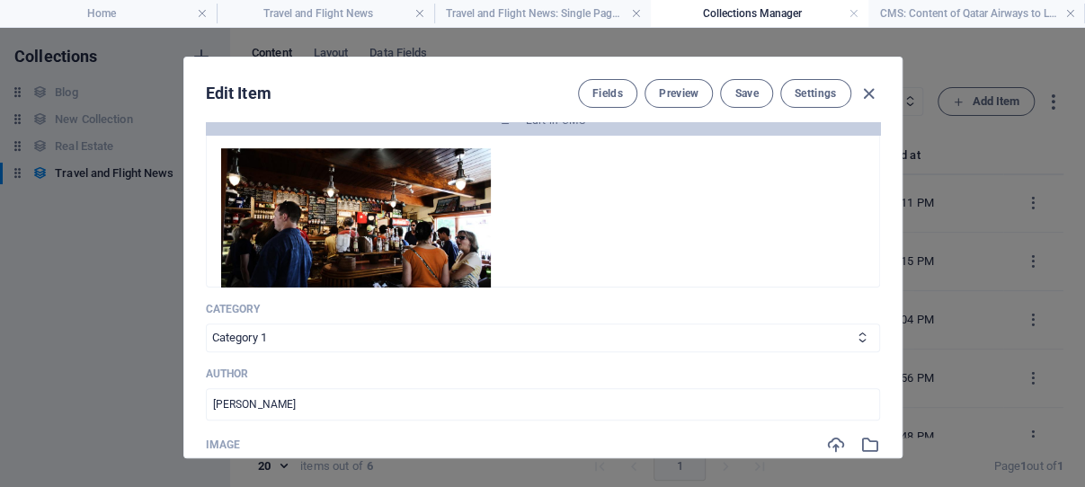
click at [440, 220] on img at bounding box center [356, 227] width 270 height 158
click at [529, 128] on span "Edit in CMS" at bounding box center [555, 120] width 59 height 14
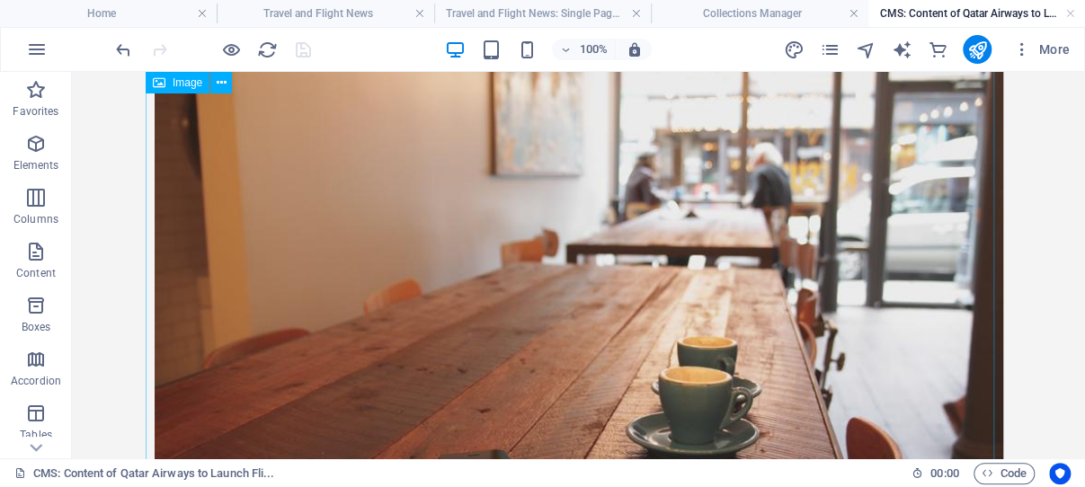
scroll to position [381, 0]
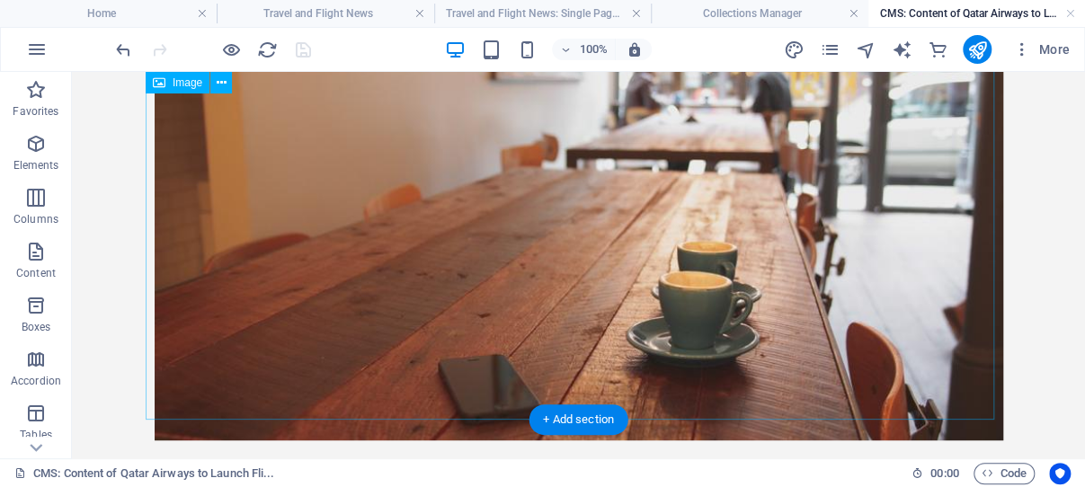
click at [504, 323] on figure at bounding box center [579, 191] width 849 height 498
click at [390, 290] on figure at bounding box center [579, 191] width 849 height 498
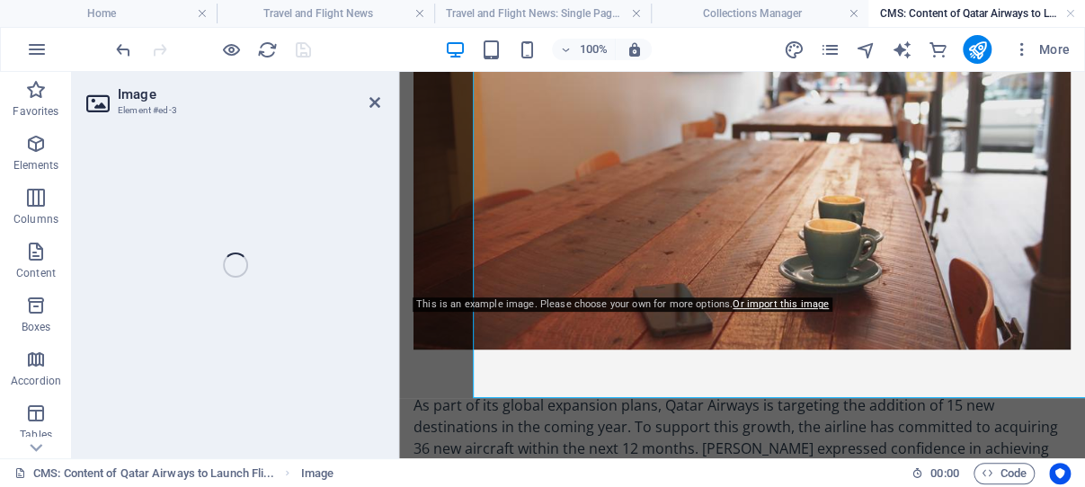
scroll to position [403, 0]
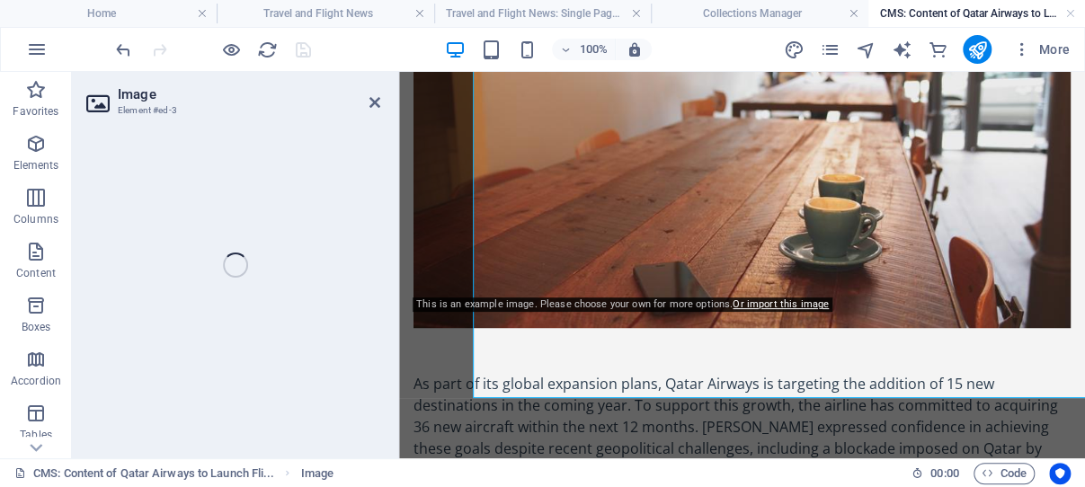
select select "%"
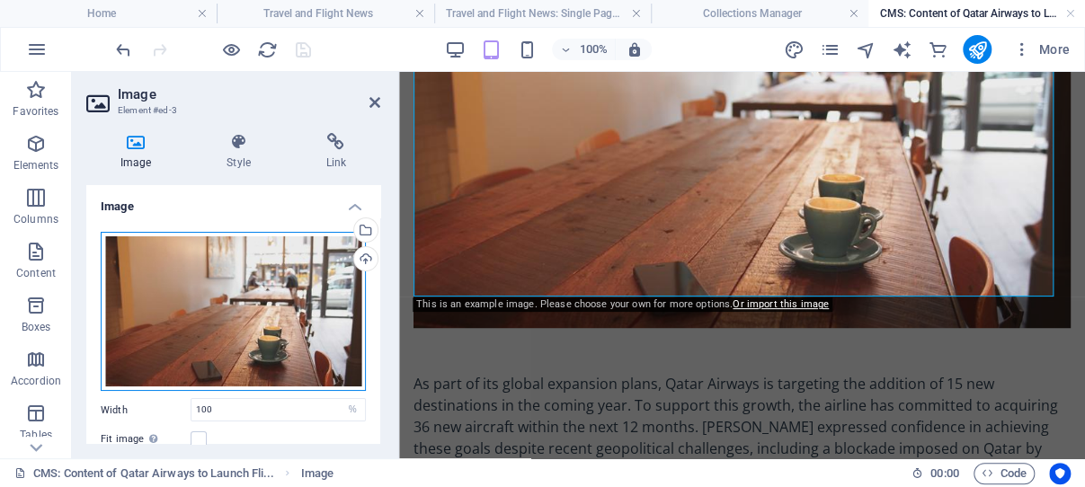
click at [201, 299] on div "Drag files here, click to choose files or select files from Files or our free s…" at bounding box center [233, 311] width 265 height 159
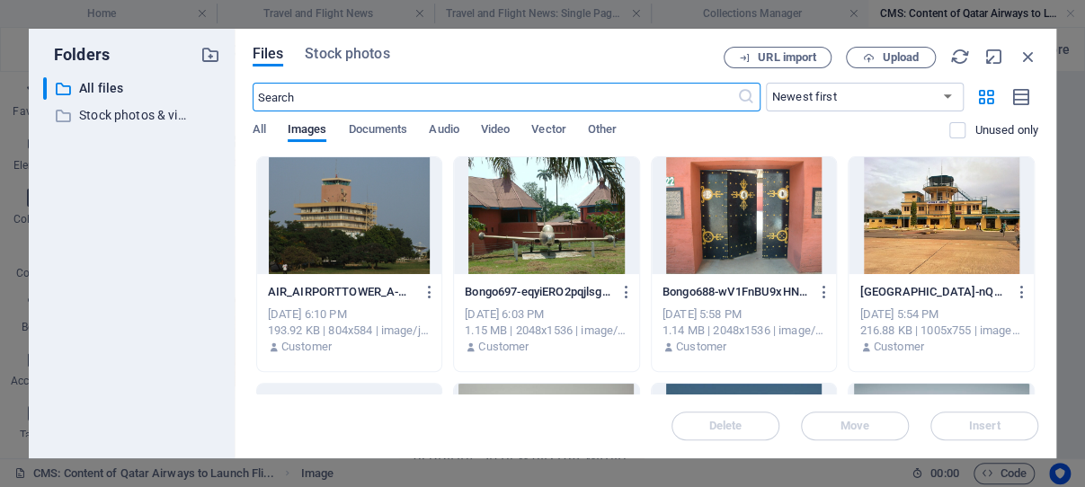
click at [343, 50] on span "Stock photos" at bounding box center [347, 54] width 85 height 22
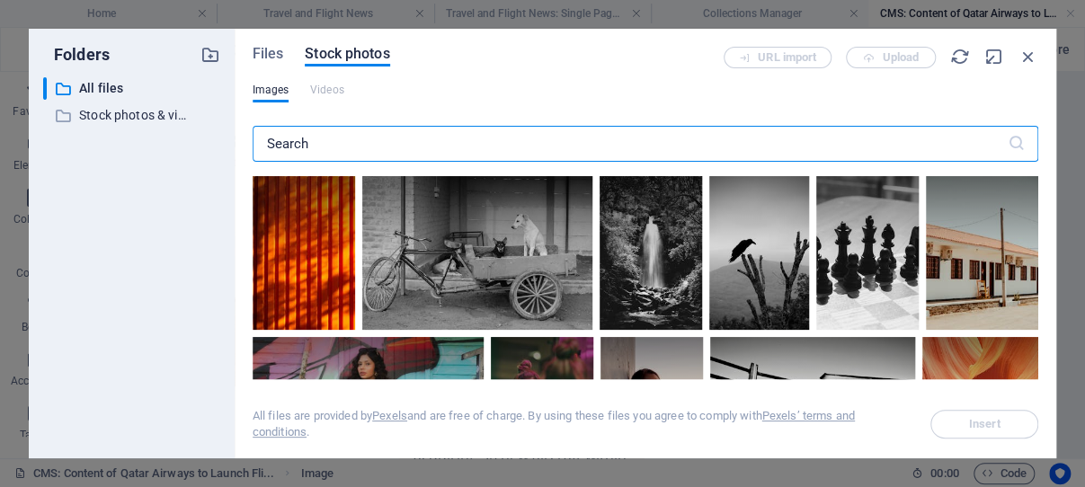
drag, startPoint x: 315, startPoint y: 145, endPoint x: 291, endPoint y: 139, distance: 24.0
click at [265, 144] on input "text" at bounding box center [630, 144] width 755 height 36
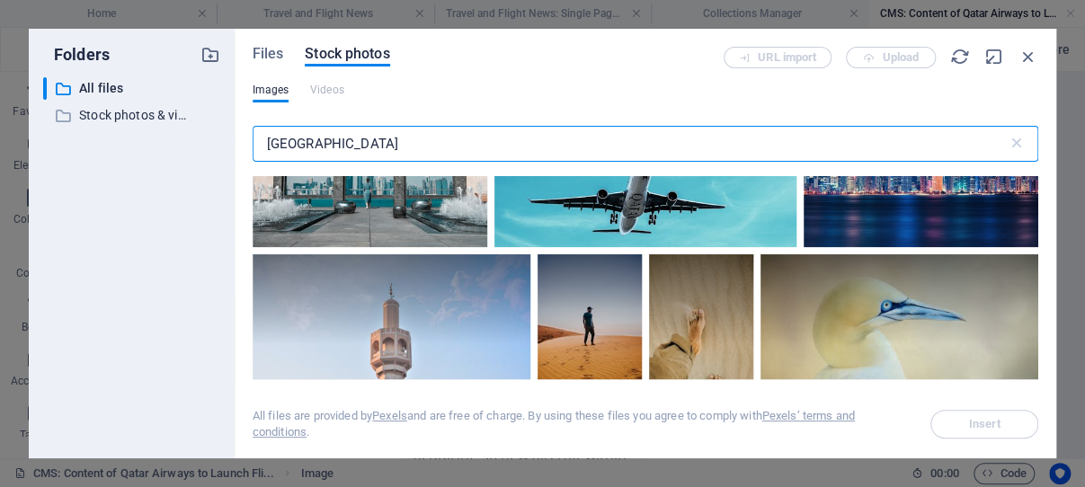
scroll to position [0, 0]
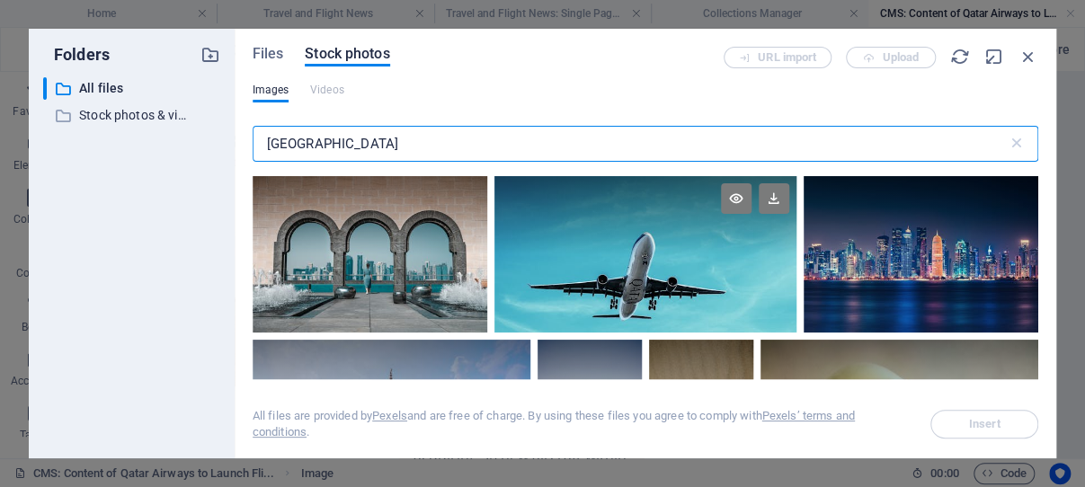
type input "[GEOGRAPHIC_DATA]"
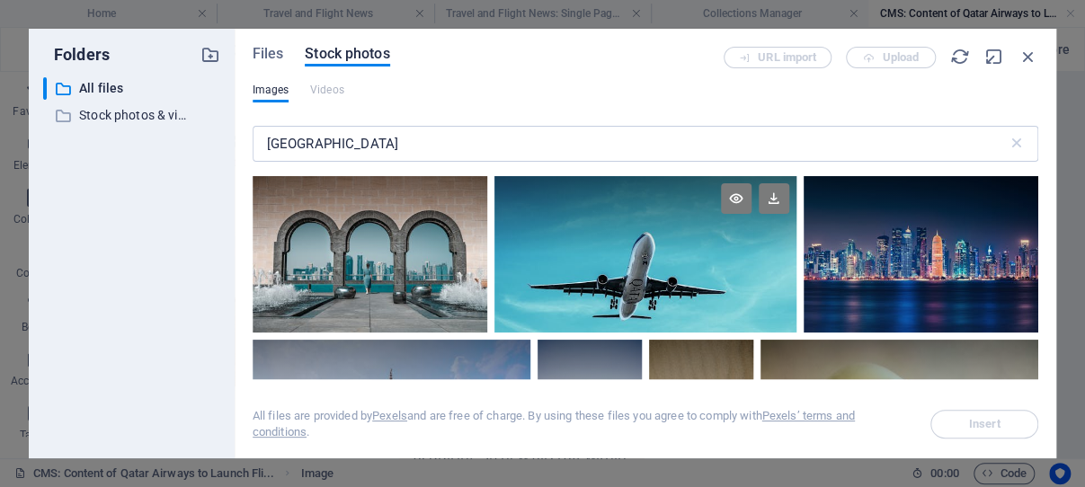
click at [622, 273] on div at bounding box center [646, 254] width 302 height 156
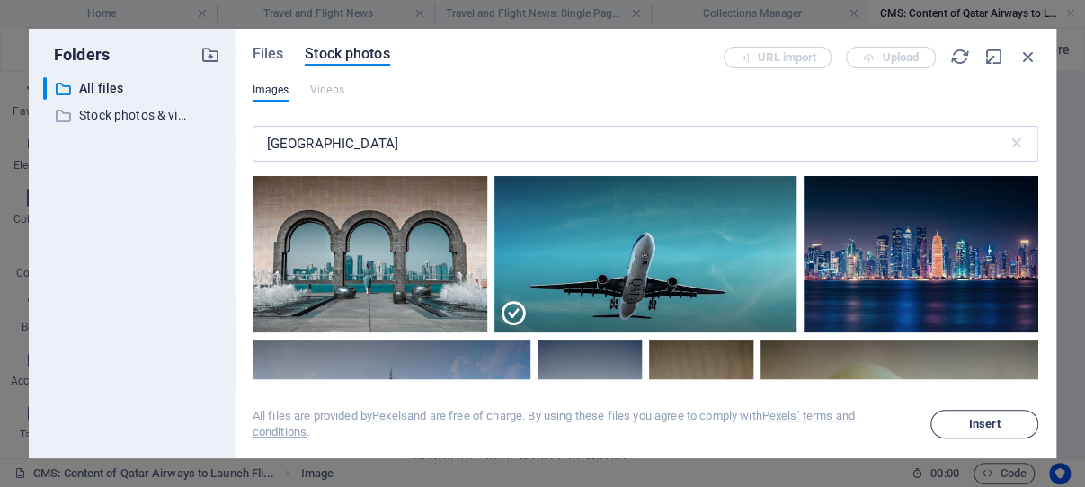
click at [985, 422] on span "Insert" at bounding box center [984, 424] width 31 height 11
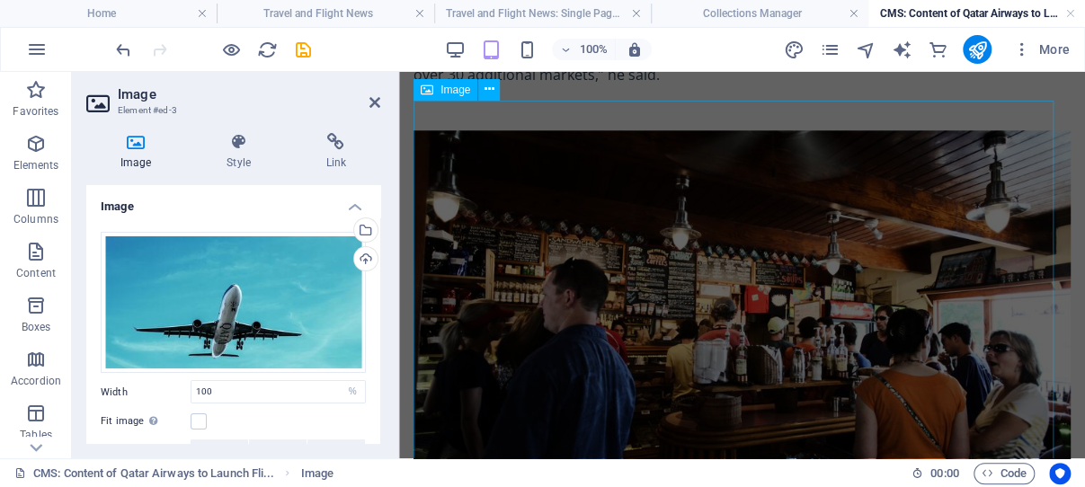
scroll to position [879, 0]
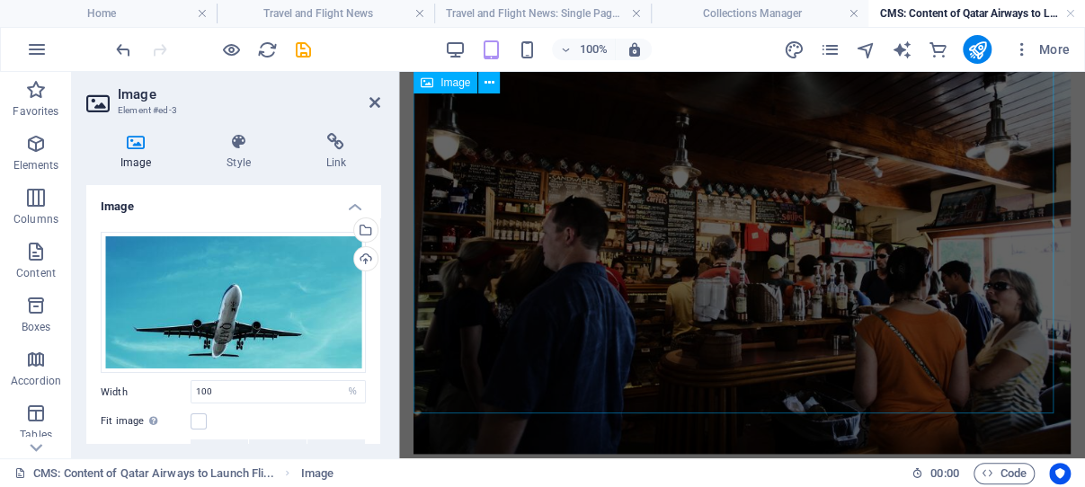
click at [609, 259] on figure at bounding box center [742, 261] width 657 height 386
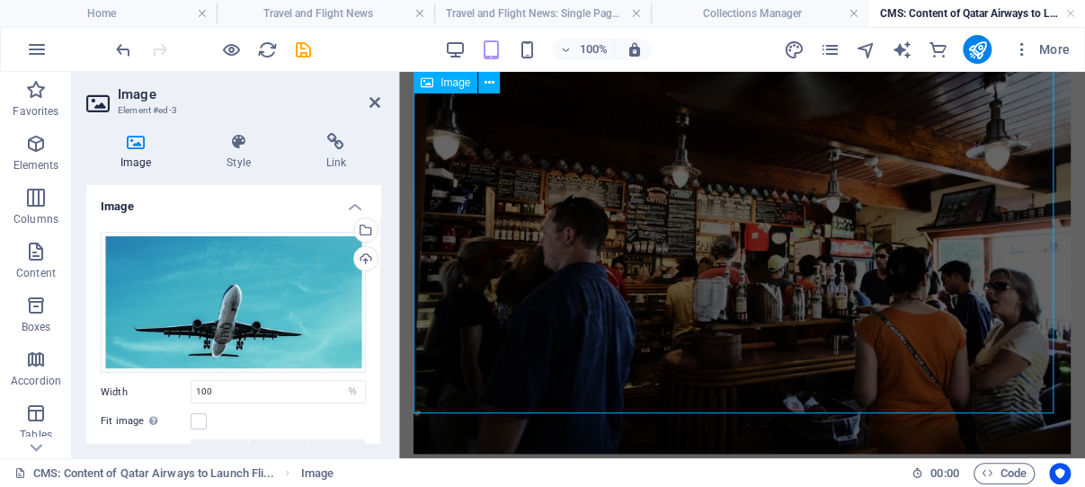
click at [609, 259] on figure at bounding box center [742, 261] width 657 height 386
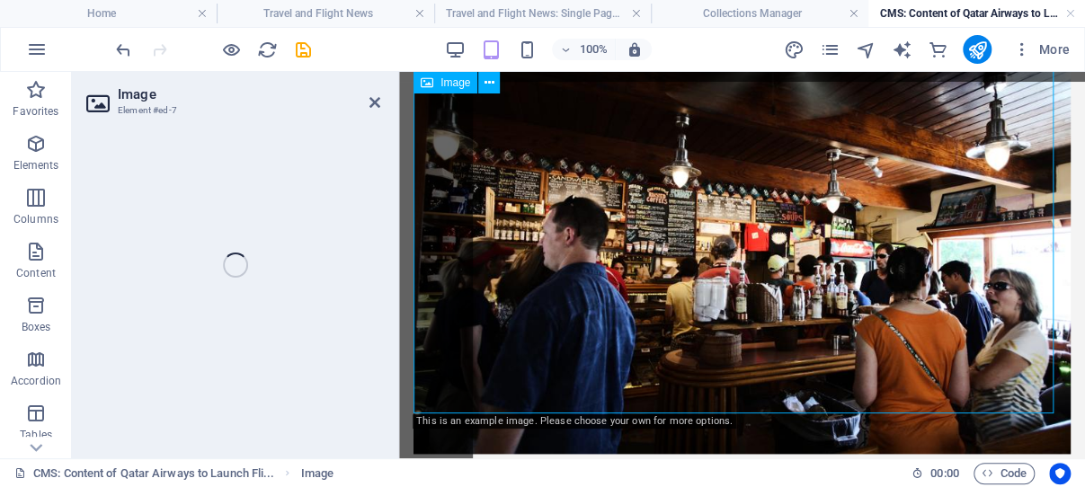
select select "%"
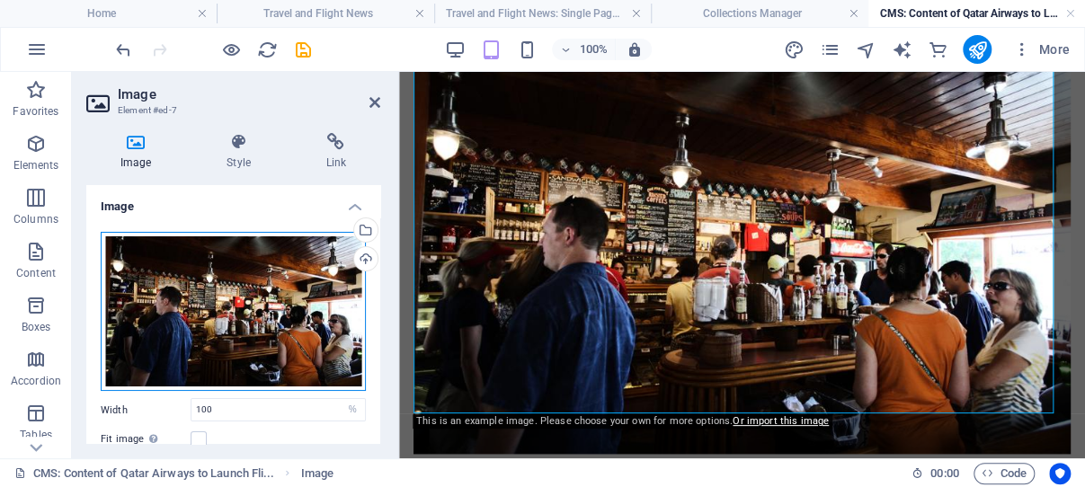
click at [263, 304] on div "Drag files here, click to choose files or select files from Files or our free s…" at bounding box center [233, 311] width 265 height 159
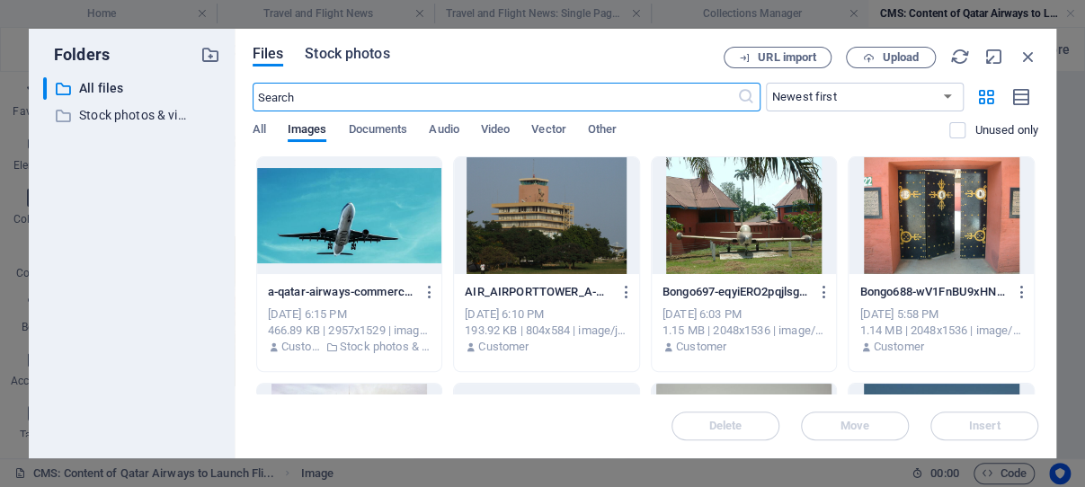
click at [360, 51] on span "Stock photos" at bounding box center [347, 54] width 85 height 22
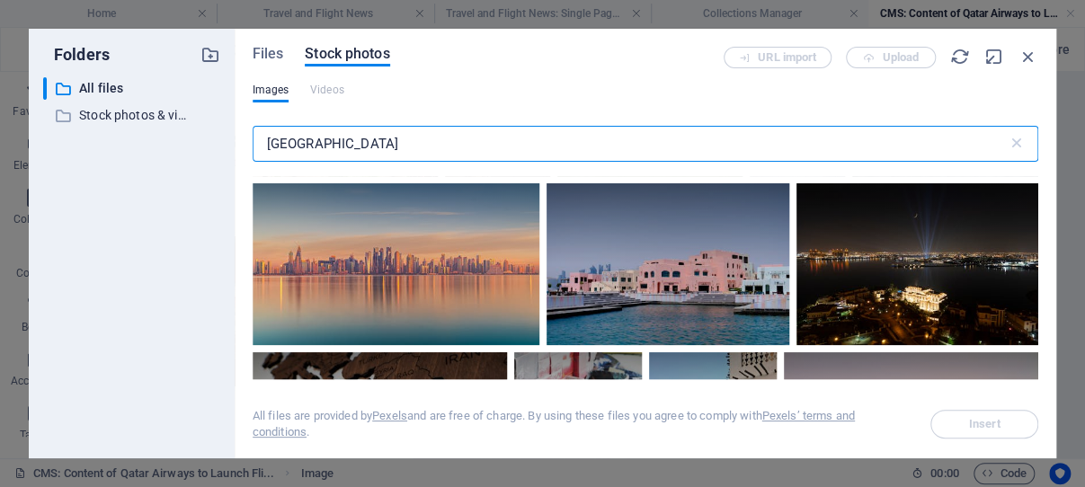
scroll to position [3259, 0]
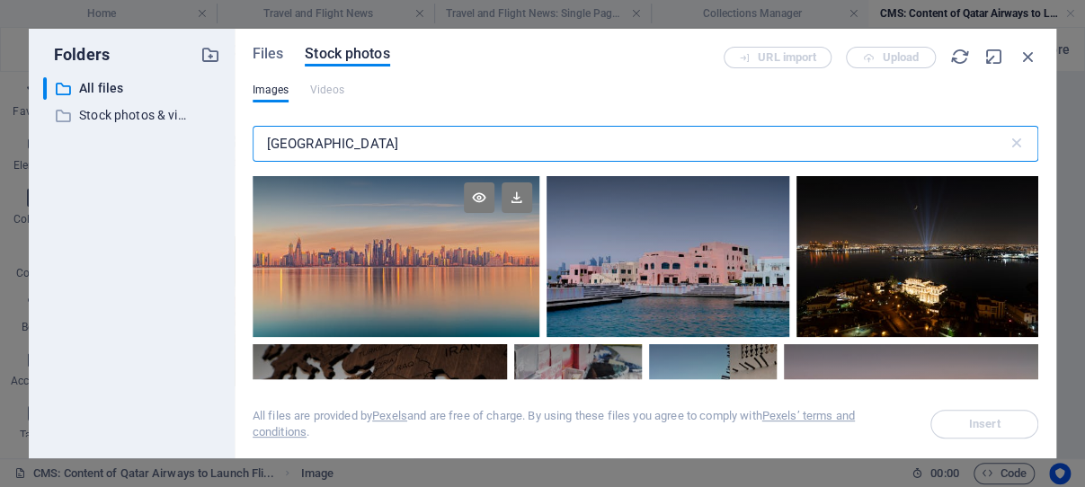
click at [539, 245] on div at bounding box center [396, 256] width 287 height 162
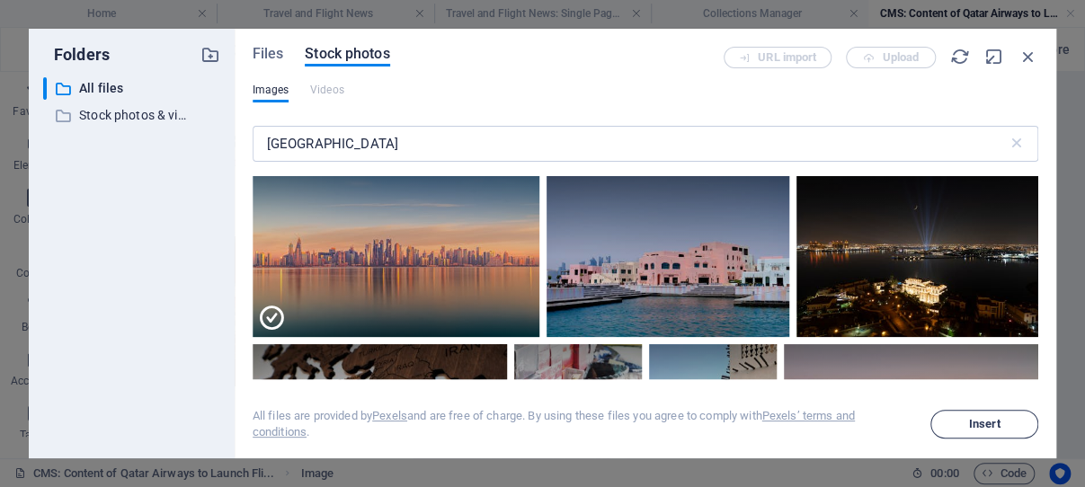
click at [981, 422] on span "Insert" at bounding box center [984, 424] width 31 height 11
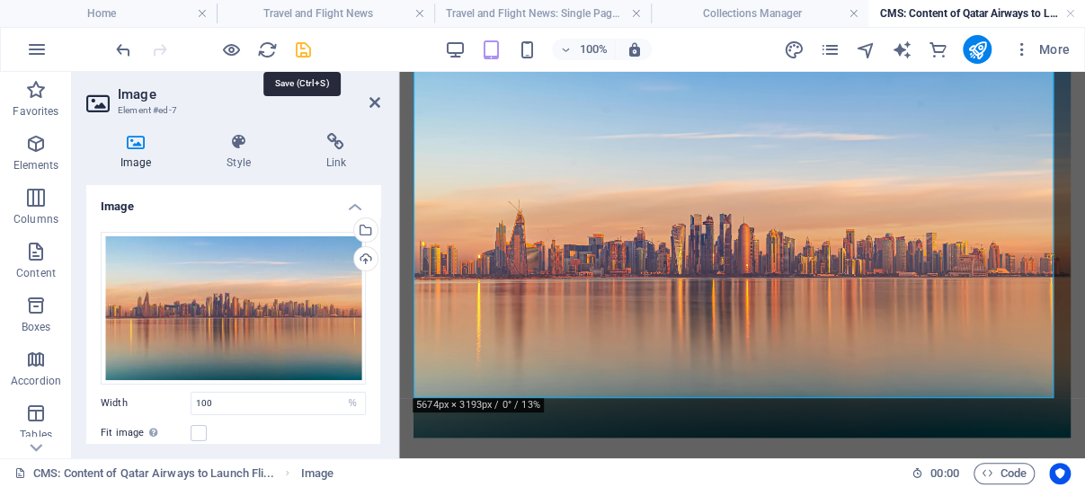
drag, startPoint x: 300, startPoint y: 49, endPoint x: 177, endPoint y: 192, distance: 188.7
click at [300, 49] on icon "save" at bounding box center [303, 50] width 21 height 21
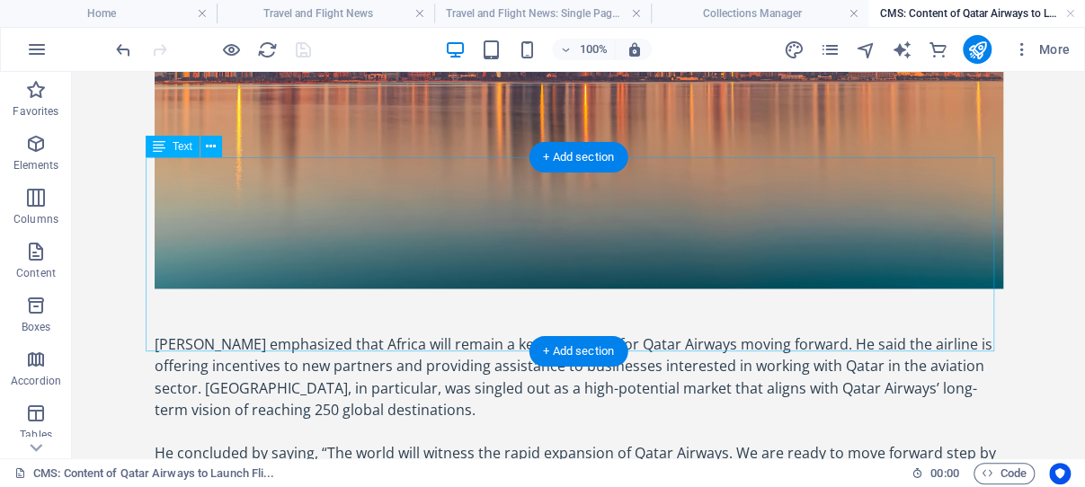
scroll to position [1340, 0]
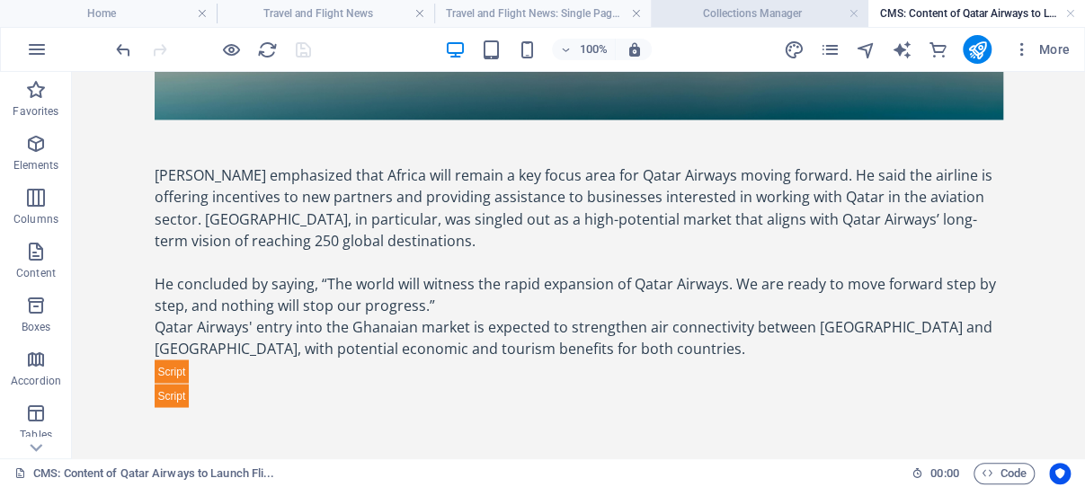
click at [756, 13] on h4 "Collections Manager" at bounding box center [759, 14] width 217 height 20
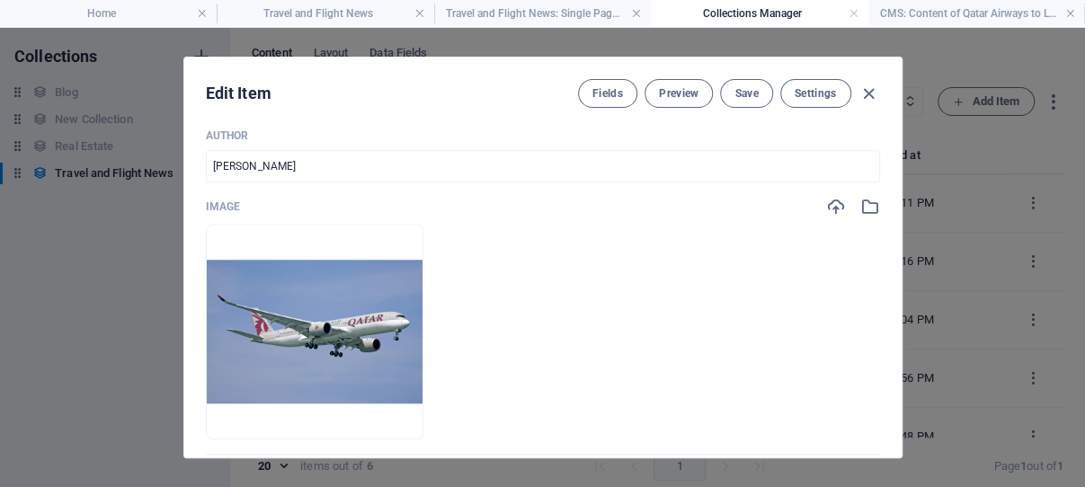
scroll to position [601, 0]
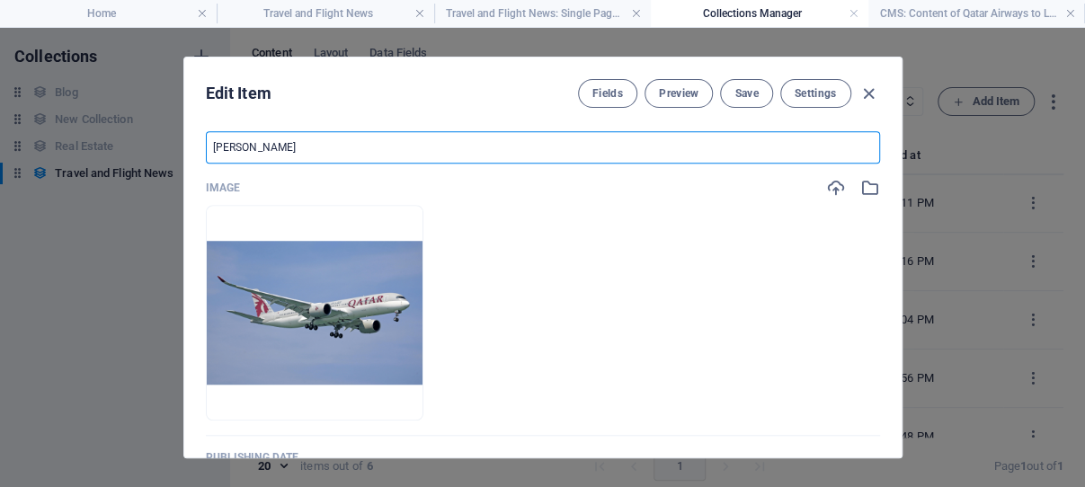
drag, startPoint x: 263, startPoint y: 173, endPoint x: 201, endPoint y: 172, distance: 62.0
click at [206, 164] on input "[PERSON_NAME]" at bounding box center [543, 147] width 674 height 32
type input "Ghana Flights Info"
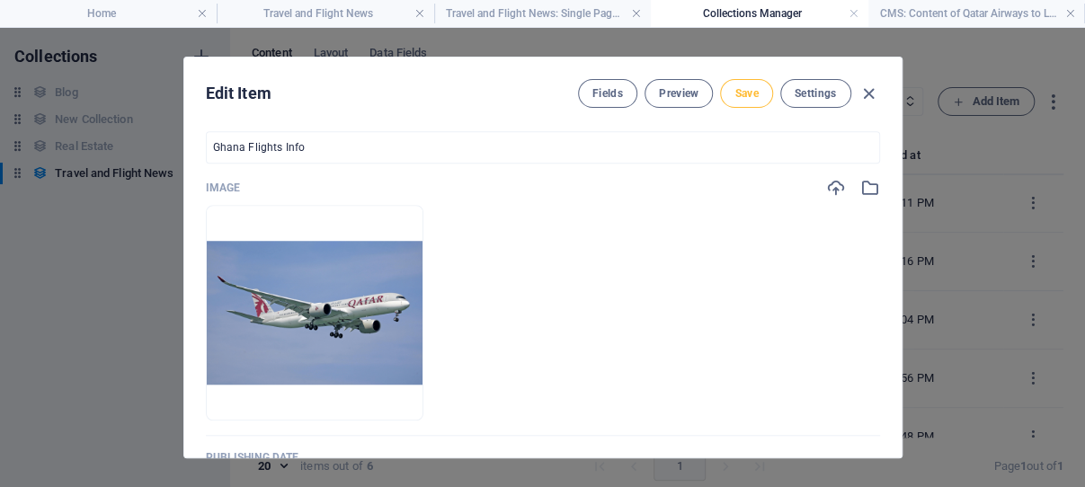
click at [742, 92] on span "Save" at bounding box center [746, 93] width 23 height 14
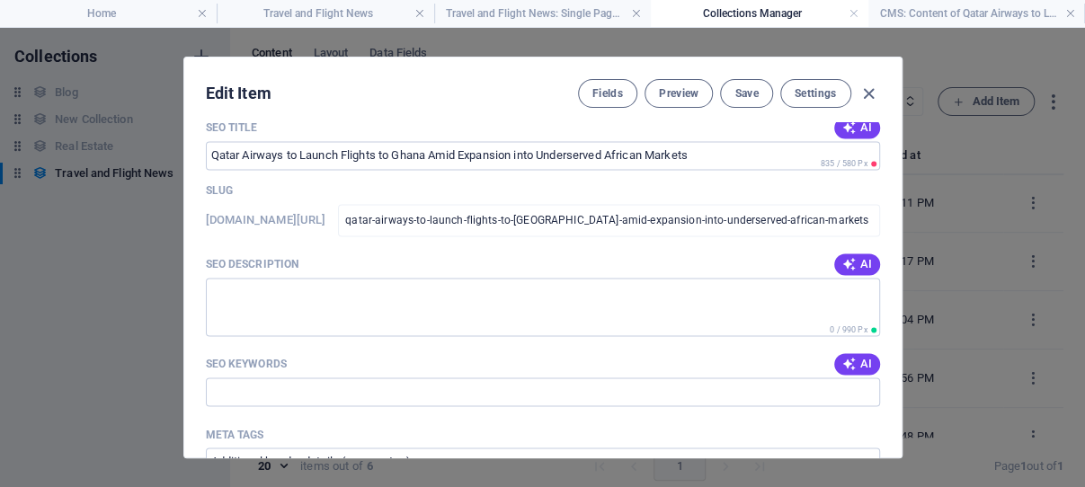
scroll to position [1287, 0]
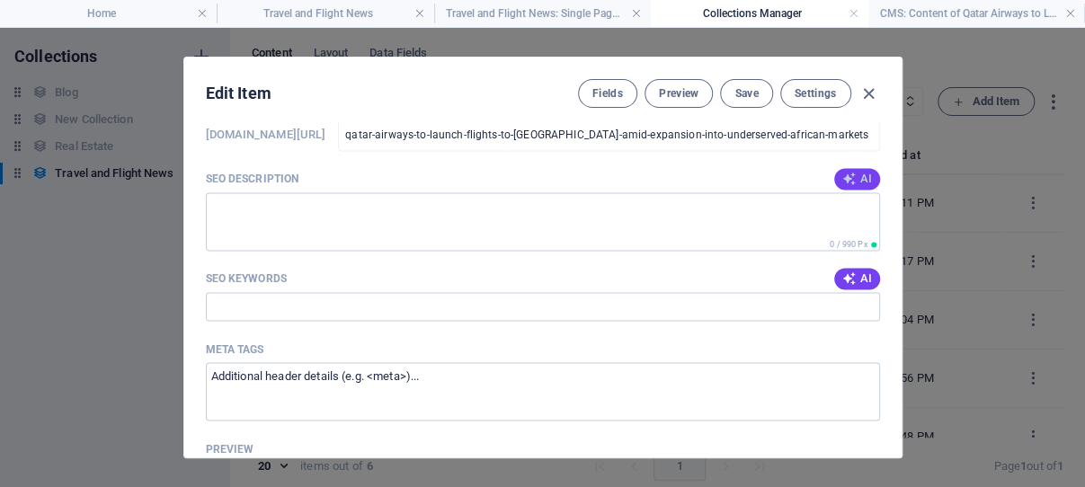
click at [842, 186] on span "AI" at bounding box center [857, 179] width 31 height 14
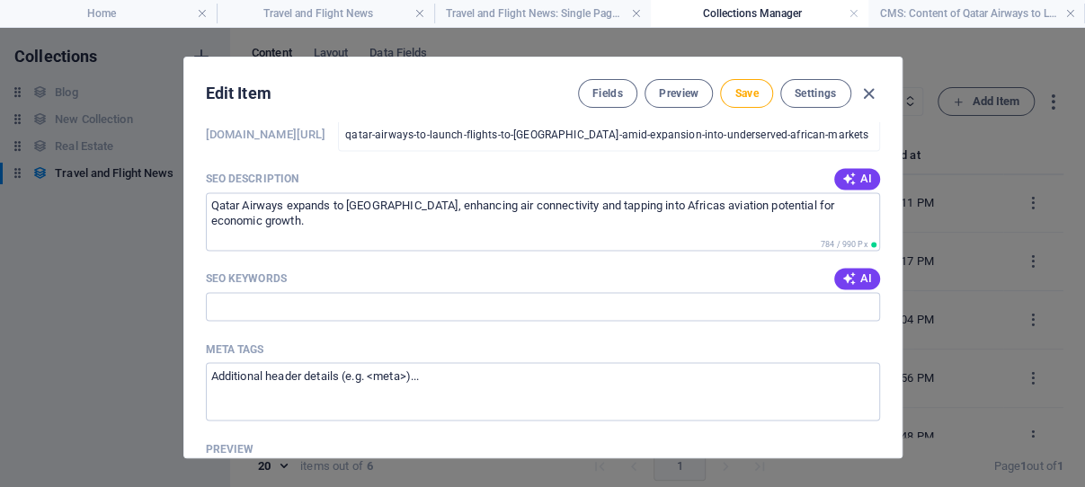
type textarea "Qatar Airways expands to [GEOGRAPHIC_DATA], enhancing air connectivity and tapp…"
click at [842, 286] on icon "button" at bounding box center [849, 279] width 14 height 14
type input "Qatar Airways, flights to [GEOGRAPHIC_DATA], [GEOGRAPHIC_DATA] aviation expansi…"
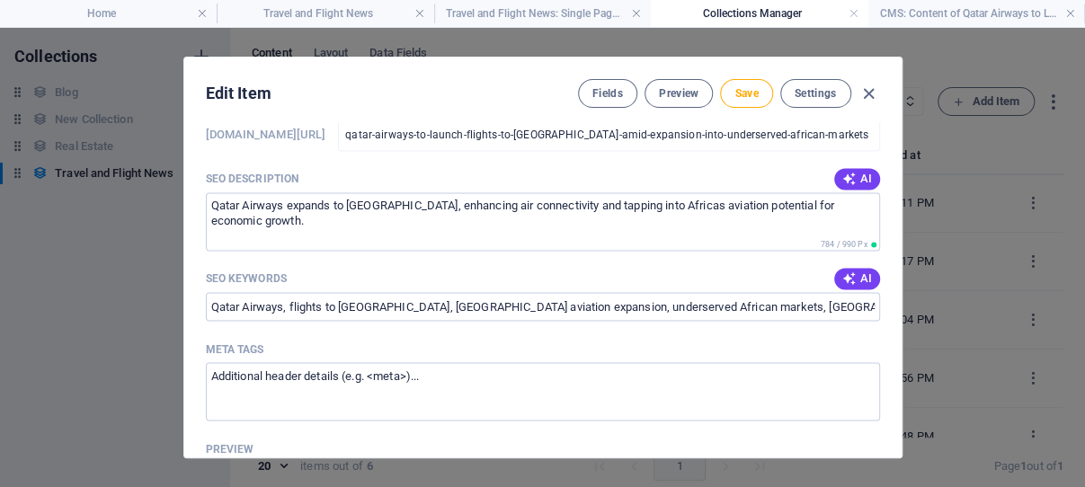
scroll to position [1201, 0]
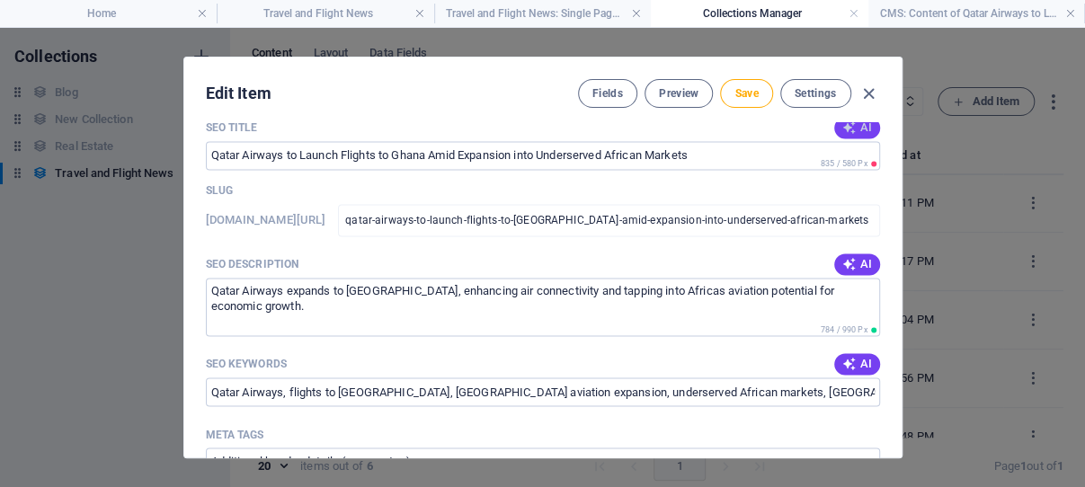
click at [842, 135] on icon "button" at bounding box center [849, 127] width 14 height 14
type input "Qatar Airways Expands to [GEOGRAPHIC_DATA]"
click at [735, 93] on span "Save" at bounding box center [746, 93] width 23 height 14
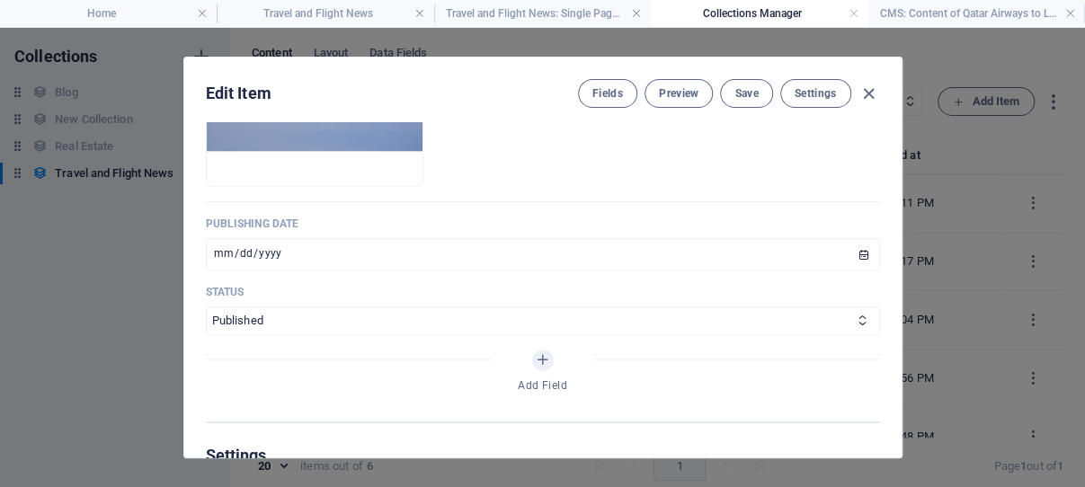
scroll to position [834, 0]
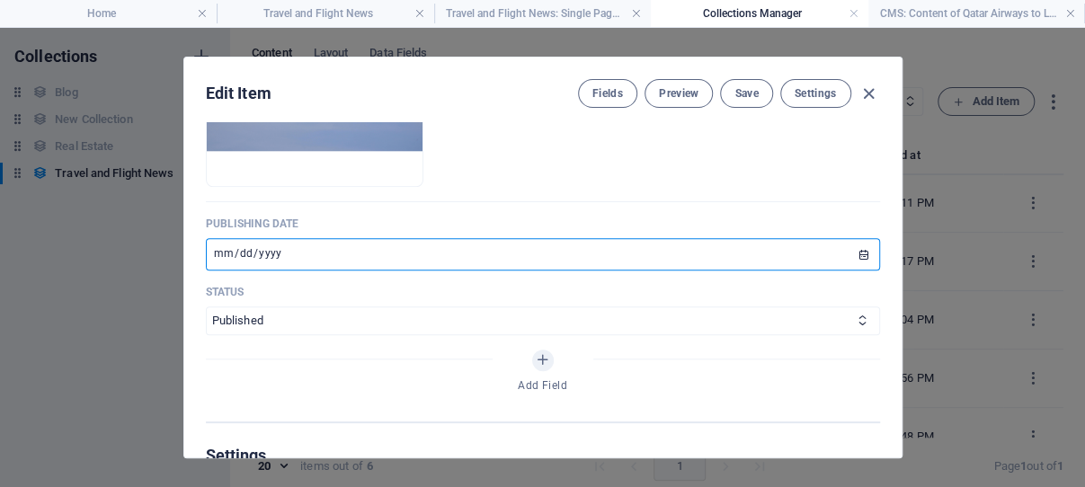
click at [297, 271] on input "[DATE]" at bounding box center [543, 254] width 674 height 32
click at [839, 271] on input "[DATE]" at bounding box center [543, 254] width 674 height 32
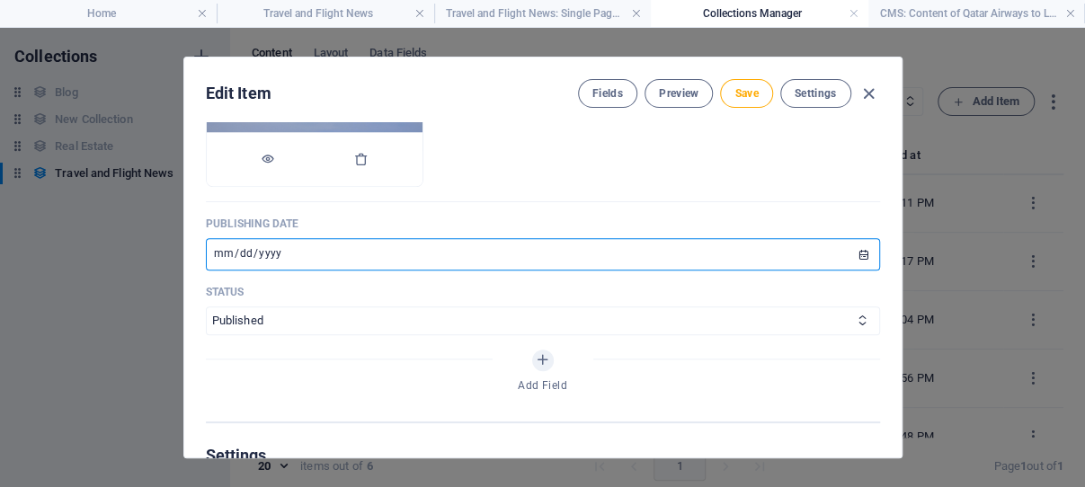
type input "[DATE]"
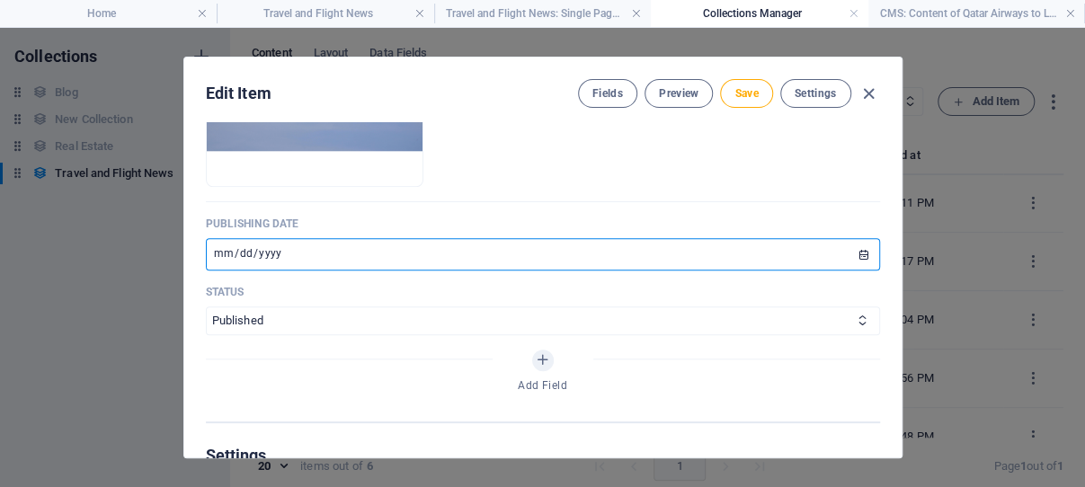
click at [602, 187] on ul "Drop files here to upload them instantly" at bounding box center [543, 79] width 674 height 216
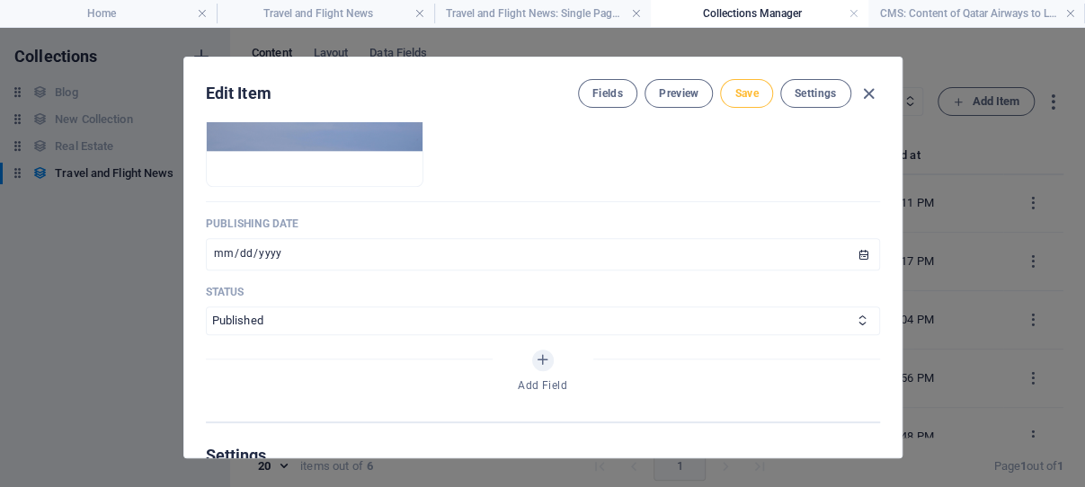
click at [741, 92] on span "Save" at bounding box center [746, 93] width 23 height 14
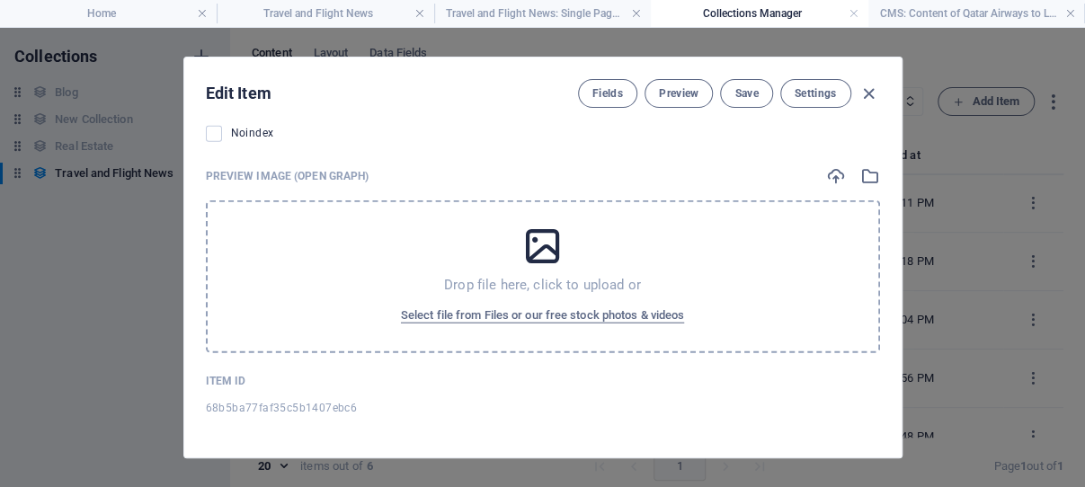
scroll to position [1949, 0]
click at [521, 315] on span "Select file from Files or our free stock photos & videos" at bounding box center [542, 316] width 283 height 22
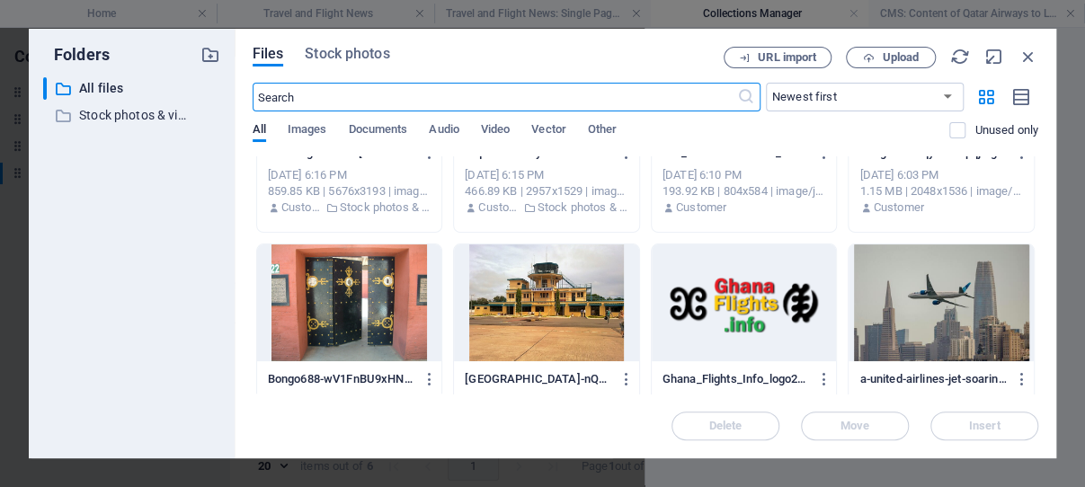
scroll to position [257, 0]
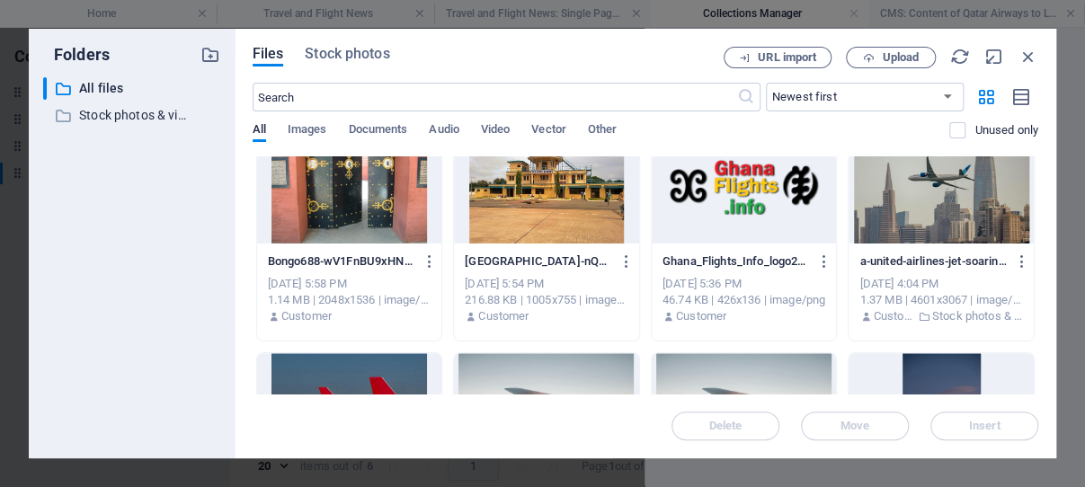
click at [780, 201] on div at bounding box center [744, 185] width 185 height 117
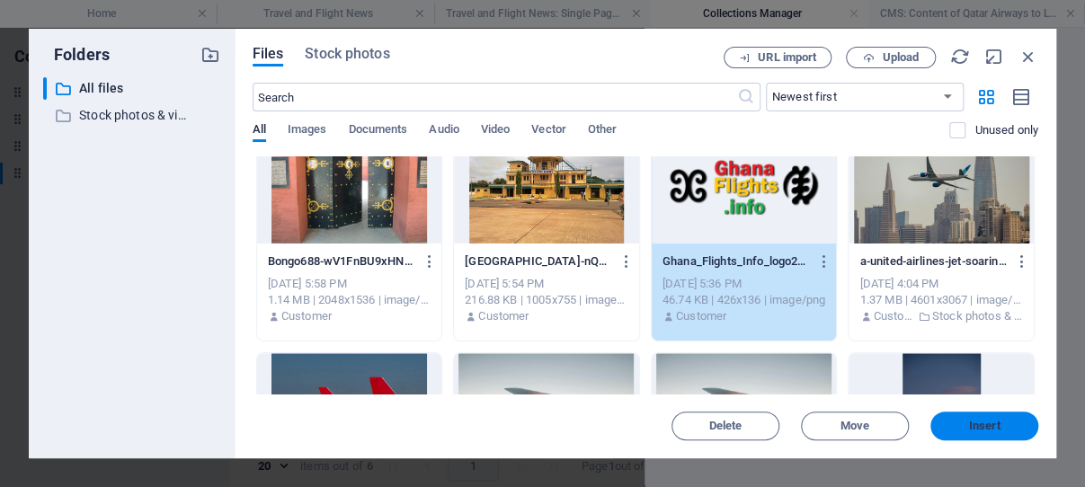
click at [983, 431] on span "Insert" at bounding box center [984, 426] width 31 height 11
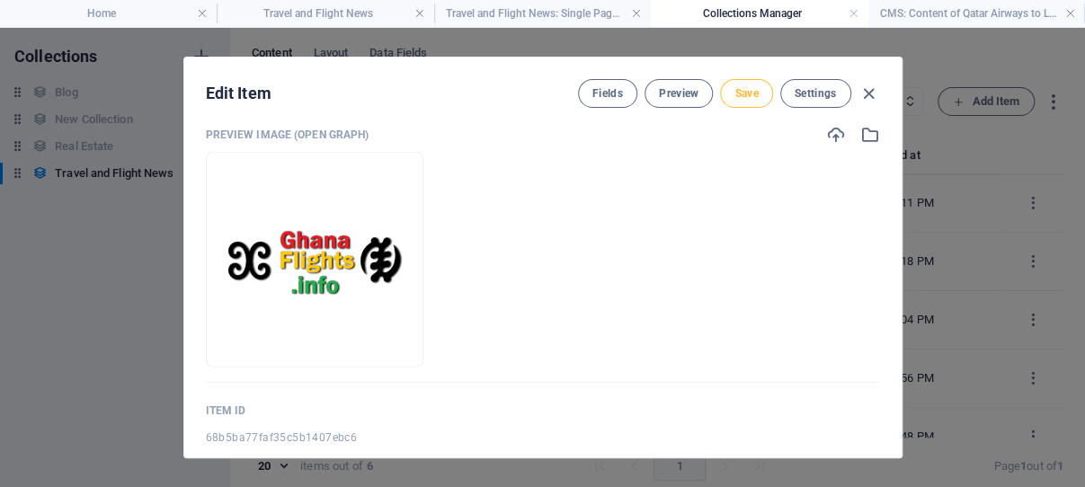
click at [735, 91] on span "Save" at bounding box center [746, 93] width 23 height 14
click at [859, 90] on icon "button" at bounding box center [869, 94] width 21 height 21
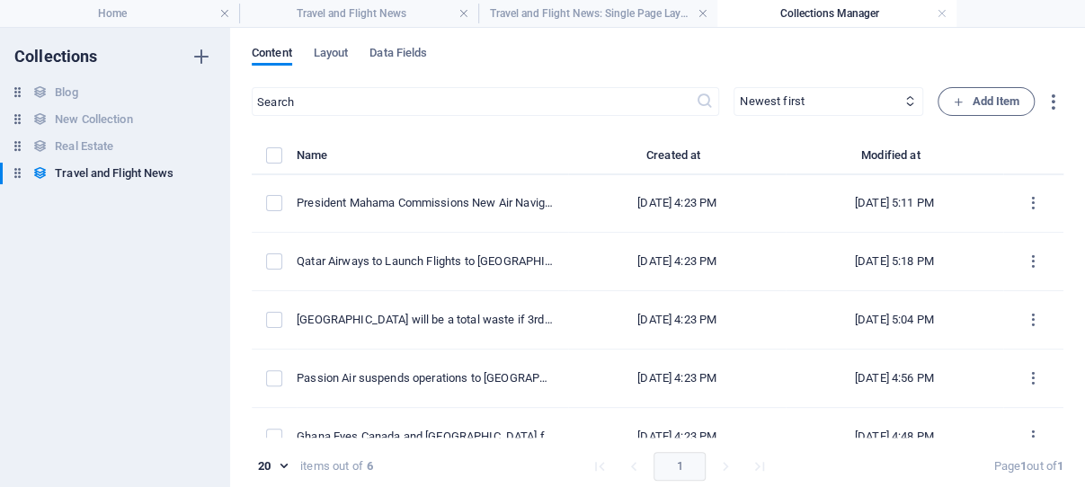
scroll to position [1, 0]
click at [334, 14] on h4 "Travel and Flight News" at bounding box center [358, 14] width 239 height 20
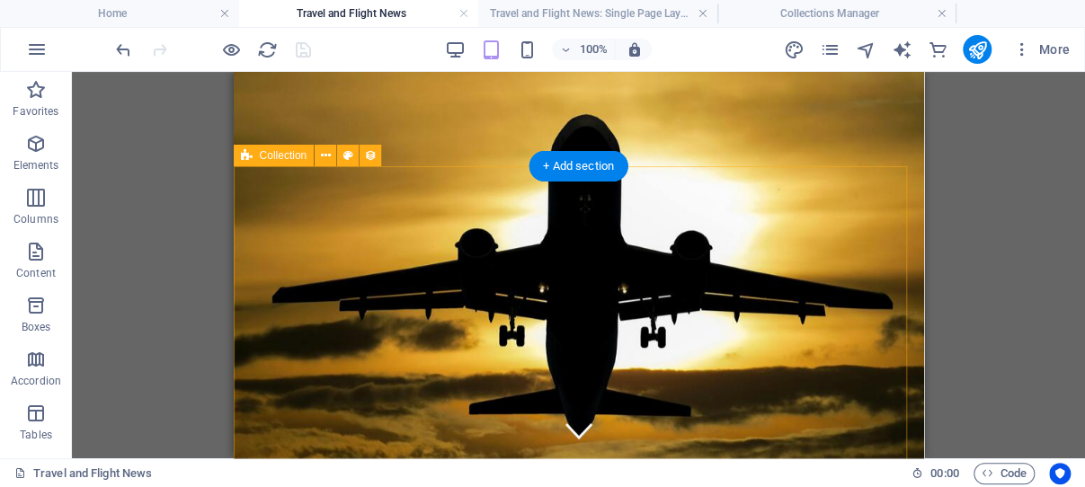
scroll to position [286, 0]
